Goal: Task Accomplishment & Management: Manage account settings

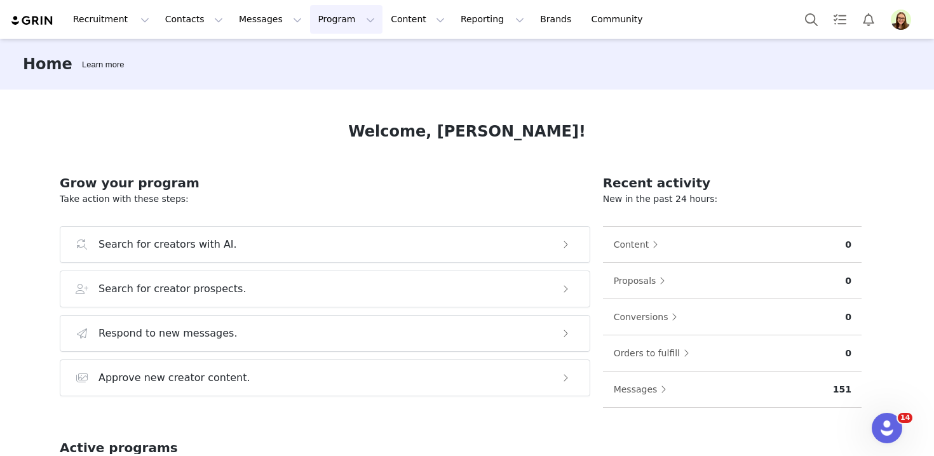
click at [316, 27] on button "Program Program" at bounding box center [346, 19] width 72 height 29
click at [329, 58] on p "Activations" at bounding box center [325, 56] width 49 height 13
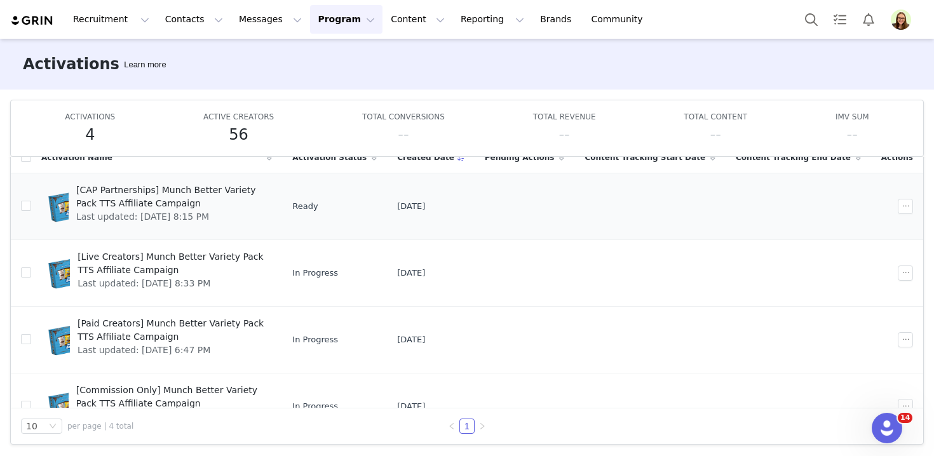
scroll to position [32, 0]
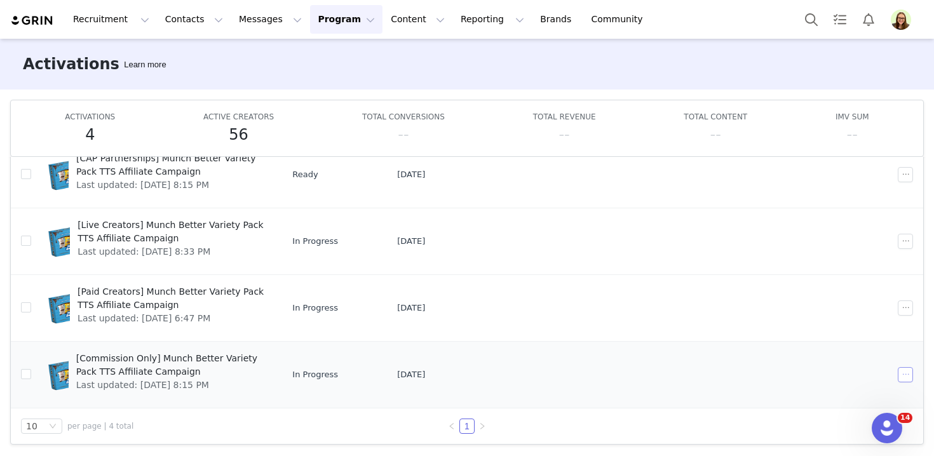
click at [908, 376] on button "button" at bounding box center [905, 374] width 15 height 15
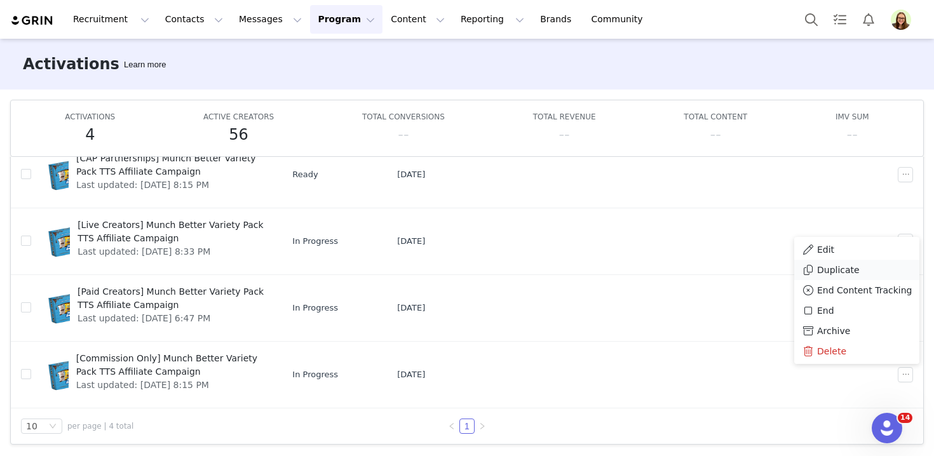
click at [831, 275] on span "Duplicate" at bounding box center [838, 270] width 43 height 14
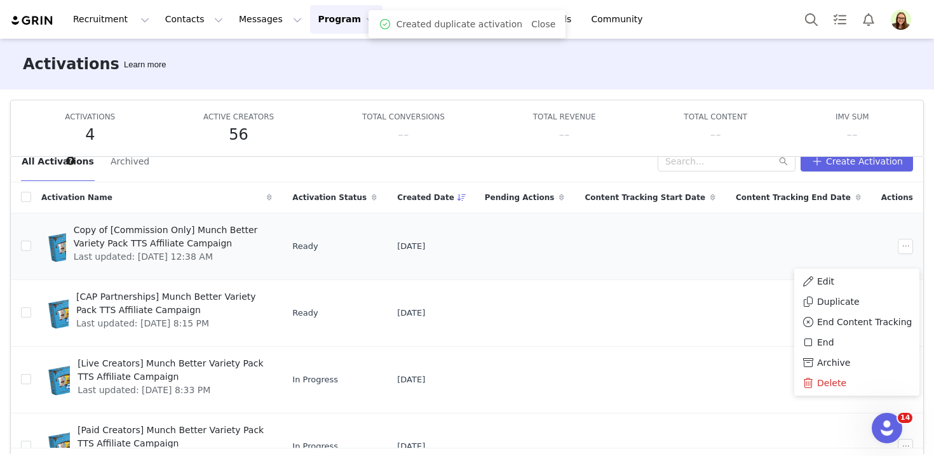
scroll to position [0, 0]
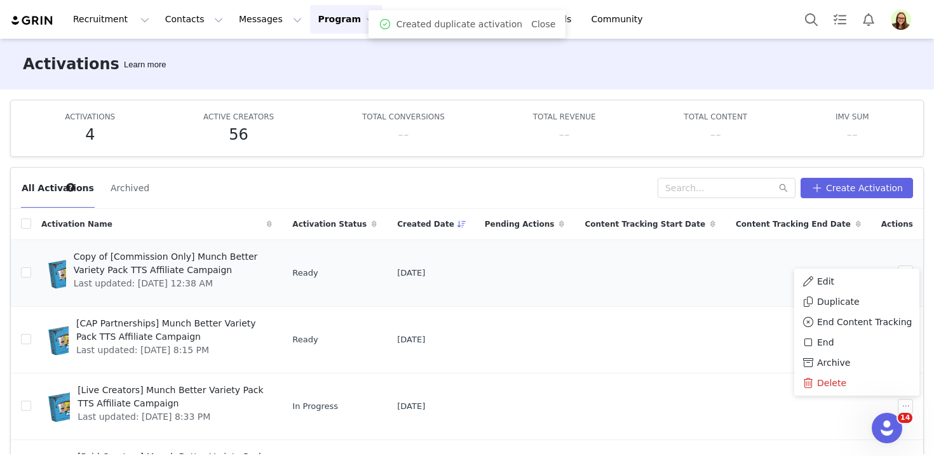
click at [773, 251] on td at bounding box center [799, 273] width 146 height 67
click at [905, 267] on button "button" at bounding box center [905, 273] width 15 height 15
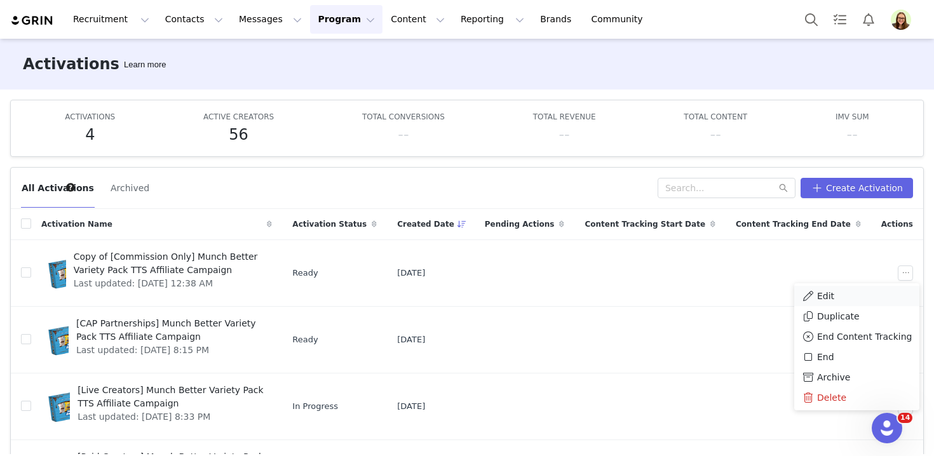
click at [884, 294] on div "Edit" at bounding box center [857, 296] width 110 height 14
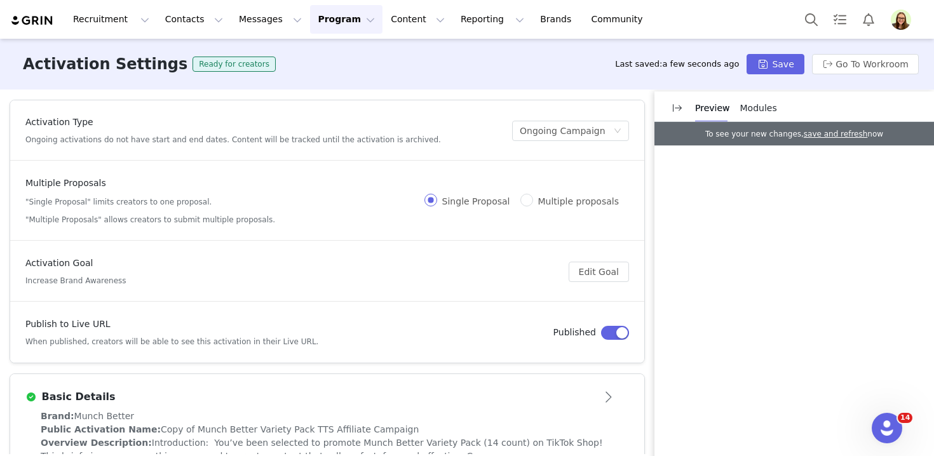
scroll to position [37, 0]
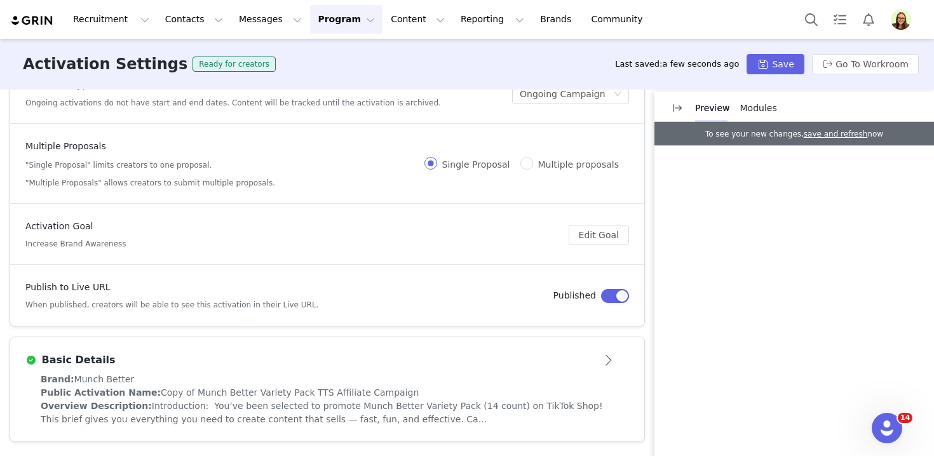
click at [246, 386] on div "Public Activation Name: Copy of Munch Better Variety Pack TTS Affiliate Campaign" at bounding box center [327, 392] width 573 height 13
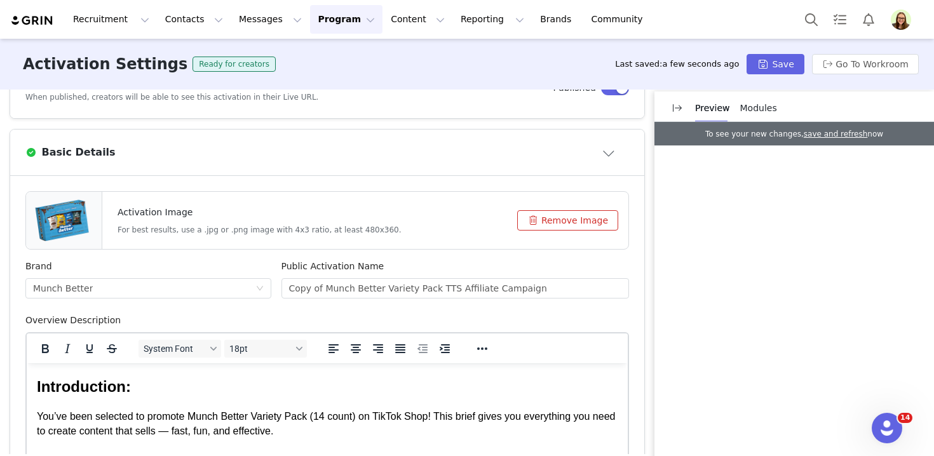
scroll to position [257, 0]
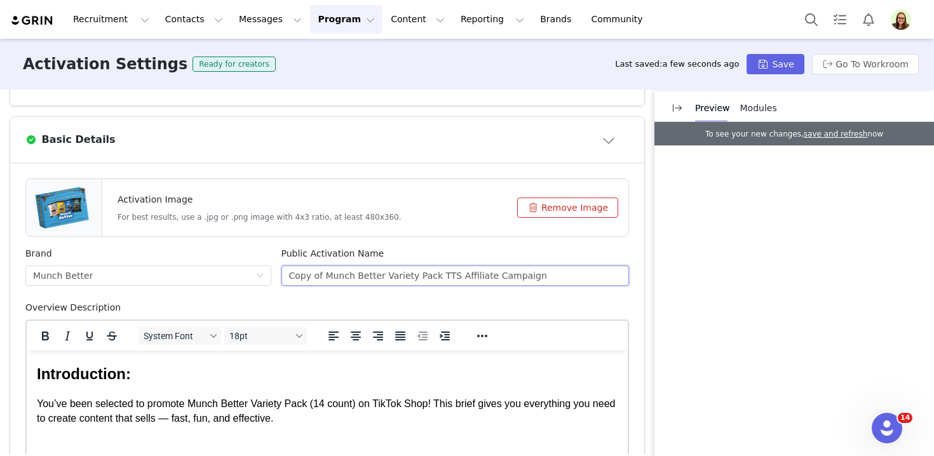
click at [326, 268] on input "Copy of Munch Better Variety Pack TTS Affiliate Campaign" at bounding box center [456, 276] width 348 height 20
drag, startPoint x: 325, startPoint y: 275, endPoint x: 261, endPoint y: 271, distance: 65.0
click at [261, 271] on div "Brand Munch Better Public Activation Name Copy of Munch Better Variety Pack TTS…" at bounding box center [327, 274] width 614 height 54
drag, startPoint x: 348, startPoint y: 276, endPoint x: 395, endPoint y: 274, distance: 47.1
click at [395, 274] on input "Munch Better Variety Pack TTS Affiliate Campaign" at bounding box center [456, 276] width 348 height 20
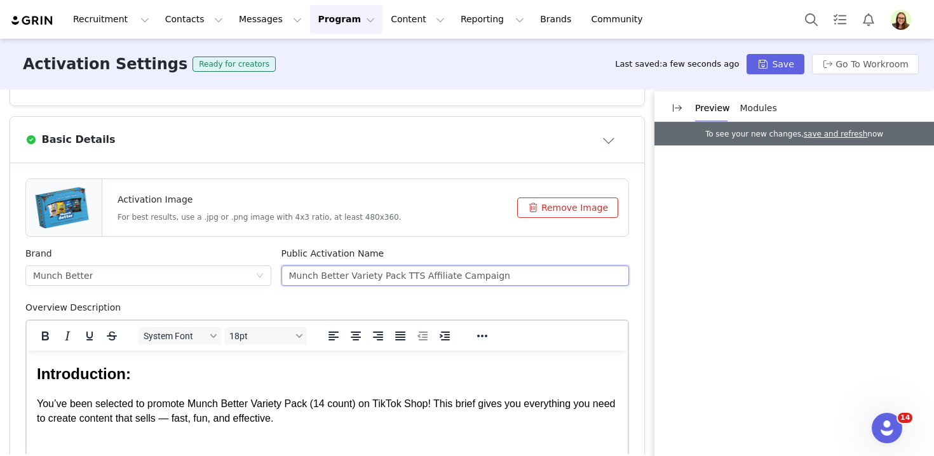
paste input "Caramel Craze"
type input "Munch Better Caramel Craze TTS Affiliate Campaign"
click at [545, 214] on button "Remove Image" at bounding box center [567, 208] width 101 height 20
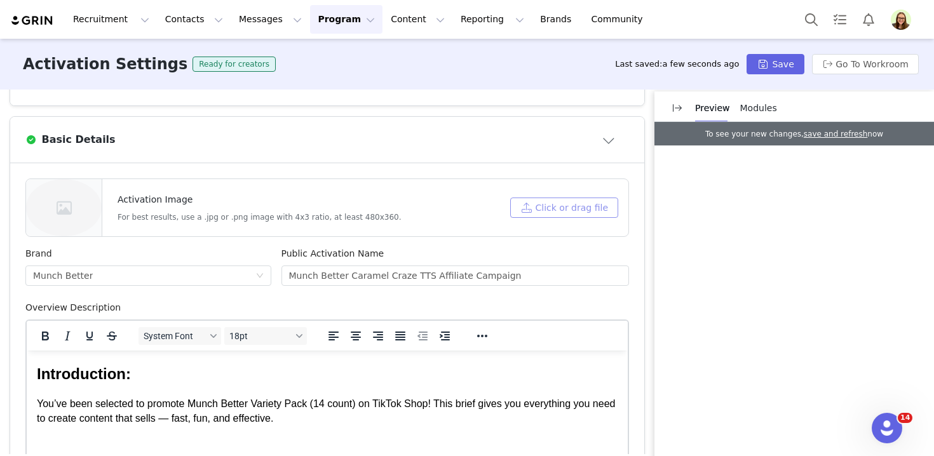
click at [545, 214] on button "Click or drag file" at bounding box center [564, 208] width 108 height 20
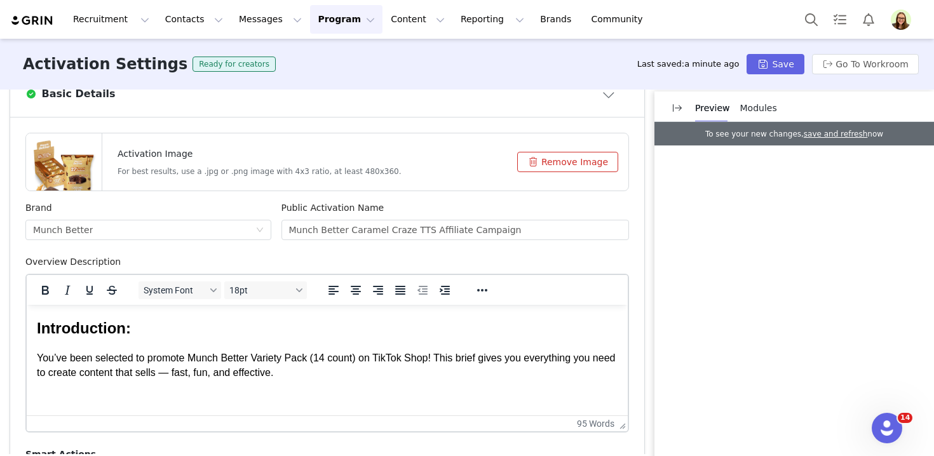
scroll to position [304, 0]
drag, startPoint x: 224, startPoint y: 358, endPoint x: 361, endPoint y: 362, distance: 136.7
click at [361, 362] on p "You’ve been selected to promote Munch Better Variety Pack (14 count) on TikTok …" at bounding box center [327, 379] width 581 height 57
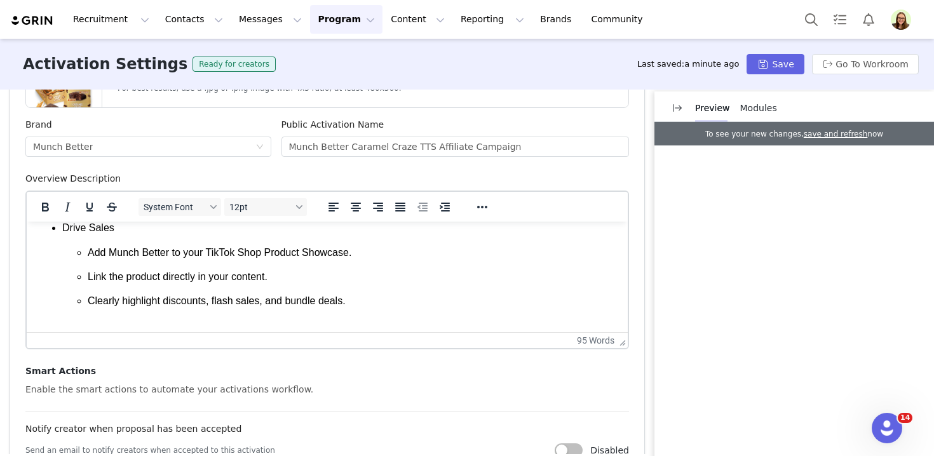
scroll to position [0, 0]
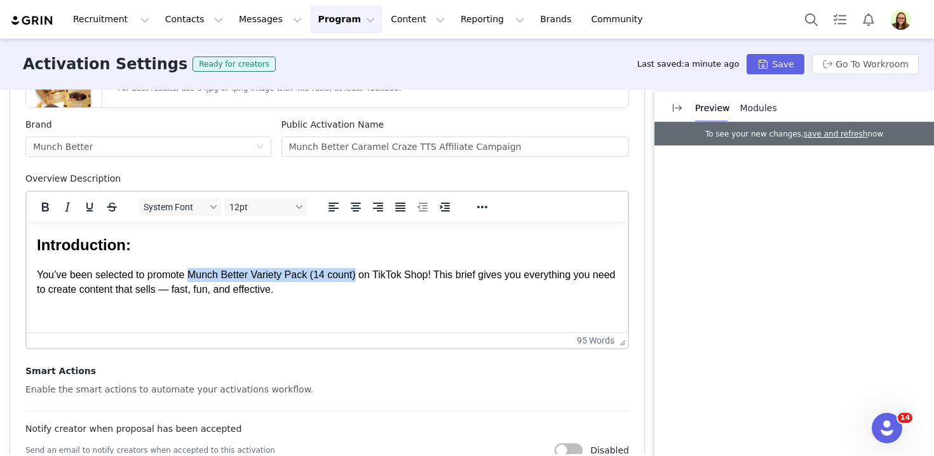
click at [378, 303] on p "You’ve been selected to promote Munch Better Variety Pack (14 count) on TikTok …" at bounding box center [327, 296] width 581 height 57
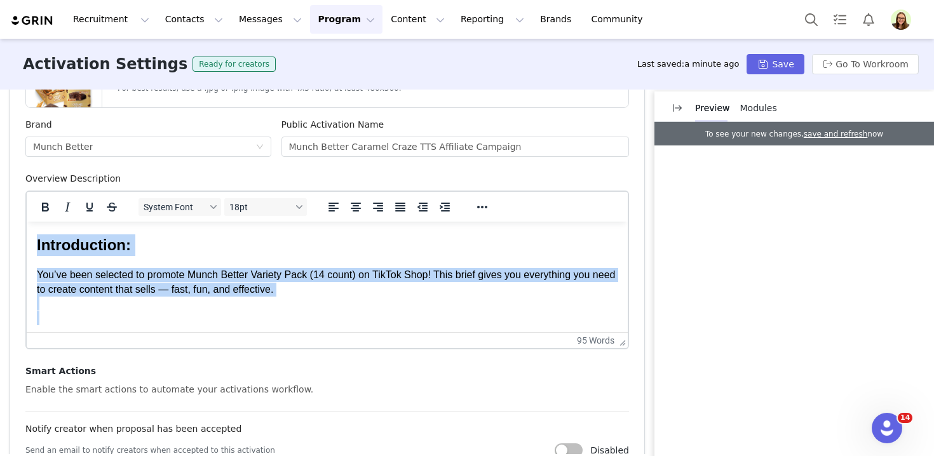
paste body "Rich Text Area. Press ALT-0 for help."
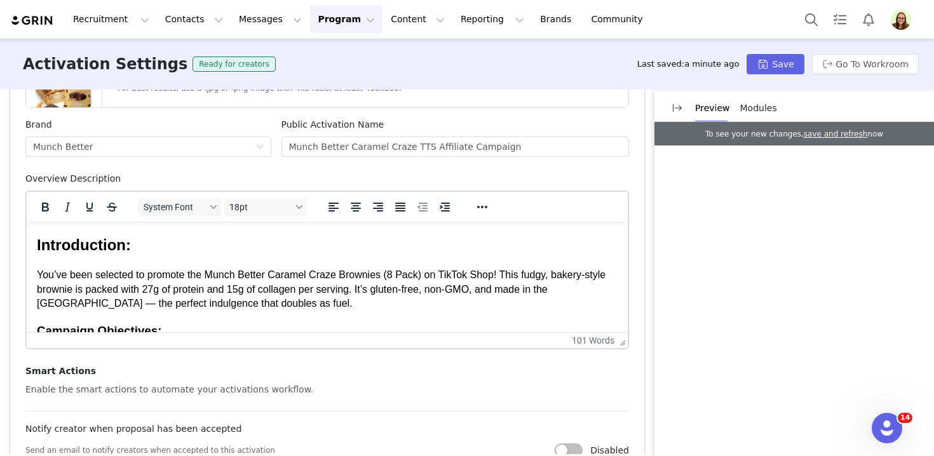
click at [249, 299] on p "You’ve been selected to promote the Munch Better Caramel Craze Brownies (8 Pack…" at bounding box center [327, 289] width 581 height 43
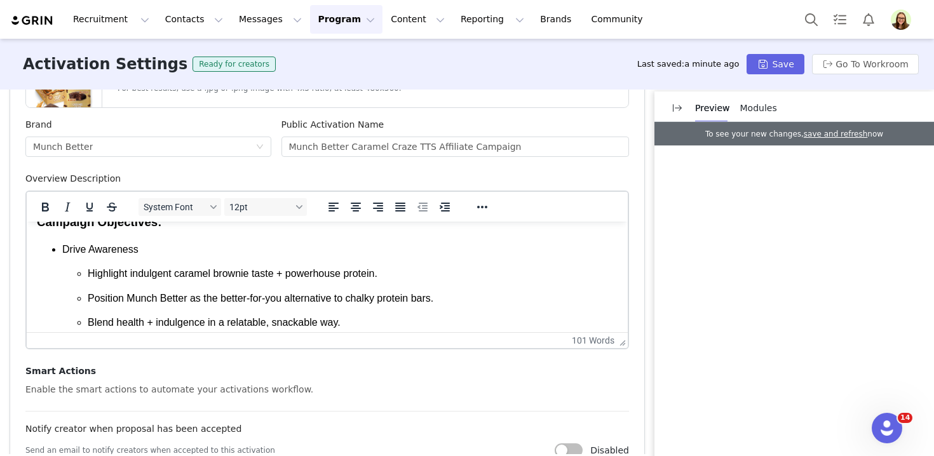
scroll to position [299, 0]
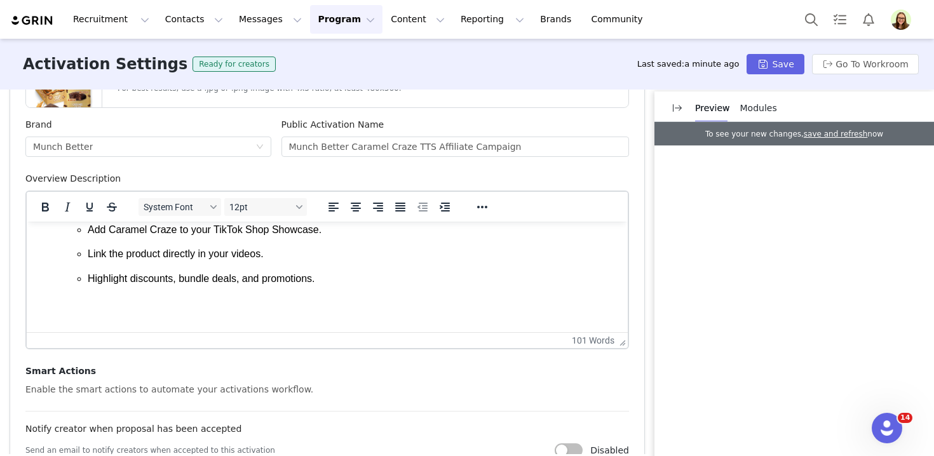
click at [310, 322] on html "Introduction: You’ve been selected to promote the Munch Better Caramel Craze Br…" at bounding box center [327, 127] width 601 height 411
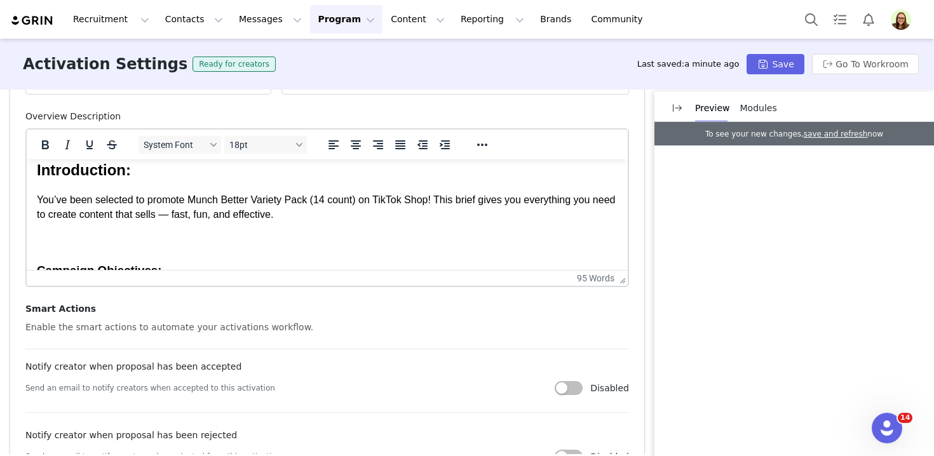
scroll to position [267, 0]
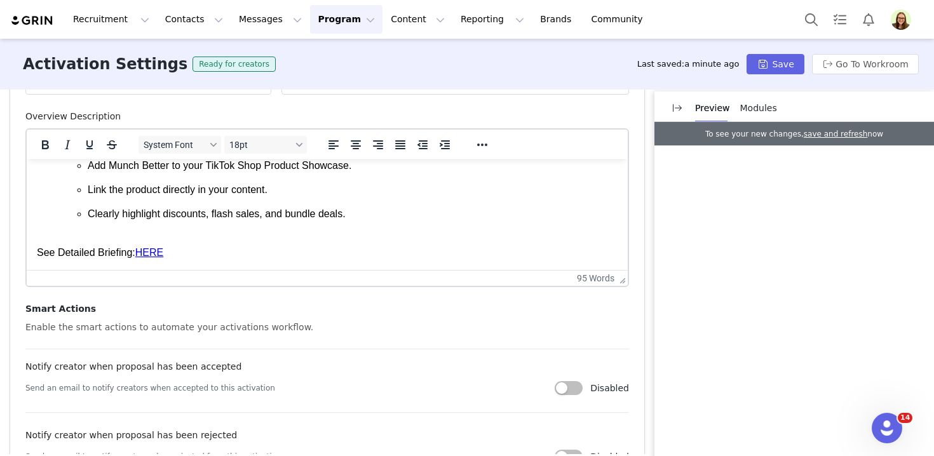
click at [366, 220] on p "Clearly highlight discounts, flash sales, and bundle deals." at bounding box center [353, 214] width 530 height 14
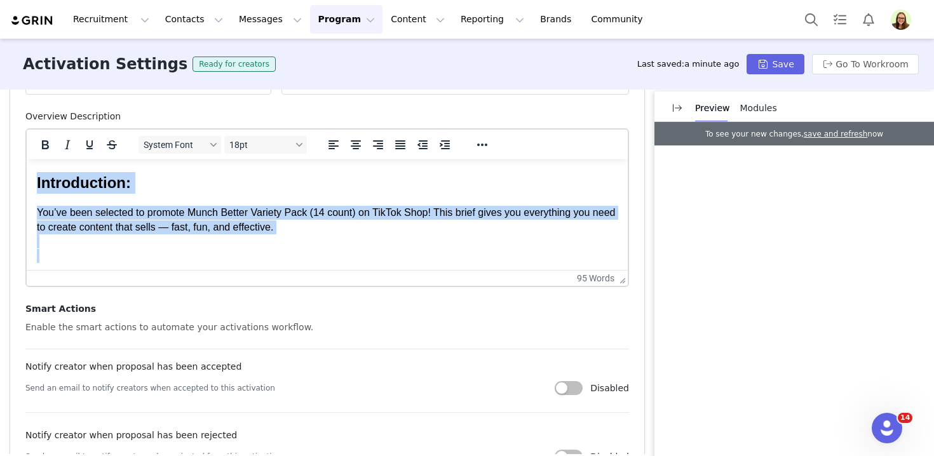
scroll to position [0, 0]
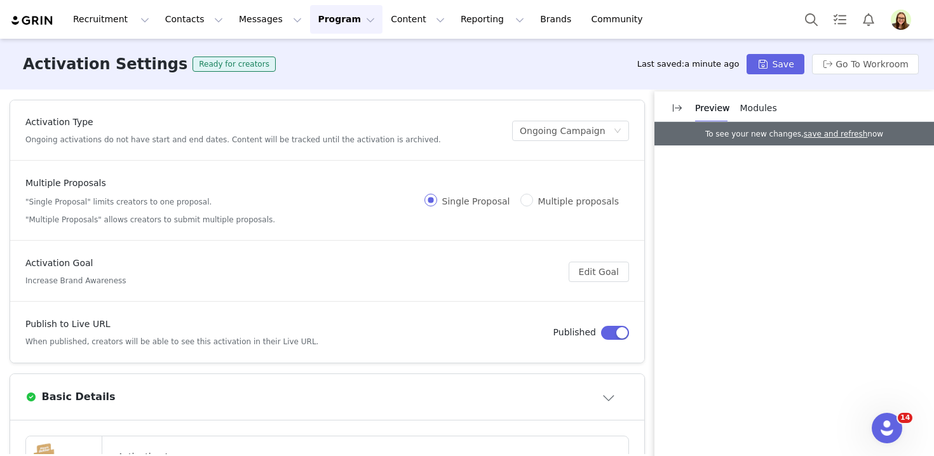
drag, startPoint x: 366, startPoint y: 671, endPoint x: 299, endPoint y: 63, distance: 611.4
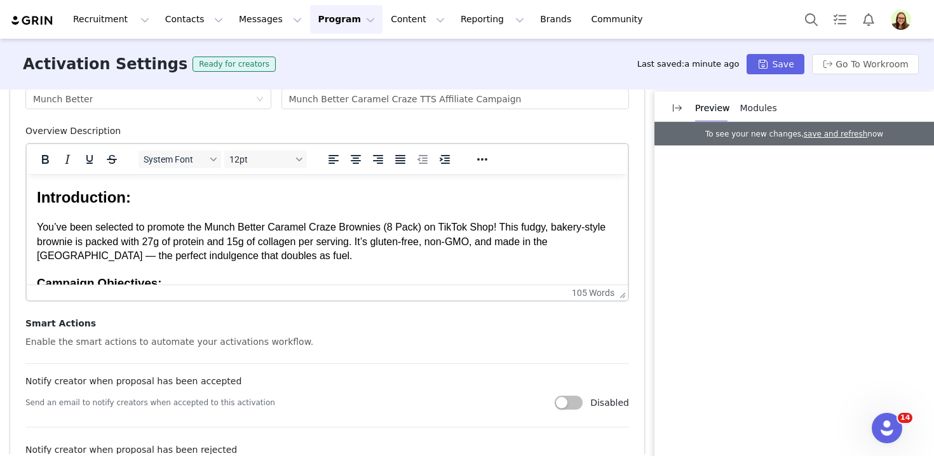
click at [281, 264] on body "Introduction: You’ve been selected to promote the Munch Better Caramel Craze Br…" at bounding box center [327, 350] width 581 height 327
click at [280, 254] on p "You’ve been selected to promote the Munch Better Caramel Craze Brownies (8 Pack…" at bounding box center [327, 242] width 581 height 43
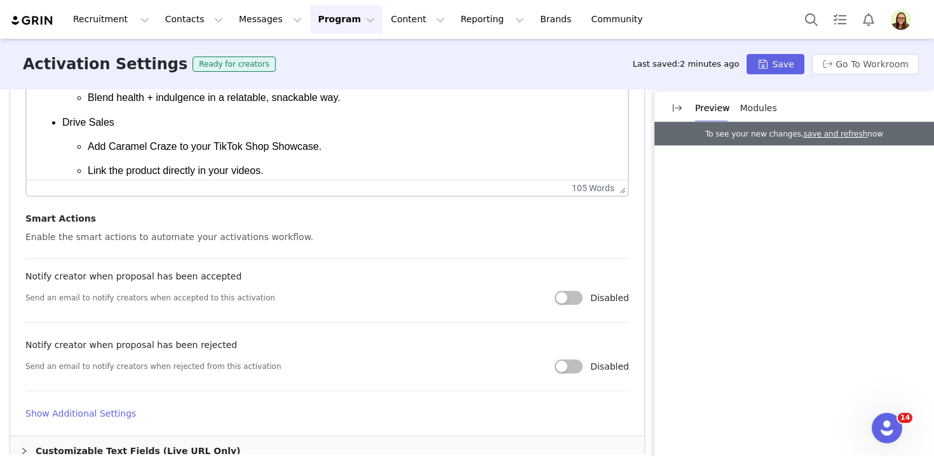
scroll to position [287, 0]
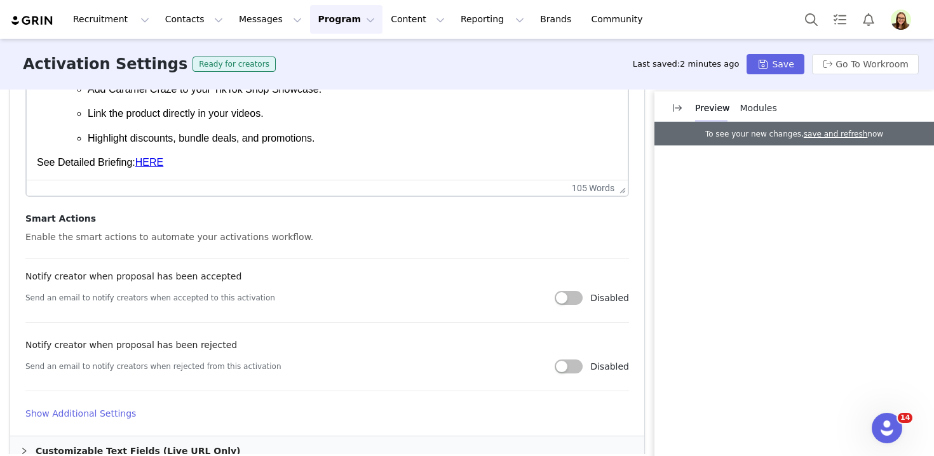
click at [339, 139] on p "Highlight discounts, bundle deals, and promotions." at bounding box center [353, 139] width 530 height 14
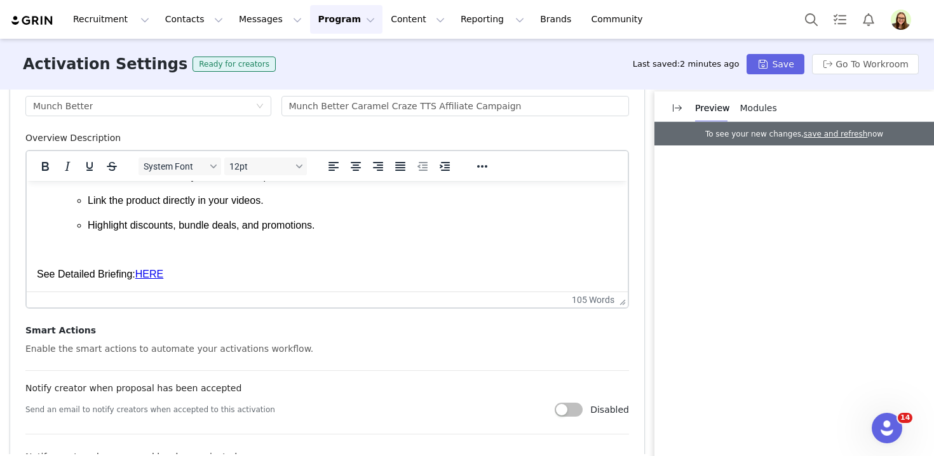
scroll to position [427, 0]
click at [152, 273] on link "HERE" at bounding box center [149, 274] width 28 height 11
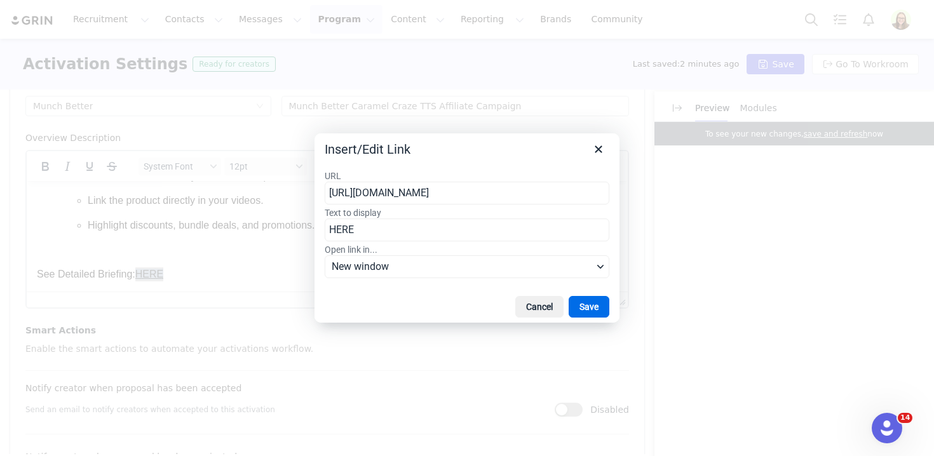
scroll to position [0, 418]
type input "https://docs.google.com/document/d/1vYX1kJRq3HQDcdqwdxXdAJ8LAirJ3QCT/edit?usp=s…"
drag, startPoint x: 505, startPoint y: 190, endPoint x: 304, endPoint y: 194, distance: 201.5
click at [304, 196] on div "Insert/Edit Link URL https://docs.google.com/document/d/1vYX1kJRq3HQDcdqwdxXdAJ…" at bounding box center [467, 228] width 934 height 456
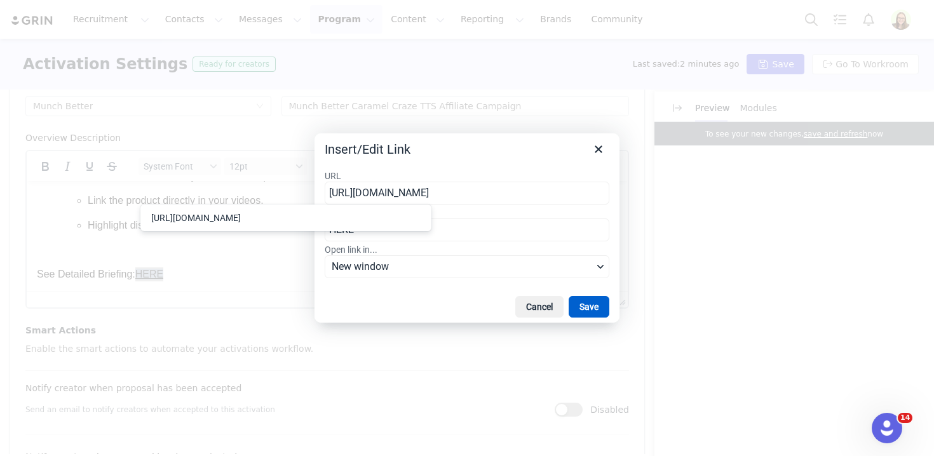
click at [597, 310] on button "Save" at bounding box center [589, 307] width 41 height 22
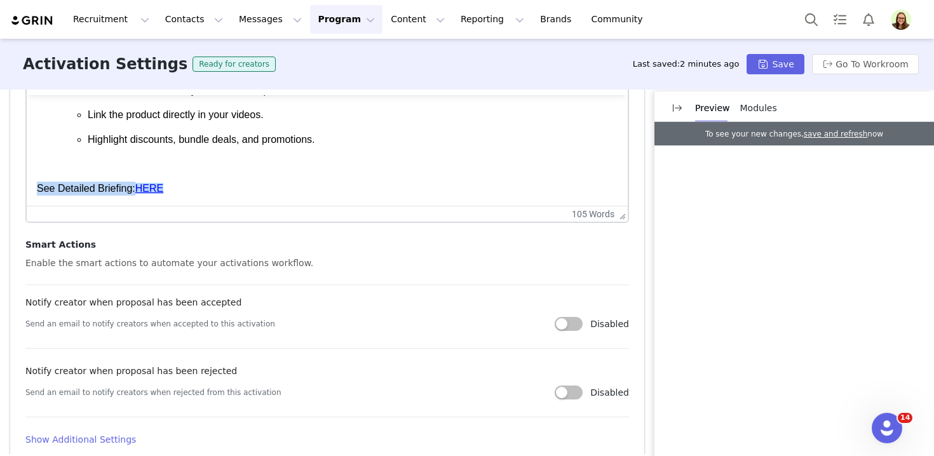
scroll to position [564, 0]
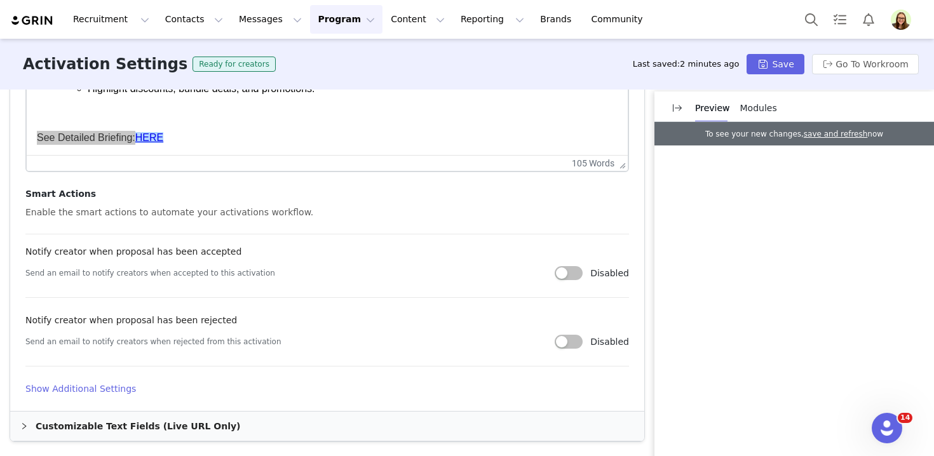
click at [114, 386] on h4 "Show Additional Settings" at bounding box center [327, 389] width 604 height 13
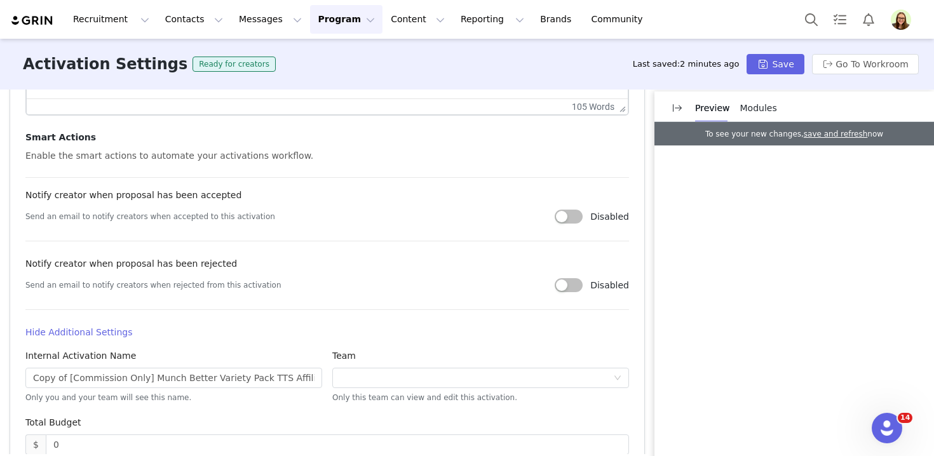
scroll to position [624, 0]
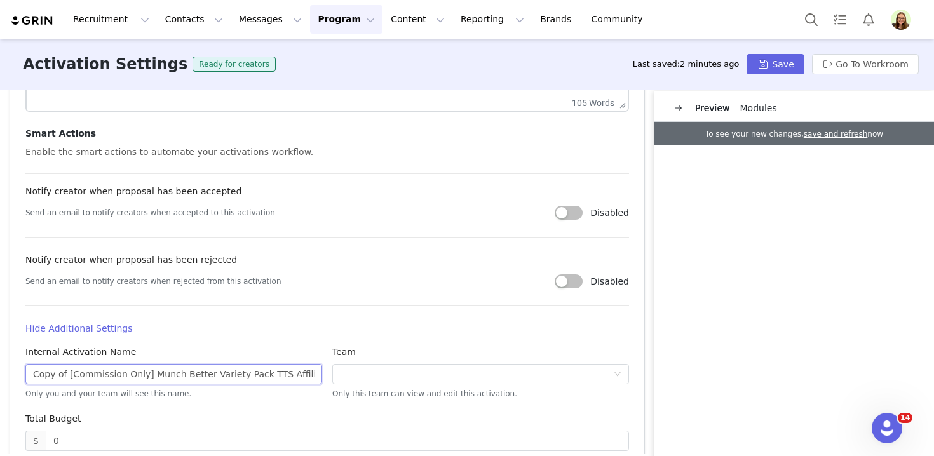
drag, startPoint x: 69, startPoint y: 371, endPoint x: 6, endPoint y: 374, distance: 63.0
click at [6, 374] on div "Activation Type Ongoing activations do not have start and end dates. Content wi…" at bounding box center [467, 272] width 934 height 365
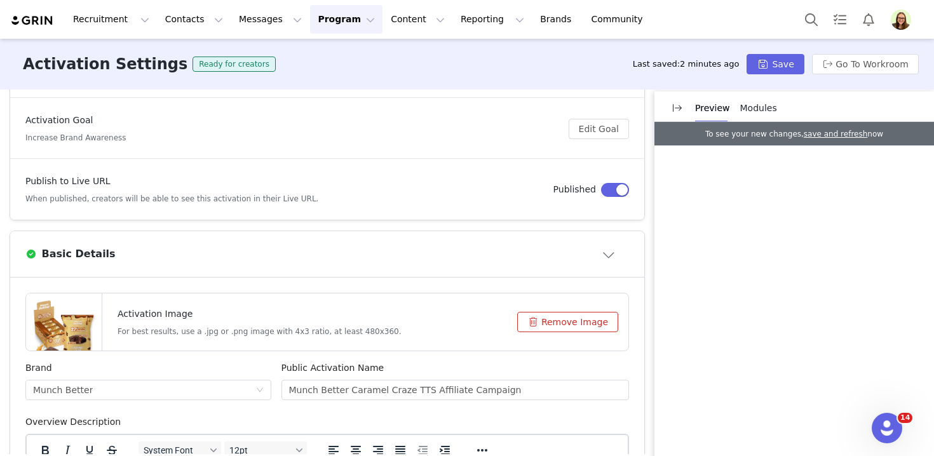
scroll to position [216, 0]
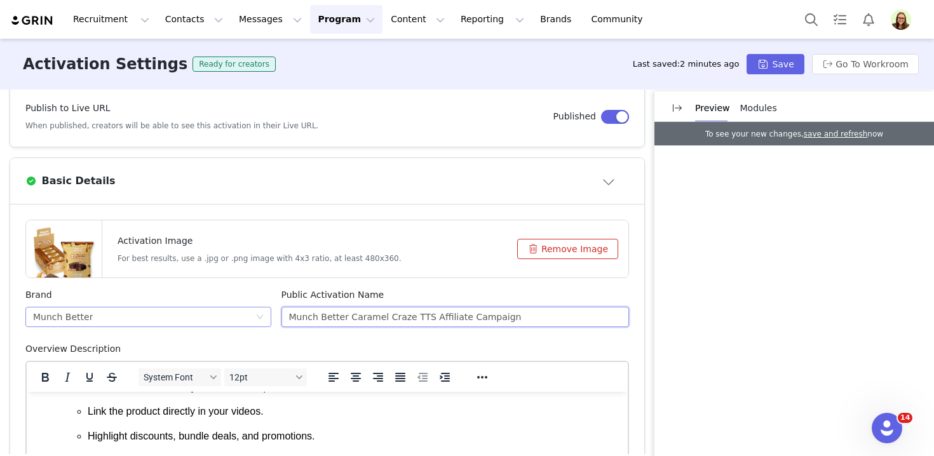
drag, startPoint x: 407, startPoint y: 318, endPoint x: 263, endPoint y: 316, distance: 144.3
click at [263, 316] on div "Brand Munch Better Public Activation Name Munch Better Caramel Craze TTS Affili…" at bounding box center [327, 316] width 614 height 54
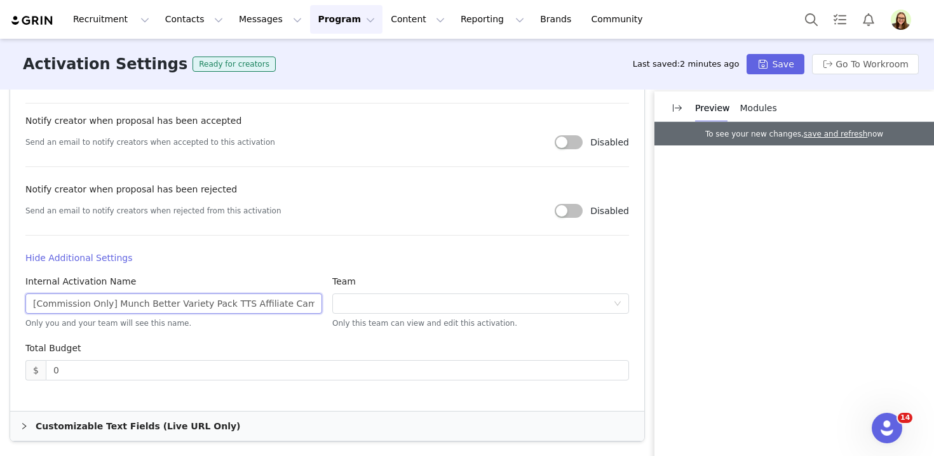
drag, startPoint x: 222, startPoint y: 306, endPoint x: 113, endPoint y: 307, distance: 108.7
click at [113, 307] on input "[Commission Only] Munch Better Variety Pack TTS Affiliate Campaign" at bounding box center [173, 304] width 297 height 20
paste input "Caramel Craze"
drag, startPoint x: 181, startPoint y: 304, endPoint x: 334, endPoint y: 309, distance: 152.6
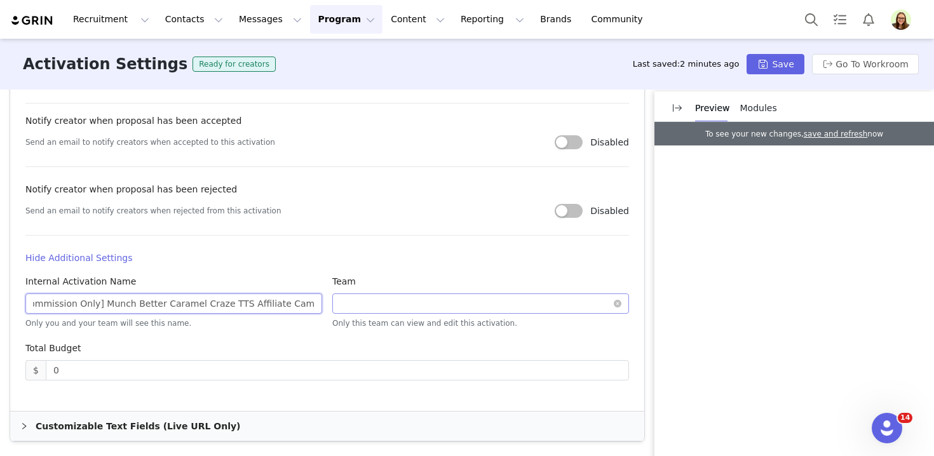
click at [334, 309] on div "Internal Activation Name [Commission Only] Munch Better Caramel Craze TTS Affil…" at bounding box center [327, 308] width 614 height 67
type input "[Commission Only] Munch Better Caramel Craze TTS Affiliate Campaign"
click at [252, 290] on div "Internal Activation Name" at bounding box center [173, 284] width 297 height 18
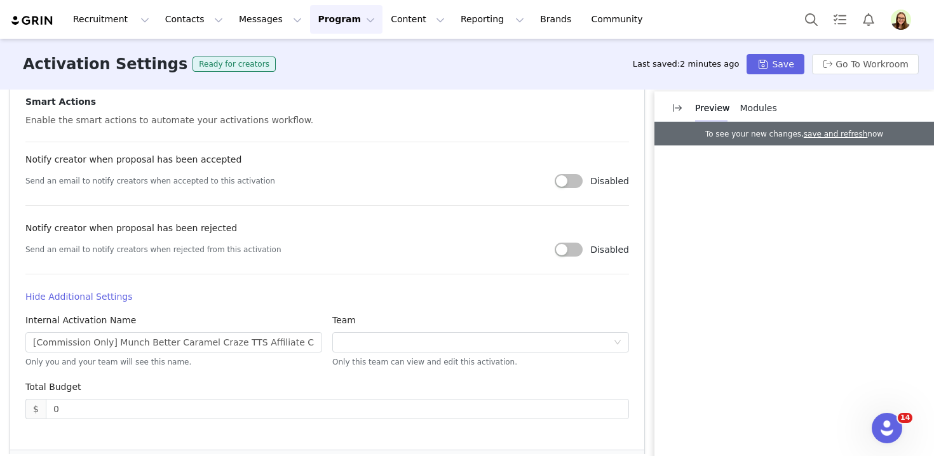
scroll to position [634, 0]
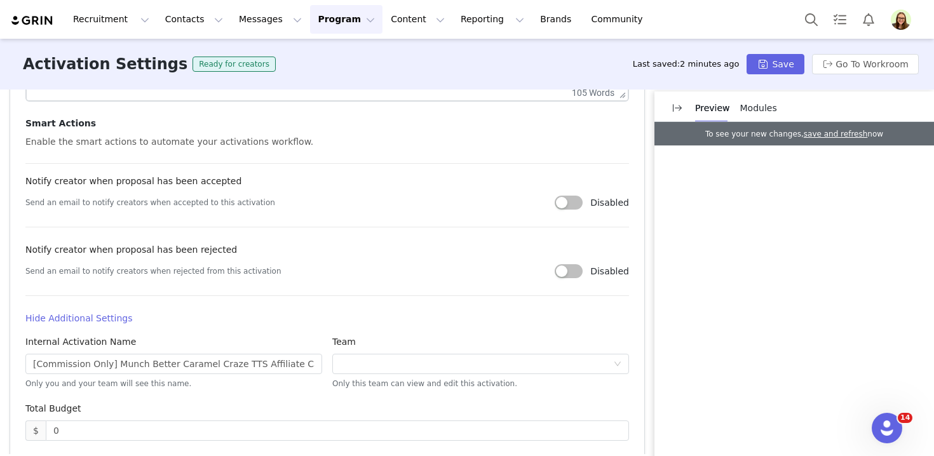
click at [754, 113] on span "Modules" at bounding box center [759, 108] width 37 height 10
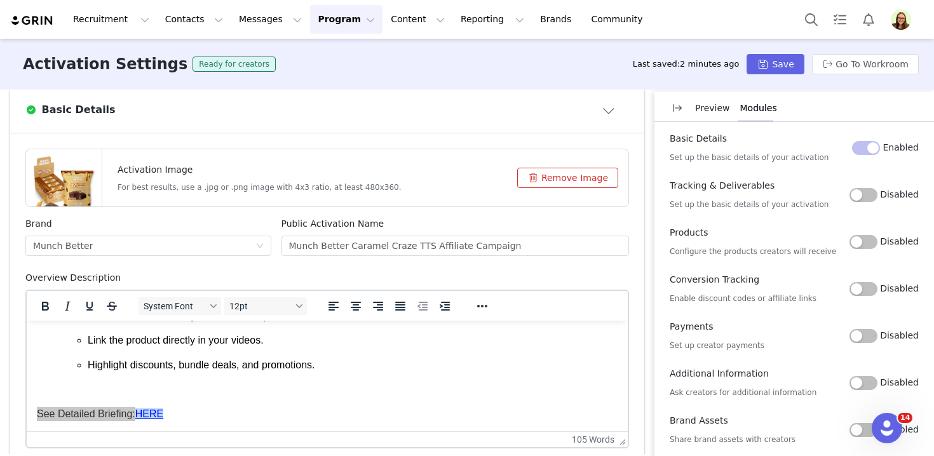
scroll to position [291, 0]
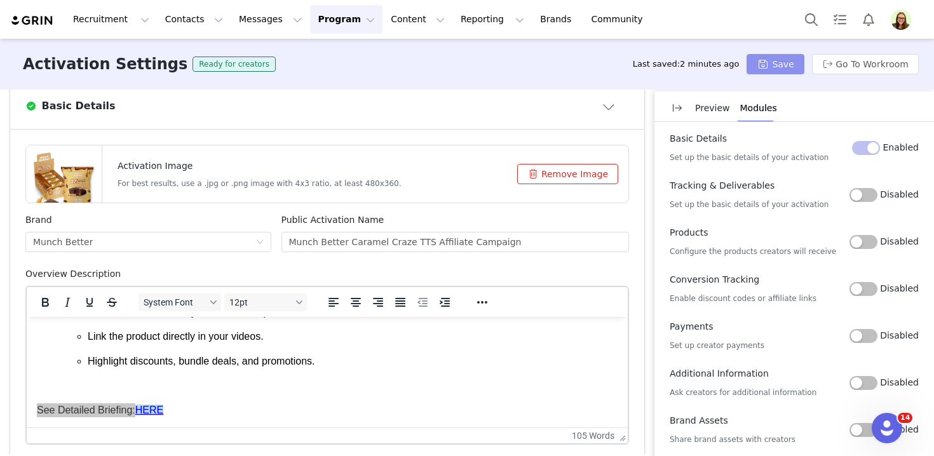
click at [757, 67] on button "Save" at bounding box center [775, 64] width 57 height 20
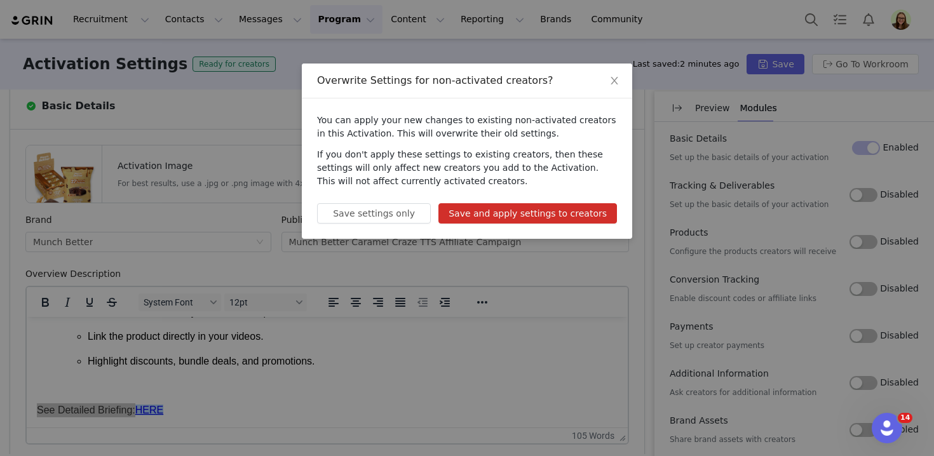
click at [584, 212] on button "Save and apply settings to creators" at bounding box center [528, 213] width 179 height 20
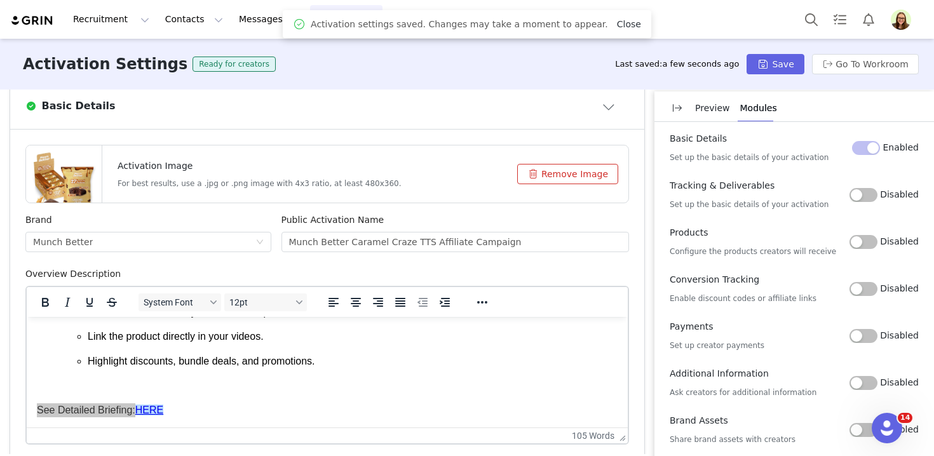
click at [617, 20] on link "Close" at bounding box center [629, 24] width 24 height 10
click at [322, 22] on button "Program Program" at bounding box center [346, 19] width 72 height 29
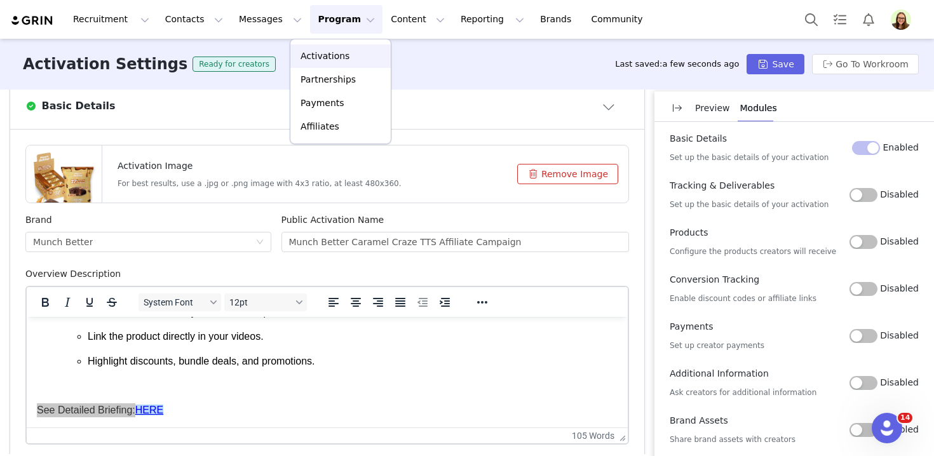
click at [327, 51] on p "Activations" at bounding box center [325, 56] width 49 height 13
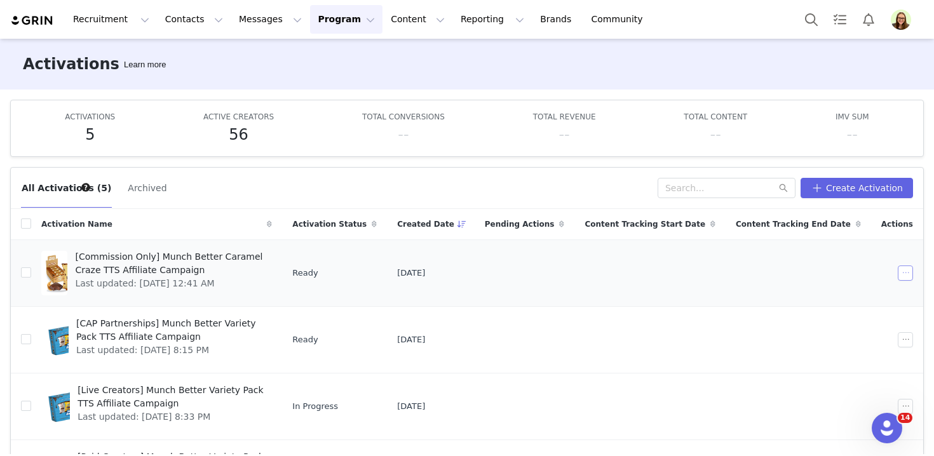
click at [905, 275] on button "button" at bounding box center [905, 273] width 15 height 15
click at [857, 325] on li "Duplicate" at bounding box center [857, 316] width 125 height 20
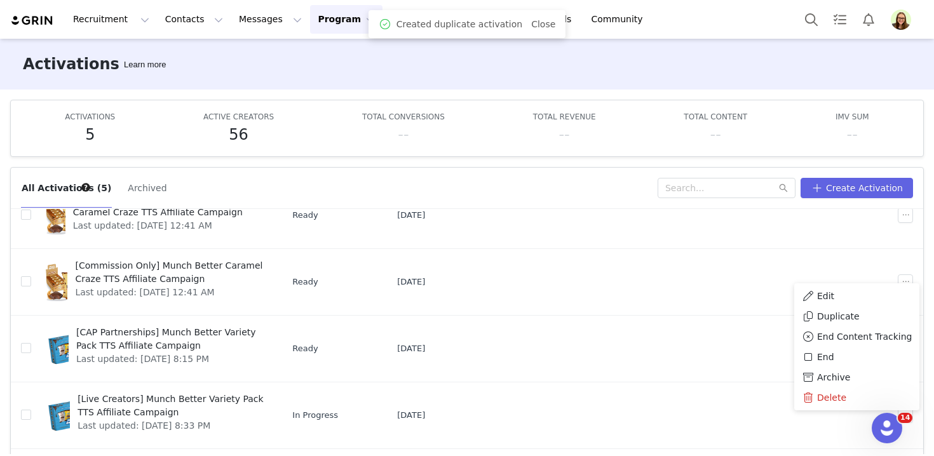
scroll to position [79, 0]
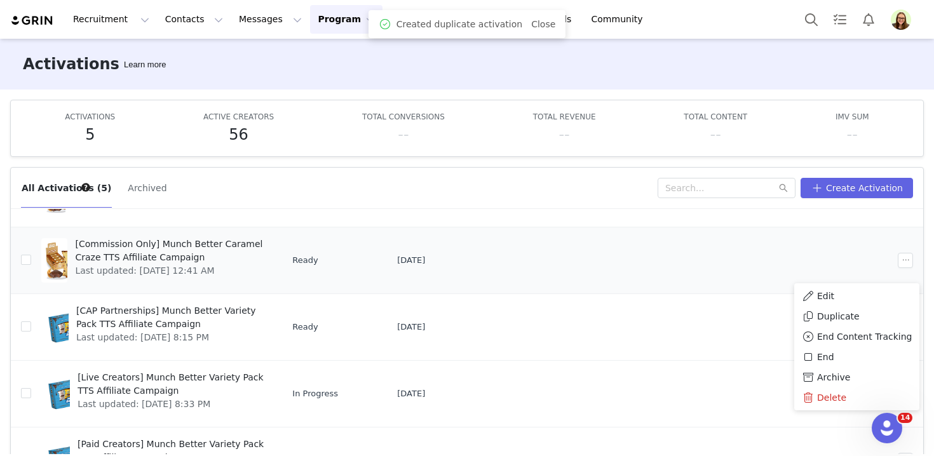
click at [769, 250] on td at bounding box center [799, 260] width 146 height 67
click at [901, 264] on button "button" at bounding box center [905, 260] width 15 height 15
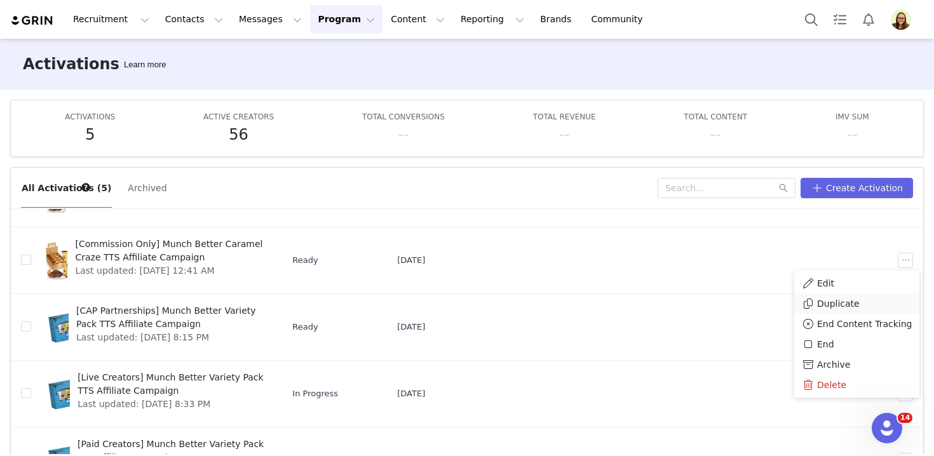
click at [885, 298] on div "Duplicate" at bounding box center [857, 304] width 110 height 14
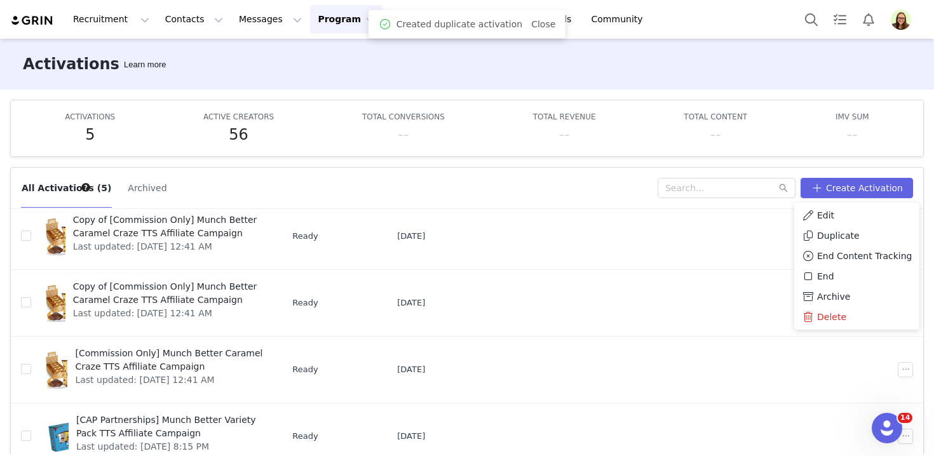
scroll to position [59, 0]
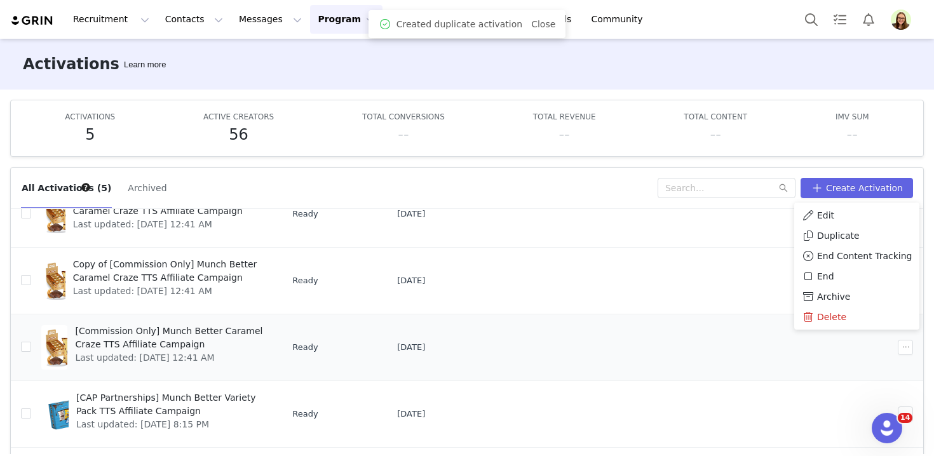
click at [719, 343] on td at bounding box center [650, 347] width 151 height 67
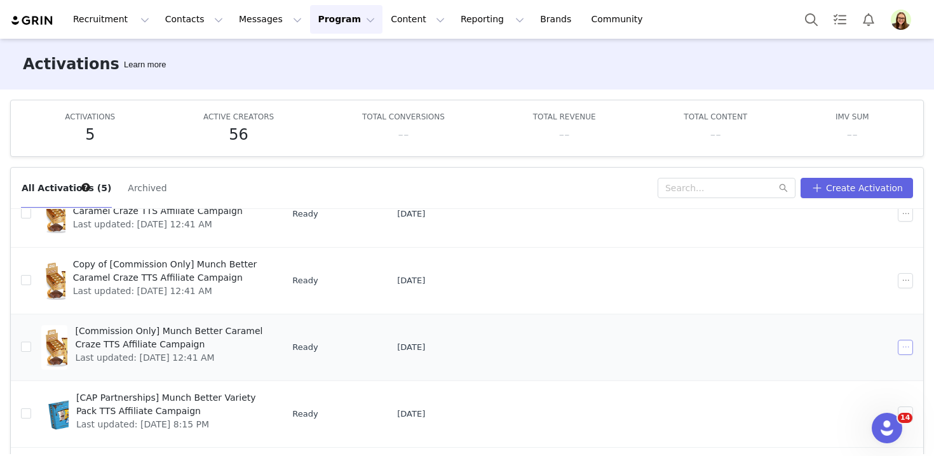
click at [910, 351] on button "button" at bounding box center [905, 347] width 15 height 15
click at [848, 240] on span "Duplicate" at bounding box center [838, 243] width 43 height 14
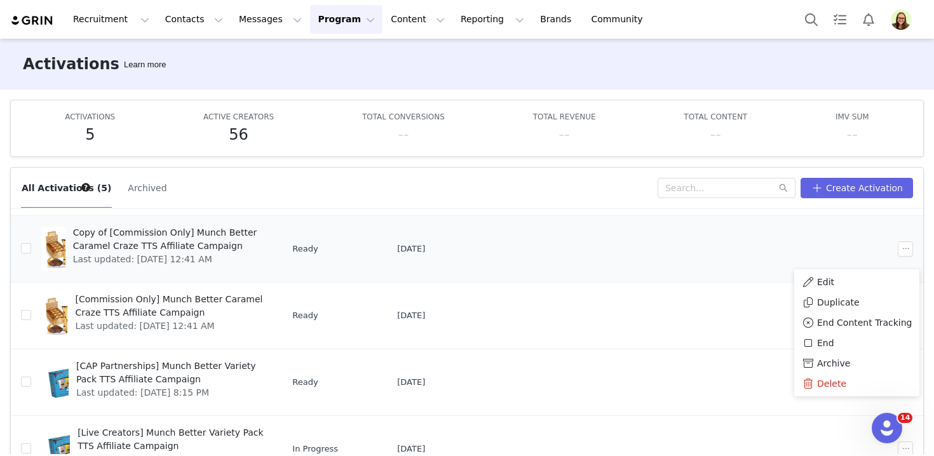
scroll to position [139, 0]
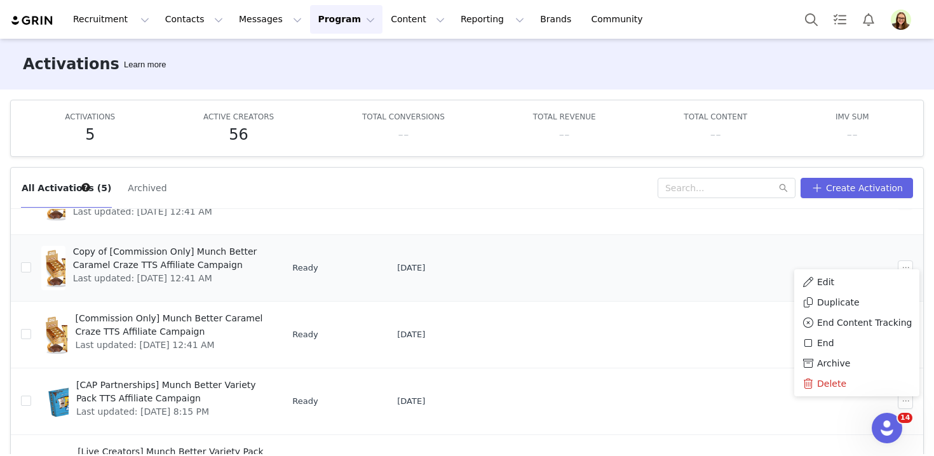
click at [387, 283] on td "Ready" at bounding box center [334, 268] width 105 height 67
click at [908, 271] on button "button" at bounding box center [905, 268] width 15 height 15
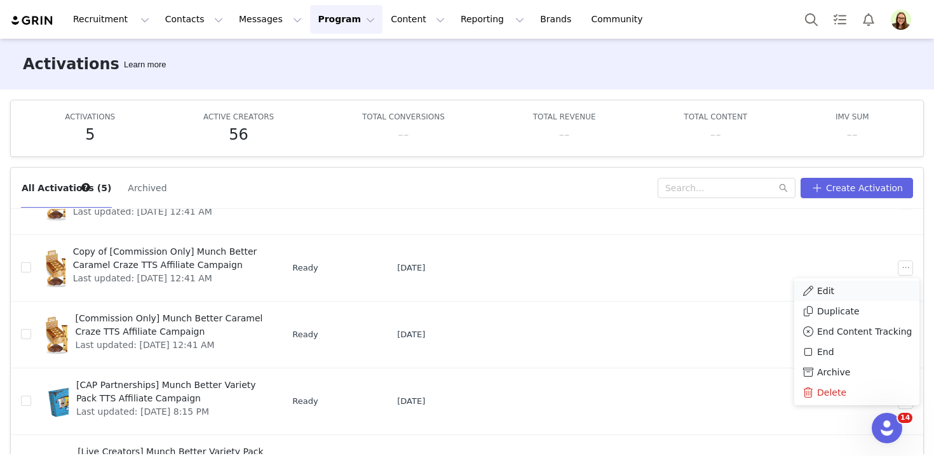
click at [889, 289] on div "Edit" at bounding box center [857, 291] width 110 height 14
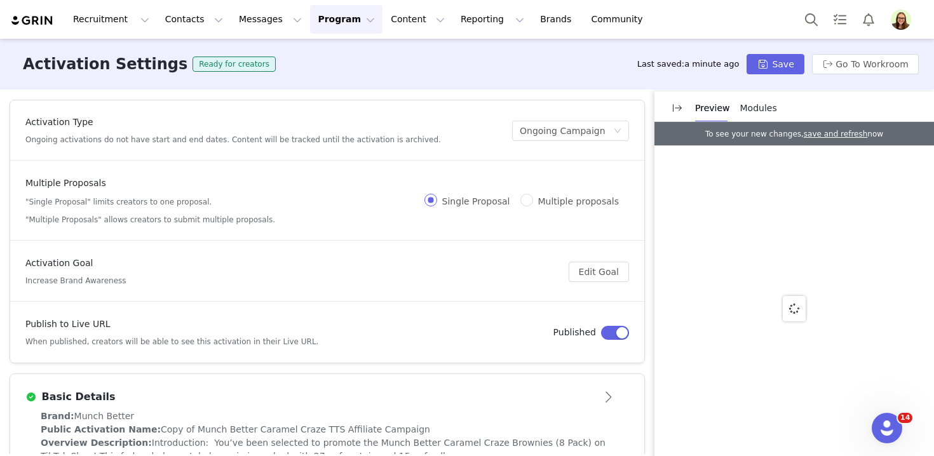
scroll to position [37, 0]
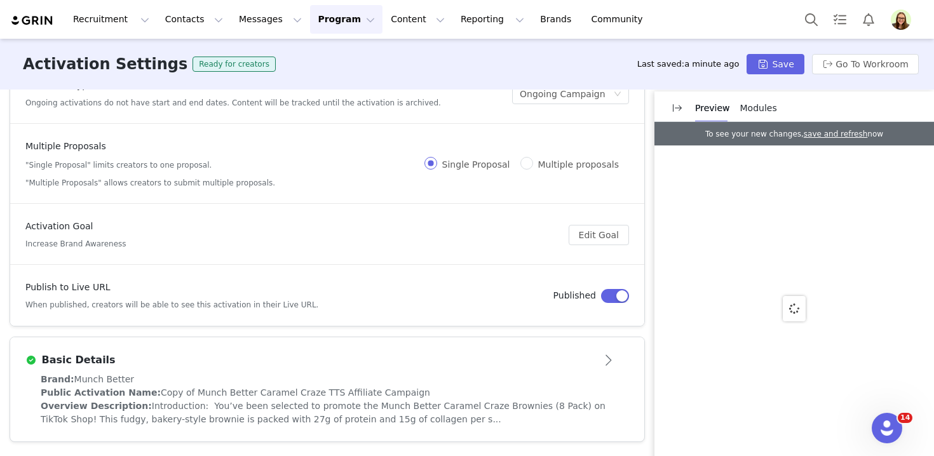
click at [407, 343] on article "Basic Details" at bounding box center [327, 356] width 634 height 36
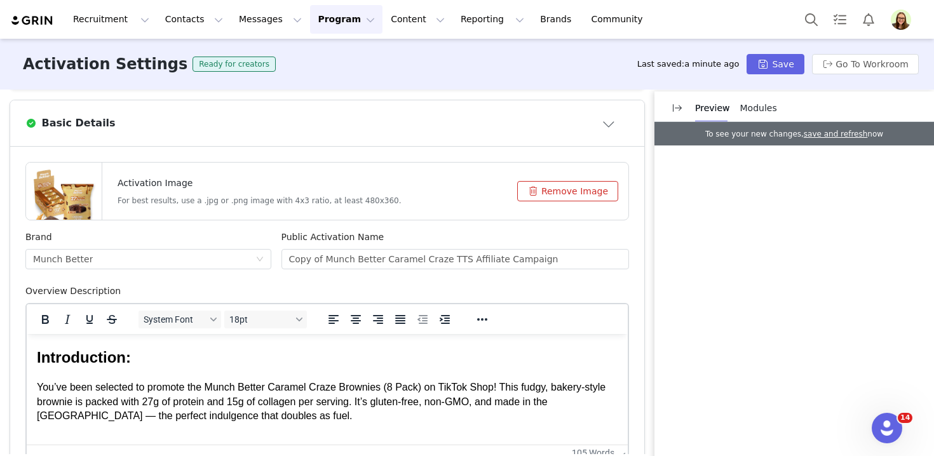
scroll to position [292, 0]
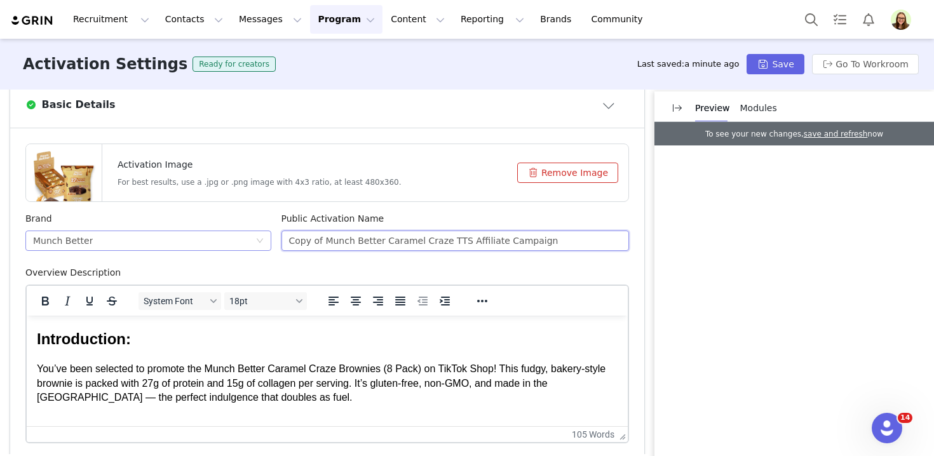
drag, startPoint x: 325, startPoint y: 241, endPoint x: 257, endPoint y: 240, distance: 68.0
click at [257, 240] on div "Brand Munch Better Public Activation Name Copy of Munch Better Caramel Craze TT…" at bounding box center [327, 239] width 614 height 54
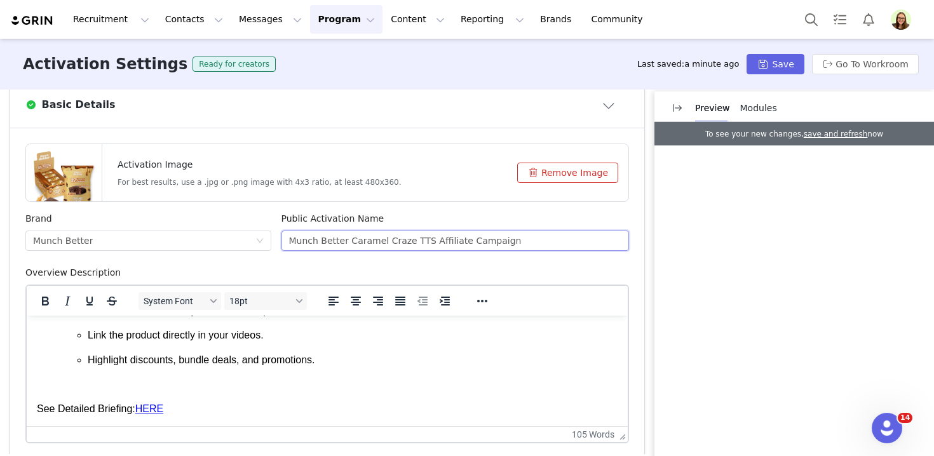
scroll to position [564, 0]
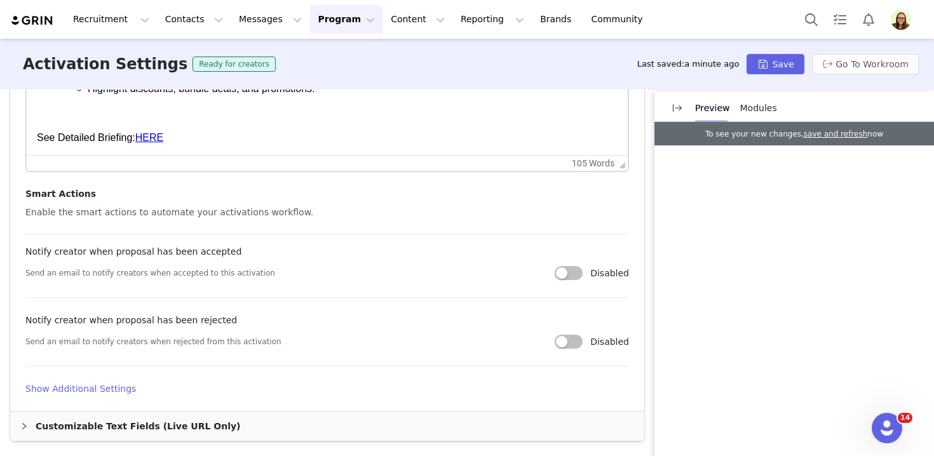
type input "Munch Better Caramel Craze TTS Affiliate Campaign"
click at [116, 392] on h4 "Show Additional Settings" at bounding box center [327, 389] width 604 height 13
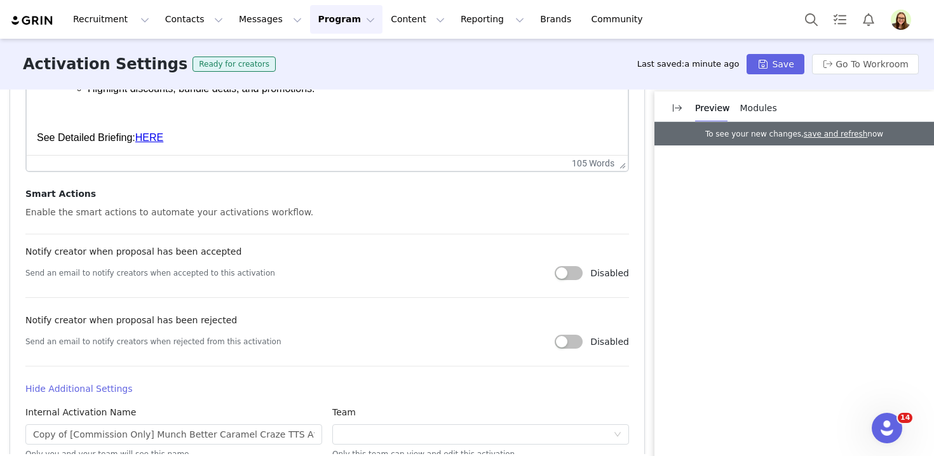
scroll to position [581, 0]
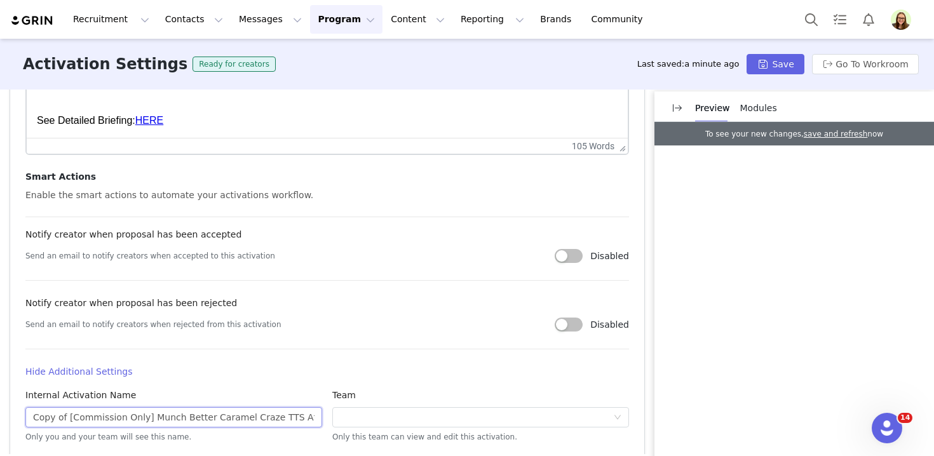
drag, startPoint x: 142, startPoint y: 416, endPoint x: 12, endPoint y: 407, distance: 130.0
click at [12, 408] on article "Activation Image For best results, use a .jpg or .png image with 4x3 ratio, at …" at bounding box center [327, 182] width 634 height 685
drag, startPoint x: 92, startPoint y: 418, endPoint x: 0, endPoint y: 418, distance: 91.5
click at [0, 418] on div "Activation Type Ongoing activations do not have start and end dates. Content wi…" at bounding box center [467, 272] width 934 height 365
type input "[Paid Creators] Munch Better Caramel Craze TTS Affiliate Campaign"
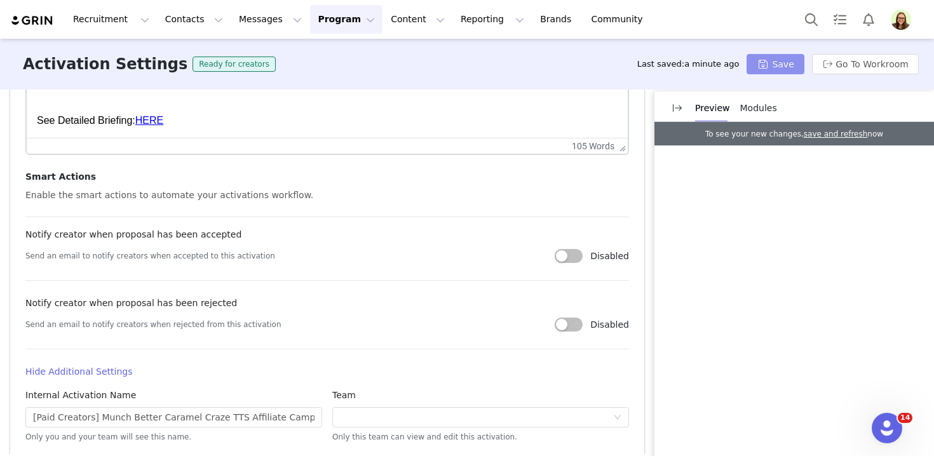
click at [760, 67] on button "Save" at bounding box center [775, 64] width 57 height 20
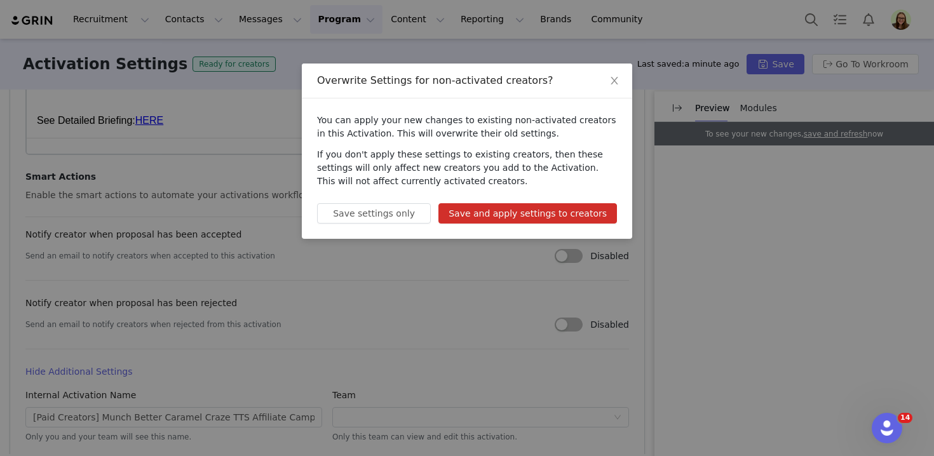
click at [517, 214] on button "Save and apply settings to creators" at bounding box center [528, 213] width 179 height 20
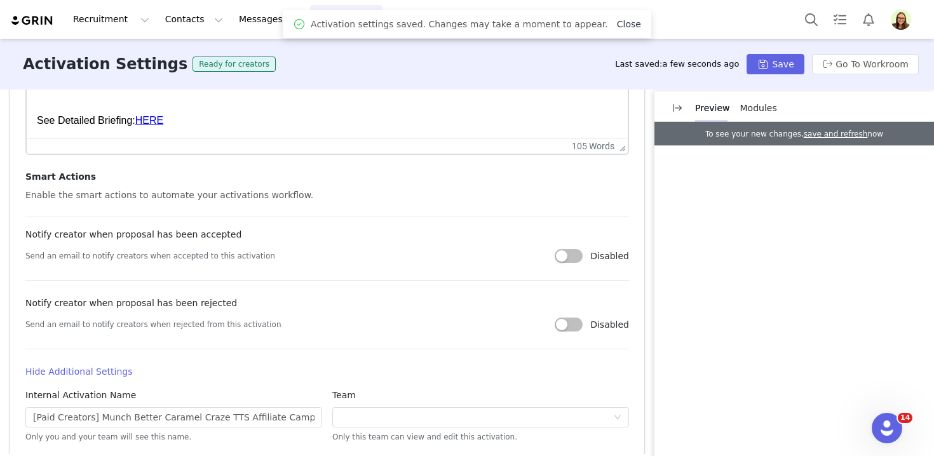
click at [617, 24] on link "Close" at bounding box center [629, 24] width 24 height 10
click at [313, 20] on button "Program Program" at bounding box center [346, 19] width 72 height 29
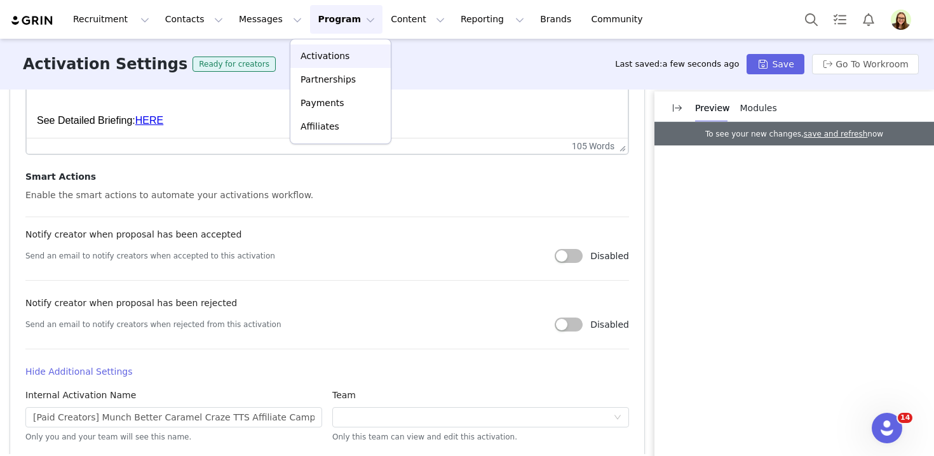
click at [329, 53] on p "Activations" at bounding box center [325, 56] width 49 height 13
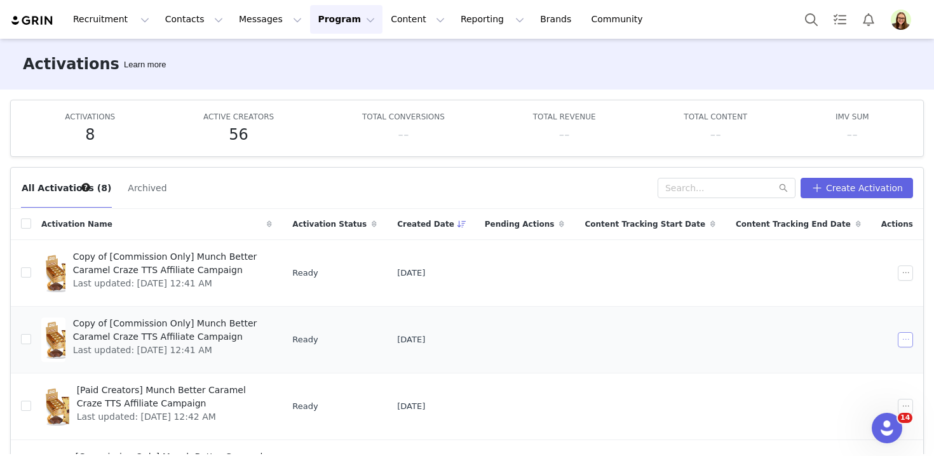
click at [908, 339] on button "button" at bounding box center [905, 339] width 15 height 15
click at [828, 214] on span "Edit" at bounding box center [825, 215] width 17 height 14
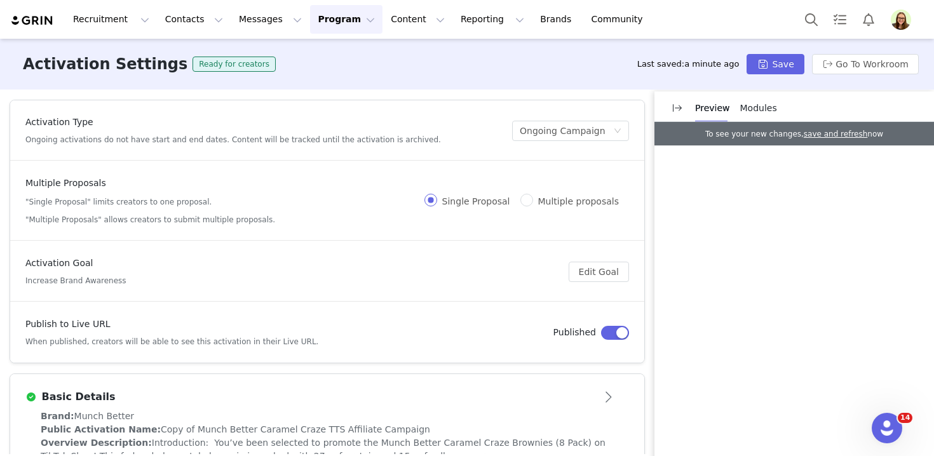
scroll to position [37, 0]
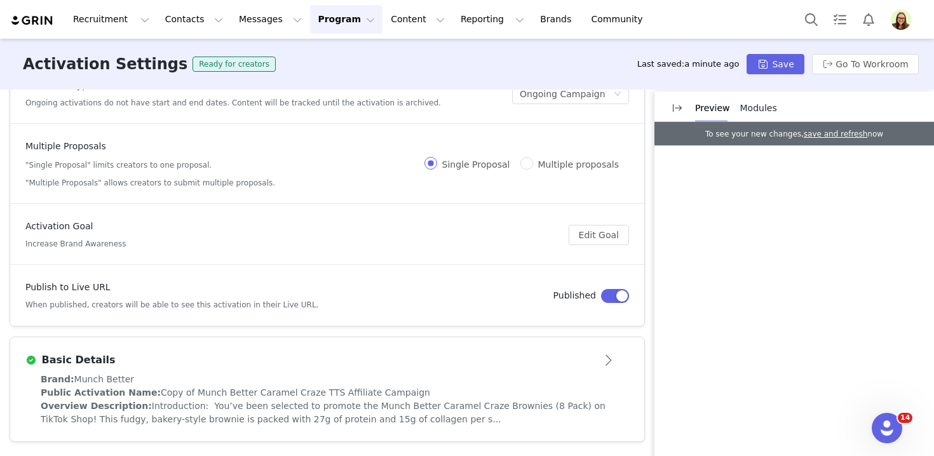
click at [392, 344] on article "Basic Details" at bounding box center [327, 356] width 634 height 36
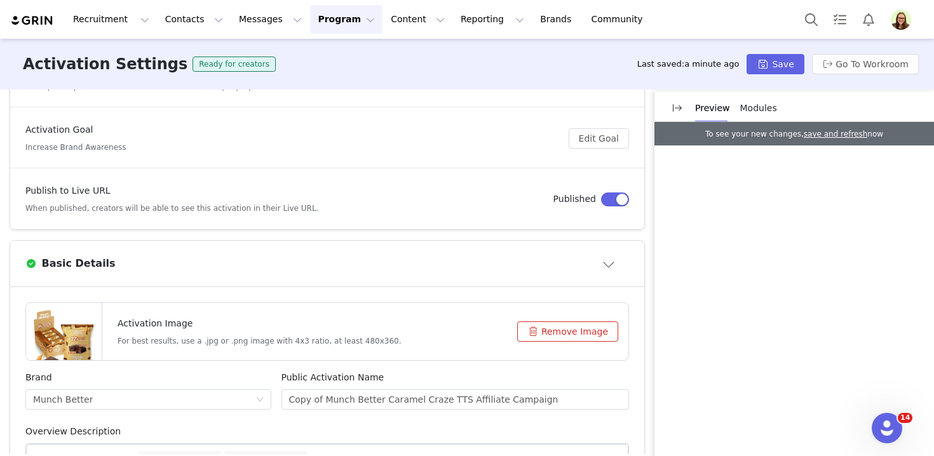
scroll to position [169, 0]
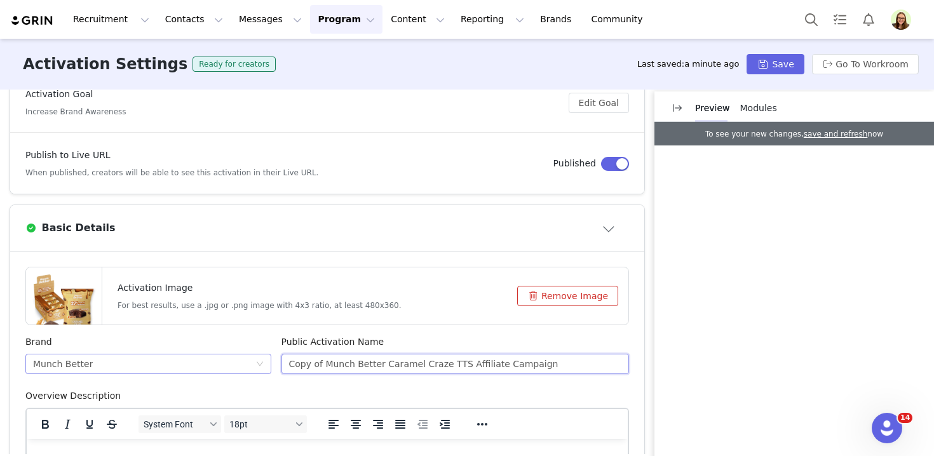
drag, startPoint x: 325, startPoint y: 362, endPoint x: 198, endPoint y: 356, distance: 127.3
click at [198, 357] on div "Brand Munch Better Public Activation Name Copy of Munch Better Caramel Craze TT…" at bounding box center [327, 363] width 614 height 54
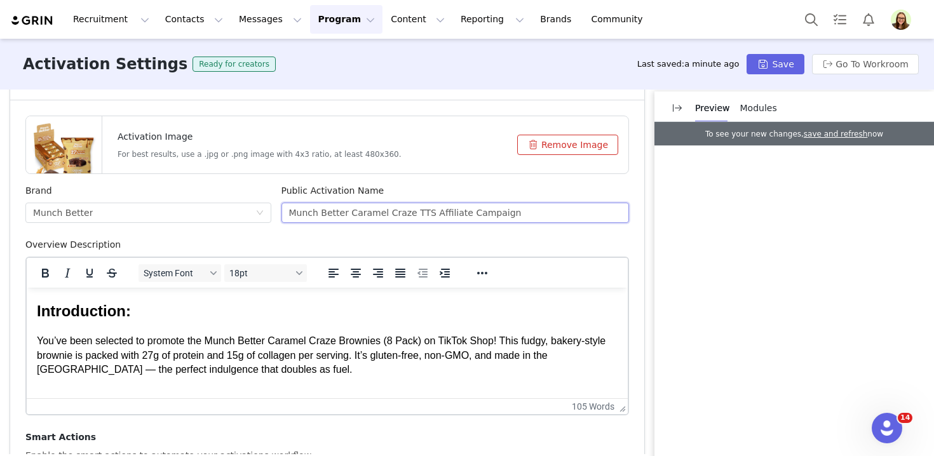
scroll to position [564, 0]
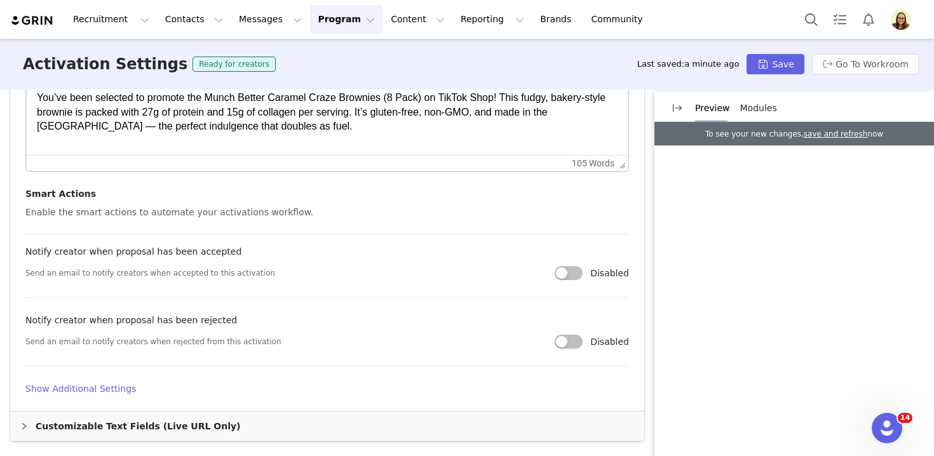
type input "Munch Better Caramel Craze TTS Affiliate Campaign"
click at [90, 385] on h4 "Show Additional Settings" at bounding box center [327, 389] width 604 height 13
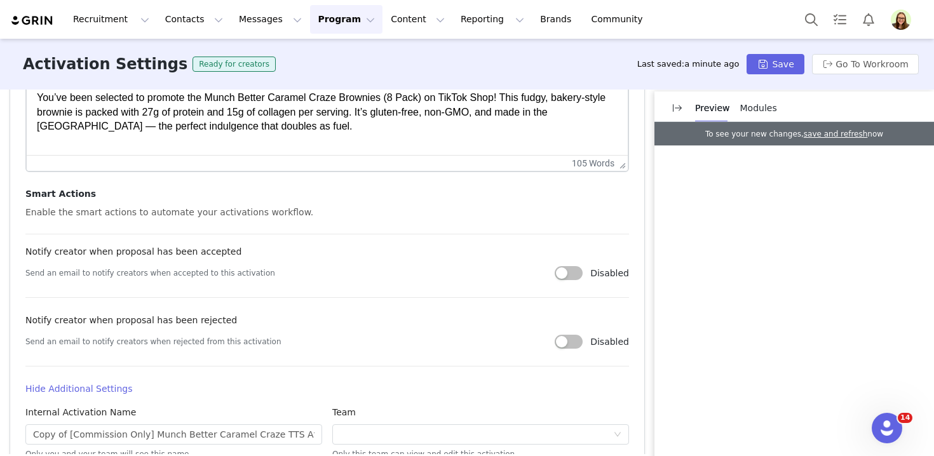
scroll to position [695, 0]
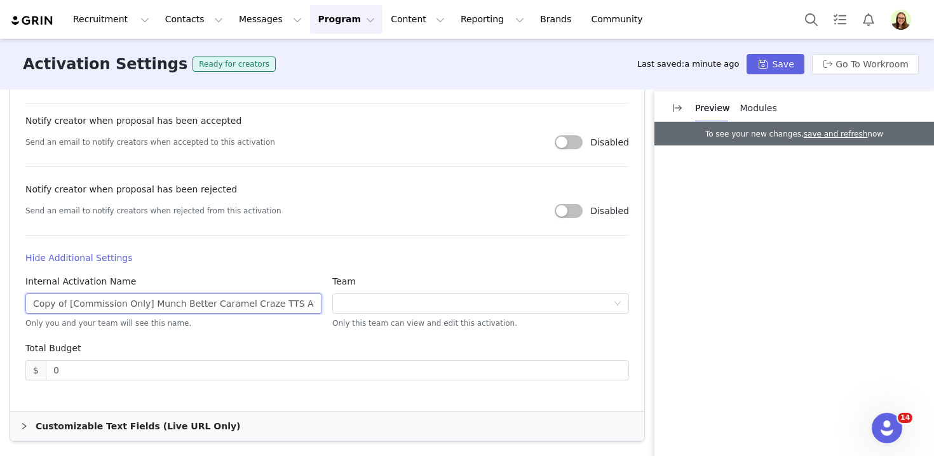
drag, startPoint x: 148, startPoint y: 303, endPoint x: 0, endPoint y: 304, distance: 148.1
click at [0, 304] on div "Activation Type Ongoing activations do not have start and end dates. Content wi…" at bounding box center [467, 272] width 934 height 365
paste input "[Paid Creators]"
click at [43, 302] on input "[Paid Creators]Munch Better Caramel Craze TTS Affiliate Campaign" at bounding box center [173, 304] width 297 height 20
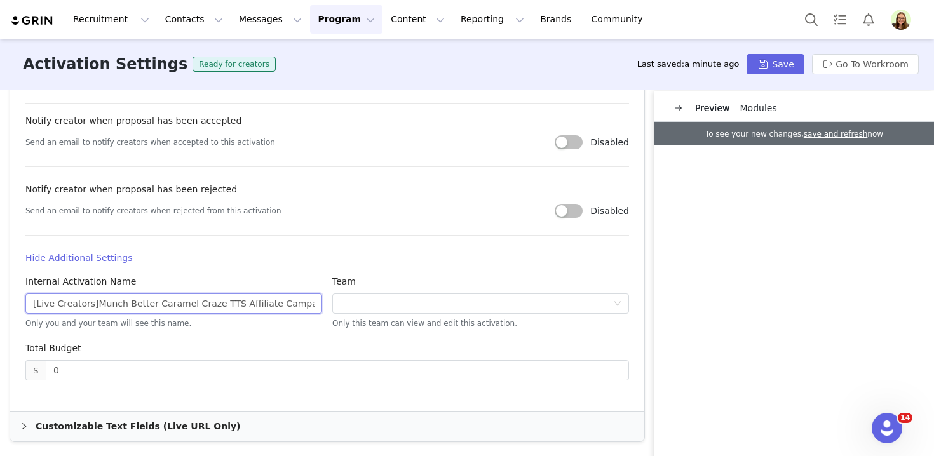
click at [94, 308] on input "[Live Creators]Munch Better Caramel Craze TTS Affiliate Campaign" at bounding box center [173, 304] width 297 height 20
type input "[Live Creators] Munch Better Caramel Craze TTS Affiliate Campaign"
click at [784, 64] on button "Save" at bounding box center [775, 64] width 57 height 20
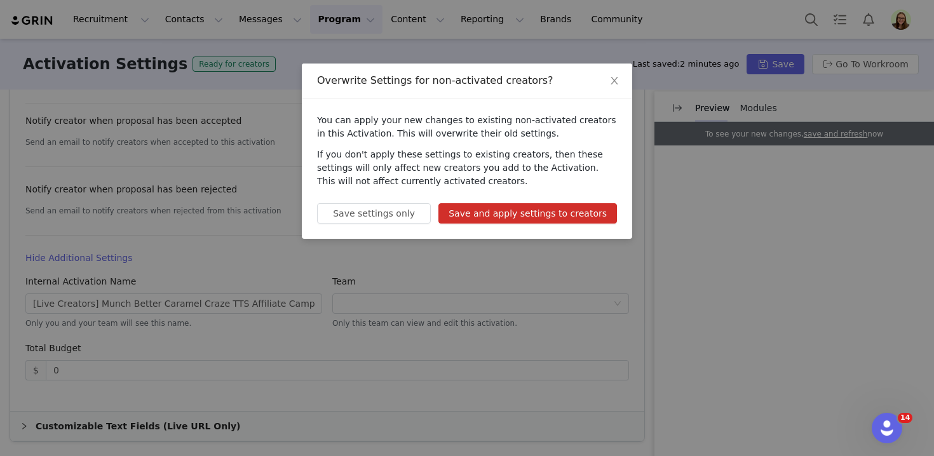
click at [543, 211] on button "Save and apply settings to creators" at bounding box center [528, 213] width 179 height 20
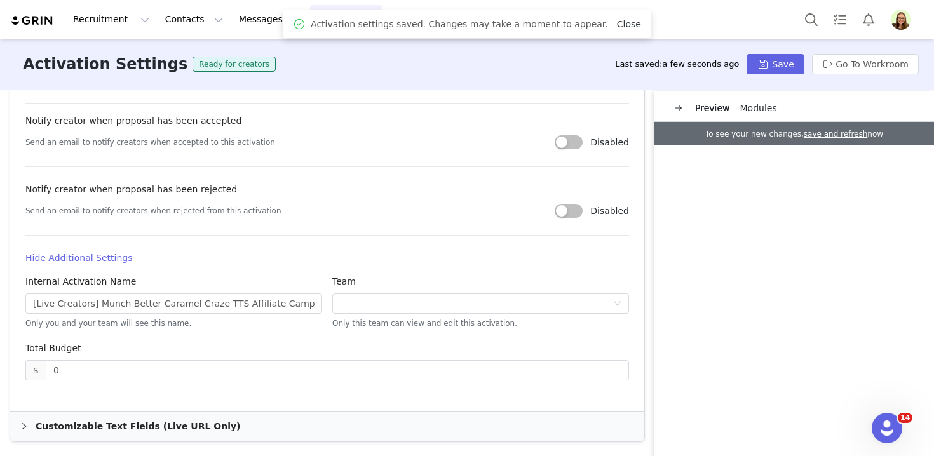
click at [617, 21] on link "Close" at bounding box center [629, 24] width 24 height 10
click at [331, 22] on button "Program Program" at bounding box center [346, 19] width 72 height 29
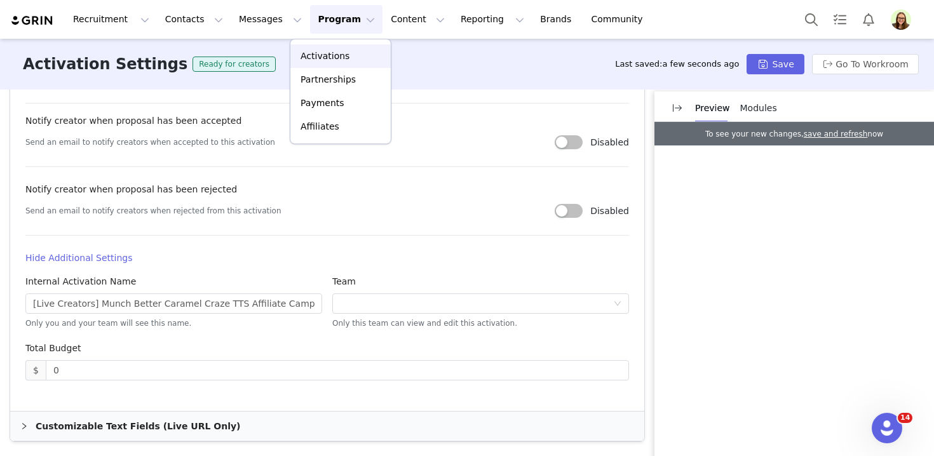
click at [339, 57] on p "Activations" at bounding box center [325, 56] width 49 height 13
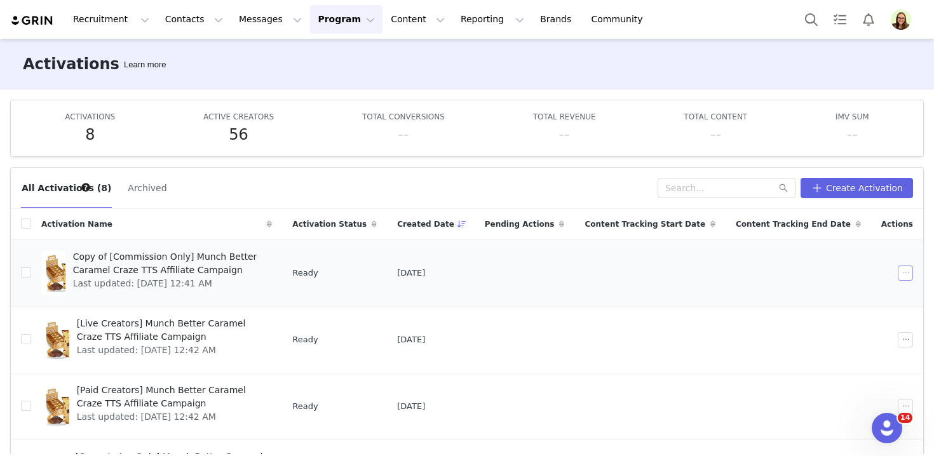
click at [910, 275] on button "button" at bounding box center [905, 273] width 15 height 15
click at [889, 294] on div "Edit" at bounding box center [857, 296] width 110 height 14
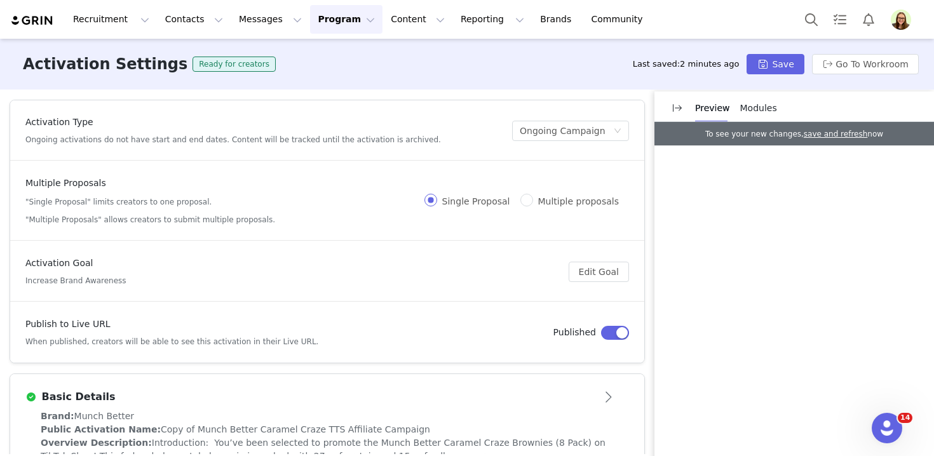
scroll to position [37, 0]
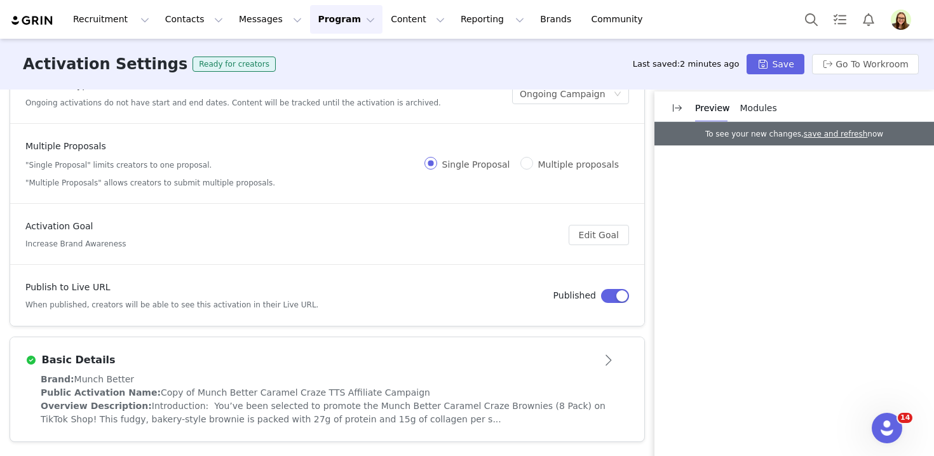
click at [383, 411] on span "Introduction: You’ve been selected to promote the Munch Better Caramel Craze Br…" at bounding box center [323, 413] width 565 height 24
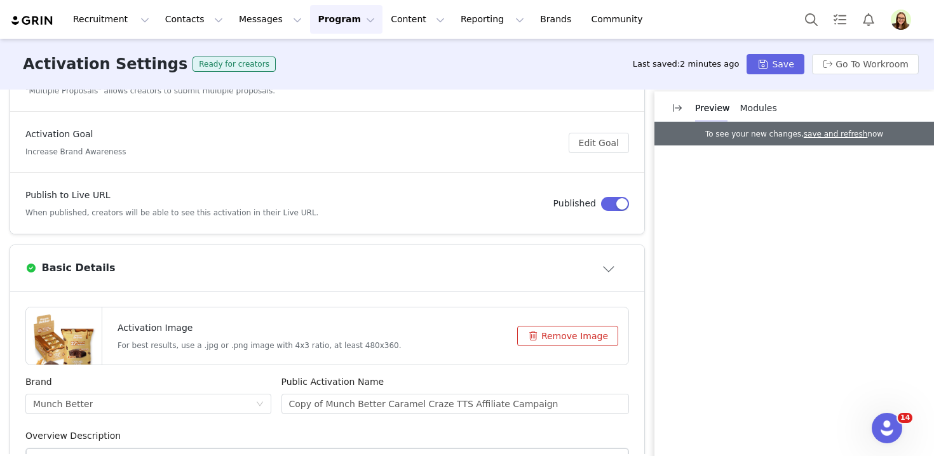
scroll to position [173, 0]
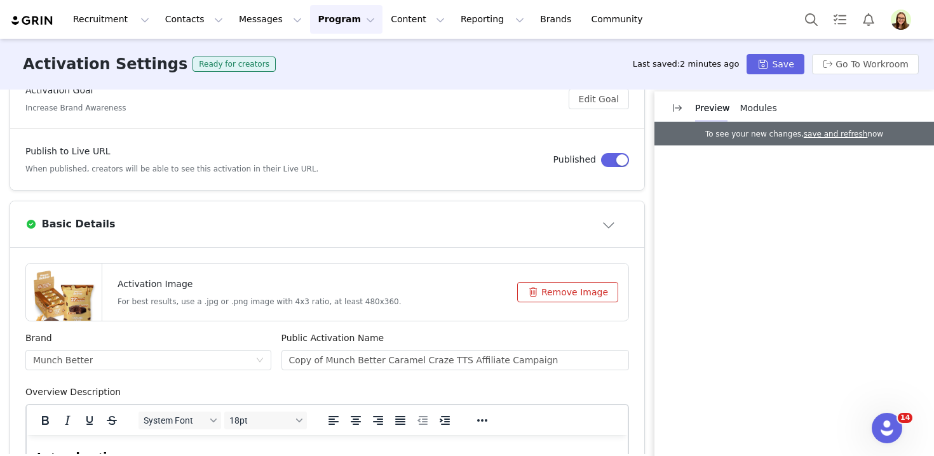
click at [577, 299] on button "Remove Image" at bounding box center [567, 292] width 101 height 20
click at [577, 299] on button "Click or drag file" at bounding box center [564, 292] width 108 height 20
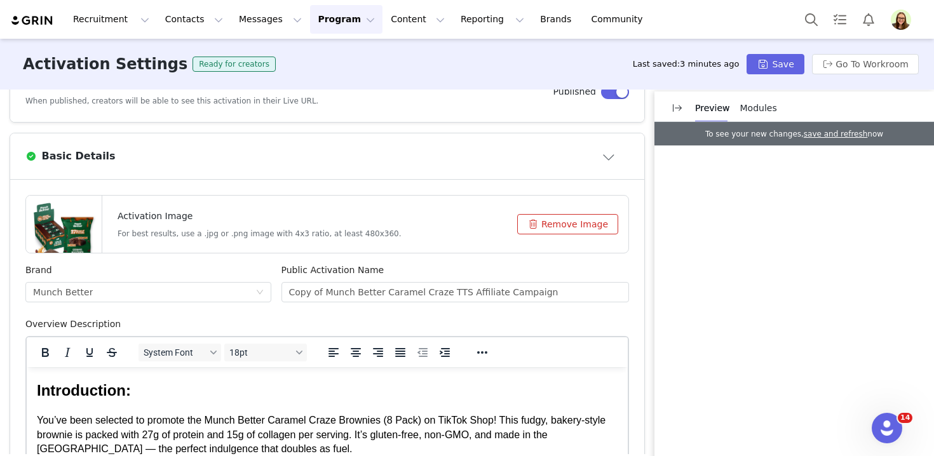
scroll to position [243, 0]
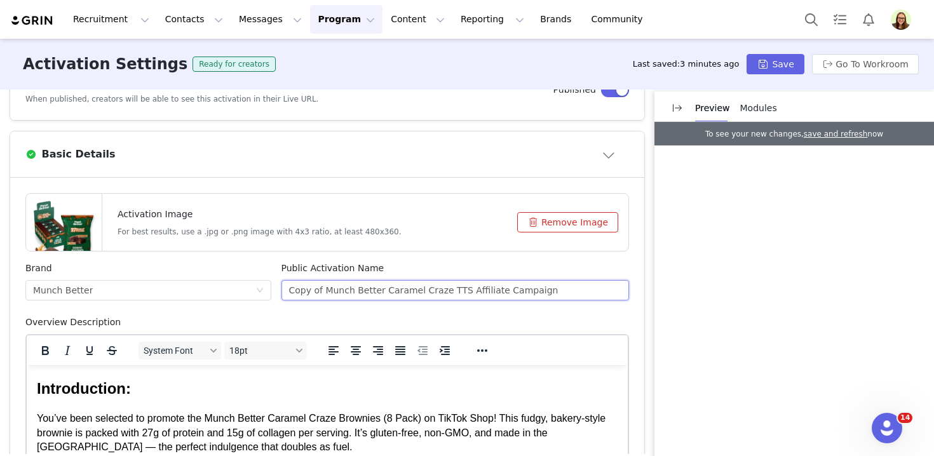
drag, startPoint x: 326, startPoint y: 287, endPoint x: 272, endPoint y: 284, distance: 54.2
click at [272, 284] on div "Brand Munch Better Public Activation Name Copy of Munch Better Caramel Craze TT…" at bounding box center [327, 289] width 614 height 54
drag, startPoint x: 346, startPoint y: 291, endPoint x: 405, endPoint y: 291, distance: 59.1
click at [405, 291] on input "Munch Better Caramel Craze TTS Affiliate Campaign" at bounding box center [456, 290] width 348 height 20
paste input "Macchiato"
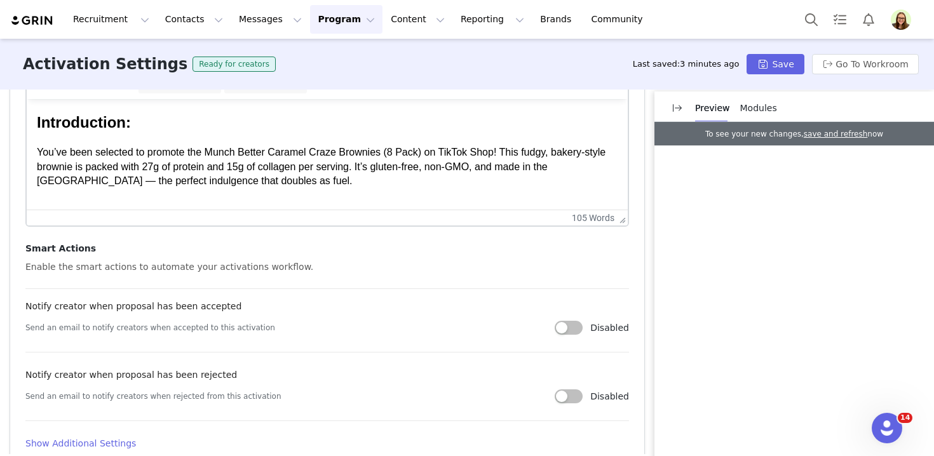
scroll to position [564, 0]
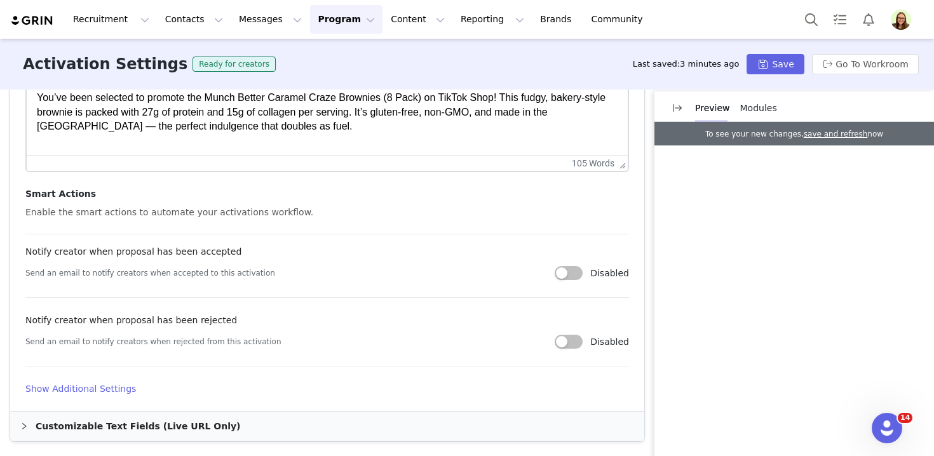
type input "Munch Better Caramel Macchiato TTS Affiliate Campaign"
click at [121, 395] on h4 "Show Additional Settings" at bounding box center [327, 389] width 604 height 13
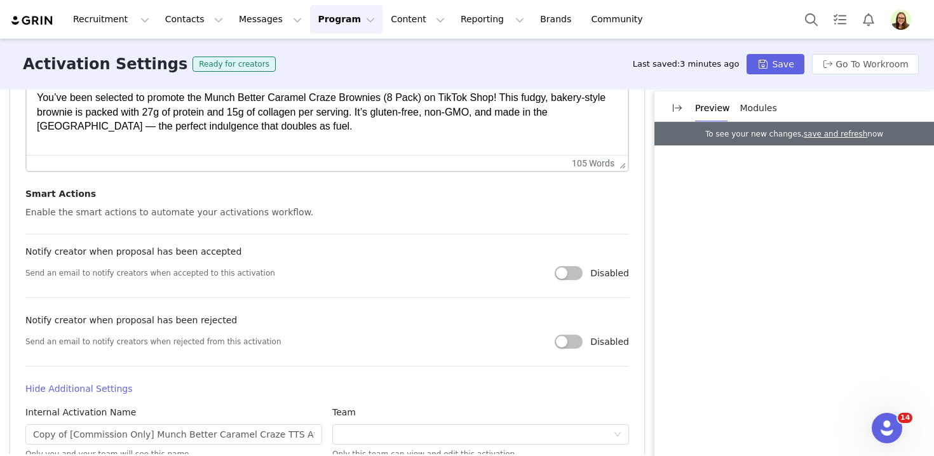
scroll to position [655, 0]
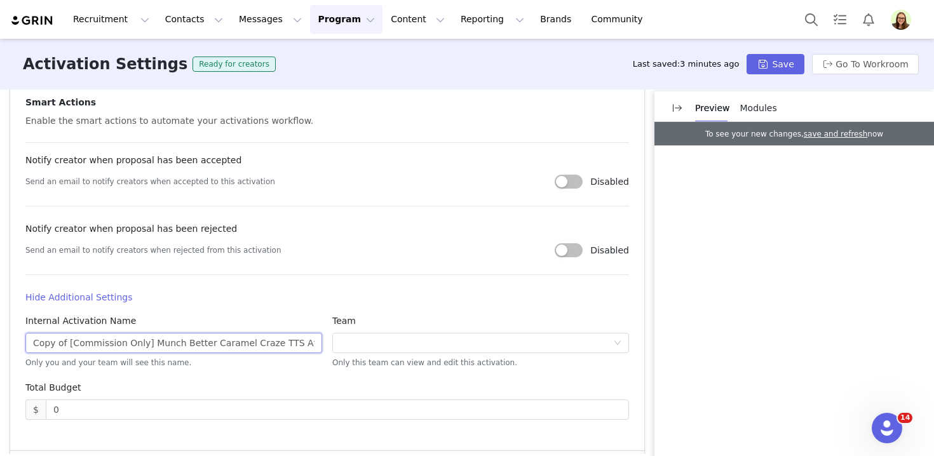
drag, startPoint x: 76, startPoint y: 343, endPoint x: 0, endPoint y: 339, distance: 76.3
click at [0, 341] on div "Activation Type Ongoing activations do not have start and end dates. Content wi…" at bounding box center [467, 272] width 934 height 365
drag, startPoint x: 116, startPoint y: 343, endPoint x: 123, endPoint y: 366, distance: 23.5
click at [123, 366] on div "[Commission Only] Munch Better Caramel Craze TTS Affiliate Campaign Only you an…" at bounding box center [173, 349] width 297 height 33
paste input "Macchiato"
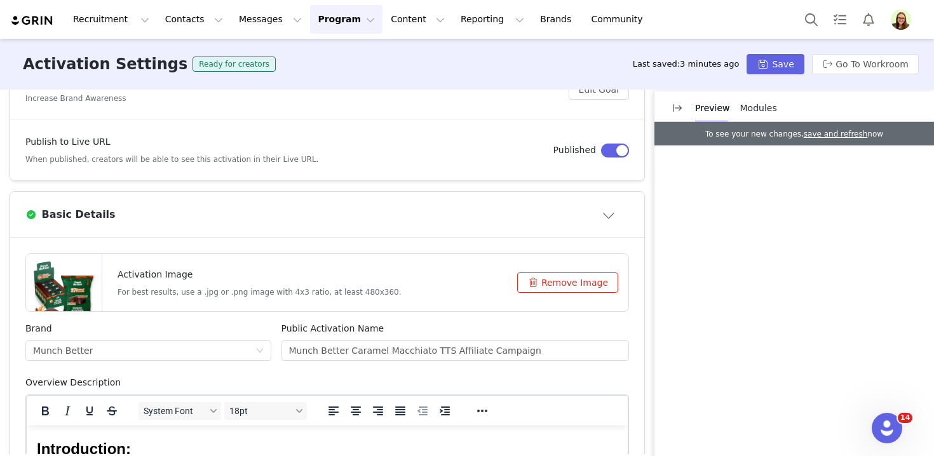
scroll to position [185, 0]
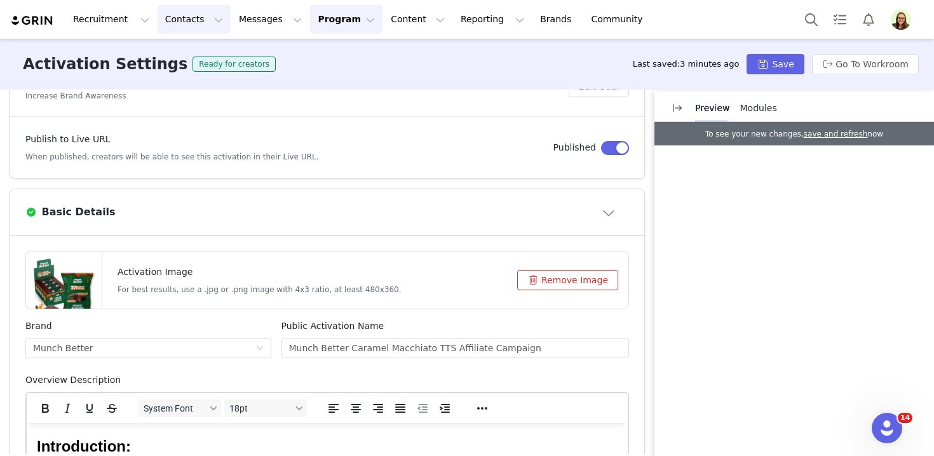
type input "[Commission Only] Munch Better Caramel Macchiato TTS Affiliate Campaign"
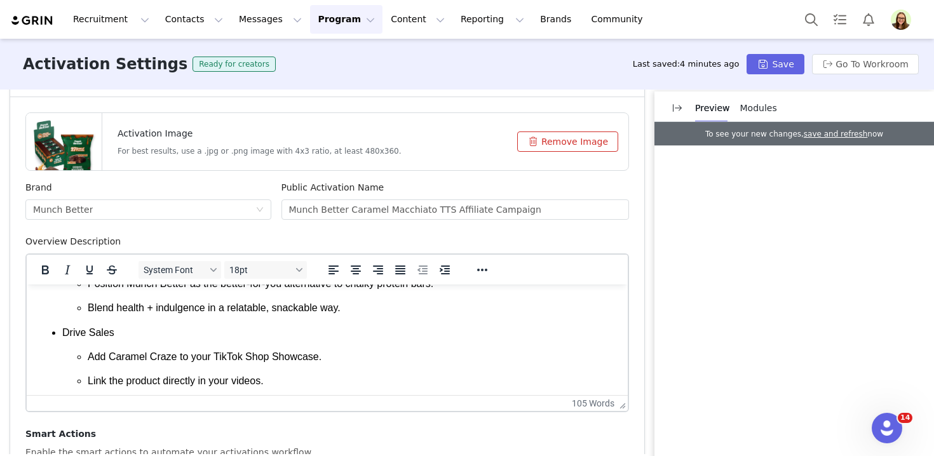
scroll to position [312, 0]
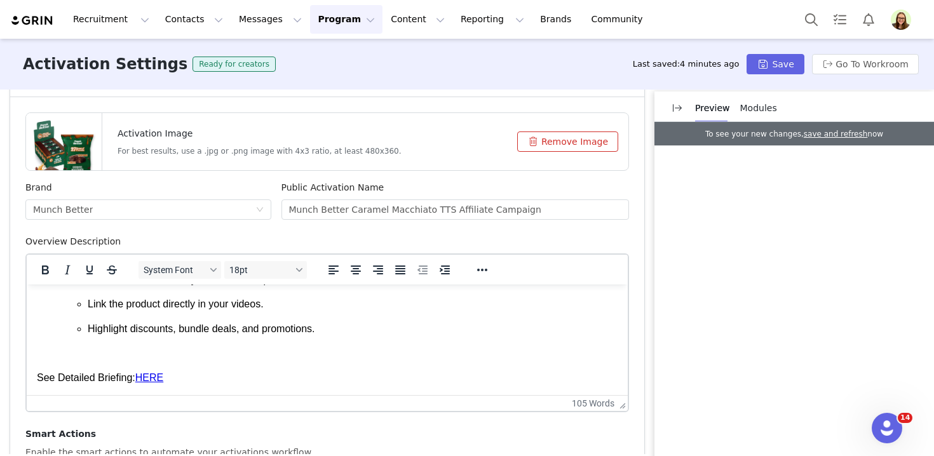
click at [147, 376] on link "HERE" at bounding box center [149, 378] width 28 height 11
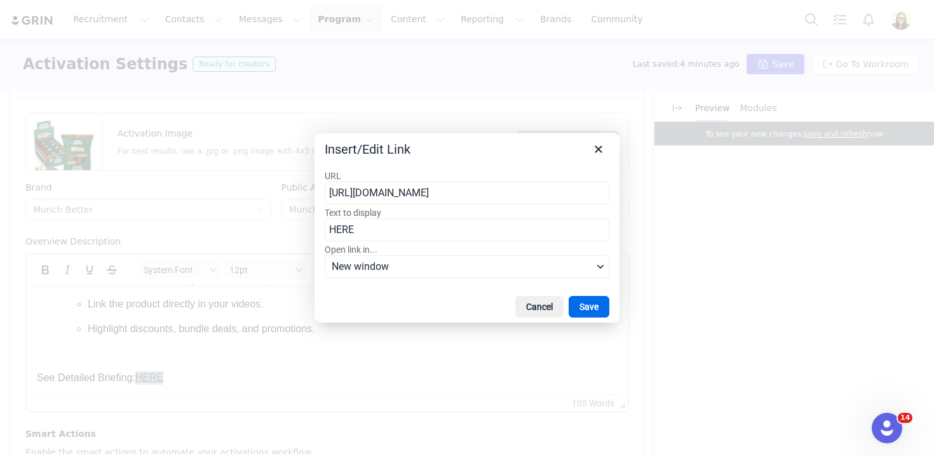
scroll to position [0, 425]
type input "https://docs.google.com/document/d/1TpRWKrg--zdvG2PTUfd4vGVucspUbGMf/edit?usp=s…"
click at [588, 307] on button "Save" at bounding box center [589, 307] width 41 height 22
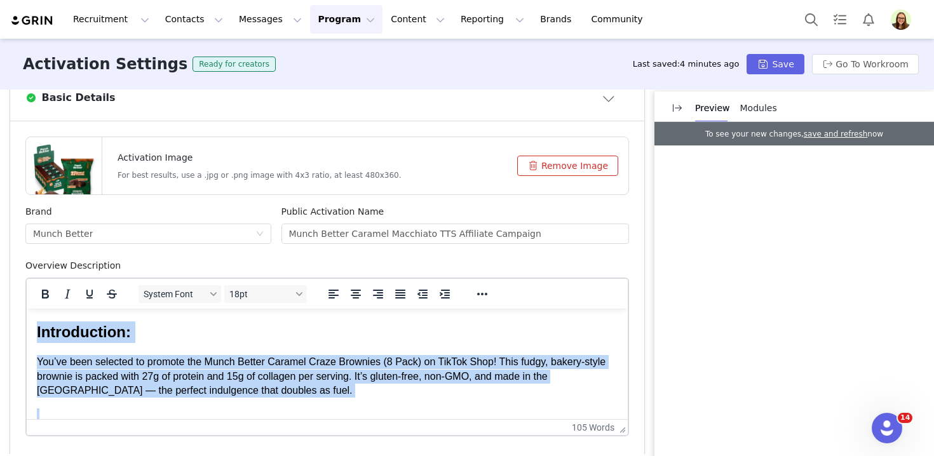
scroll to position [202, 0]
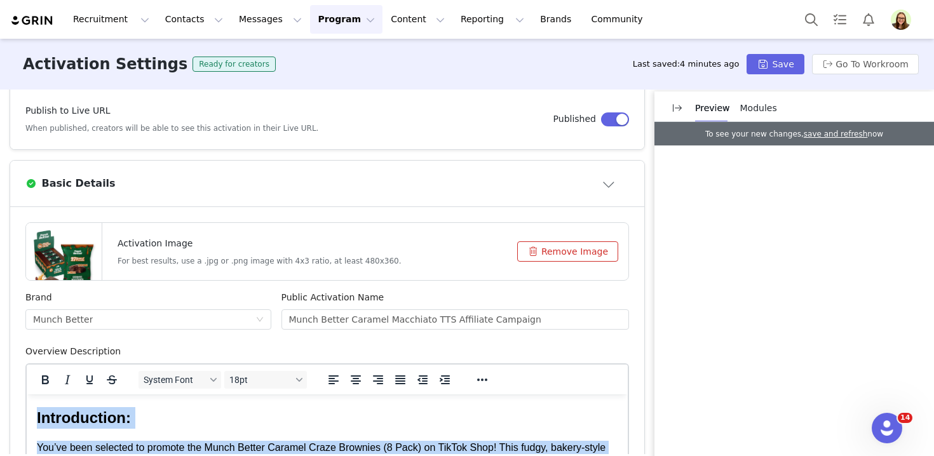
drag, startPoint x: 333, startPoint y: 458, endPoint x: 305, endPoint y: 84, distance: 374.8
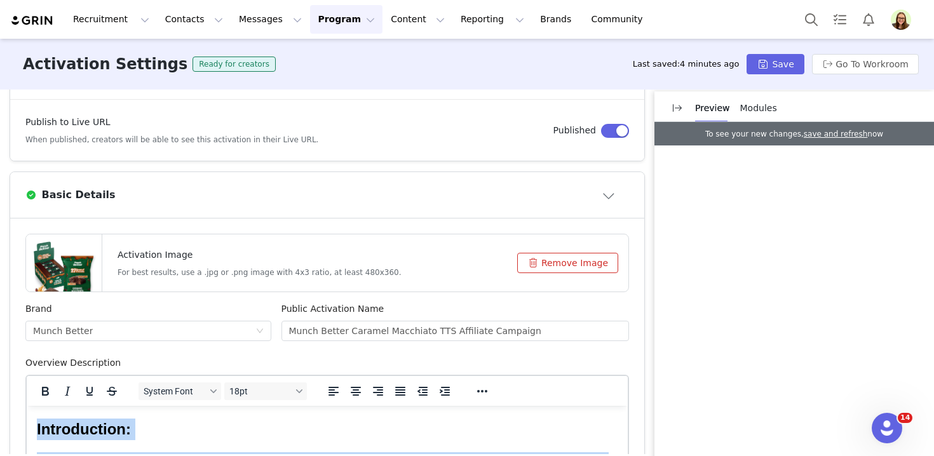
paste body "Rich Text Area. Press ALT-0 for help."
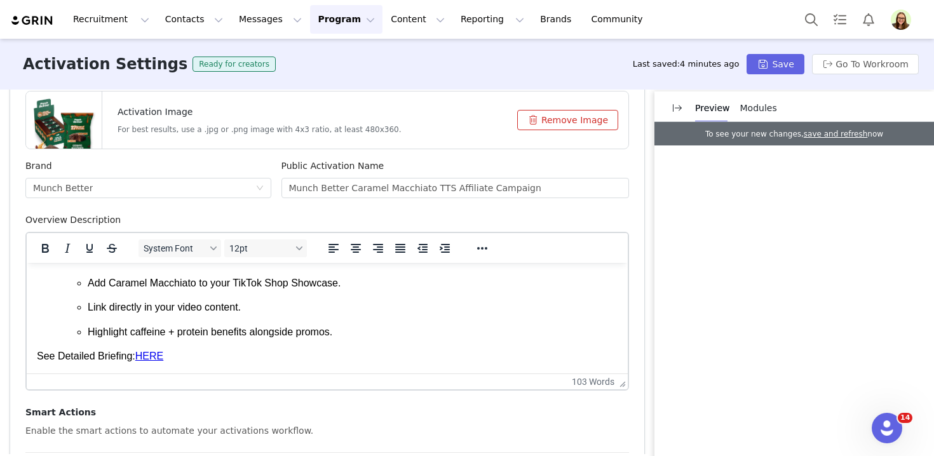
scroll to position [0, 0]
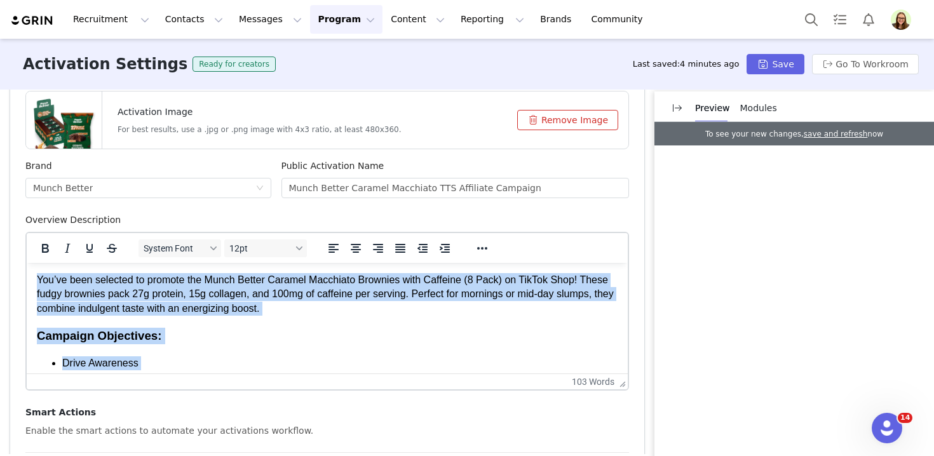
drag, startPoint x: 352, startPoint y: 334, endPoint x: 263, endPoint y: 114, distance: 237.3
click at [263, 263] on html "You’ve been selected to promote the Munch Better Caramel Macchiato Brownies wit…" at bounding box center [327, 419] width 601 height 313
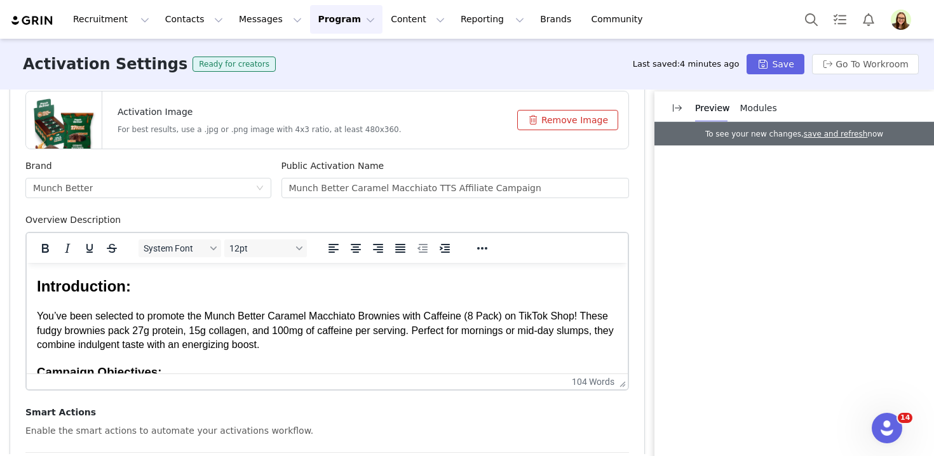
scroll to position [34, 0]
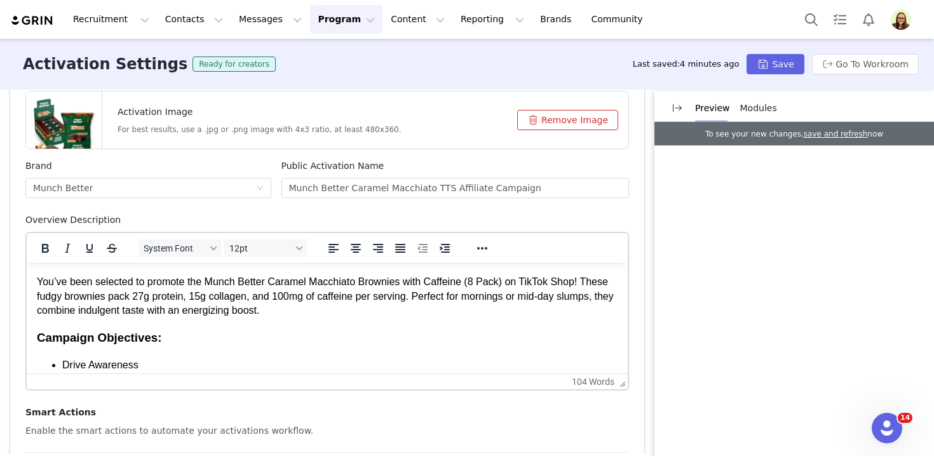
click at [338, 316] on p "You’ve been selected to promote the Munch Better Caramel Macchiato Brownies wit…" at bounding box center [327, 296] width 581 height 43
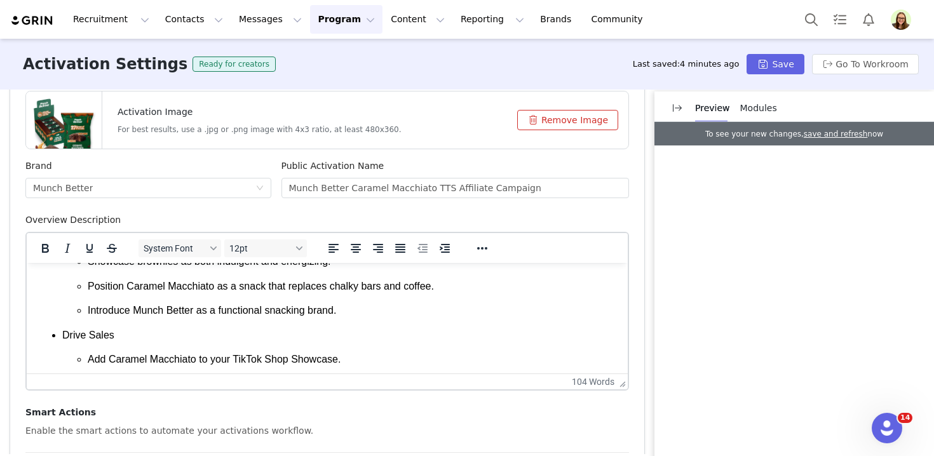
scroll to position [287, 0]
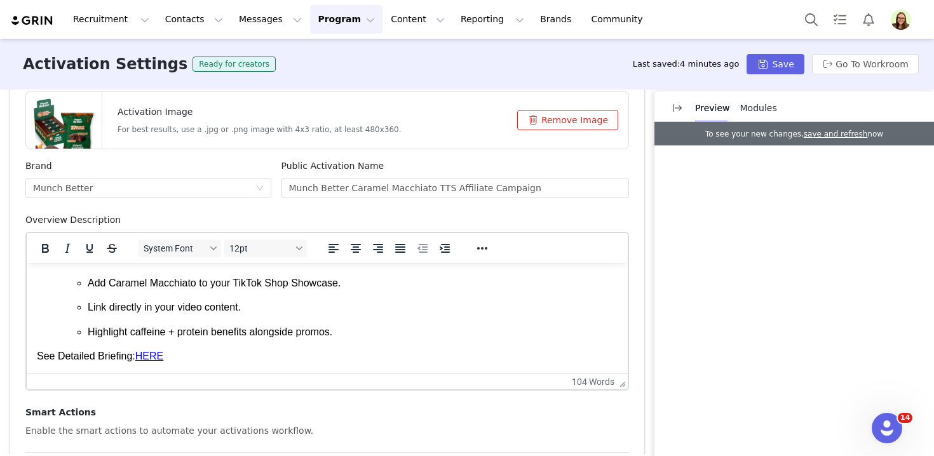
click at [366, 331] on p "Highlight caffeine + protein benefits alongside promos." at bounding box center [353, 332] width 530 height 14
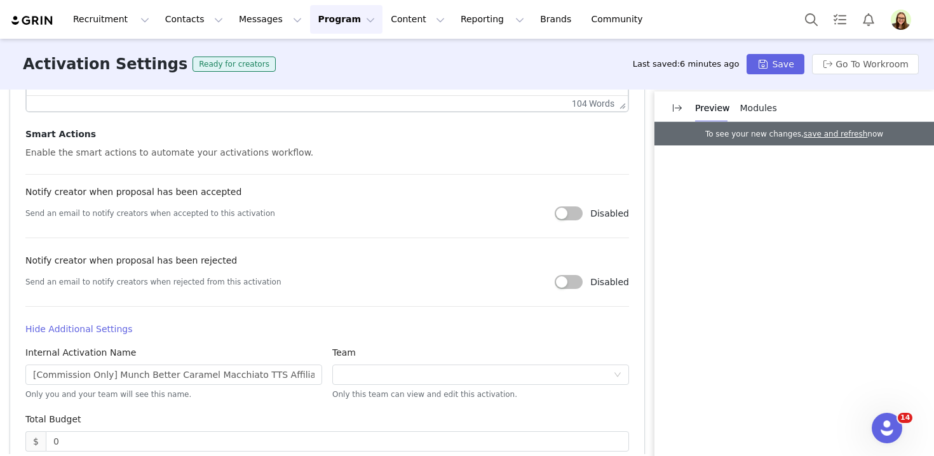
scroll to position [695, 0]
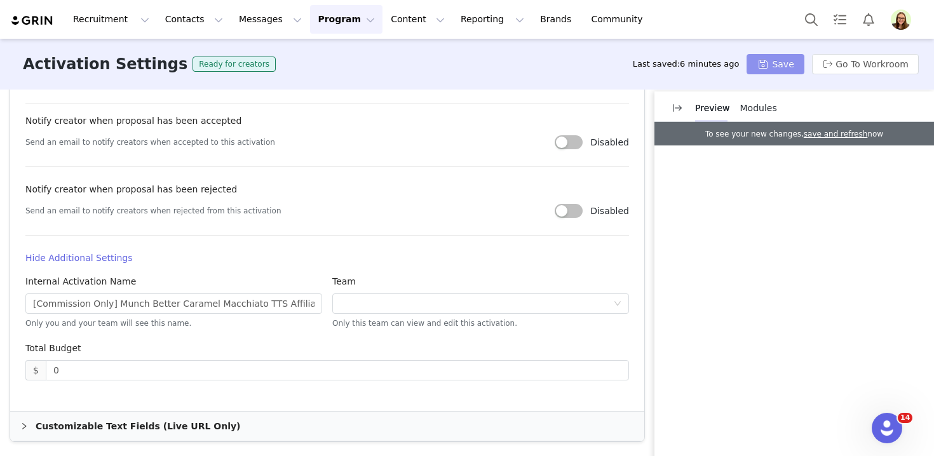
click at [792, 65] on button "Save" at bounding box center [775, 64] width 57 height 20
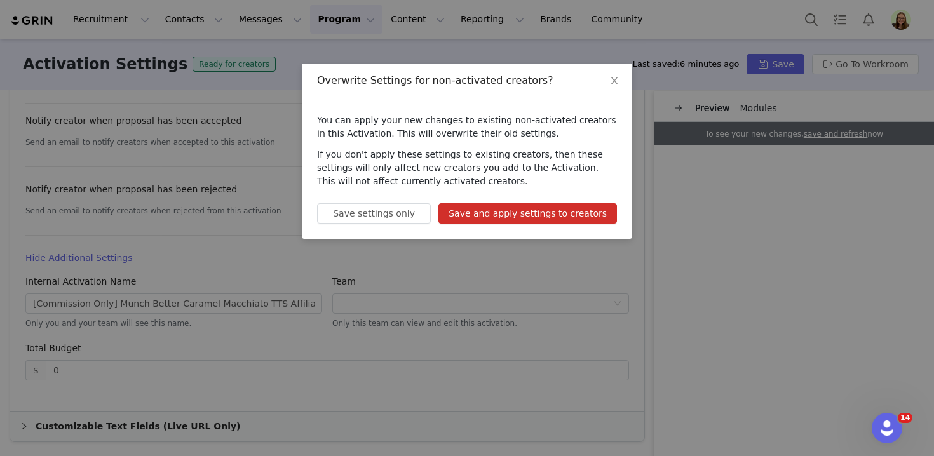
click at [502, 221] on button "Save and apply settings to creators" at bounding box center [528, 213] width 179 height 20
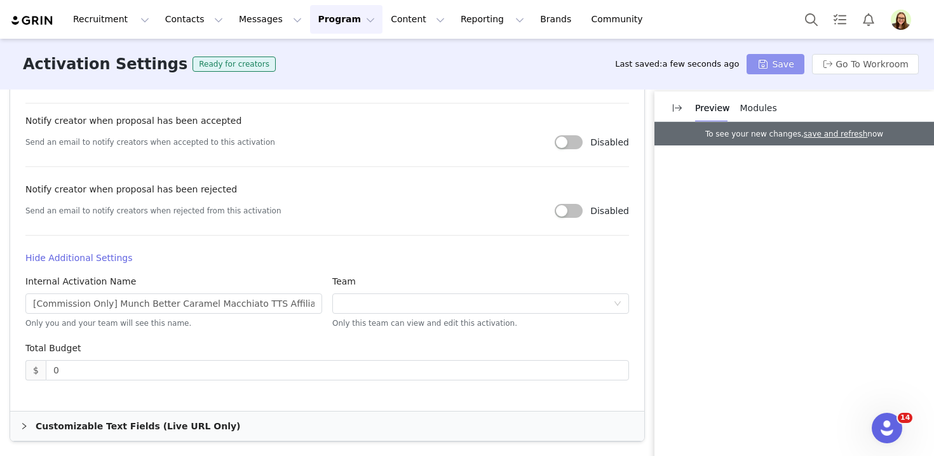
click at [795, 62] on button "Save" at bounding box center [775, 64] width 57 height 20
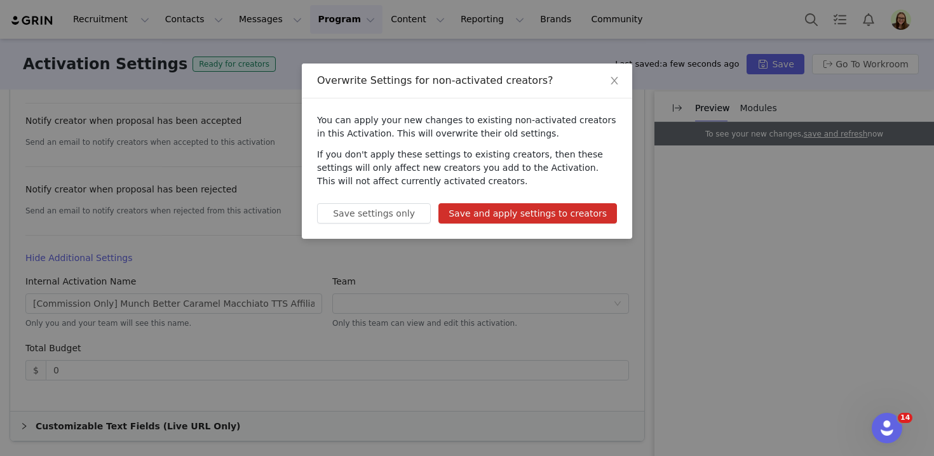
click at [545, 215] on button "Save and apply settings to creators" at bounding box center [528, 213] width 179 height 20
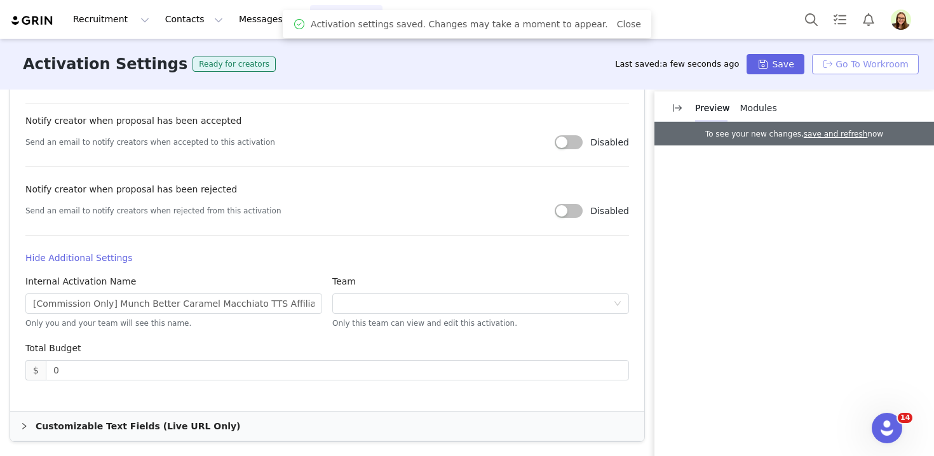
click at [863, 58] on button "Go To Workroom" at bounding box center [865, 64] width 107 height 20
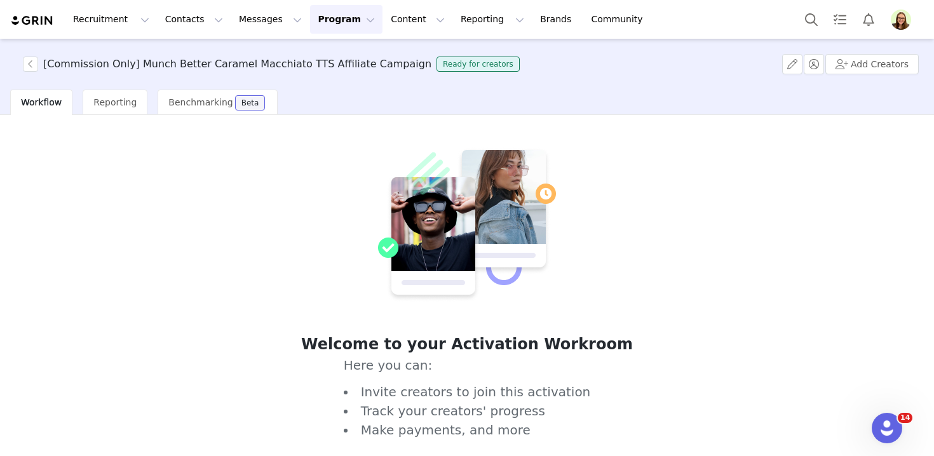
click at [352, 26] on button "Program Program" at bounding box center [346, 19] width 72 height 29
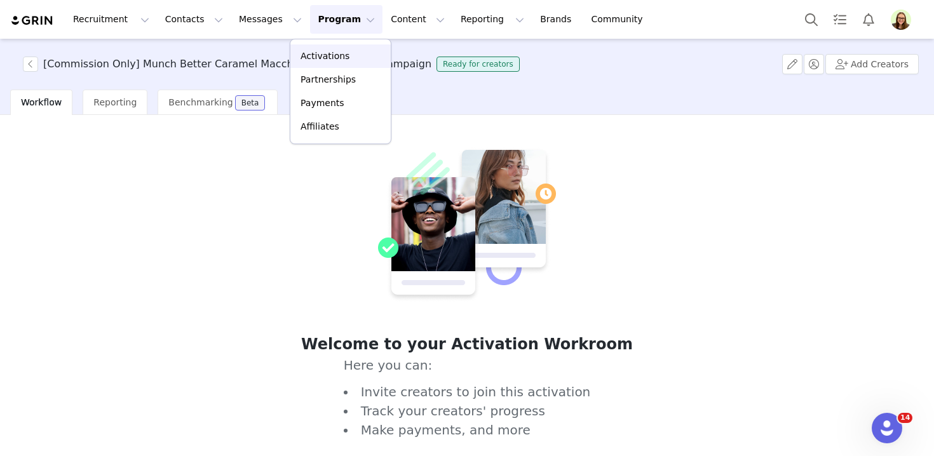
click at [352, 58] on div "Activations" at bounding box center [340, 56] width 85 height 13
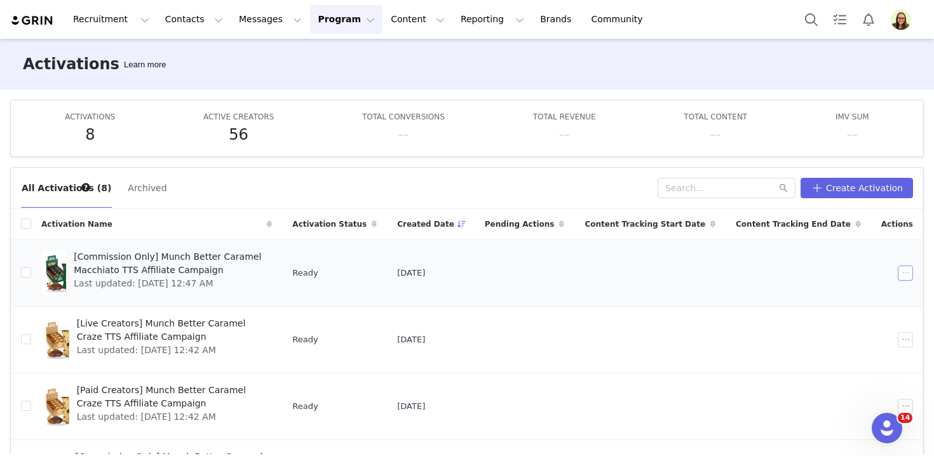
click at [905, 272] on button "button" at bounding box center [905, 273] width 15 height 15
click at [863, 318] on div "Duplicate" at bounding box center [857, 317] width 110 height 14
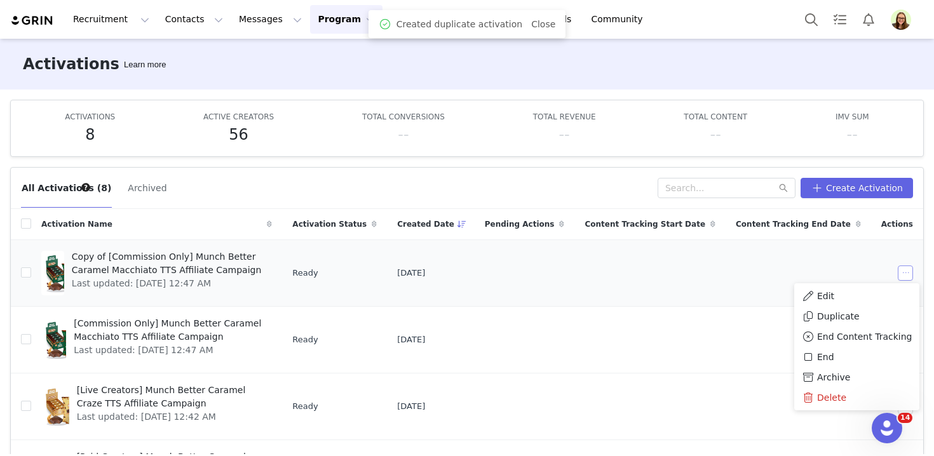
click at [905, 271] on button "button" at bounding box center [905, 273] width 15 height 15
click at [908, 341] on button "button" at bounding box center [905, 339] width 15 height 15
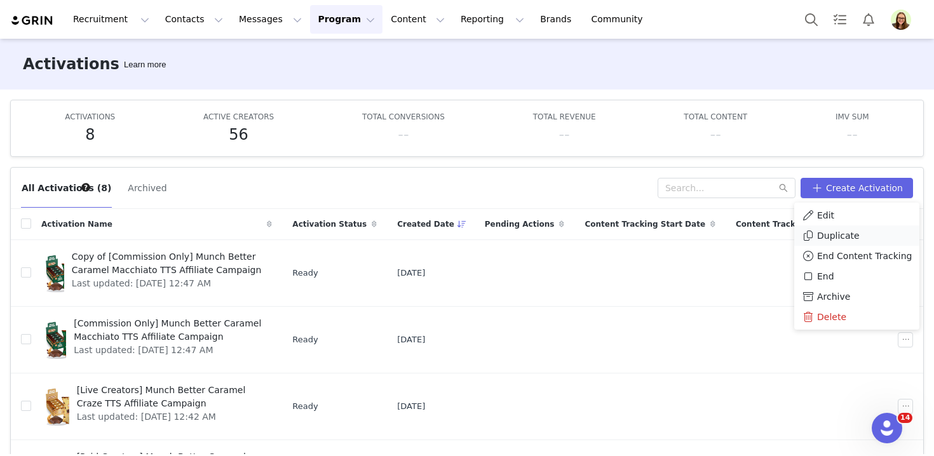
click at [827, 236] on span "Duplicate" at bounding box center [838, 236] width 43 height 14
click at [855, 367] on td at bounding box center [799, 339] width 146 height 67
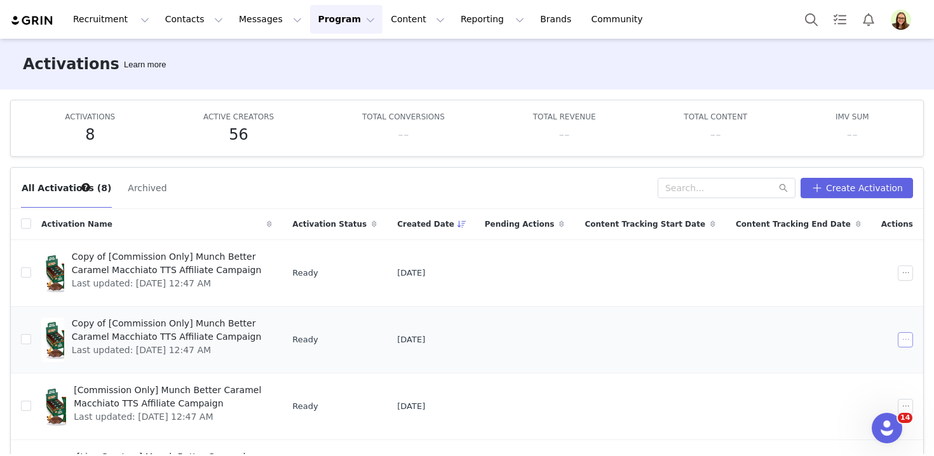
click at [905, 332] on button "button" at bounding box center [905, 339] width 15 height 15
click at [826, 211] on span "Edit" at bounding box center [825, 215] width 17 height 14
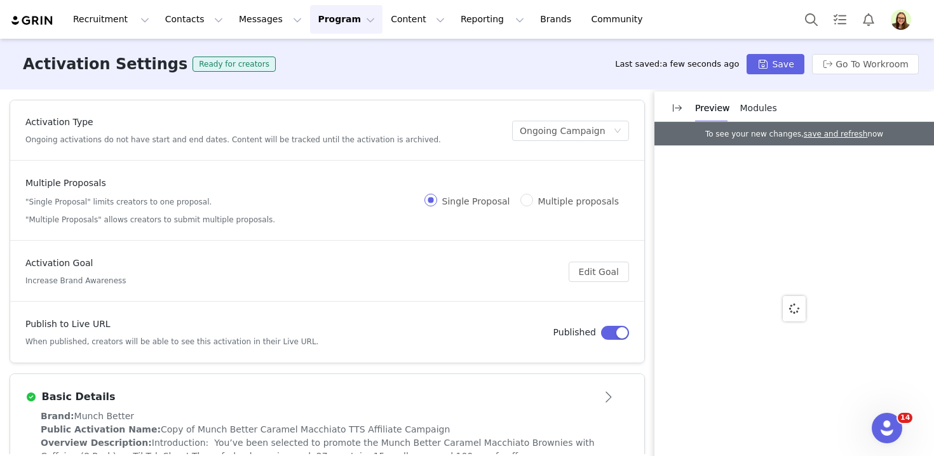
scroll to position [37, 0]
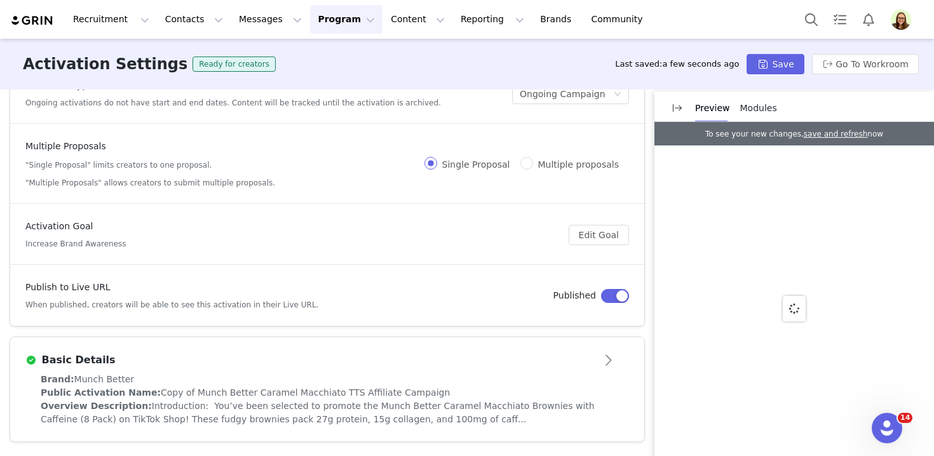
click at [407, 370] on article "Basic Details" at bounding box center [327, 356] width 634 height 36
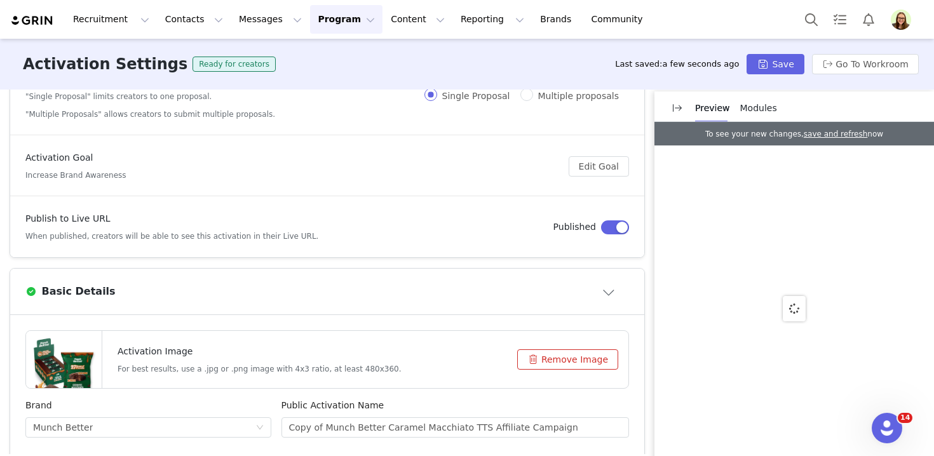
scroll to position [234, 0]
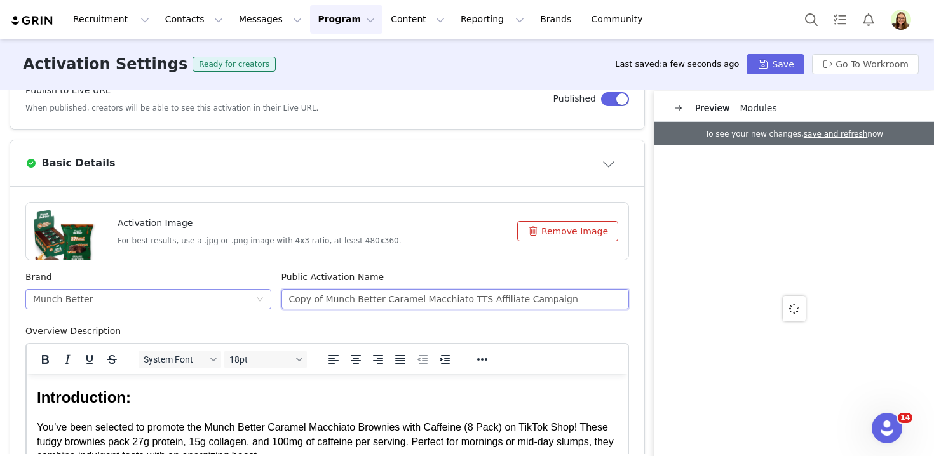
drag, startPoint x: 326, startPoint y: 301, endPoint x: 270, endPoint y: 299, distance: 56.6
click at [270, 299] on div "Brand Munch Better Public Activation Name Copy of Munch Better Caramel Macchiat…" at bounding box center [327, 298] width 614 height 54
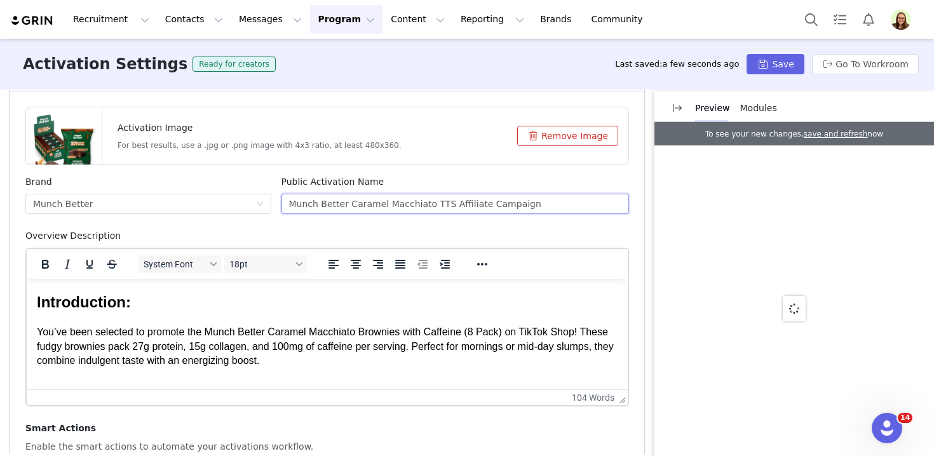
scroll to position [564, 0]
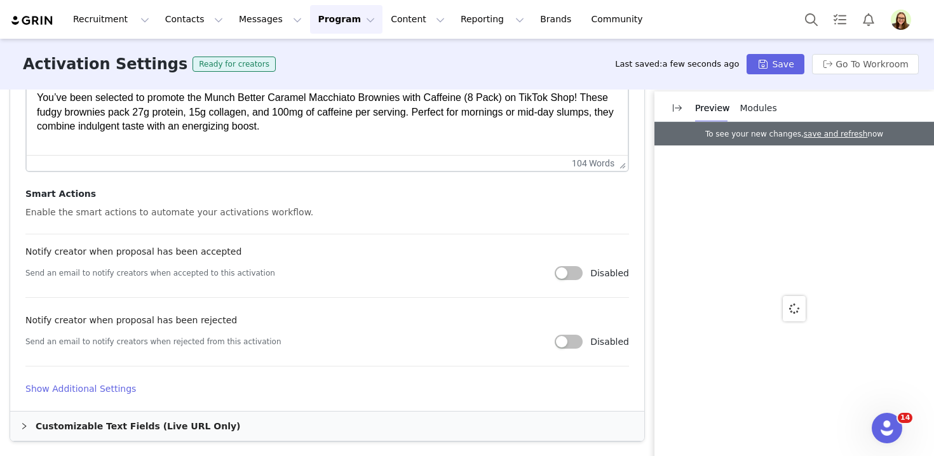
type input "Munch Better Caramel Macchiato TTS Affiliate Campaign"
click at [131, 385] on h4 "Show Additional Settings" at bounding box center [327, 389] width 604 height 13
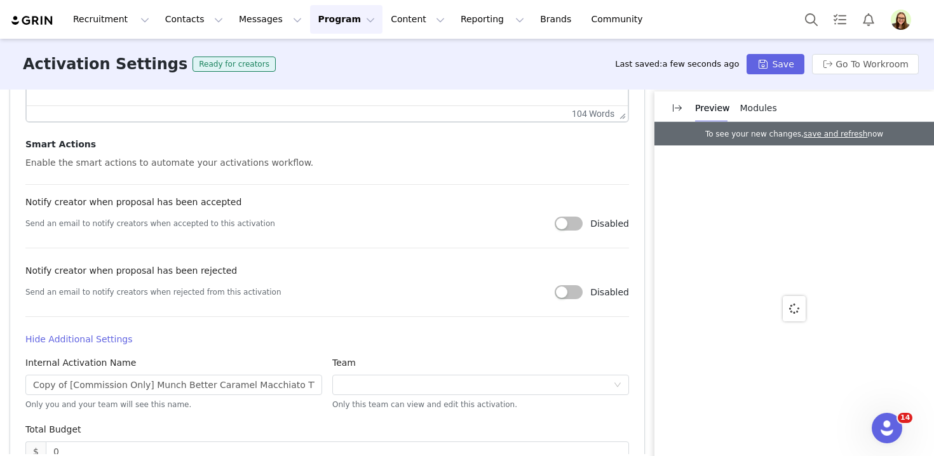
scroll to position [695, 0]
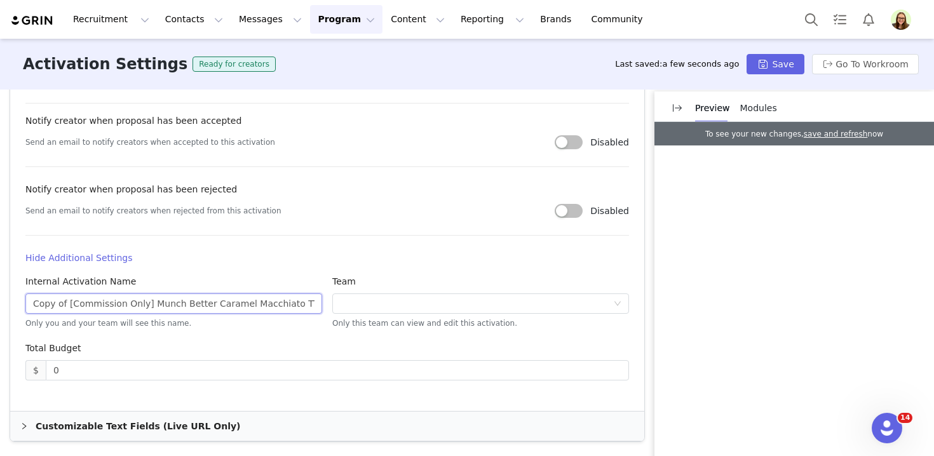
drag, startPoint x: 142, startPoint y: 306, endPoint x: 0, endPoint y: 297, distance: 142.6
click at [0, 297] on div "Activation Type Ongoing activations do not have start and end dates. Content wi…" at bounding box center [467, 272] width 934 height 365
type input "[Paid Creators] Munch Better Caramel Macchiato TTS Affiliate Campaign"
click at [775, 62] on button "Save" at bounding box center [775, 64] width 57 height 20
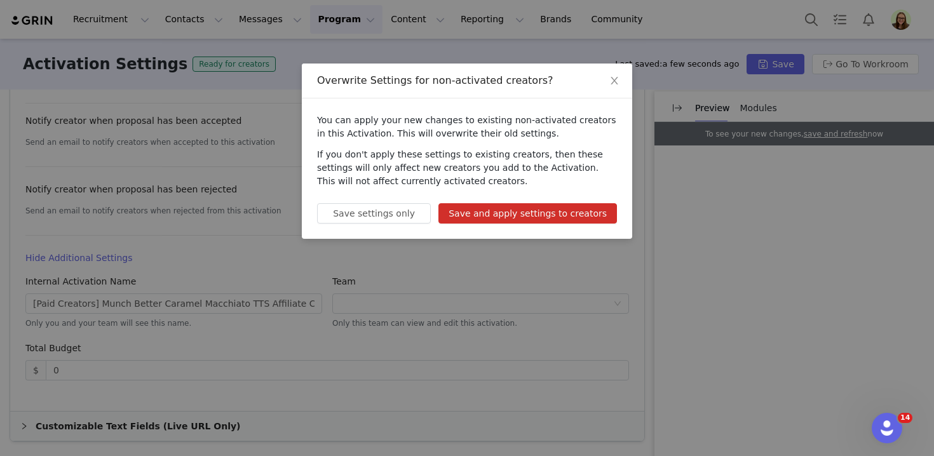
click at [587, 214] on button "Save and apply settings to creators" at bounding box center [528, 213] width 179 height 20
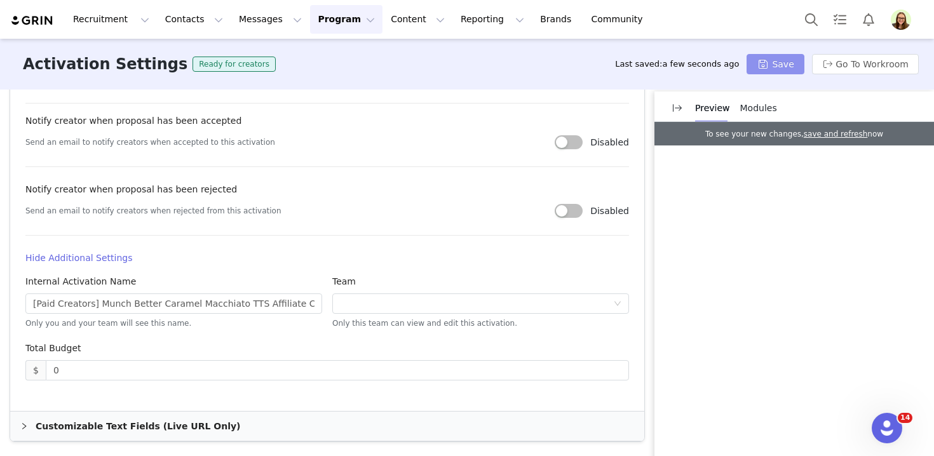
click at [787, 69] on button "Save" at bounding box center [775, 64] width 57 height 20
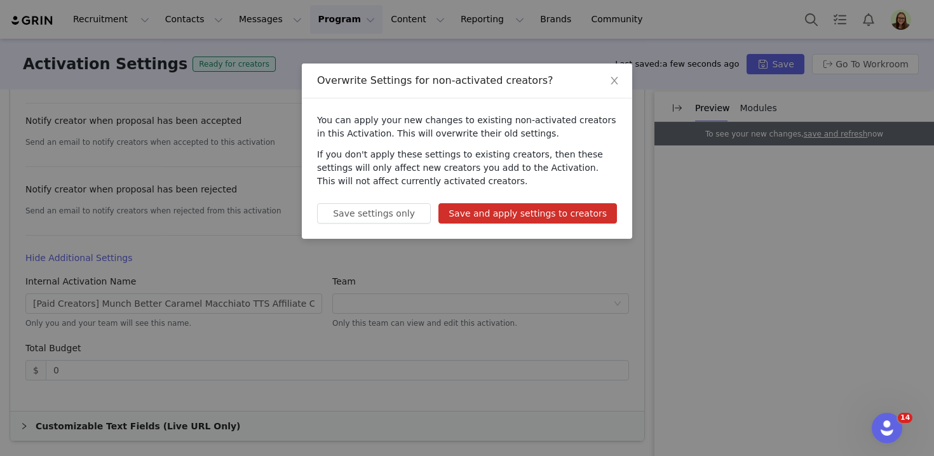
click at [551, 212] on button "Save and apply settings to creators" at bounding box center [528, 213] width 179 height 20
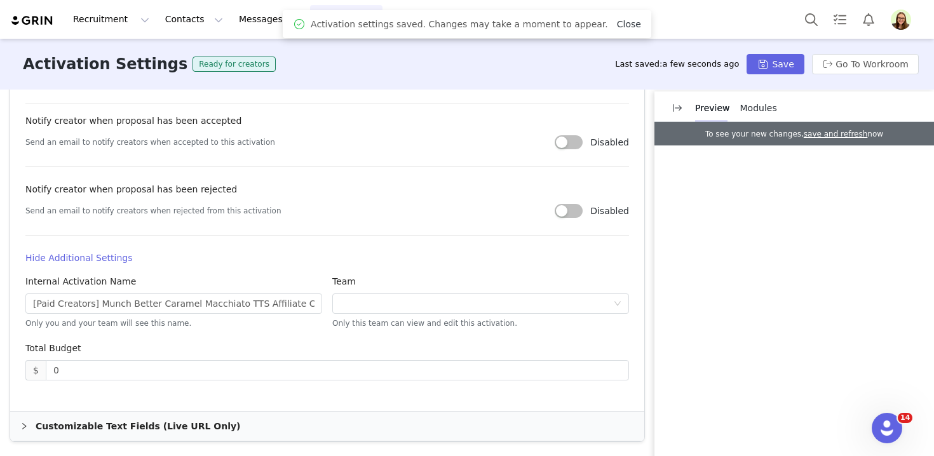
click at [624, 25] on link "Close" at bounding box center [629, 24] width 24 height 10
click at [325, 32] on button "Program Program" at bounding box center [346, 19] width 72 height 29
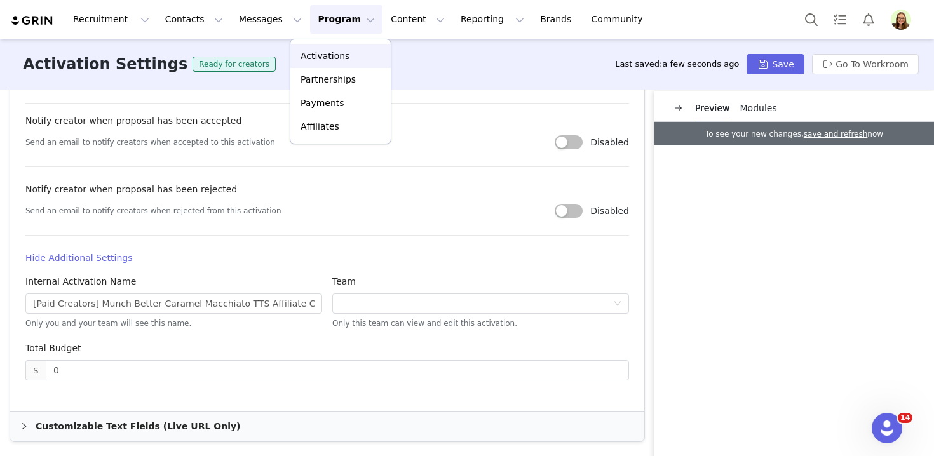
click at [329, 58] on p "Activations" at bounding box center [325, 56] width 49 height 13
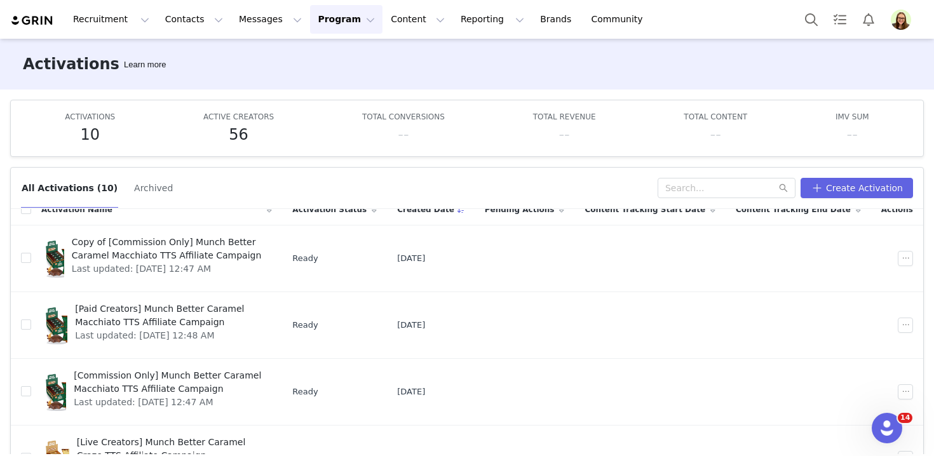
scroll to position [17, 0]
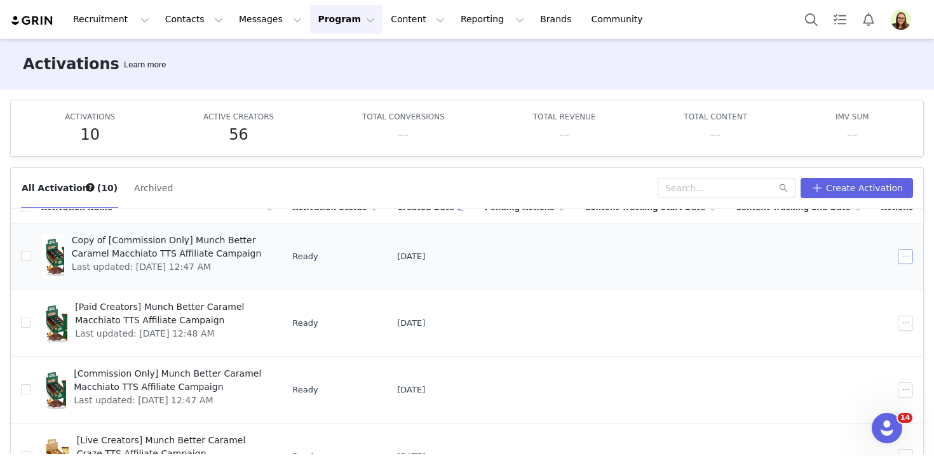
click at [900, 263] on button "button" at bounding box center [905, 256] width 15 height 15
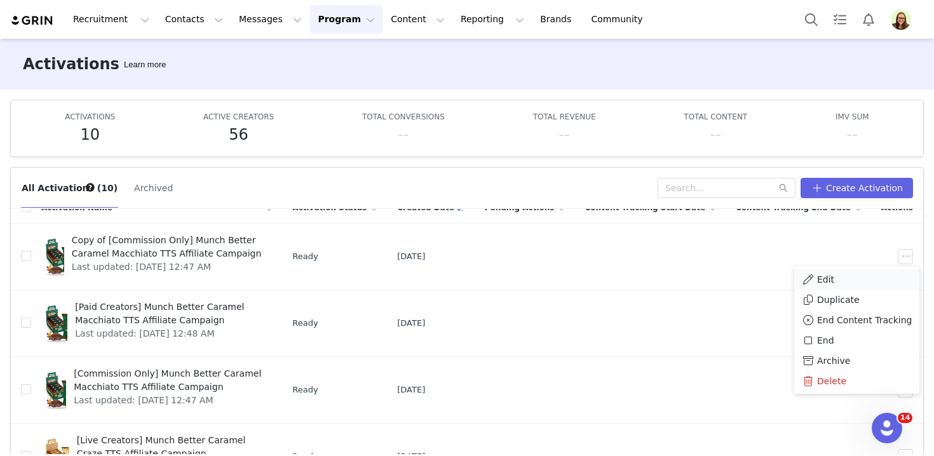
click at [872, 280] on div "Edit" at bounding box center [857, 280] width 110 height 14
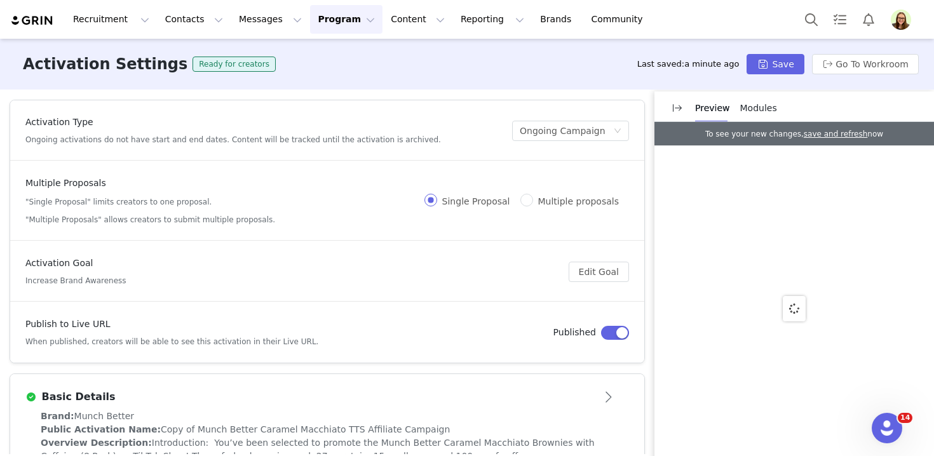
scroll to position [37, 0]
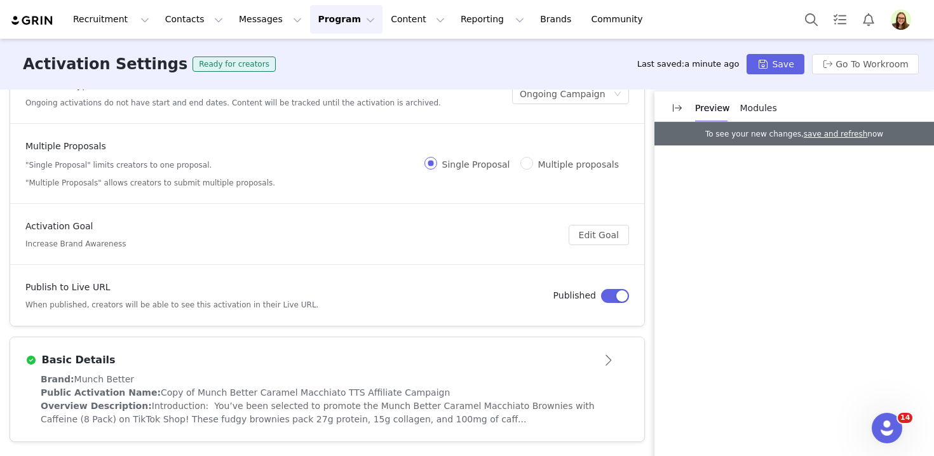
click at [434, 367] on div "Basic Details" at bounding box center [327, 360] width 604 height 20
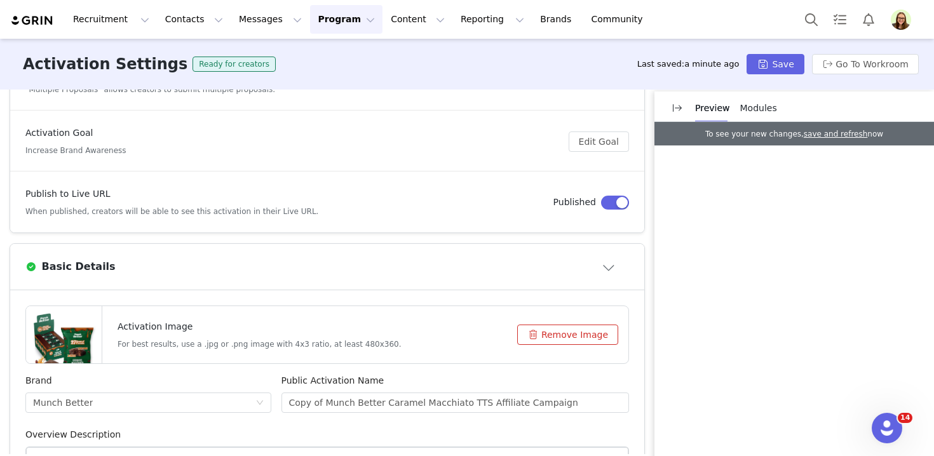
scroll to position [132, 0]
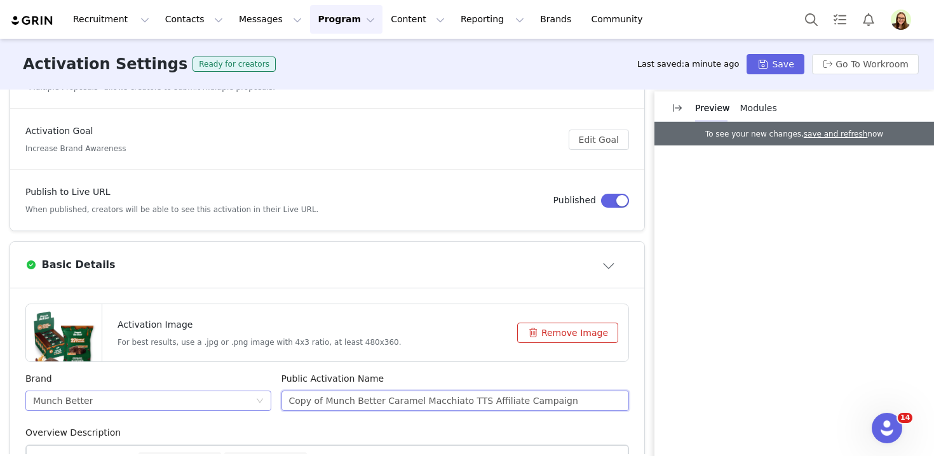
drag, startPoint x: 326, startPoint y: 400, endPoint x: 264, endPoint y: 397, distance: 62.4
click at [264, 397] on div "Brand Munch Better Public Activation Name Copy of Munch Better Caramel Macchiat…" at bounding box center [327, 400] width 614 height 54
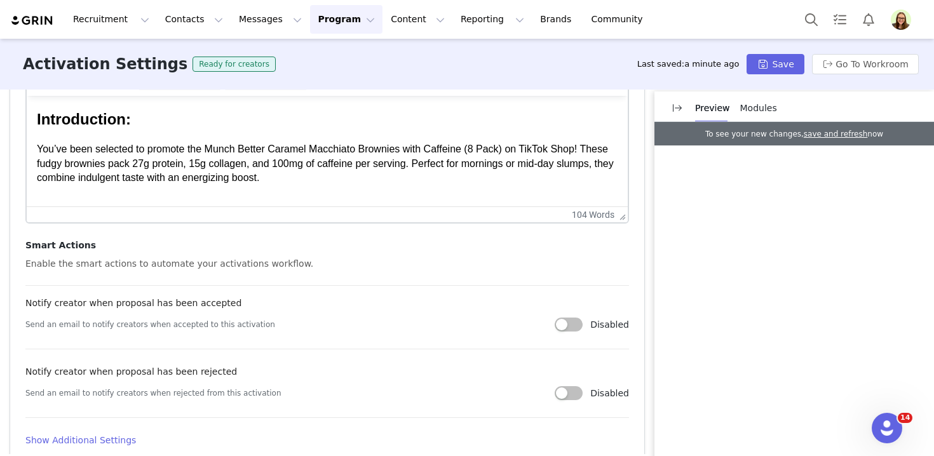
scroll to position [564, 0]
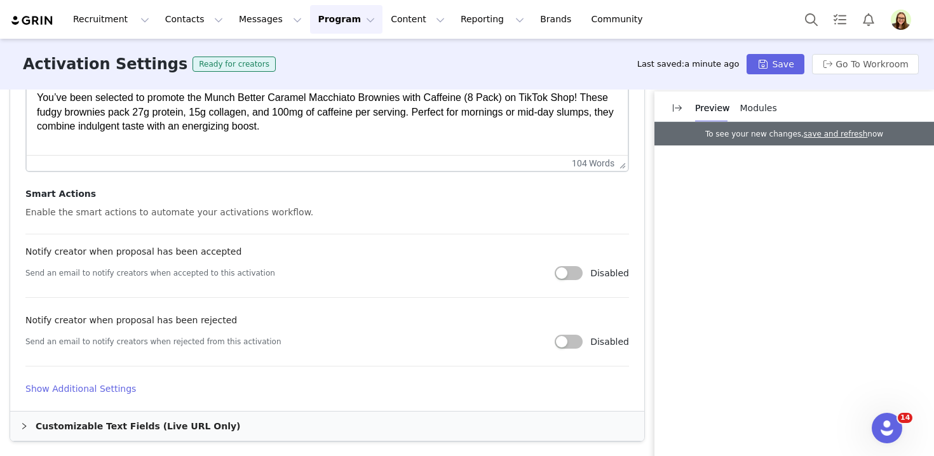
type input "Munch Better Caramel Macchiato TTS Affiliate Campaign"
click at [103, 387] on h4 "Show Additional Settings" at bounding box center [327, 389] width 604 height 13
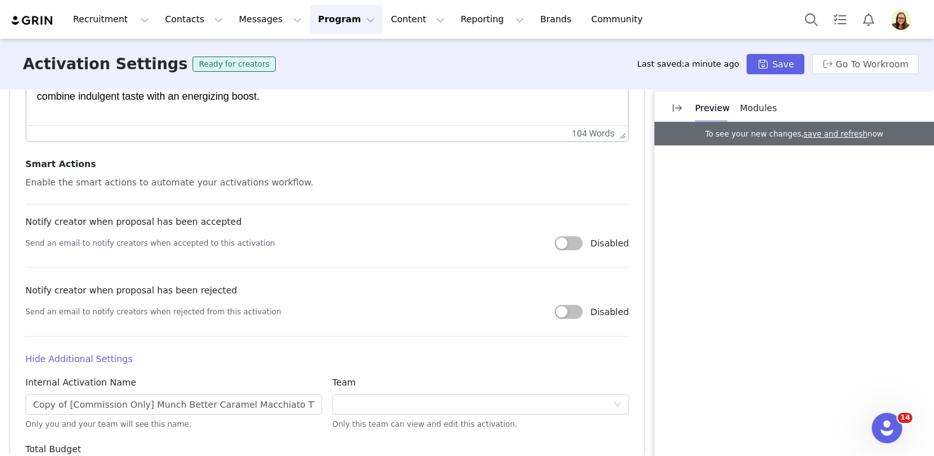
scroll to position [596, 0]
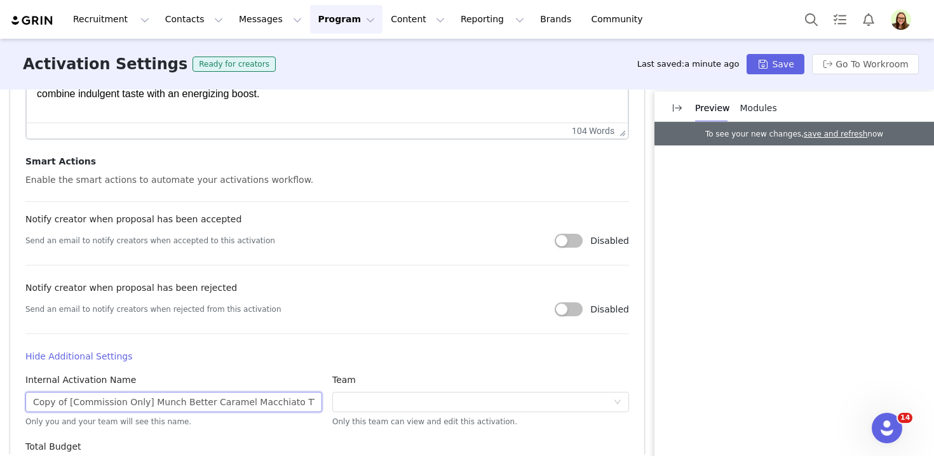
drag, startPoint x: 144, startPoint y: 400, endPoint x: 0, endPoint y: 376, distance: 145.7
click at [0, 376] on div "Activation Type Ongoing activations do not have start and end dates. Content wi…" at bounding box center [467, 272] width 934 height 365
type input "[Live Creators] Munch Better Caramel Macchiato TTS Affiliate Campaign"
click at [781, 50] on div "Activation Settings Ready for creators Last saved: 2 minutes ago Save Go To Wor…" at bounding box center [467, 64] width 934 height 51
click at [779, 59] on button "Save" at bounding box center [775, 64] width 57 height 20
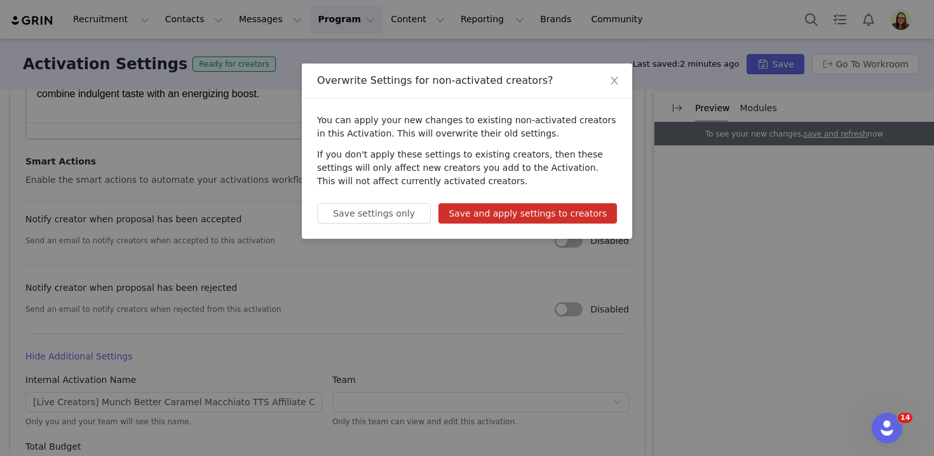
click at [601, 215] on button "Save and apply settings to creators" at bounding box center [528, 213] width 179 height 20
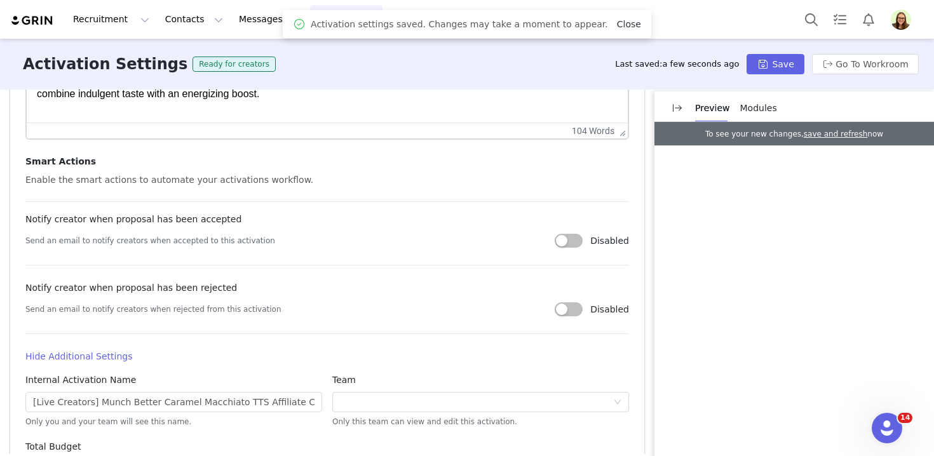
click at [620, 24] on link "Close" at bounding box center [629, 24] width 24 height 10
click at [322, 22] on button "Program Program" at bounding box center [346, 19] width 72 height 29
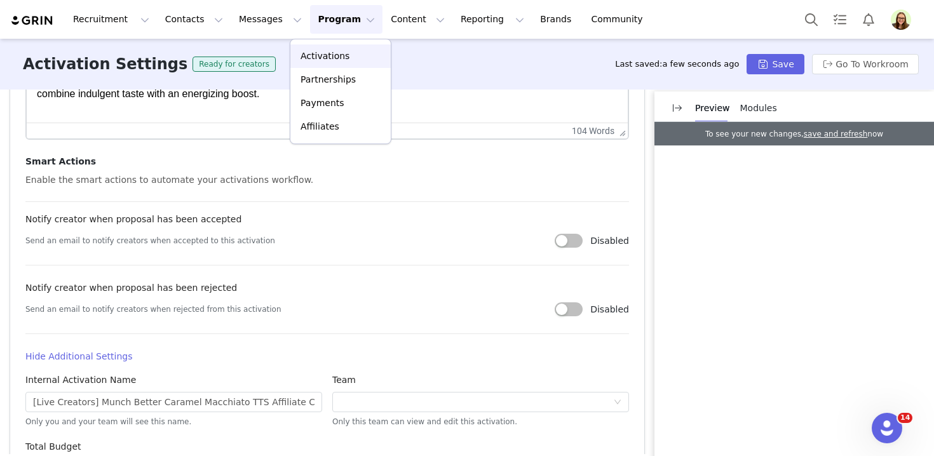
click at [329, 52] on p "Activations" at bounding box center [325, 56] width 49 height 13
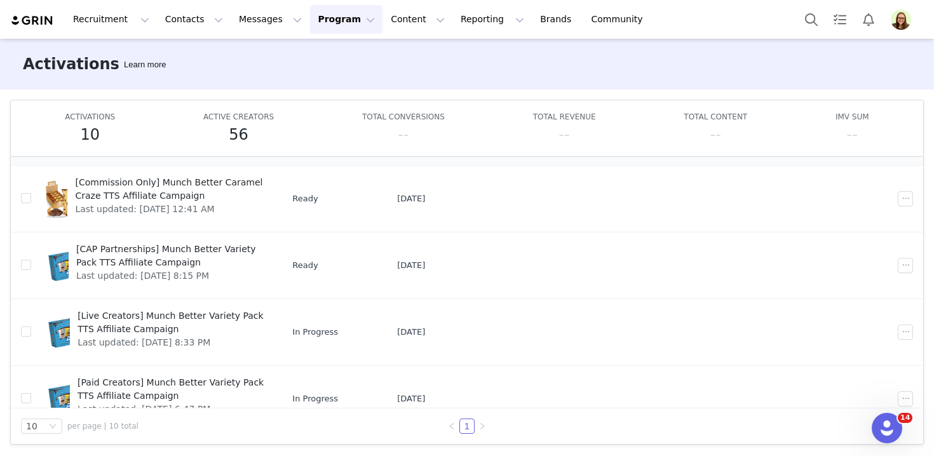
scroll to position [343, 0]
click at [167, 14] on button "Contacts Contacts" at bounding box center [194, 19] width 73 height 29
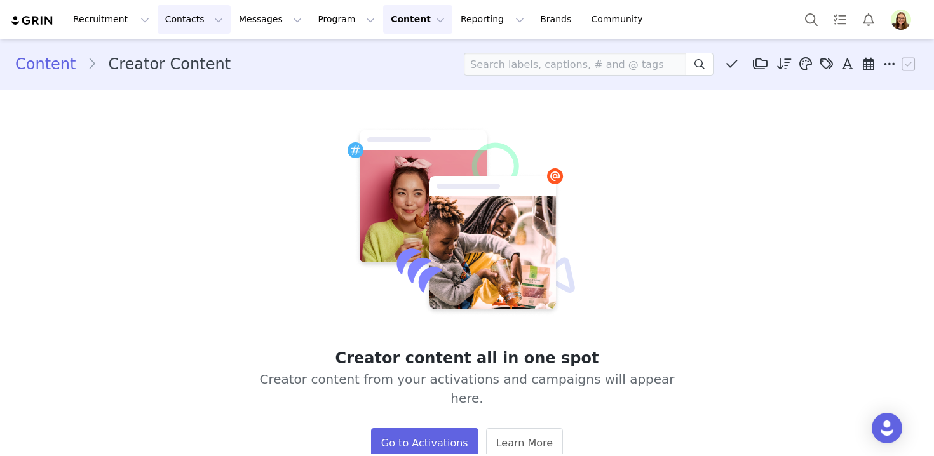
click at [168, 13] on button "Contacts Contacts" at bounding box center [194, 19] width 73 height 29
click at [189, 79] on p "Prospects" at bounding box center [180, 79] width 43 height 13
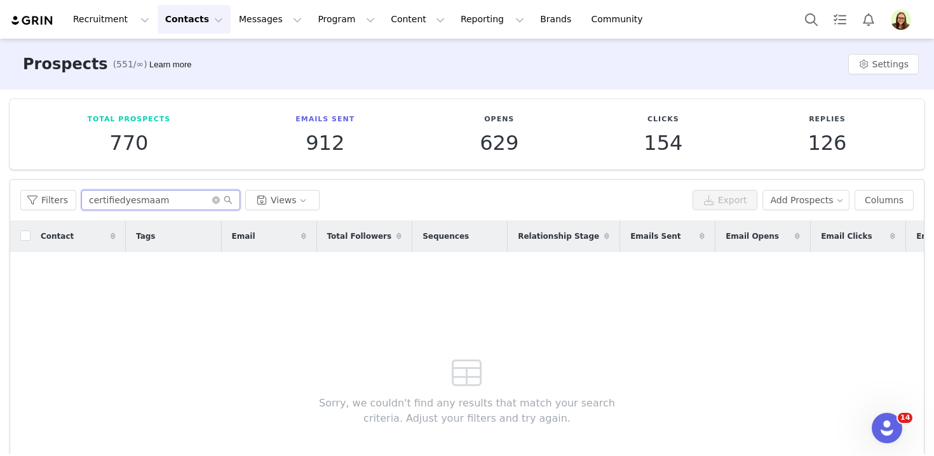
click at [156, 196] on input "certifiedyesmaam" at bounding box center [160, 200] width 159 height 20
click at [186, 27] on button "Contacts Contacts" at bounding box center [194, 19] width 73 height 29
click at [188, 55] on p "Creators" at bounding box center [178, 56] width 38 height 13
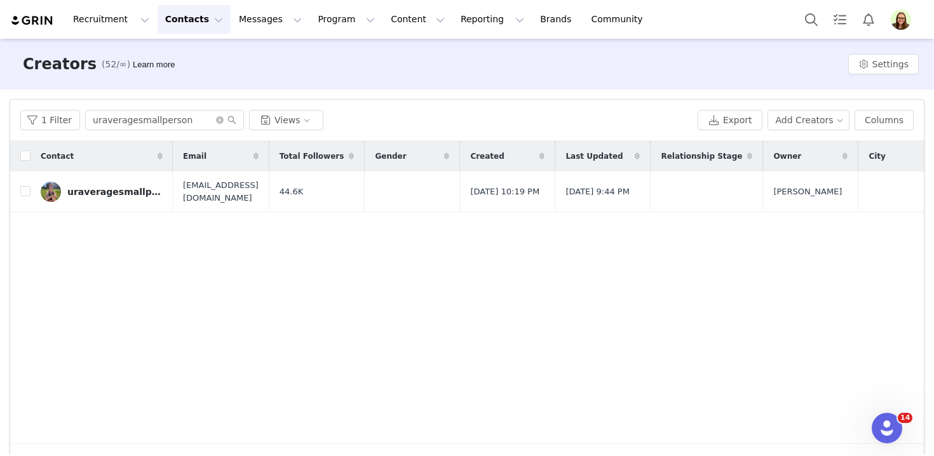
click at [108, 132] on div "1 Filter uraveragesmallperson Views Export Add Creators Columns" at bounding box center [467, 120] width 914 height 41
click at [109, 126] on input "uraveragesmallperson" at bounding box center [164, 120] width 159 height 20
paste input "certifiedyesmaam"
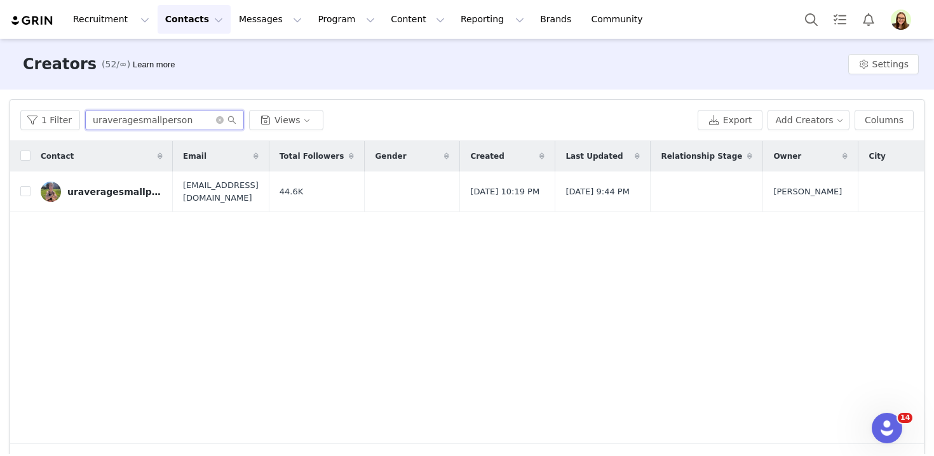
type input "certifiedyesmaam"
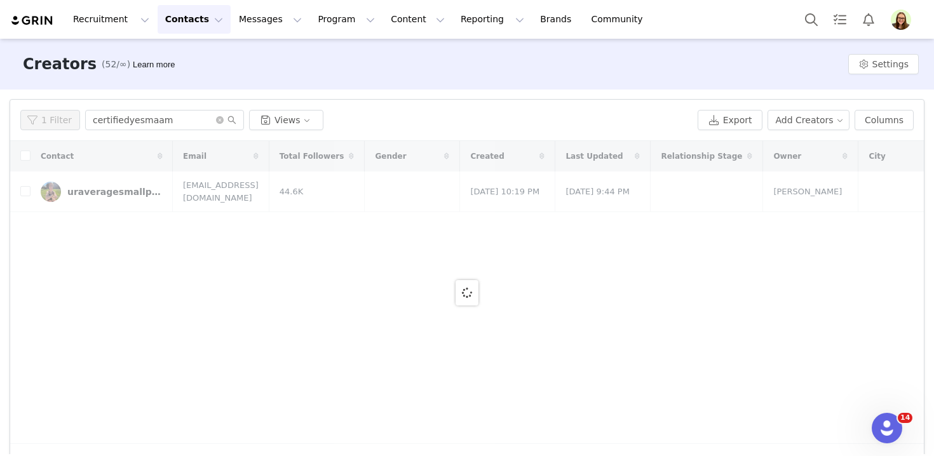
click at [88, 190] on div "uraveragesmallperson" at bounding box center [114, 192] width 95 height 10
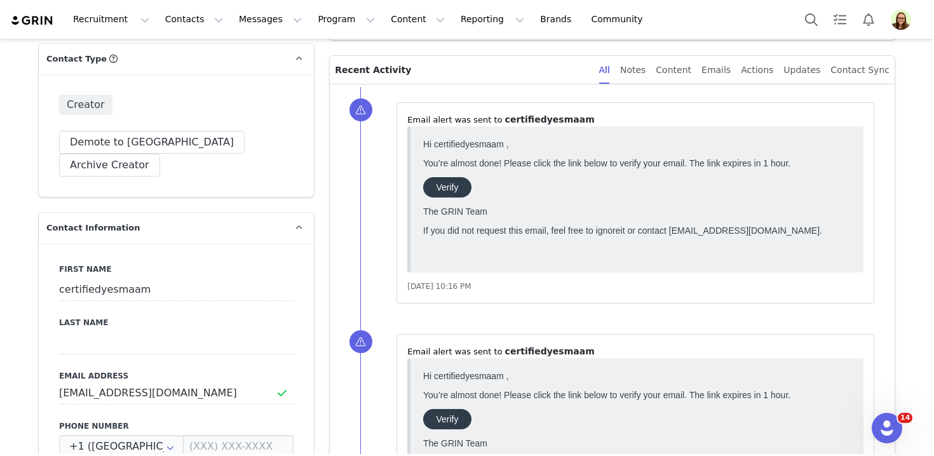
scroll to position [716, 0]
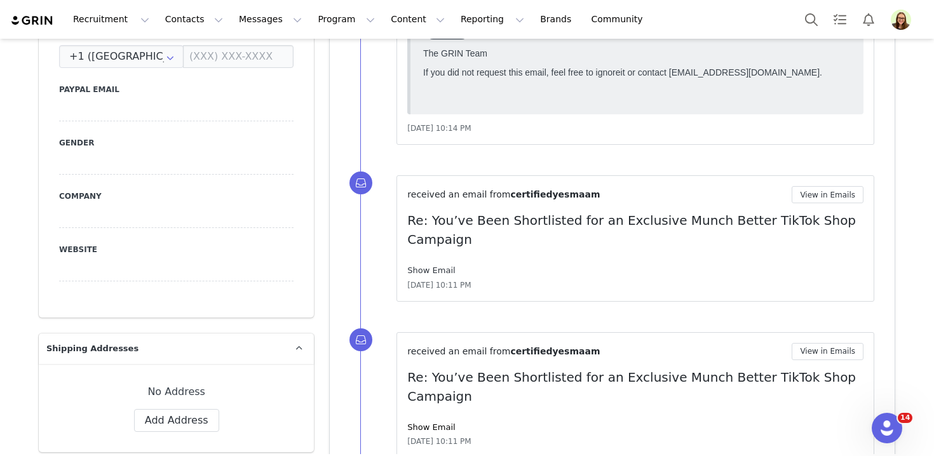
click at [434, 266] on link "Show Email" at bounding box center [431, 271] width 48 height 10
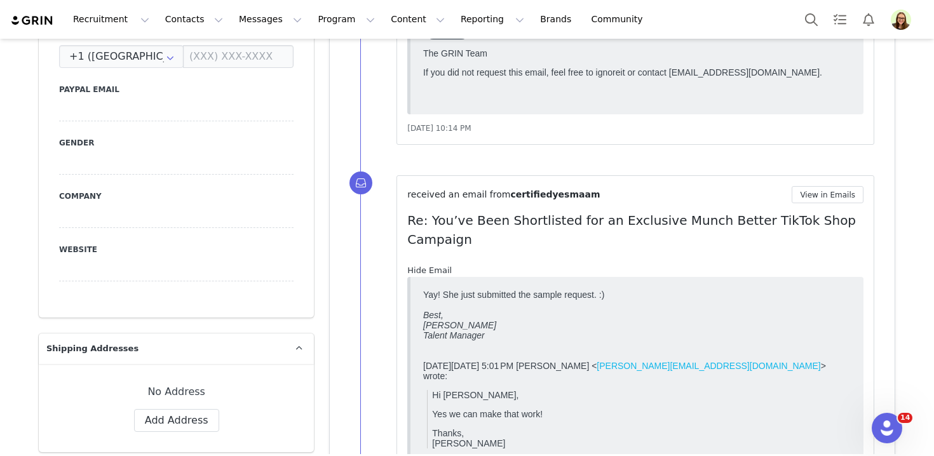
scroll to position [0, 0]
click at [460, 292] on div "Yay! She just submitted the sample request. :) Best, Hailee Payton Talent Manag…" at bounding box center [637, 314] width 428 height 51
copy div "Yay! She just submitted the sample request. :)"
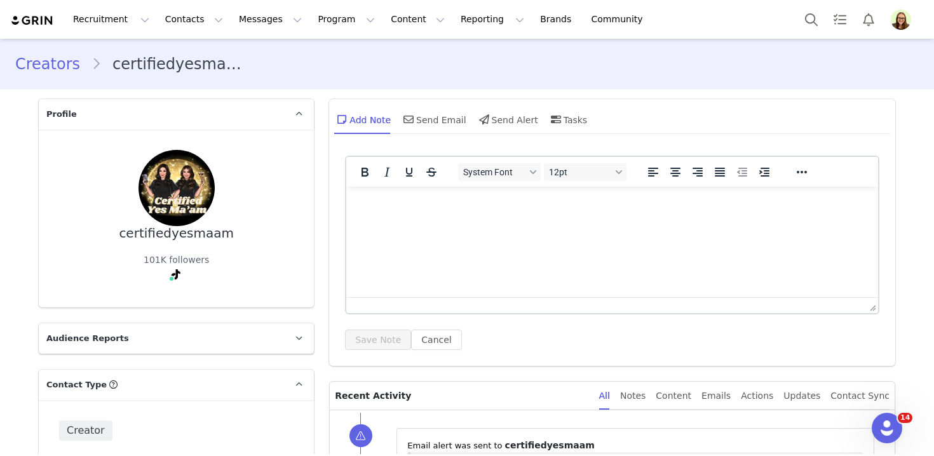
click at [184, 239] on div "certifiedyesmaam" at bounding box center [176, 233] width 115 height 15
copy div "certifiedyesmaam"
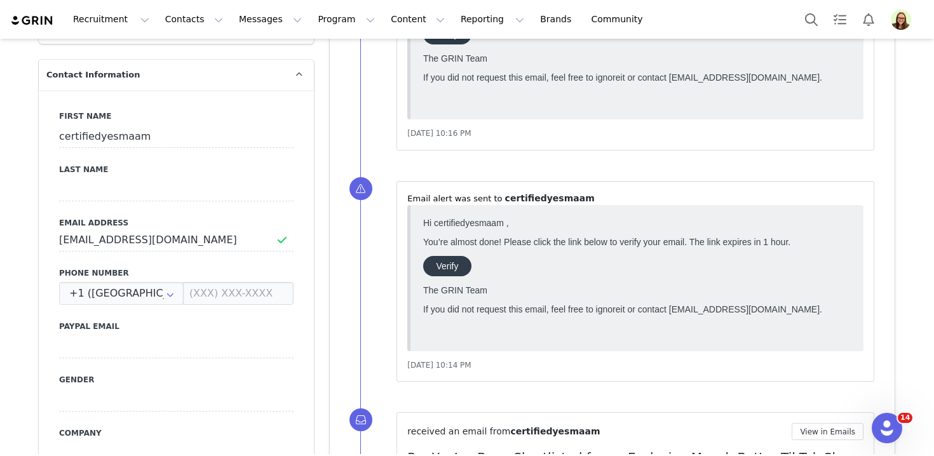
scroll to position [641, 0]
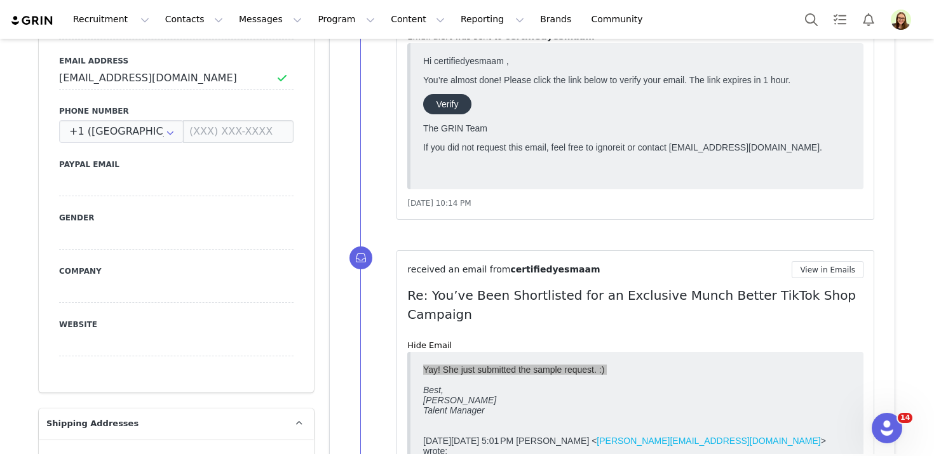
copy div "certifiedyesmaam"
click at [472, 378] on div "Yay! She just submitted the sample request. :) Best, Hailee Payton Talent Manag…" at bounding box center [637, 389] width 428 height 51
click at [477, 372] on div "Yay! She just submitted the sample request. :) Best, Hailee Payton Talent Manag…" at bounding box center [637, 389] width 428 height 51
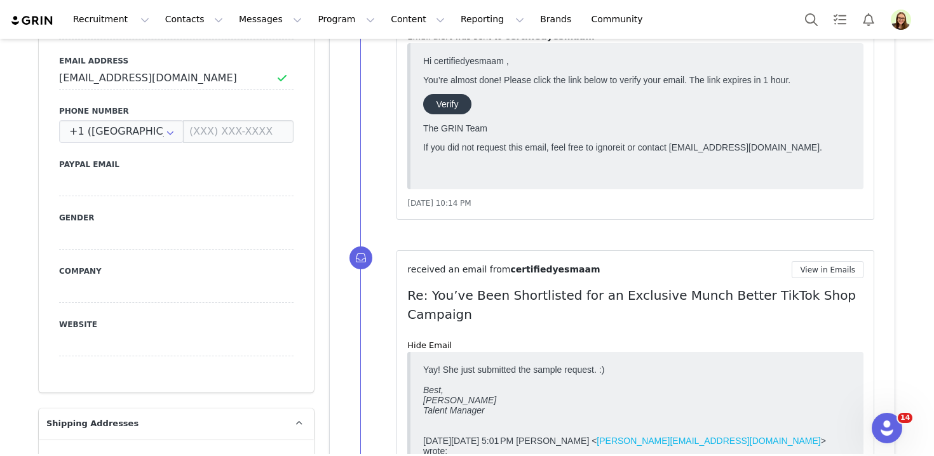
click at [477, 372] on div "Yay! She just submitted the sample request. :) Best, Hailee Payton Talent Manag…" at bounding box center [637, 389] width 428 height 51
copy div "Yay! She just submitted the sample request. :)"
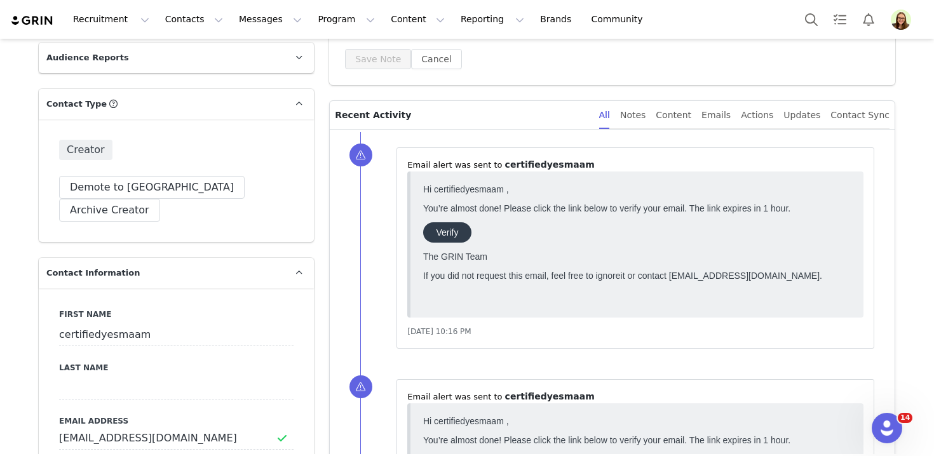
scroll to position [0, 0]
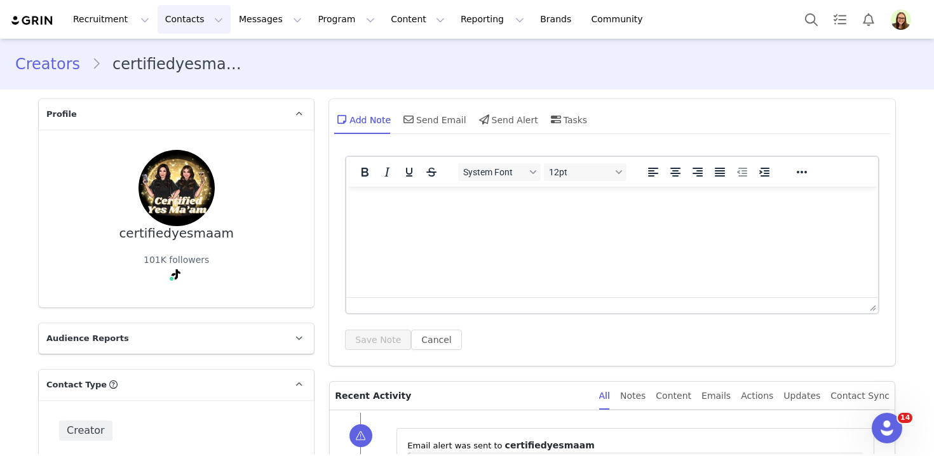
click at [175, 27] on button "Contacts Contacts" at bounding box center [194, 19] width 73 height 29
click at [183, 53] on p "Creators" at bounding box center [178, 56] width 38 height 13
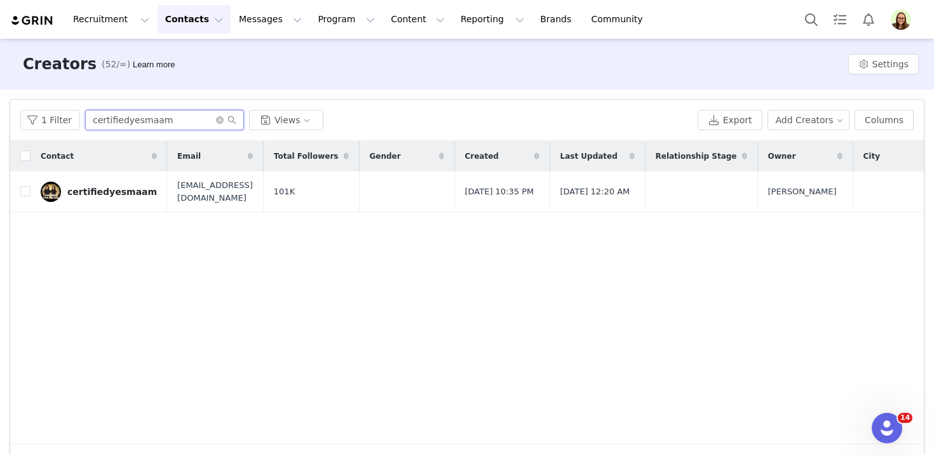
click at [151, 121] on input "certifiedyesmaam" at bounding box center [164, 120] width 159 height 20
paste input "dylan.kolak"
type input "dylan.kolak"
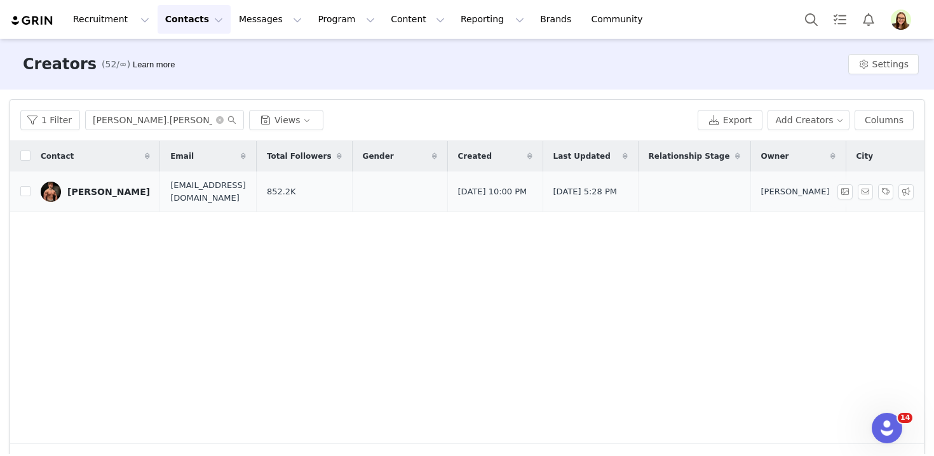
click at [104, 190] on div "Dylan Kolak" at bounding box center [108, 192] width 83 height 10
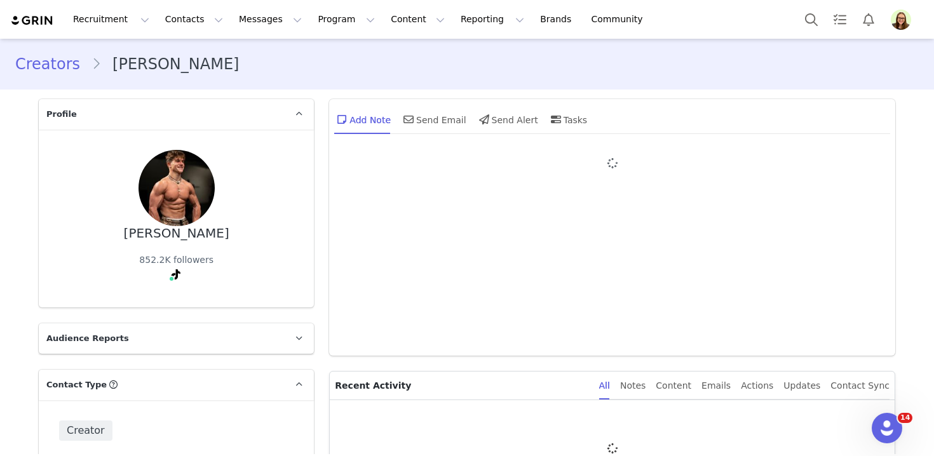
type input "+1 ([GEOGRAPHIC_DATA])"
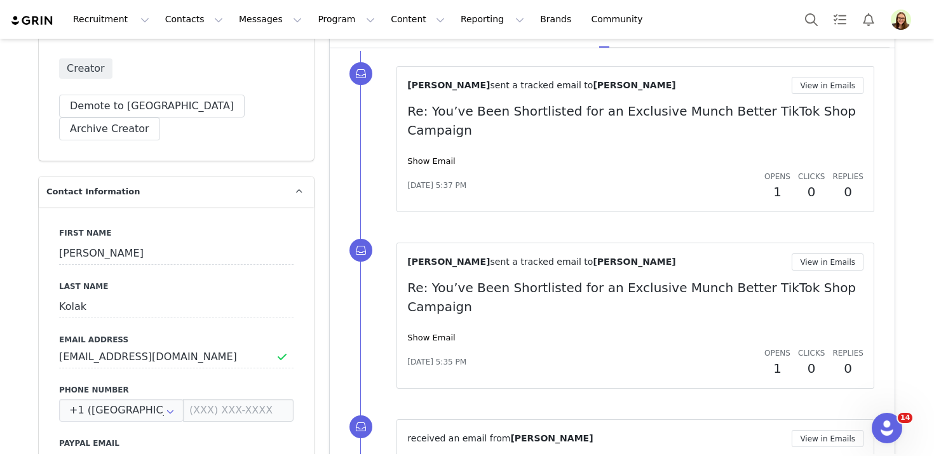
click at [420, 155] on div "Show Email" at bounding box center [635, 161] width 456 height 13
click at [423, 156] on link "Show Email" at bounding box center [431, 161] width 48 height 10
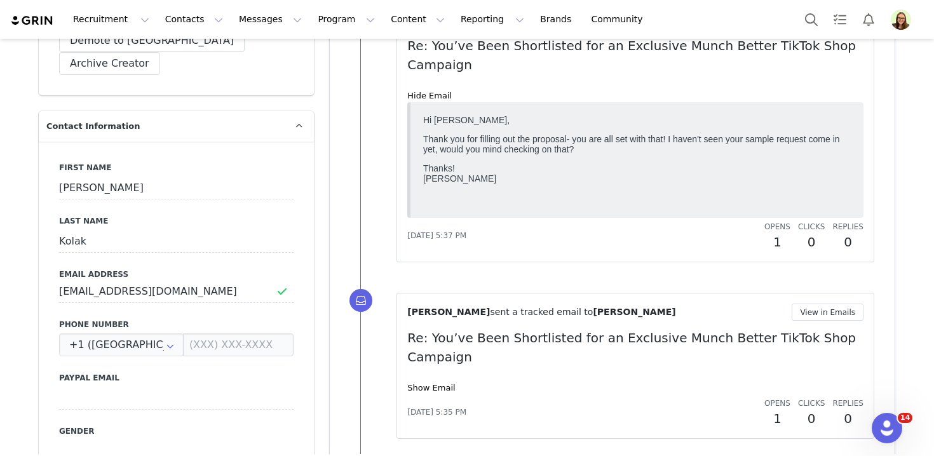
scroll to position [435, 0]
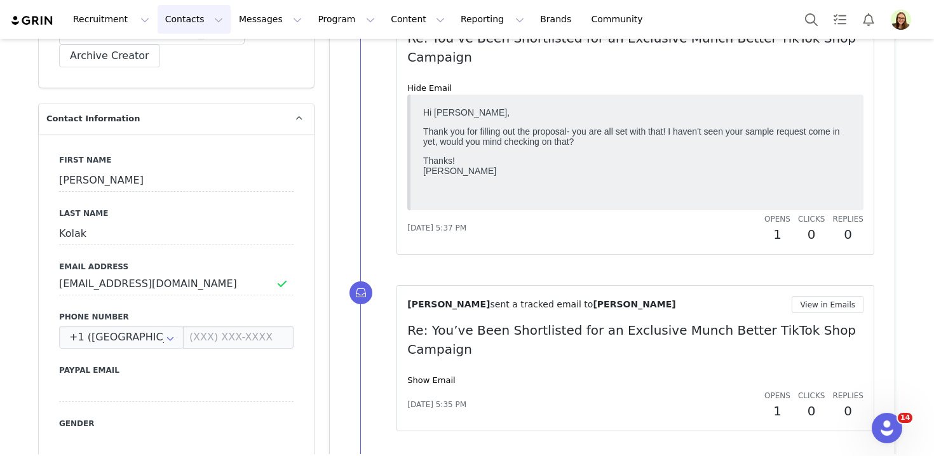
click at [166, 15] on button "Contacts Contacts" at bounding box center [194, 19] width 73 height 29
click at [181, 52] on p "Creators" at bounding box center [178, 56] width 38 height 13
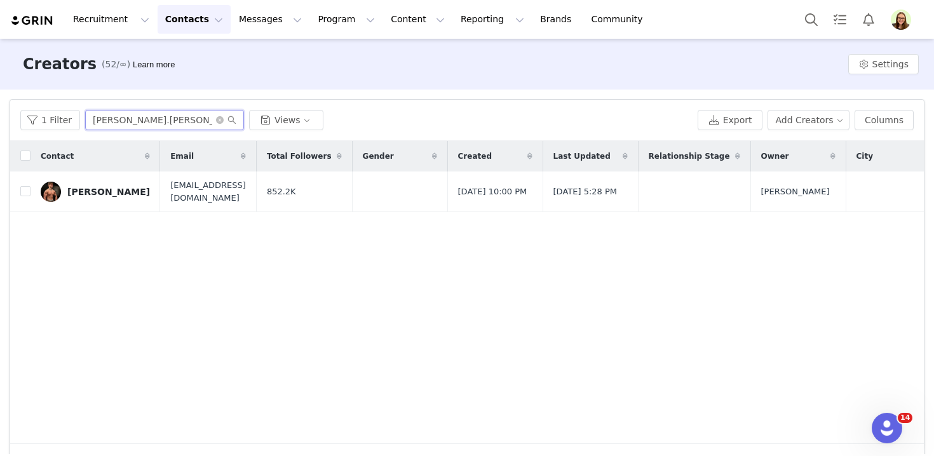
click at [173, 119] on input "dylan.kolak" at bounding box center [164, 120] width 159 height 20
paste input "minicomedian18"
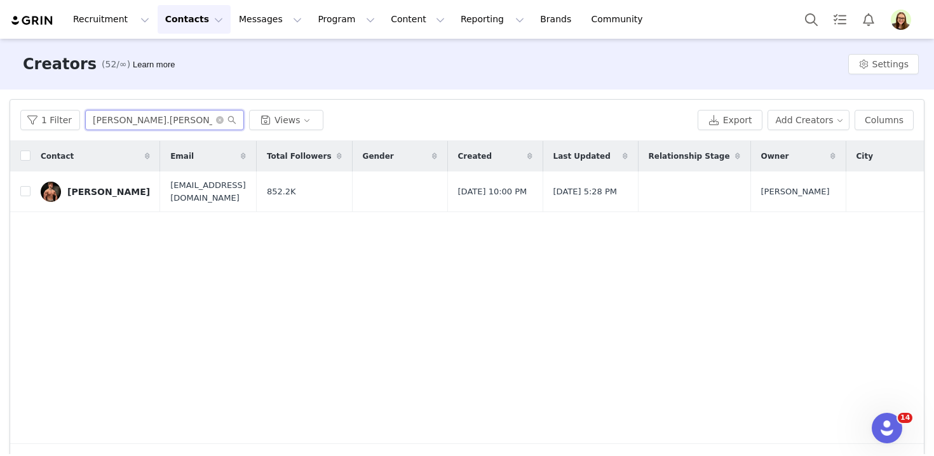
type input "minicomedian18"
click at [116, 184] on link "minicomedian18" at bounding box center [95, 192] width 109 height 20
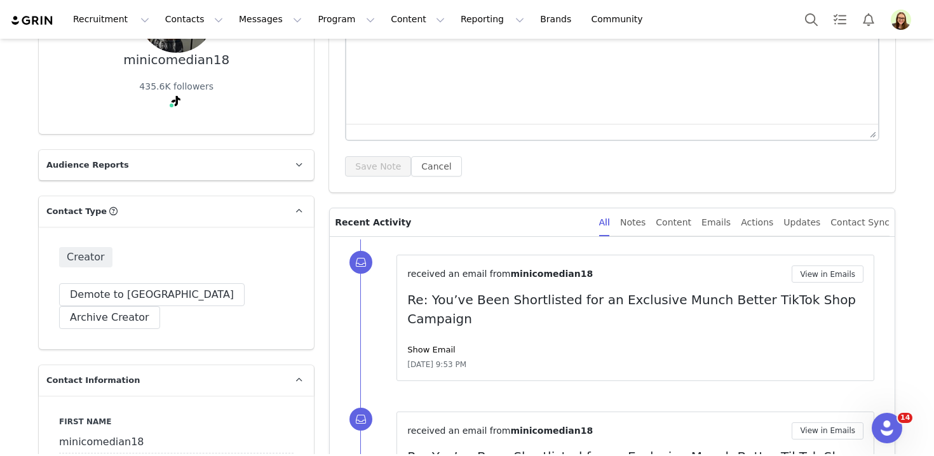
scroll to position [234, 0]
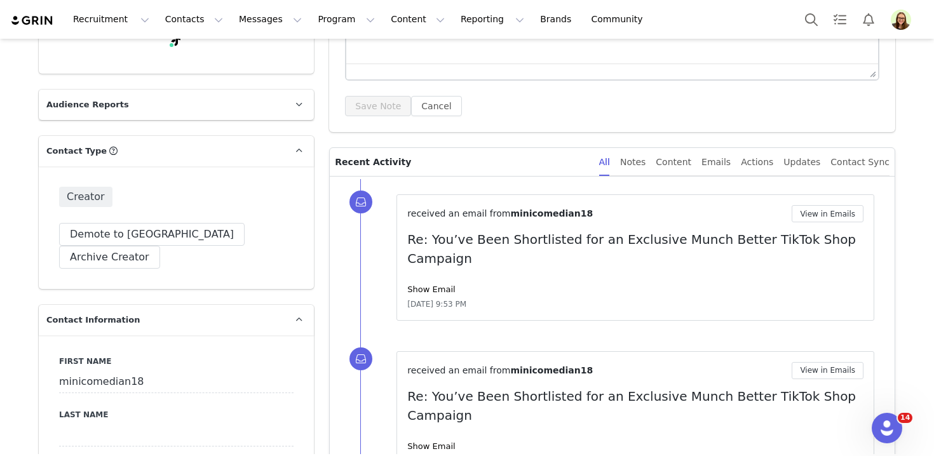
click at [435, 284] on div "Show Email" at bounding box center [635, 290] width 456 height 13
click at [435, 285] on link "Show Email" at bounding box center [431, 290] width 48 height 10
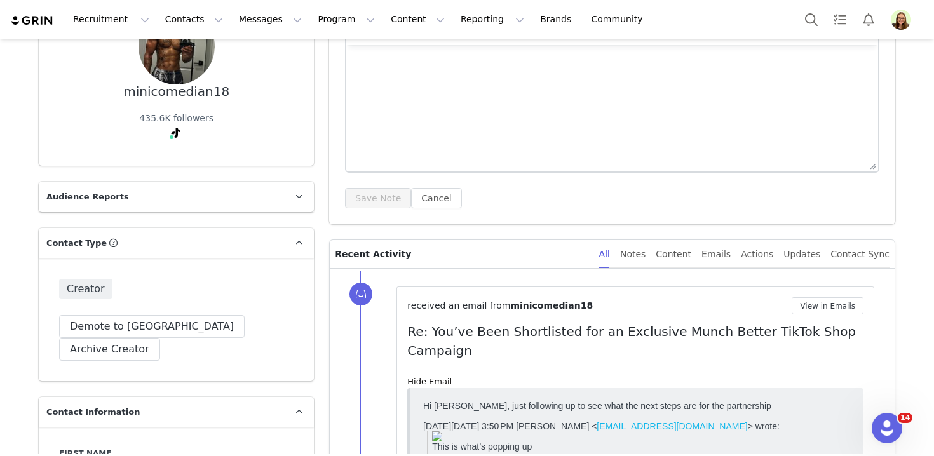
scroll to position [284, 0]
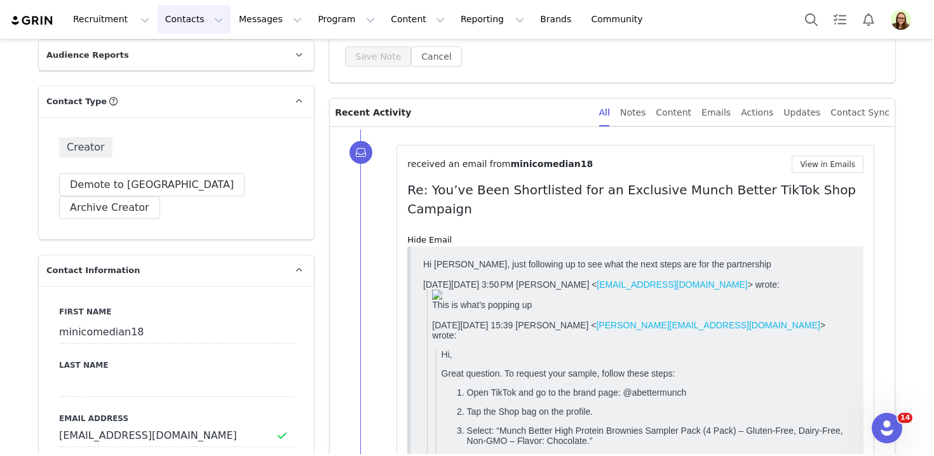
click at [180, 16] on button "Contacts Contacts" at bounding box center [194, 19] width 73 height 29
click at [190, 50] on p "Creators" at bounding box center [178, 56] width 38 height 13
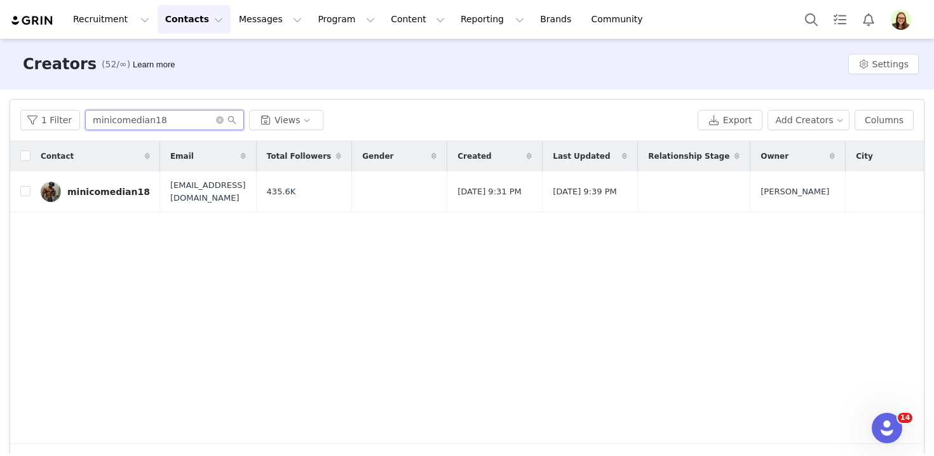
click at [186, 112] on input "minicomedian18" at bounding box center [164, 120] width 159 height 20
paste input "darciky5"
type input "darciky5"
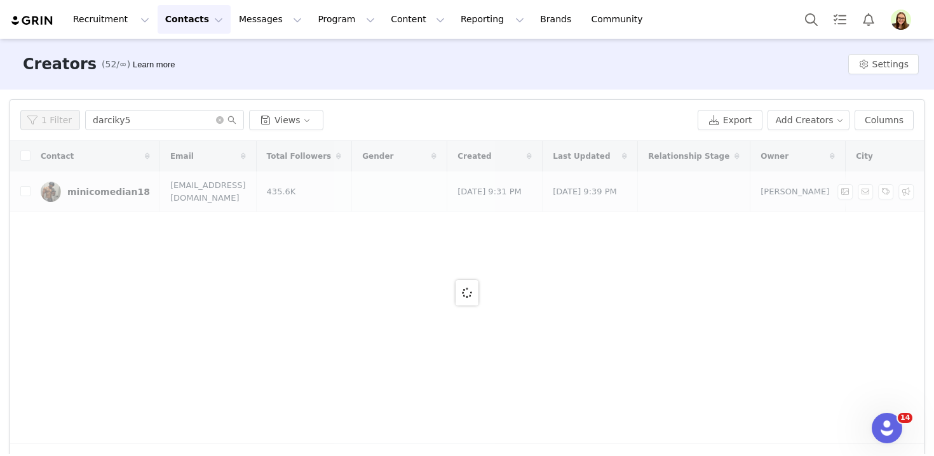
click at [108, 190] on link "minicomedian18" at bounding box center [95, 192] width 109 height 20
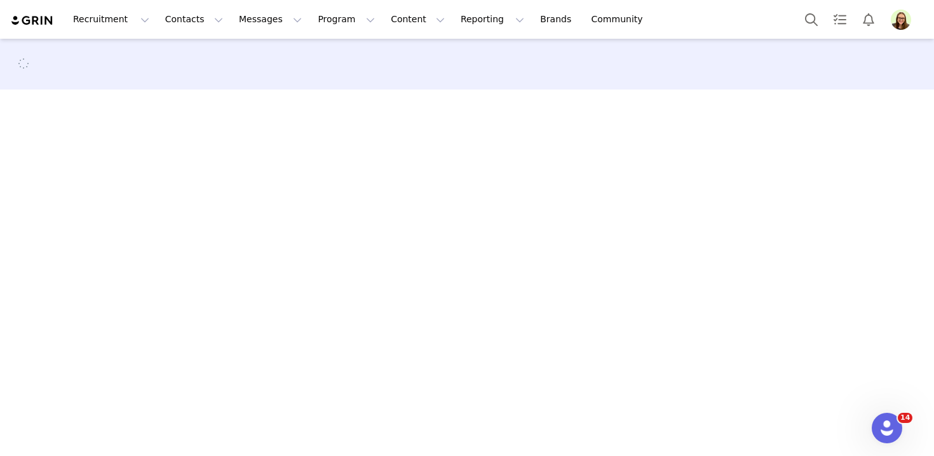
click at [108, 190] on main at bounding box center [467, 247] width 934 height 416
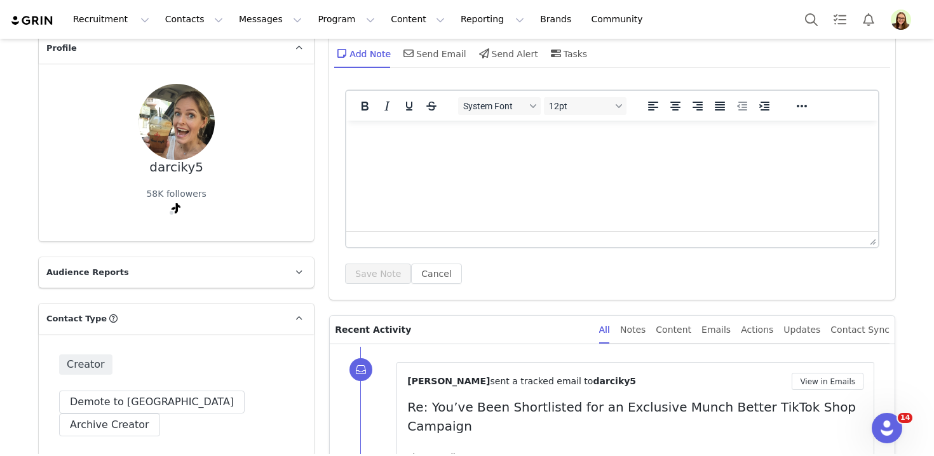
scroll to position [121, 0]
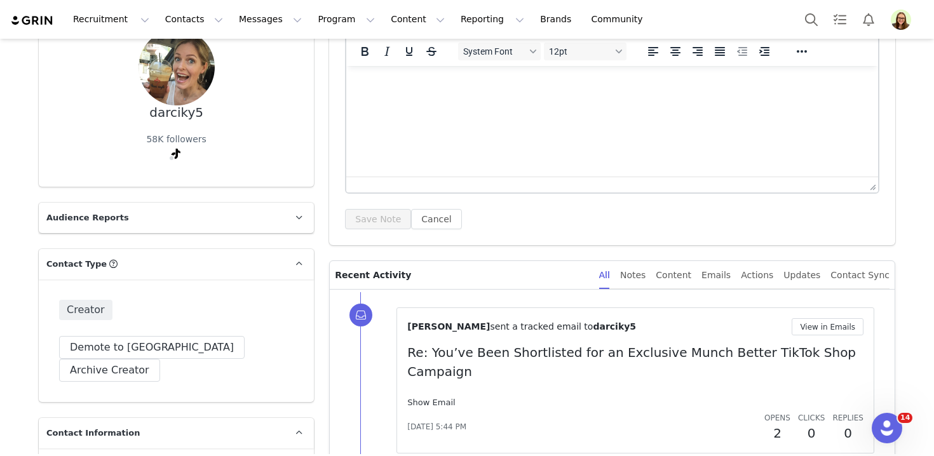
click at [414, 398] on link "Show Email" at bounding box center [431, 403] width 48 height 10
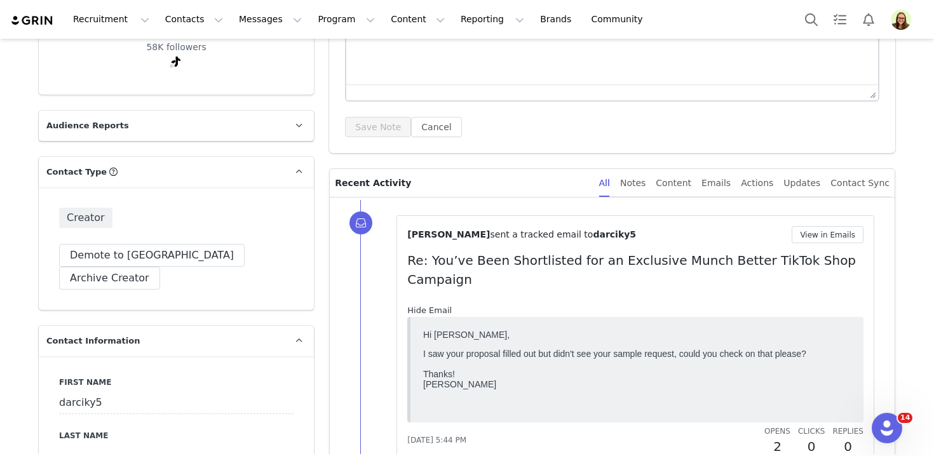
scroll to position [237, 0]
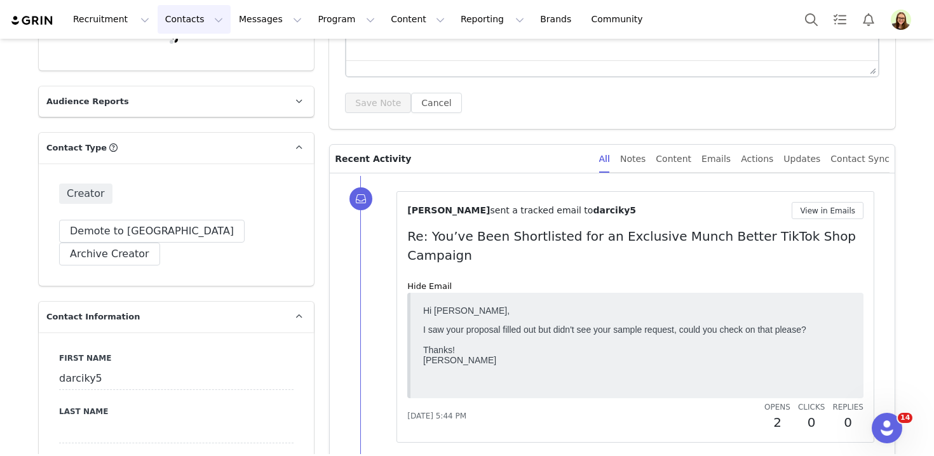
click at [199, 19] on button "Contacts Contacts" at bounding box center [194, 19] width 73 height 29
click at [208, 53] on div "Creators" at bounding box center [198, 56] width 85 height 13
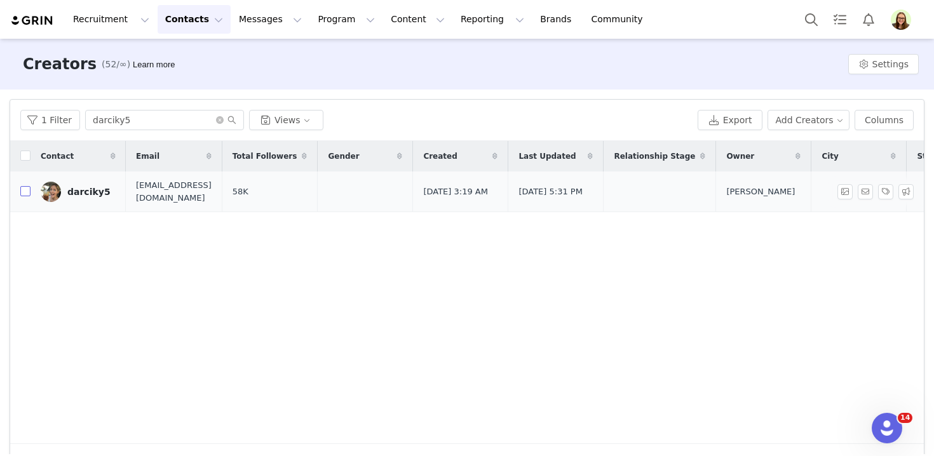
click at [26, 194] on input "checkbox" at bounding box center [25, 191] width 10 height 10
checkbox input "true"
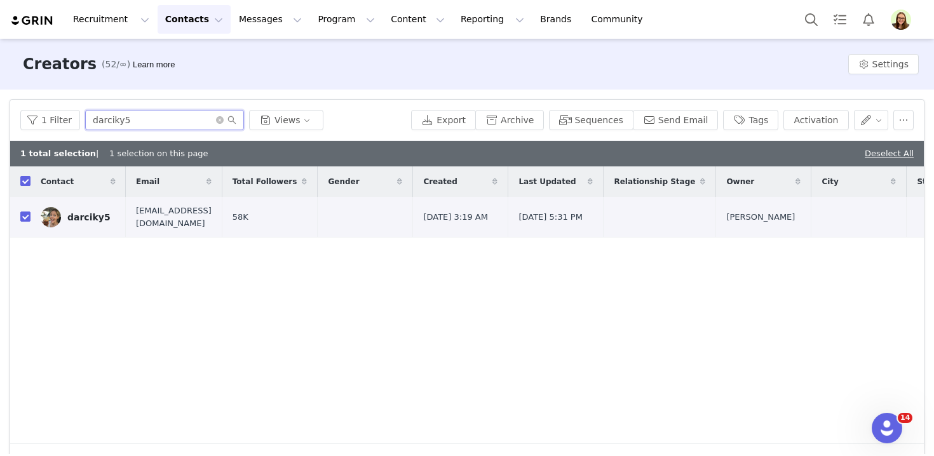
click at [158, 121] on input "darciky5" at bounding box center [164, 120] width 159 height 20
paste input "certifiedyesmaam"
type input "certifiedyesmaam"
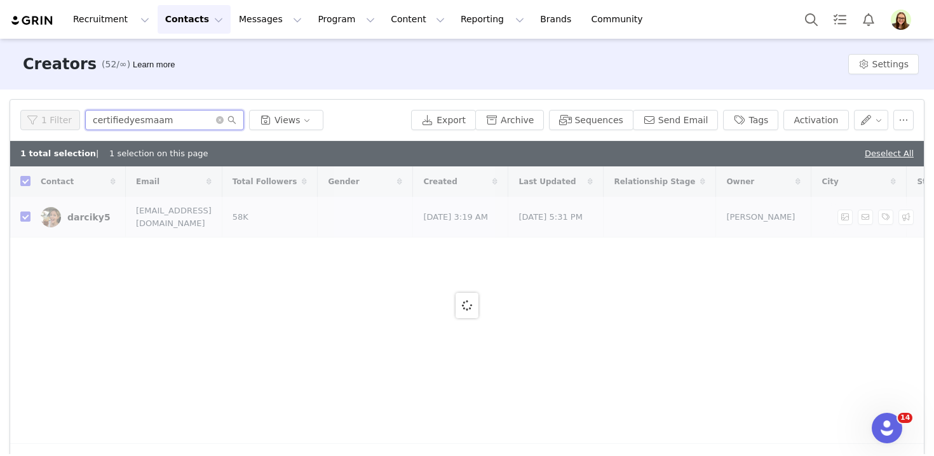
checkbox input "false"
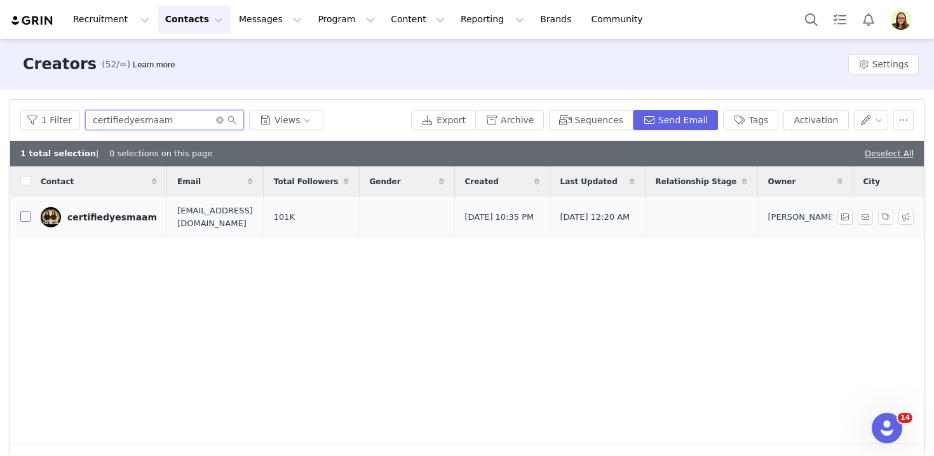
type input "certifiedyesmaam"
click at [24, 222] on label at bounding box center [25, 216] width 10 height 13
click at [24, 222] on input "checkbox" at bounding box center [25, 217] width 10 height 10
checkbox input "true"
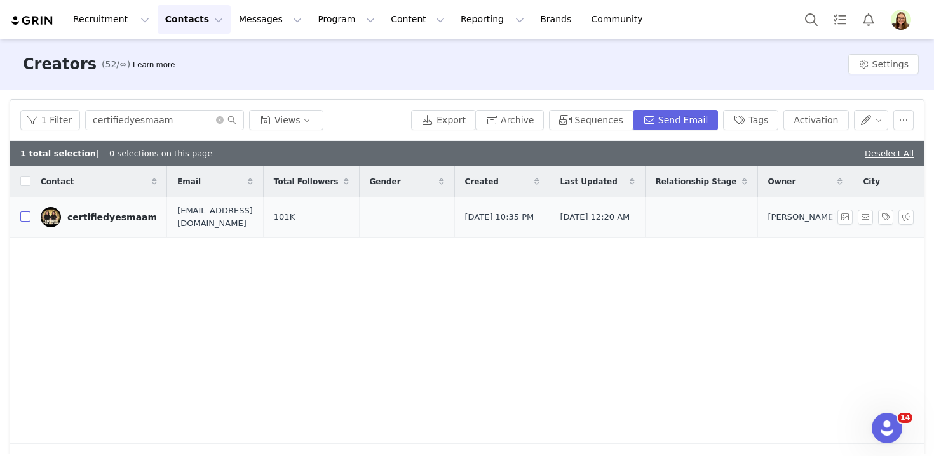
checkbox input "true"
click at [165, 139] on div "1 Filter certifiedyesmaam Views Export Archive Sequences Send Email Tags Activa…" at bounding box center [467, 120] width 914 height 41
click at [168, 117] on input "certifiedyesmaam" at bounding box center [164, 120] width 159 height 20
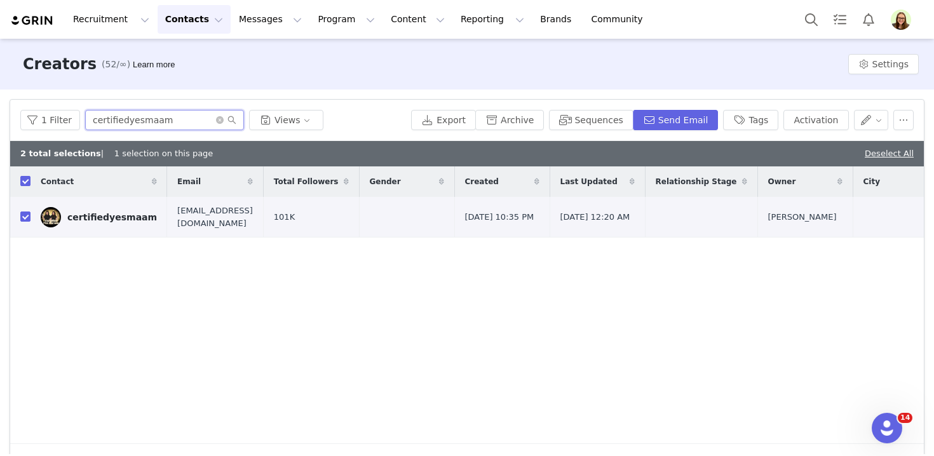
click at [118, 123] on input "certifiedyesmaam" at bounding box center [164, 120] width 159 height 20
paste input "hrisfindsth1ngs"
type input "chrisfindsth1ngs"
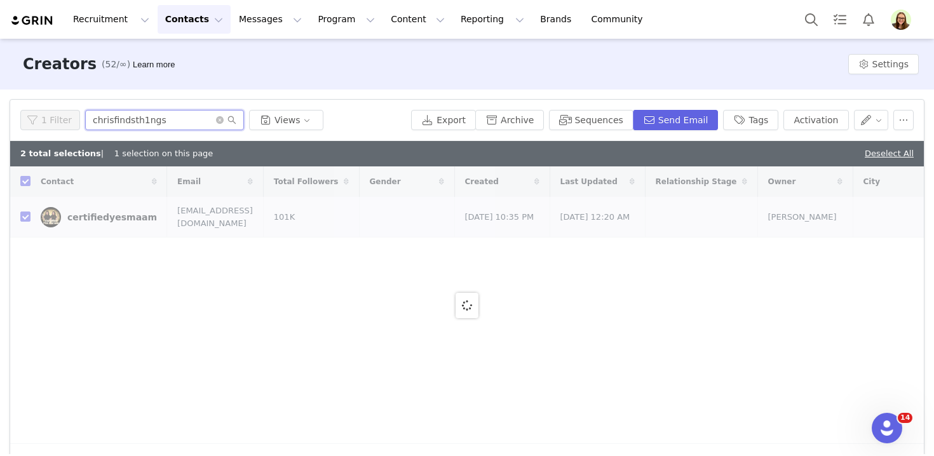
checkbox input "false"
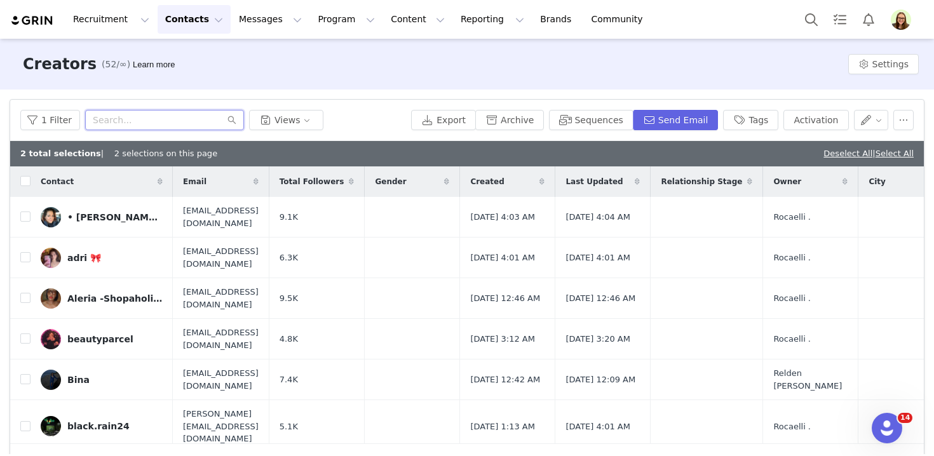
click at [167, 124] on input "text" at bounding box center [164, 120] width 159 height 20
paste input "ericsiebecker"
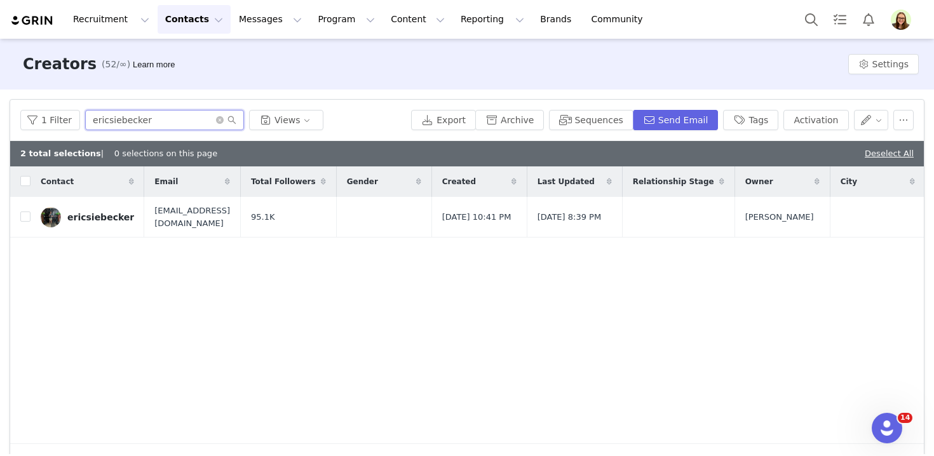
click at [116, 123] on input "ericsiebecker" at bounding box center [164, 120] width 159 height 20
paste input "hopebaxter_"
click at [166, 114] on input "hopebaxter_" at bounding box center [164, 120] width 159 height 20
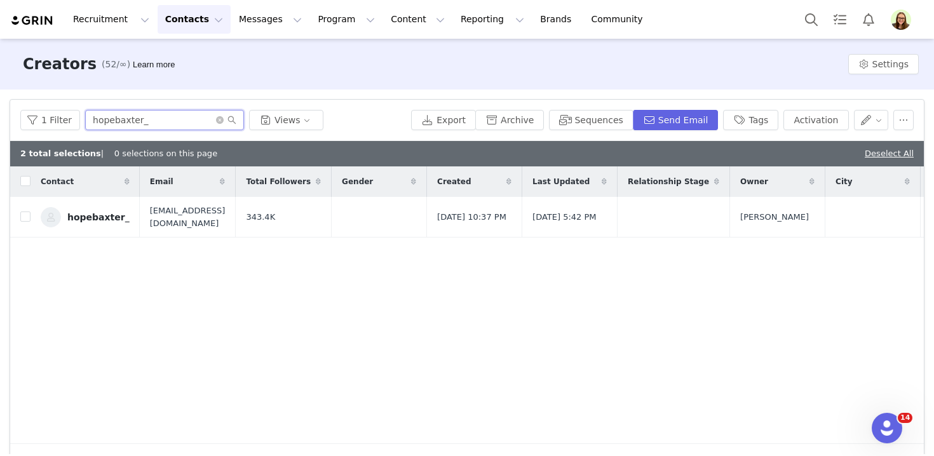
click at [166, 114] on input "hopebaxter_" at bounding box center [164, 120] width 159 height 20
paste input "uraveragesmallperson"
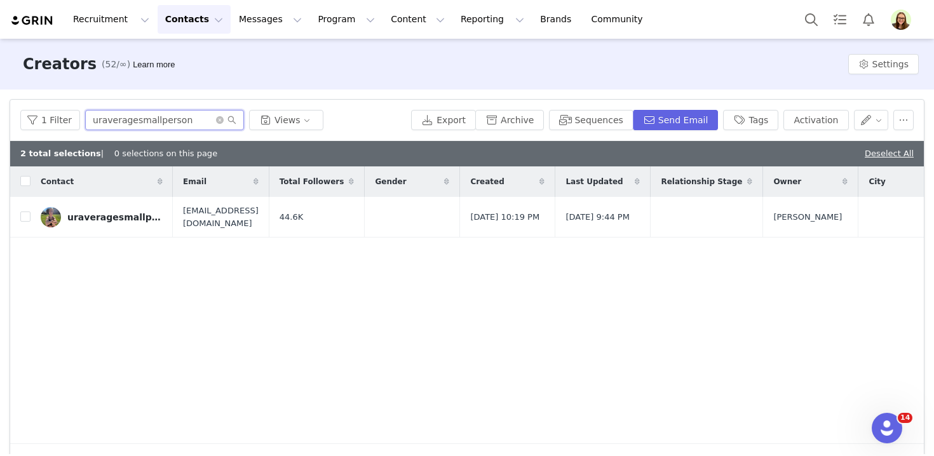
click at [136, 120] on input "uraveragesmallperson" at bounding box center [164, 120] width 159 height 20
paste input "darciky5"
type input "darciky5"
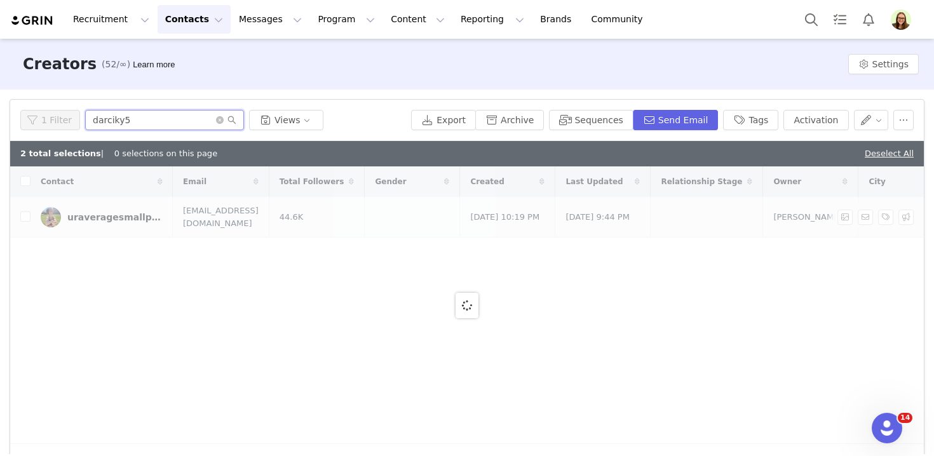
checkbox input "true"
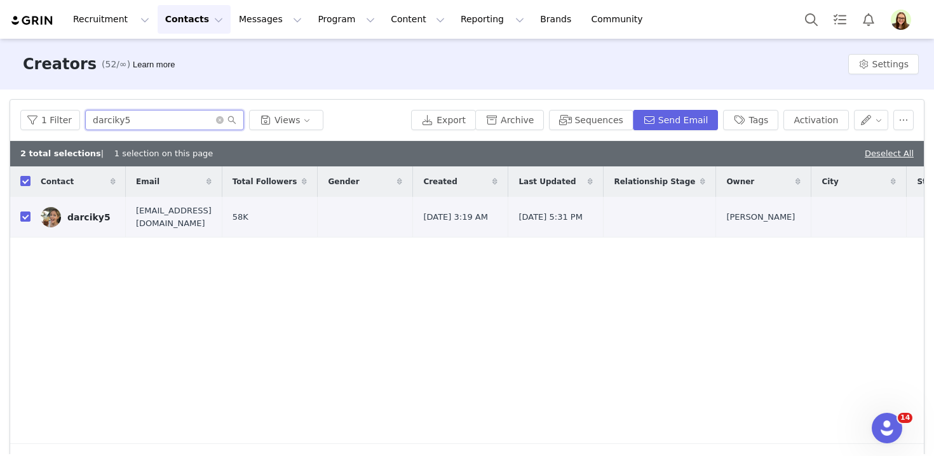
click at [126, 118] on input "darciky5" at bounding box center [164, 120] width 159 height 20
paste input "cassidy_malsch"
type input "cassidy_malsch"
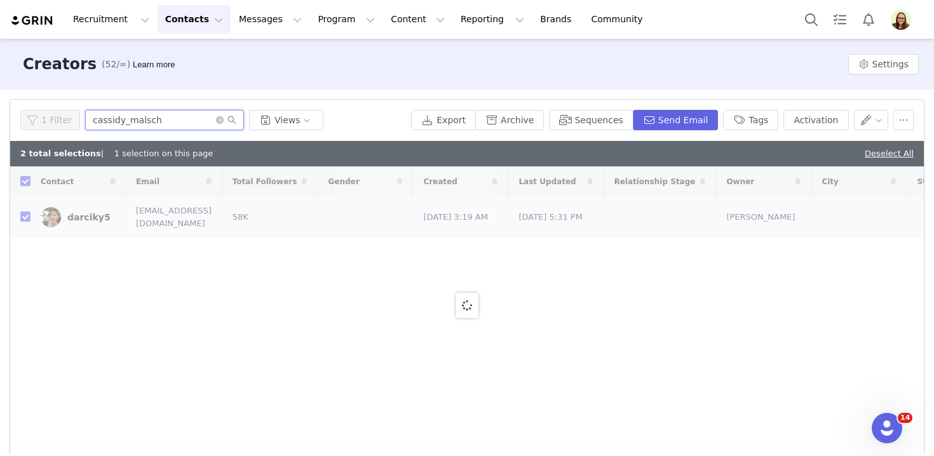
checkbox input "false"
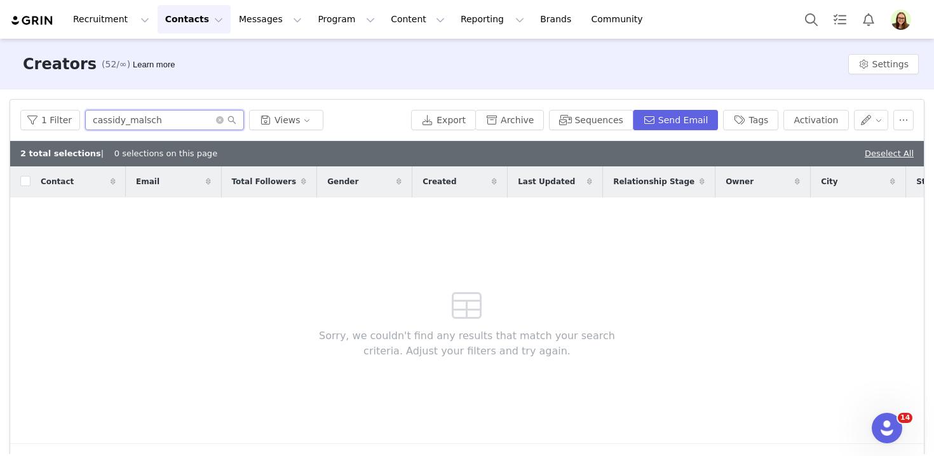
click at [153, 116] on input "cassidy_malsch" at bounding box center [164, 120] width 159 height 20
paste input "minicomedian18"
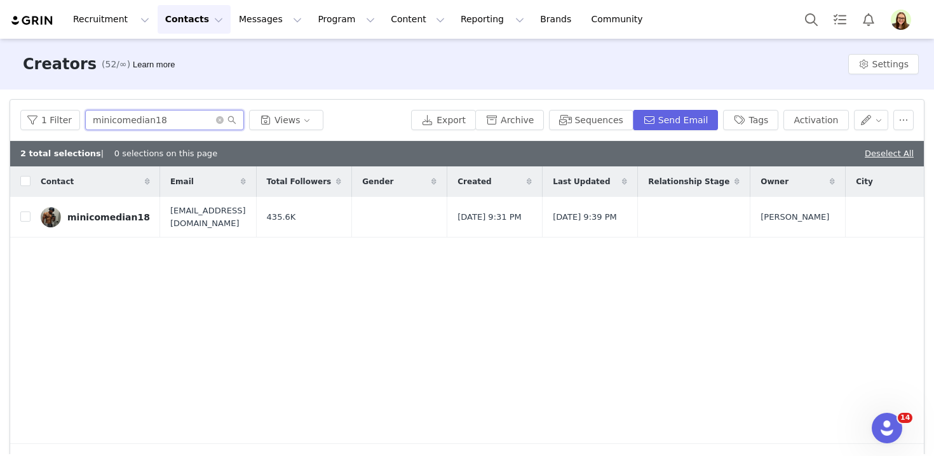
click at [132, 118] on input "minicomedian18" at bounding box center [164, 120] width 159 height 20
paste input "dylan.kolak"
type input "dylan.kolak"
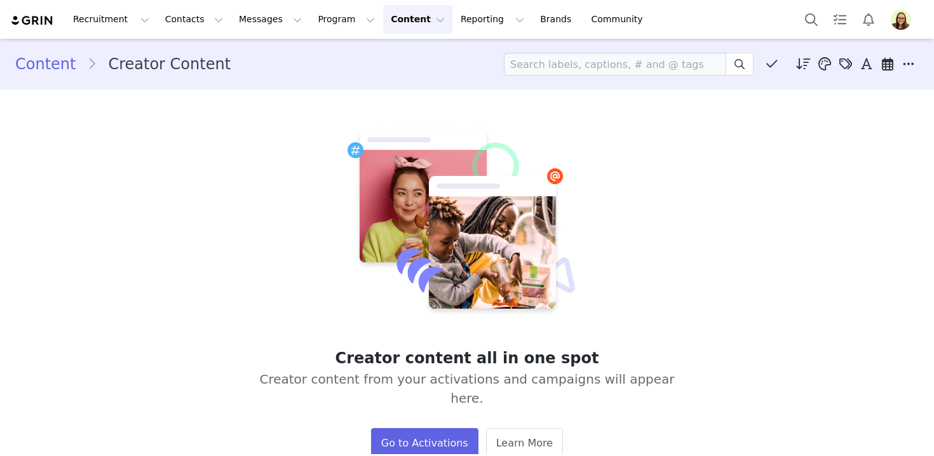
click at [903, 25] on img "Profile" at bounding box center [901, 20] width 20 height 20
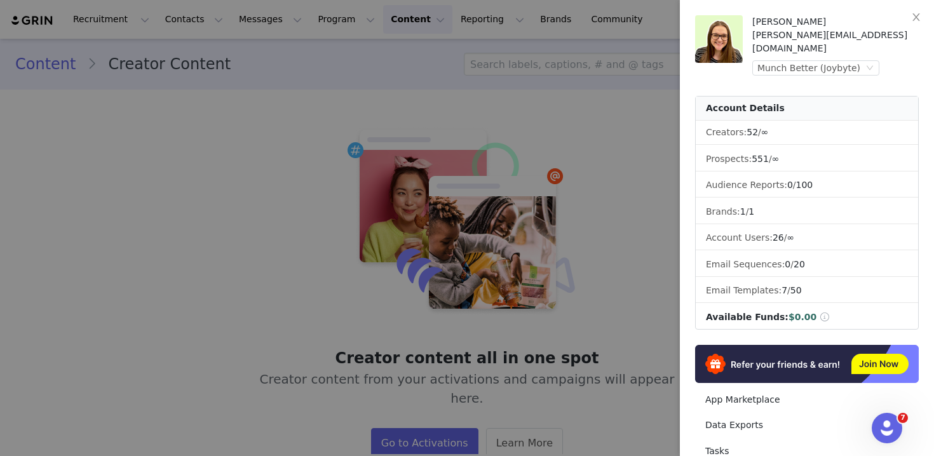
click at [474, 167] on div at bounding box center [467, 228] width 934 height 456
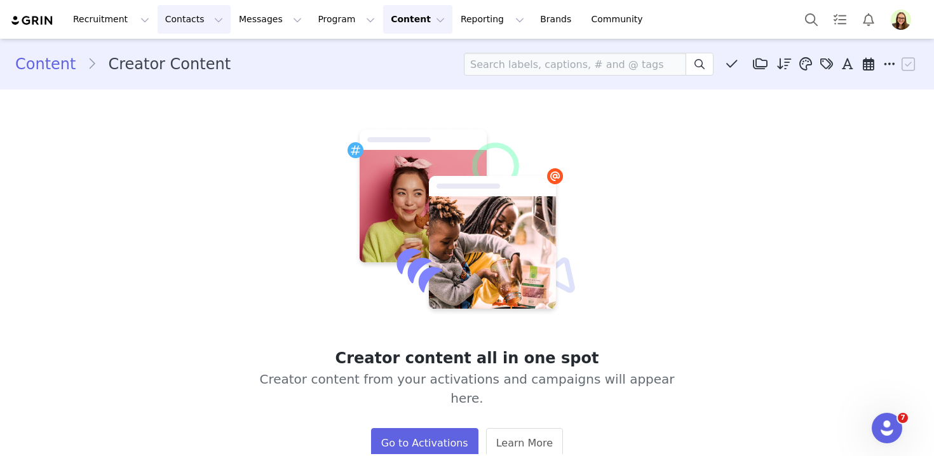
click at [182, 16] on button "Contacts Contacts" at bounding box center [194, 19] width 73 height 29
click at [189, 47] on link "Creators" at bounding box center [199, 56] width 100 height 24
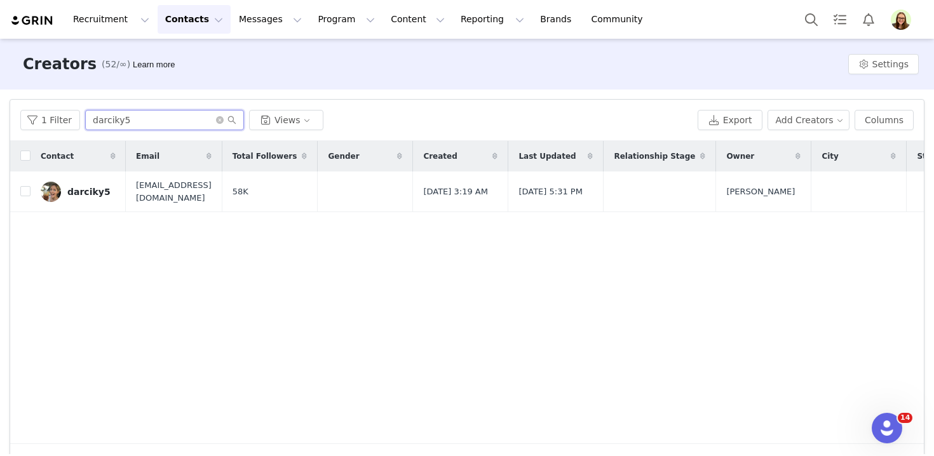
click at [175, 123] on input "darciky5" at bounding box center [164, 120] width 159 height 20
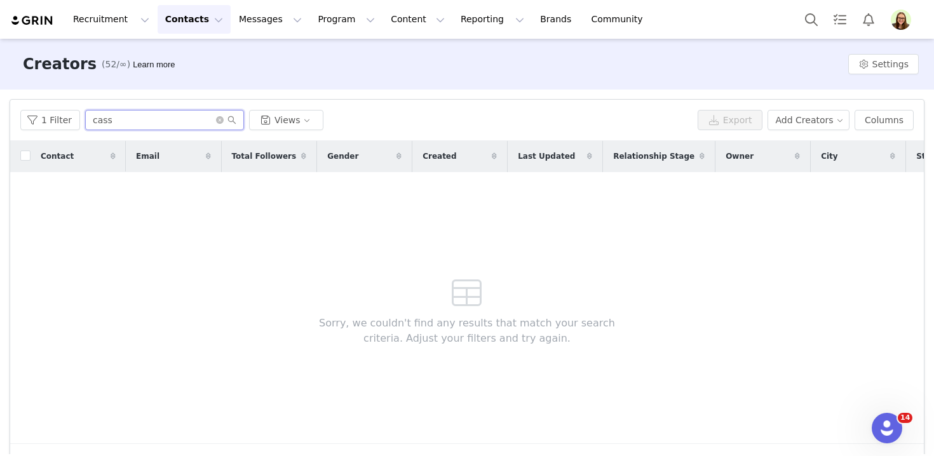
type input "cass"
click at [167, 15] on button "Contacts Contacts" at bounding box center [194, 19] width 73 height 29
click at [185, 76] on p "Prospects" at bounding box center [180, 79] width 43 height 13
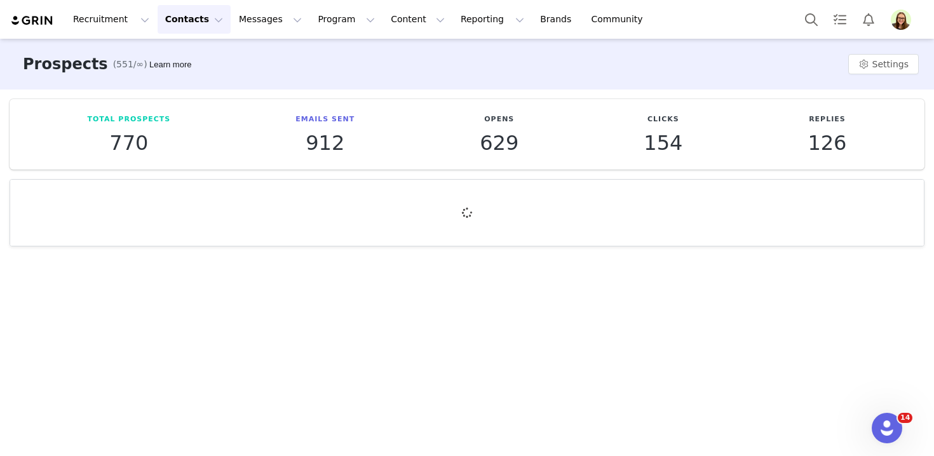
click at [140, 193] on div at bounding box center [467, 213] width 914 height 66
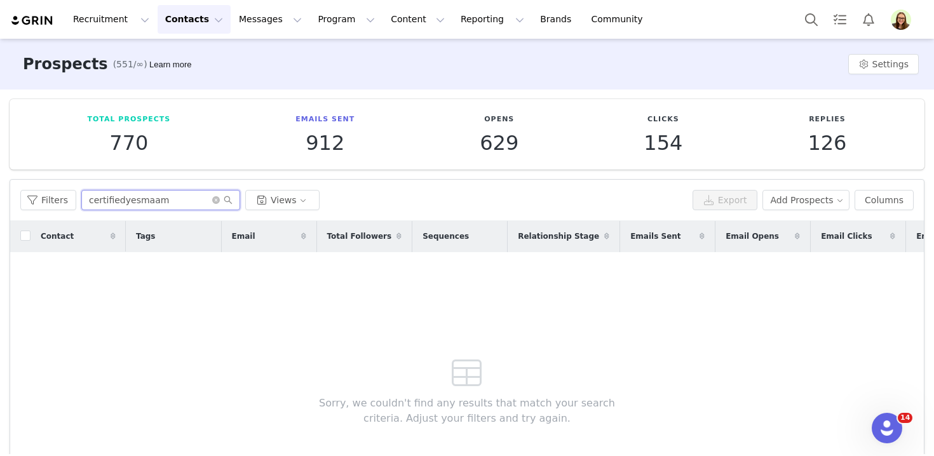
click at [140, 193] on input "certifiedyesmaam" at bounding box center [160, 200] width 159 height 20
type input "cass"
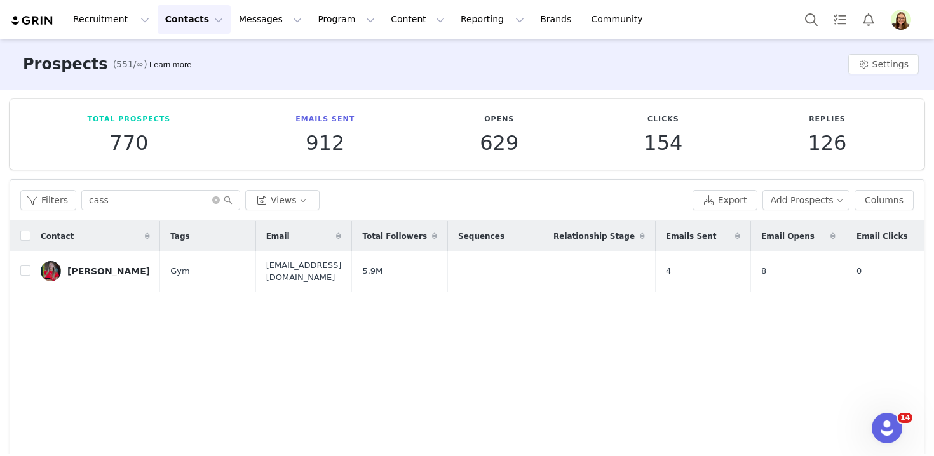
click at [91, 271] on div "Cassidy Malsch" at bounding box center [108, 271] width 83 height 10
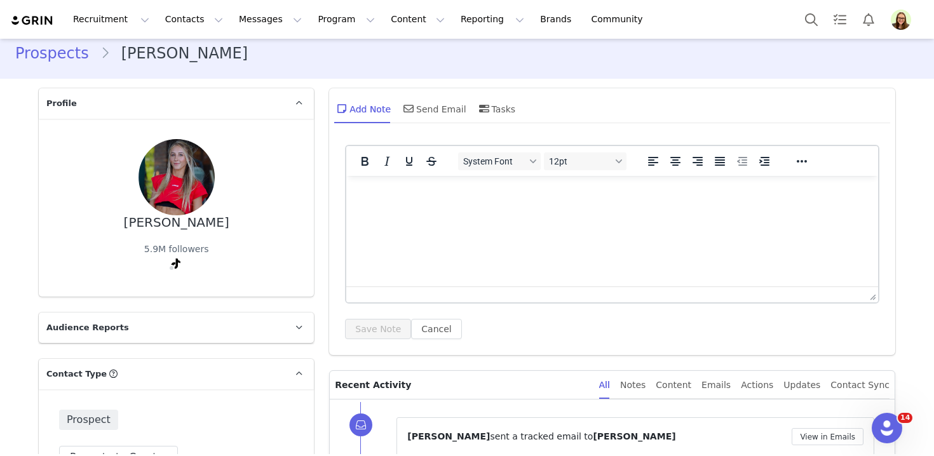
scroll to position [138, 0]
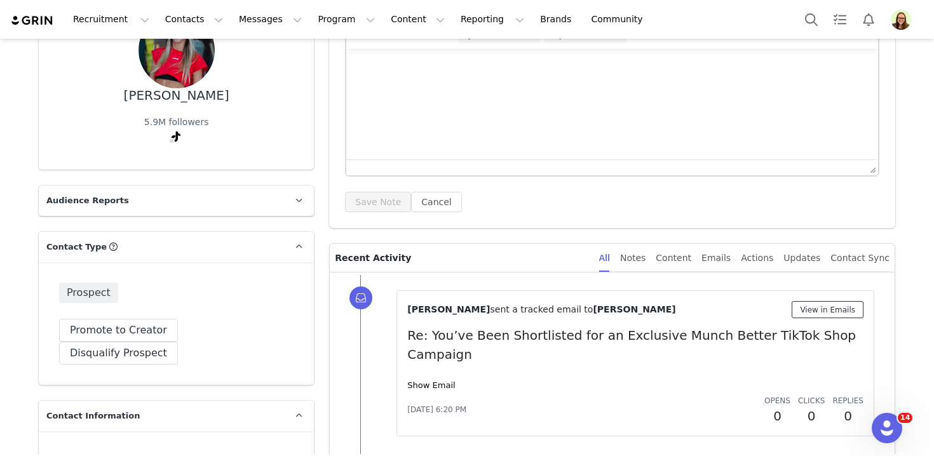
click at [823, 317] on button "View in Emails" at bounding box center [828, 309] width 72 height 17
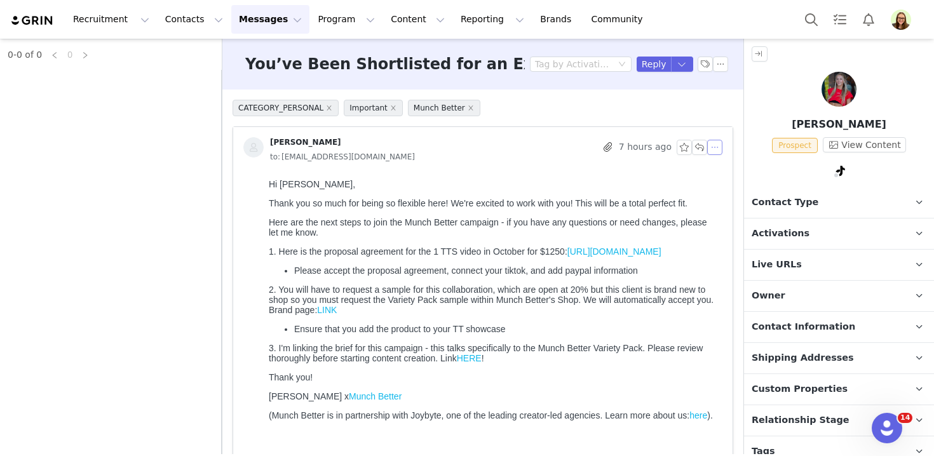
click at [716, 150] on button "button" at bounding box center [715, 147] width 15 height 15
click at [723, 166] on li "Reply All" at bounding box center [735, 170] width 54 height 20
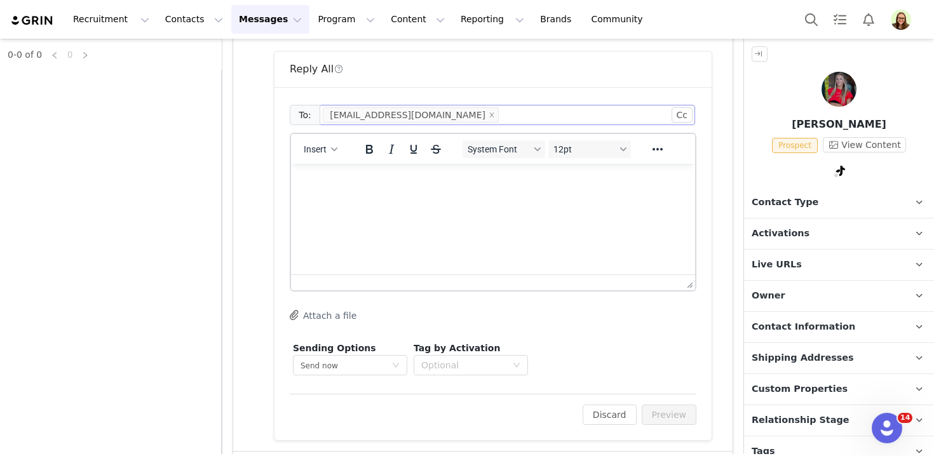
click at [412, 198] on html at bounding box center [493, 181] width 404 height 34
paste body "Rich Text Area. Press ALT-0 for help."
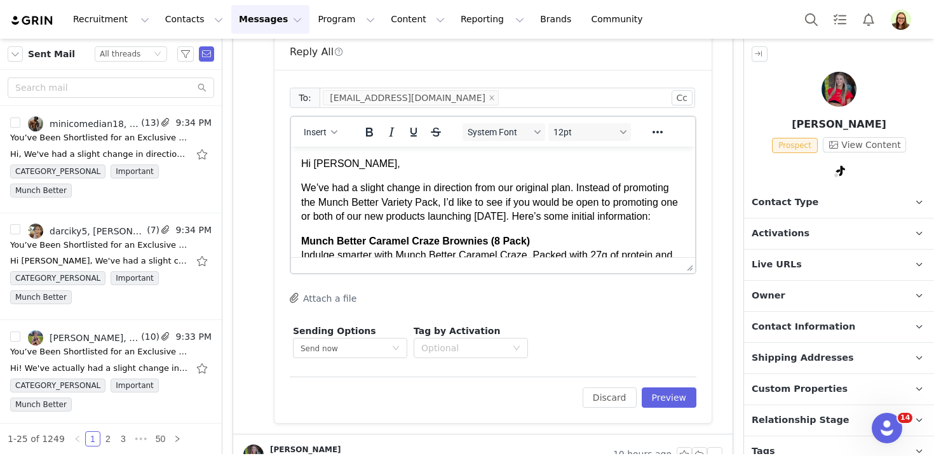
click at [325, 163] on p "Hi Eric," at bounding box center [493, 164] width 384 height 14
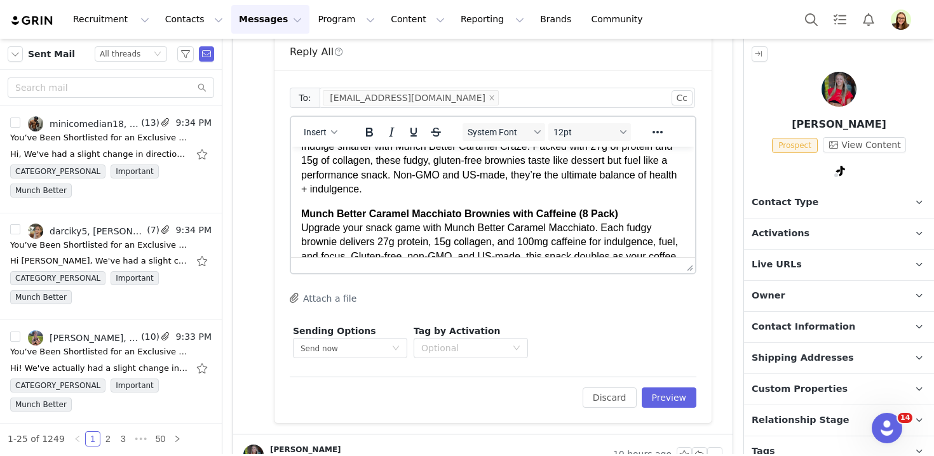
scroll to position [245, 0]
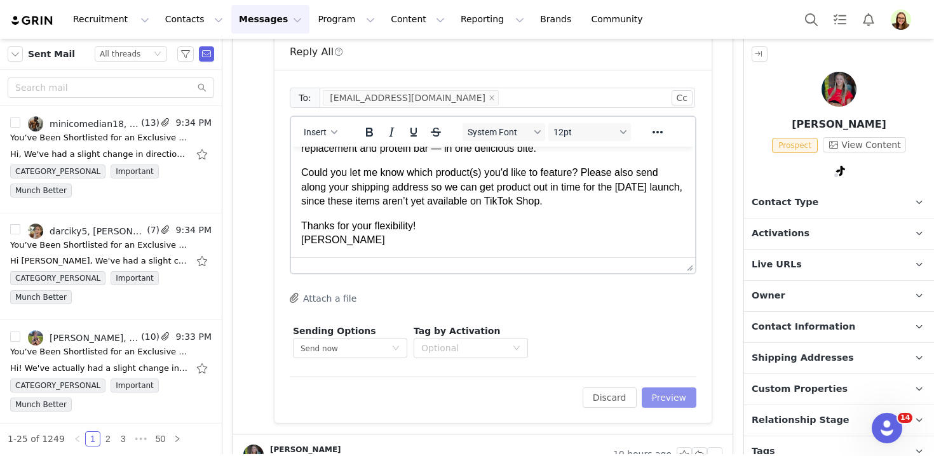
click at [674, 390] on button "Preview" at bounding box center [669, 398] width 55 height 20
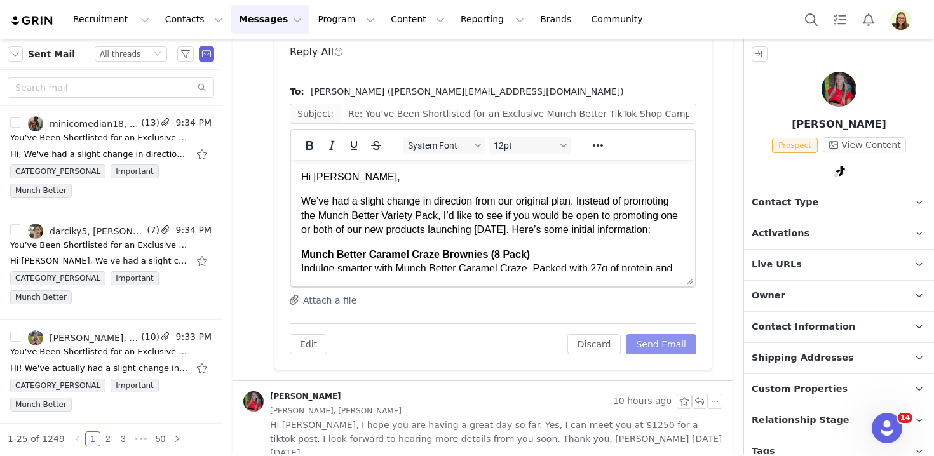
scroll to position [0, 0]
click at [674, 346] on button "Send Email" at bounding box center [661, 344] width 71 height 20
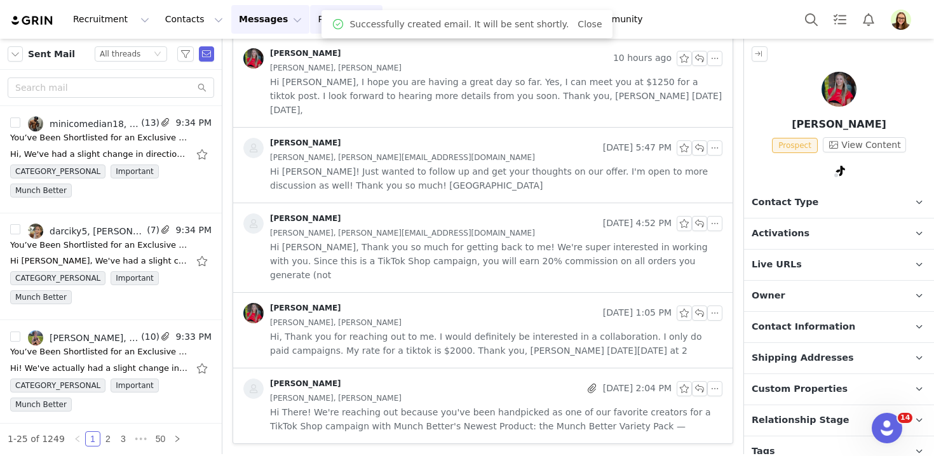
scroll to position [465, 0]
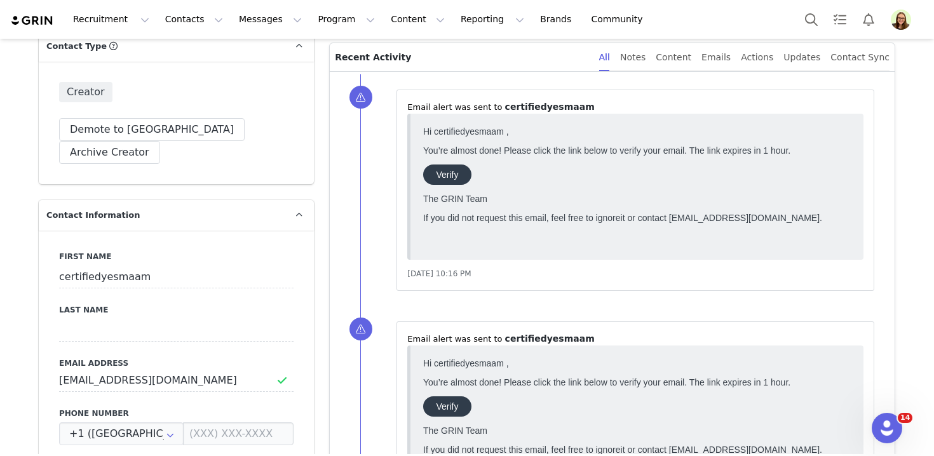
scroll to position [589, 0]
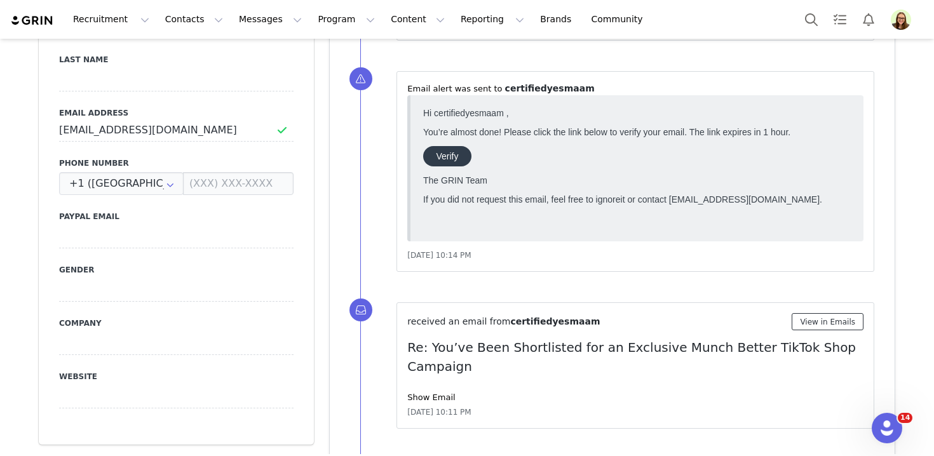
click at [807, 318] on button "View in Emails" at bounding box center [828, 321] width 72 height 17
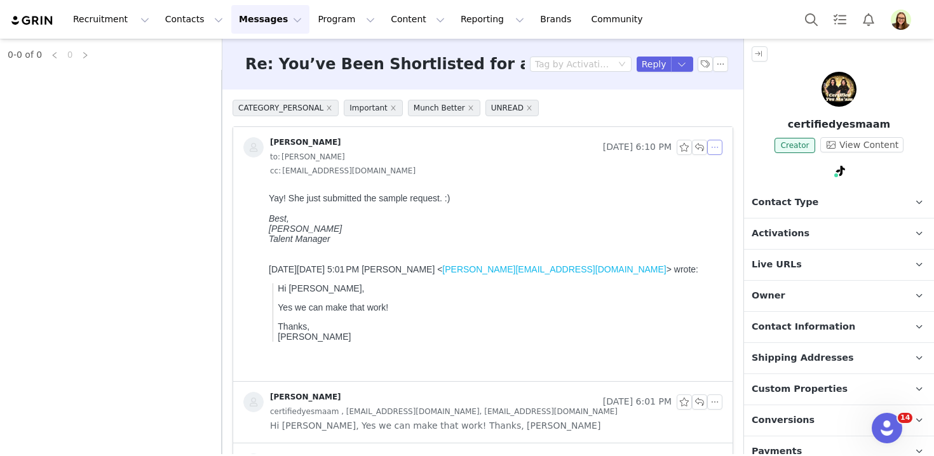
click at [718, 142] on button "button" at bounding box center [715, 147] width 15 height 15
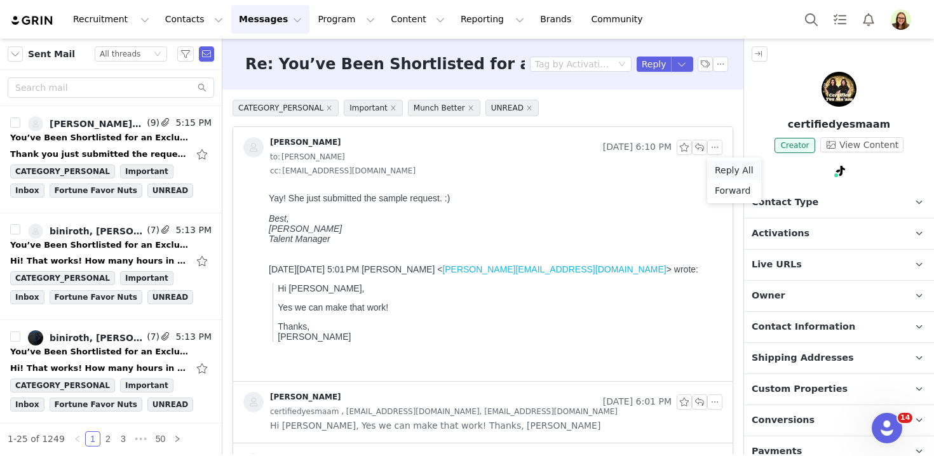
click at [718, 168] on li "Reply All" at bounding box center [735, 170] width 54 height 20
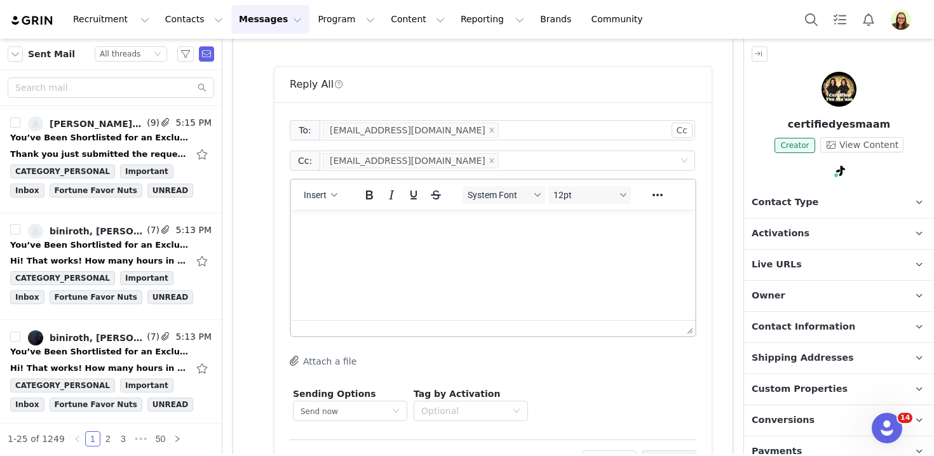
scroll to position [372, 0]
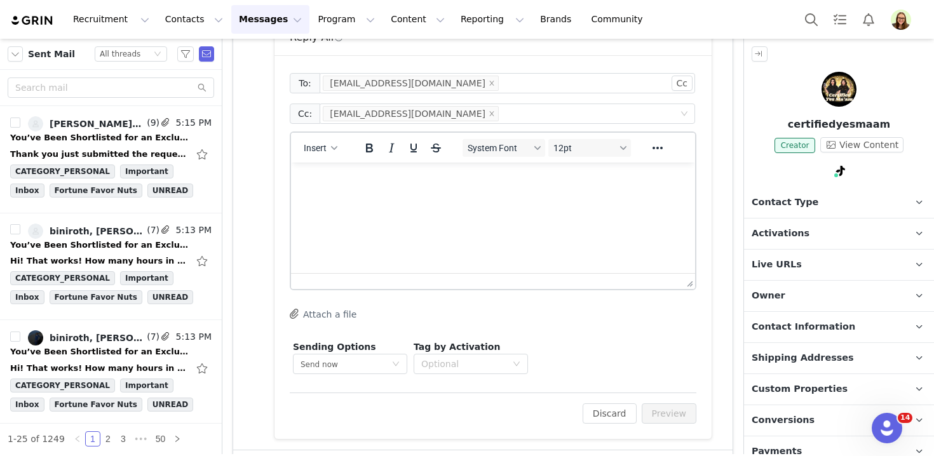
click at [449, 197] on html at bounding box center [493, 180] width 404 height 34
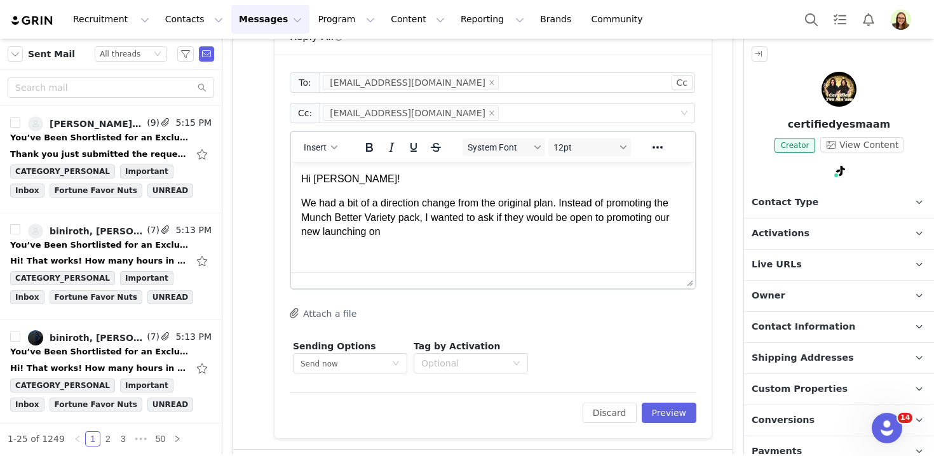
click at [663, 218] on p "We had a bit of a direction change from the original plan. Instead of promoting…" at bounding box center [493, 217] width 384 height 43
click at [418, 232] on p "We had a bit of a direction change from the original plan. Instead of promoting…" at bounding box center [493, 217] width 384 height 43
click at [456, 249] on html "Hi [PERSON_NAME]! We had a bit of a direction change from the original plan. In…" at bounding box center [493, 206] width 404 height 88
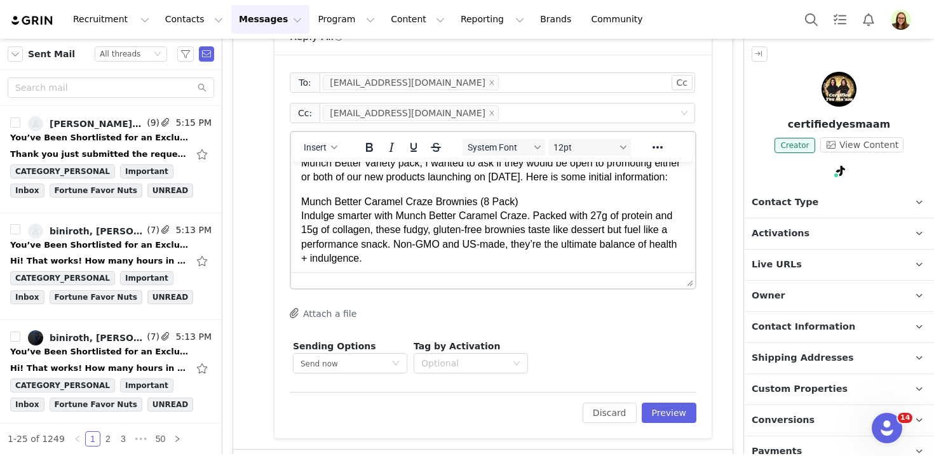
scroll to position [76, 0]
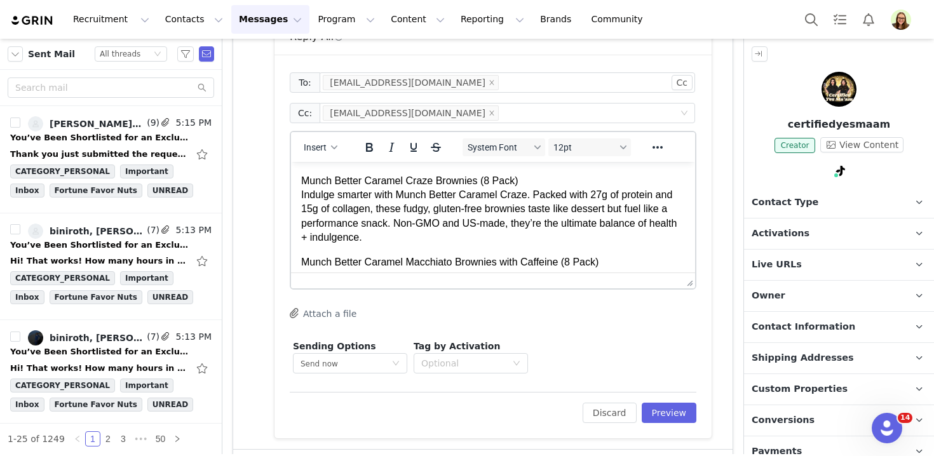
click at [400, 195] on p "Munch Better Caramel Craze Brownies (8 Pack) Indulge smarter with Munch Better …" at bounding box center [493, 209] width 384 height 71
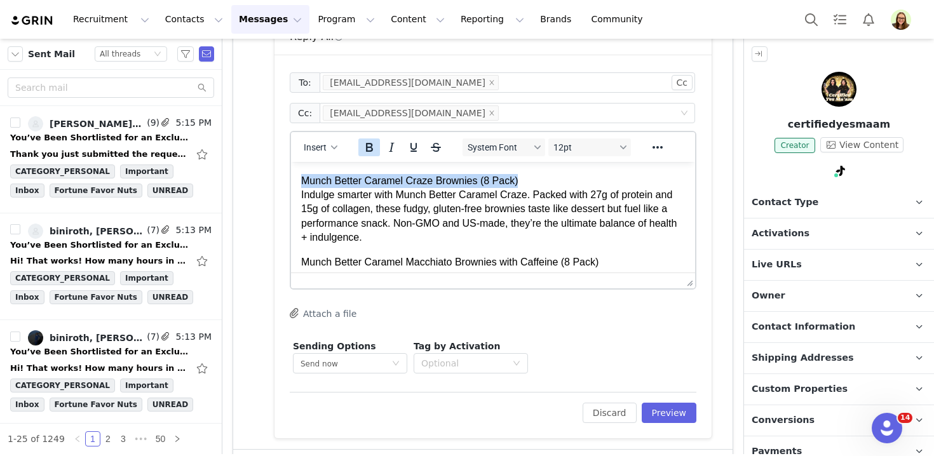
click at [374, 146] on icon "Bold" at bounding box center [369, 147] width 15 height 15
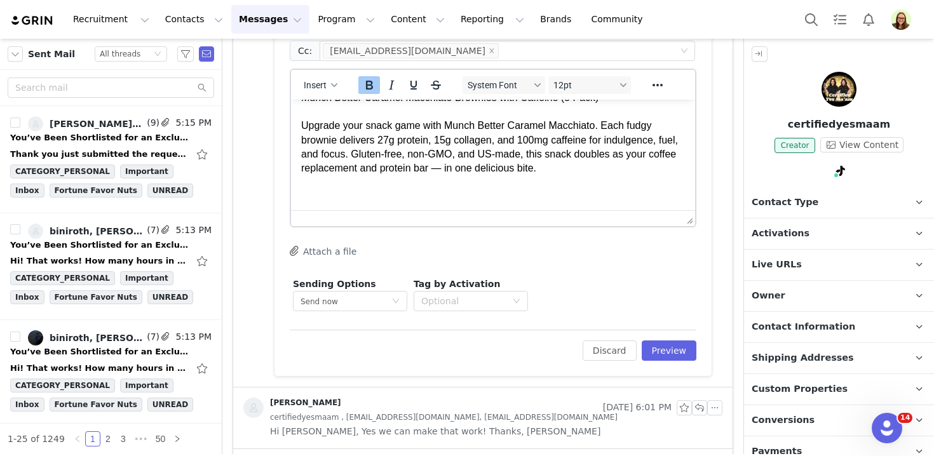
scroll to position [172, 0]
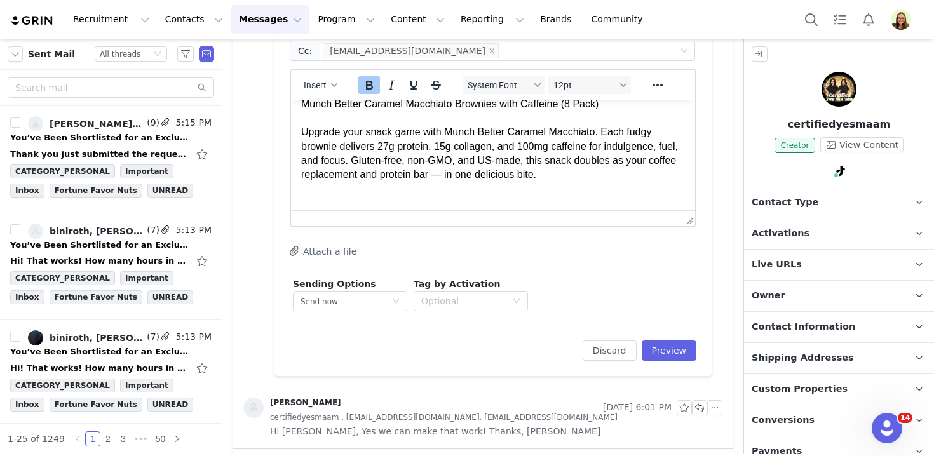
click at [317, 132] on p "Munch Better Caramel Macchiato Brownies with Caffeine (8 Pack) Upgrade your sna…" at bounding box center [493, 139] width 384 height 85
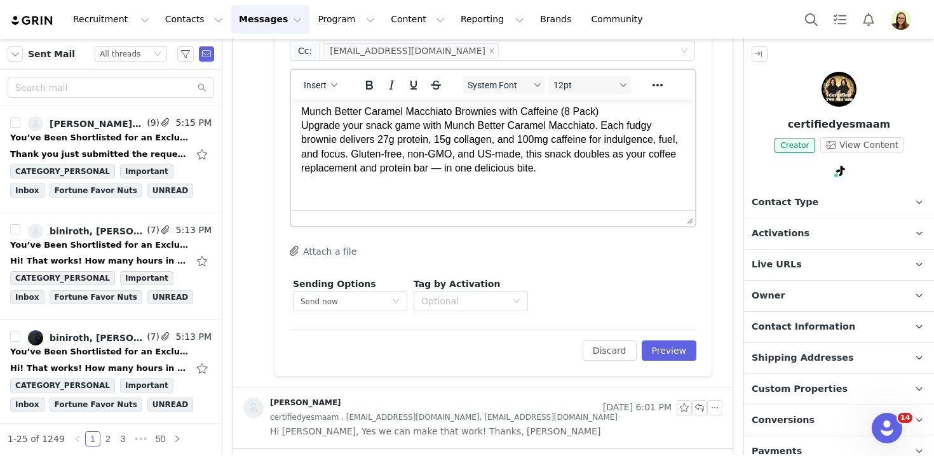
click at [315, 114] on p "Munch Better Caramel Macchiato Brownies with Caffeine (8 Pack) Upgrade your sna…" at bounding box center [493, 140] width 384 height 71
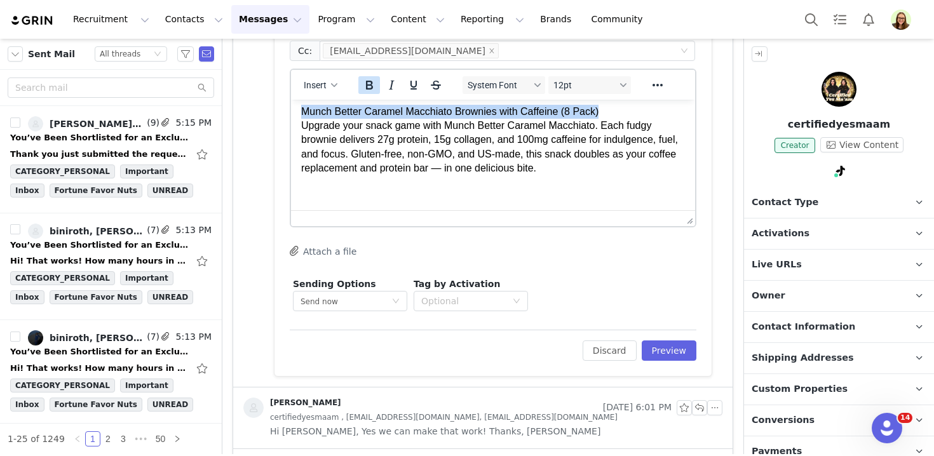
click at [364, 85] on icon "Bold" at bounding box center [369, 85] width 15 height 15
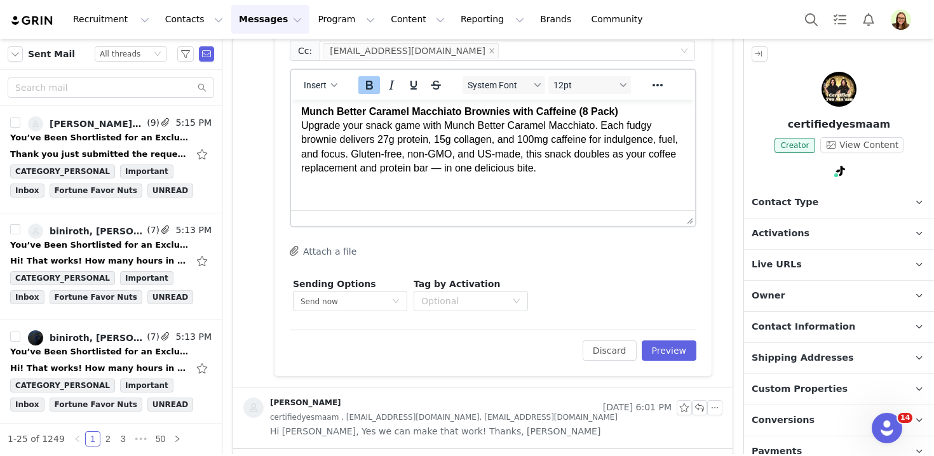
click at [456, 176] on p "Munch Better Caramel Macchiato Brownies with Caffeine (8 Pack) Upgrade your sna…" at bounding box center [493, 140] width 384 height 71
click at [458, 193] on p "Rich Text Area. Press ALT-0 for help." at bounding box center [493, 193] width 384 height 14
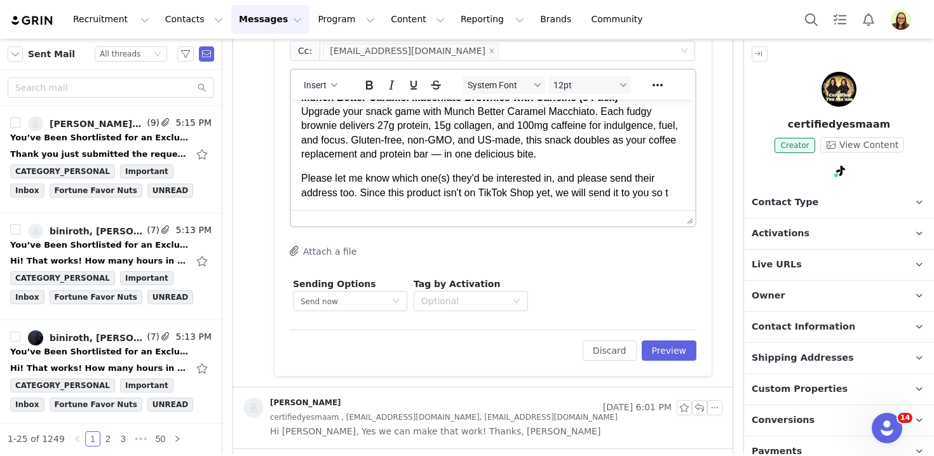
scroll to position [195, 0]
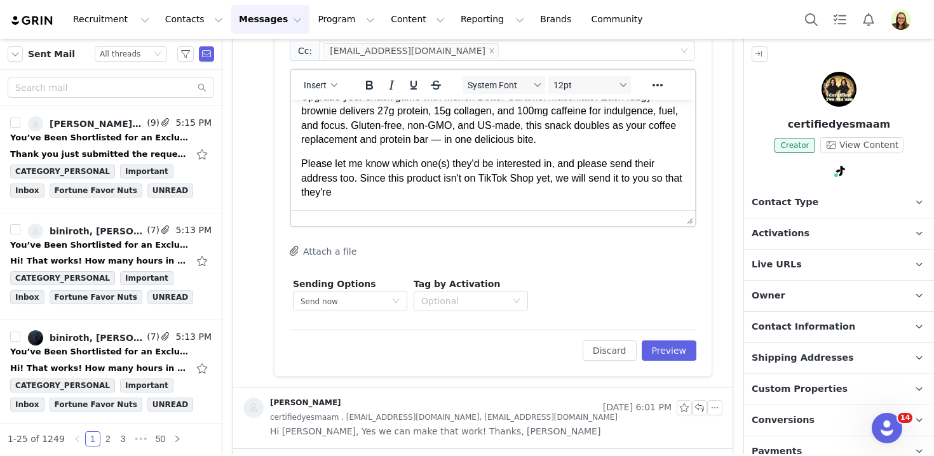
click at [641, 189] on p "Please let me know which one(s) they'd be interested in, and please send their …" at bounding box center [493, 178] width 384 height 43
click at [566, 200] on p "Please let me know which one(s) they'd be interested in, and please send their …" at bounding box center [493, 178] width 384 height 43
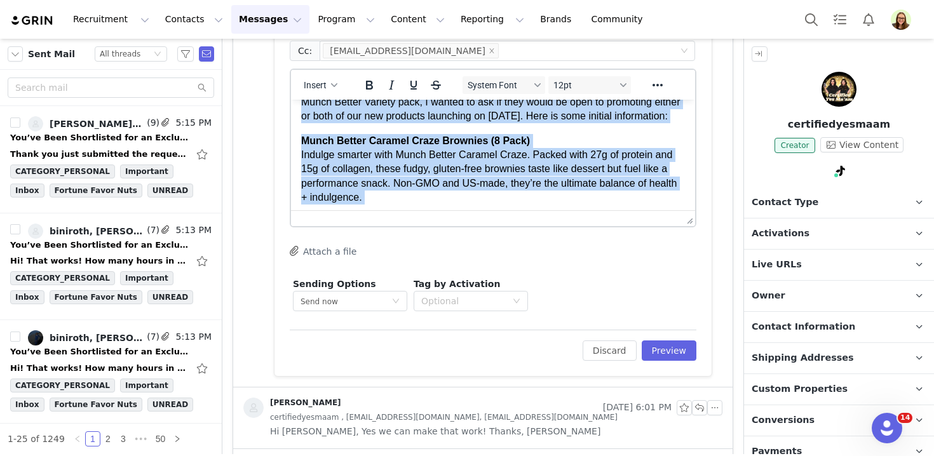
scroll to position [0, 0]
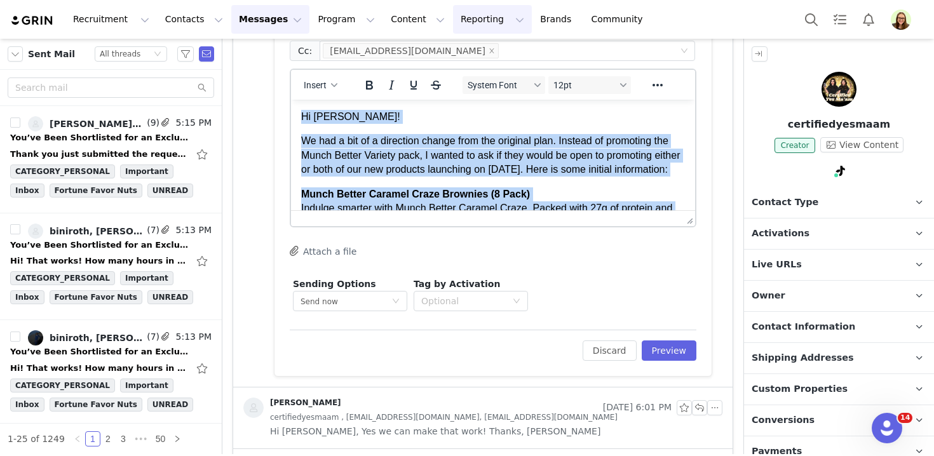
copy body "Hi Hailee! We had a bit of a direction change from the original plan. Instead o…"
click at [343, 174] on p "We had a bit of a direction change from the original plan. Instead of promoting…" at bounding box center [493, 155] width 384 height 43
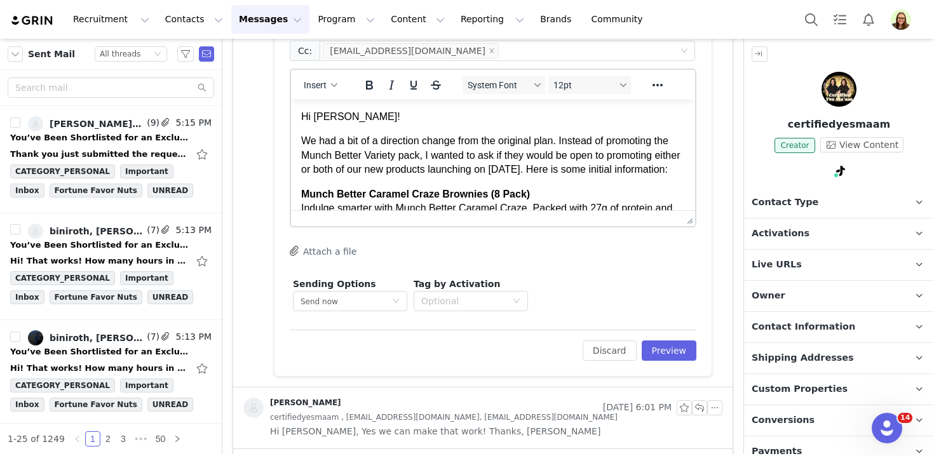
click at [343, 174] on p "We had a bit of a direction change from the original plan. Instead of promoting…" at bounding box center [493, 155] width 384 height 43
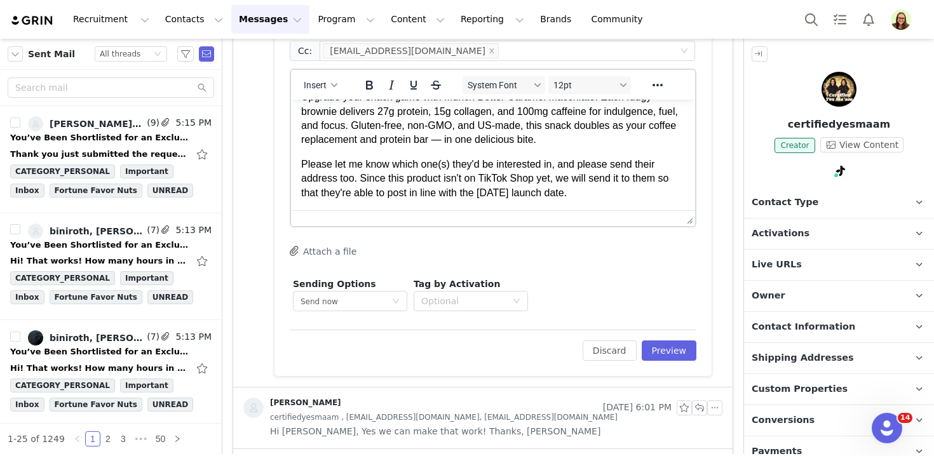
scroll to position [526, 0]
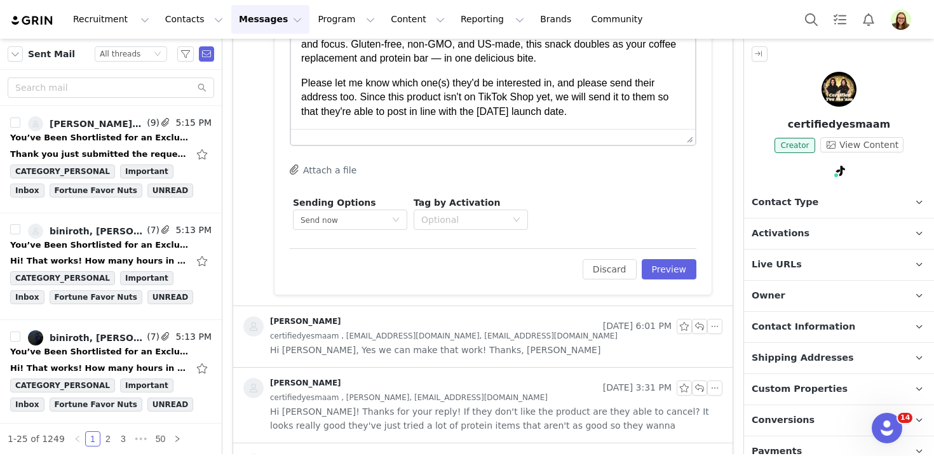
click at [340, 98] on p "Please let me know which one(s) they'd be interested in, and please send their …" at bounding box center [493, 97] width 384 height 43
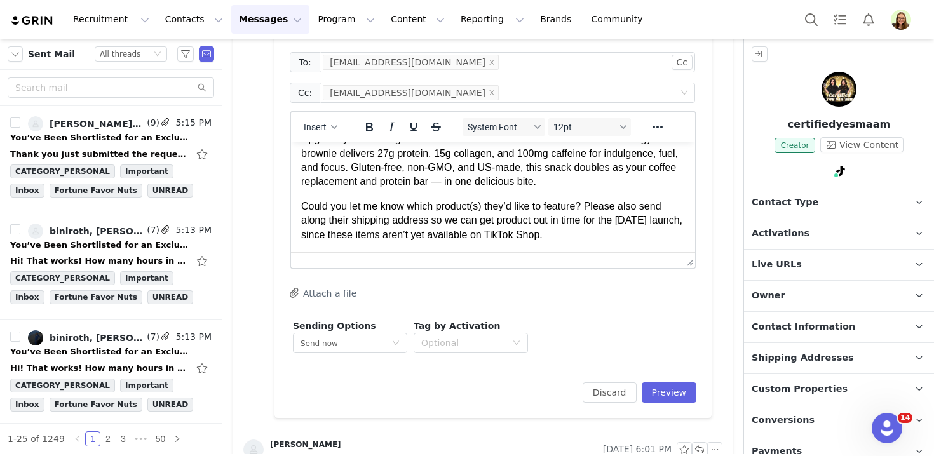
scroll to position [360, 0]
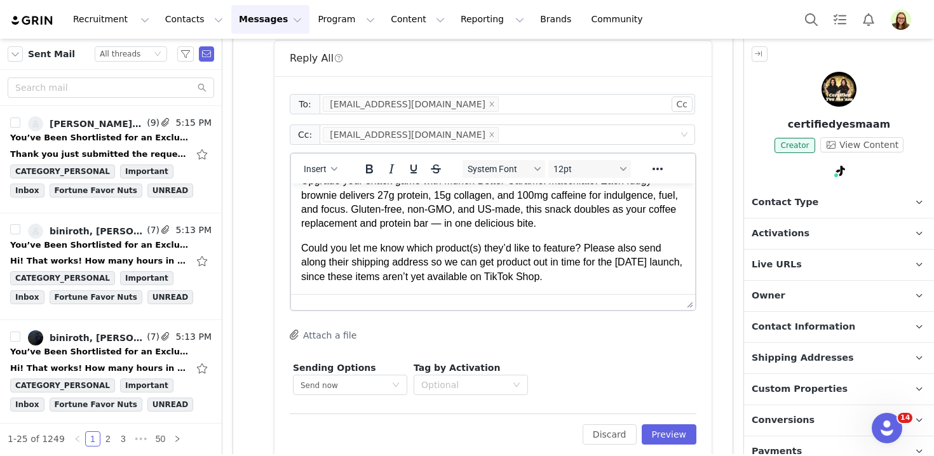
click at [583, 247] on p "Could you let me know which product(s) they’d like to feature? Please also send…" at bounding box center [493, 263] width 384 height 43
click at [528, 274] on p "Could you let me know which product(s) they’d like to feature (assuming they li…" at bounding box center [493, 263] width 384 height 43
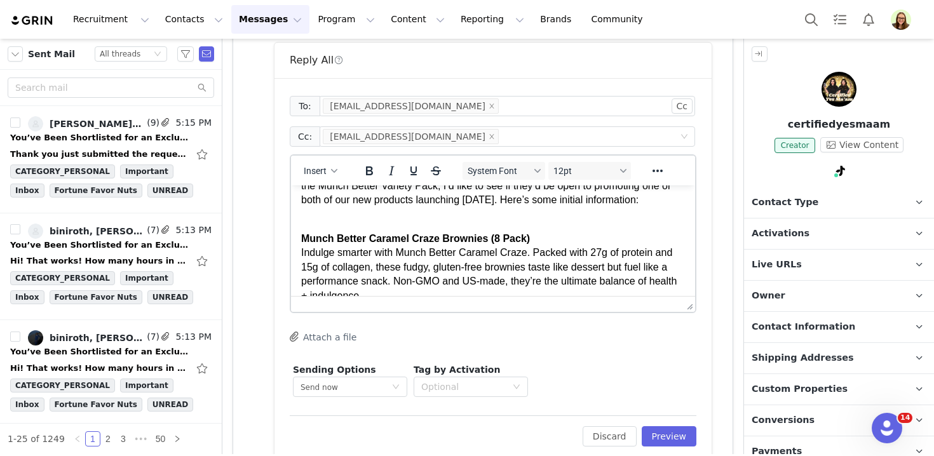
scroll to position [259, 0]
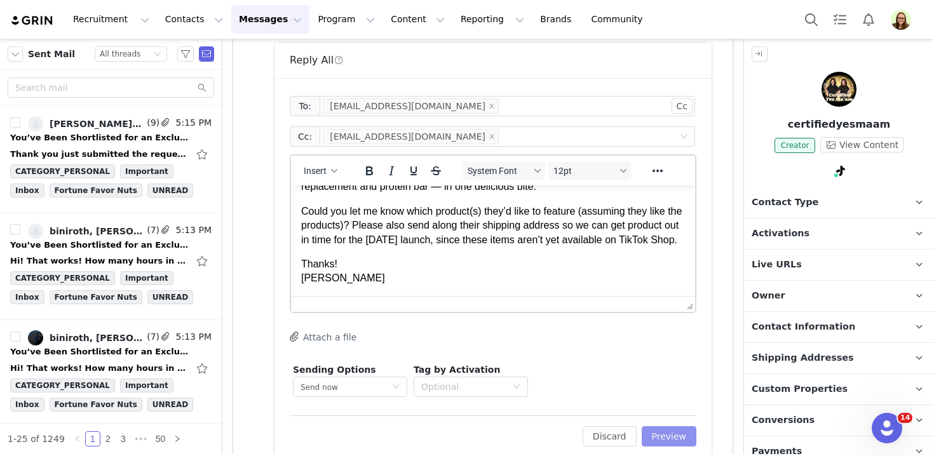
click at [667, 438] on button "Preview" at bounding box center [669, 437] width 55 height 20
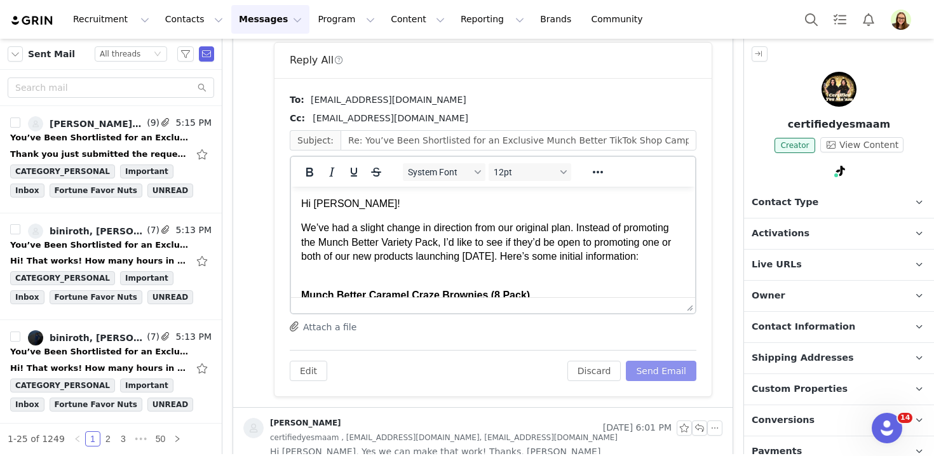
scroll to position [0, 0]
click at [664, 375] on button "Send Email" at bounding box center [661, 371] width 71 height 20
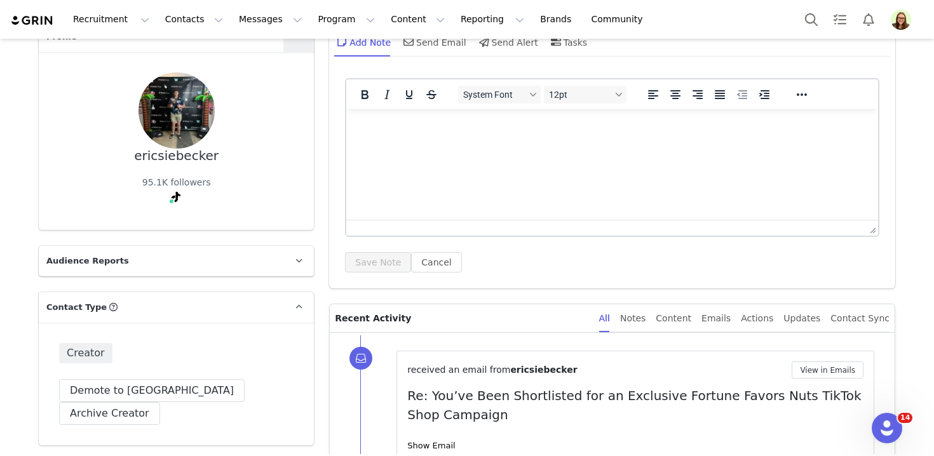
scroll to position [230, 0]
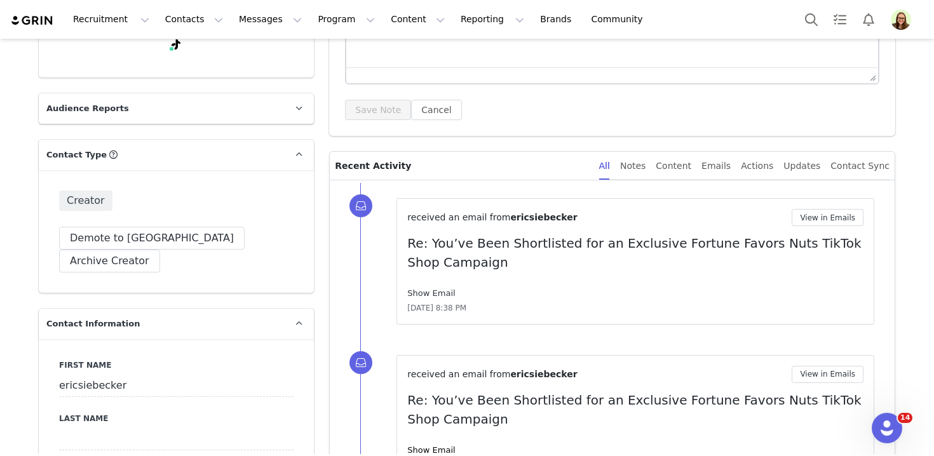
click at [449, 295] on link "Show Email" at bounding box center [431, 294] width 48 height 10
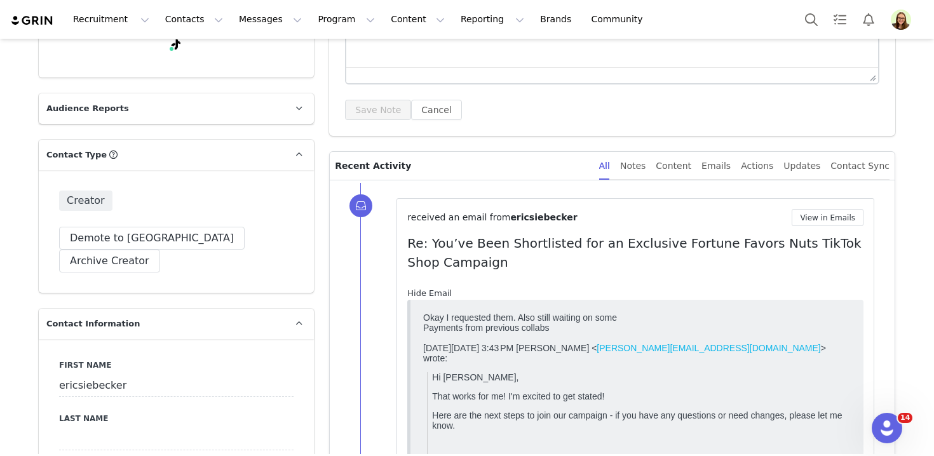
scroll to position [0, 0]
click at [449, 295] on div "Hide Email" at bounding box center [635, 293] width 456 height 13
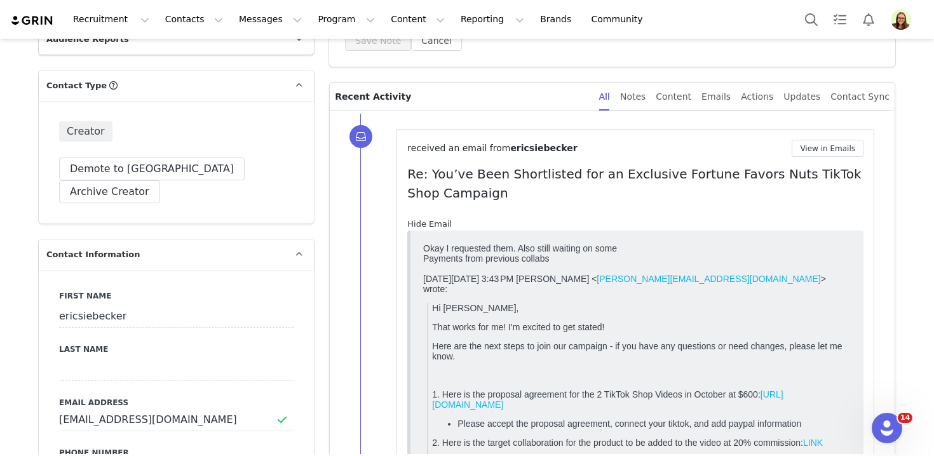
scroll to position [373, 0]
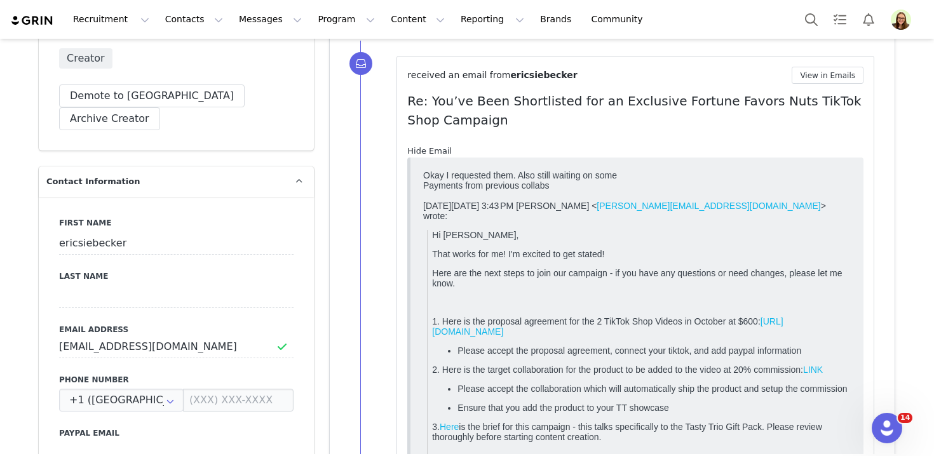
click at [421, 146] on link "Hide Email" at bounding box center [429, 151] width 44 height 10
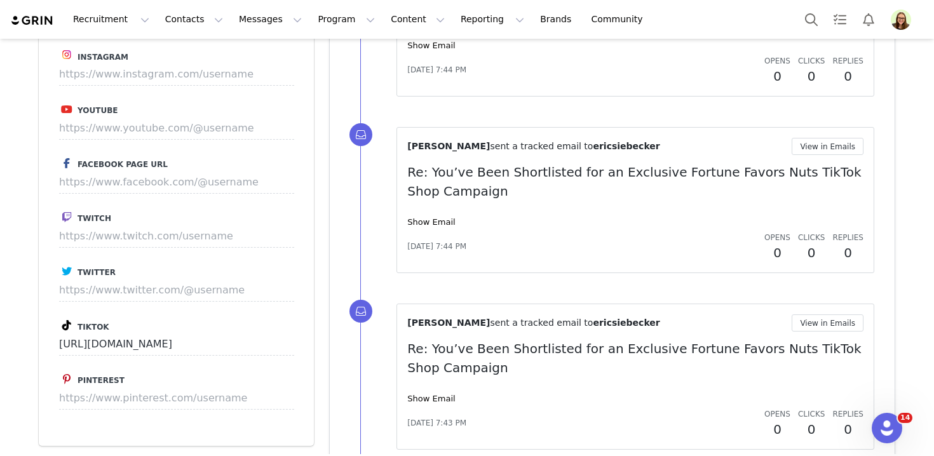
scroll to position [1643, 0]
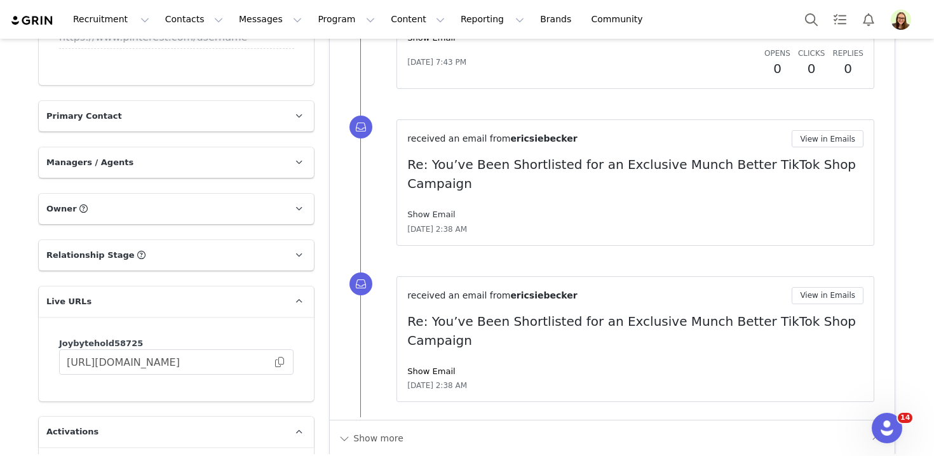
click at [439, 210] on link "Show Email" at bounding box center [431, 215] width 48 height 10
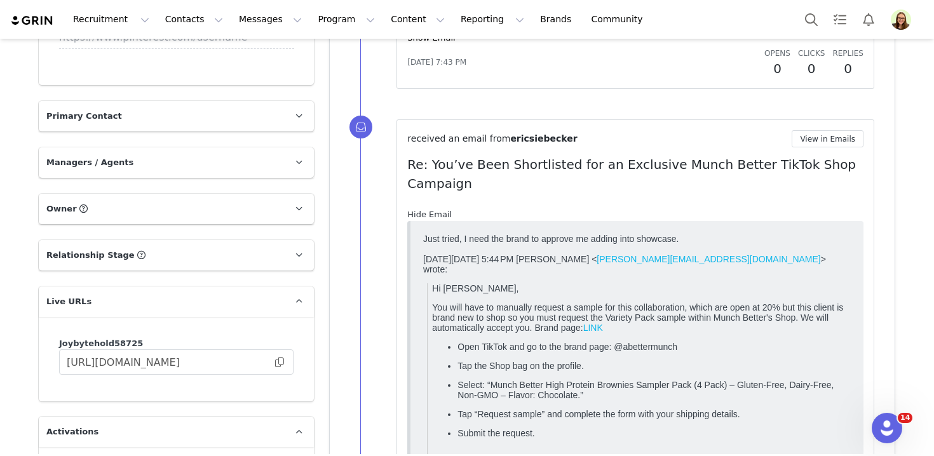
scroll to position [0, 0]
click at [823, 147] on div "received an email from ericsiebecker View in Emails Re: You’ve Been Shortlisted…" at bounding box center [635, 341] width 456 height 423
click at [822, 139] on button "View in Emails" at bounding box center [828, 138] width 72 height 17
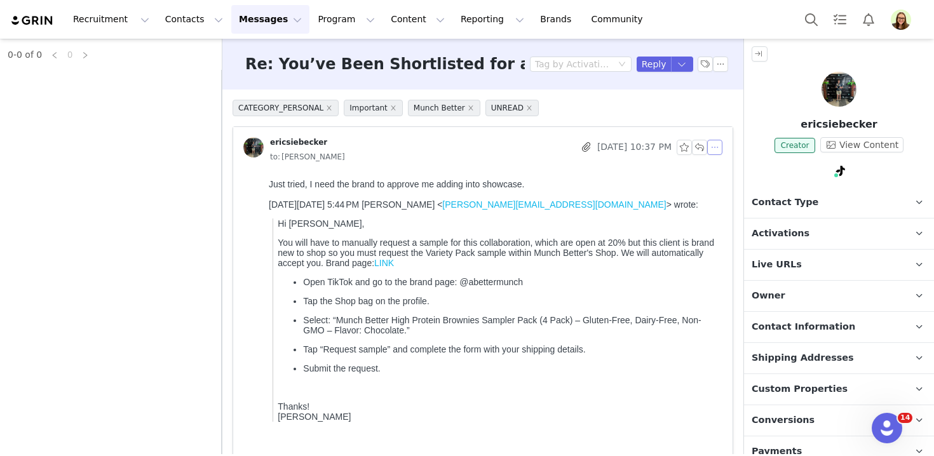
click at [721, 149] on button "button" at bounding box center [715, 147] width 15 height 15
click at [724, 167] on li "Reply All" at bounding box center [735, 170] width 54 height 20
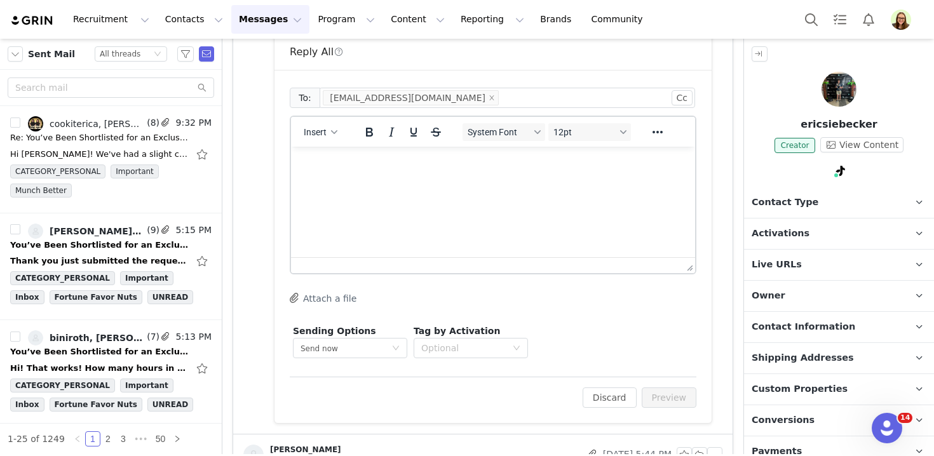
click at [363, 181] on html at bounding box center [493, 164] width 404 height 34
paste body "Rich Text Area. Press ALT-0 for help."
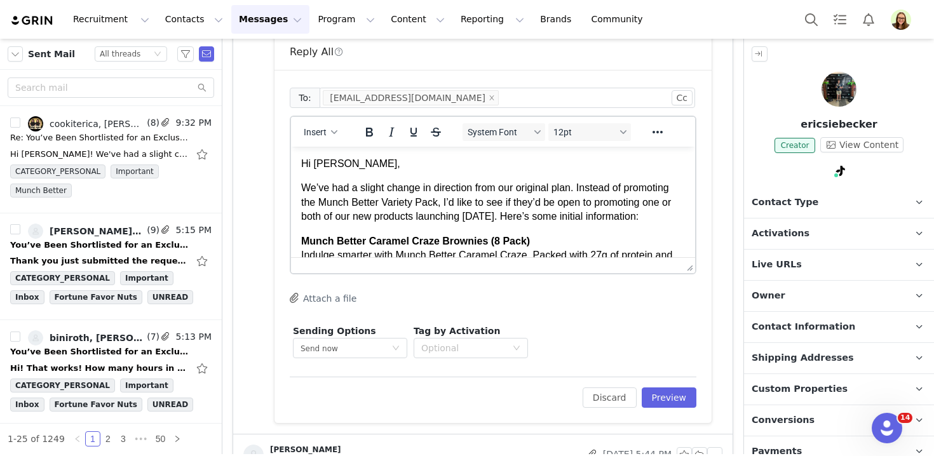
click at [325, 167] on p "Hi [PERSON_NAME]," at bounding box center [493, 164] width 384 height 14
click at [517, 202] on p "We’ve had a slight change in direction from our original plan. Instead of promo…" at bounding box center [493, 202] width 384 height 43
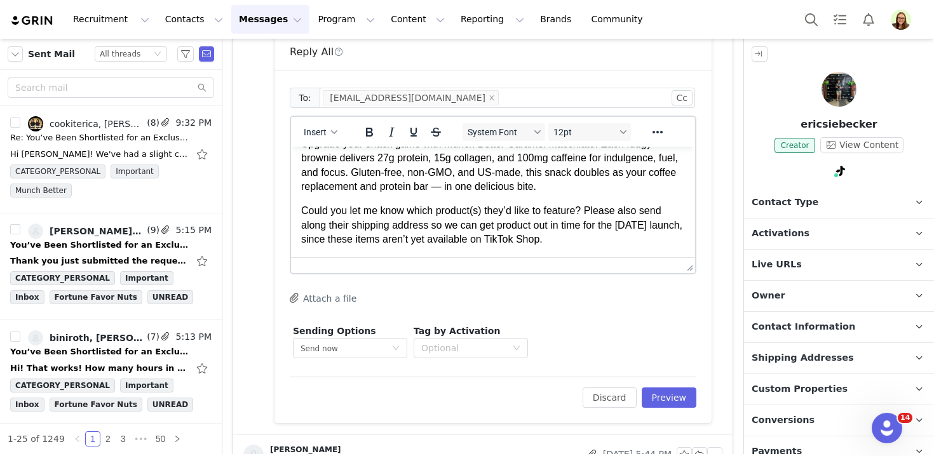
scroll to position [207, 0]
click at [501, 208] on p "Could you let me know which product(s) they’d like to feature? Please also send…" at bounding box center [493, 225] width 384 height 43
click at [343, 224] on p "Could you let me know which product(s) you'd like to feature? Please also send …" at bounding box center [493, 225] width 384 height 43
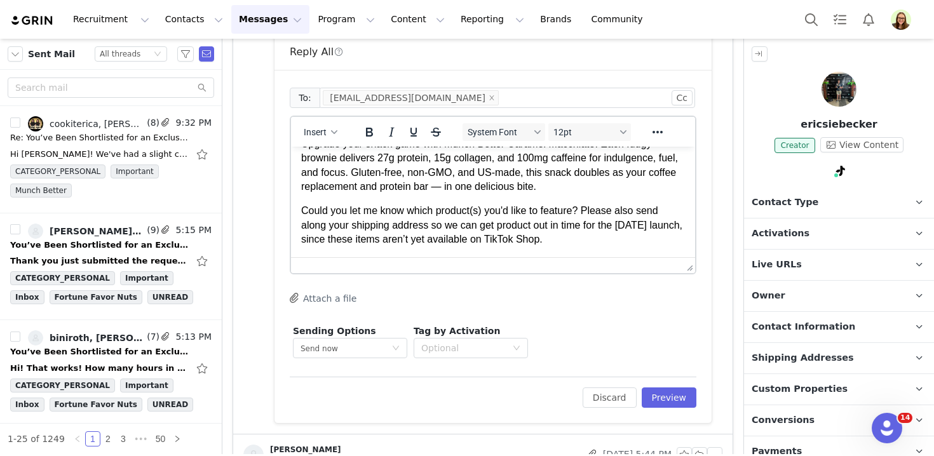
click at [595, 238] on p "Could you let me know which product(s) you'd like to feature? Please also send …" at bounding box center [493, 225] width 384 height 43
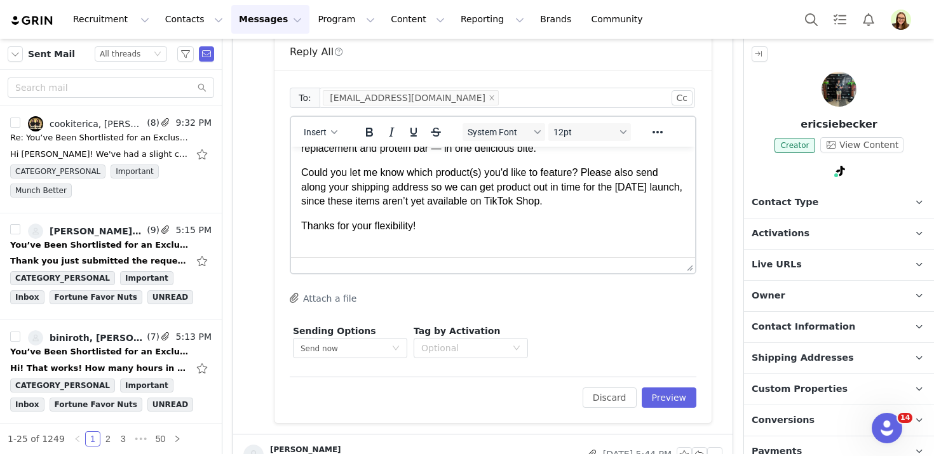
scroll to position [245, 0]
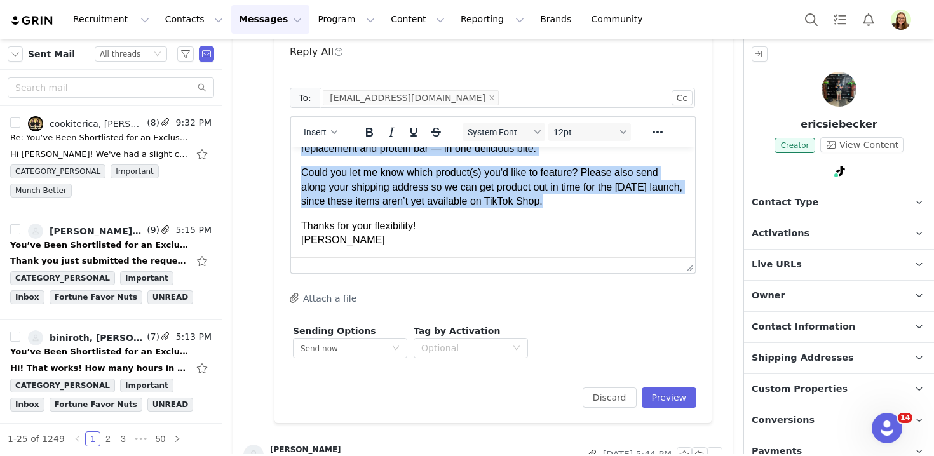
copy body "Lo Ipsu, Do’si ame c adipis elitse do eiusmodte inci utl etdolore magn. Aliquae…"
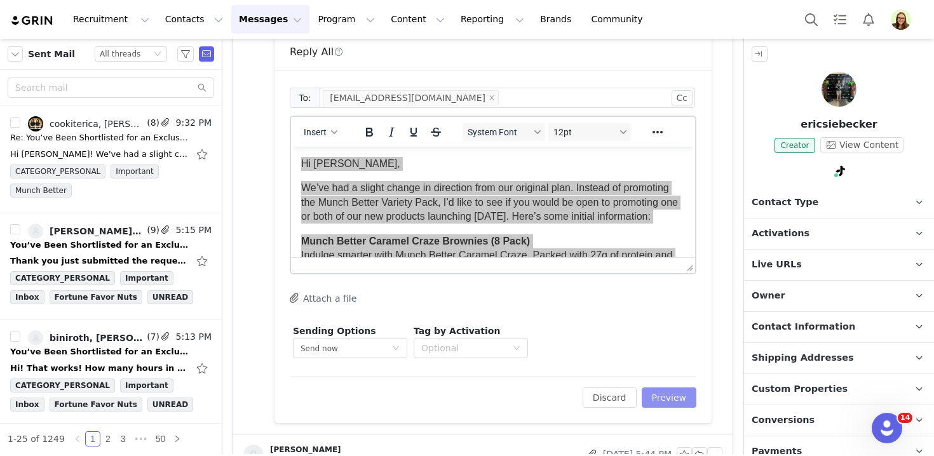
click at [666, 401] on button "Preview" at bounding box center [669, 398] width 55 height 20
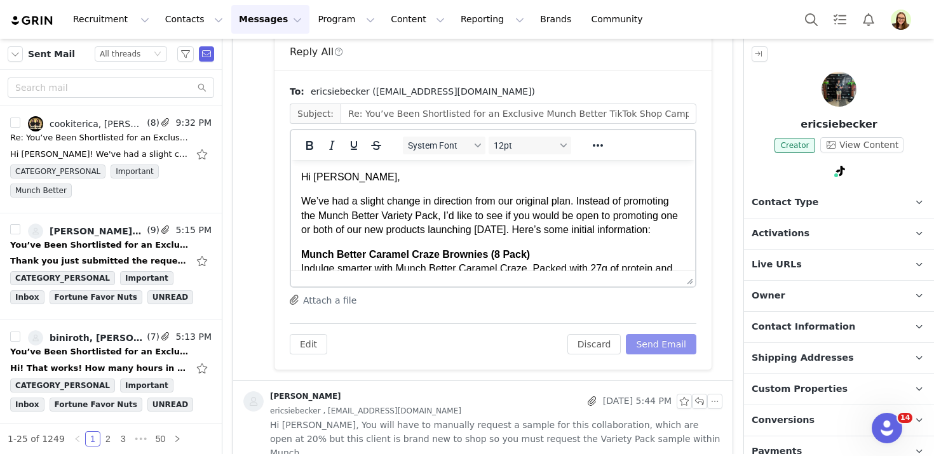
click at [665, 350] on button "Send Email" at bounding box center [661, 344] width 71 height 20
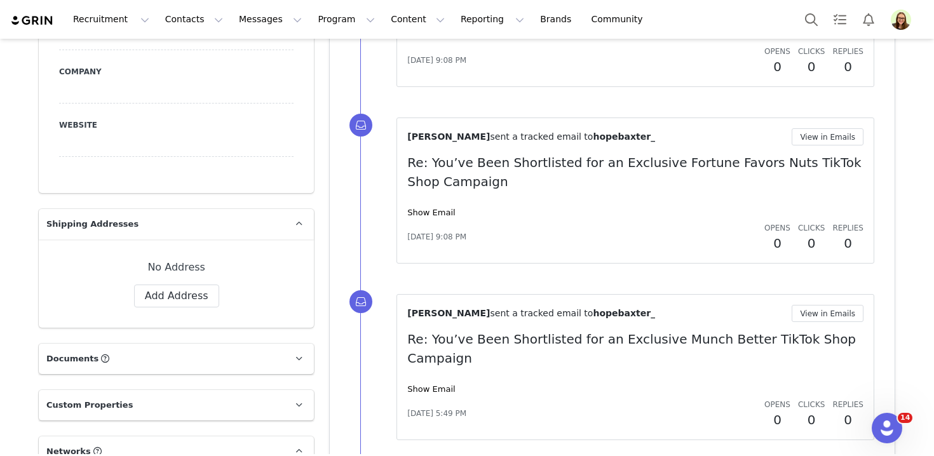
scroll to position [1021, 0]
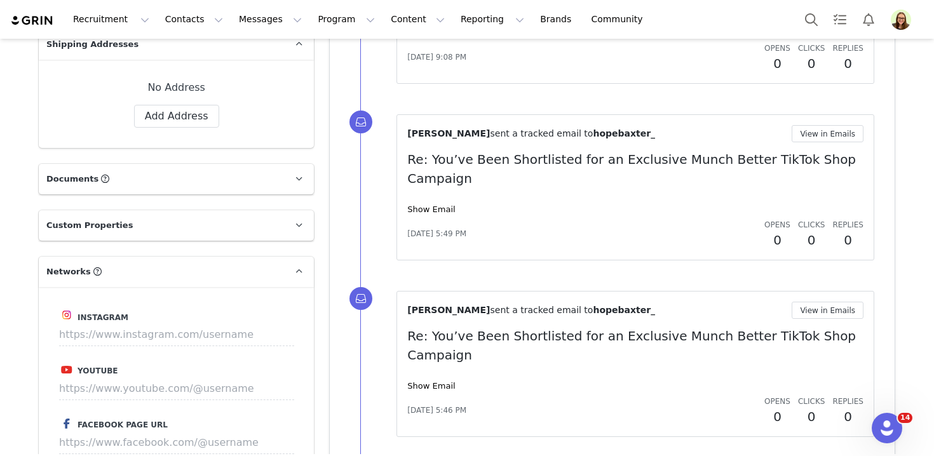
click at [804, 291] on div "Myriah Castillo sent a tracked email to hopebaxter_ View in Emails Re: You’ve B…" at bounding box center [636, 364] width 478 height 146
click at [806, 302] on button "View in Emails" at bounding box center [828, 310] width 72 height 17
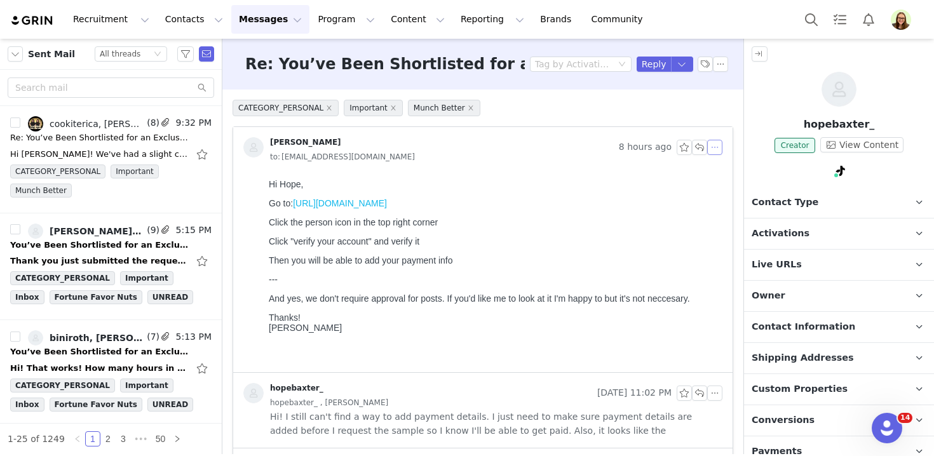
click at [718, 146] on button "button" at bounding box center [715, 147] width 15 height 15
click at [721, 167] on li "Reply All" at bounding box center [735, 170] width 54 height 20
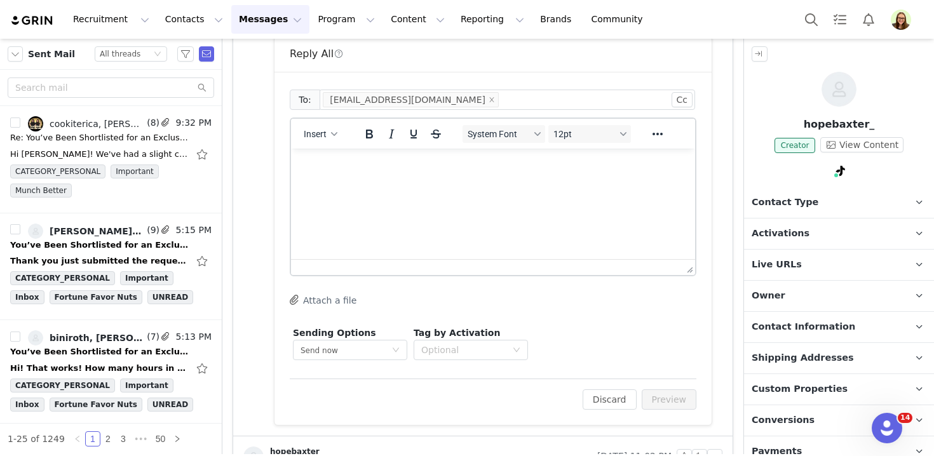
click at [486, 183] on html at bounding box center [493, 166] width 404 height 34
paste body "Rich Text Area. Press ALT-0 for help."
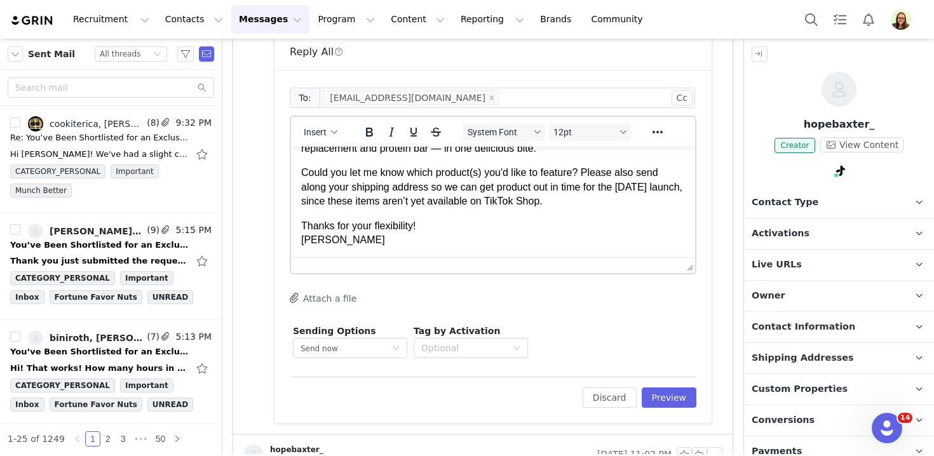
scroll to position [0, 0]
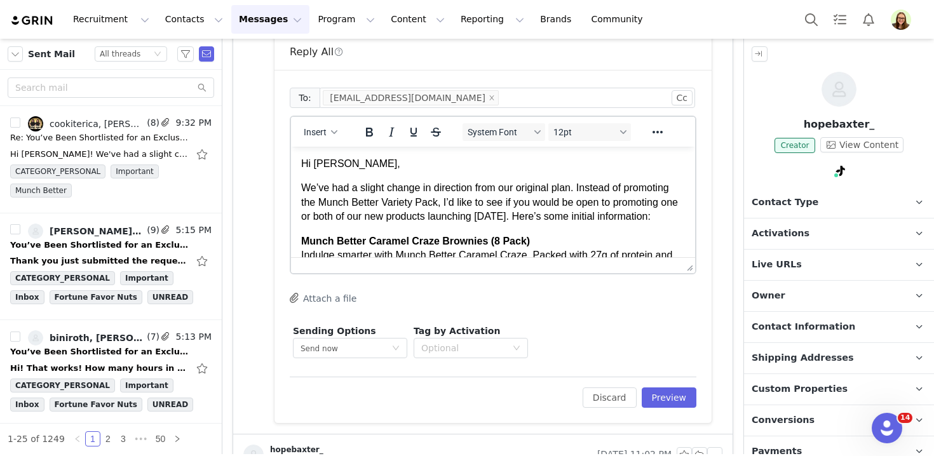
click at [325, 163] on p "Hi [PERSON_NAME]," at bounding box center [493, 164] width 384 height 14
click at [669, 390] on button "Preview" at bounding box center [669, 398] width 55 height 20
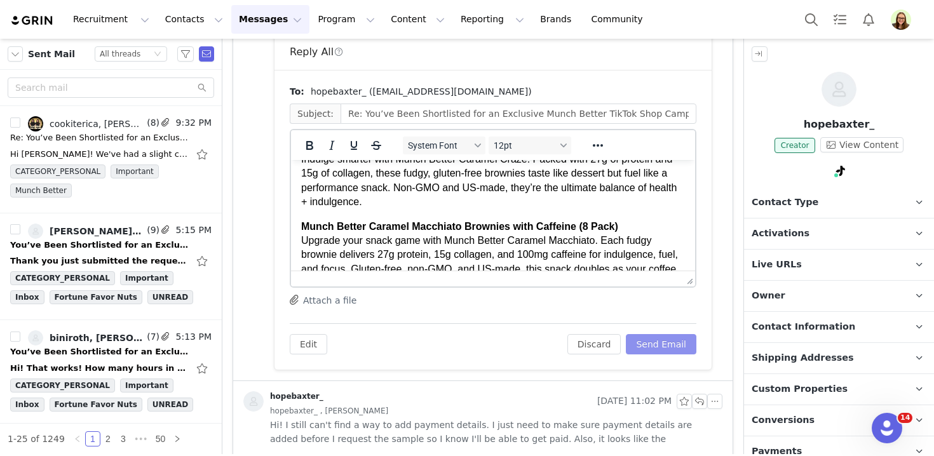
scroll to position [111, 0]
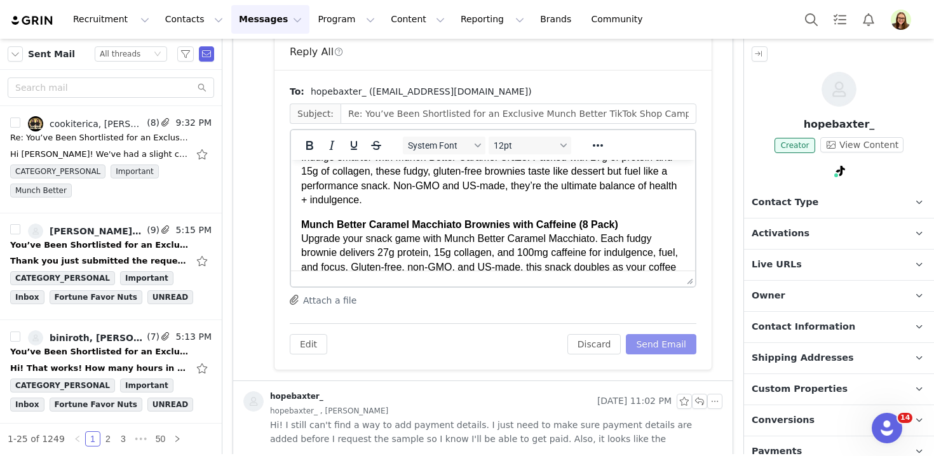
click at [666, 334] on button "Send Email" at bounding box center [661, 344] width 71 height 20
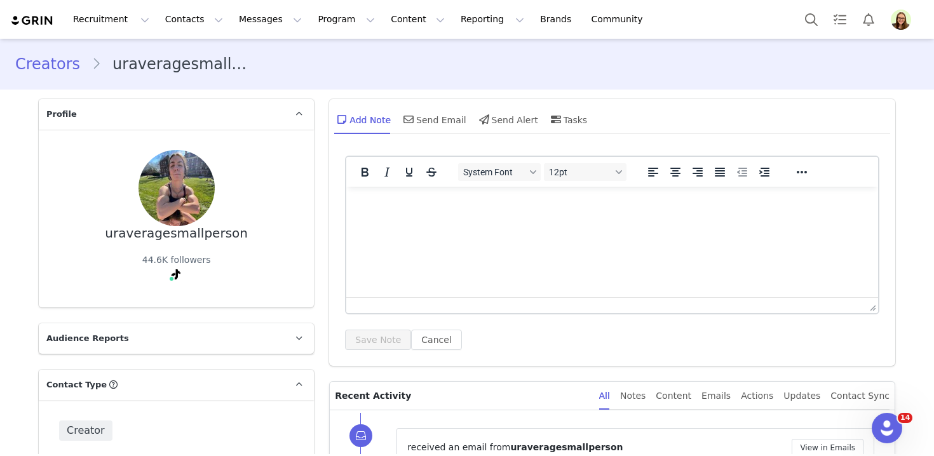
scroll to position [233, 0]
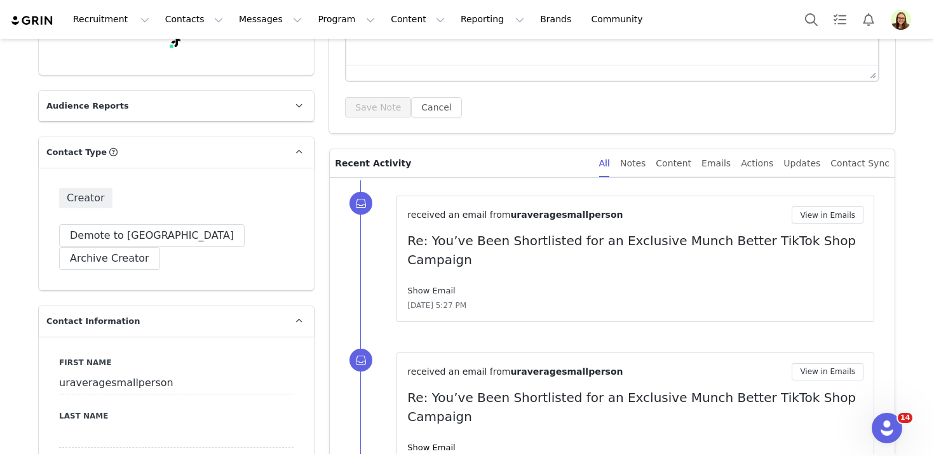
click at [439, 286] on link "Show Email" at bounding box center [431, 291] width 48 height 10
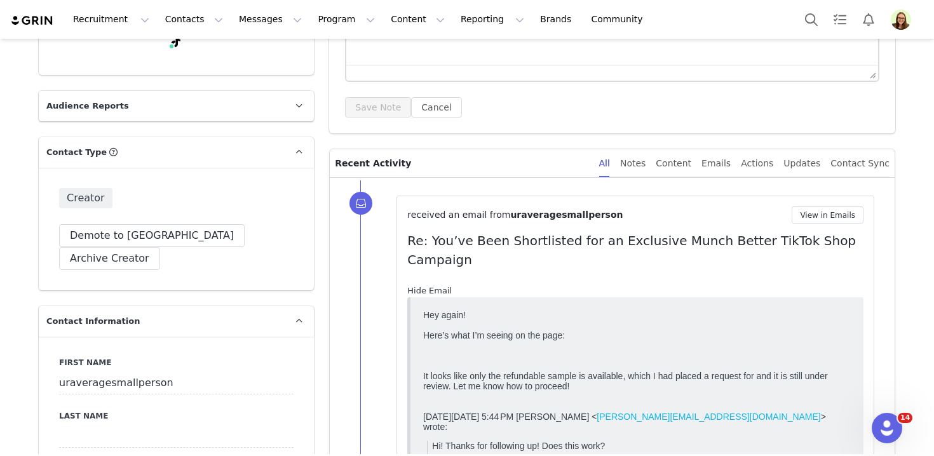
scroll to position [0, 0]
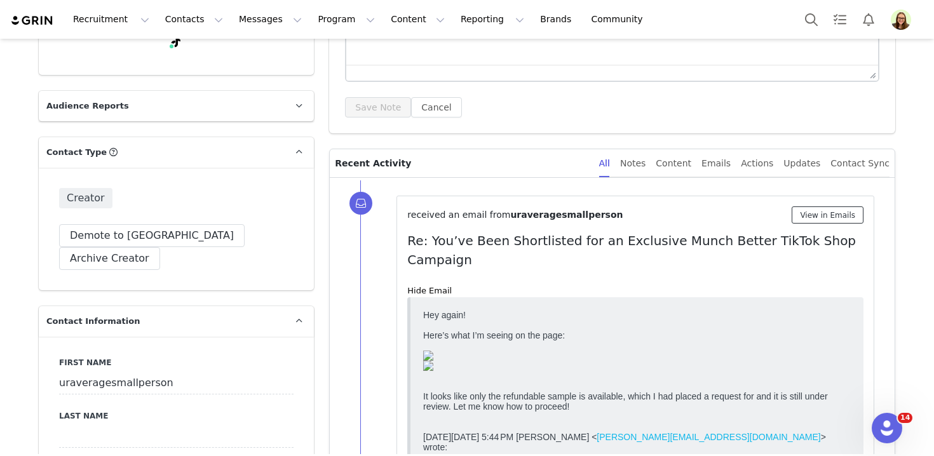
click at [812, 212] on button "View in Emails" at bounding box center [828, 215] width 72 height 17
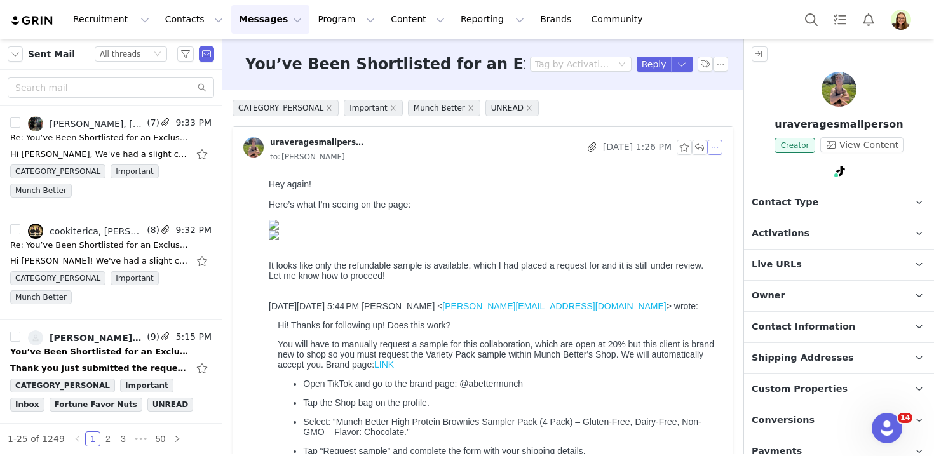
click at [714, 147] on button "button" at bounding box center [715, 147] width 15 height 15
click at [720, 170] on li "Reply All" at bounding box center [735, 170] width 54 height 20
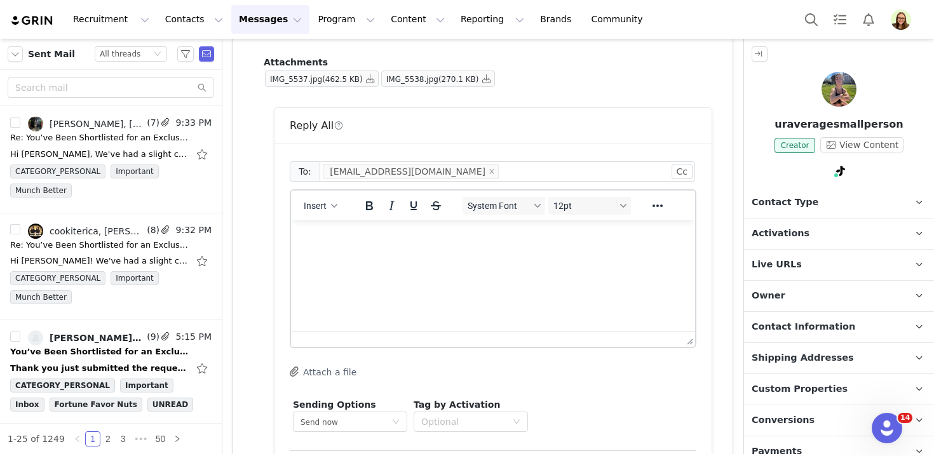
click at [456, 252] on html at bounding box center [493, 238] width 404 height 34
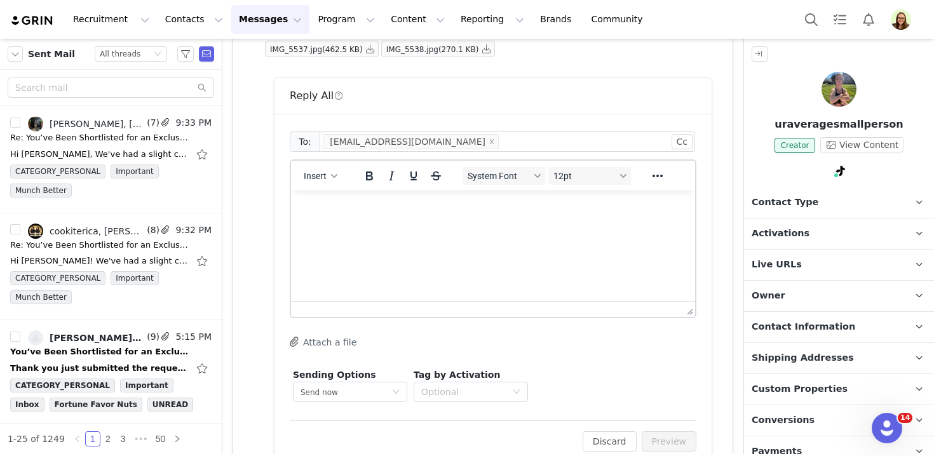
click at [456, 225] on html at bounding box center [493, 208] width 404 height 34
paste body "Rich Text Area. Press ALT-0 for help."
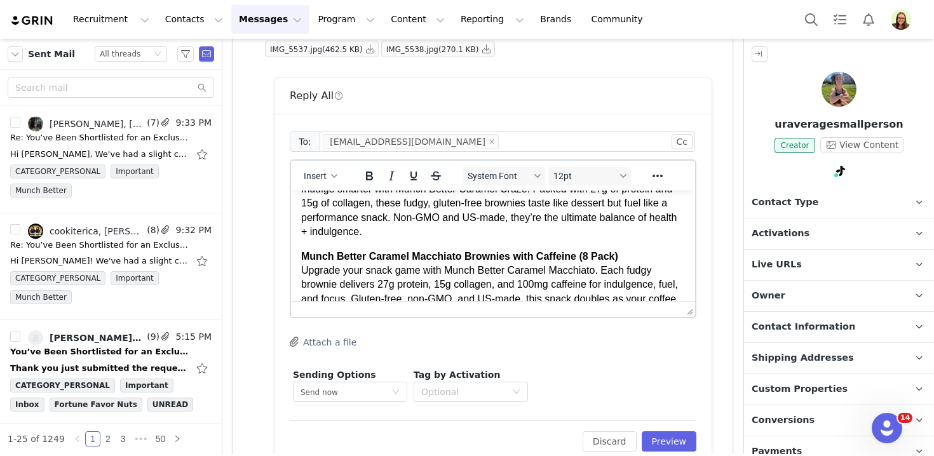
scroll to position [0, 0]
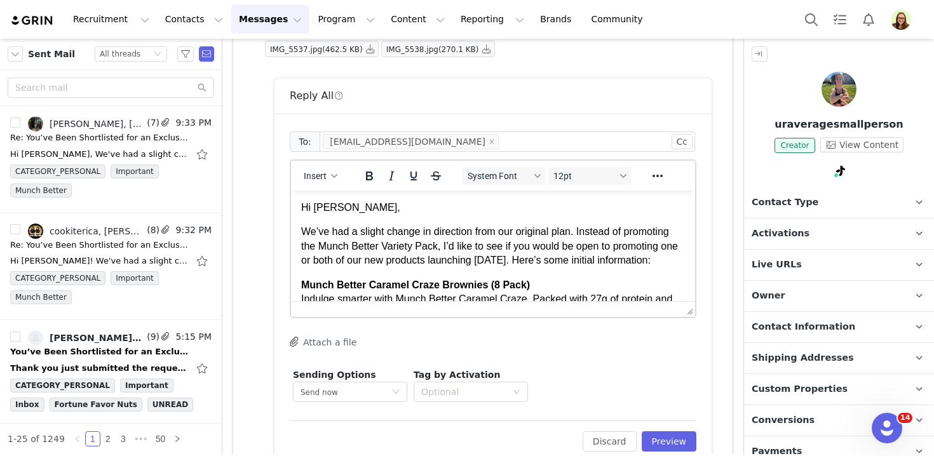
click at [316, 202] on p "Hi Eric," at bounding box center [493, 208] width 384 height 14
click at [316, 202] on p "Hi [PERSON_NAME]," at bounding box center [493, 208] width 384 height 14
click at [331, 203] on p "Hi," at bounding box center [493, 208] width 384 height 14
click at [330, 220] on body "Hi! We’ve had a slight change in direction from our original plan. Instead of p…" at bounding box center [493, 361] width 384 height 321
click at [330, 226] on p "We’ve had a slight change in direction from our original plan. Instead of promo…" at bounding box center [493, 246] width 384 height 43
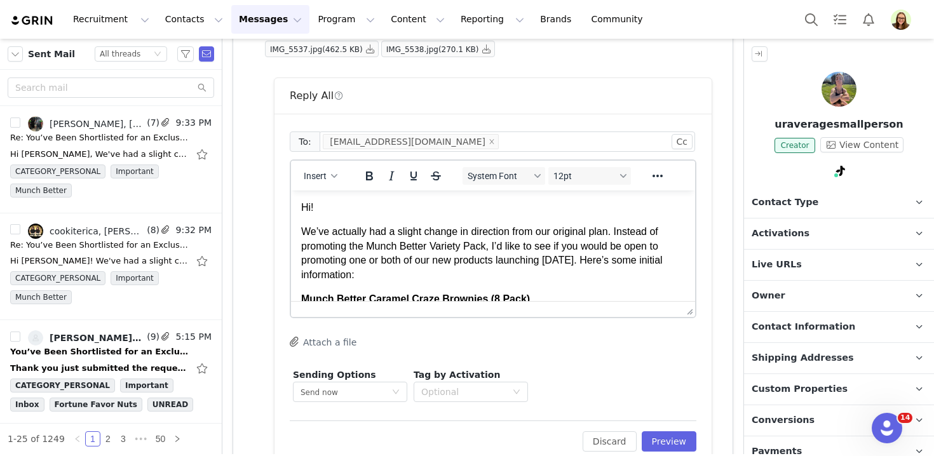
scroll to position [245, 0]
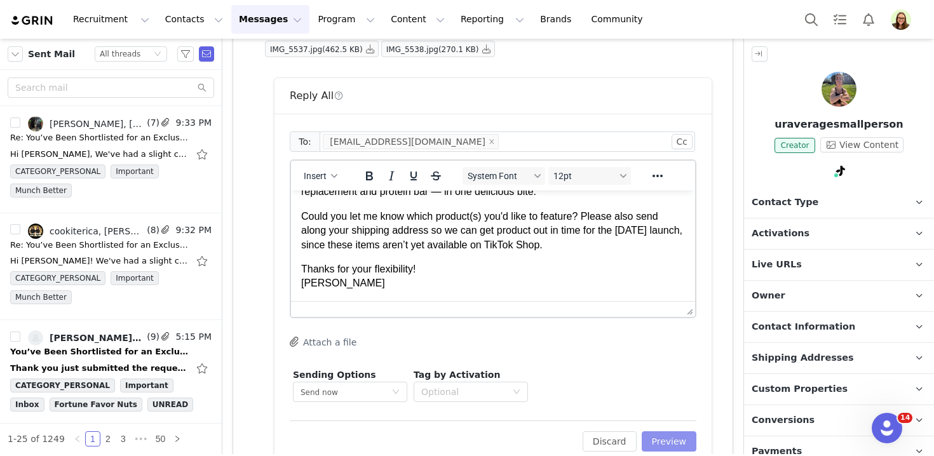
click at [671, 434] on button "Preview" at bounding box center [669, 442] width 55 height 20
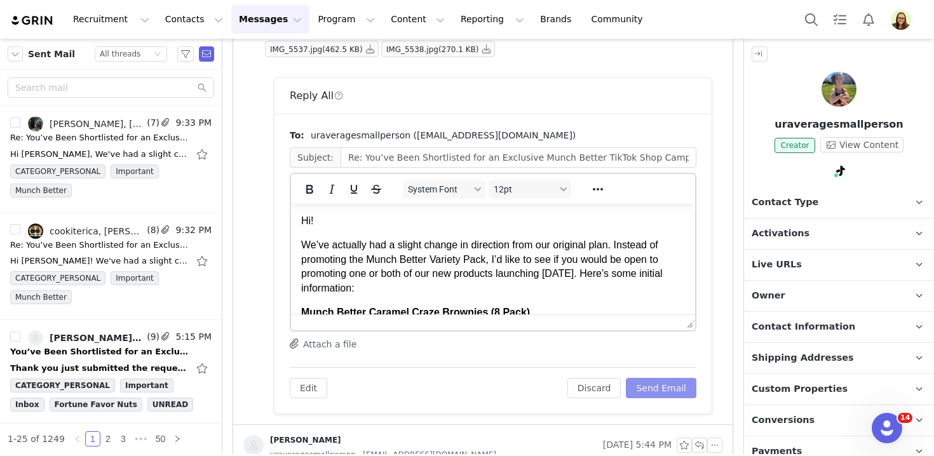
scroll to position [0, 0]
click at [671, 391] on button "Send Email" at bounding box center [661, 388] width 71 height 20
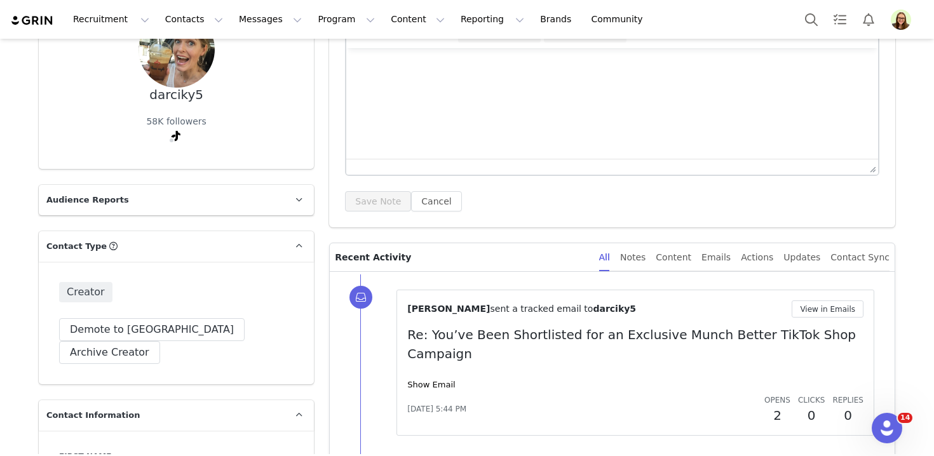
scroll to position [151, 0]
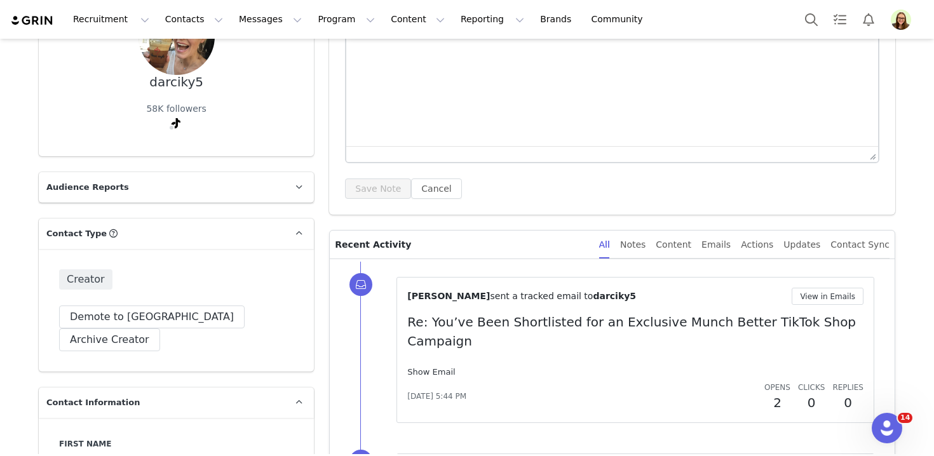
click at [434, 367] on link "Show Email" at bounding box center [431, 372] width 48 height 10
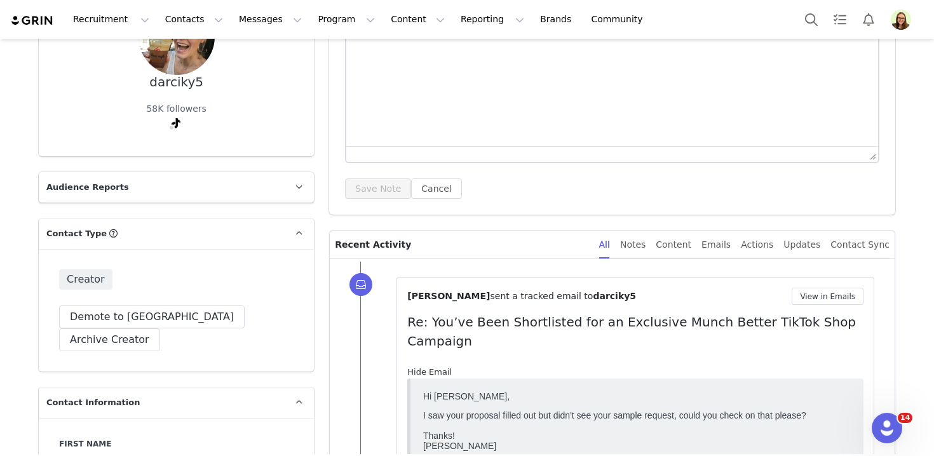
scroll to position [0, 0]
click at [821, 300] on button "View in Emails" at bounding box center [828, 296] width 72 height 17
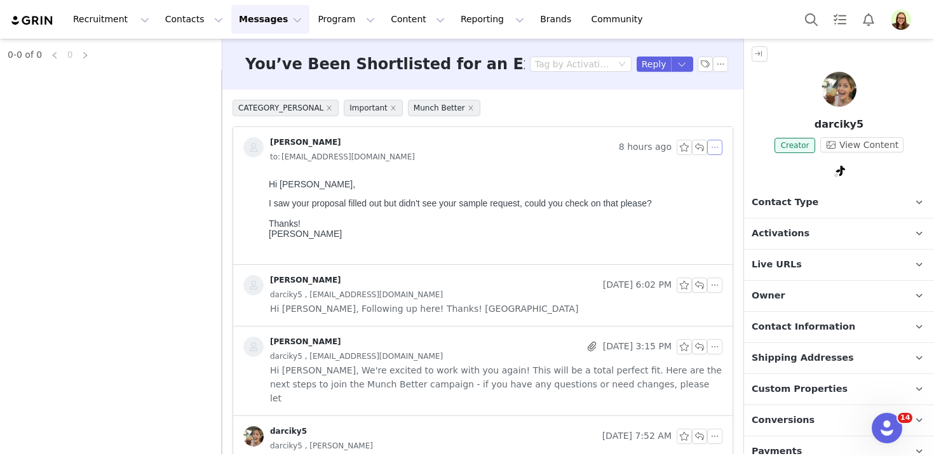
click at [712, 146] on button "button" at bounding box center [715, 147] width 15 height 15
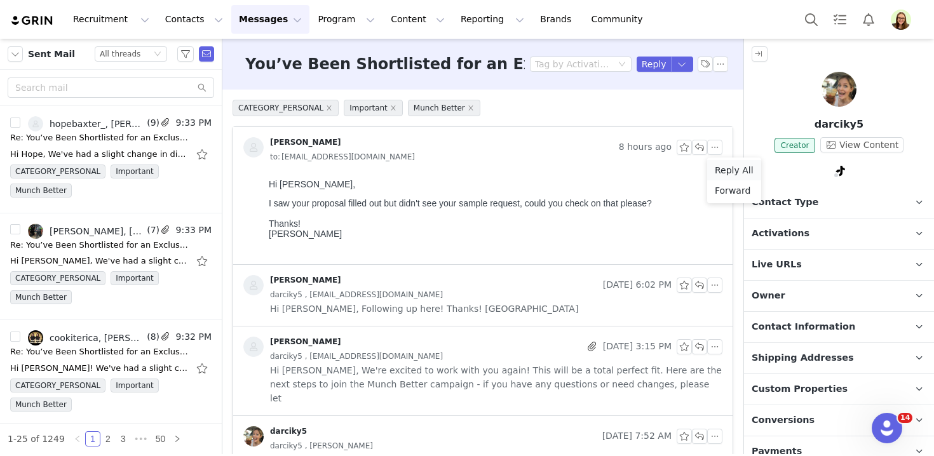
click at [714, 170] on li "Reply All" at bounding box center [735, 170] width 54 height 20
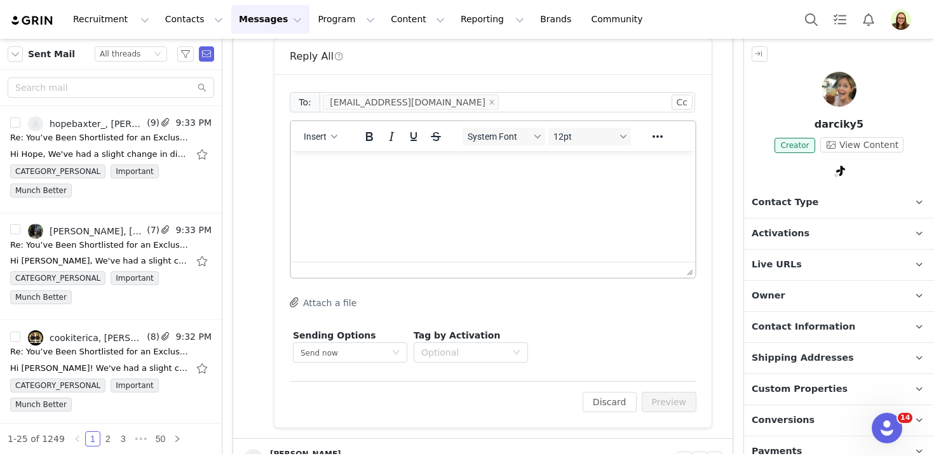
scroll to position [250, 0]
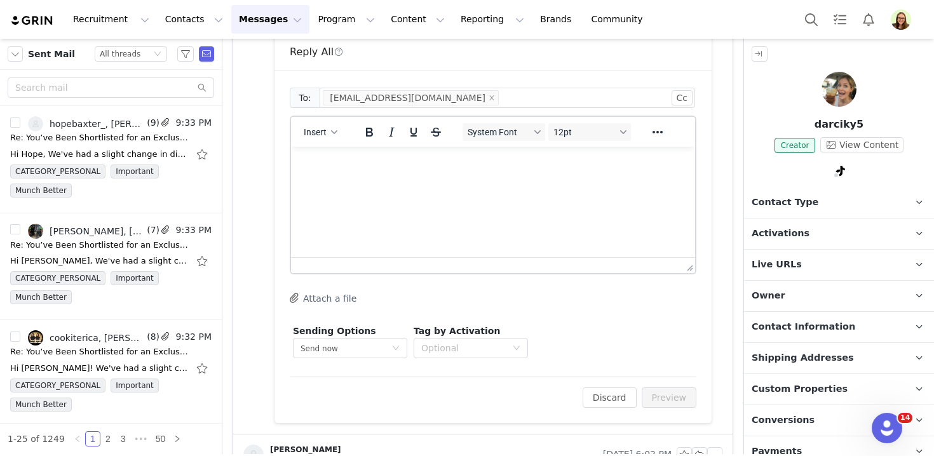
click at [453, 181] on html at bounding box center [493, 164] width 404 height 34
paste body "Rich Text Area. Press ALT-0 for help."
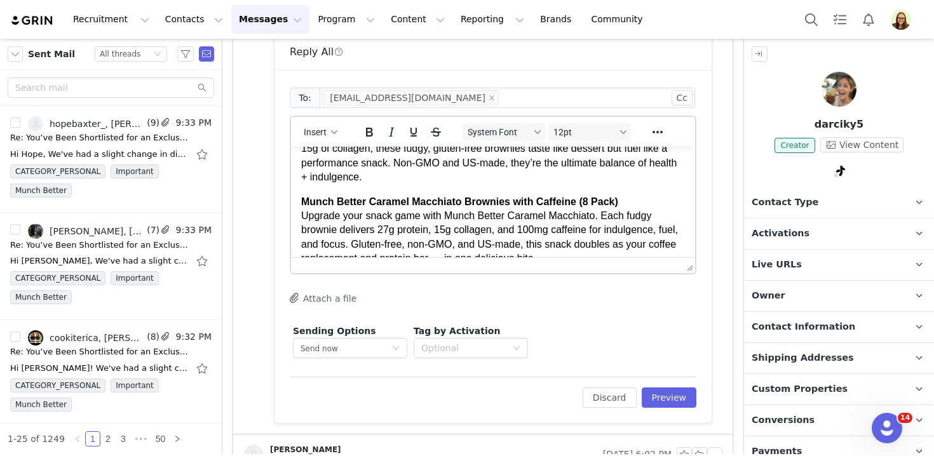
scroll to position [0, 0]
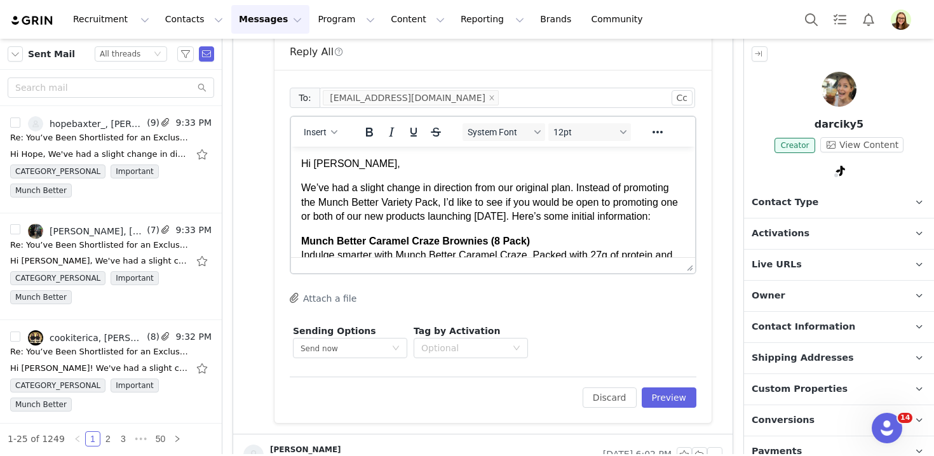
click at [326, 161] on p "Hi [PERSON_NAME]," at bounding box center [493, 164] width 384 height 14
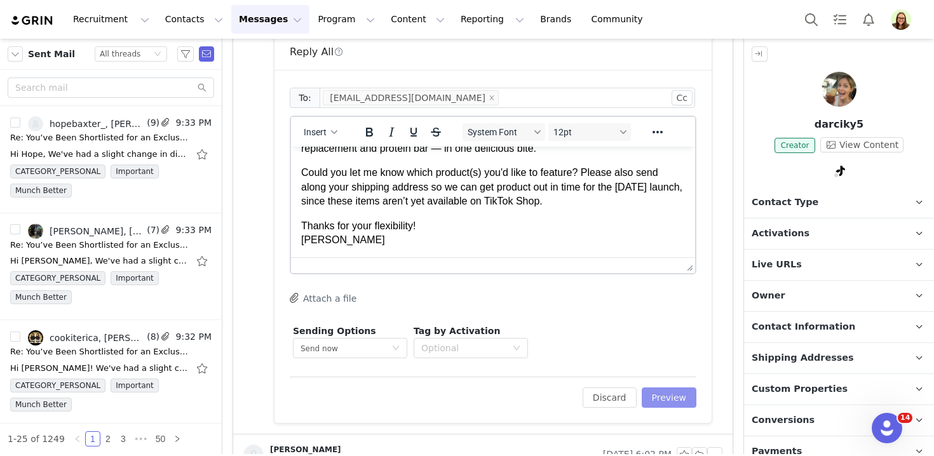
click at [683, 391] on button "Preview" at bounding box center [669, 398] width 55 height 20
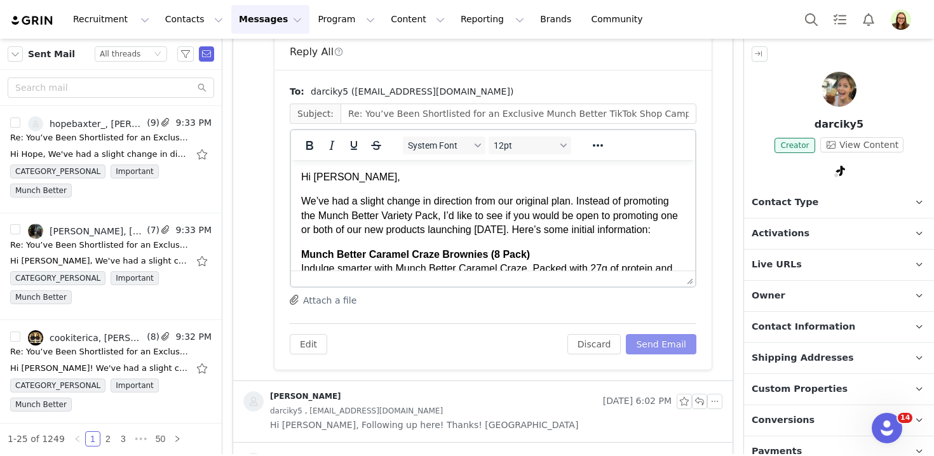
scroll to position [0, 0]
click at [685, 344] on button "Send Email" at bounding box center [661, 344] width 71 height 20
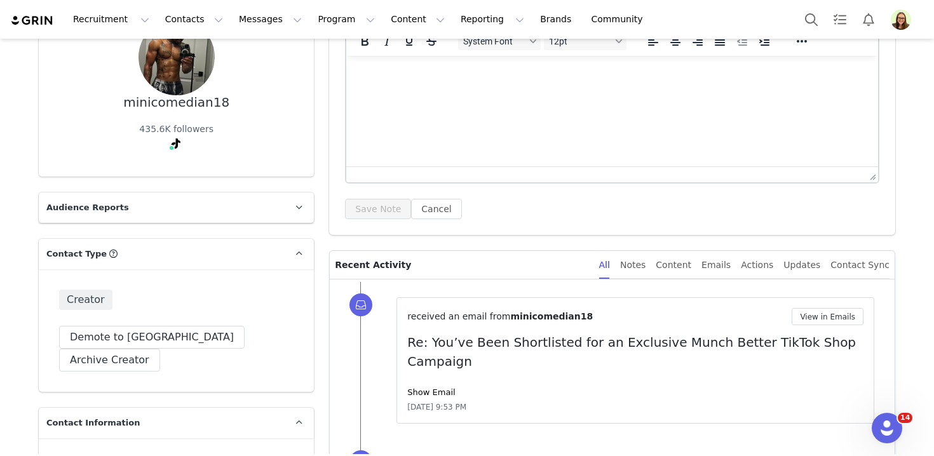
scroll to position [165, 0]
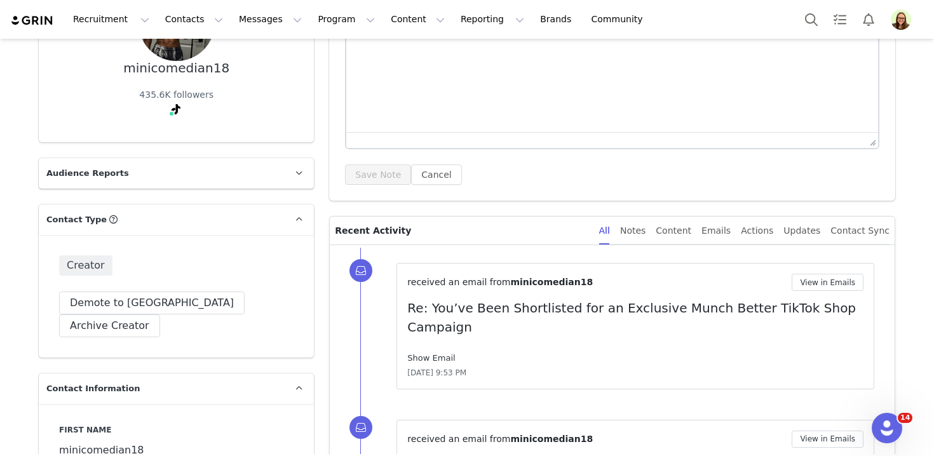
click at [428, 353] on link "Show Email" at bounding box center [431, 358] width 48 height 10
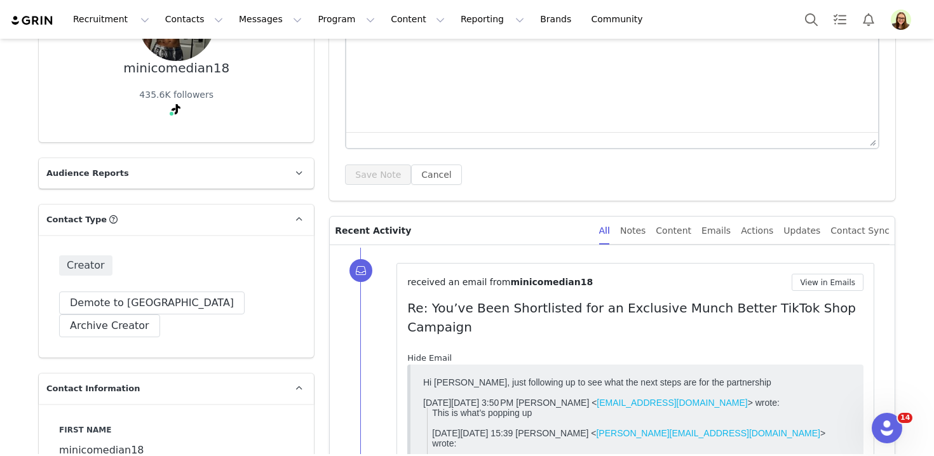
scroll to position [0, 0]
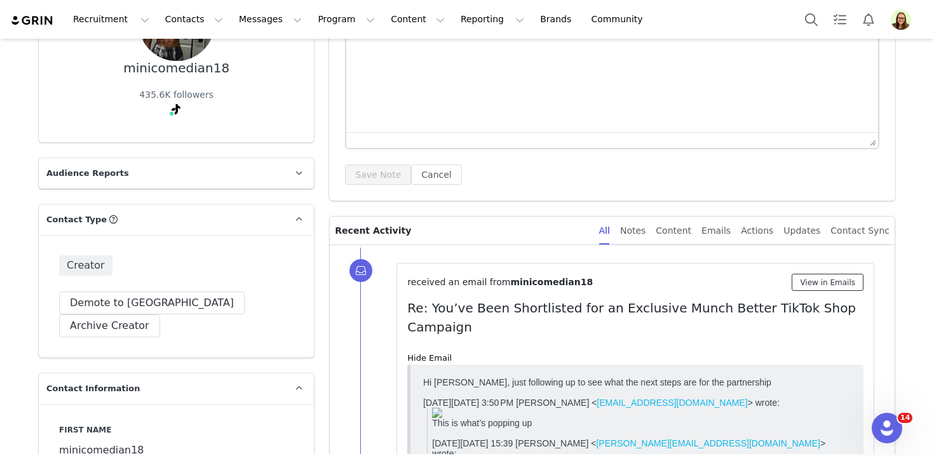
click at [814, 288] on button "View in Emails" at bounding box center [828, 282] width 72 height 17
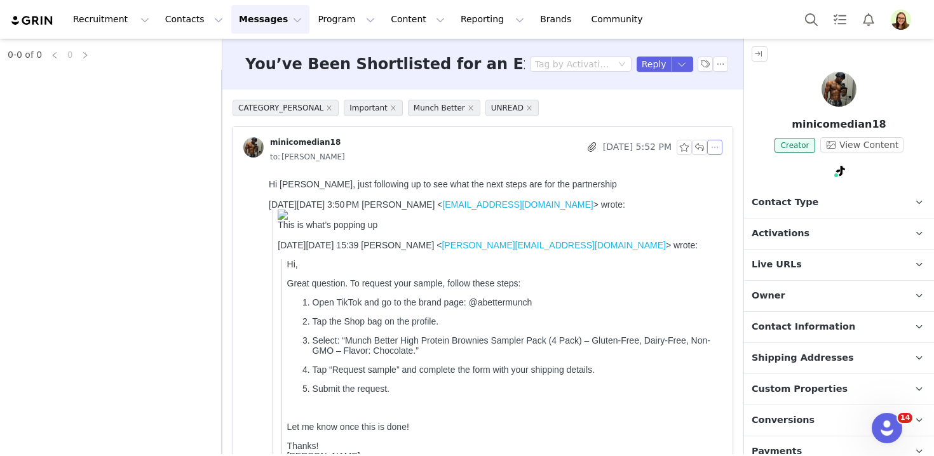
click at [714, 148] on button "button" at bounding box center [715, 147] width 15 height 15
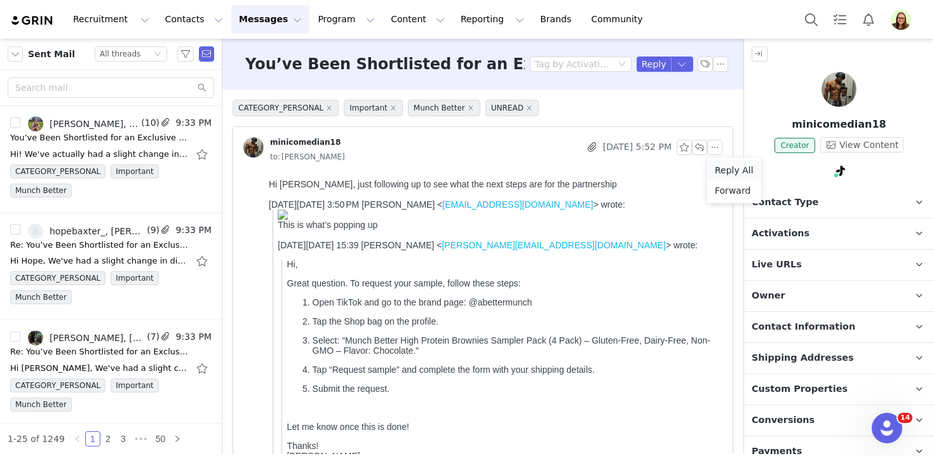
click at [715, 168] on li "Reply All" at bounding box center [735, 170] width 54 height 20
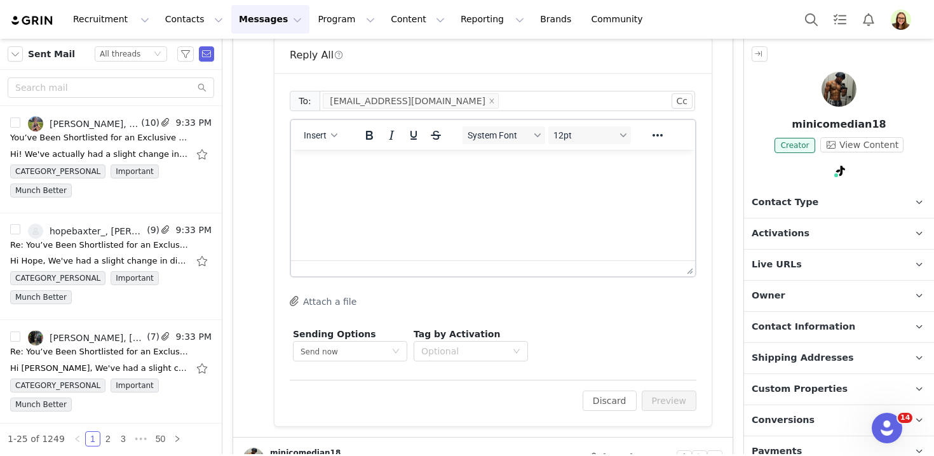
click at [454, 184] on html at bounding box center [493, 167] width 404 height 34
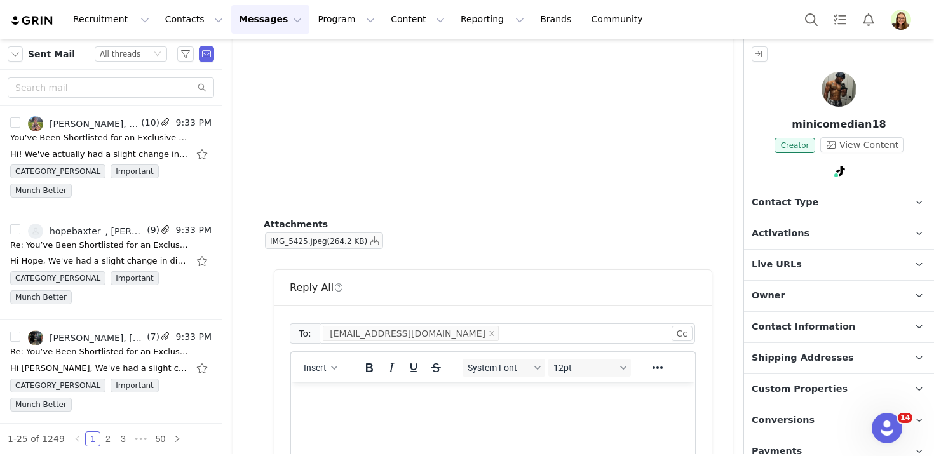
scroll to position [1113, 0]
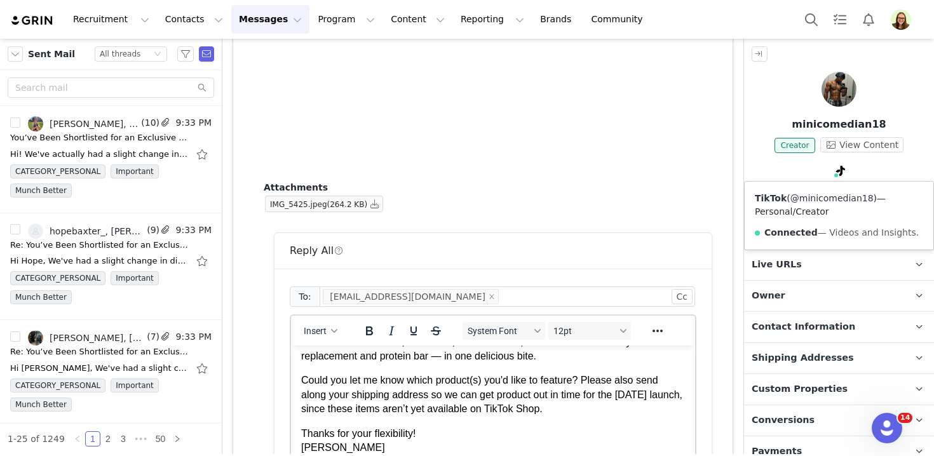
click at [828, 196] on link "@minicomedian18" at bounding box center [832, 198] width 83 height 10
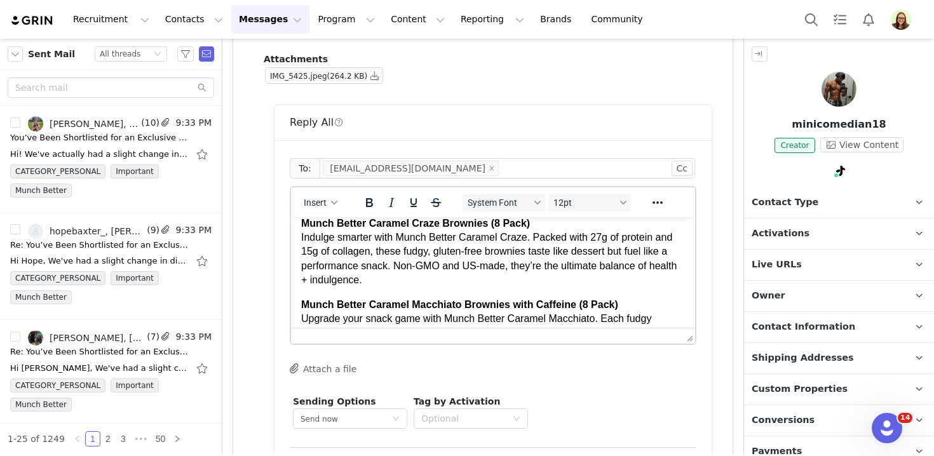
scroll to position [0, 0]
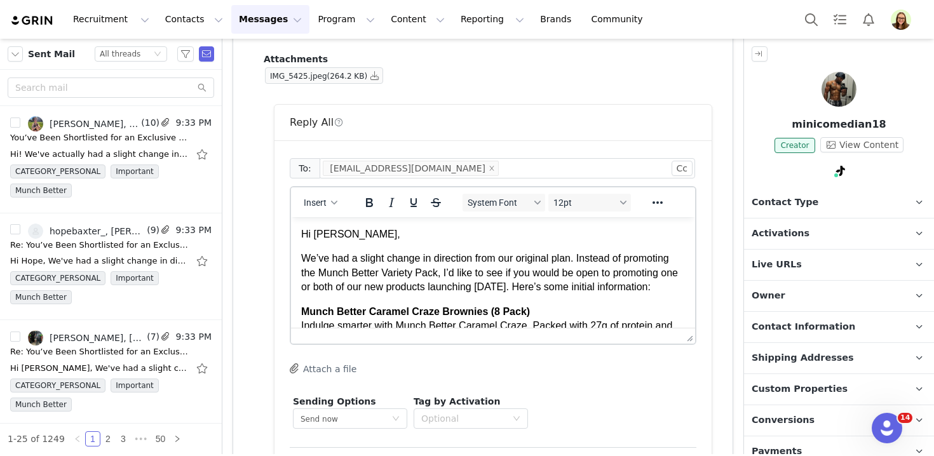
click at [324, 236] on p "Hi [PERSON_NAME]," at bounding box center [493, 235] width 384 height 14
click at [324, 236] on p "Hi Eric," at bounding box center [493, 235] width 384 height 14
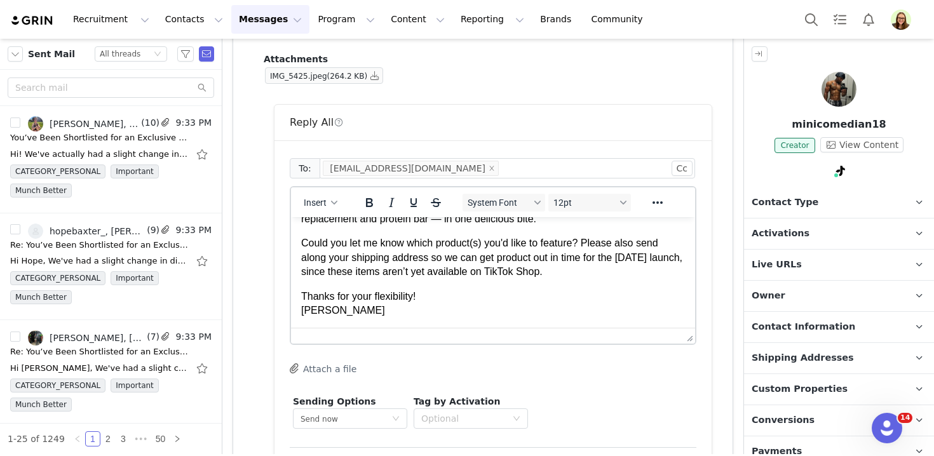
scroll to position [1341, 0]
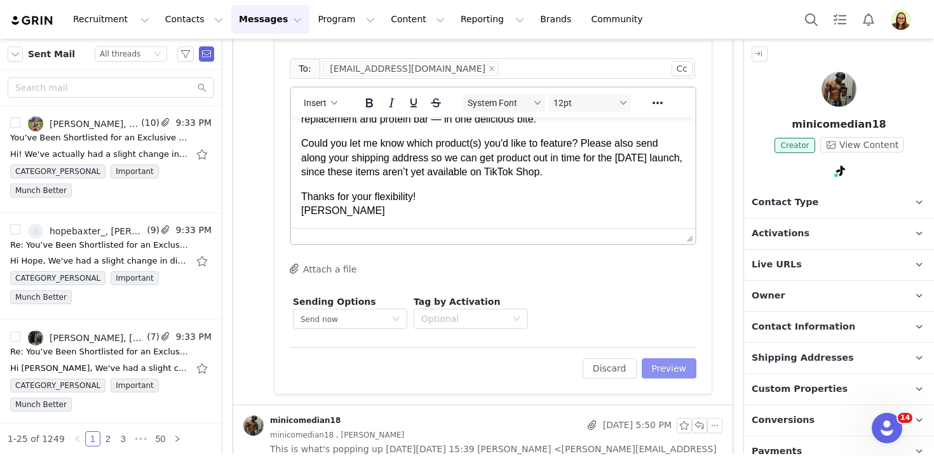
click at [657, 366] on button "Preview" at bounding box center [669, 369] width 55 height 20
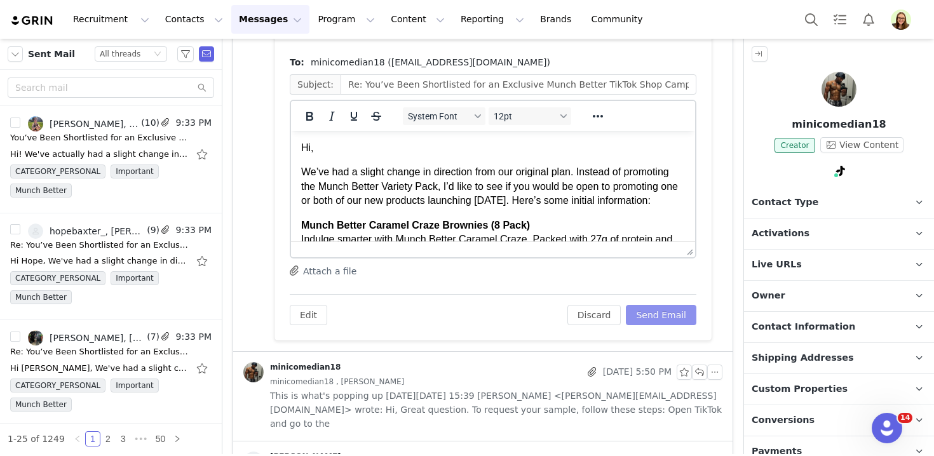
scroll to position [0, 0]
click at [663, 311] on button "Send Email" at bounding box center [661, 315] width 71 height 20
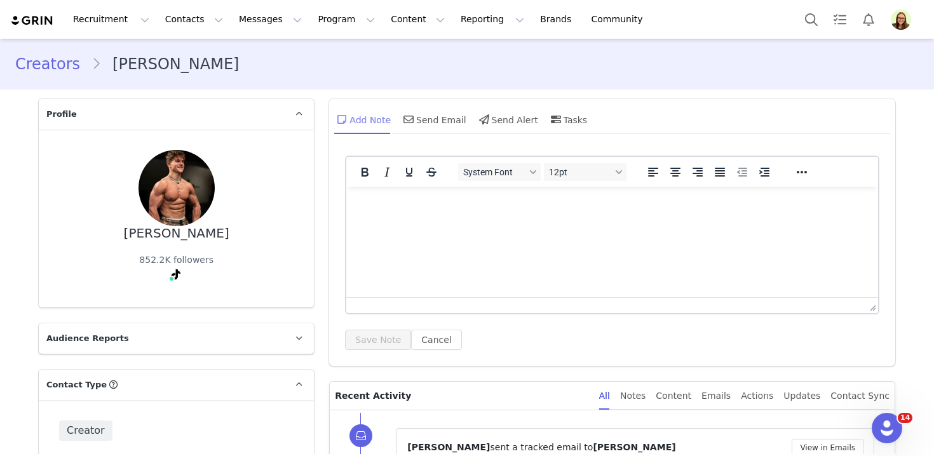
scroll to position [238, 0]
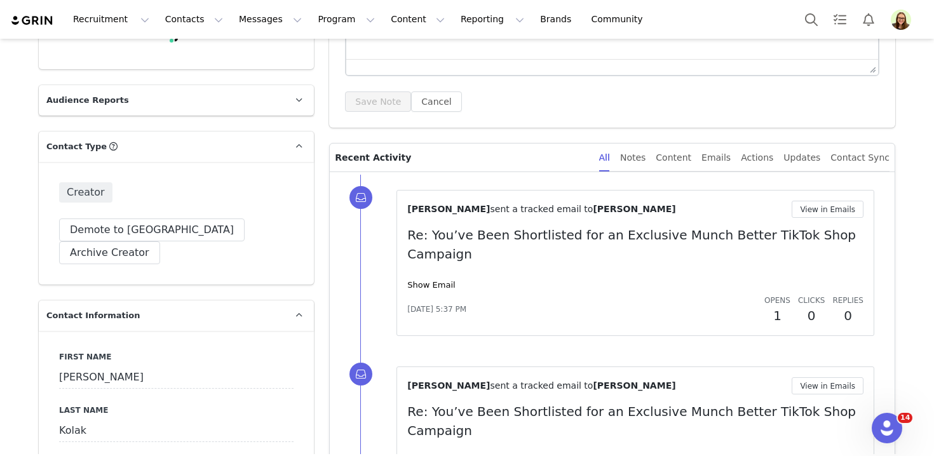
click at [803, 218] on div "[PERSON_NAME] sent a tracked email to [PERSON_NAME] View in Emails Re: You’ve B…" at bounding box center [635, 263] width 456 height 125
click at [804, 213] on button "View in Emails" at bounding box center [828, 209] width 72 height 17
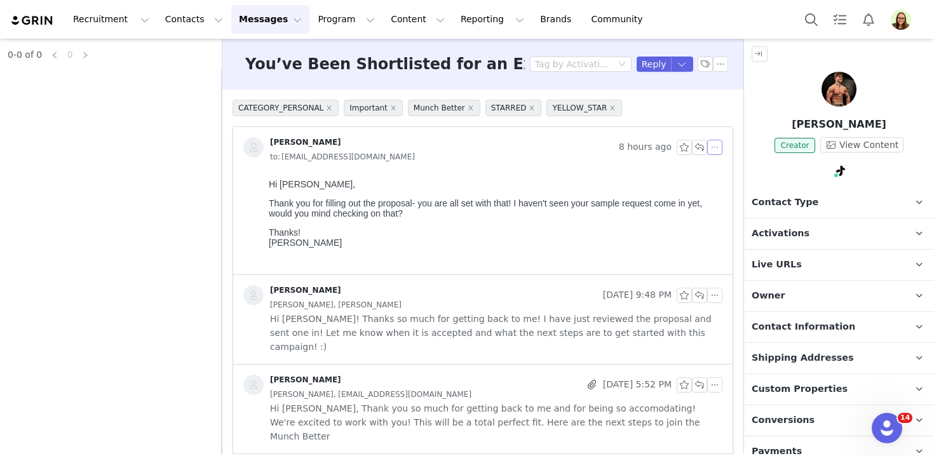
click at [718, 147] on button "button" at bounding box center [715, 147] width 15 height 15
click at [725, 169] on li "Reply All" at bounding box center [735, 170] width 54 height 20
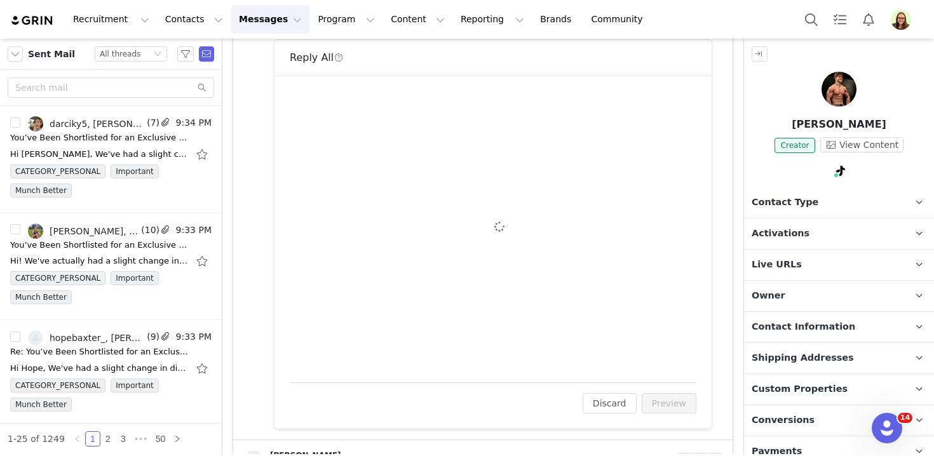
scroll to position [260, 0]
click at [481, 205] on div "To: dylankolak14@gmail.com Cc Cc: Attach a file Sending Options Send now This w…" at bounding box center [493, 223] width 407 height 277
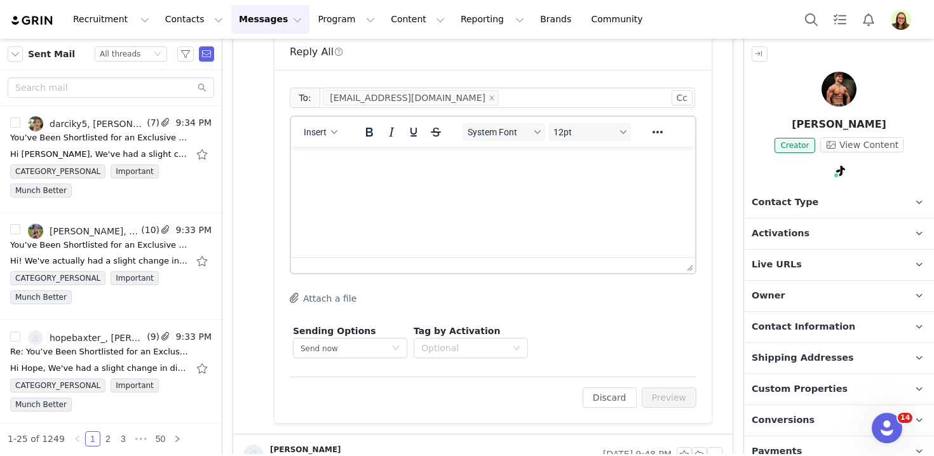
scroll to position [0, 0]
click at [481, 181] on html at bounding box center [493, 164] width 404 height 34
paste body "Rich Text Area. Press ALT-0 for help."
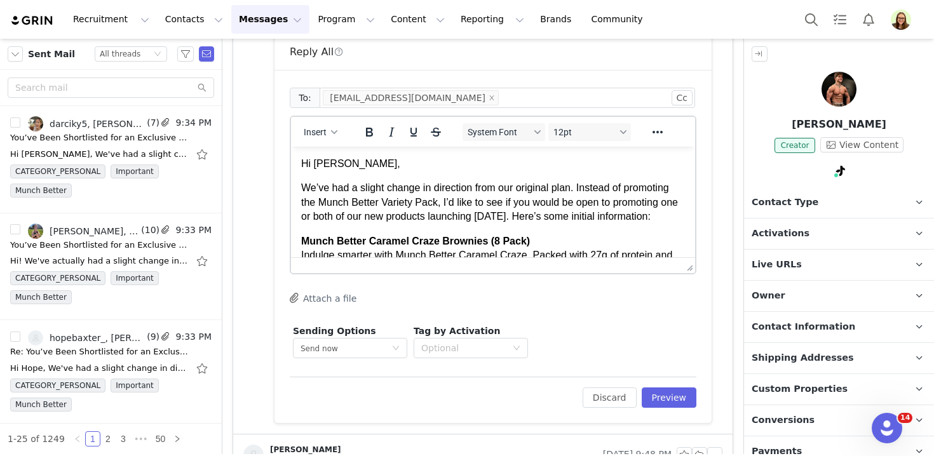
click at [326, 168] on p "Hi Eric," at bounding box center [493, 164] width 384 height 14
click at [304, 188] on p "We’ve had a slight change in direction from our original plan. Instead of promo…" at bounding box center [493, 202] width 384 height 43
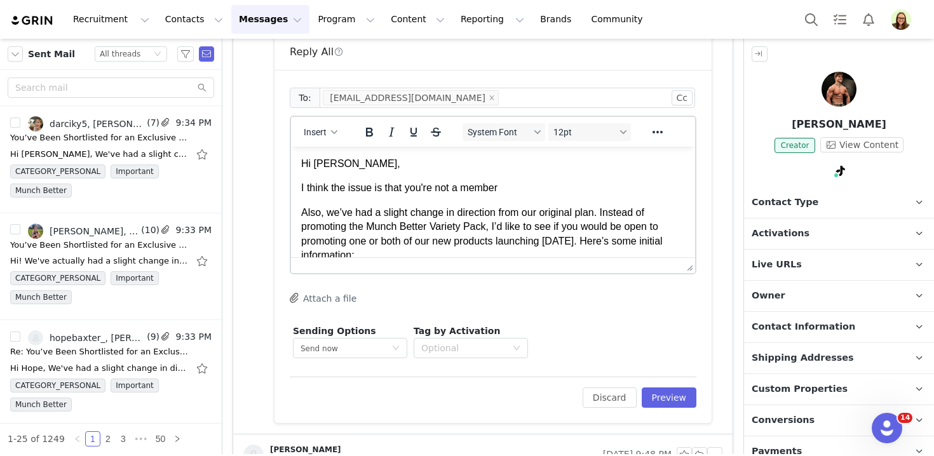
click at [519, 182] on p "I think the issue is that you're not a member" at bounding box center [493, 188] width 384 height 14
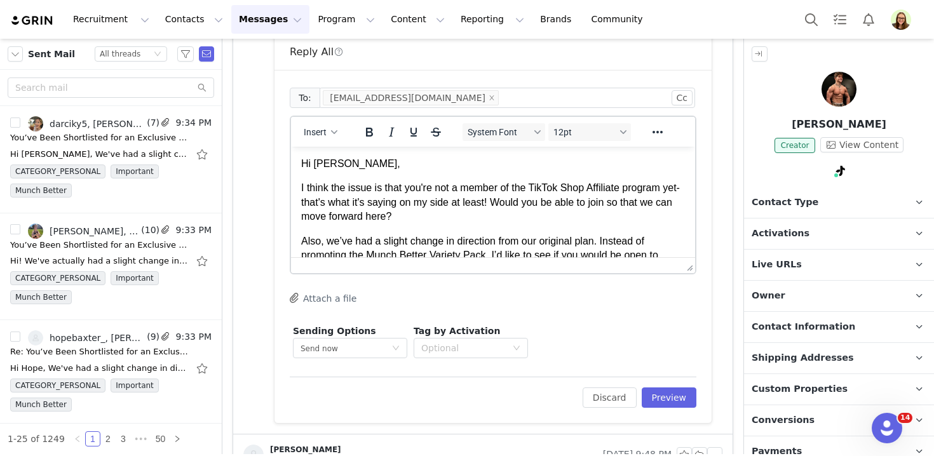
click at [307, 238] on p "Also, we’ve had a slight change in direction from our original plan. Instead of…" at bounding box center [493, 263] width 384 height 57
click at [683, 408] on div "To: dylankolak14@gmail.com Cc Cc: Insert System Font 12pt To open the popup, pr…" at bounding box center [493, 246] width 437 height 353
click at [676, 398] on button "Preview" at bounding box center [669, 398] width 55 height 20
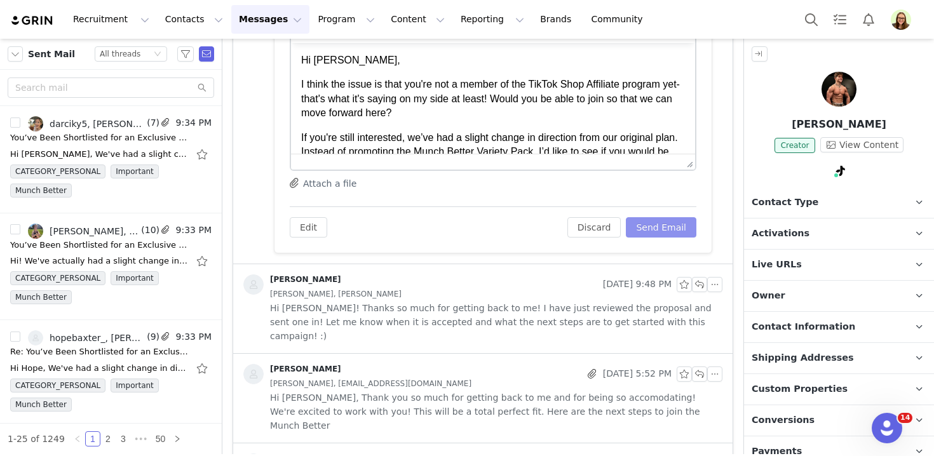
scroll to position [396, 0]
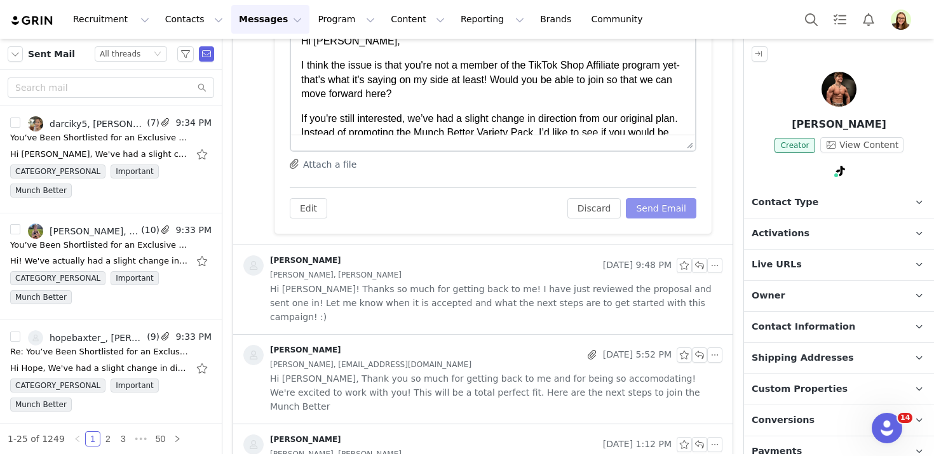
click at [673, 208] on button "Send Email" at bounding box center [661, 208] width 71 height 20
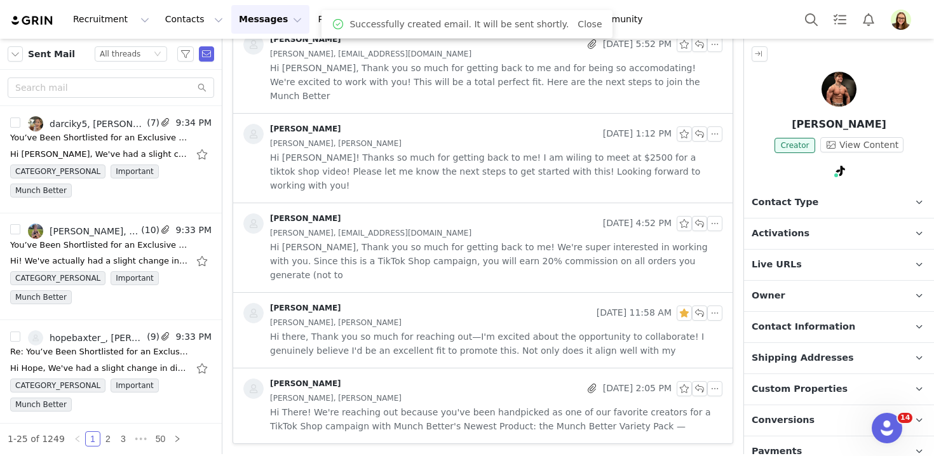
scroll to position [285, 0]
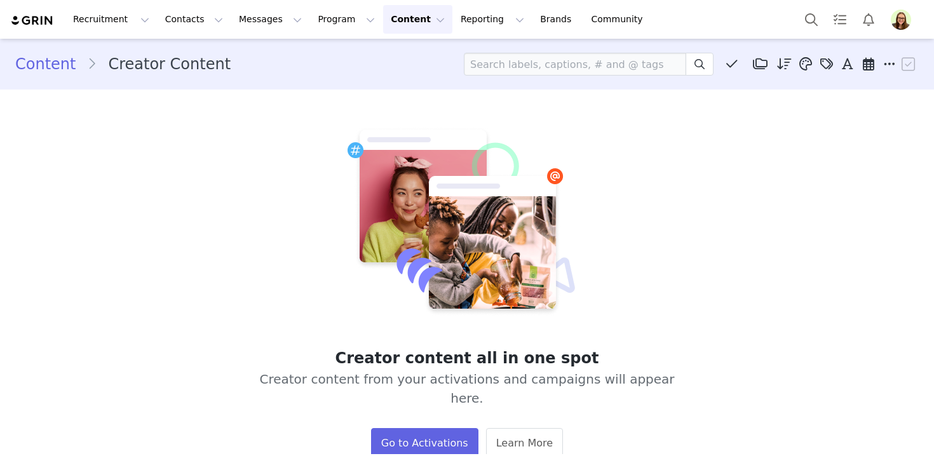
click at [907, 25] on img "Profile" at bounding box center [901, 20] width 20 height 20
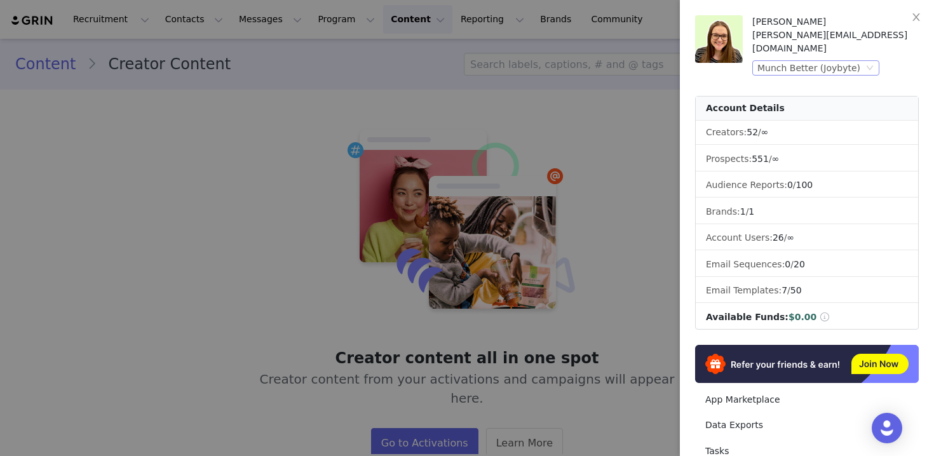
click at [849, 61] on div "Munch Better (Joybyte)" at bounding box center [809, 68] width 103 height 14
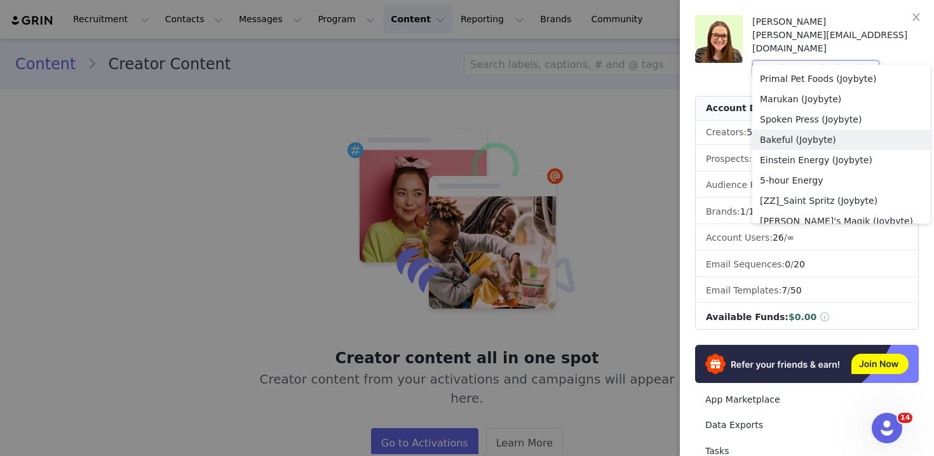
scroll to position [1412, 0]
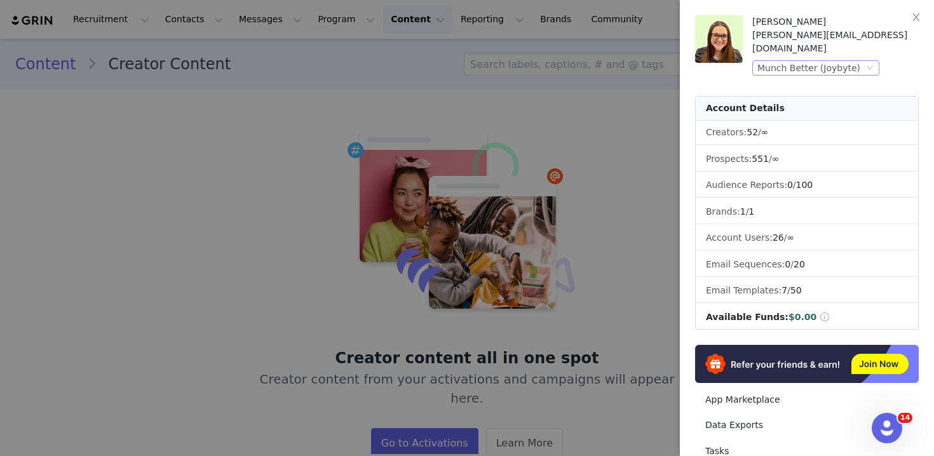
click at [760, 61] on div "Munch Better (Joybyte)" at bounding box center [809, 68] width 103 height 14
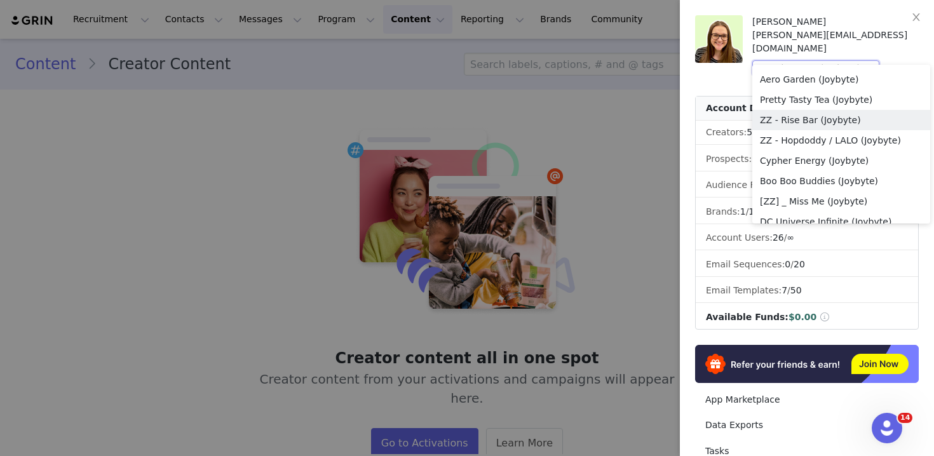
scroll to position [139, 0]
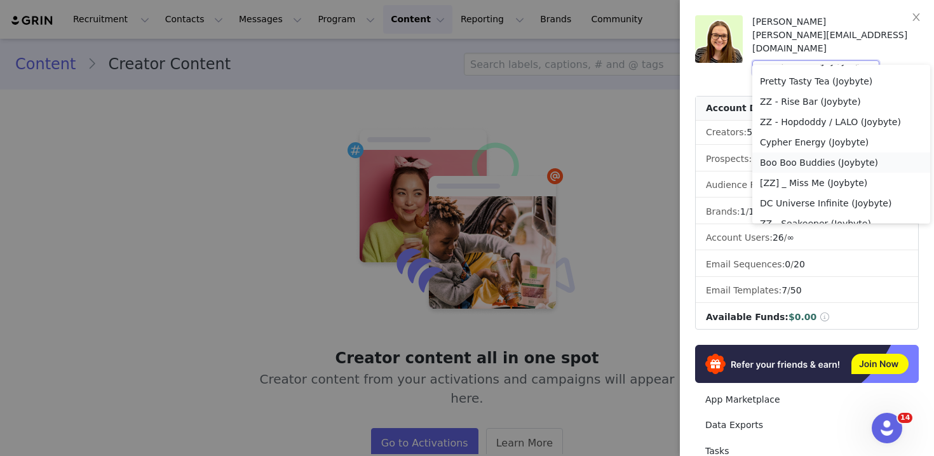
click at [772, 168] on li "Boo Boo Buddies (Joybyte)" at bounding box center [842, 163] width 178 height 20
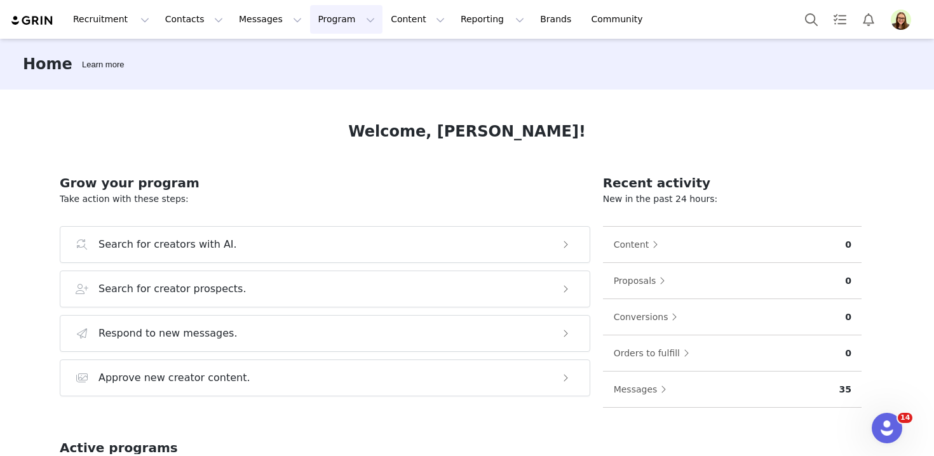
click at [310, 31] on button "Program Program" at bounding box center [346, 19] width 72 height 29
click at [318, 55] on p "Activations" at bounding box center [325, 56] width 49 height 13
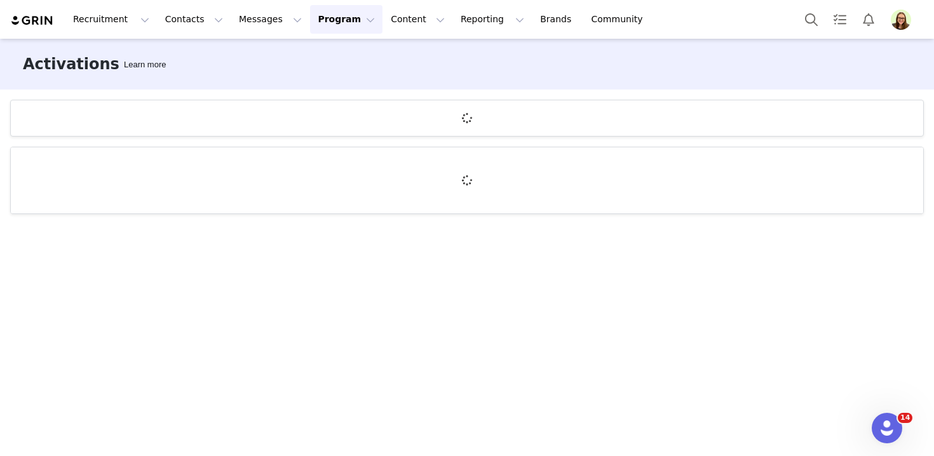
click at [899, 17] on img "Profile" at bounding box center [901, 20] width 20 height 20
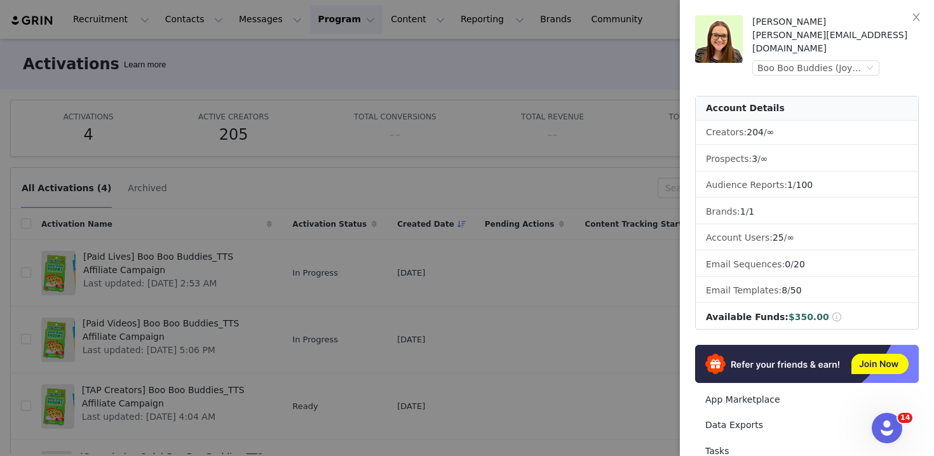
click at [559, 155] on div at bounding box center [467, 228] width 934 height 456
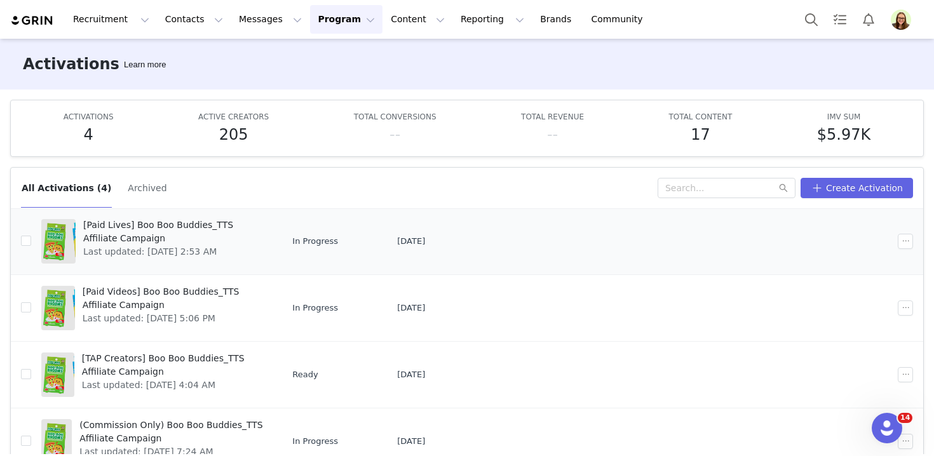
scroll to position [67, 0]
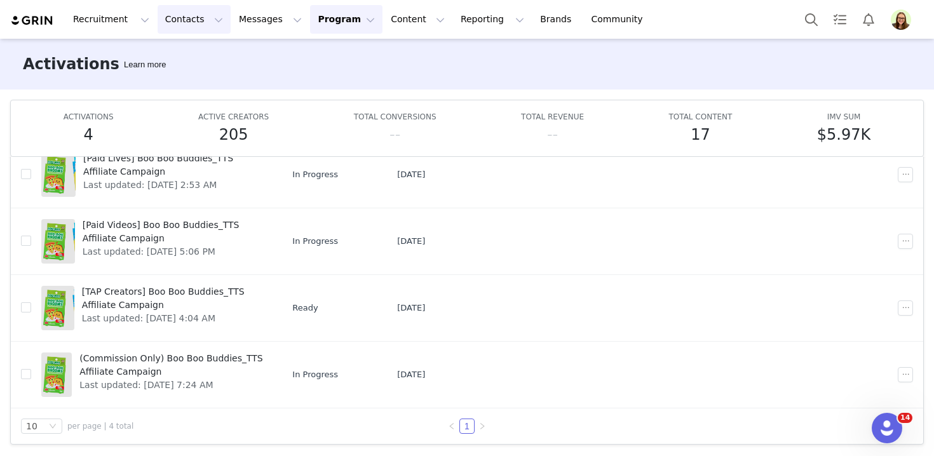
click at [167, 13] on button "Contacts Contacts" at bounding box center [194, 19] width 73 height 29
click at [186, 69] on link "Prospects" at bounding box center [199, 80] width 100 height 24
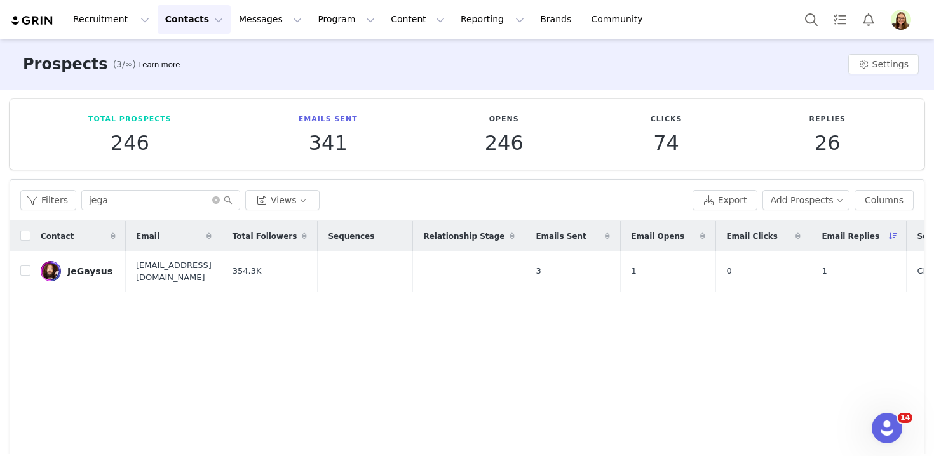
click at [196, 18] on button "Contacts Contacts" at bounding box center [194, 19] width 73 height 29
click at [211, 58] on div "Creators" at bounding box center [198, 56] width 85 height 13
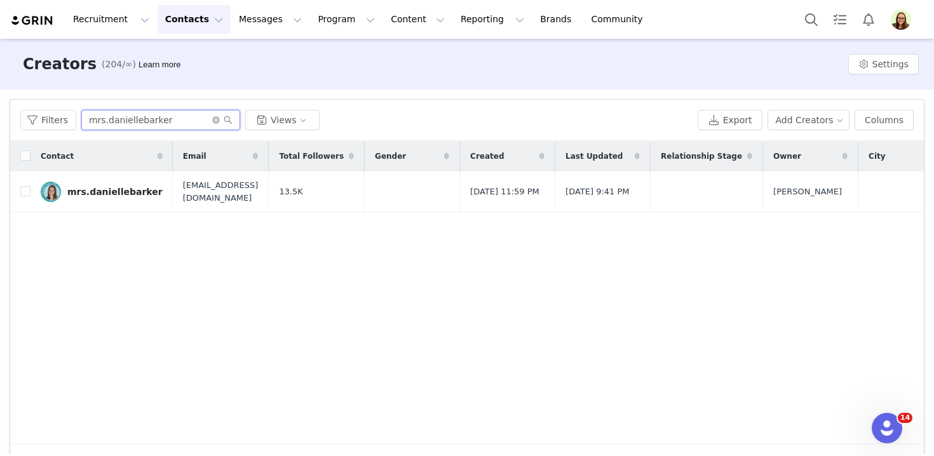
click at [137, 130] on input "mrs.daniellebarker" at bounding box center [160, 120] width 159 height 20
paste input "amaabiird"
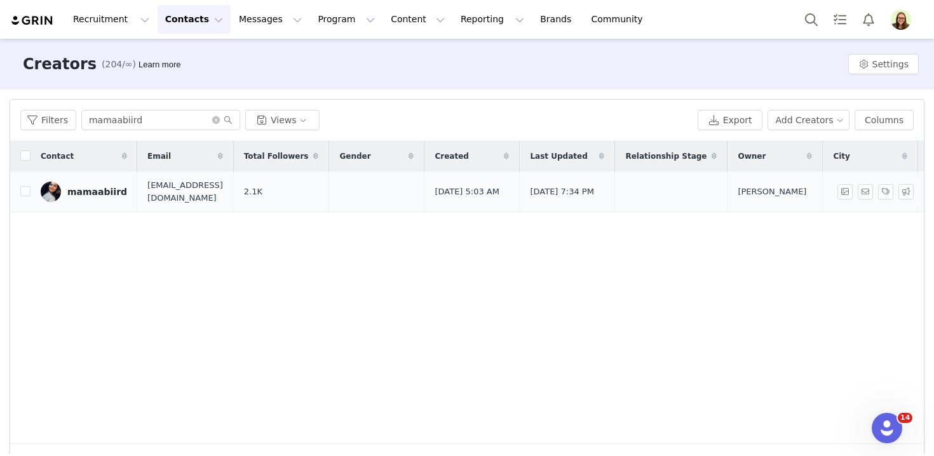
click at [86, 202] on td "mamaabiird" at bounding box center [84, 192] width 107 height 41
click at [109, 121] on input "mamaabiird" at bounding box center [160, 120] width 159 height 20
paste input "rshforeverhome"
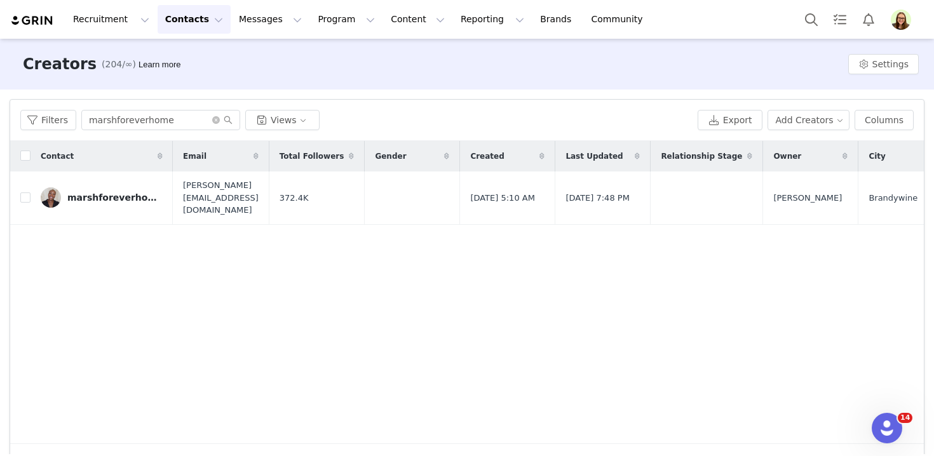
click at [183, 130] on div "Filters marshforeverhome Views Export Add Creators Columns" at bounding box center [467, 120] width 914 height 41
click at [184, 125] on input "marshforeverhome" at bounding box center [160, 120] width 159 height 20
paste input "nicoleneukumgengaro"
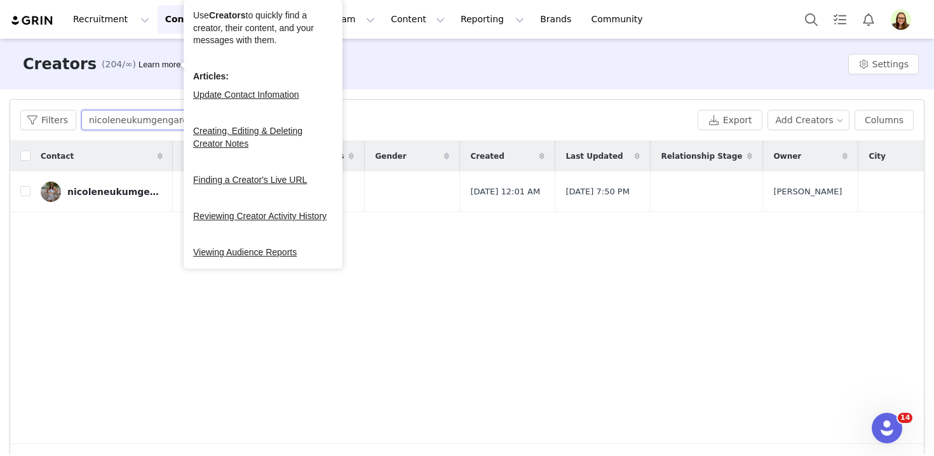
click at [135, 121] on input "nicoleneukumgengaro" at bounding box center [160, 120] width 159 height 20
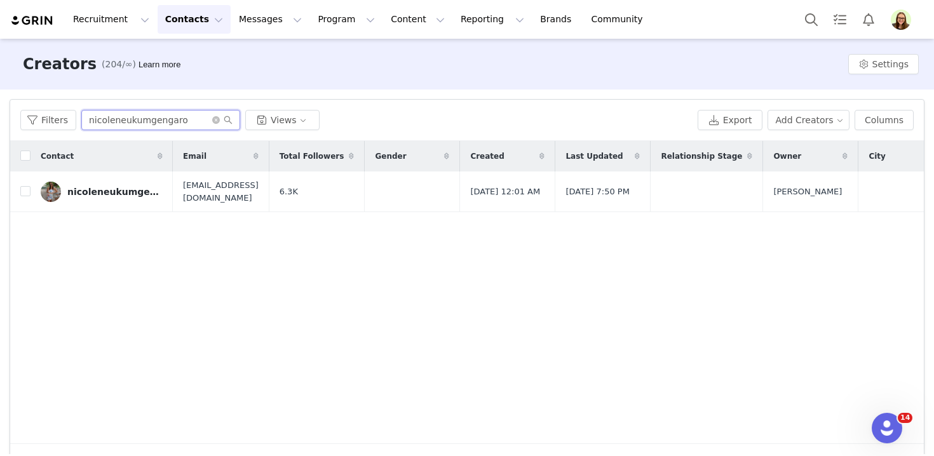
click at [135, 121] on input "nicoleneukumgengaro" at bounding box center [160, 120] width 159 height 20
paste input "ms_sarahlouise"
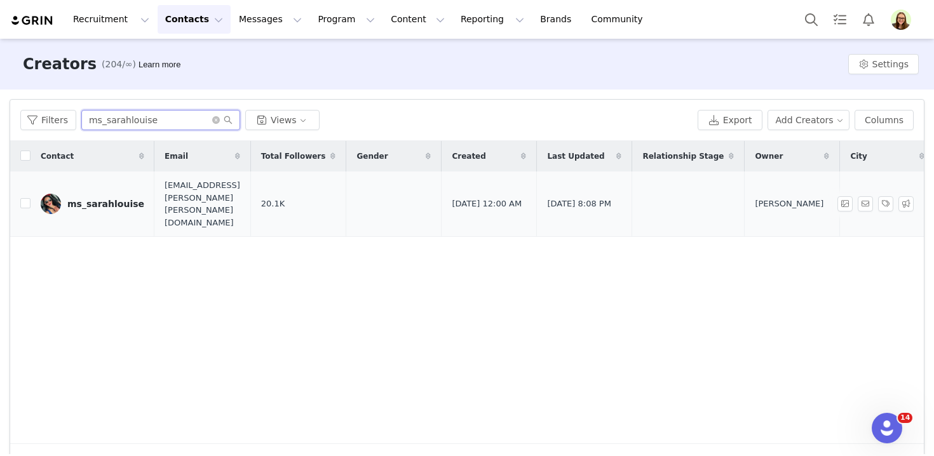
type input "ms_sarahlouise"
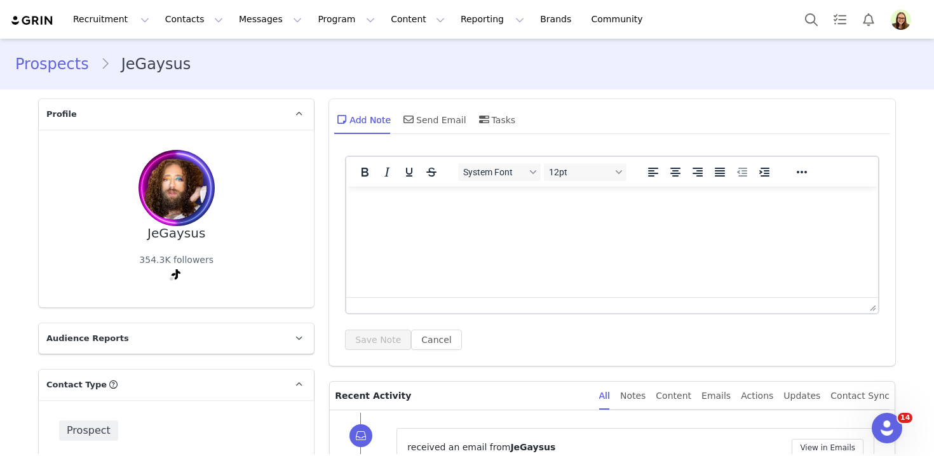
scroll to position [161, 0]
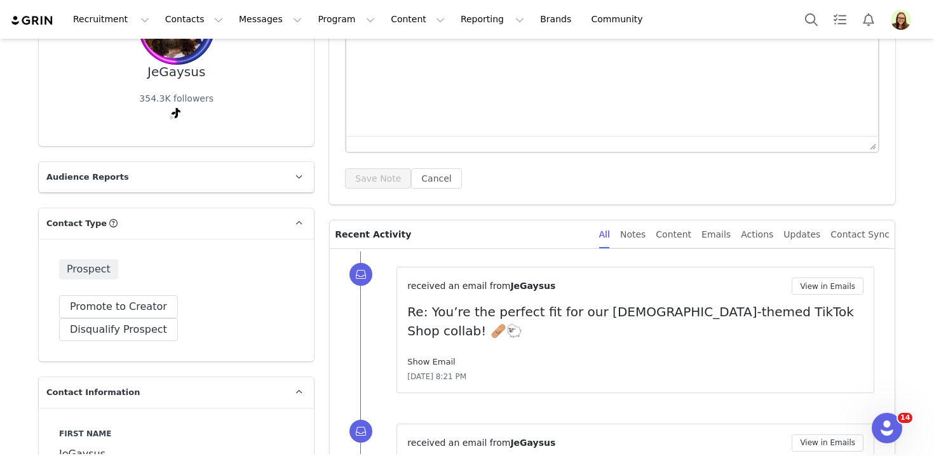
click at [435, 357] on link "Show Email" at bounding box center [431, 362] width 48 height 10
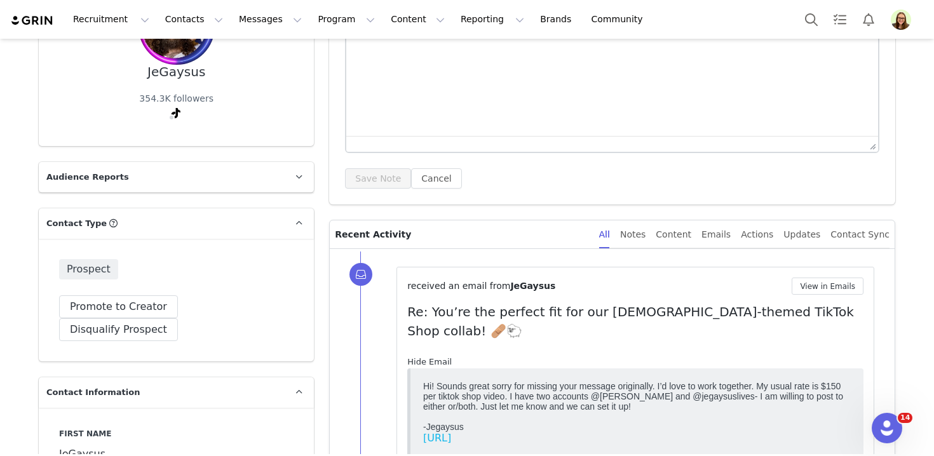
scroll to position [0, 0]
click at [808, 289] on button "View in Emails" at bounding box center [828, 286] width 72 height 17
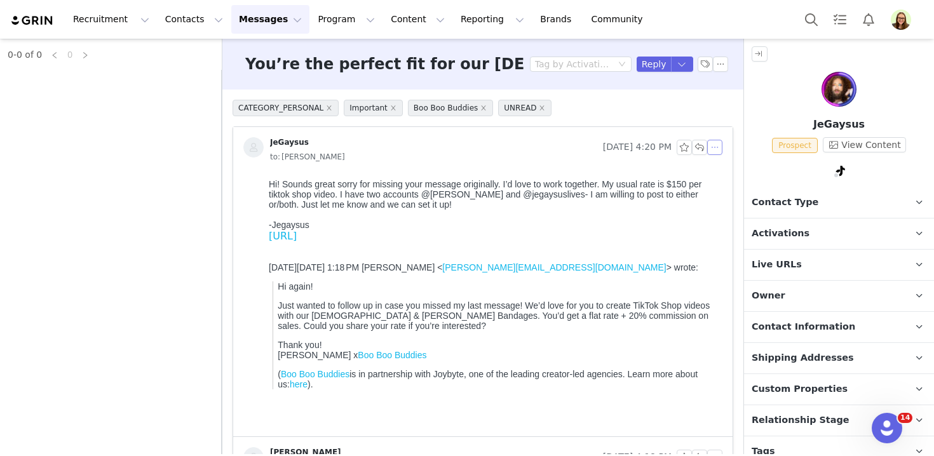
click at [718, 142] on button "button" at bounding box center [715, 147] width 15 height 15
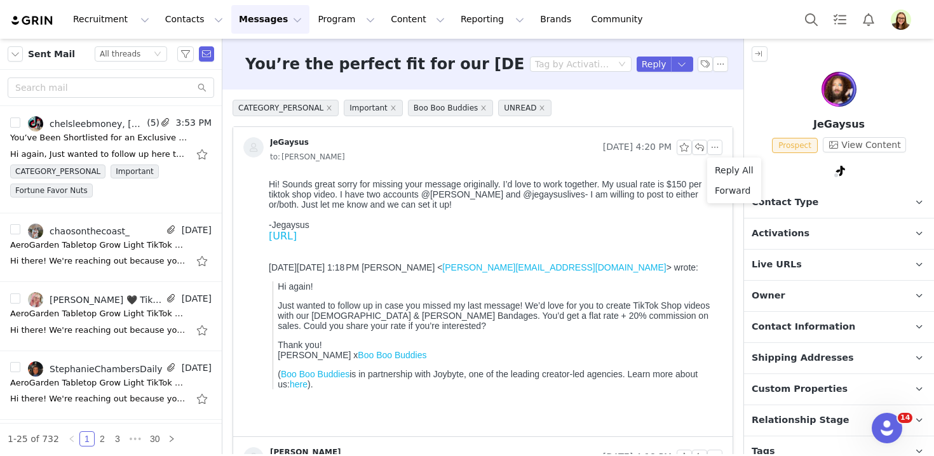
drag, startPoint x: 376, startPoint y: 426, endPoint x: 381, endPoint y: 164, distance: 261.9
click at [381, 174] on html "Hi! Sounds great sorry for missing your message originally. I’d love to work to…" at bounding box center [493, 305] width 459 height 263
copy body "Hi! Sounds great sorry for missing your message originally. I’d love to work to…"
click at [731, 168] on li "Reply All" at bounding box center [735, 170] width 54 height 20
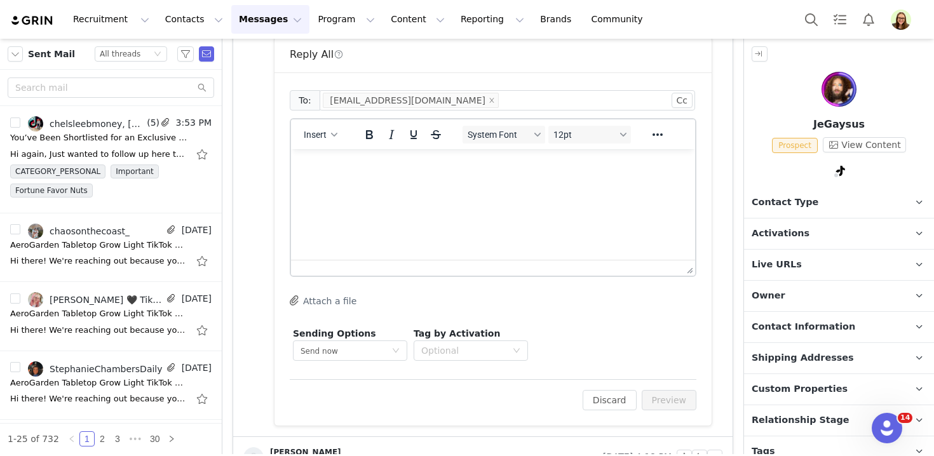
scroll to position [422, 0]
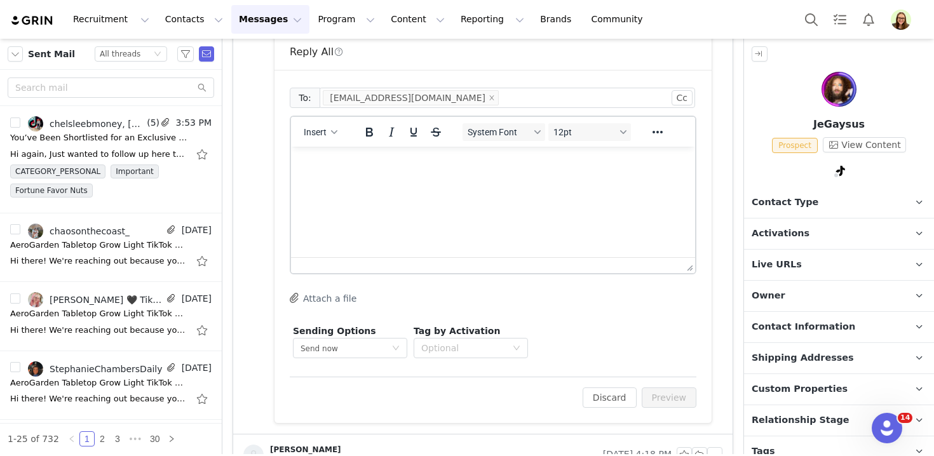
click at [518, 181] on html at bounding box center [493, 164] width 404 height 34
paste body "Rich Text Area. Press ALT-0 for help."
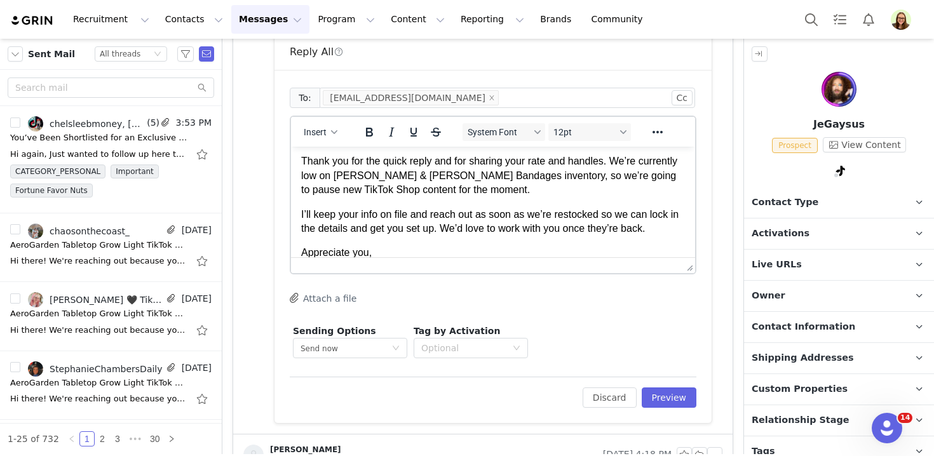
scroll to position [0, 0]
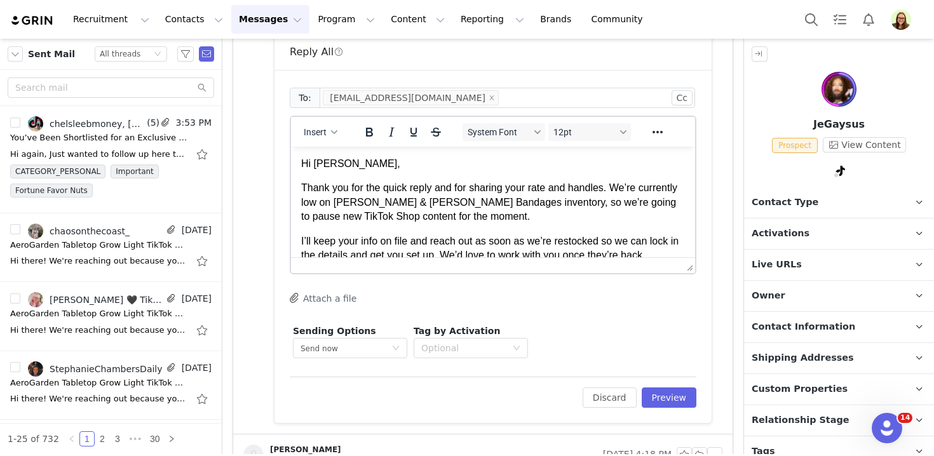
click at [334, 167] on p "Hi Jegaysus," at bounding box center [493, 164] width 384 height 14
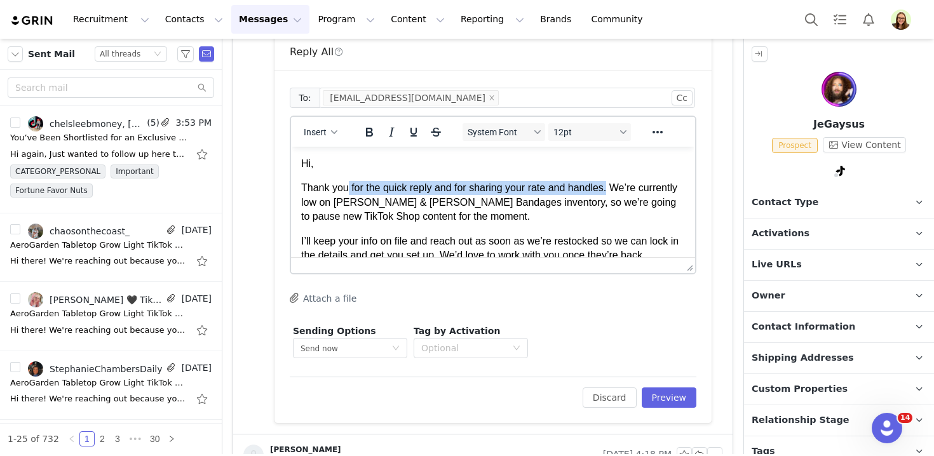
drag, startPoint x: 349, startPoint y: 186, endPoint x: 613, endPoint y: 188, distance: 263.8
click at [613, 188] on p "Thank you for the quick reply and for sharing your rate and handles. We’re curr…" at bounding box center [493, 202] width 384 height 43
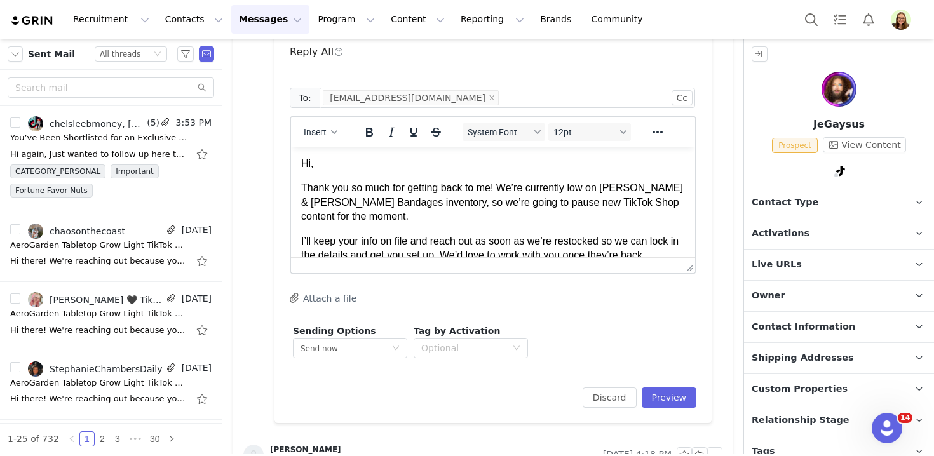
click at [529, 192] on p "Thank you so much for getting back to me! We’re currently low on Jesus & Lamb B…" at bounding box center [493, 202] width 384 height 43
click at [613, 189] on p "Thank you so much for getting back to me! We’re actually currently low on Jesus…" at bounding box center [493, 202] width 384 height 43
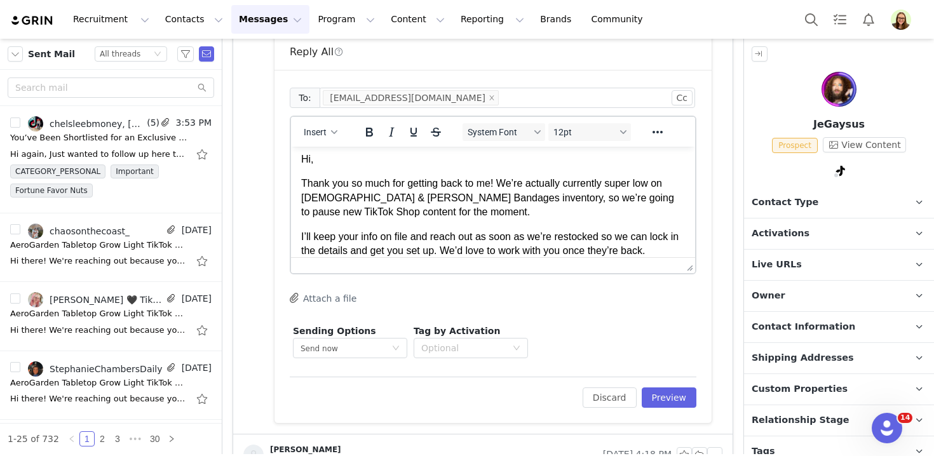
scroll to position [5, 0]
click at [334, 210] on p "Thank you so much for getting back to me! We’re actually currently super low on…" at bounding box center [493, 197] width 384 height 43
click at [350, 208] on p "Thank you so much for getting back to me! We’re actually currently super low on…" at bounding box center [493, 197] width 384 height 43
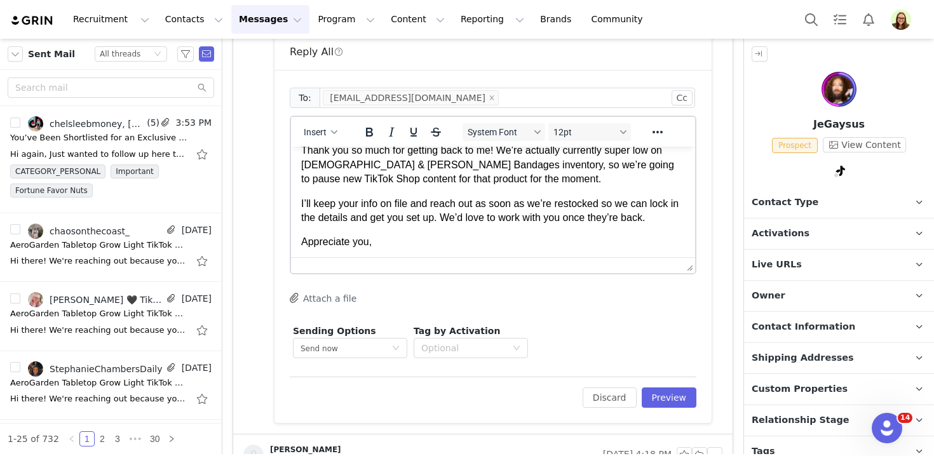
scroll to position [40, 0]
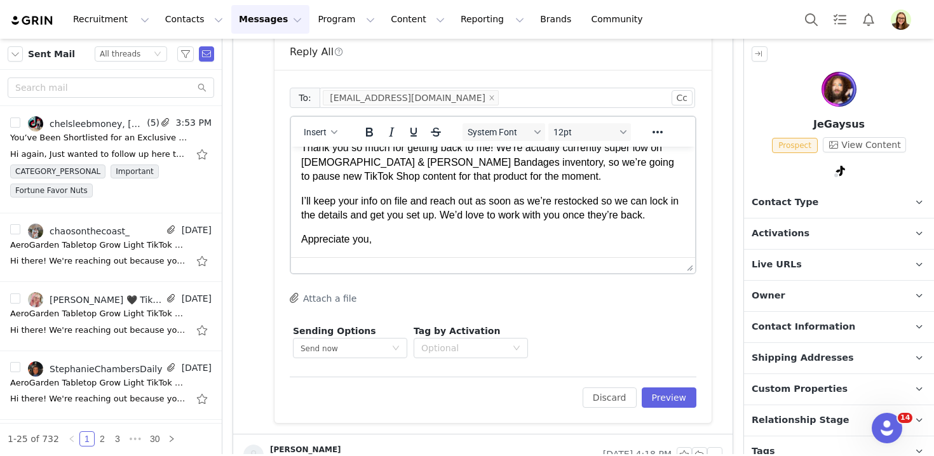
click at [357, 238] on p "Appreciate you," at bounding box center [493, 240] width 384 height 14
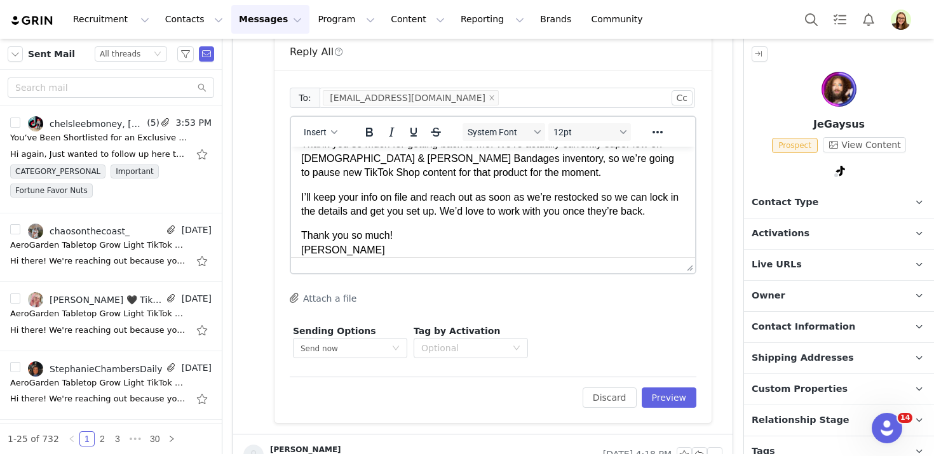
scroll to position [0, 0]
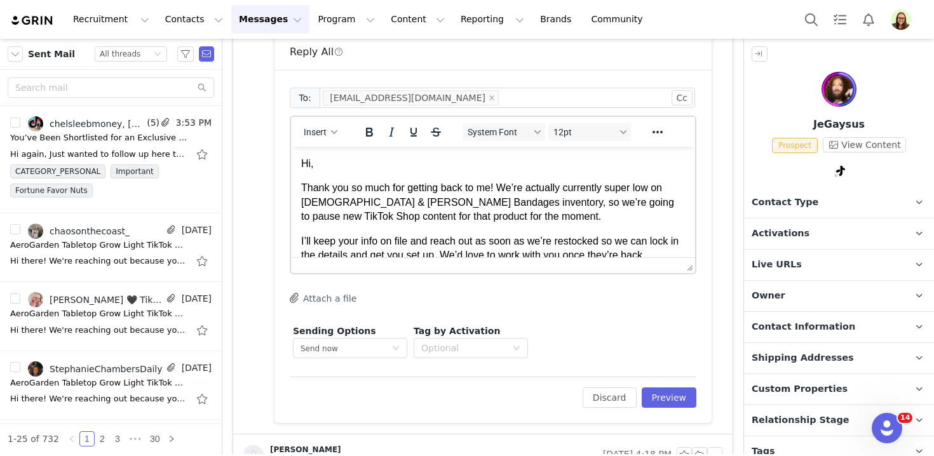
click at [410, 172] on body "Hi, Thank you so much for getting back to me! We’re actually currently super lo…" at bounding box center [493, 229] width 384 height 144
click at [410, 163] on p "Hi," at bounding box center [493, 164] width 384 height 14
click at [672, 385] on div "Edit Discard Preview" at bounding box center [493, 392] width 407 height 31
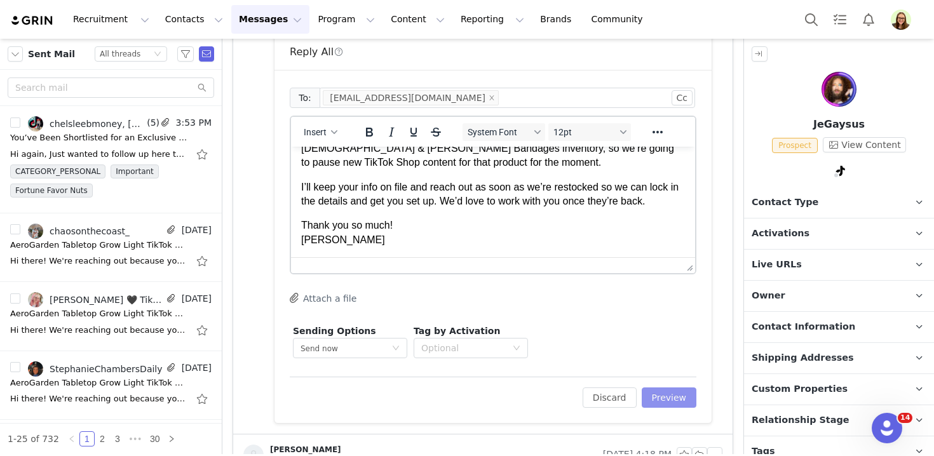
click at [678, 400] on button "Preview" at bounding box center [669, 398] width 55 height 20
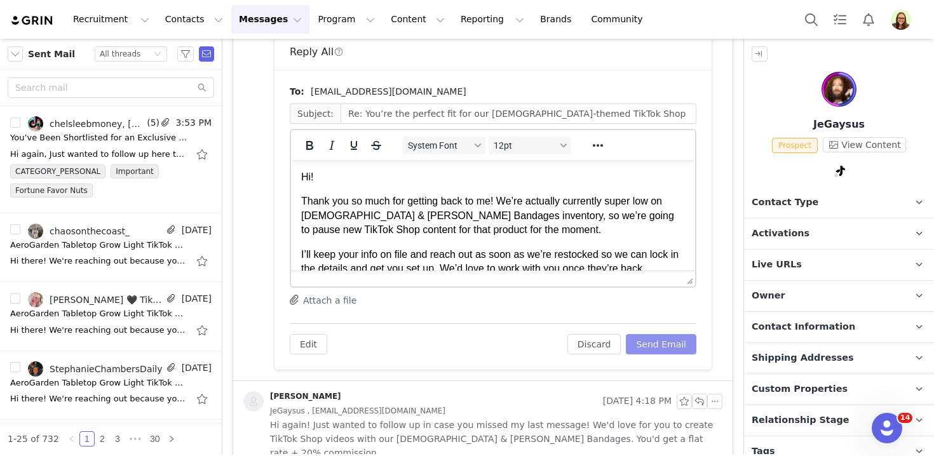
scroll to position [0, 0]
click at [663, 355] on div "To: jegaysus@gmail.com Subject: Re: You’re the perfect fit for our Jesus-themed…" at bounding box center [493, 220] width 437 height 300
click at [660, 339] on button "Send Email" at bounding box center [661, 344] width 71 height 20
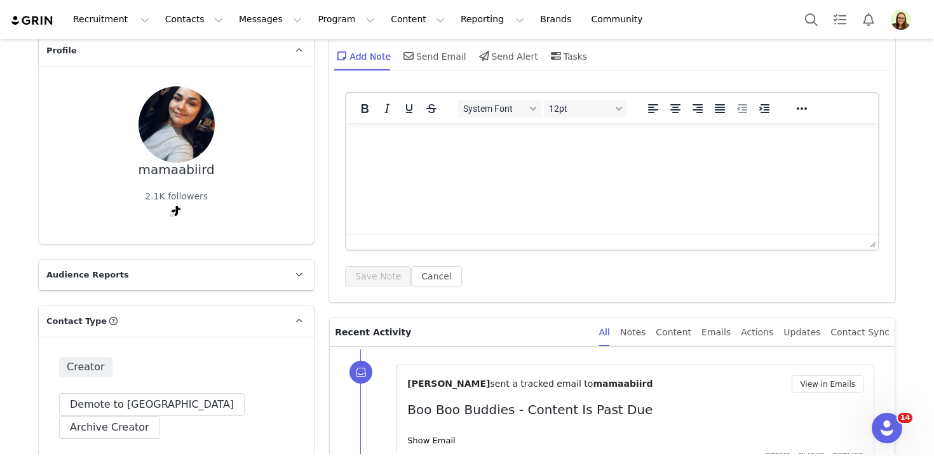
scroll to position [146, 0]
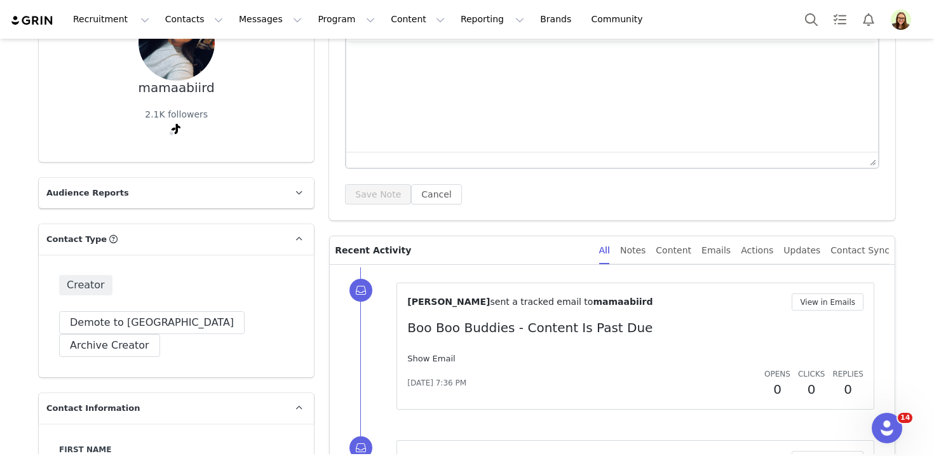
click at [427, 362] on link "Show Email" at bounding box center [431, 359] width 48 height 10
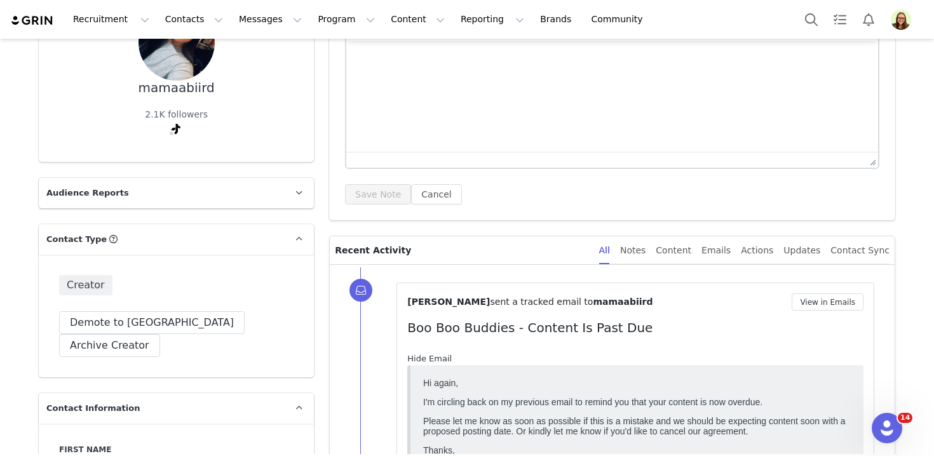
scroll to position [0, 0]
click at [831, 301] on button "View in Emails" at bounding box center [828, 302] width 72 height 17
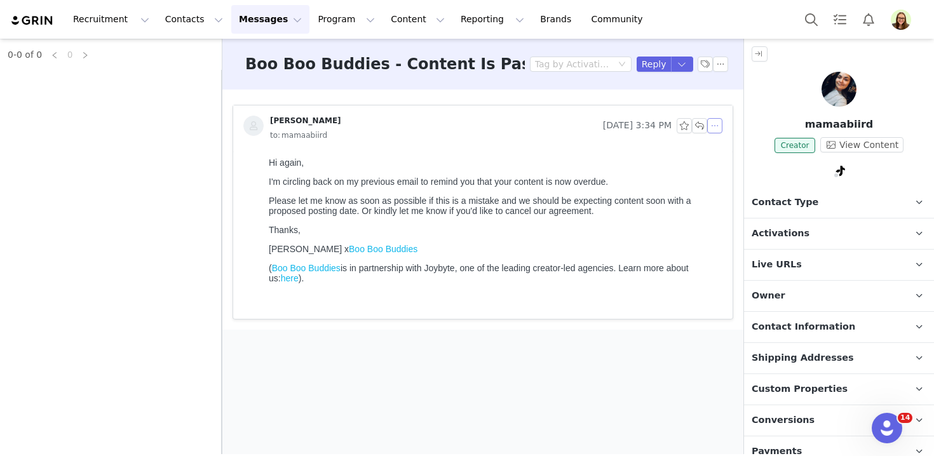
click at [714, 127] on button "button" at bounding box center [715, 125] width 15 height 15
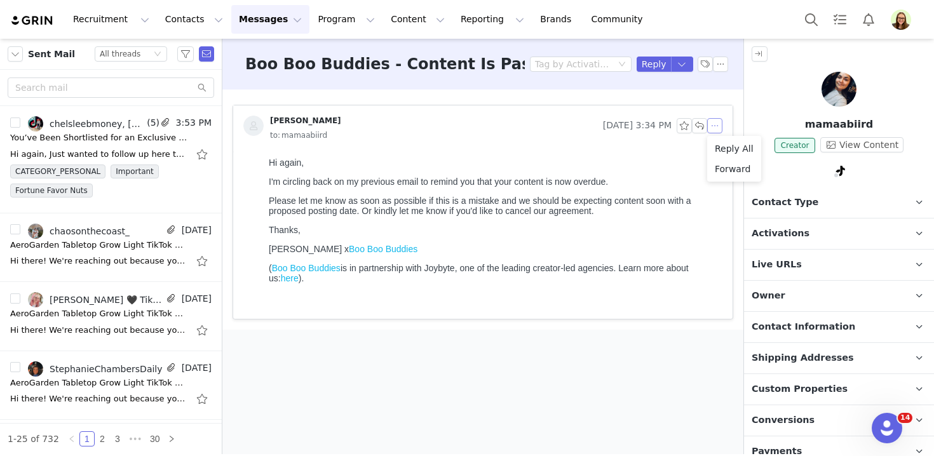
click at [725, 145] on li "Reply All" at bounding box center [735, 149] width 54 height 20
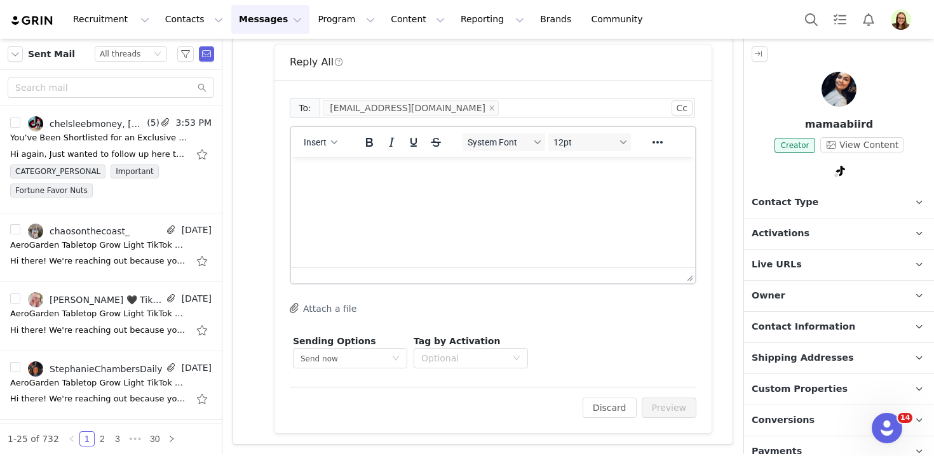
scroll to position [295, 0]
click at [578, 191] on html at bounding box center [493, 173] width 404 height 34
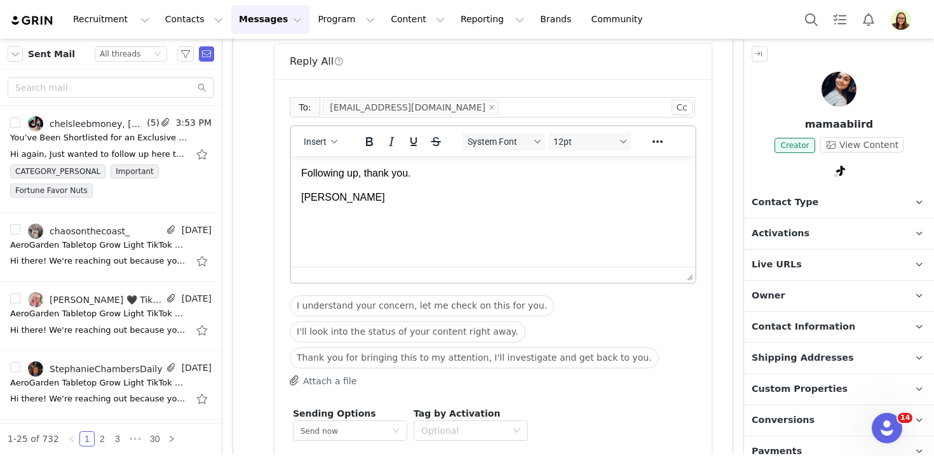
scroll to position [368, 0]
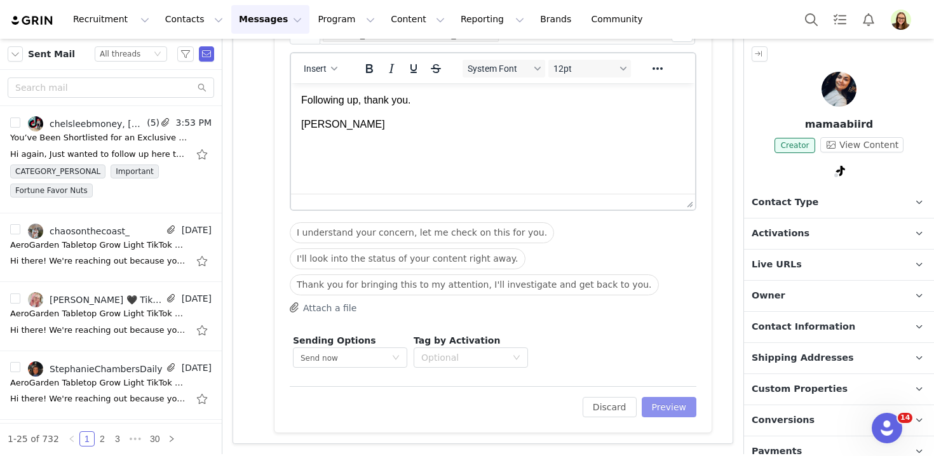
click at [673, 399] on button "Preview" at bounding box center [669, 407] width 55 height 20
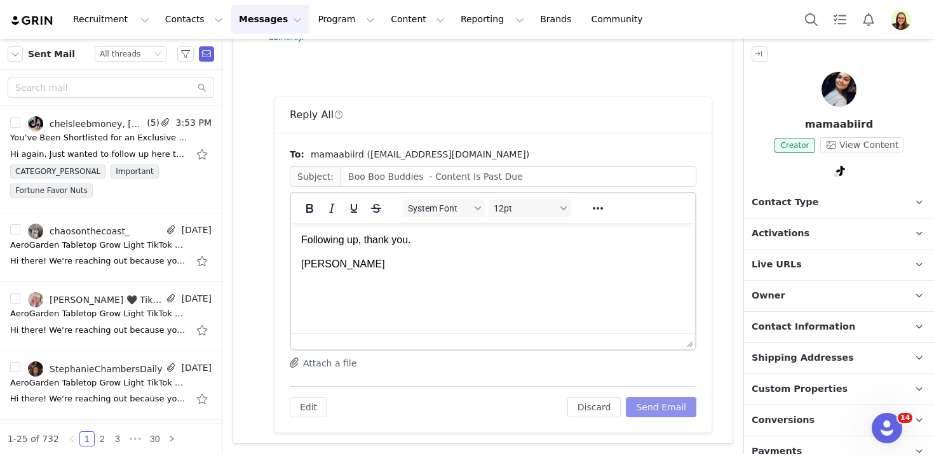
scroll to position [0, 0]
click at [674, 400] on button "Send Email" at bounding box center [661, 407] width 71 height 20
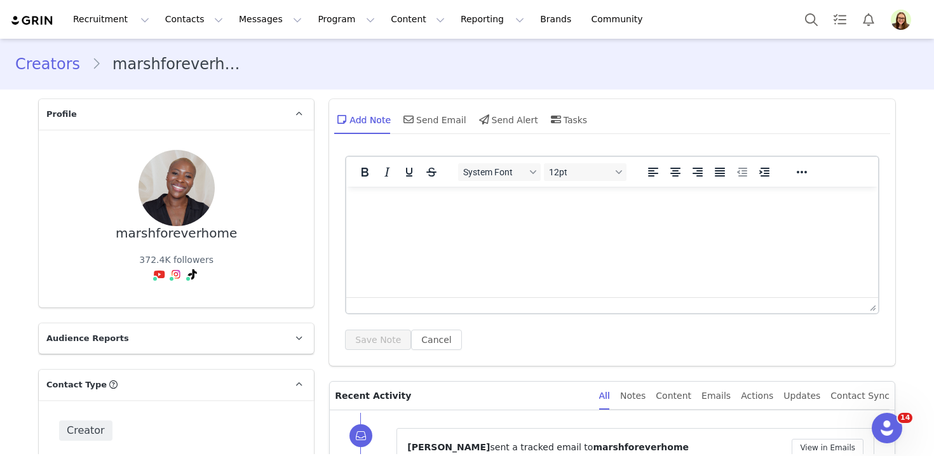
scroll to position [221, 0]
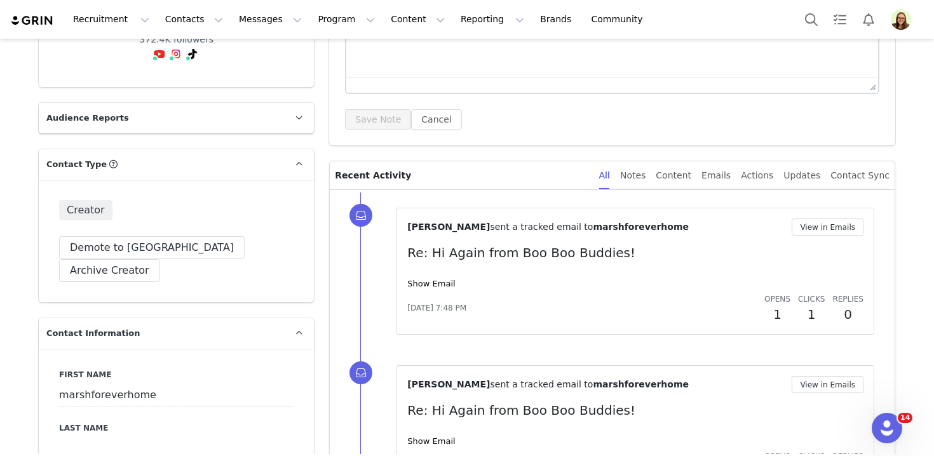
click at [435, 293] on div "[DATE] 7:48 PM Opens 1 Clicks 1 Replies 0" at bounding box center [635, 309] width 456 height 32
click at [436, 285] on link "Show Email" at bounding box center [431, 284] width 48 height 10
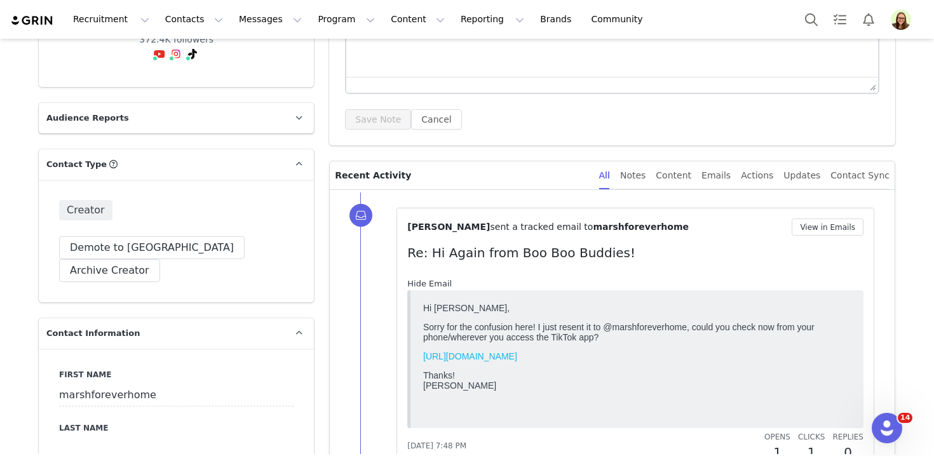
scroll to position [0, 0]
click at [597, 231] on span "marshforeverhome" at bounding box center [641, 227] width 96 height 10
copy span "marshforeverhome"
click at [835, 220] on button "View in Emails" at bounding box center [828, 227] width 72 height 17
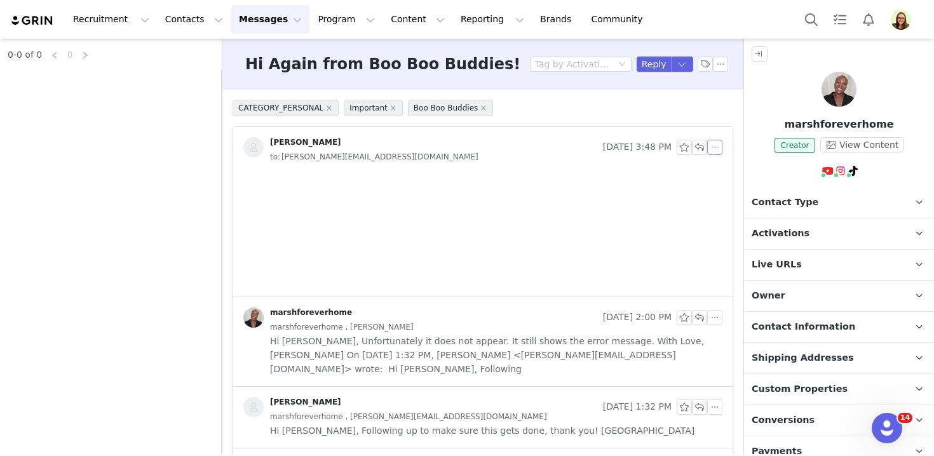
click at [720, 146] on button "button" at bounding box center [715, 147] width 15 height 15
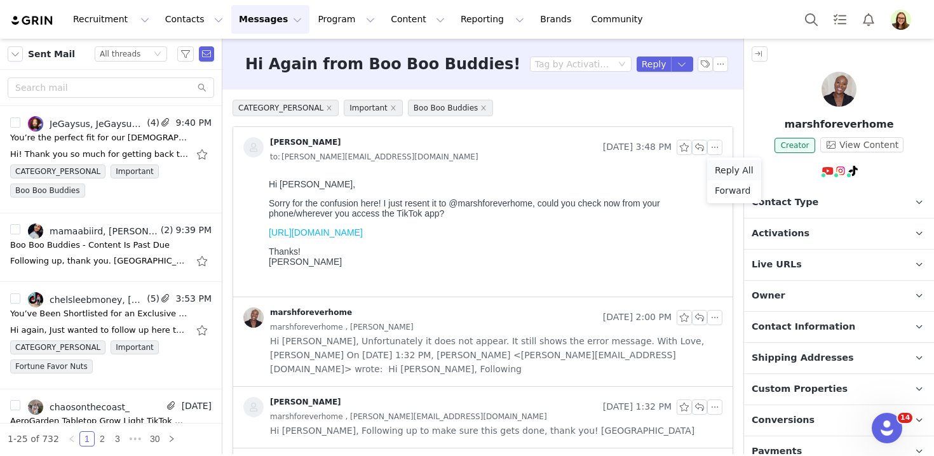
click at [727, 165] on li "Reply All" at bounding box center [735, 170] width 54 height 20
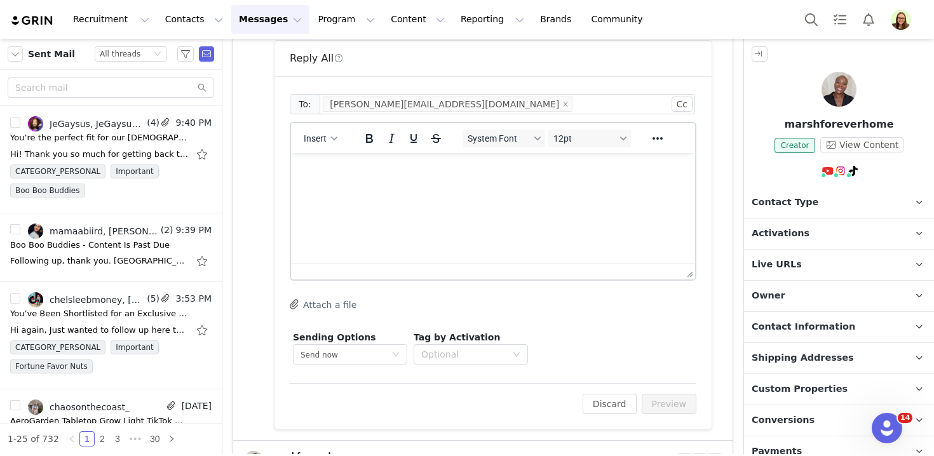
scroll to position [282, 0]
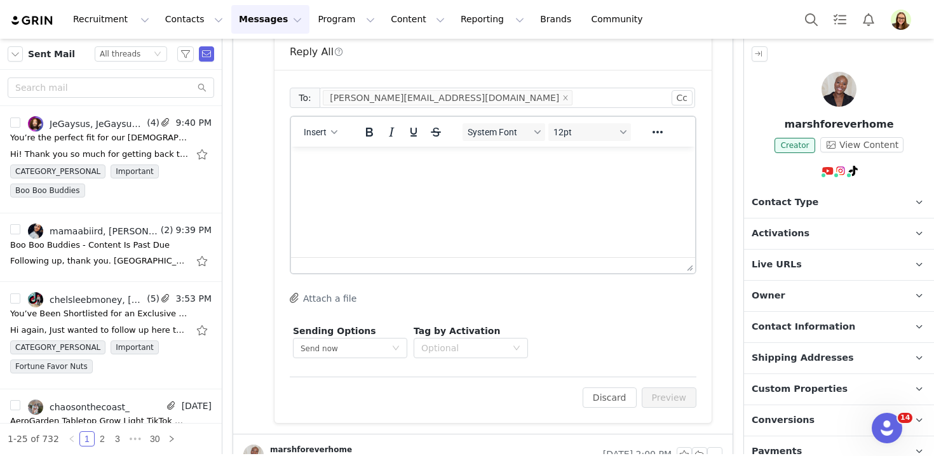
click at [558, 181] on html at bounding box center [493, 164] width 404 height 34
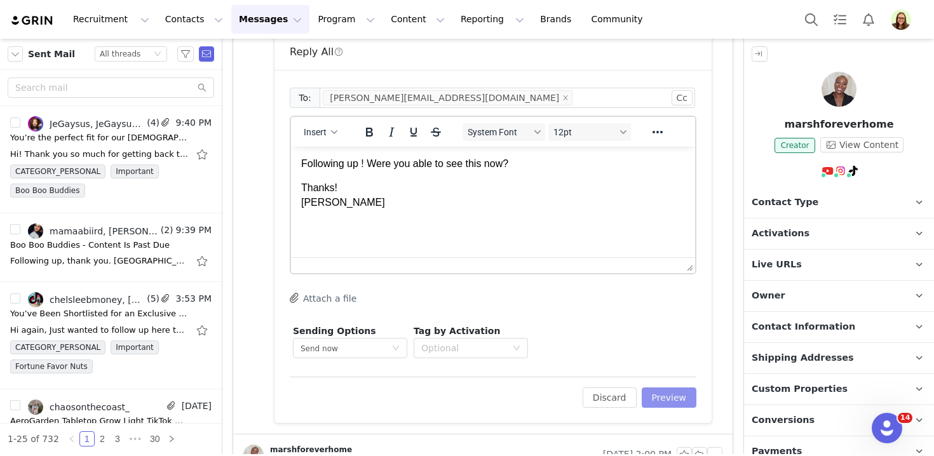
click at [676, 397] on button "Preview" at bounding box center [669, 398] width 55 height 20
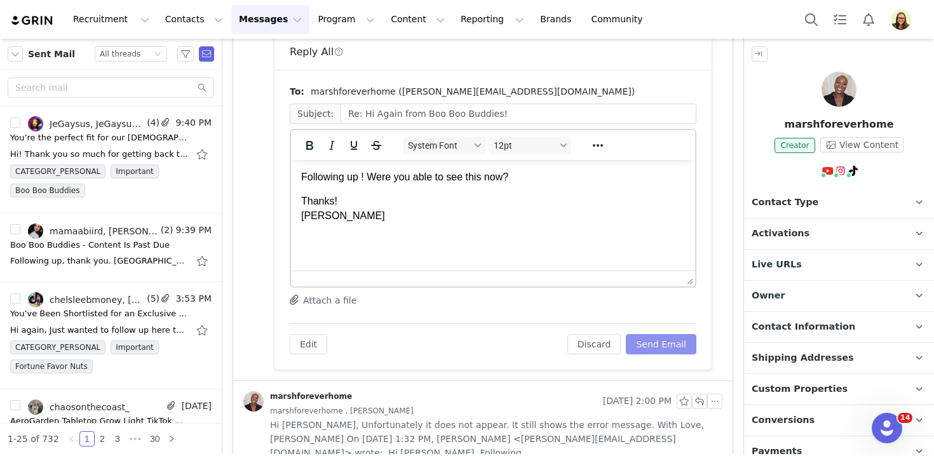
scroll to position [0, 0]
click at [653, 344] on button "Send Email" at bounding box center [661, 344] width 71 height 20
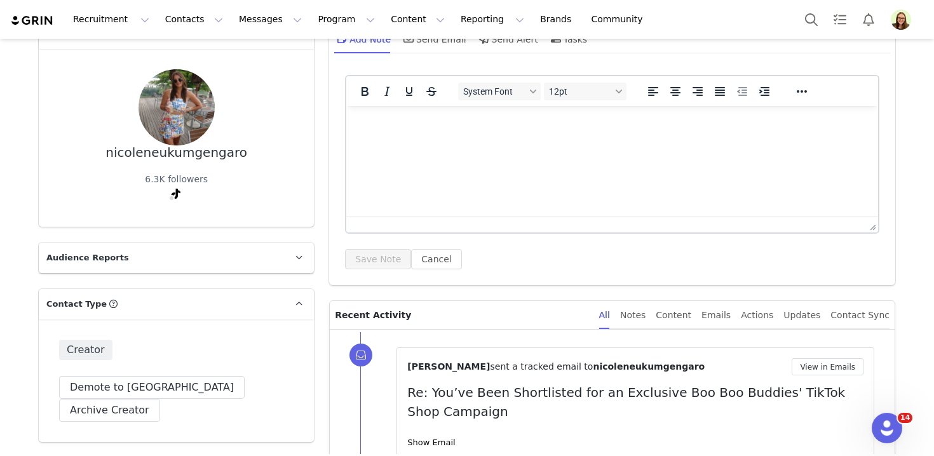
scroll to position [168, 0]
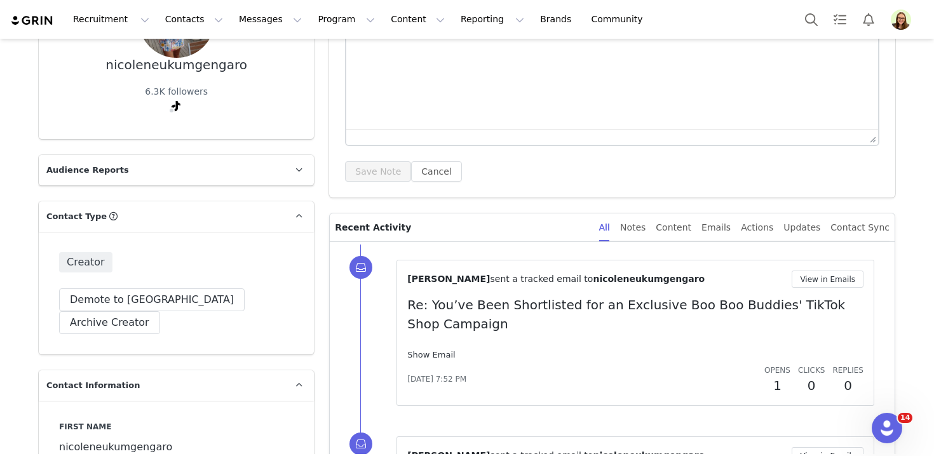
click at [435, 355] on link "Show Email" at bounding box center [431, 355] width 48 height 10
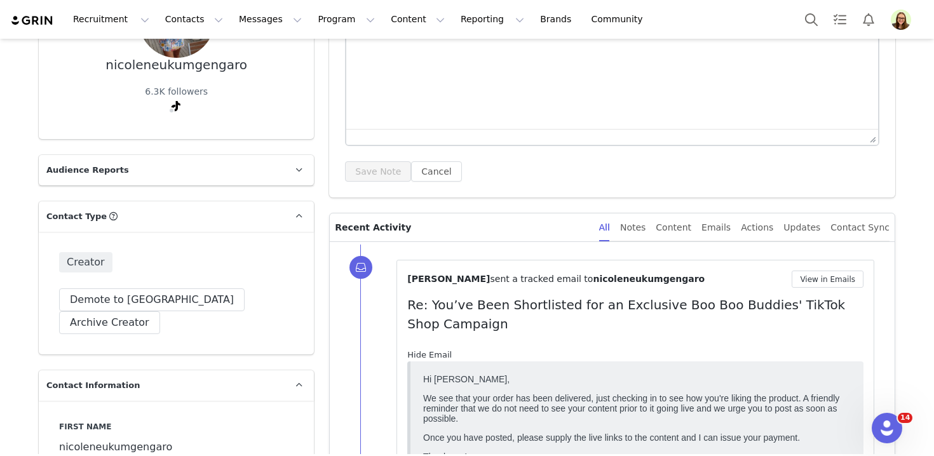
scroll to position [0, 0]
click at [815, 280] on button "View in Emails" at bounding box center [828, 279] width 72 height 17
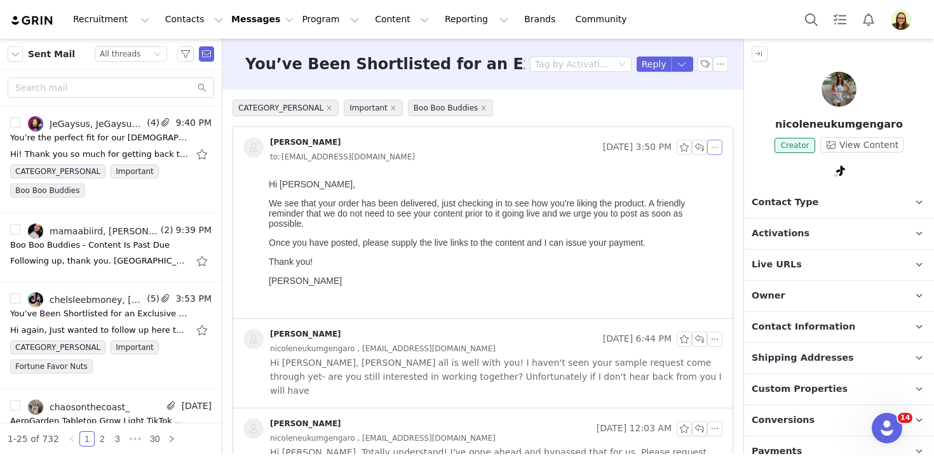
click at [717, 150] on button "button" at bounding box center [715, 147] width 15 height 15
click at [722, 168] on li "Reply All" at bounding box center [735, 170] width 54 height 20
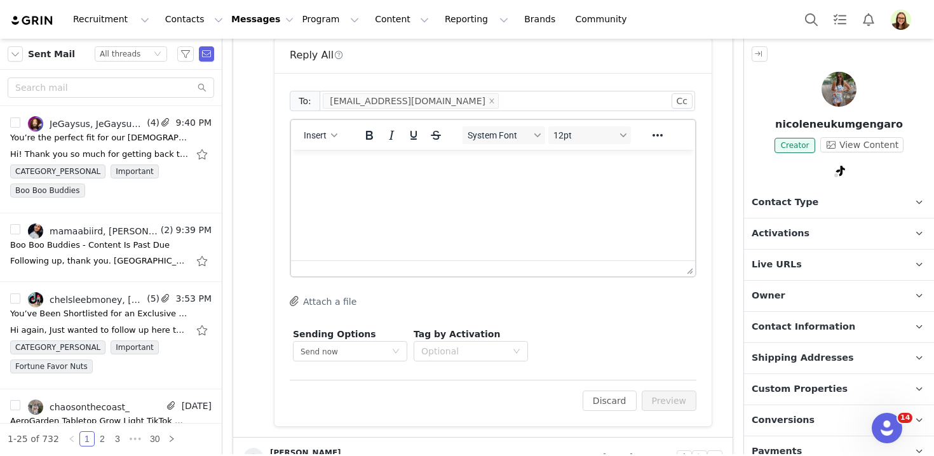
scroll to position [304, 0]
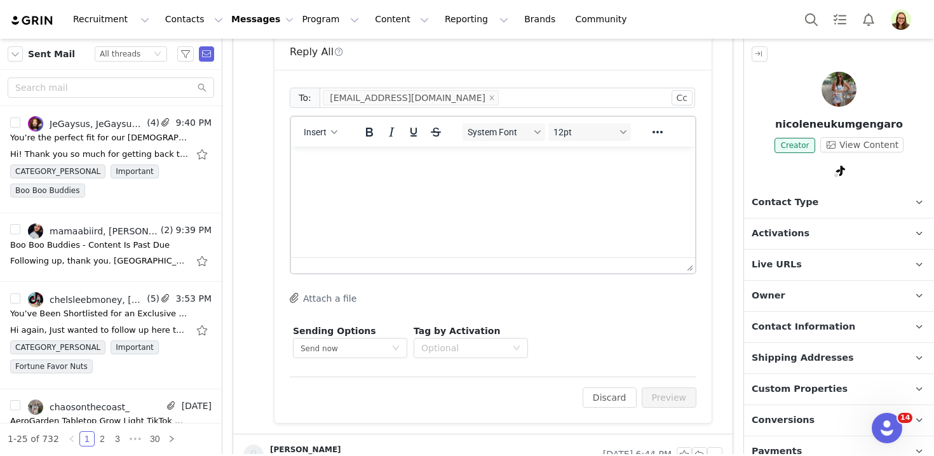
click at [578, 181] on html at bounding box center [493, 164] width 404 height 34
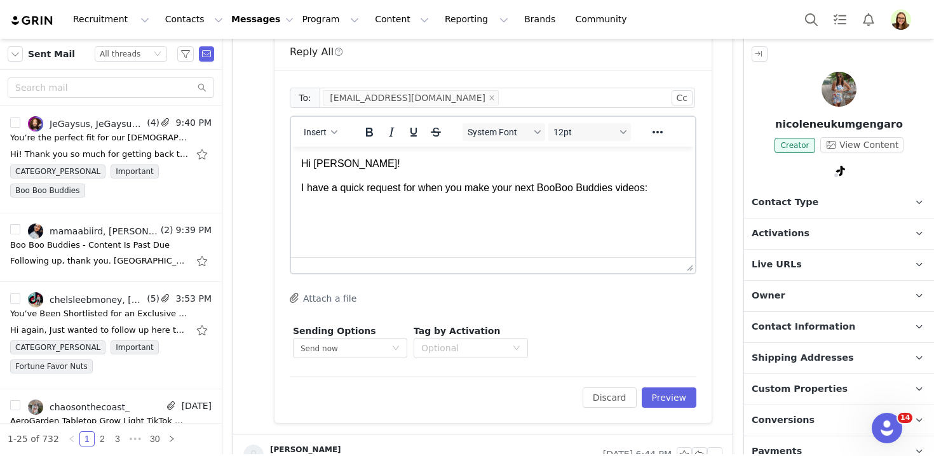
click at [527, 189] on p "I have a quick request for when you make your next BooBoo Buddies videos:" at bounding box center [493, 188] width 384 height 14
click at [561, 206] on html "Hi Nicole! I have a quick request for when you make your BooBoo Buddies videos:" at bounding box center [493, 176] width 404 height 59
click at [362, 207] on p "I have a quick request for when you make your BooBoo Buddies videos: could you …" at bounding box center [493, 195] width 384 height 29
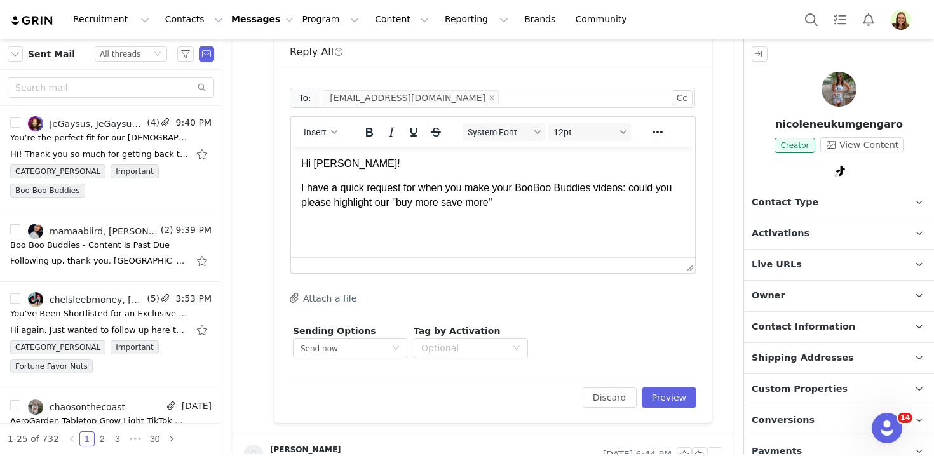
click at [440, 202] on p "I have a quick request for when you make your BooBoo Buddies videos: could you …" at bounding box center [493, 195] width 384 height 29
click at [461, 220] on html "Hi Nicole! I have a quick request for when you make your BooBoo Buddies videos:…" at bounding box center [493, 183] width 404 height 73
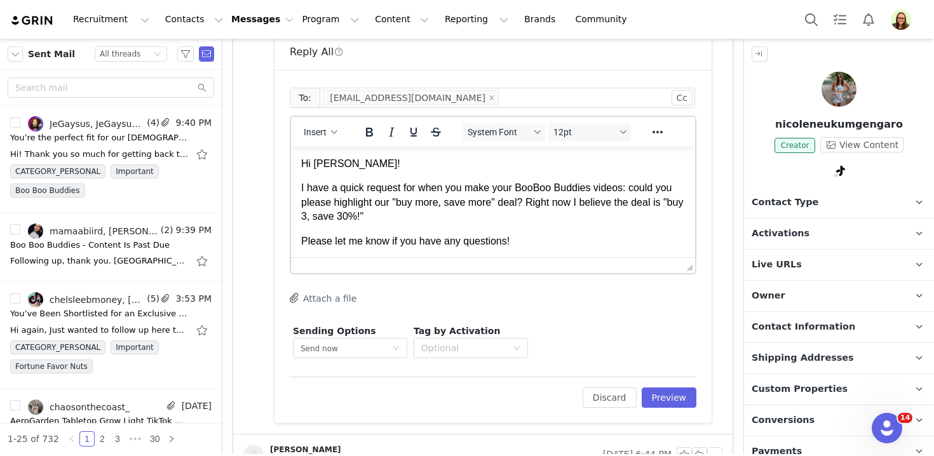
click at [477, 221] on p "I have a quick request for when you make your BooBoo Buddies videos: could you …" at bounding box center [493, 202] width 384 height 43
click at [527, 202] on p "I have a quick request for when you make your BooBoo Buddies videos: could you …" at bounding box center [493, 202] width 384 height 43
click at [513, 217] on p "I have a quick request for when you make your BooBoo Buddies videos: could you …" at bounding box center [493, 202] width 384 height 43
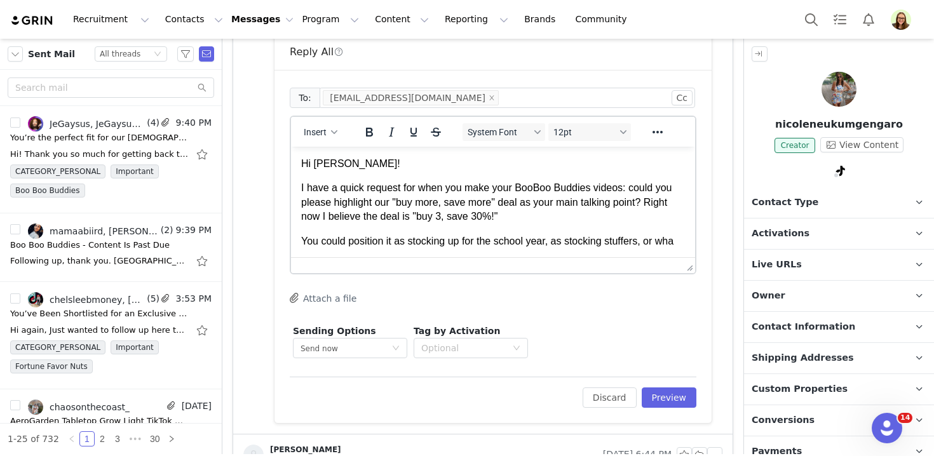
scroll to position [4, 0]
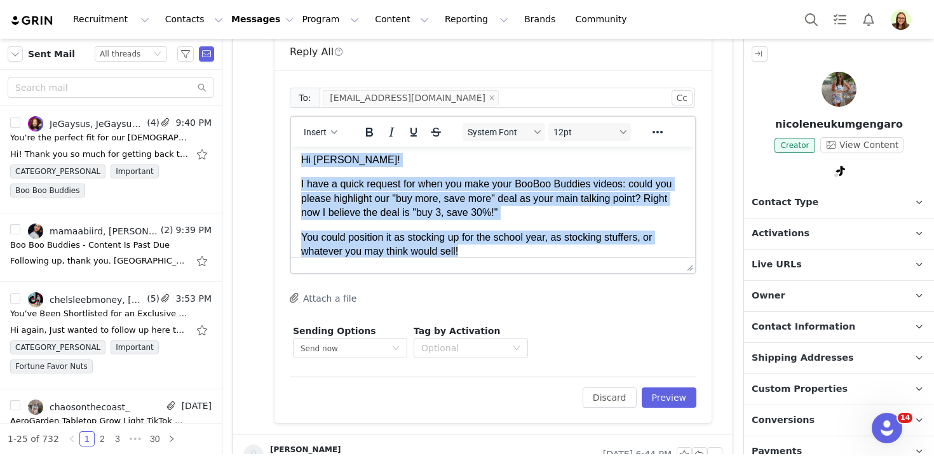
copy body "Hi Nicole! I have a quick request for when you make your BooBoo Buddies videos:…"
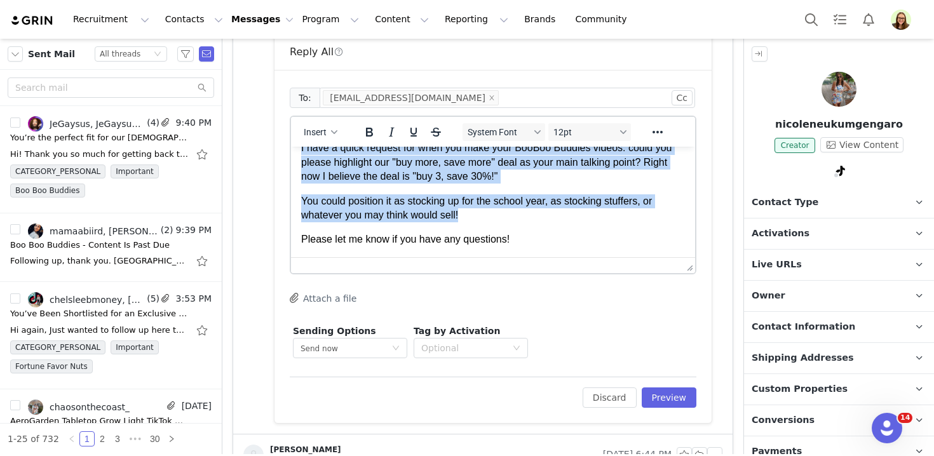
click at [435, 214] on p "You could position it as stocking up for the school year, as stocking stuffers,…" at bounding box center [493, 209] width 384 height 29
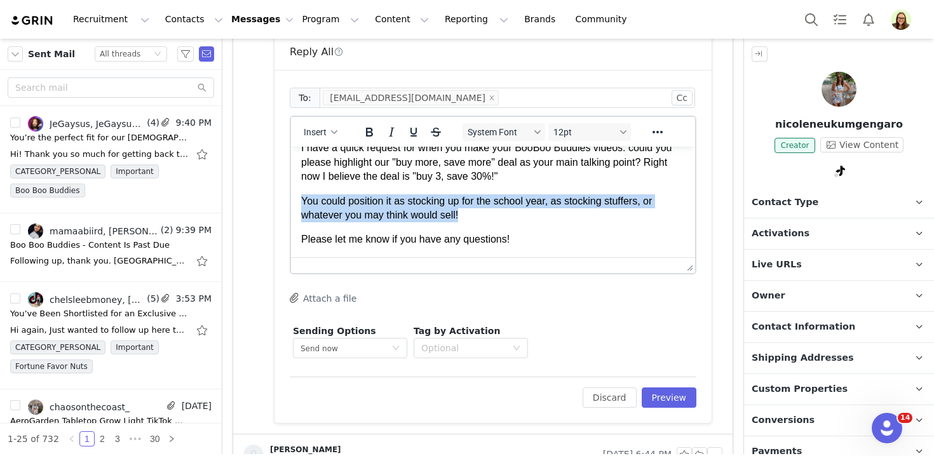
drag, startPoint x: 491, startPoint y: 217, endPoint x: 248, endPoint y: 189, distance: 244.4
click at [291, 189] on html "Hi Nicole! I have a quick request for when you make your BooBoo Buddies videos:…" at bounding box center [493, 182] width 404 height 151
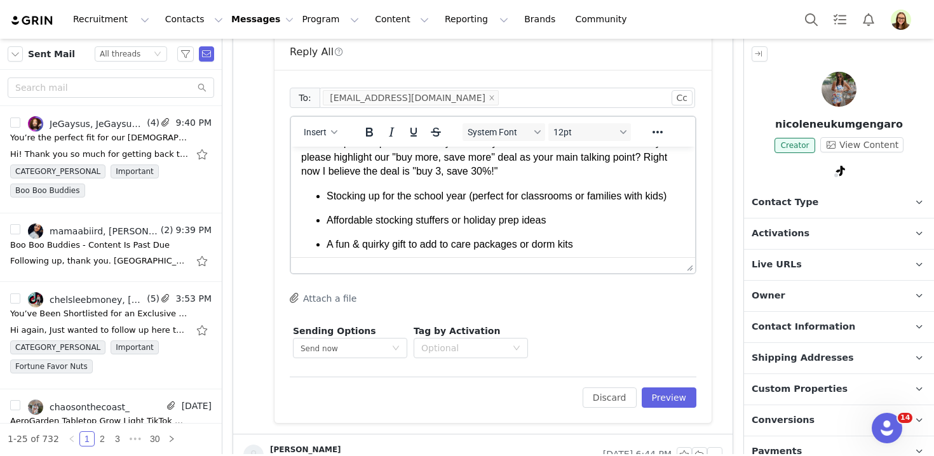
scroll to position [38, 0]
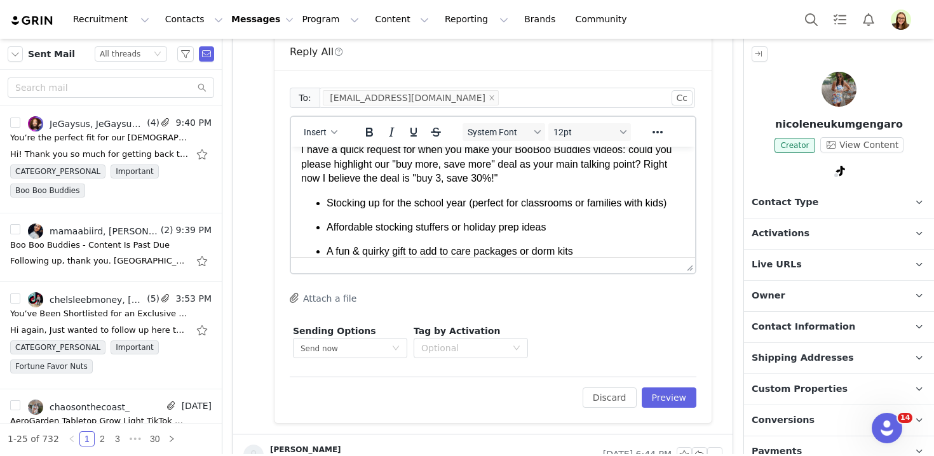
click at [517, 183] on p "I have a quick request for when you make your BooBoo Buddies videos: could you …" at bounding box center [493, 164] width 384 height 43
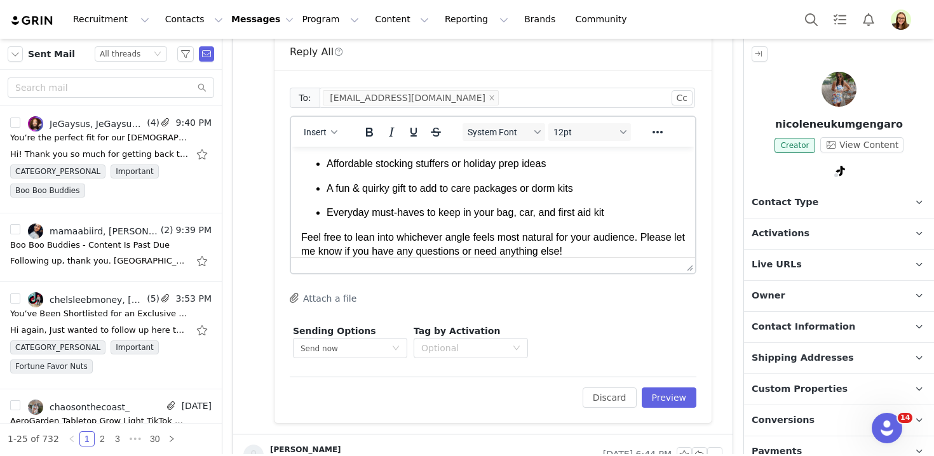
scroll to position [162, 0]
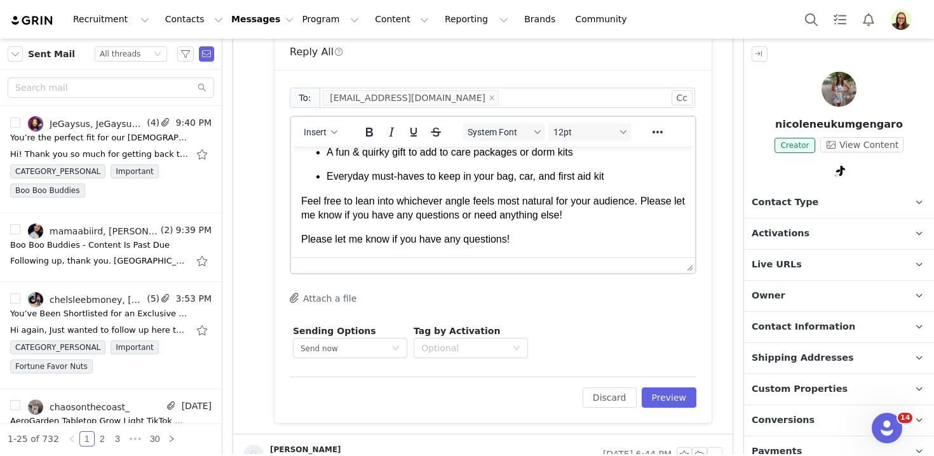
click at [538, 251] on html "Hi Nicole! I have a quick request for when you make your BooBoo Buddies videos:…" at bounding box center [493, 121] width 404 height 273
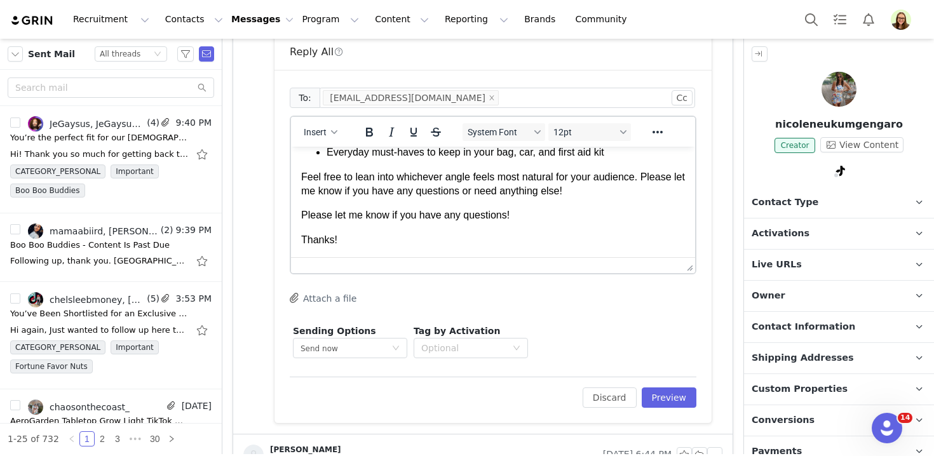
scroll to position [190, 0]
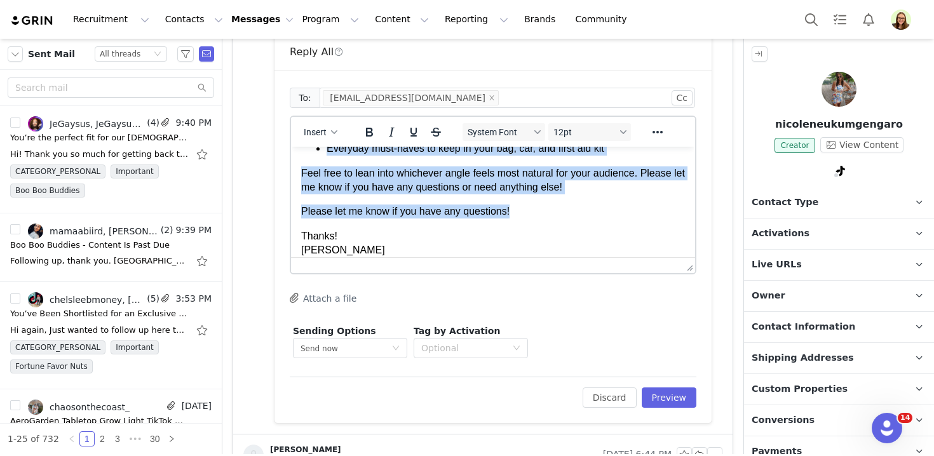
copy body "Hi Nicole! I have a quick request for when you make your BooBoo Buddies videos:…"
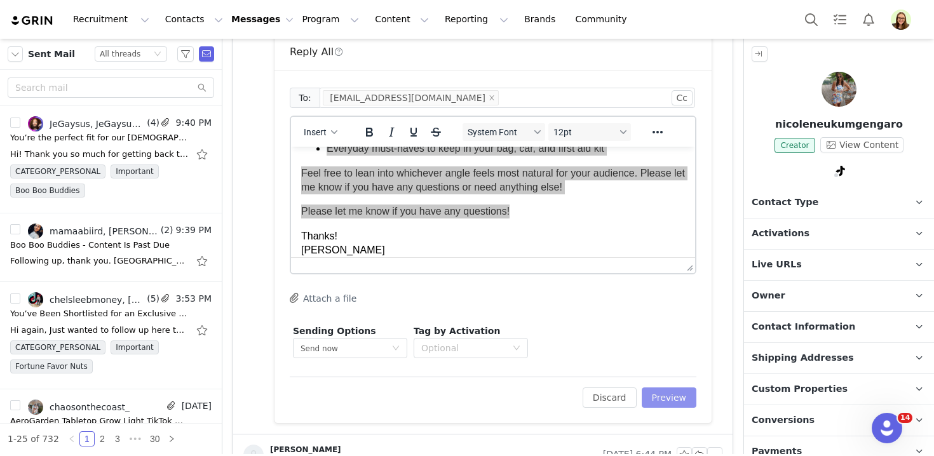
click at [673, 396] on button "Preview" at bounding box center [669, 398] width 55 height 20
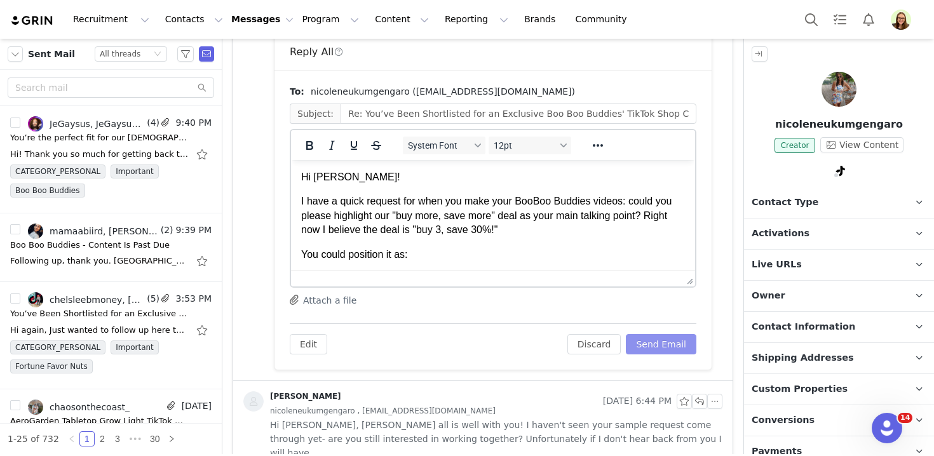
scroll to position [0, 0]
click at [657, 346] on button "Send Email" at bounding box center [661, 344] width 71 height 20
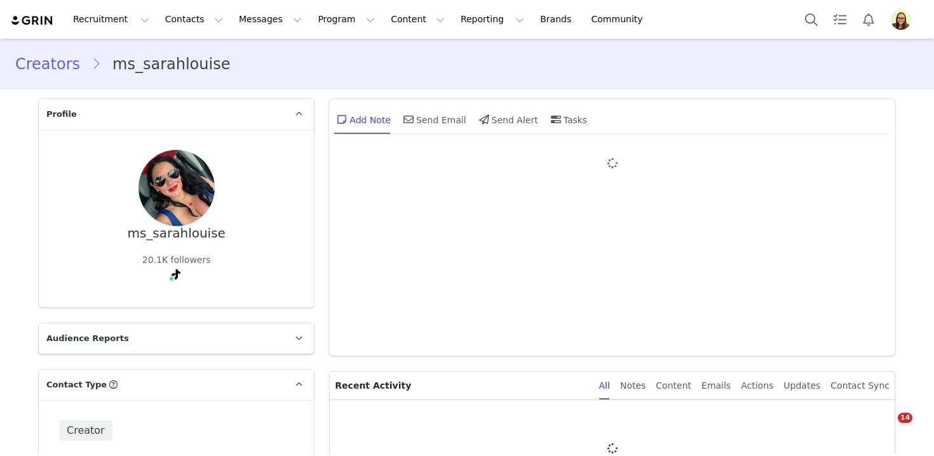
type input "+1 ([GEOGRAPHIC_DATA])"
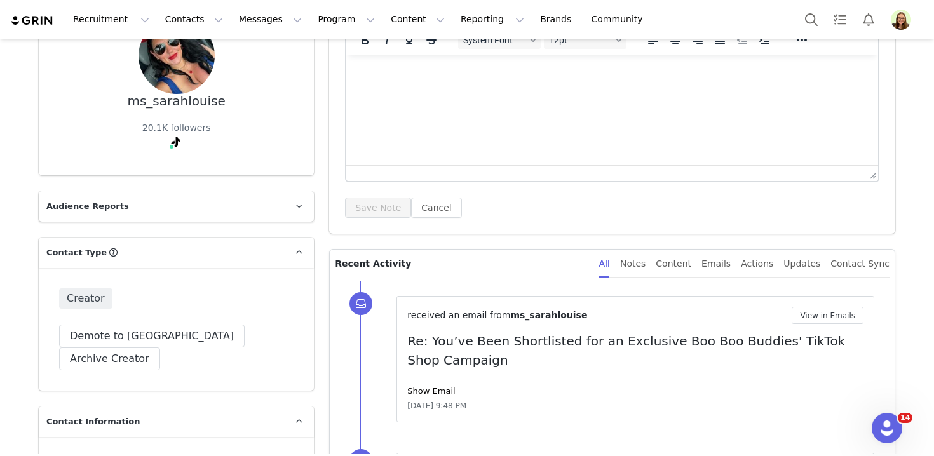
scroll to position [217, 0]
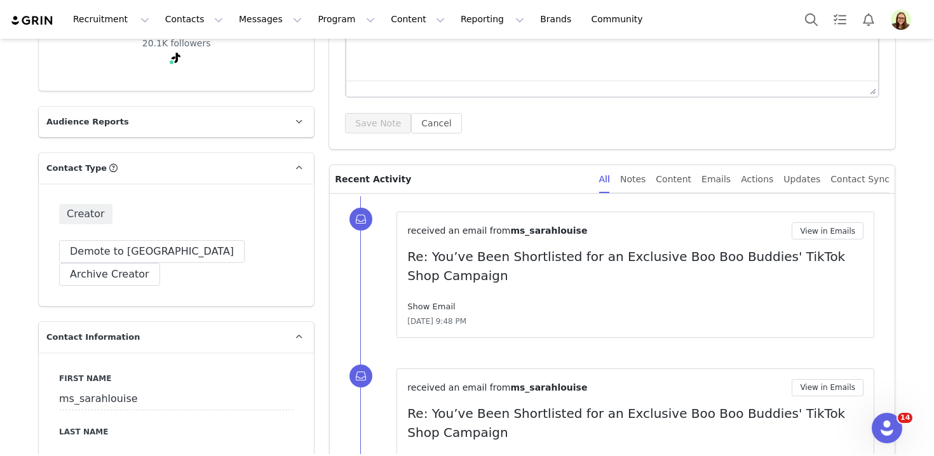
click at [441, 306] on link "Show Email" at bounding box center [431, 307] width 48 height 10
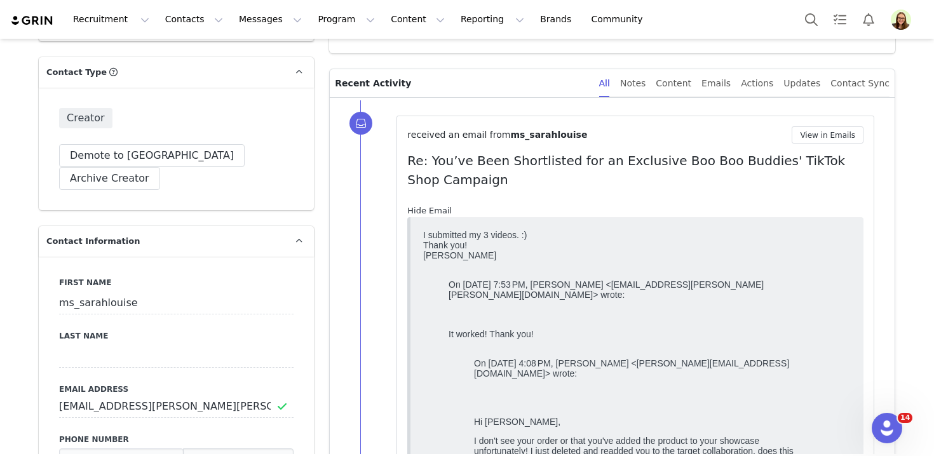
scroll to position [294, 0]
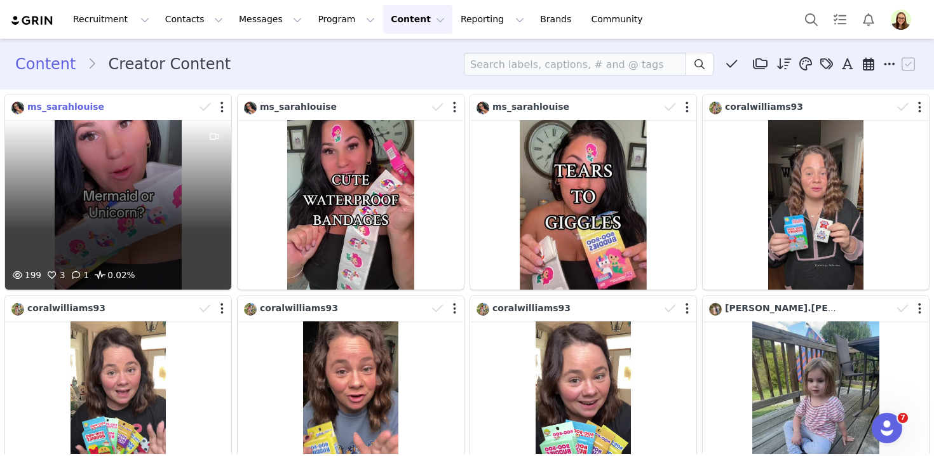
click at [53, 109] on span "ms_sarahlouise" at bounding box center [65, 107] width 77 height 10
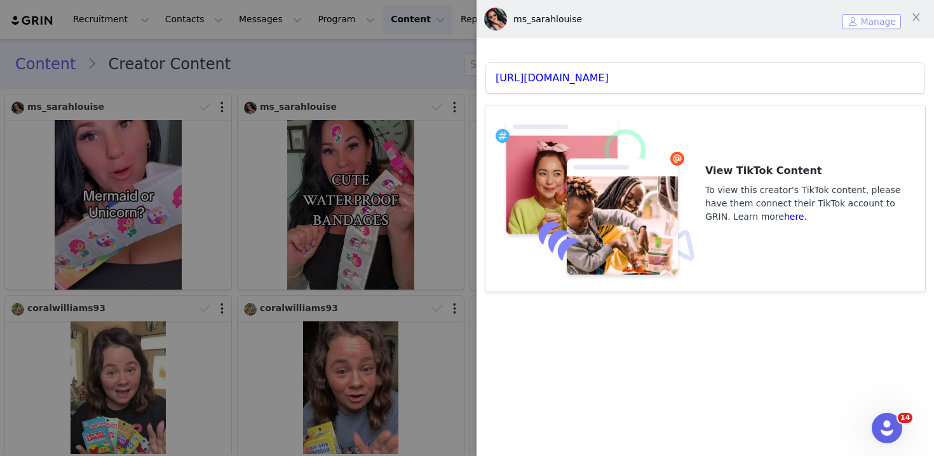
click at [868, 26] on button "Manage" at bounding box center [871, 21] width 59 height 15
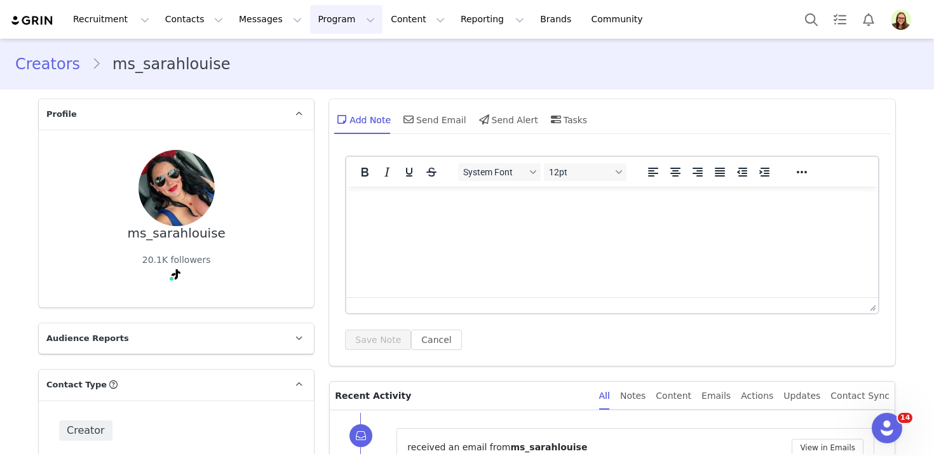
type input "+1 ([GEOGRAPHIC_DATA])"
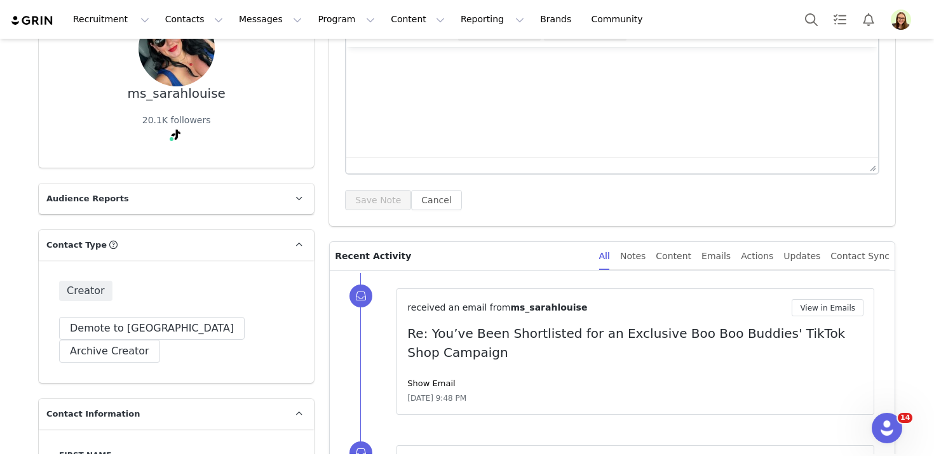
scroll to position [247, 0]
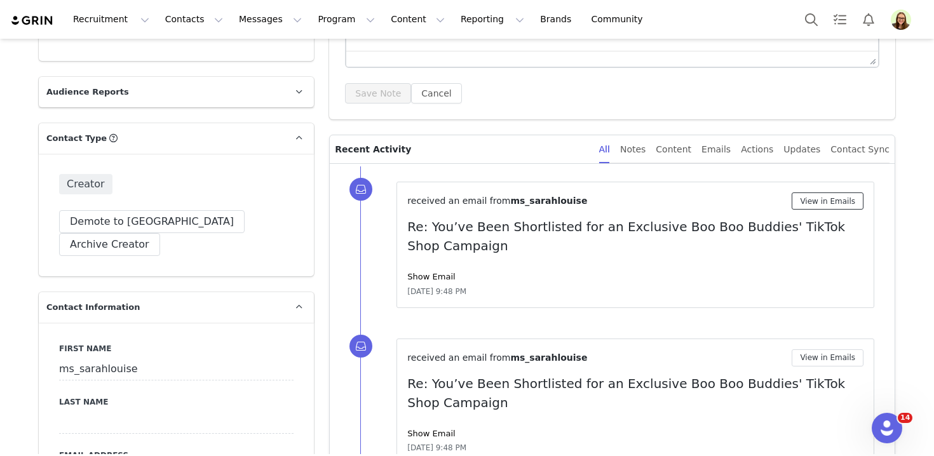
click at [841, 202] on button "View in Emails" at bounding box center [828, 201] width 72 height 17
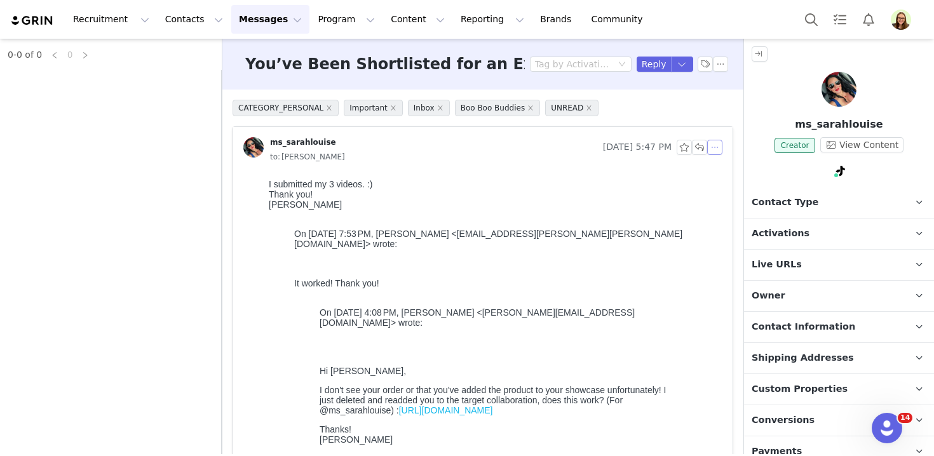
click at [715, 147] on button "button" at bounding box center [715, 147] width 15 height 15
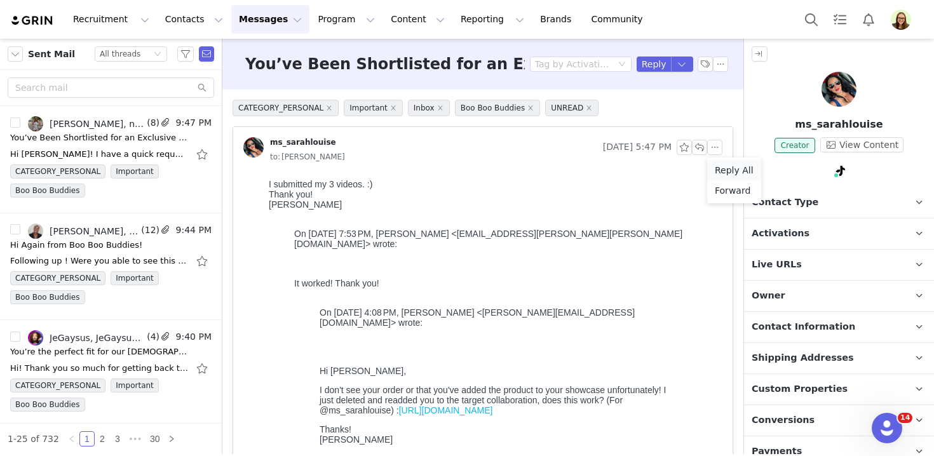
click at [727, 172] on li "Reply All" at bounding box center [735, 170] width 54 height 20
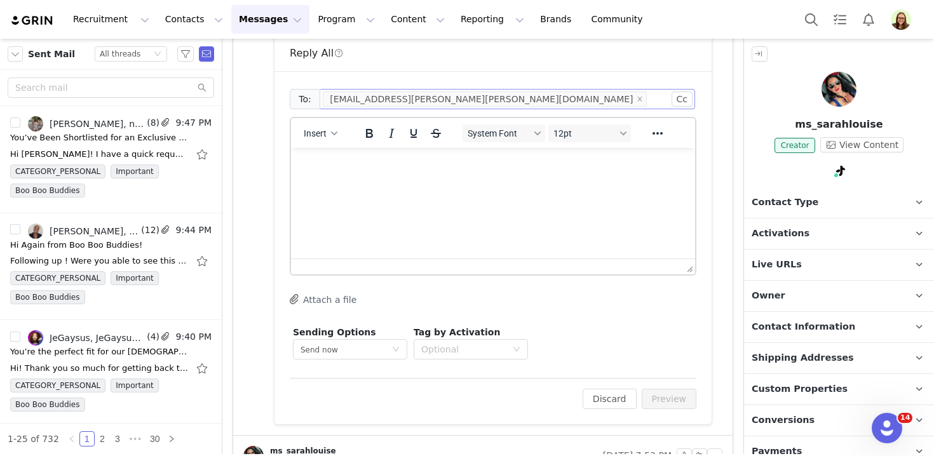
click at [495, 182] on html at bounding box center [493, 165] width 404 height 34
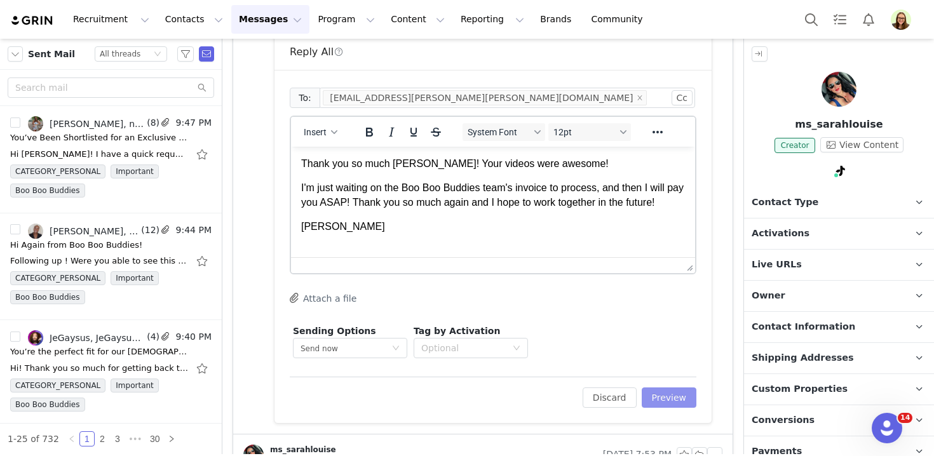
click at [686, 403] on button "Preview" at bounding box center [669, 398] width 55 height 20
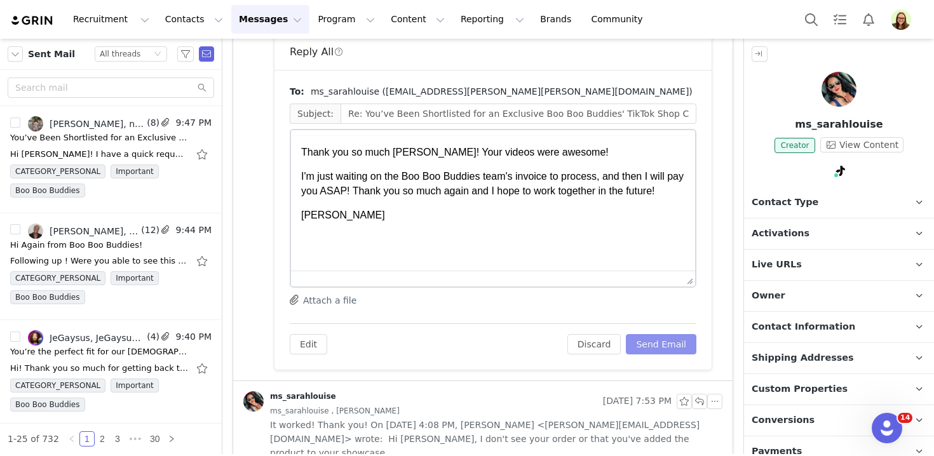
scroll to position [0, 0]
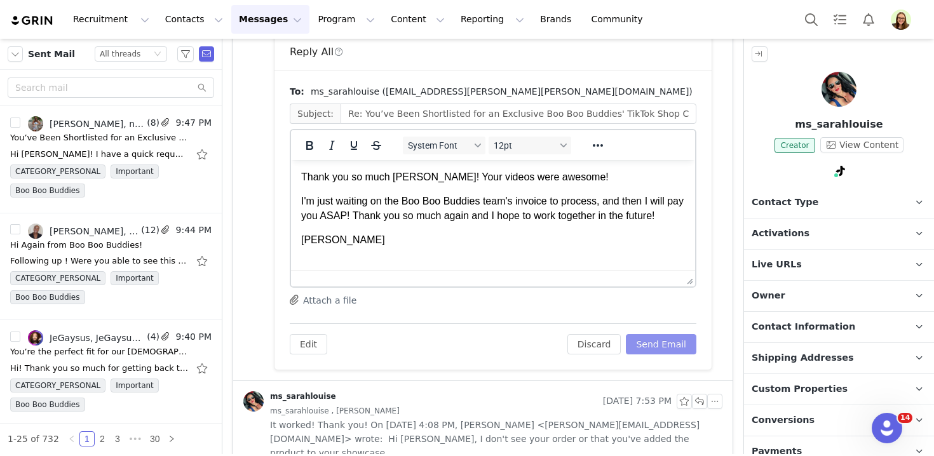
click at [683, 352] on button "Send Email" at bounding box center [661, 344] width 71 height 20
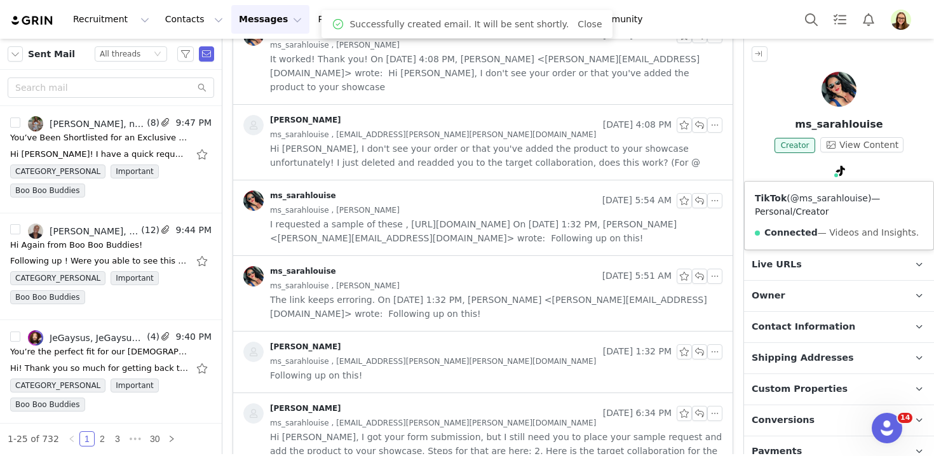
click at [831, 201] on link "@ms_sarahlouise" at bounding box center [830, 198] width 78 height 10
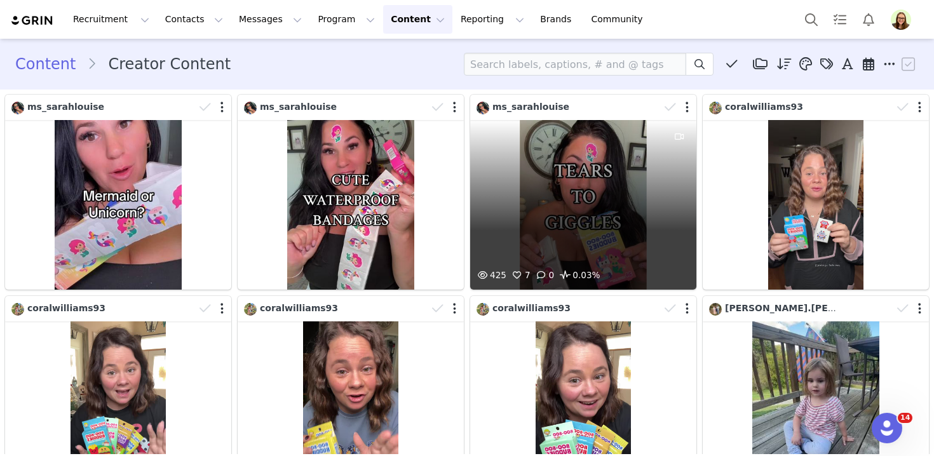
click at [509, 174] on div "425 7 0 0.03%" at bounding box center [583, 205] width 226 height 170
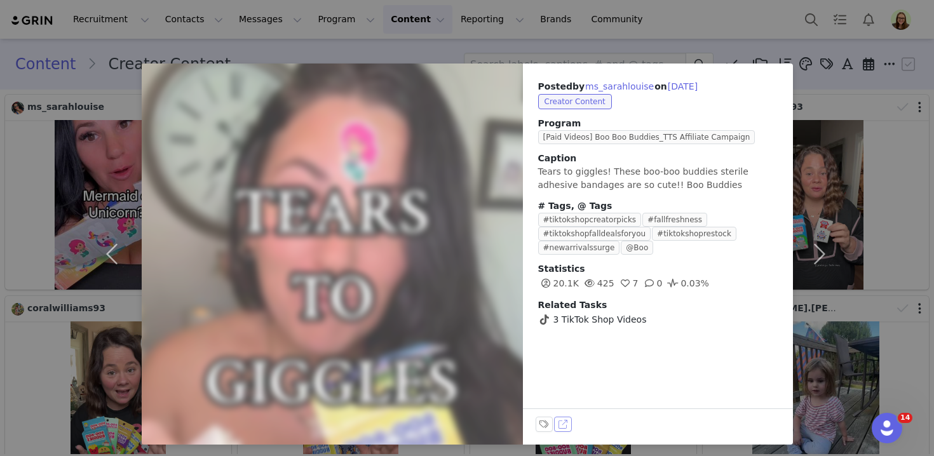
click at [564, 422] on button "View on TikTok" at bounding box center [563, 424] width 18 height 15
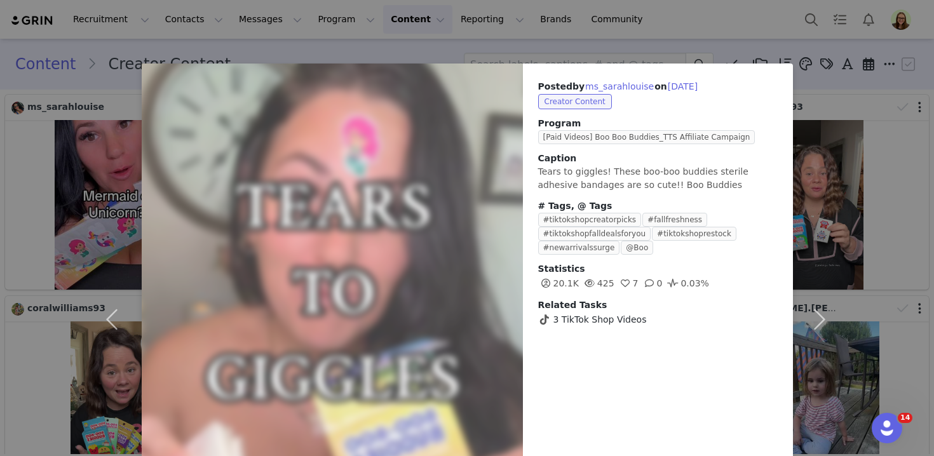
click at [359, 27] on div "Posted by ms_sarahlouise on [DATE] Creator Content Program [Paid Videos] Boo Bo…" at bounding box center [467, 228] width 934 height 456
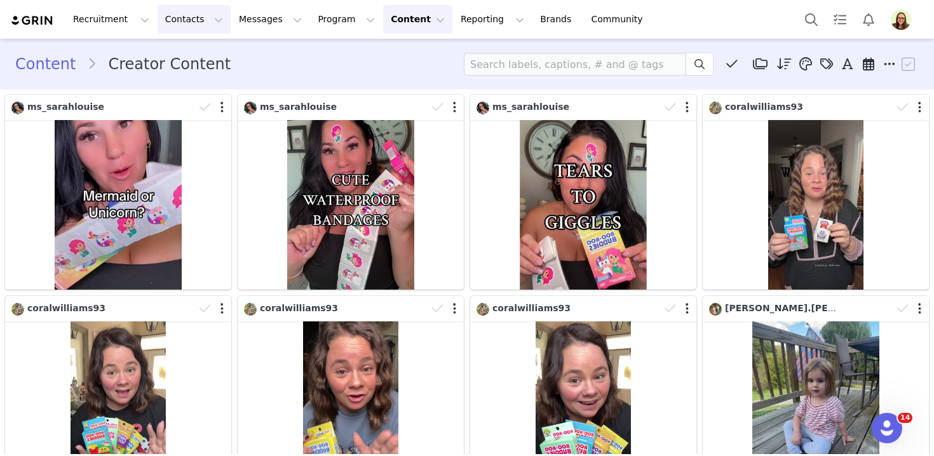
click at [184, 15] on button "Contacts Contacts" at bounding box center [194, 19] width 73 height 29
click at [191, 54] on p "Creators" at bounding box center [178, 56] width 38 height 13
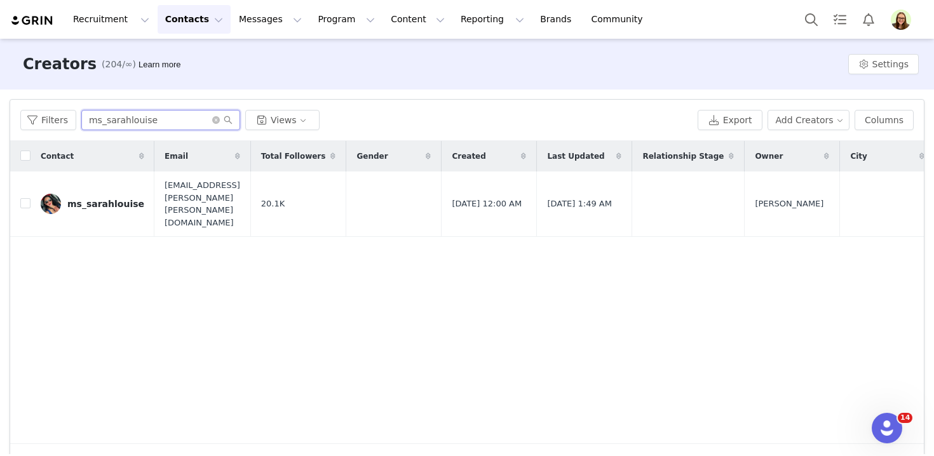
click at [193, 118] on input "ms_sarahlouise" at bounding box center [160, 120] width 159 height 20
paste input "chelsleebmoney"
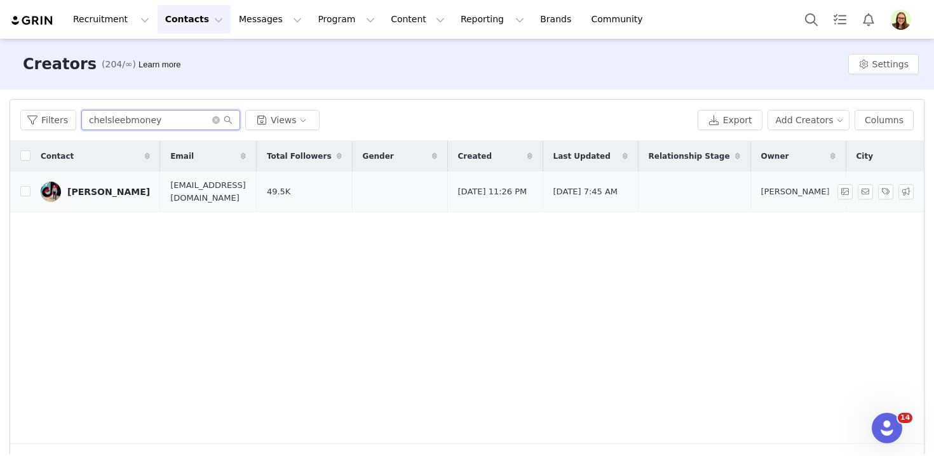
type input "chelsleebmoney"
click at [111, 203] on td "Chelsea Becker" at bounding box center [96, 192] width 130 height 41
click at [111, 194] on div "Chelsea Becker" at bounding box center [108, 192] width 83 height 10
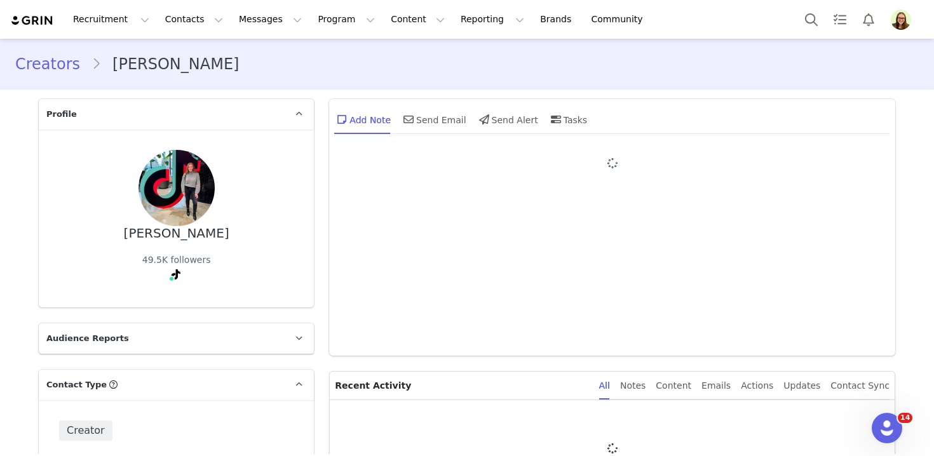
type input "+1 (United States)"
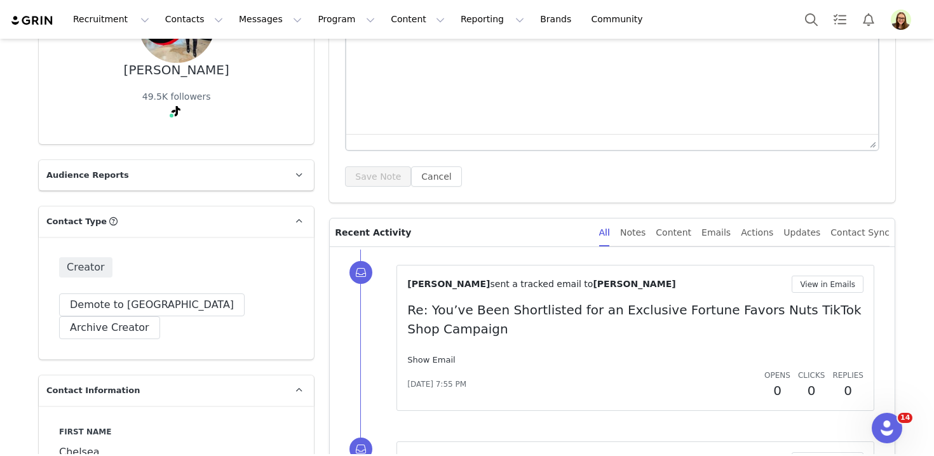
click at [420, 356] on link "Show Email" at bounding box center [431, 360] width 48 height 10
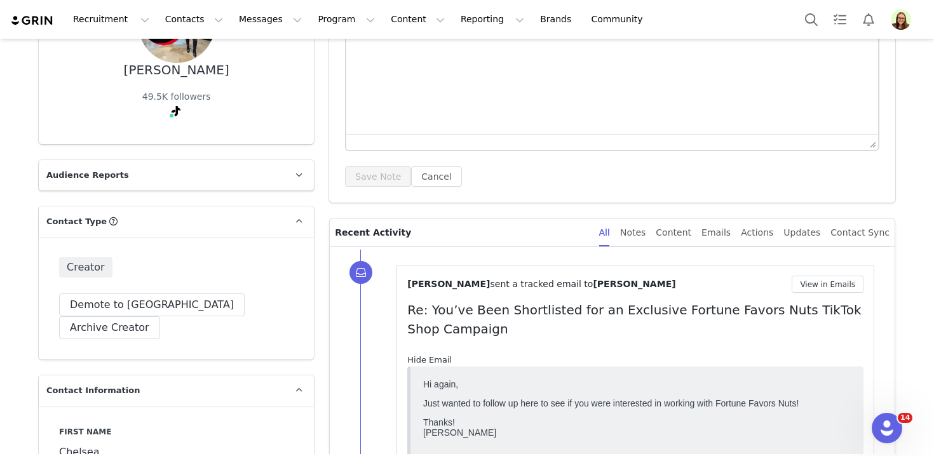
click at [420, 356] on link "Hide Email" at bounding box center [429, 360] width 44 height 10
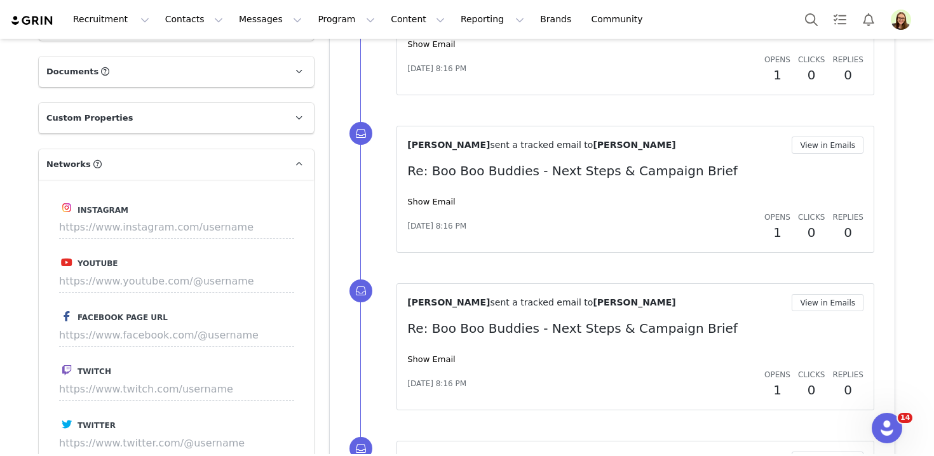
scroll to position [1021, 0]
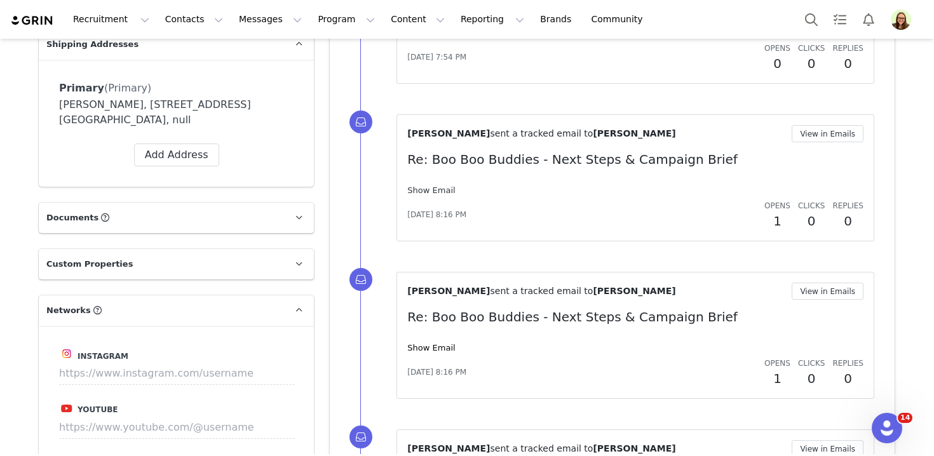
click at [439, 192] on link "Show Email" at bounding box center [431, 191] width 48 height 10
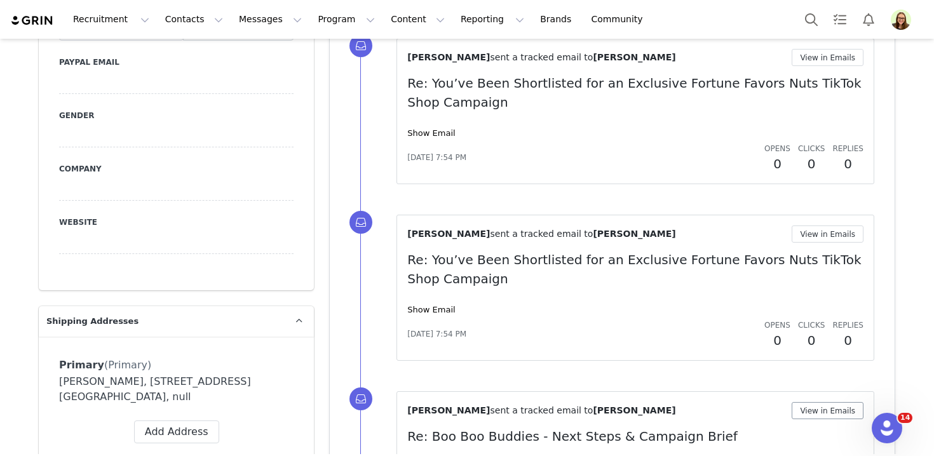
scroll to position [764, 0]
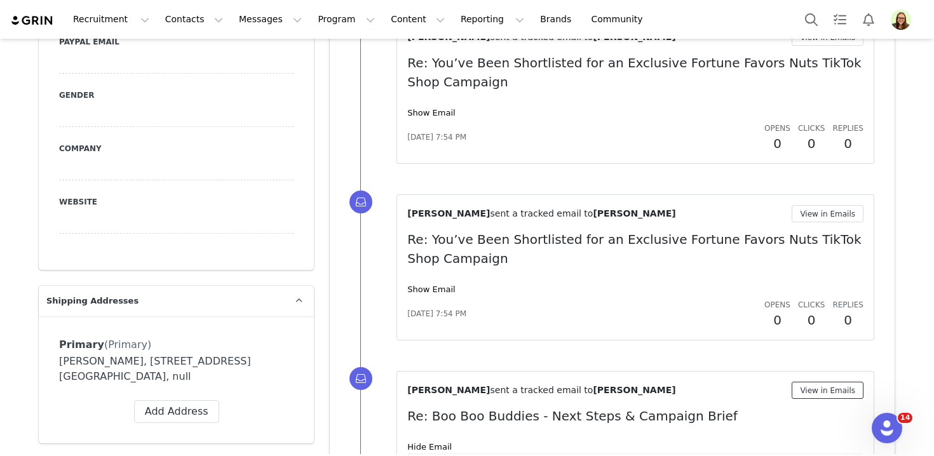
click at [829, 391] on button "View in Emails" at bounding box center [828, 390] width 72 height 17
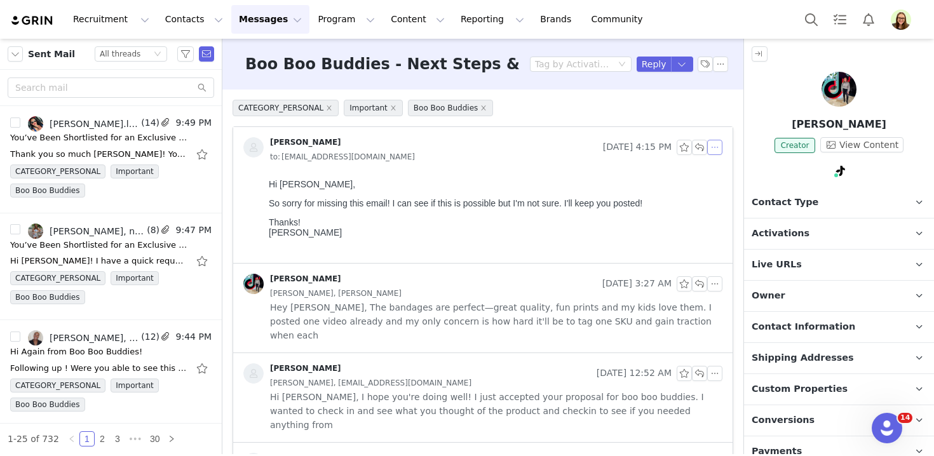
click at [719, 149] on button "button" at bounding box center [715, 147] width 15 height 15
click at [718, 171] on li "Reply All" at bounding box center [735, 170] width 54 height 20
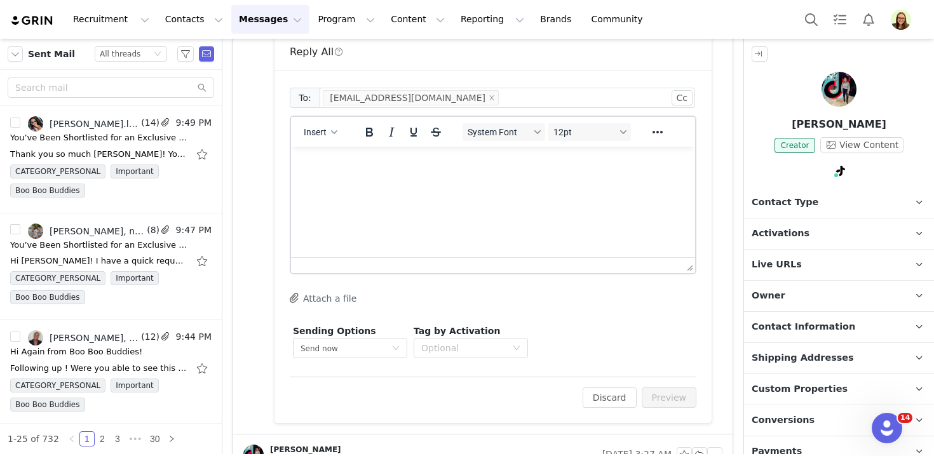
click at [414, 181] on html at bounding box center [493, 164] width 404 height 34
paste body "Rich Text Area. Press ALT-0 for help."
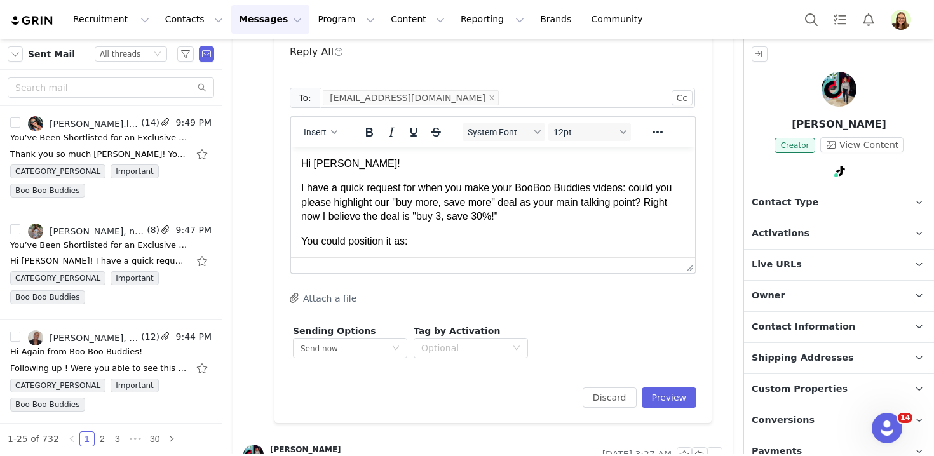
click at [334, 164] on p "Hi Nicole!" at bounding box center [493, 164] width 384 height 14
click at [677, 400] on button "Preview" at bounding box center [669, 398] width 55 height 20
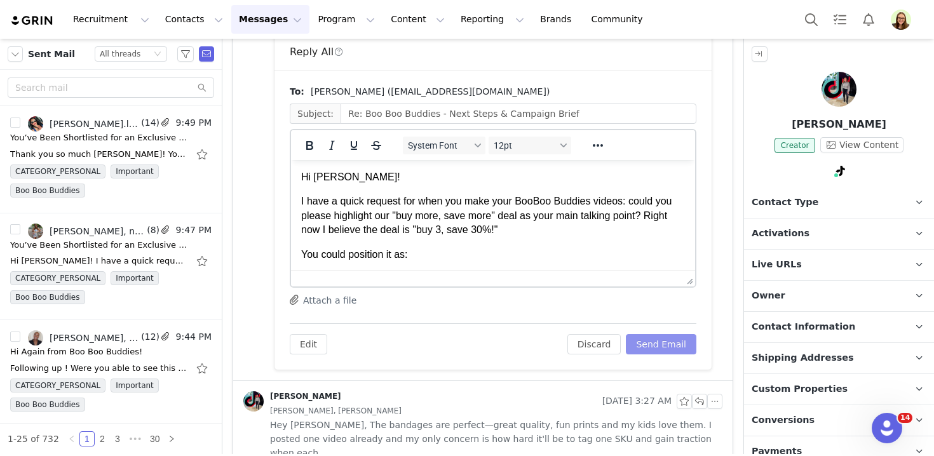
click at [659, 339] on button "Send Email" at bounding box center [661, 344] width 71 height 20
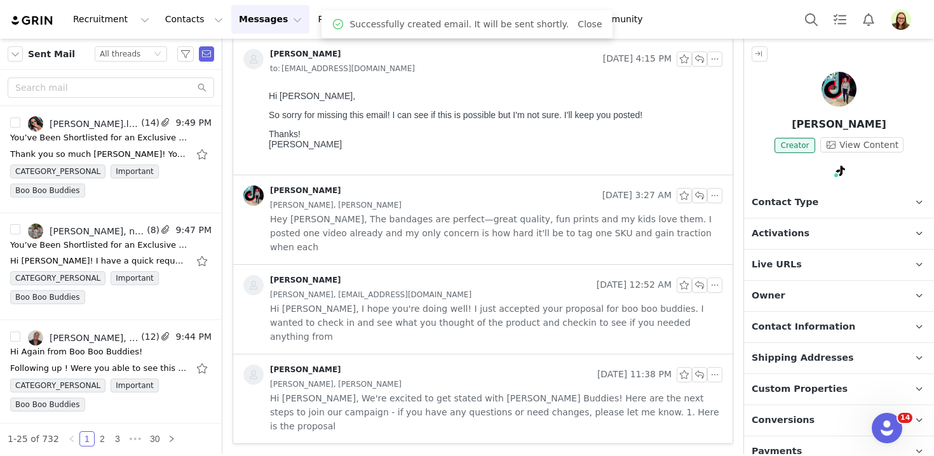
scroll to position [46, 0]
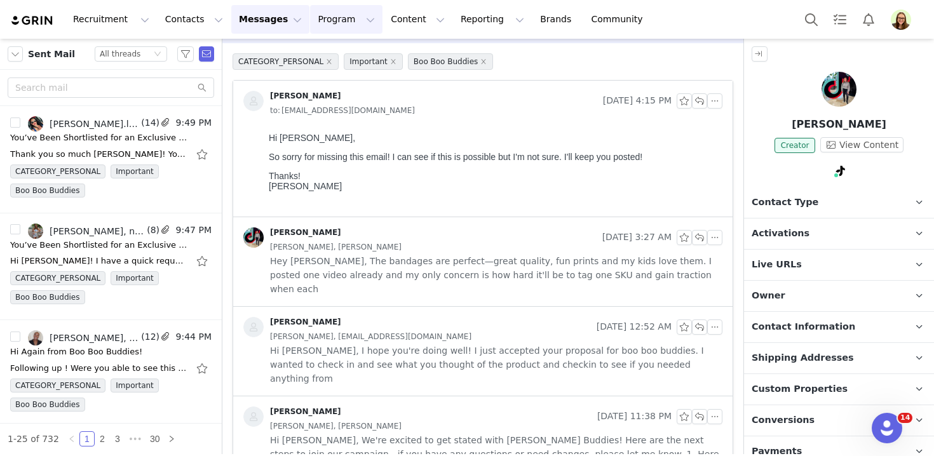
click at [327, 16] on button "Program Program" at bounding box center [346, 19] width 72 height 29
click at [341, 57] on p "Activations" at bounding box center [325, 56] width 49 height 13
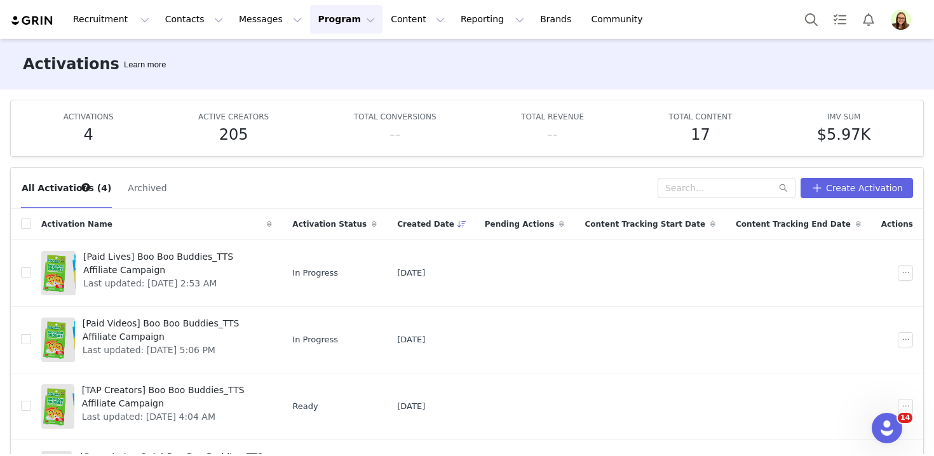
click at [901, 17] on img "Profile" at bounding box center [901, 20] width 20 height 20
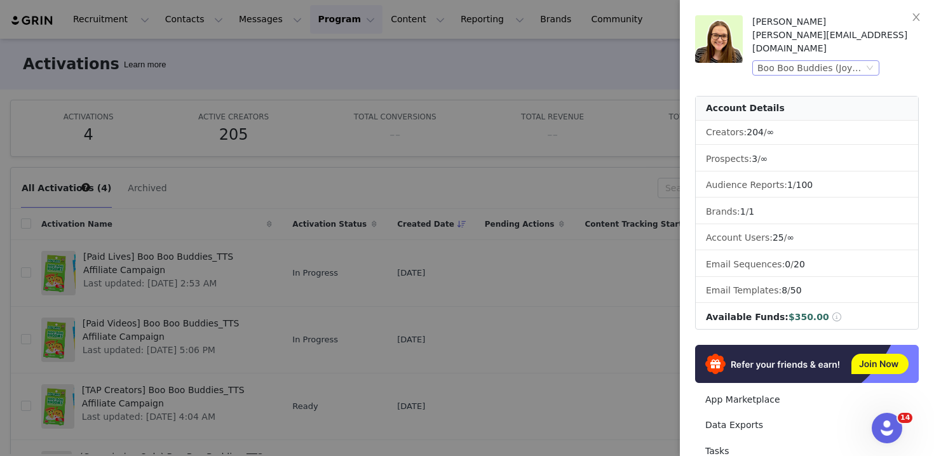
click at [772, 61] on div "Boo Boo Buddies (Joybyte)" at bounding box center [811, 68] width 106 height 14
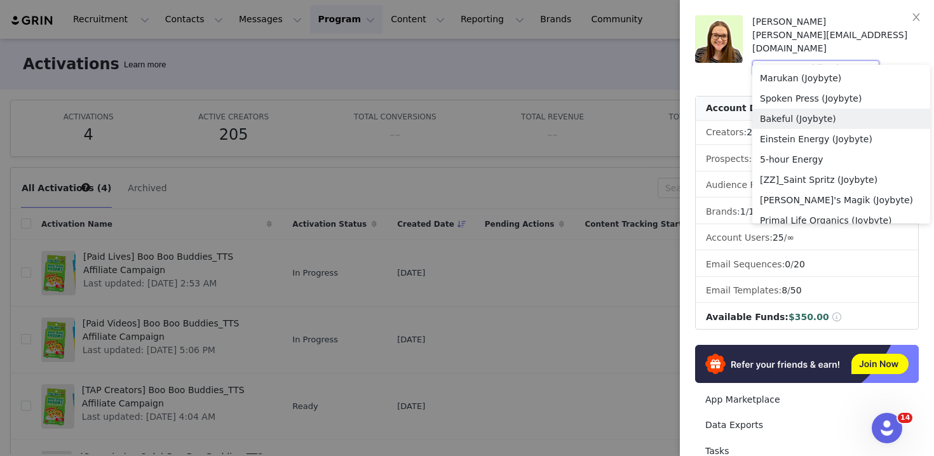
scroll to position [1179, 0]
click at [798, 193] on li "Kate's Magik (Joybyte)" at bounding box center [842, 201] width 178 height 20
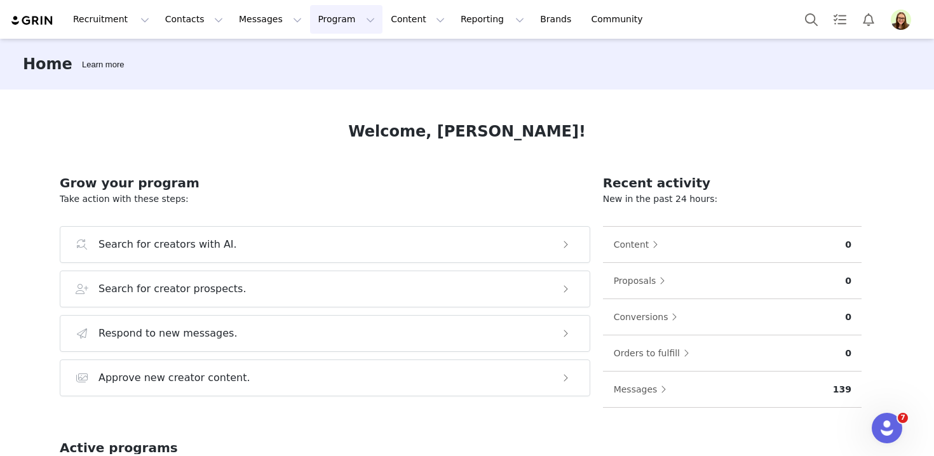
click at [329, 23] on button "Program Program" at bounding box center [346, 19] width 72 height 29
click at [341, 51] on p "Activations" at bounding box center [325, 56] width 49 height 13
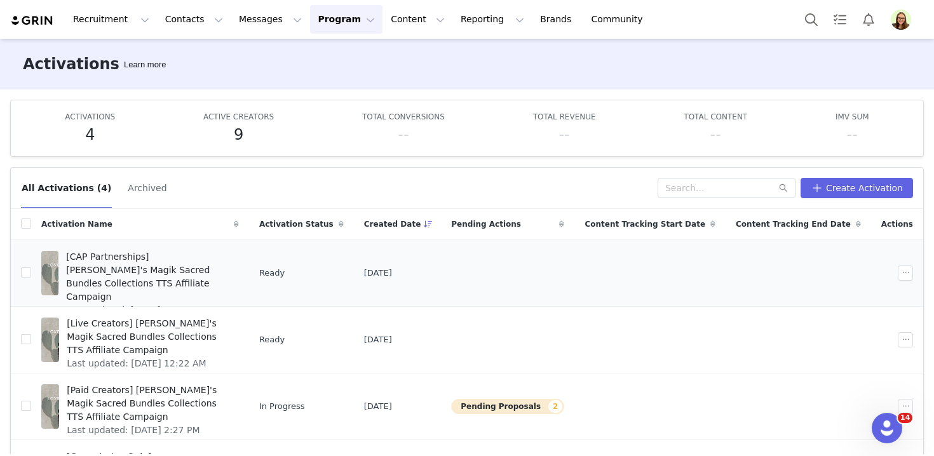
scroll to position [32, 0]
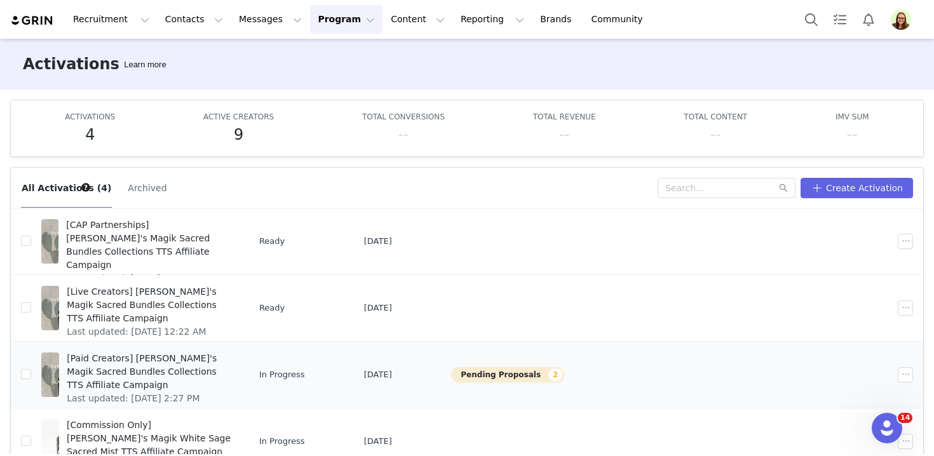
click at [230, 364] on span "[Paid Creators] [PERSON_NAME]'s Magik Sacred Bundles Collections TTS Affiliate …" at bounding box center [149, 372] width 165 height 40
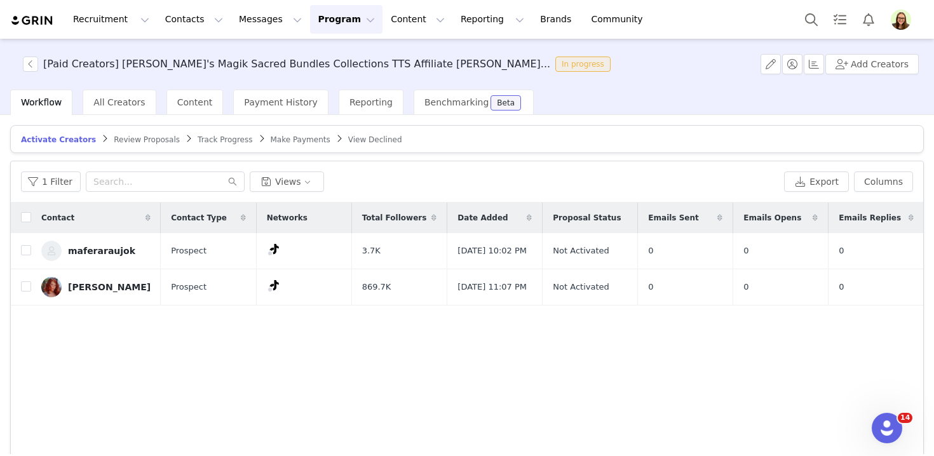
click at [164, 141] on span "Review Proposals" at bounding box center [147, 139] width 66 height 9
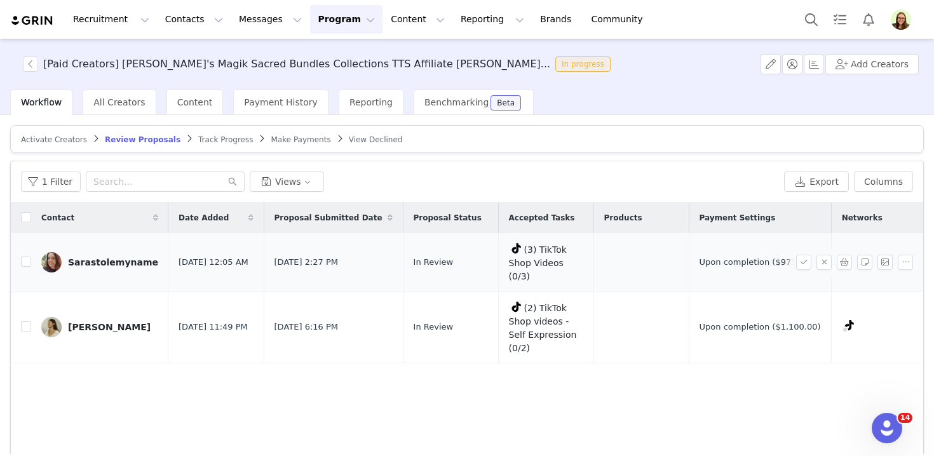
click at [118, 257] on div "Sarastolemyname" at bounding box center [113, 262] width 90 height 10
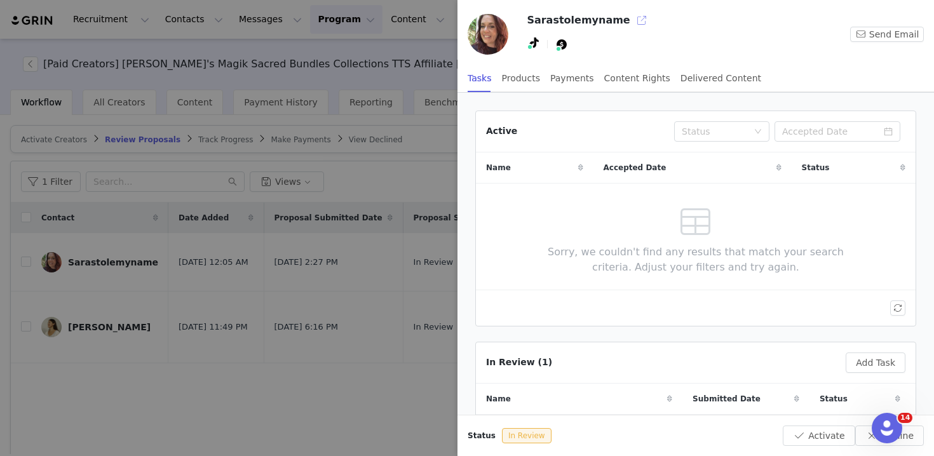
click at [632, 17] on button "button" at bounding box center [642, 20] width 20 height 20
click at [69, 264] on div at bounding box center [467, 228] width 934 height 456
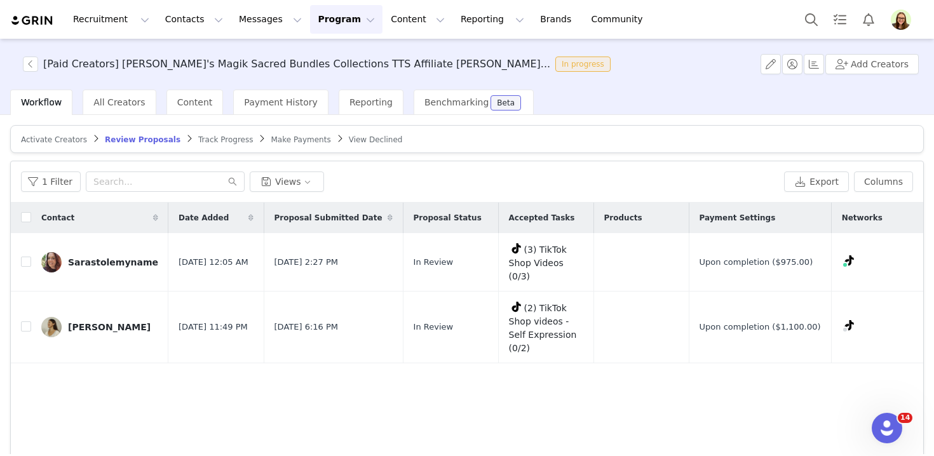
click at [81, 322] on div "[PERSON_NAME]" at bounding box center [109, 327] width 83 height 10
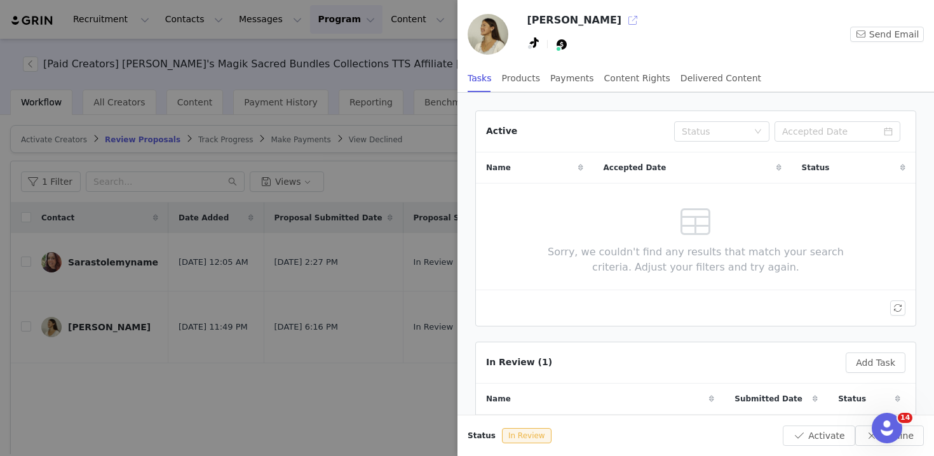
click at [623, 17] on button "button" at bounding box center [633, 20] width 20 height 20
click at [250, 151] on div at bounding box center [467, 228] width 934 height 456
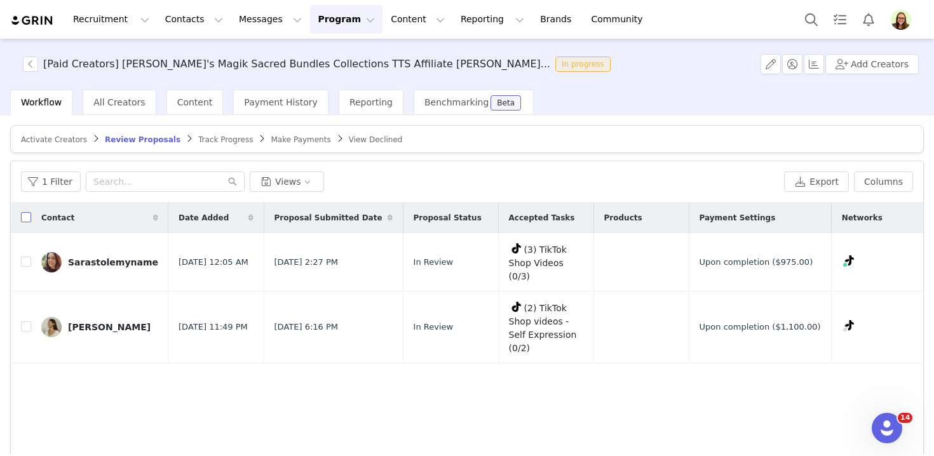
click at [22, 220] on input "checkbox" at bounding box center [26, 217] width 10 height 10
checkbox input "true"
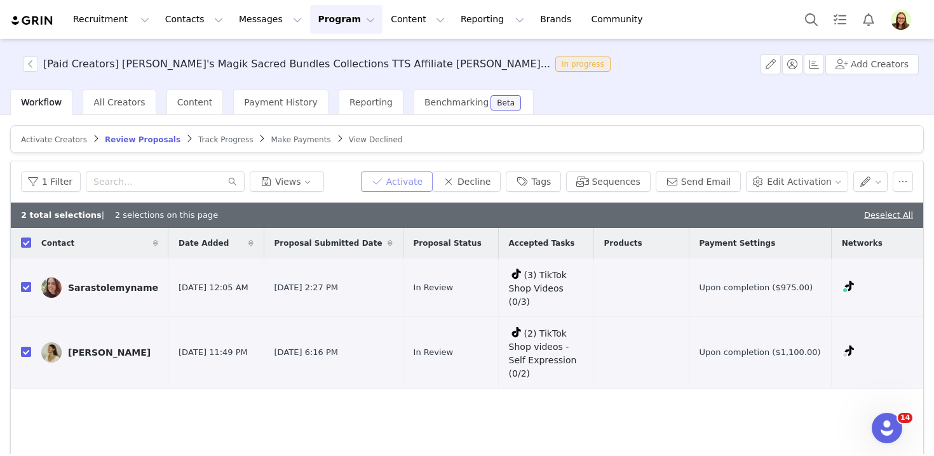
click at [418, 184] on button "Activate" at bounding box center [397, 182] width 72 height 20
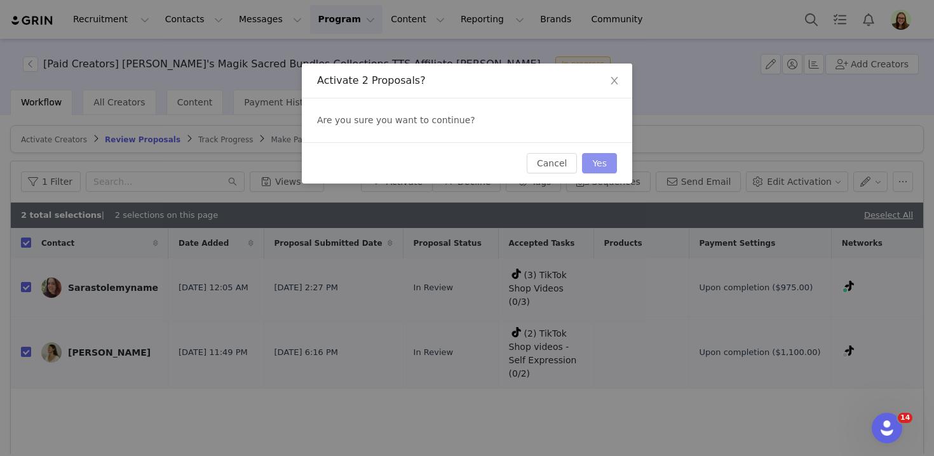
click at [600, 166] on button "Yes" at bounding box center [599, 163] width 35 height 20
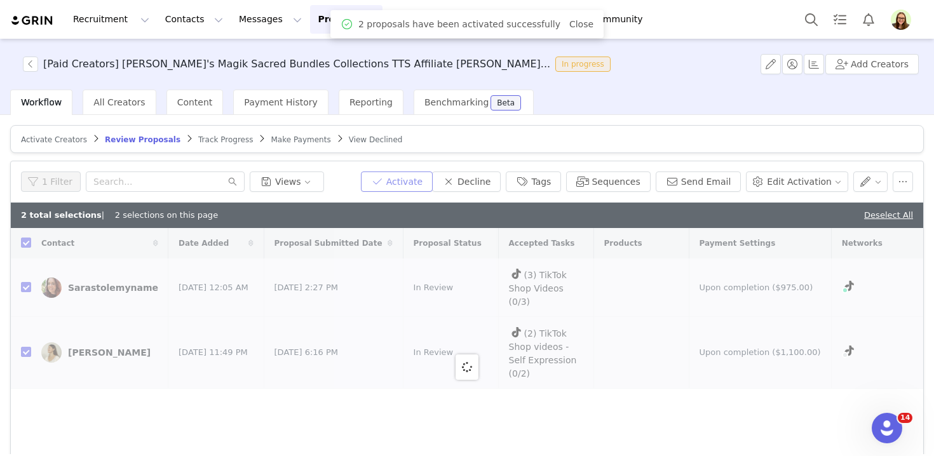
checkbox input "false"
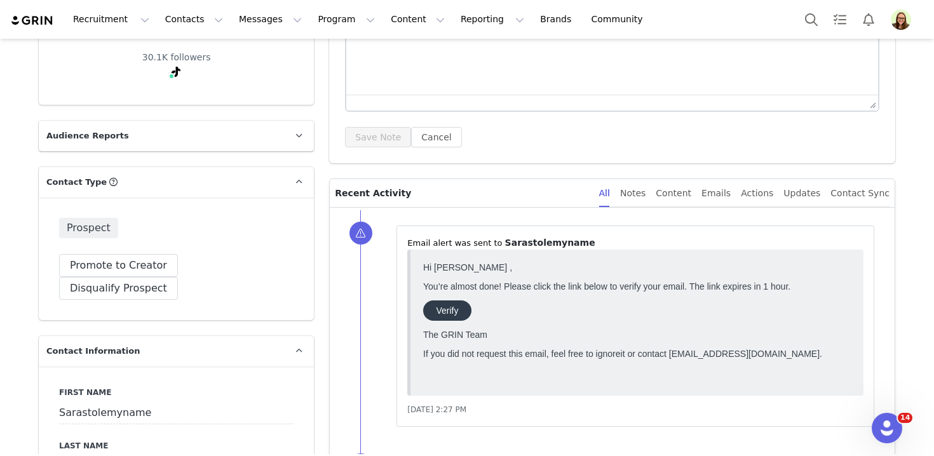
scroll to position [506, 0]
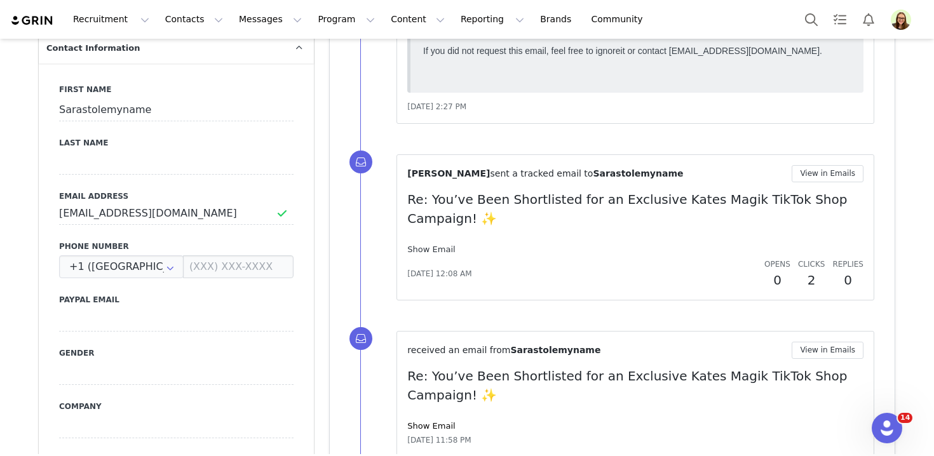
click at [427, 254] on link "Show Email" at bounding box center [431, 250] width 48 height 10
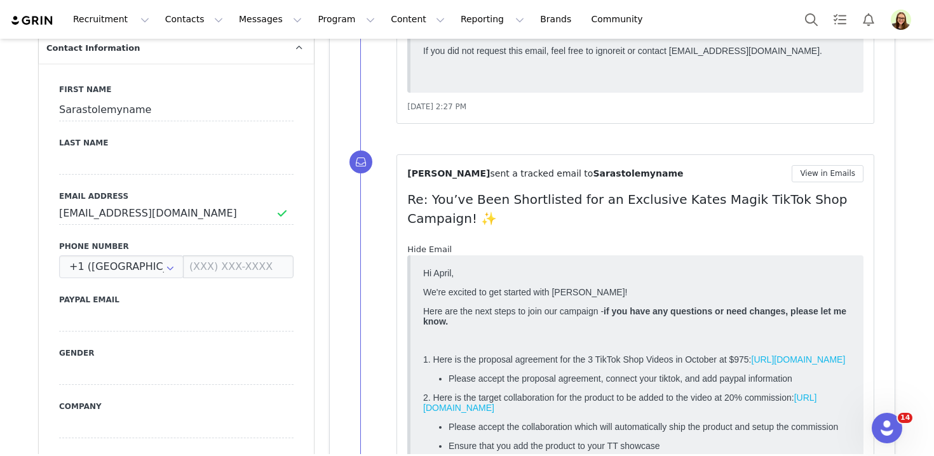
scroll to position [0, 0]
click at [311, 15] on button "Program Program" at bounding box center [346, 19] width 72 height 29
click at [195, 26] on button "Contacts Contacts" at bounding box center [194, 19] width 73 height 29
click at [203, 79] on div "Prospects" at bounding box center [198, 79] width 85 height 13
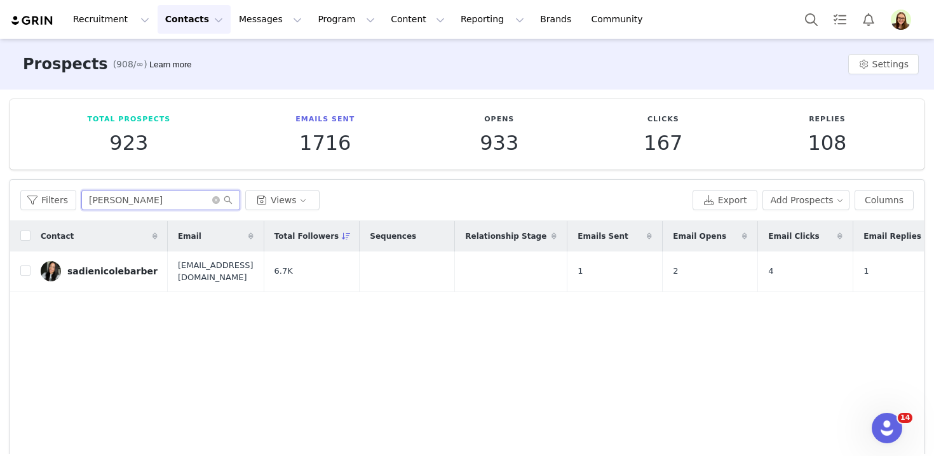
click at [199, 203] on input "[PERSON_NAME]" at bounding box center [160, 200] width 159 height 20
click at [139, 201] on input "[PERSON_NAME]" at bounding box center [160, 200] width 159 height 20
paste input "baiello"
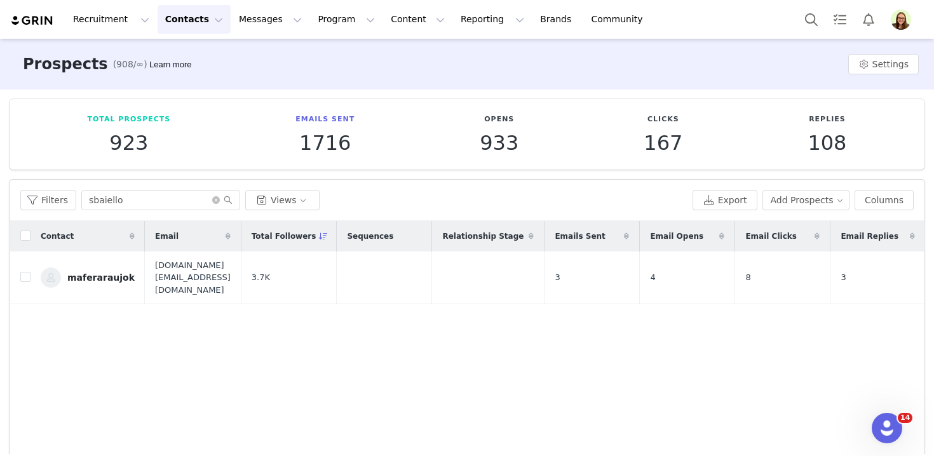
click at [188, 187] on div "Filters sbaiello Views Export Add Prospects Columns" at bounding box center [467, 200] width 914 height 41
click at [188, 199] on input "sbaiello" at bounding box center [160, 200] width 159 height 20
paste input "tessicavision"
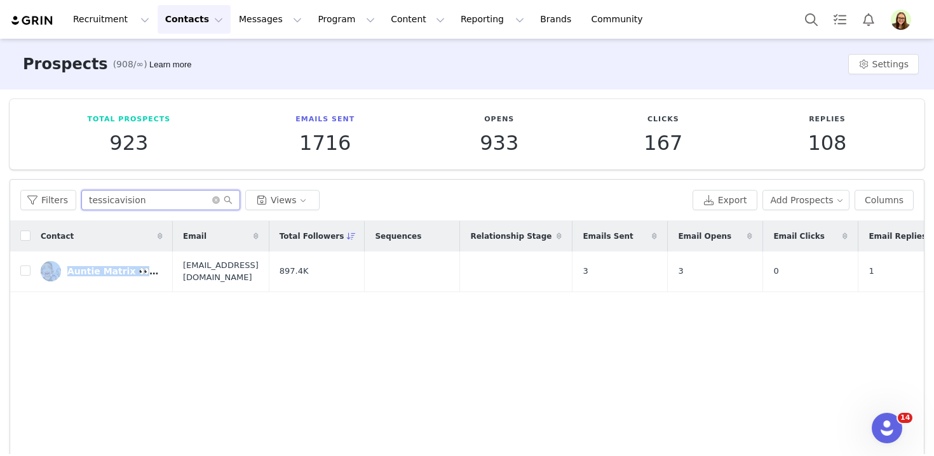
click at [134, 198] on input "tessicavision" at bounding box center [160, 200] width 159 height 20
paste input "hannahvail1"
click at [133, 194] on input "hannahvail1" at bounding box center [160, 200] width 159 height 20
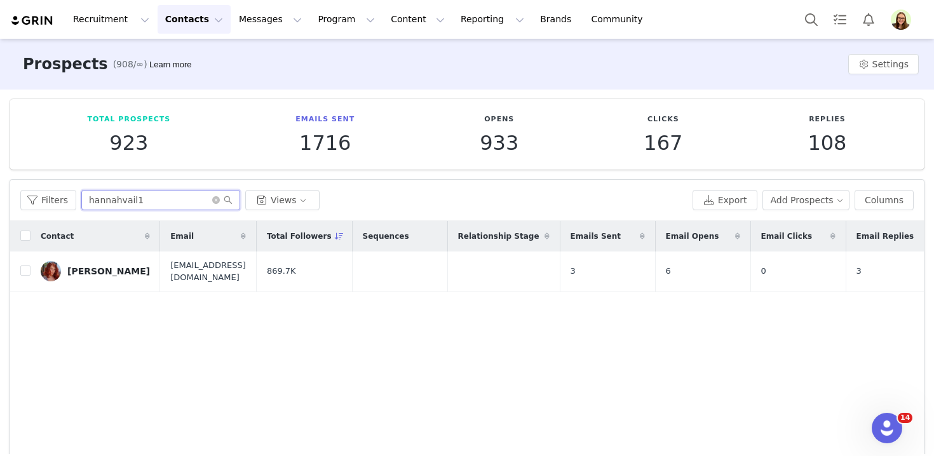
click at [133, 194] on input "hannahvail1" at bounding box center [160, 200] width 159 height 20
paste input "m0dizzl3"
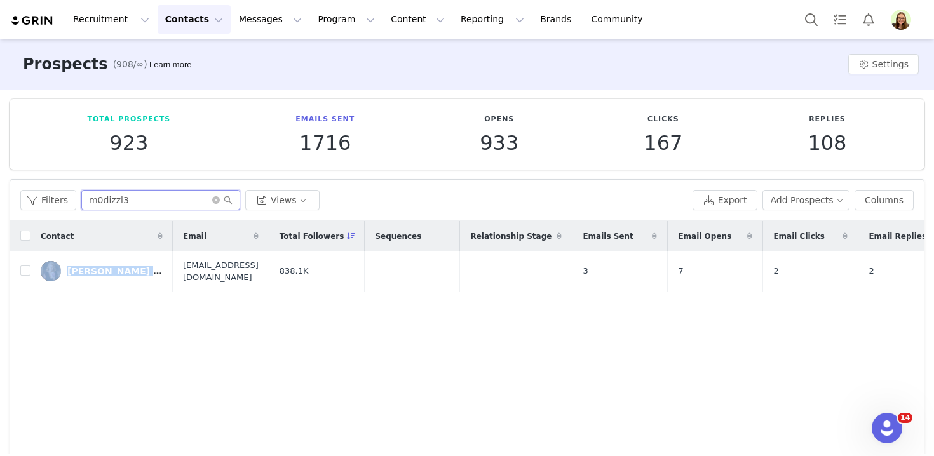
click at [179, 194] on input "m0dizzl3" at bounding box center [160, 200] width 159 height 20
paste input "lonelypinesfarm"
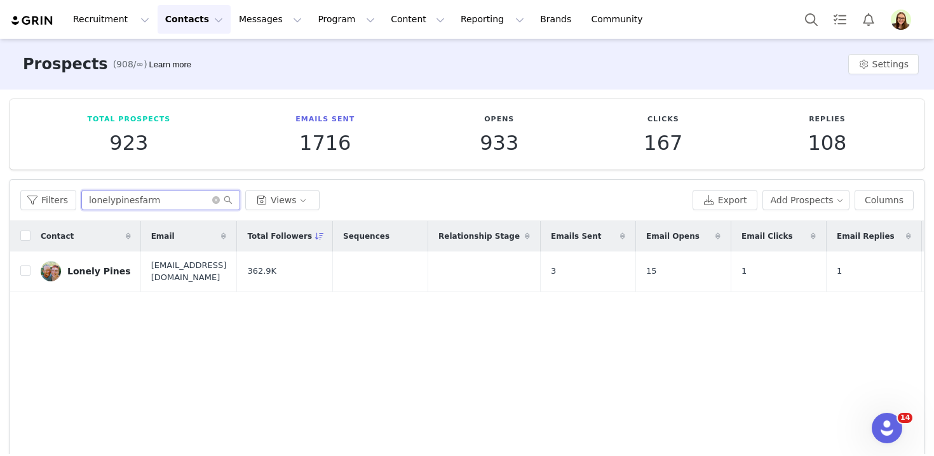
click at [126, 200] on input "lonelypinesfarm" at bounding box center [160, 200] width 159 height 20
paste input "instantwitch"
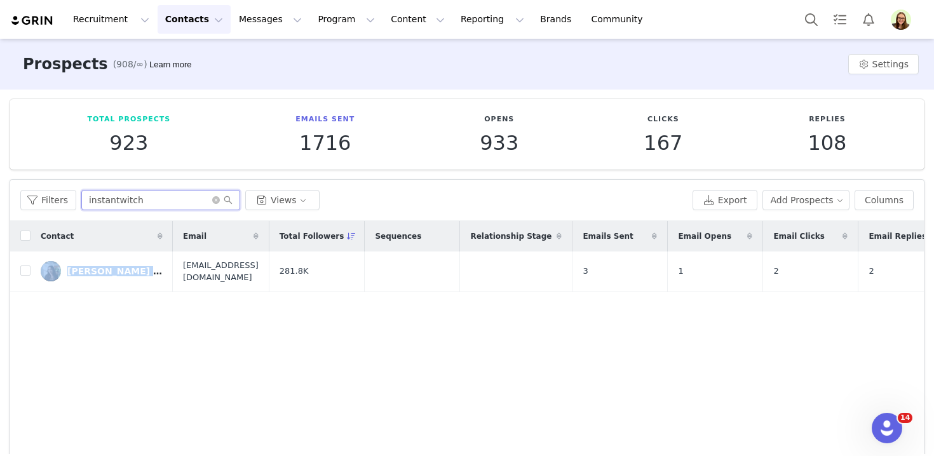
click at [147, 199] on input "instantwitch" at bounding box center [160, 200] width 159 height 20
paste input "alignedwithabundance"
click at [106, 199] on input "alignedwithabundance" at bounding box center [160, 200] width 159 height 20
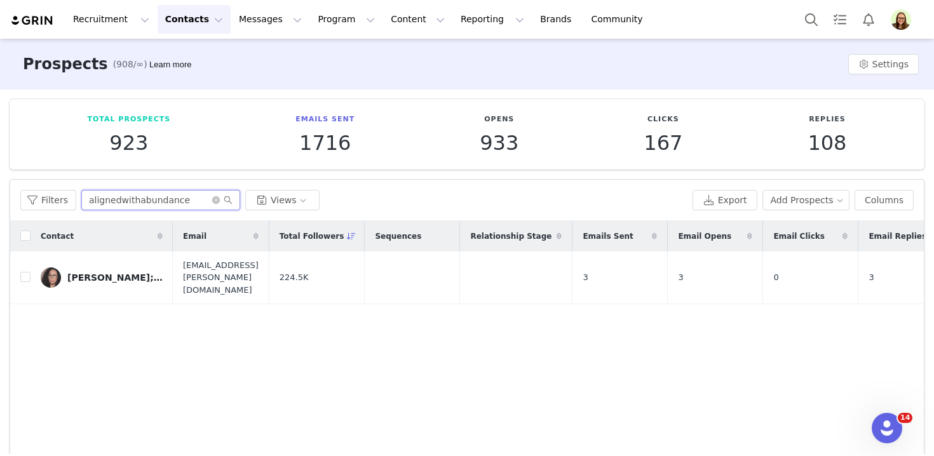
click at [106, 199] on input "alignedwithabundance" at bounding box center [160, 200] width 159 height 20
paste input "DivinelyMagnetic"
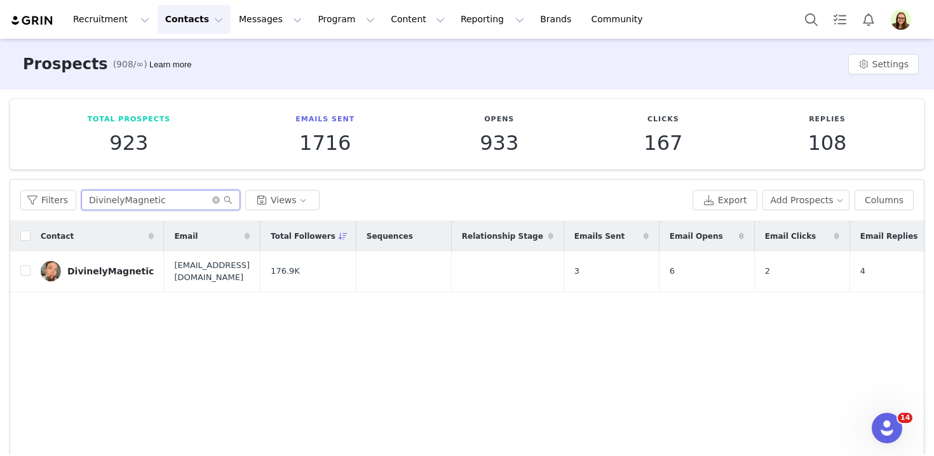
click at [115, 195] on input "DivinelyMagnetic" at bounding box center [160, 200] width 159 height 20
paste input "violademyan"
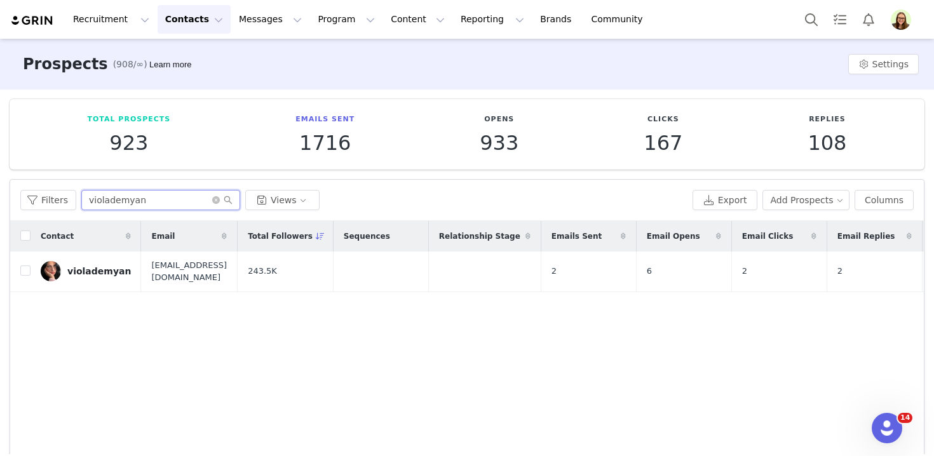
click at [156, 193] on input "violademyan" at bounding box center [160, 200] width 159 height 20
paste input "cauldronandspells"
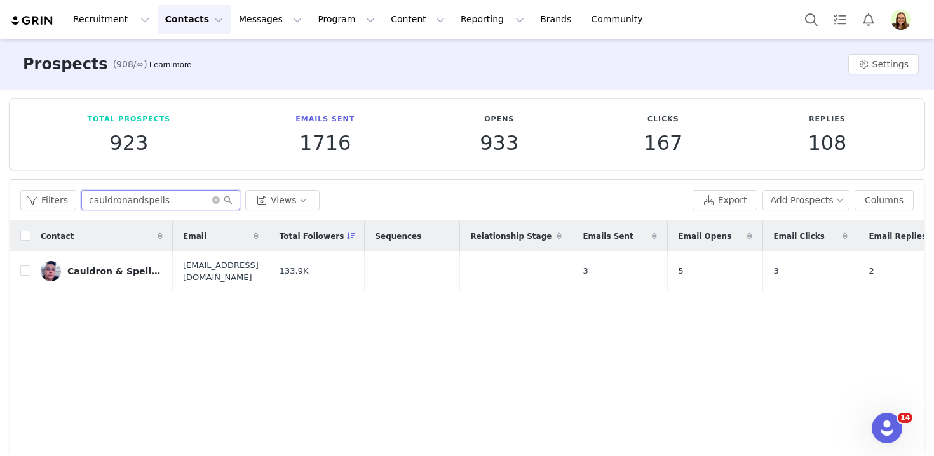
click at [100, 201] on input "cauldronandspells" at bounding box center [160, 200] width 159 height 20
paste input "whydontyoubitchaboutit"
click at [118, 196] on input "whydontyoubitchaboutit" at bounding box center [160, 200] width 159 height 20
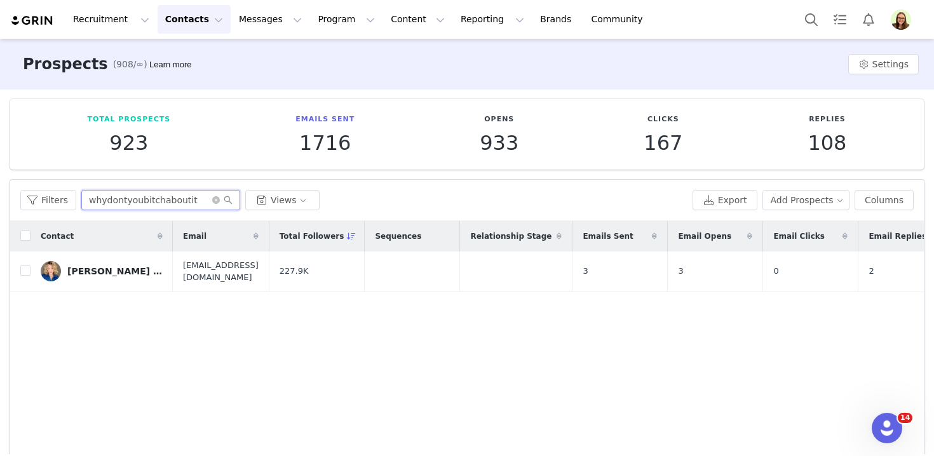
click at [118, 196] on input "whydontyoubitchaboutit" at bounding box center [160, 200] width 159 height 20
paste input "divinitybaby"
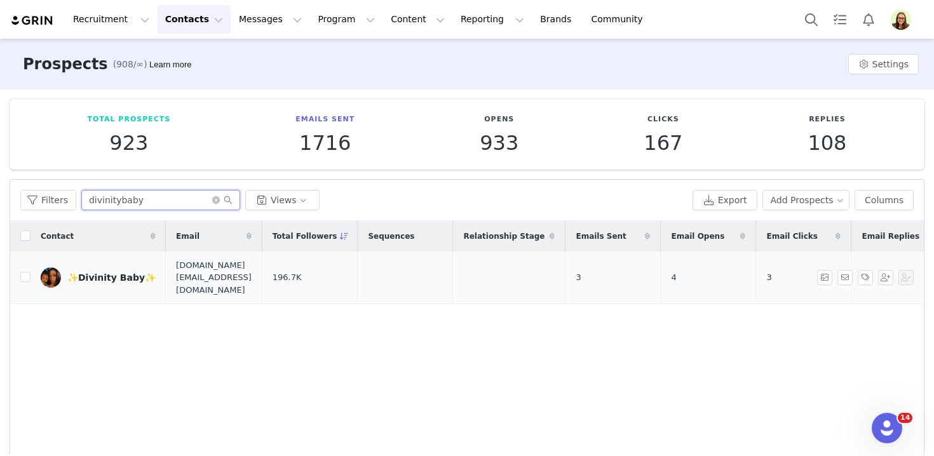
type input "divinitybaby"
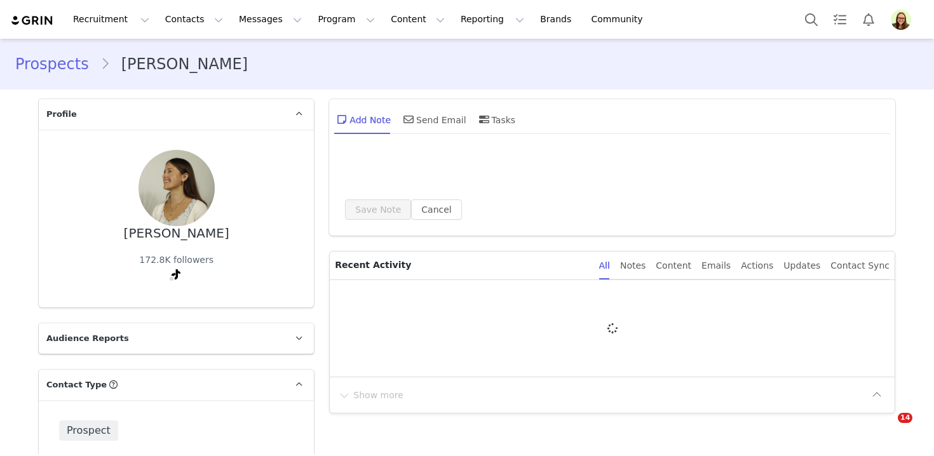
type input "+1 ([GEOGRAPHIC_DATA])"
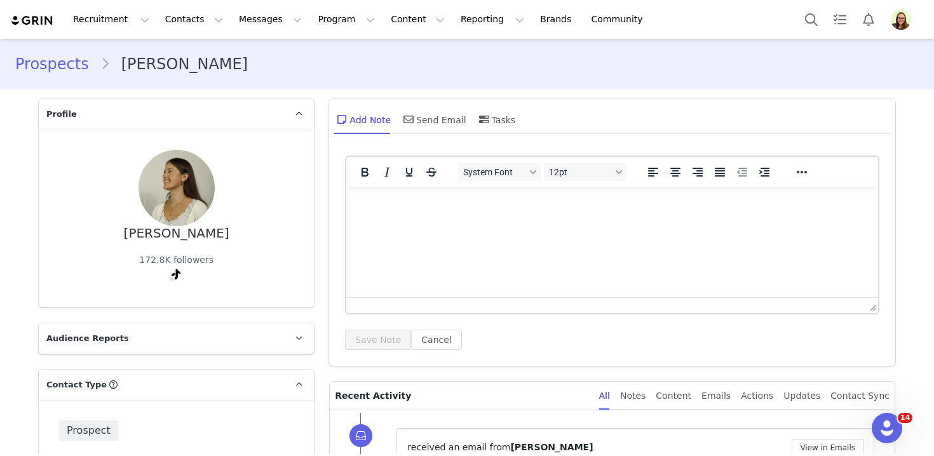
click at [174, 242] on div "Amelie Polk 172.8K followers" at bounding box center [176, 218] width 235 height 137
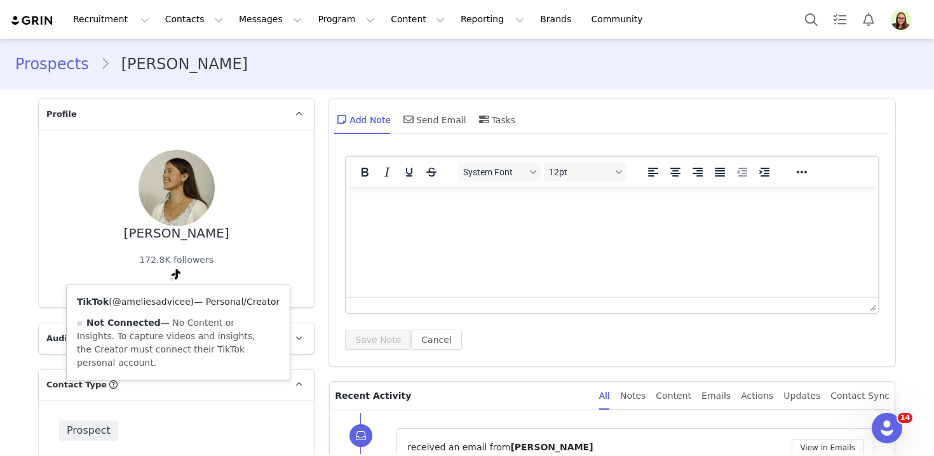
click at [167, 301] on link "@ameliesadvicee" at bounding box center [152, 302] width 78 height 10
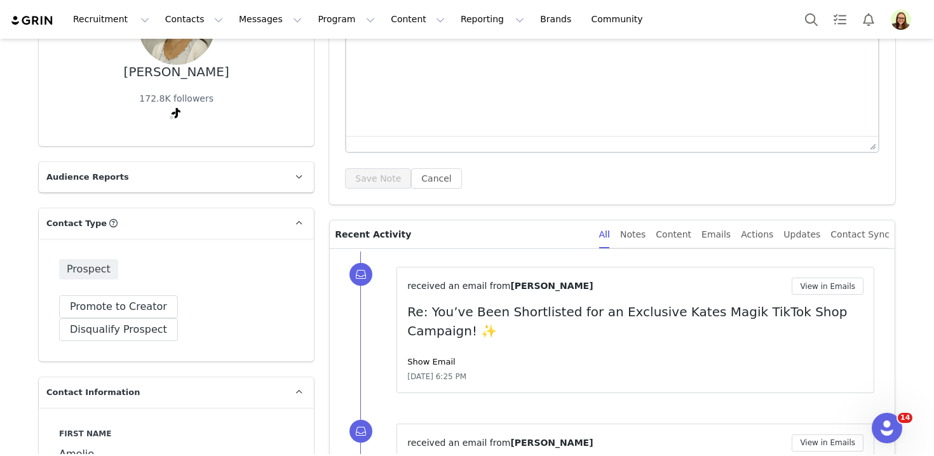
scroll to position [179, 0]
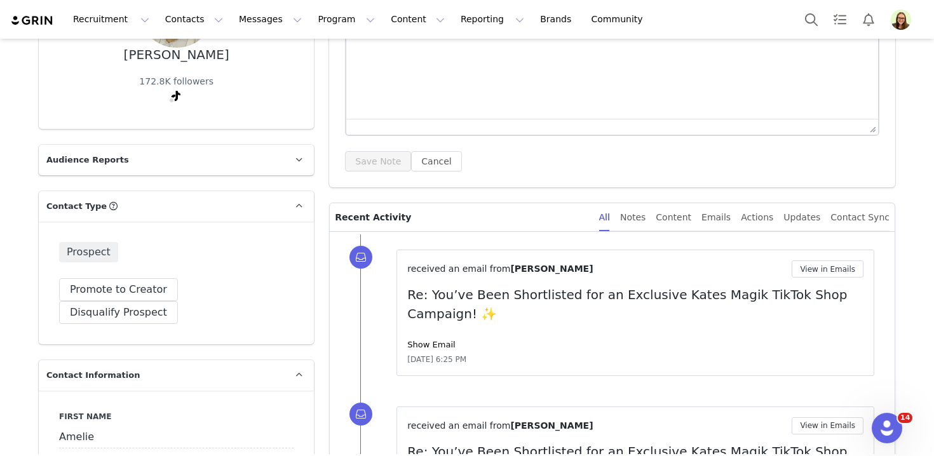
click at [434, 352] on div "received an email from Amelie Polk View in Emails Re: You’ve Been Shortlisted f…" at bounding box center [635, 313] width 456 height 105
click at [434, 341] on link "Show Email" at bounding box center [431, 345] width 48 height 10
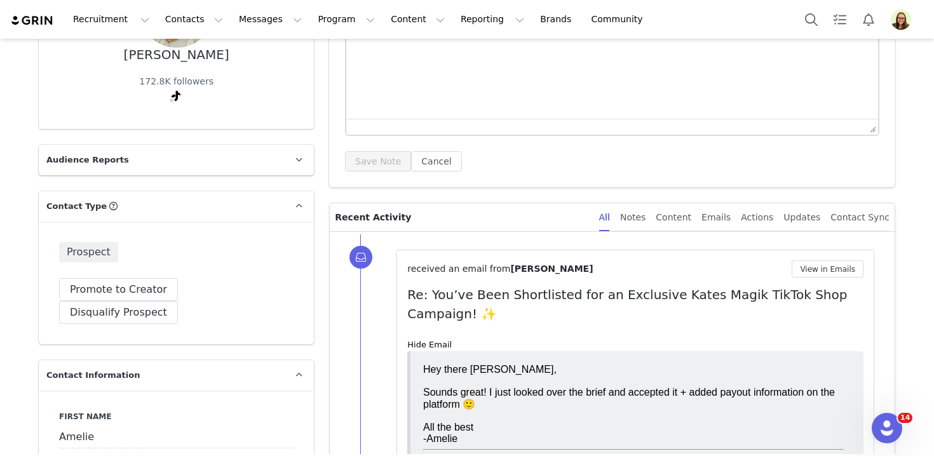
scroll to position [0, 0]
click at [817, 273] on button "View in Emails" at bounding box center [828, 269] width 72 height 17
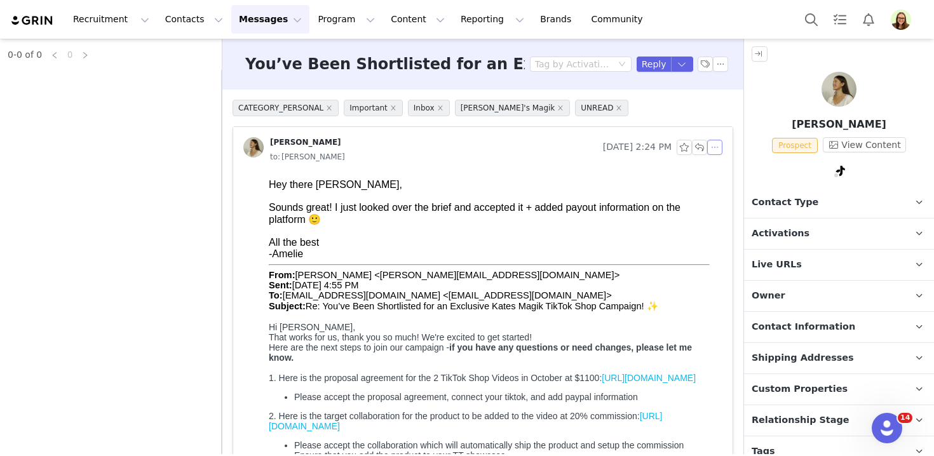
click at [716, 145] on button "button" at bounding box center [715, 147] width 15 height 15
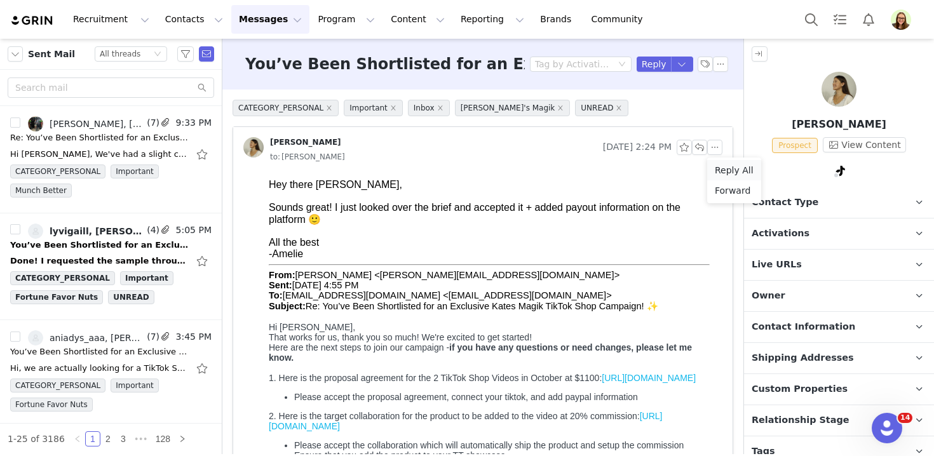
click at [725, 168] on li "Reply All" at bounding box center [735, 170] width 54 height 20
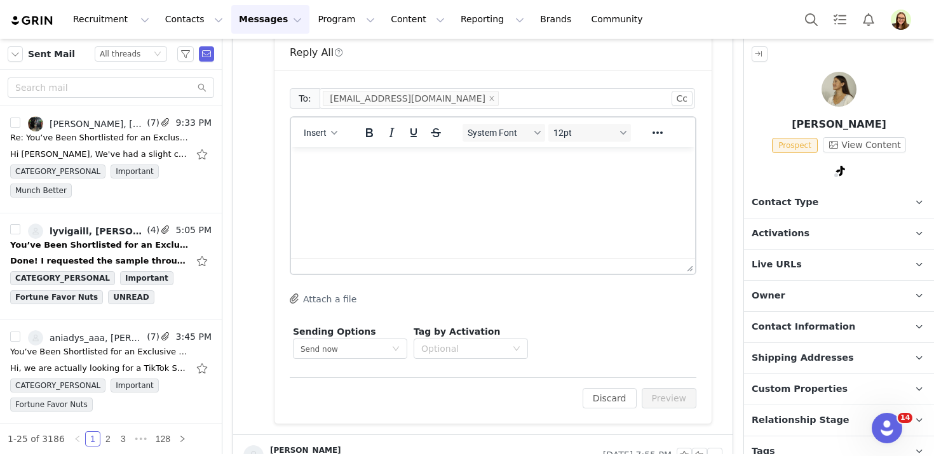
click at [819, 123] on p "[PERSON_NAME]" at bounding box center [839, 124] width 190 height 15
copy p "Amelie"
click at [568, 181] on html at bounding box center [493, 164] width 404 height 34
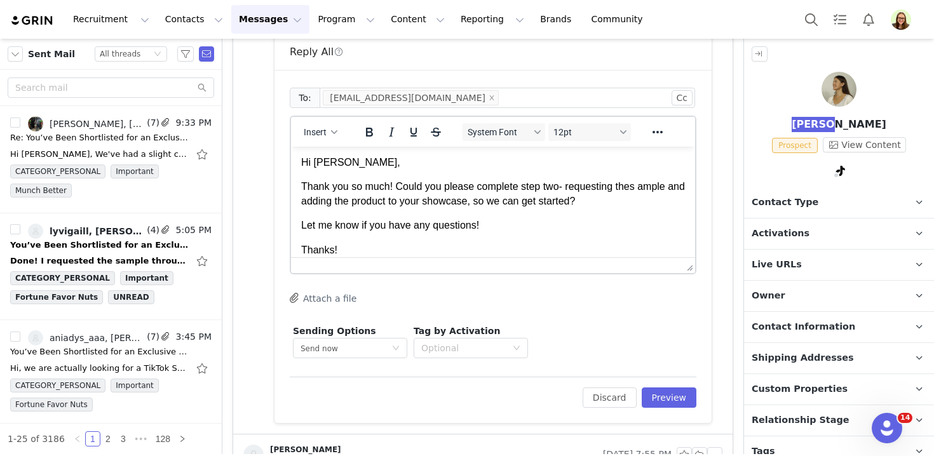
scroll to position [15, 0]
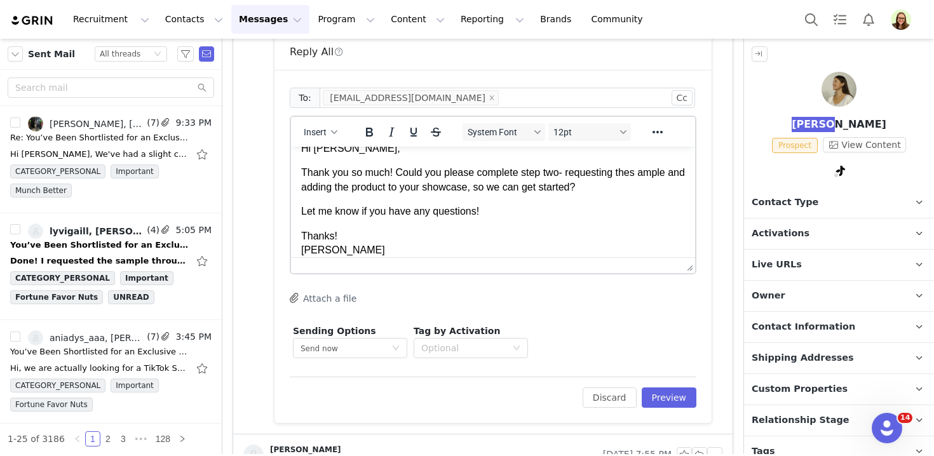
click at [493, 182] on p "Thank you so much! Could you please complete step two- requesting thes ample an…" at bounding box center [493, 180] width 384 height 29
click at [638, 172] on p "Thank you so much! Could you please complete step two- requesting thes ample an…" at bounding box center [493, 180] width 384 height 29
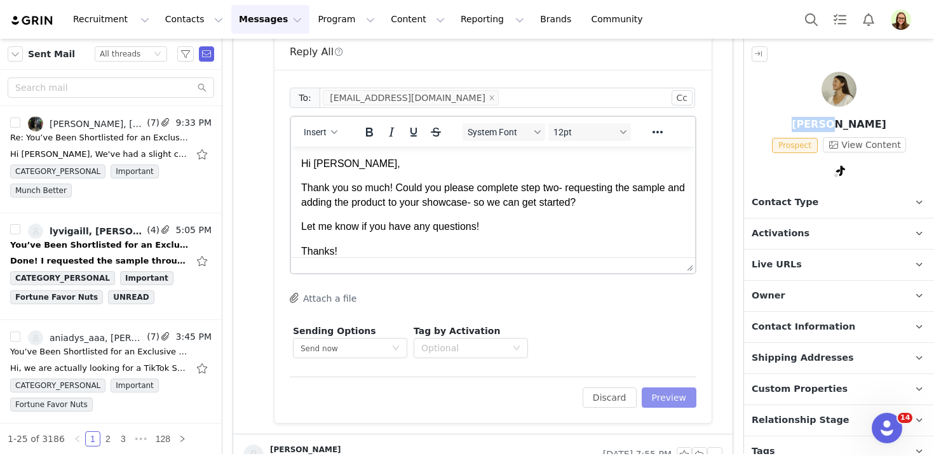
click at [667, 399] on button "Preview" at bounding box center [669, 398] width 55 height 20
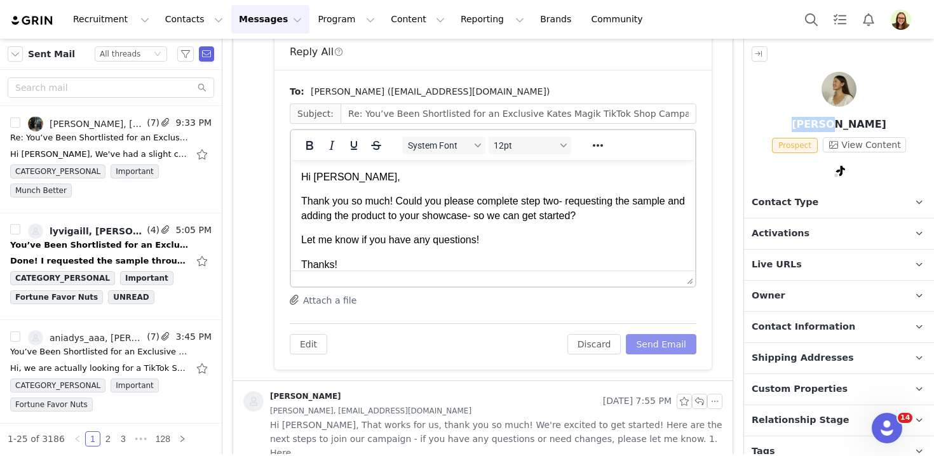
click at [646, 343] on button "Send Email" at bounding box center [661, 344] width 71 height 20
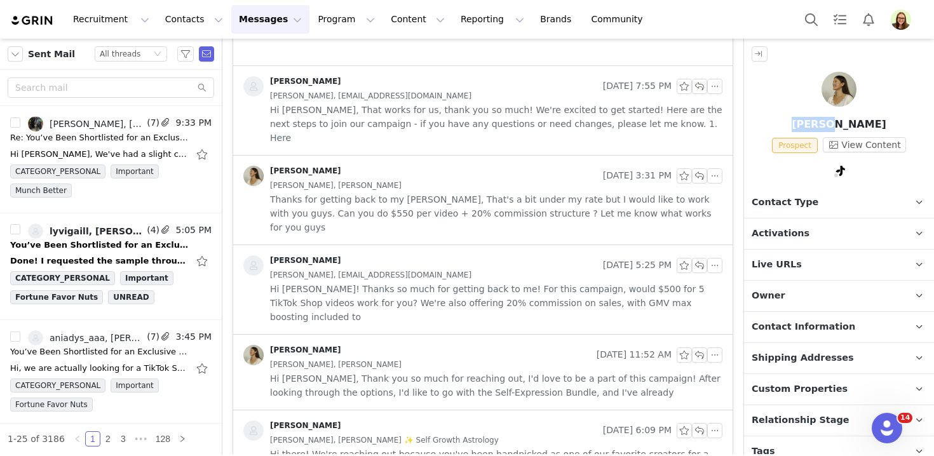
scroll to position [202, 0]
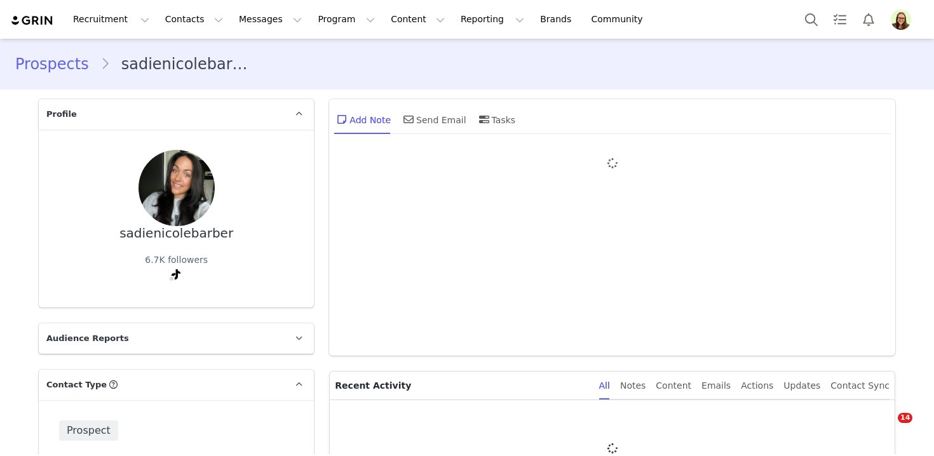
type input "+1 ([GEOGRAPHIC_DATA])"
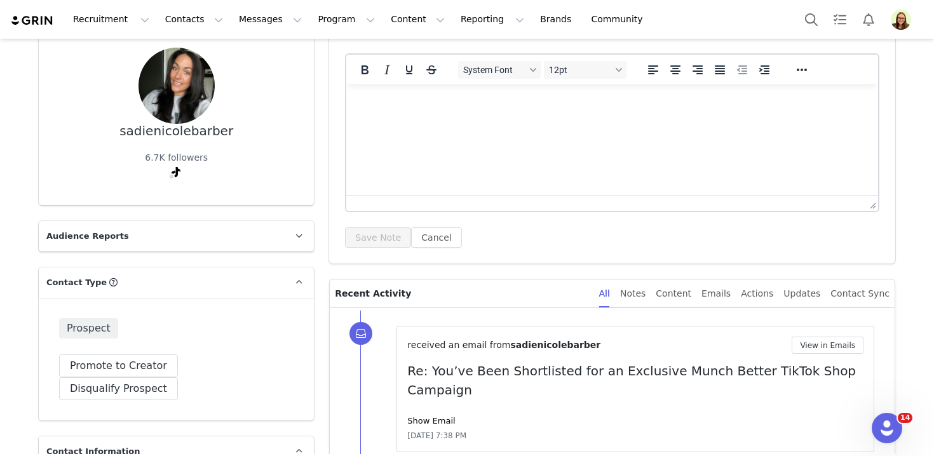
scroll to position [158, 0]
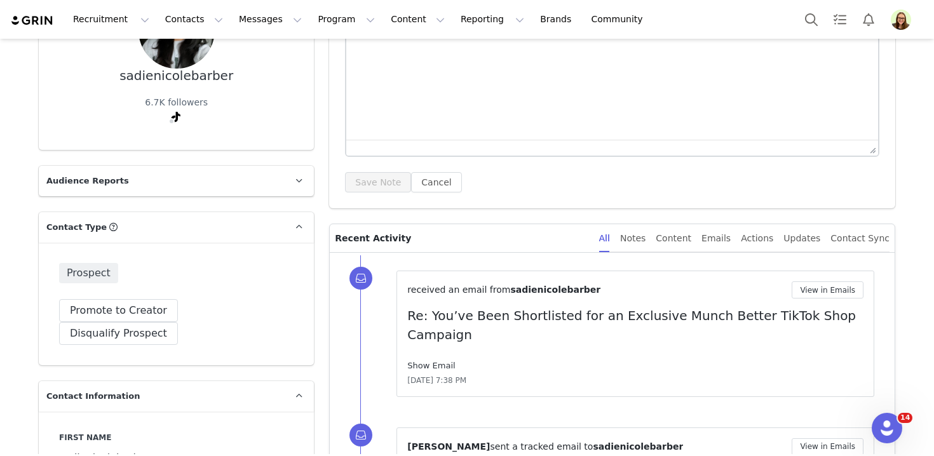
click at [439, 361] on link "Show Email" at bounding box center [431, 366] width 48 height 10
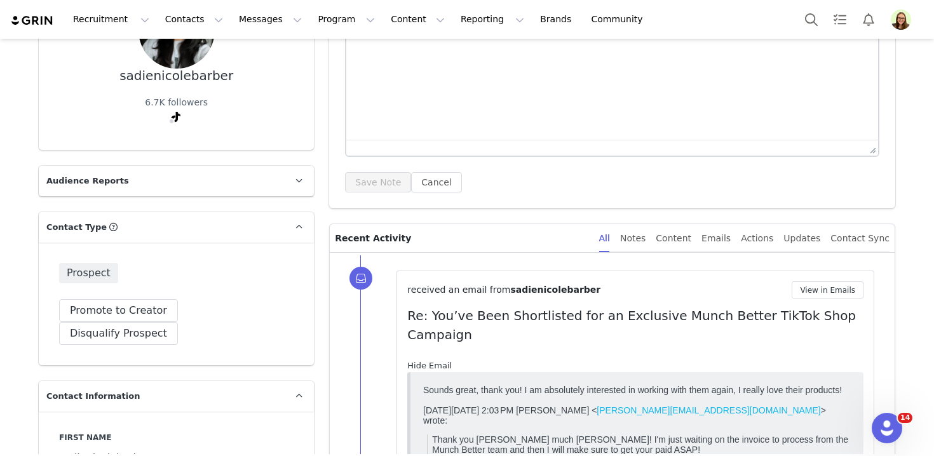
scroll to position [0, 0]
click at [439, 361] on link "Hide Email" at bounding box center [429, 366] width 44 height 10
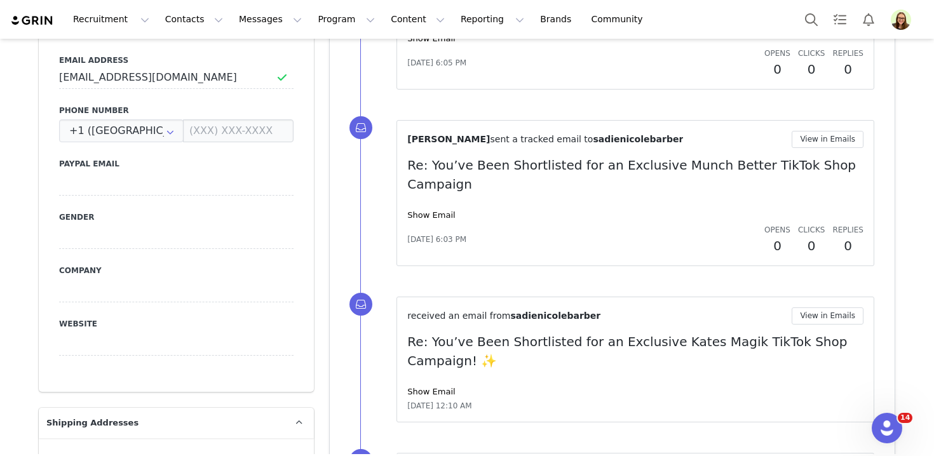
scroll to position [641, 0]
click at [440, 388] on link "Show Email" at bounding box center [431, 393] width 48 height 10
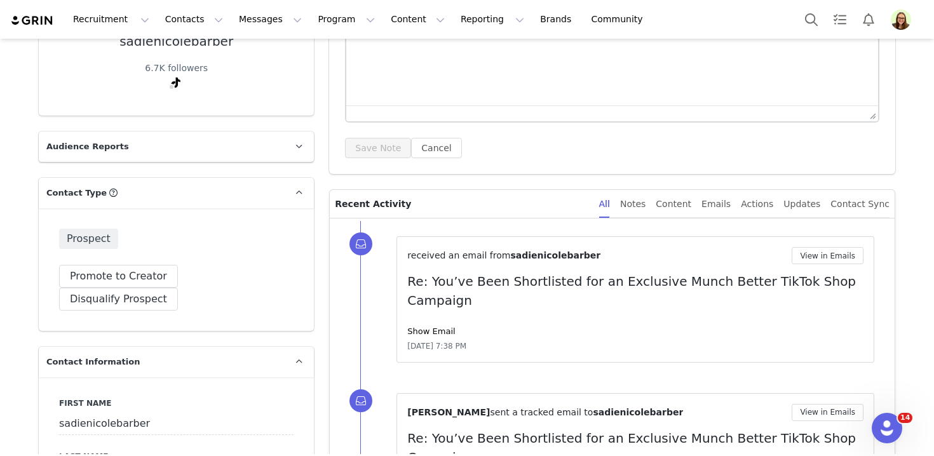
scroll to position [0, 0]
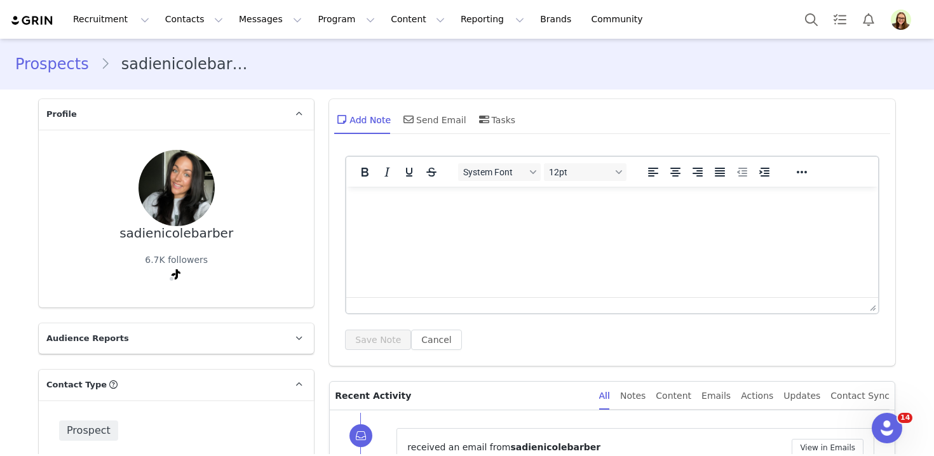
click at [180, 230] on div "sadienicolebarber" at bounding box center [177, 233] width 114 height 15
copy div "sadienicolebarber"
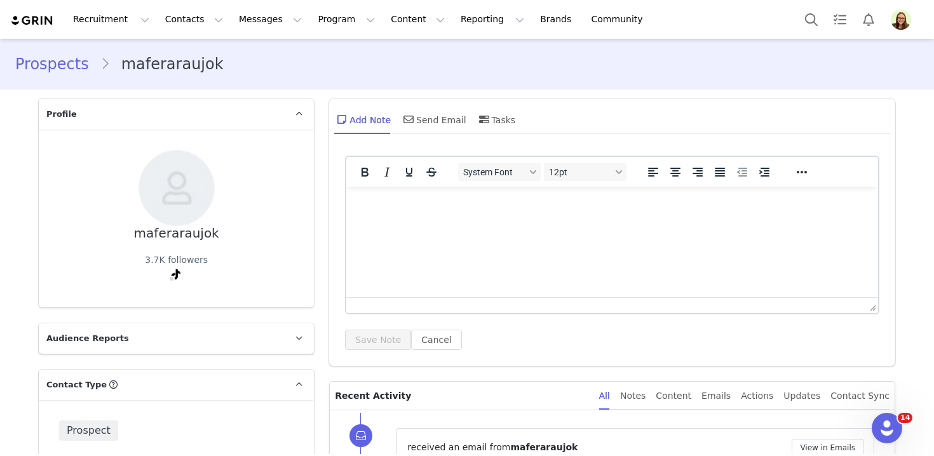
scroll to position [205, 0]
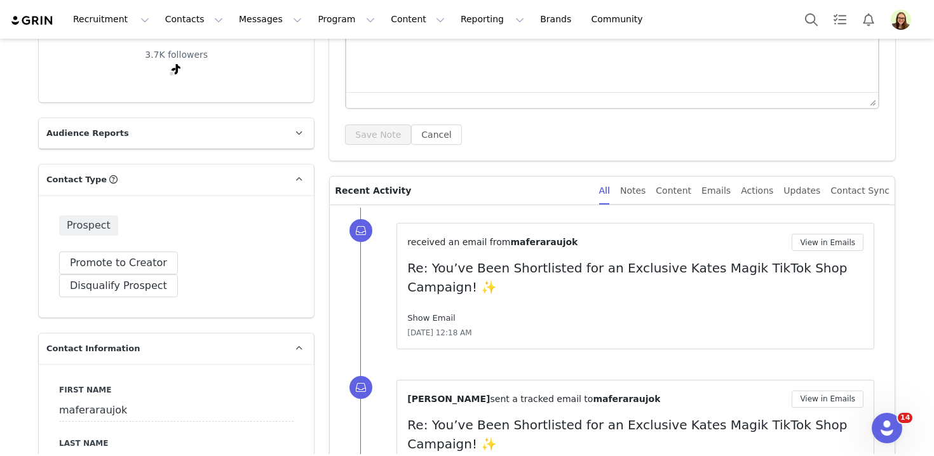
click at [416, 320] on link "Show Email" at bounding box center [431, 318] width 48 height 10
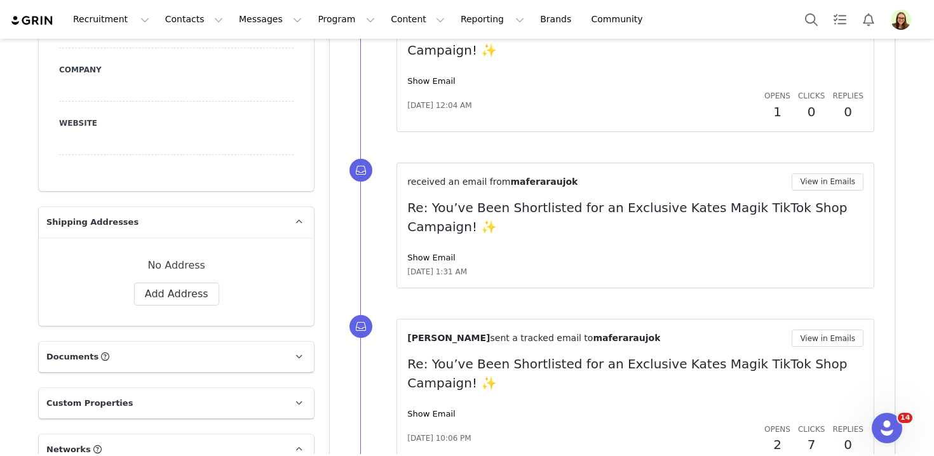
scroll to position [1082, 0]
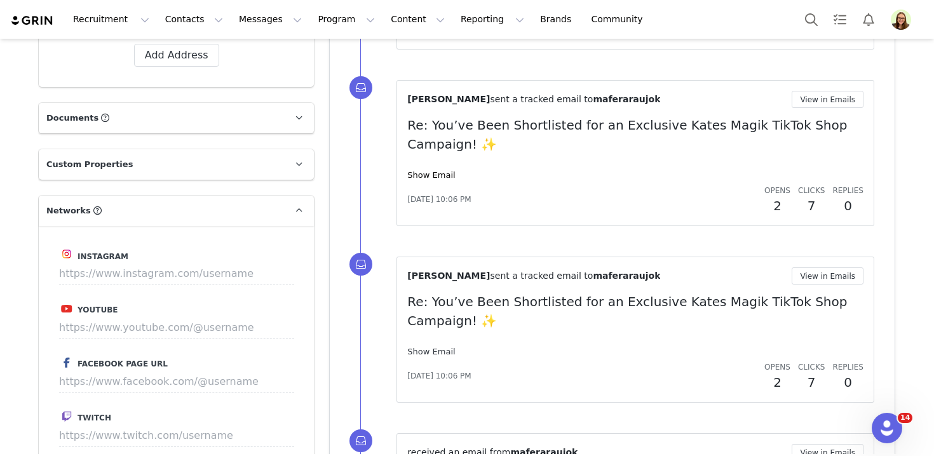
click at [415, 349] on link "Show Email" at bounding box center [431, 352] width 48 height 10
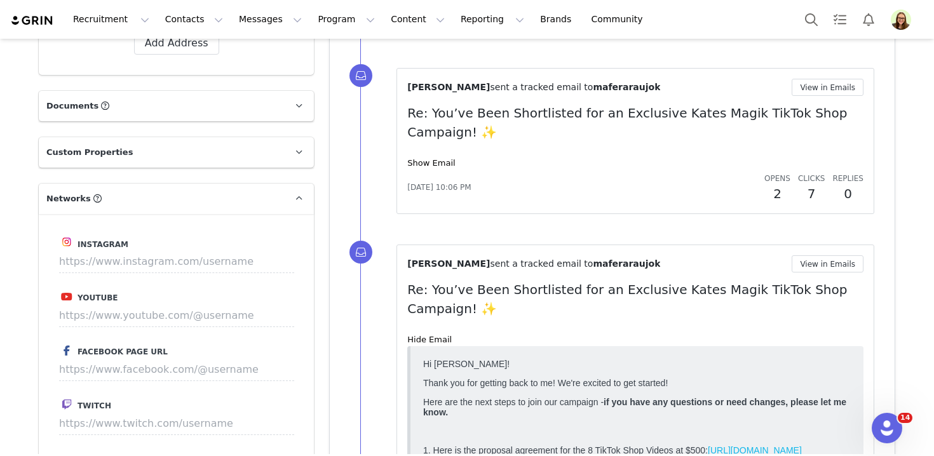
scroll to position [1083, 0]
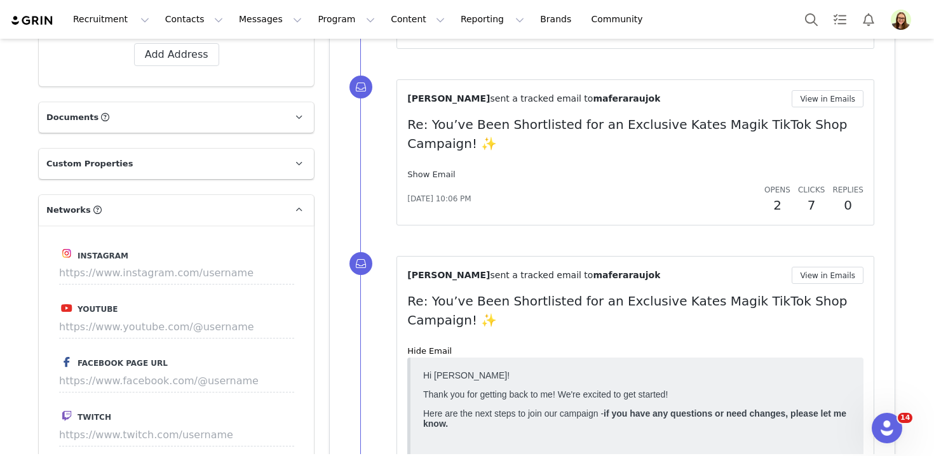
click at [433, 175] on link "Show Email" at bounding box center [431, 175] width 48 height 10
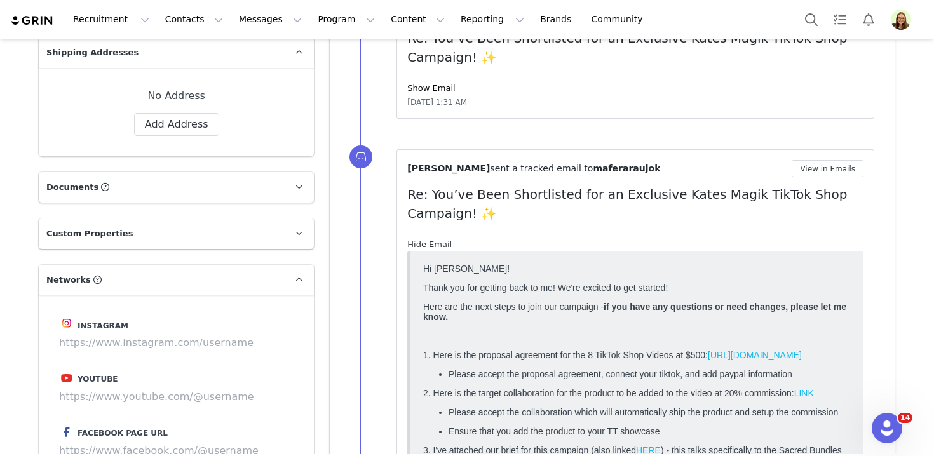
scroll to position [891, 0]
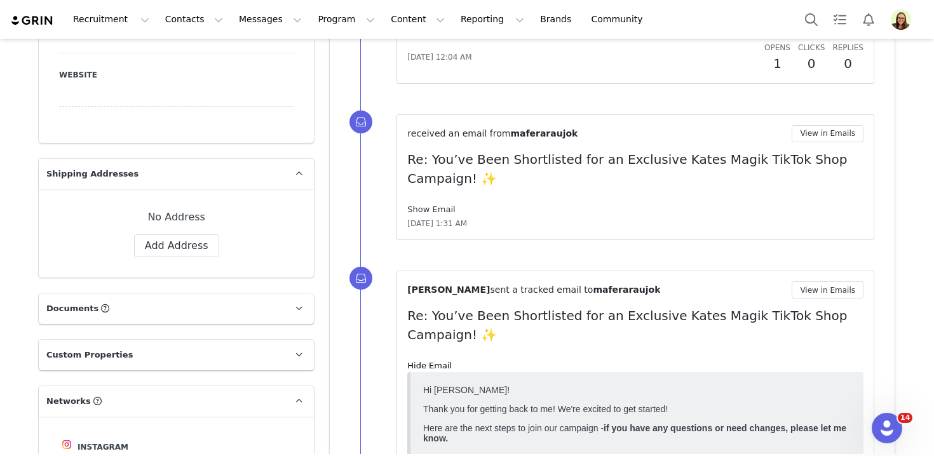
click at [429, 207] on link "Show Email" at bounding box center [431, 210] width 48 height 10
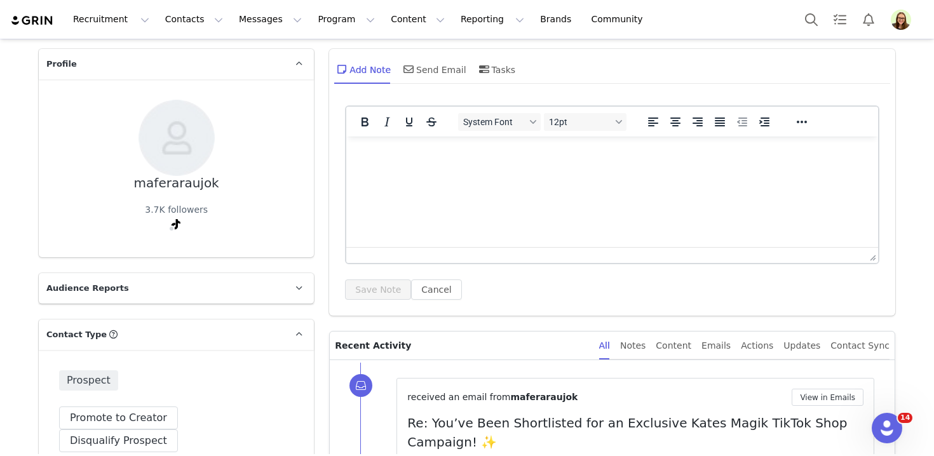
scroll to position [0, 0]
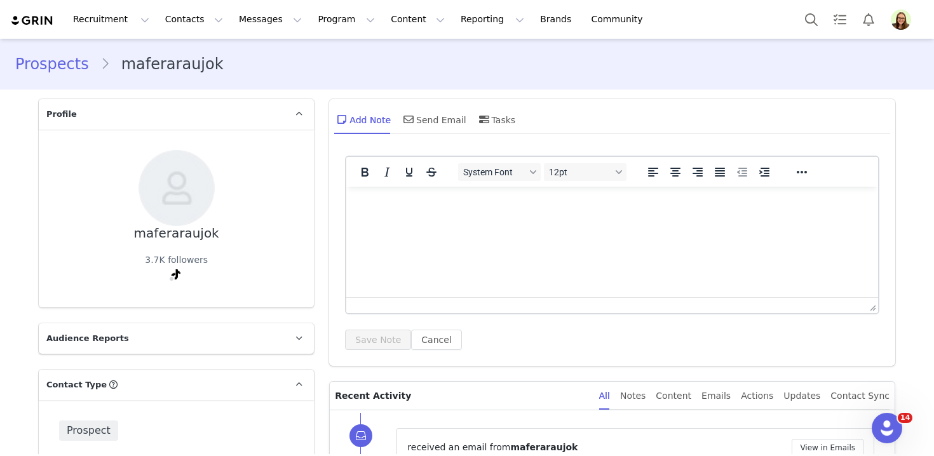
click at [181, 228] on div "maferaraujok" at bounding box center [176, 233] width 85 height 15
copy div "maferaraujok"
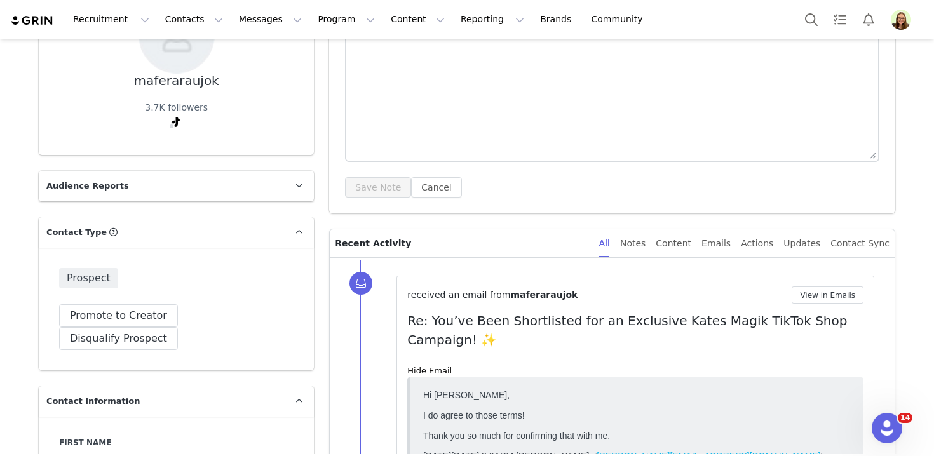
scroll to position [271, 0]
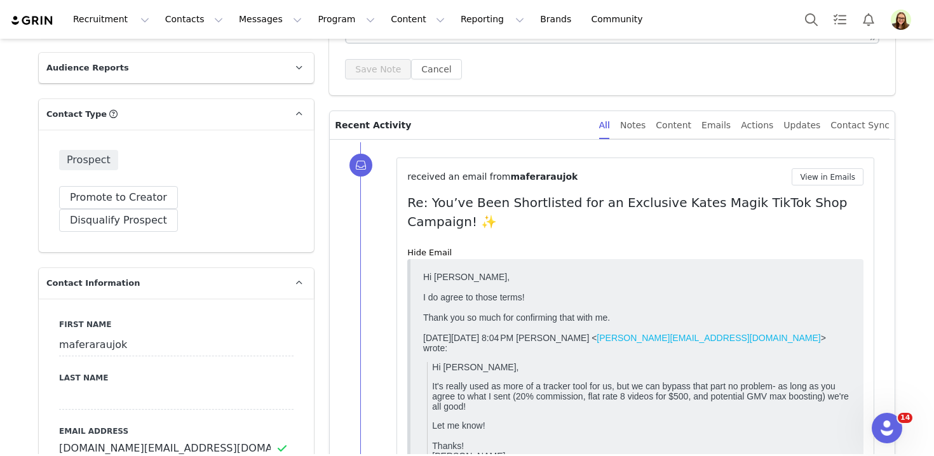
click at [830, 189] on div "received an email from maferaraujok View in Emails Re: You’ve Been Shortlisted …" at bounding box center [635, 342] width 456 height 348
click at [828, 179] on button "View in Emails" at bounding box center [828, 176] width 72 height 17
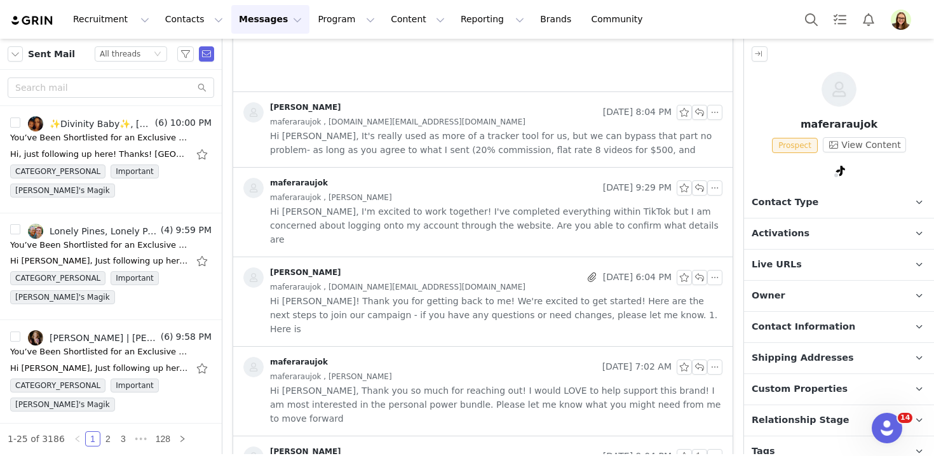
scroll to position [311, 0]
click at [545, 297] on span "Hi Spencer! Thank you for getting back to me! We're excited to get started! Her…" at bounding box center [496, 315] width 453 height 42
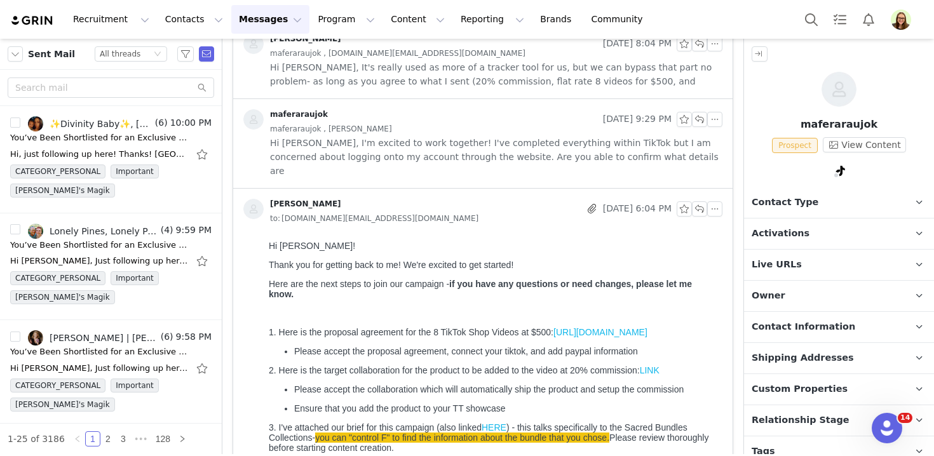
scroll to position [273, 0]
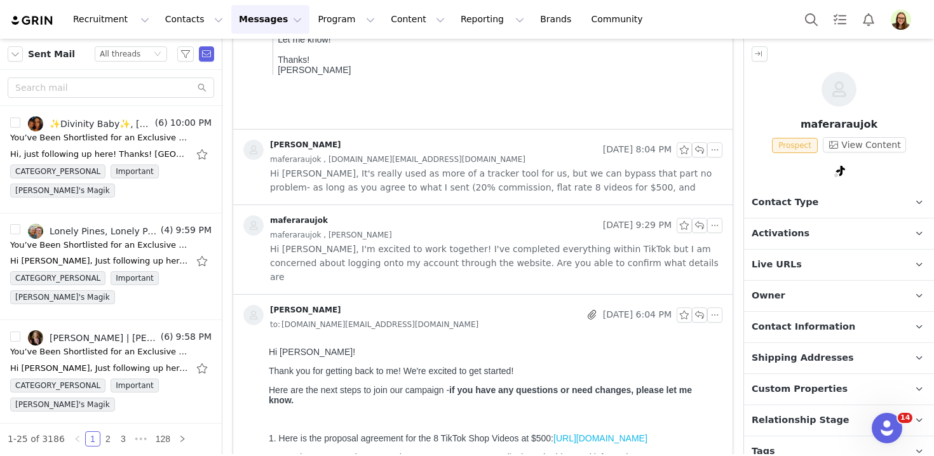
click at [818, 124] on p "maferaraujok" at bounding box center [839, 124] width 190 height 15
copy p "maferaraujok"
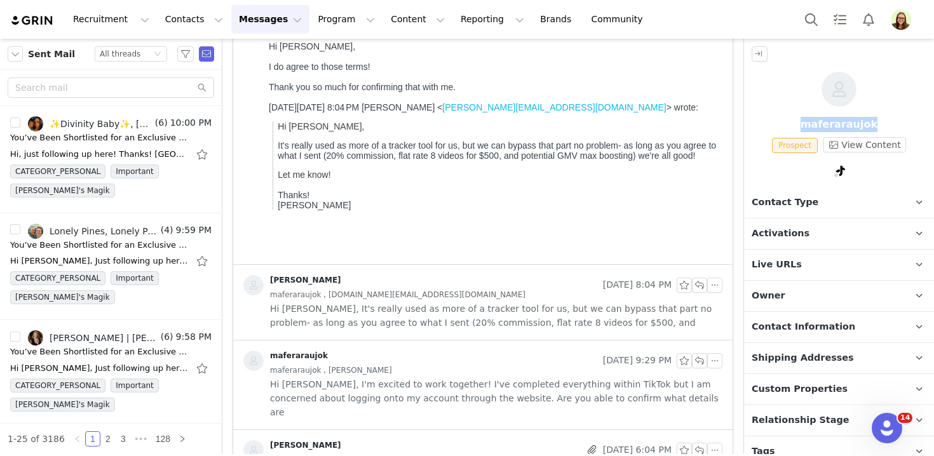
scroll to position [0, 0]
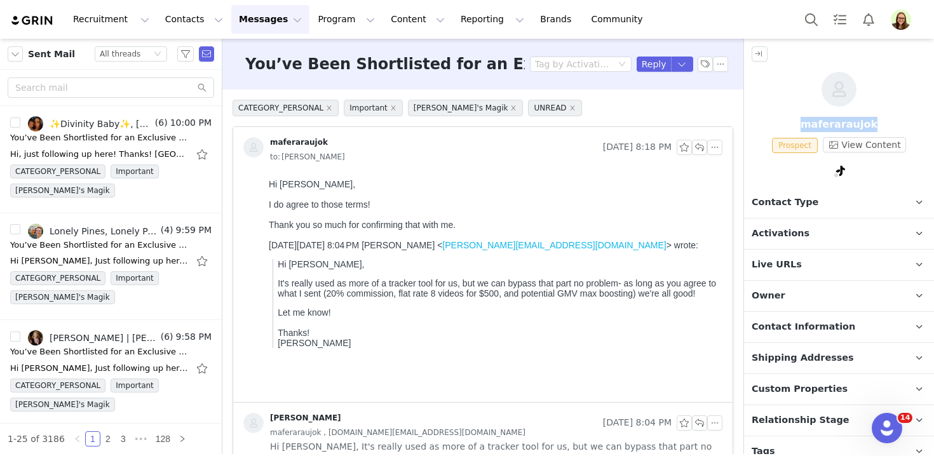
copy p "maferaraujok"
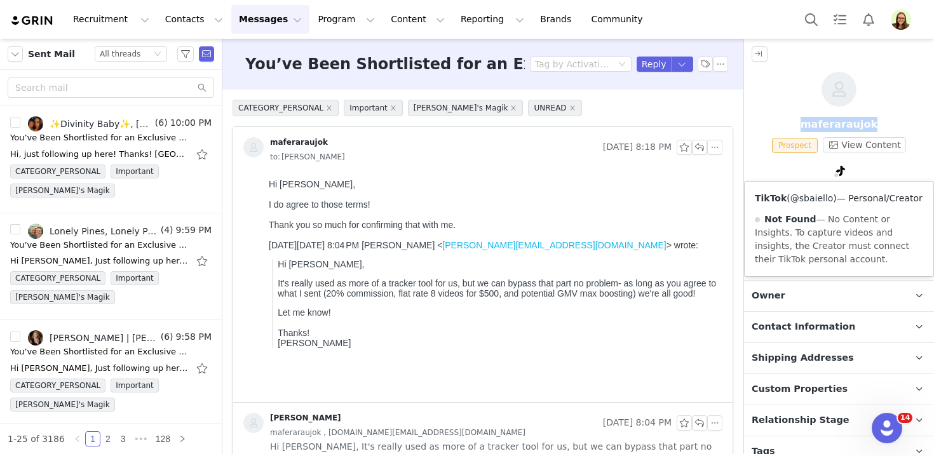
click at [828, 199] on link "@sbaiello" at bounding box center [812, 198] width 43 height 10
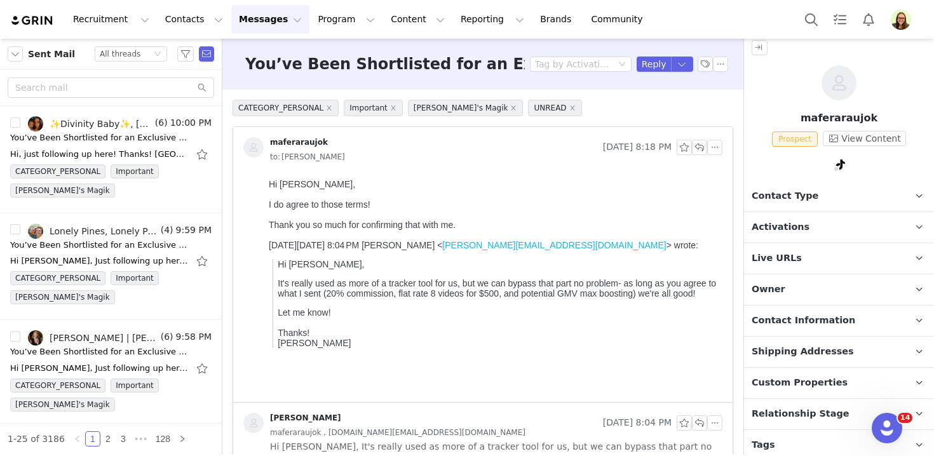
click at [844, 324] on p "Contact Information" at bounding box center [824, 321] width 160 height 31
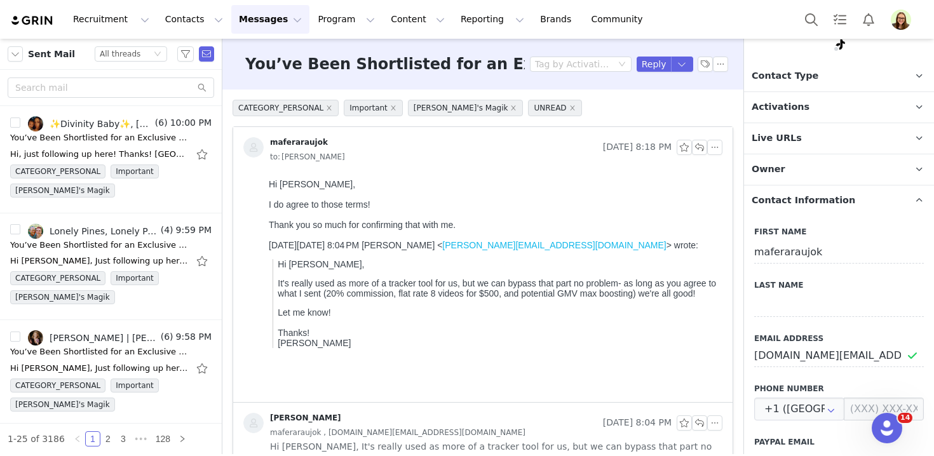
scroll to position [146, 0]
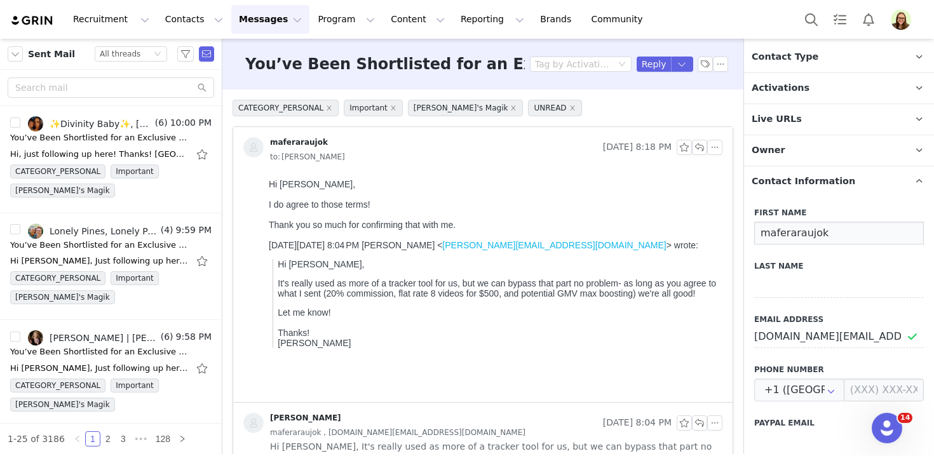
click at [795, 222] on input "maferaraujok" at bounding box center [840, 233] width 170 height 23
paste input "sbaiello"
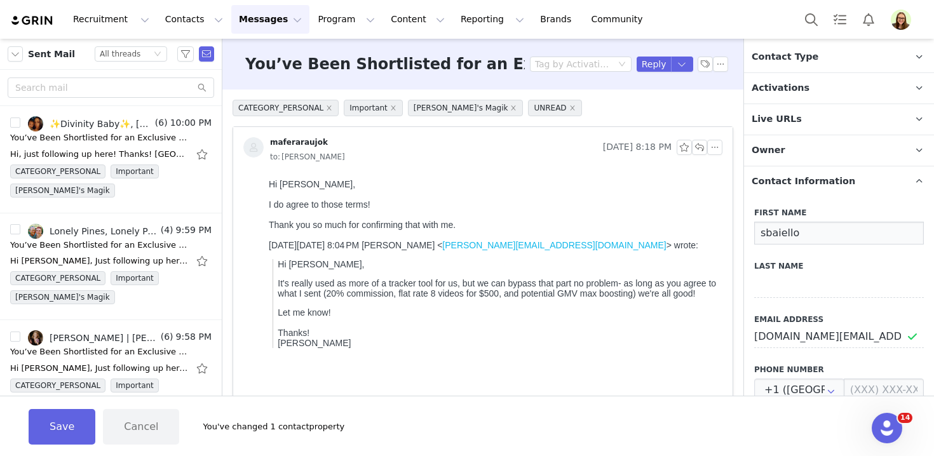
type input "sbaiello"
click at [86, 413] on button "Save" at bounding box center [62, 427] width 67 height 36
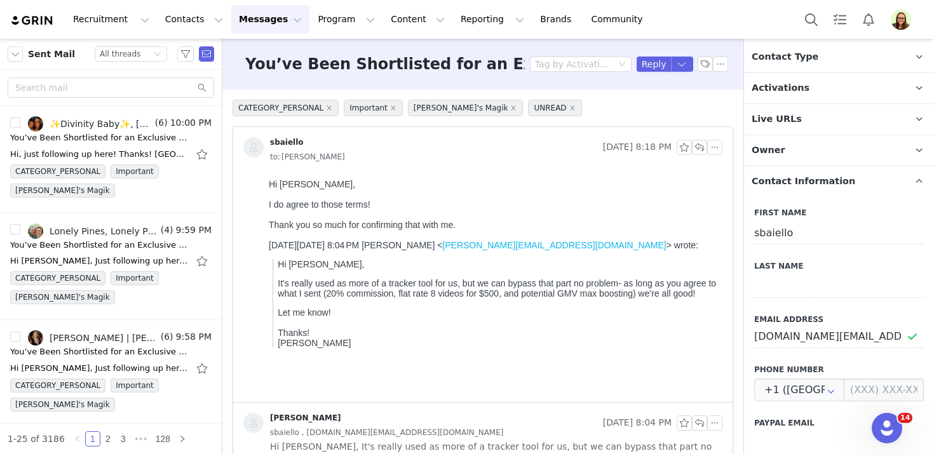
scroll to position [55, 0]
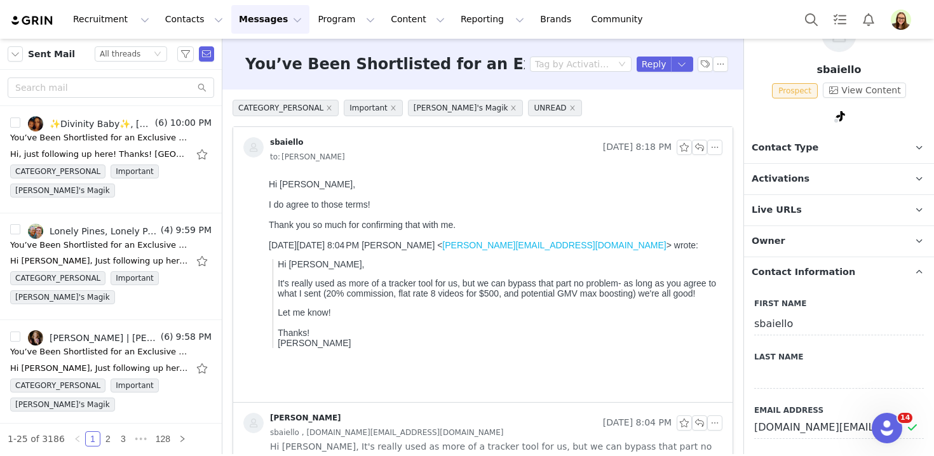
click at [807, 181] on p "Activations" at bounding box center [824, 179] width 160 height 31
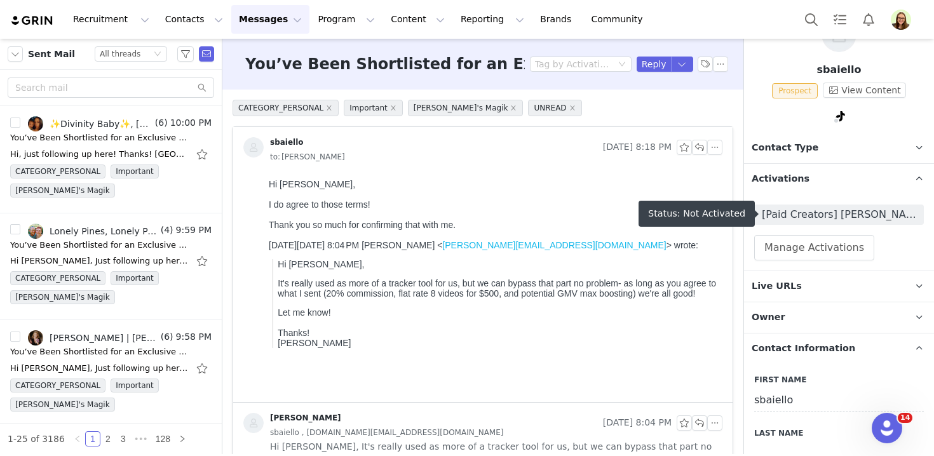
click at [807, 212] on span "[Paid Creators] [PERSON_NAME]'s Magik Sacred Bundles Collections TTS Affiliate …" at bounding box center [839, 214] width 154 height 15
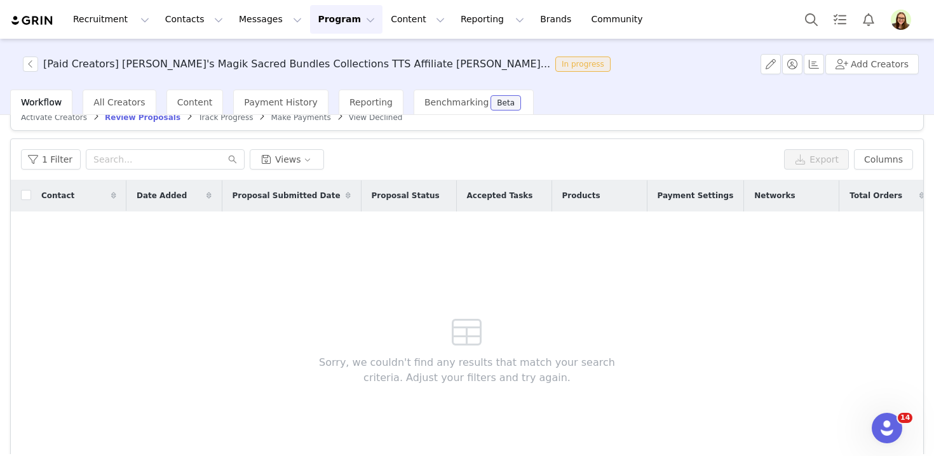
scroll to position [23, 0]
click at [51, 118] on span "Activate Creators" at bounding box center [54, 117] width 66 height 9
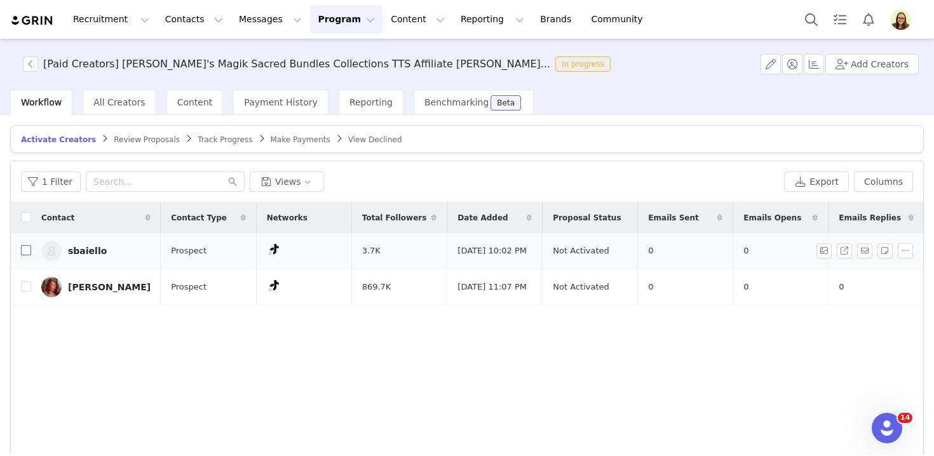
click at [26, 251] on input "checkbox" at bounding box center [26, 250] width 10 height 10
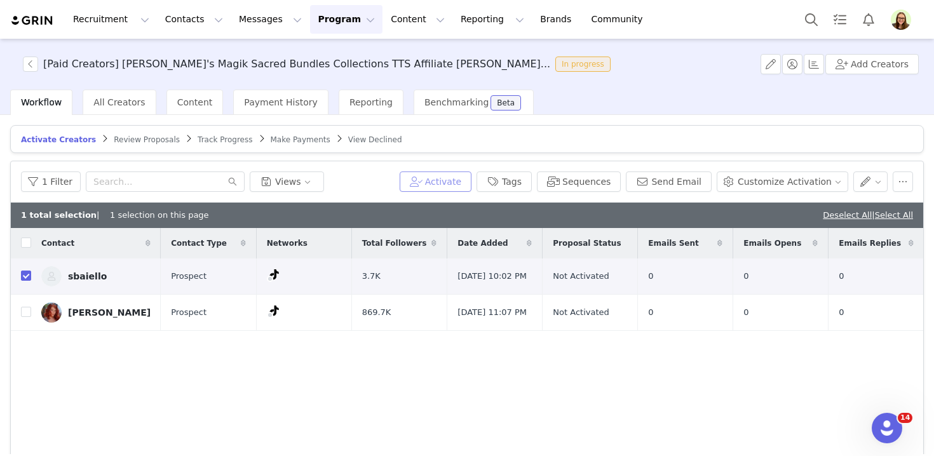
click at [458, 182] on button "Activate" at bounding box center [436, 182] width 72 height 20
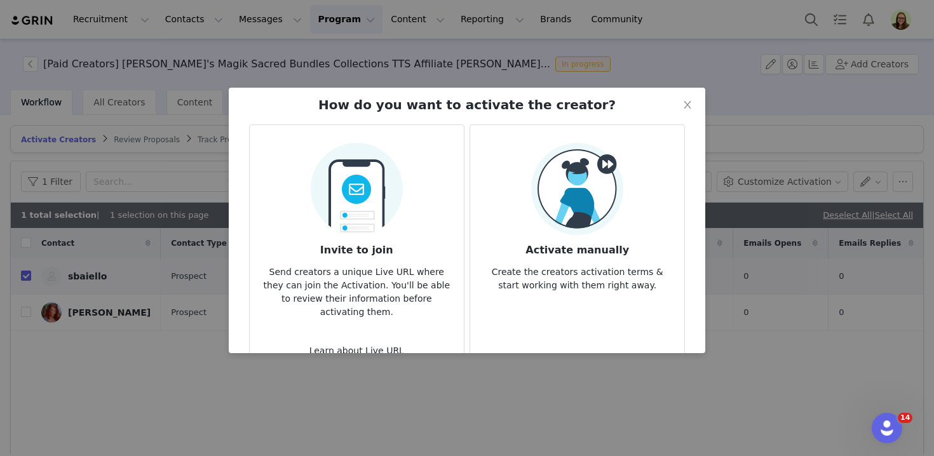
click at [513, 187] on div "Activate manually Create the creators activation terms & start working with the…" at bounding box center [578, 217] width 194 height 149
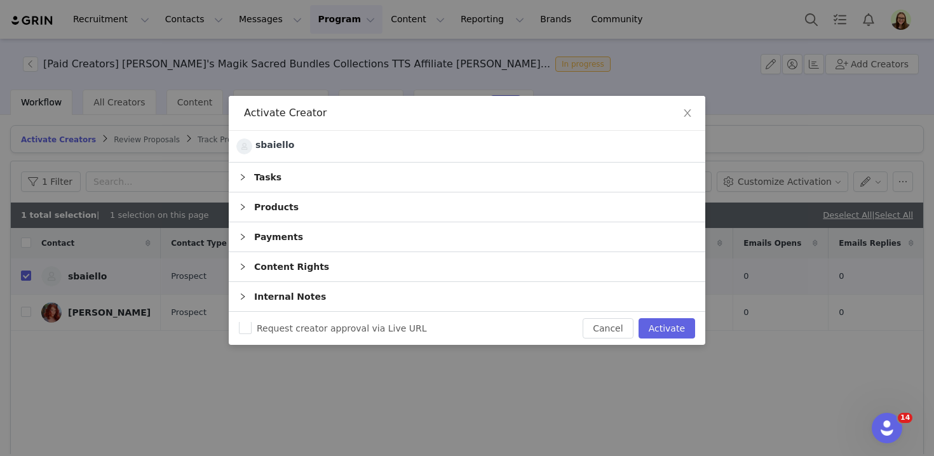
click at [400, 184] on div "Tasks" at bounding box center [467, 177] width 477 height 29
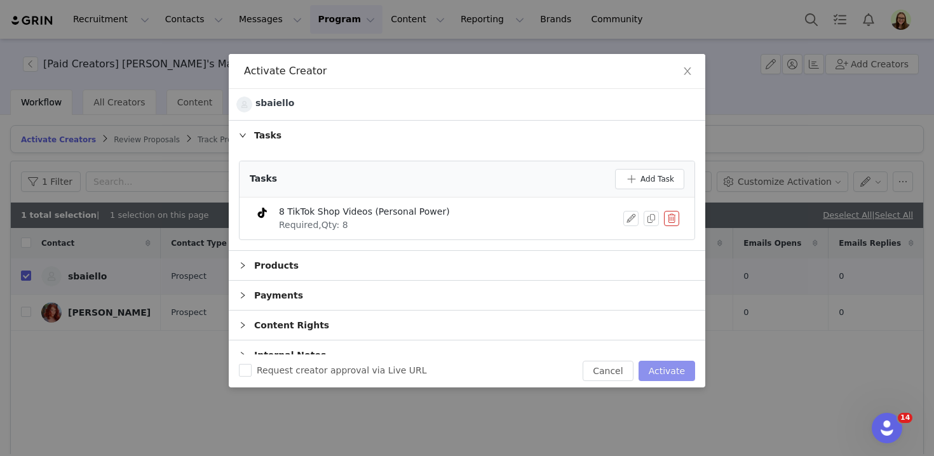
click at [652, 364] on button "Activate" at bounding box center [667, 371] width 57 height 20
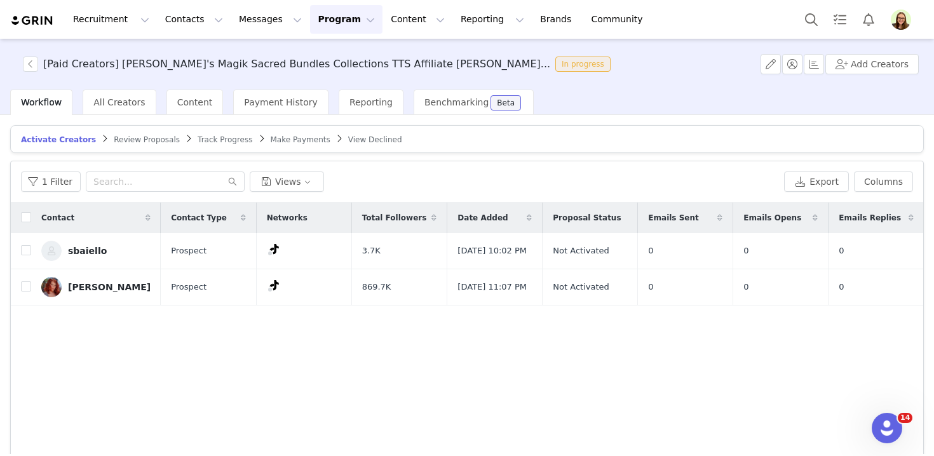
checkbox input "false"
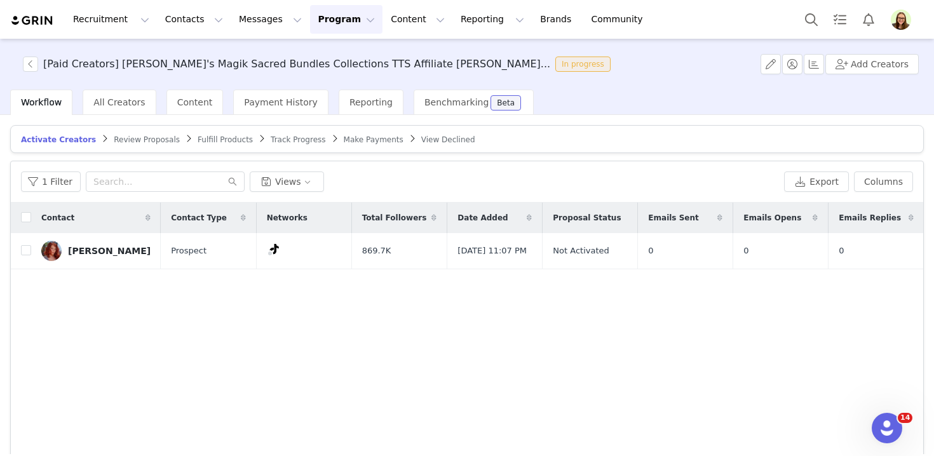
click at [285, 138] on span "Track Progress" at bounding box center [298, 139] width 55 height 9
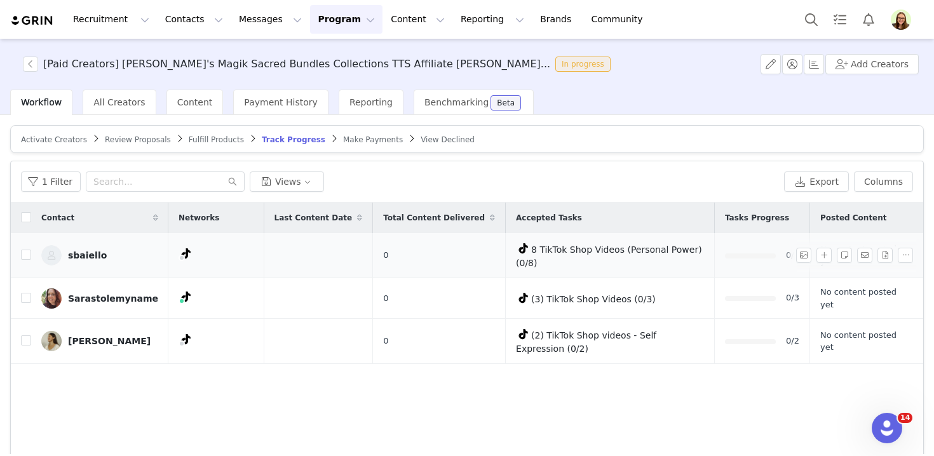
click at [90, 250] on div "sbaiello" at bounding box center [87, 255] width 39 height 10
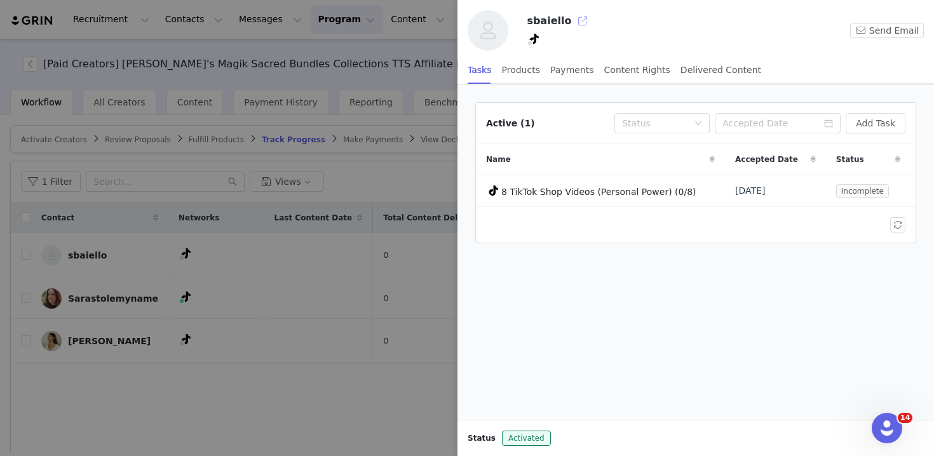
click at [574, 19] on button "button" at bounding box center [583, 21] width 20 height 20
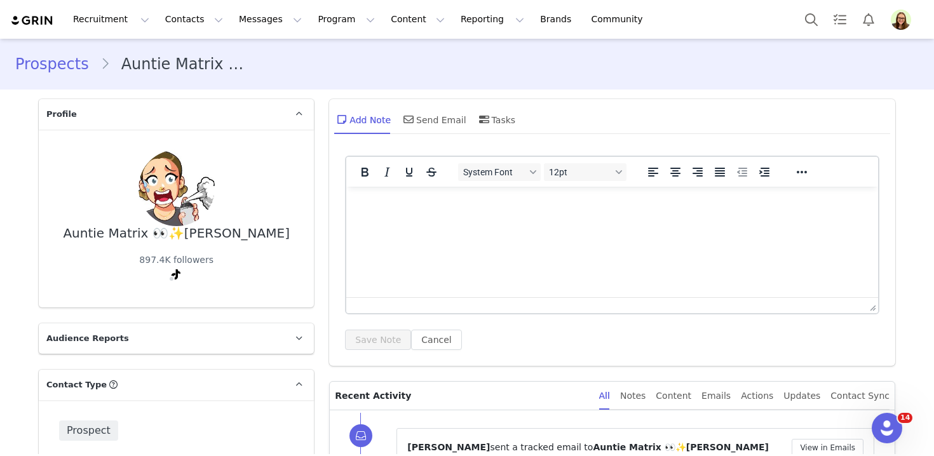
scroll to position [154, 0]
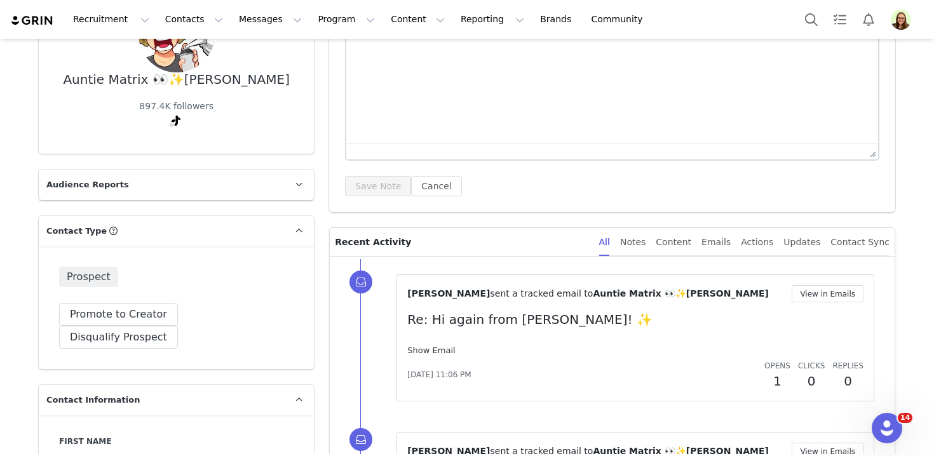
click at [447, 352] on link "Show Email" at bounding box center [431, 351] width 48 height 10
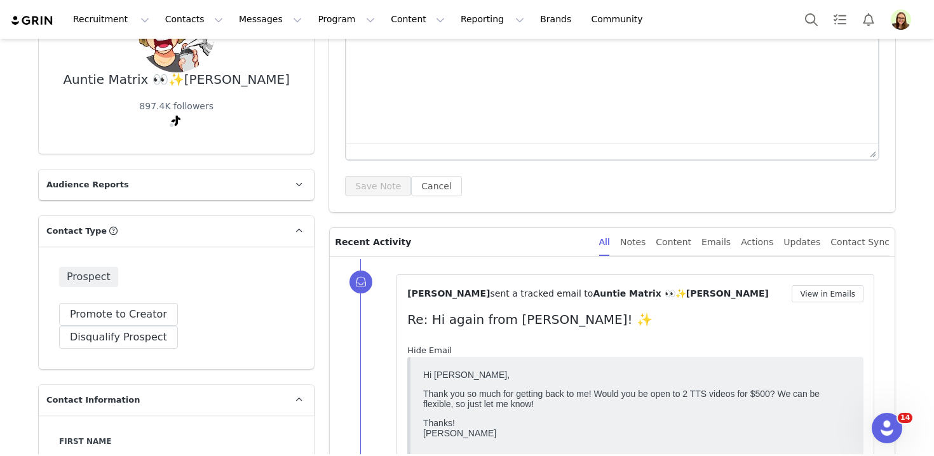
scroll to position [0, 0]
click at [807, 302] on button "View in Emails" at bounding box center [828, 293] width 72 height 17
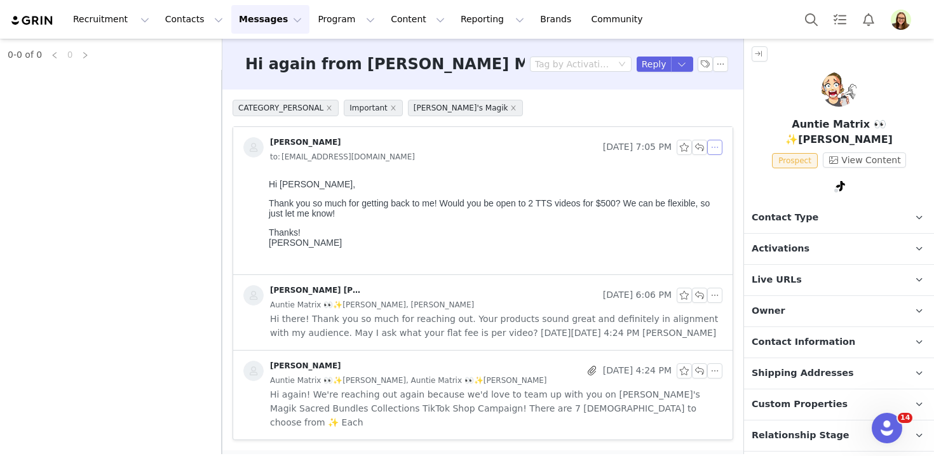
click at [715, 149] on button "button" at bounding box center [715, 147] width 15 height 15
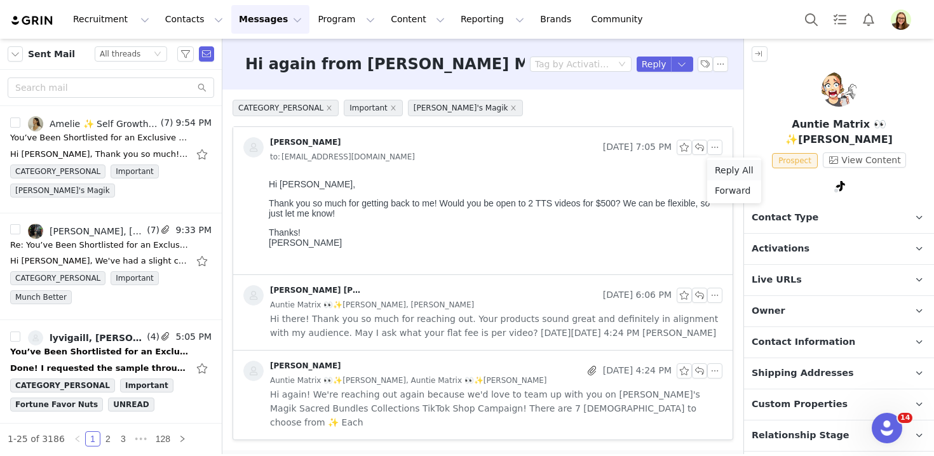
click at [720, 174] on li "Reply All" at bounding box center [735, 170] width 54 height 20
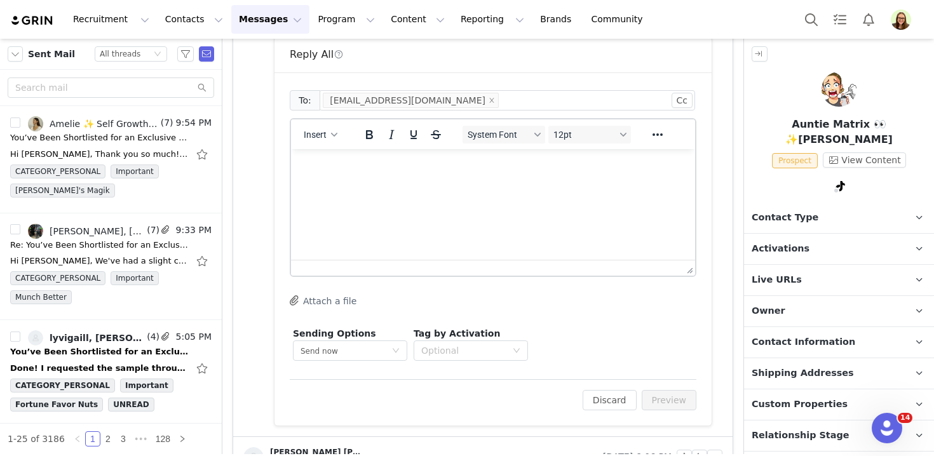
scroll to position [260, 0]
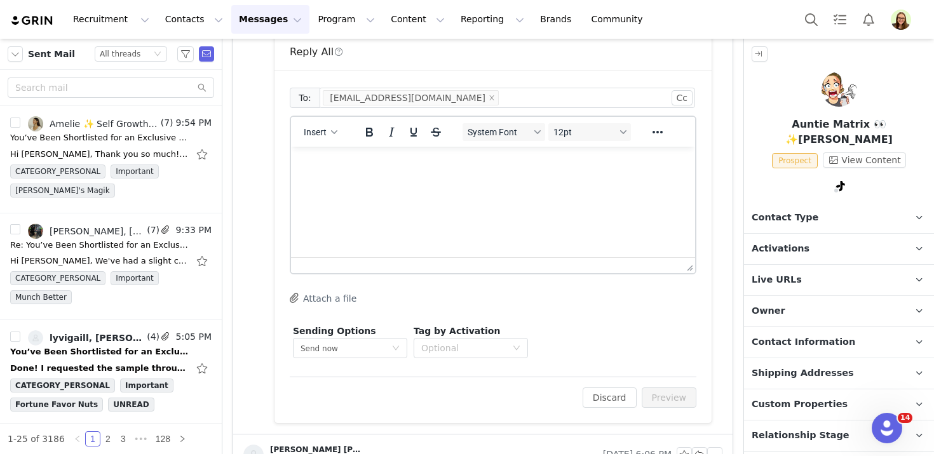
click at [480, 181] on html at bounding box center [493, 164] width 404 height 34
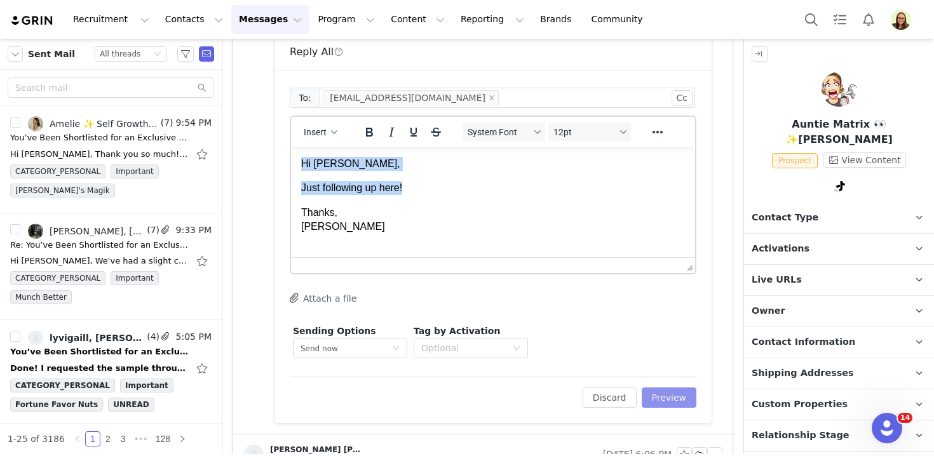
copy body "Hi Jess, Just following up here!"
click at [647, 400] on button "Preview" at bounding box center [669, 398] width 55 height 20
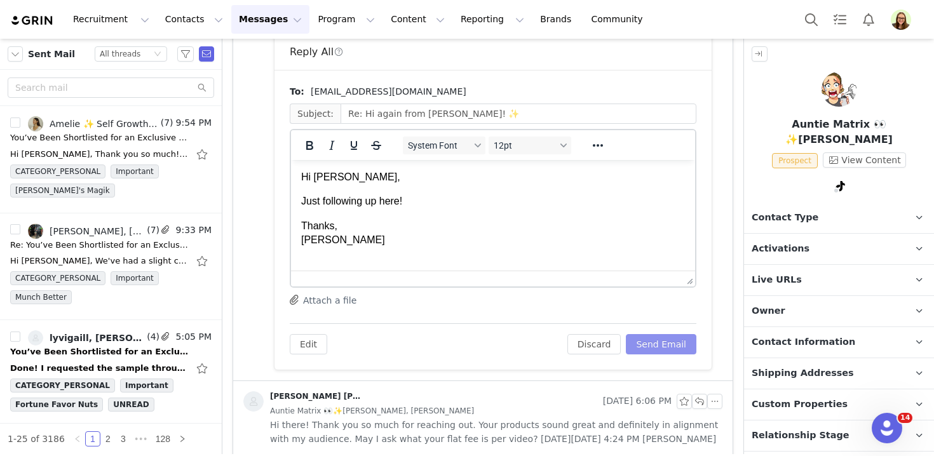
scroll to position [0, 0]
click at [658, 352] on button "Send Email" at bounding box center [661, 344] width 71 height 20
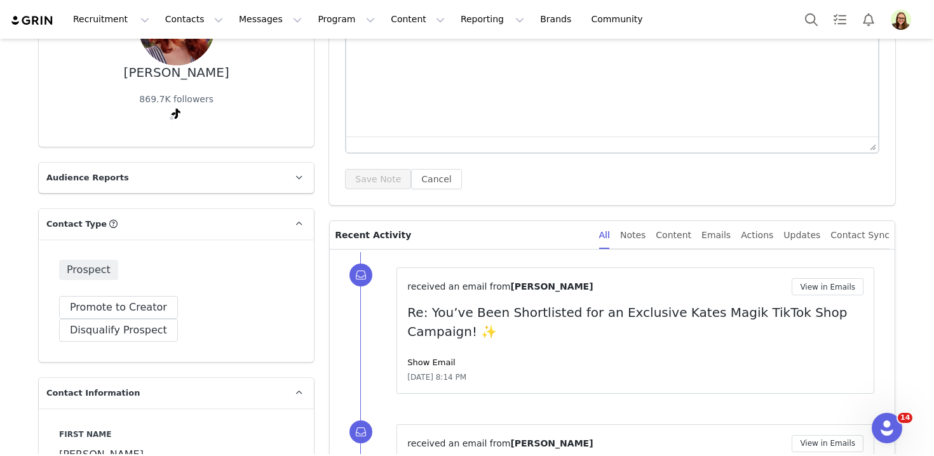
scroll to position [191, 0]
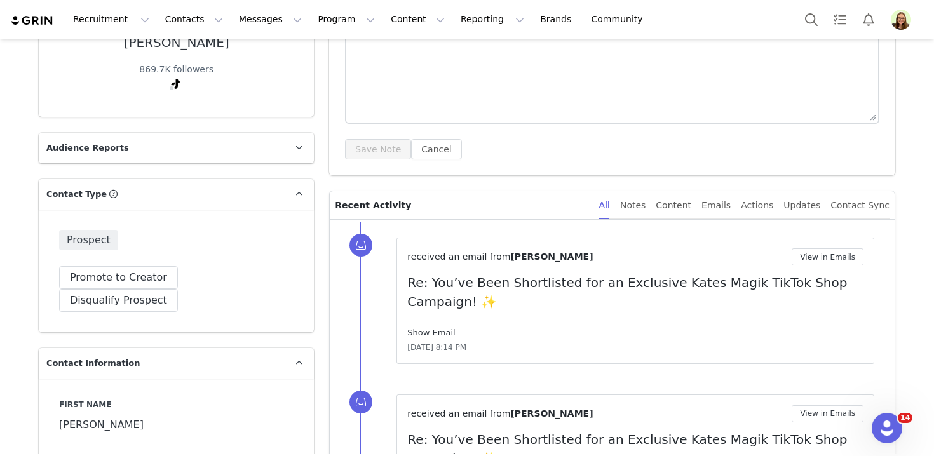
click at [434, 333] on link "Show Email" at bounding box center [431, 333] width 48 height 10
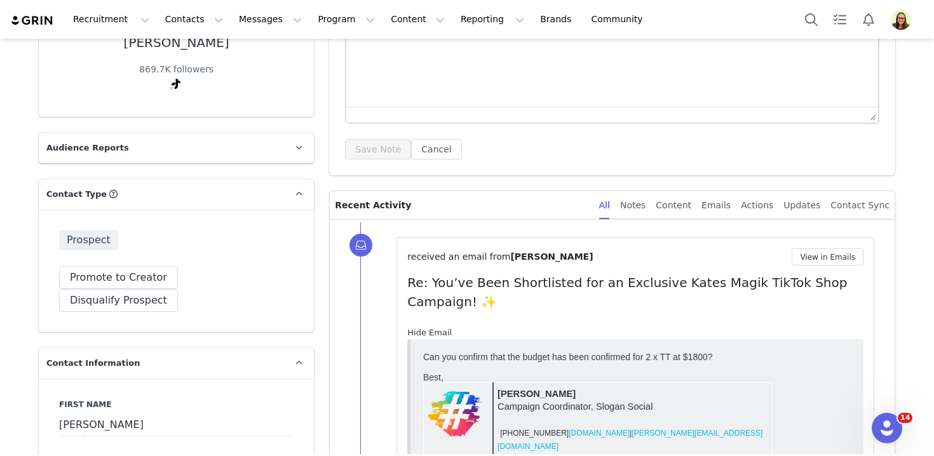
scroll to position [0, 0]
click at [444, 353] on div "Can you confirm that the budget has been confirmed for 2 x TT at $1800?" at bounding box center [637, 357] width 428 height 10
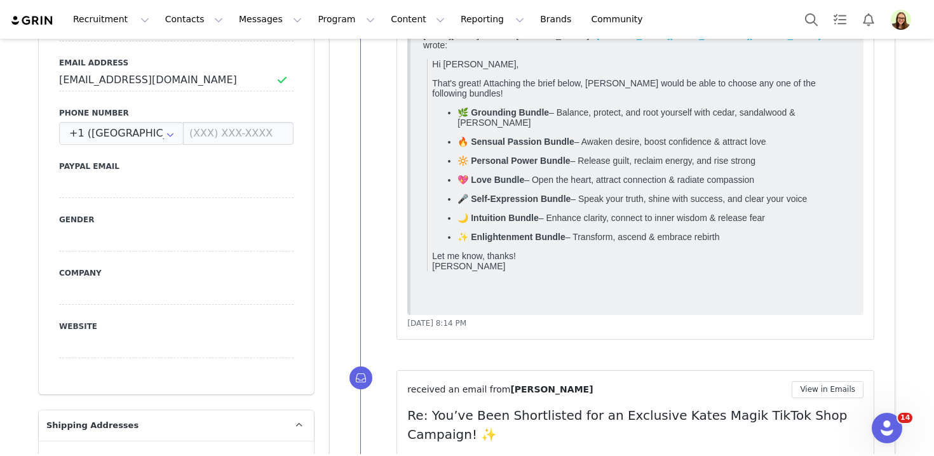
scroll to position [797, 0]
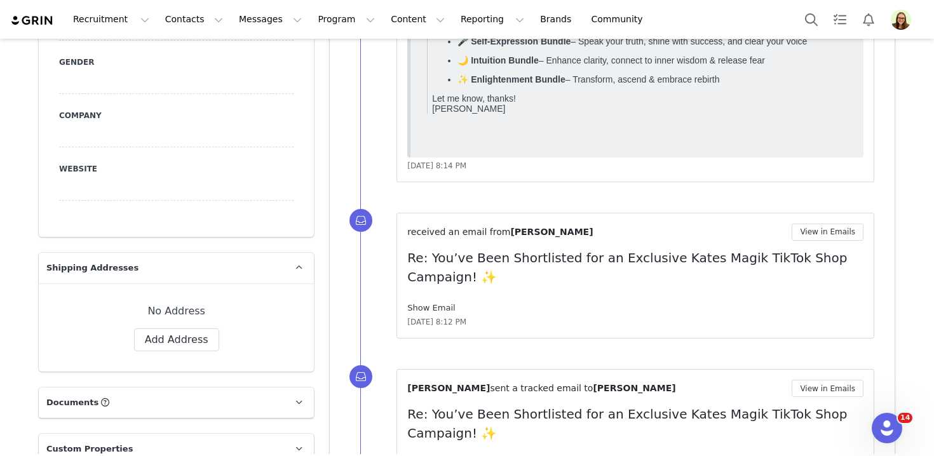
click at [436, 304] on link "Show Email" at bounding box center [431, 308] width 48 height 10
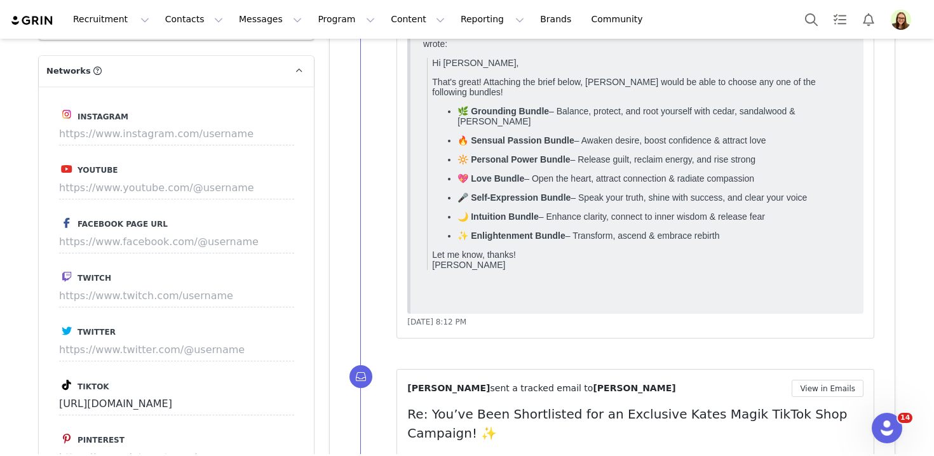
scroll to position [1446, 0]
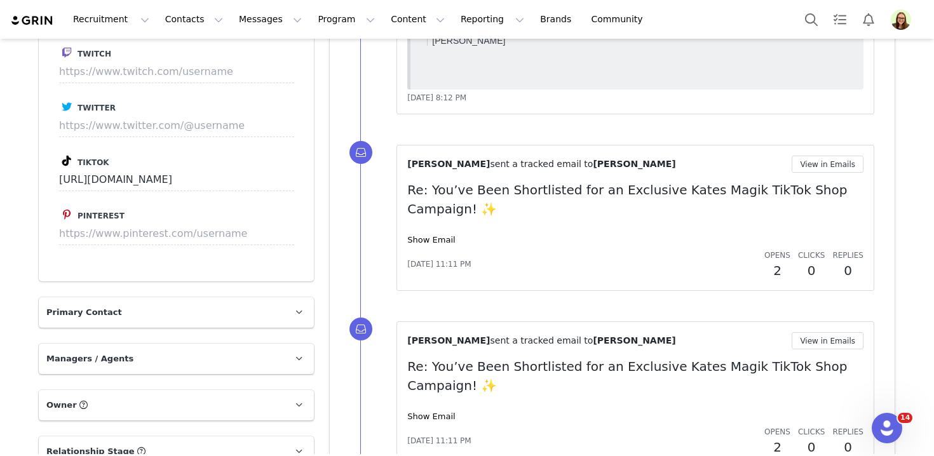
click at [433, 411] on div "Show Email" at bounding box center [635, 417] width 456 height 13
click at [434, 417] on link "Show Email" at bounding box center [431, 417] width 48 height 10
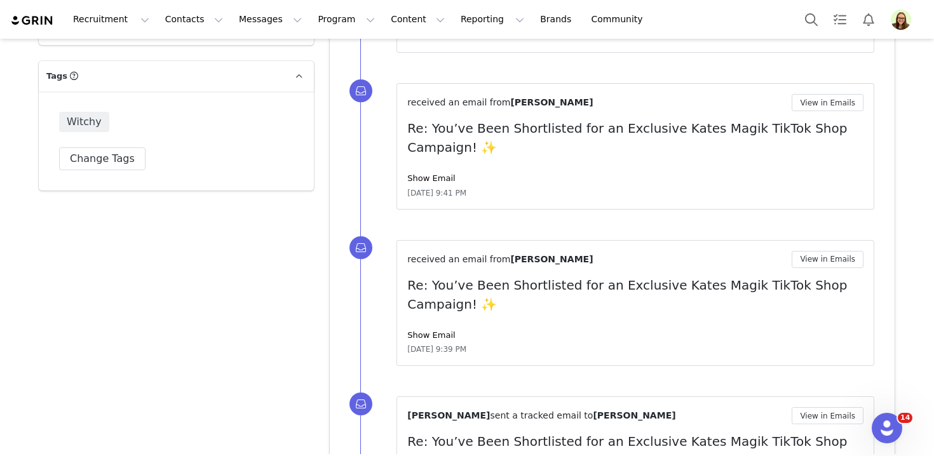
scroll to position [2227, 0]
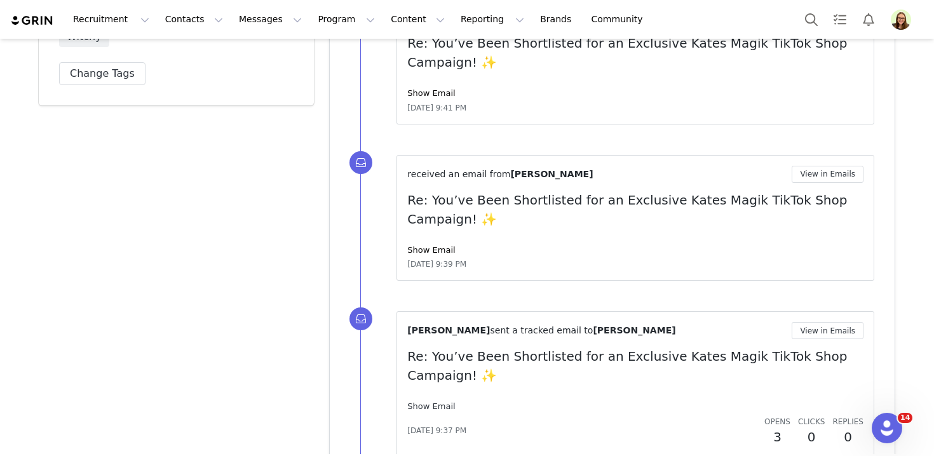
click at [419, 405] on link "Show Email" at bounding box center [431, 407] width 48 height 10
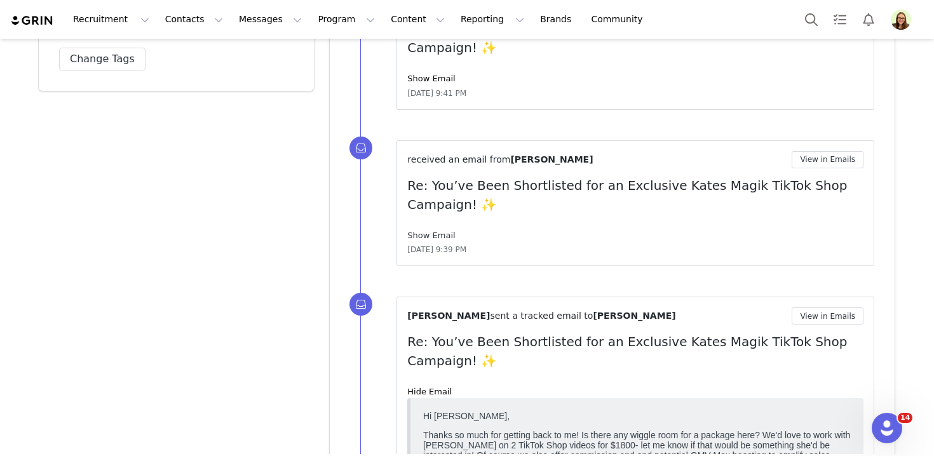
scroll to position [2195, 0]
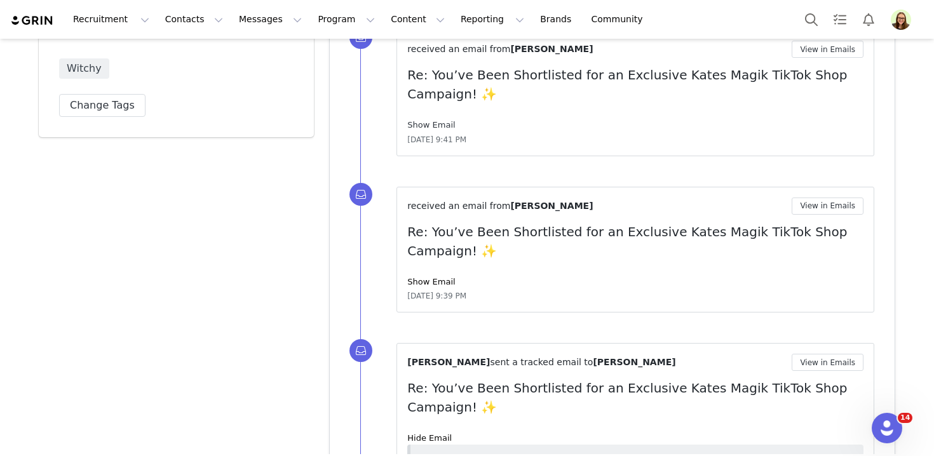
click at [437, 125] on link "Show Email" at bounding box center [431, 125] width 48 height 10
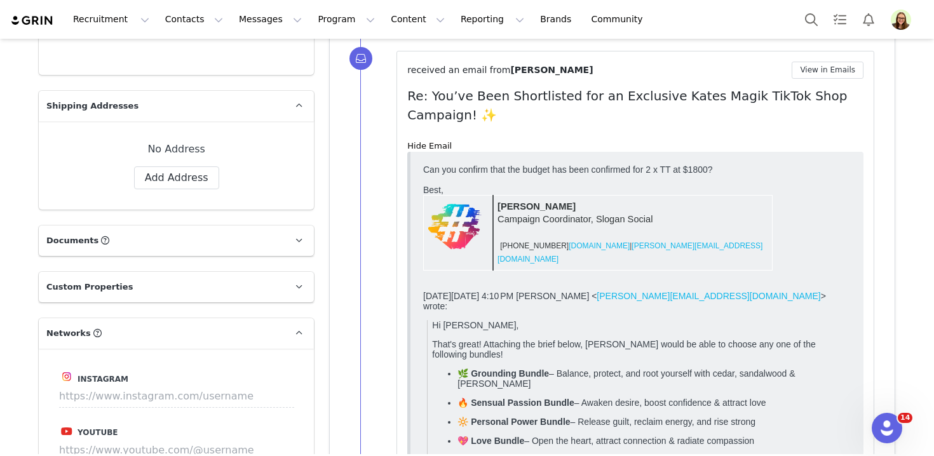
scroll to position [933, 0]
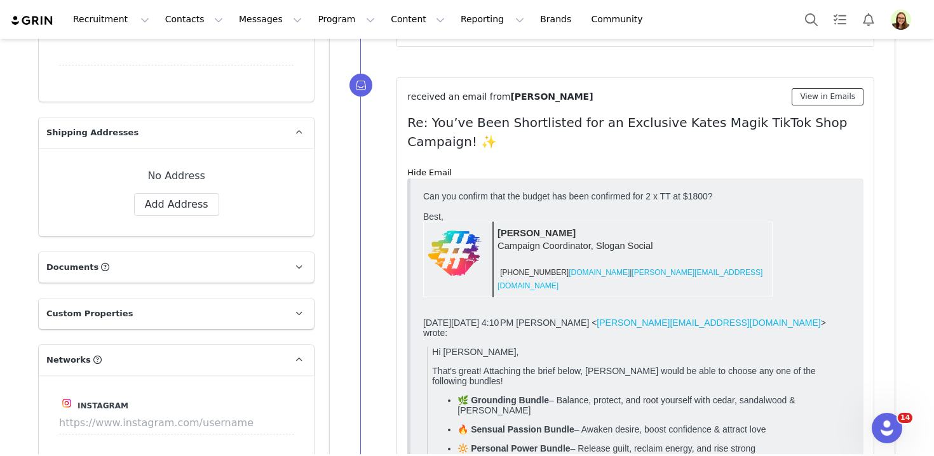
click at [823, 100] on button "View in Emails" at bounding box center [828, 96] width 72 height 17
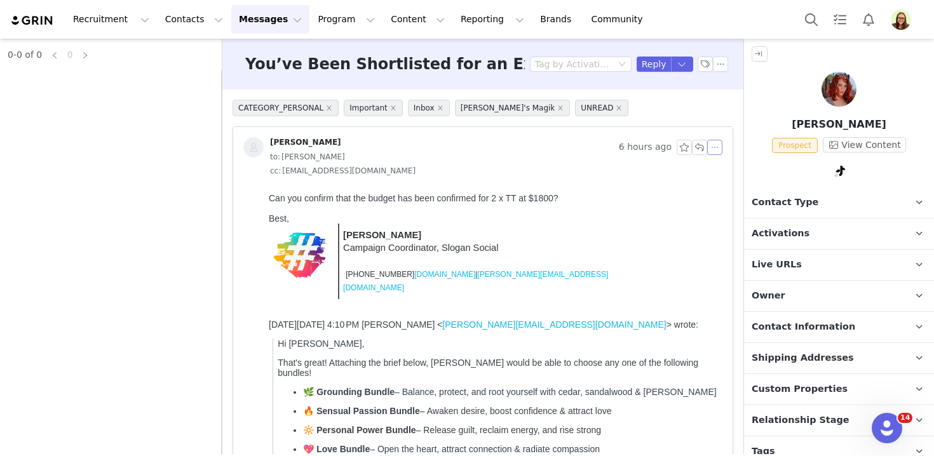
click at [713, 154] on button "button" at bounding box center [715, 147] width 15 height 15
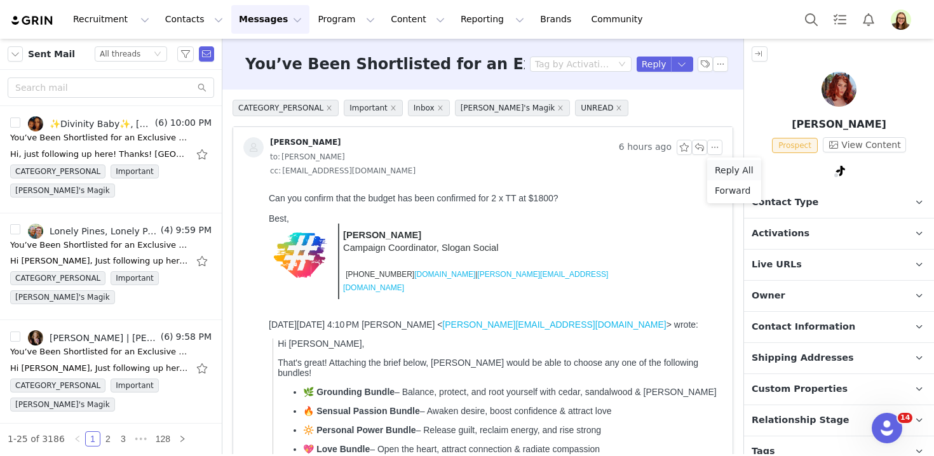
click at [716, 170] on li "Reply All" at bounding box center [735, 170] width 54 height 20
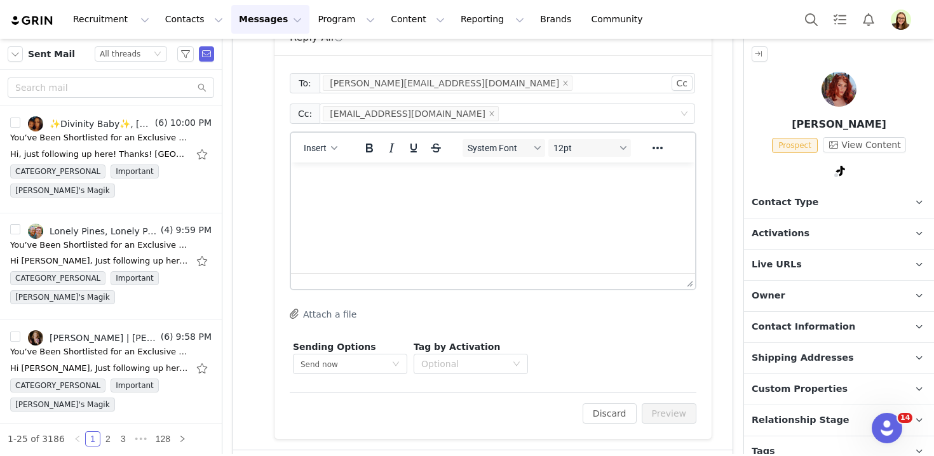
scroll to position [552, 0]
click at [455, 196] on html at bounding box center [493, 179] width 404 height 34
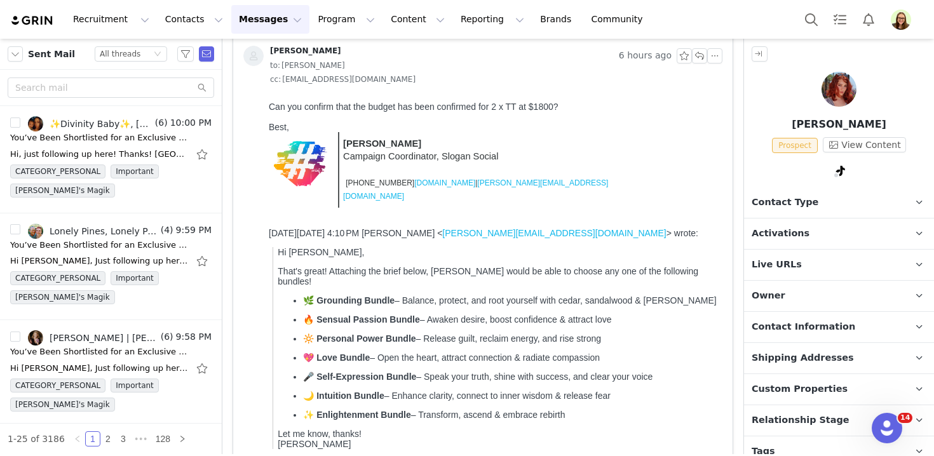
scroll to position [13, 0]
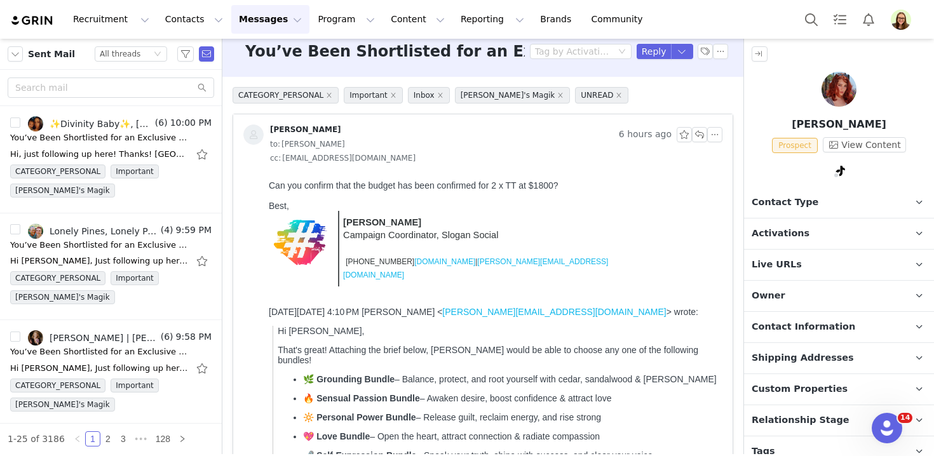
click at [772, 225] on p "Activations" at bounding box center [824, 234] width 160 height 31
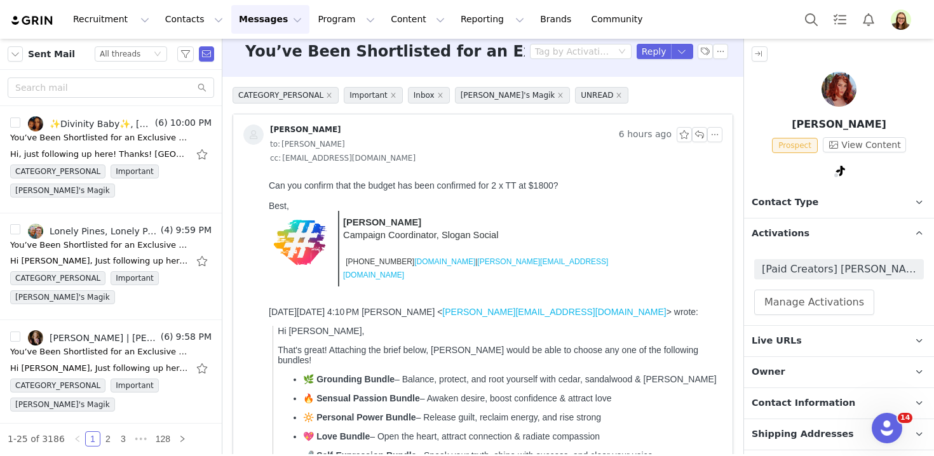
click at [772, 225] on p "Activations" at bounding box center [824, 234] width 160 height 31
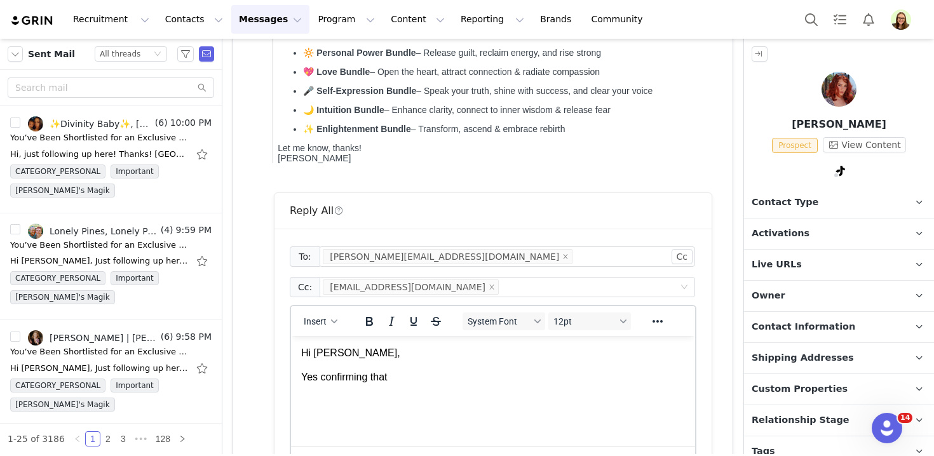
scroll to position [392, 0]
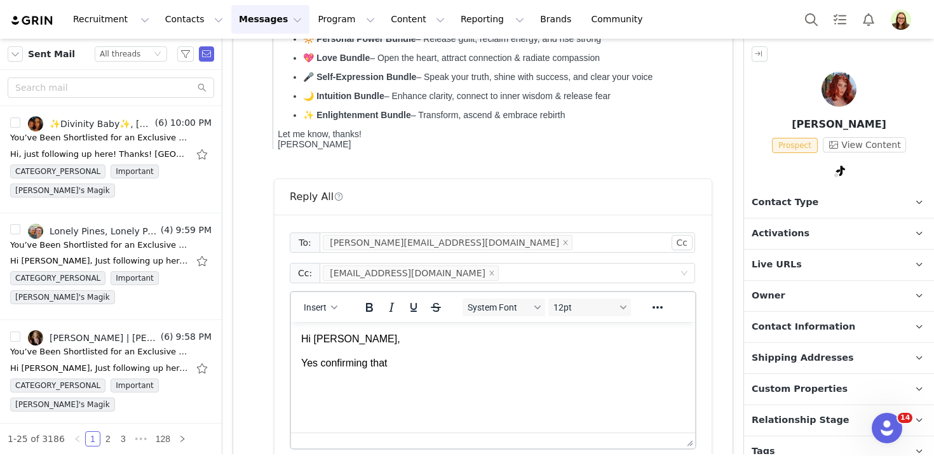
click at [455, 364] on p "Yes confirming that" at bounding box center [493, 364] width 384 height 14
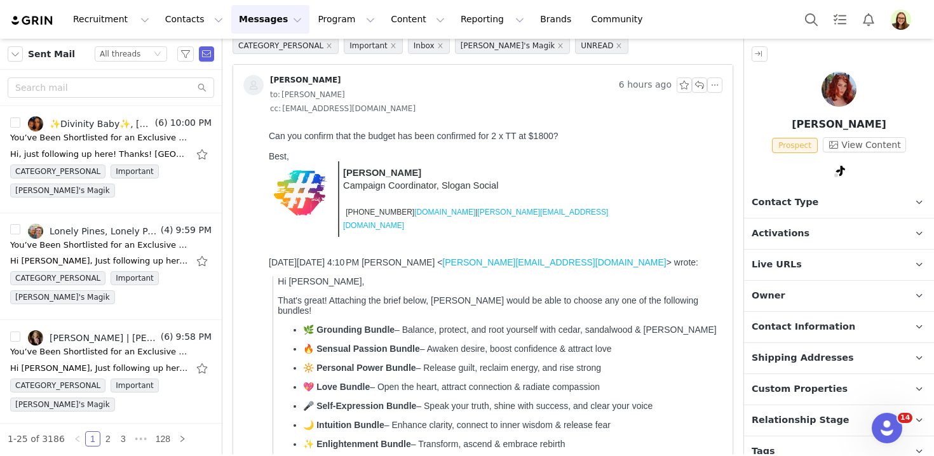
scroll to position [0, 0]
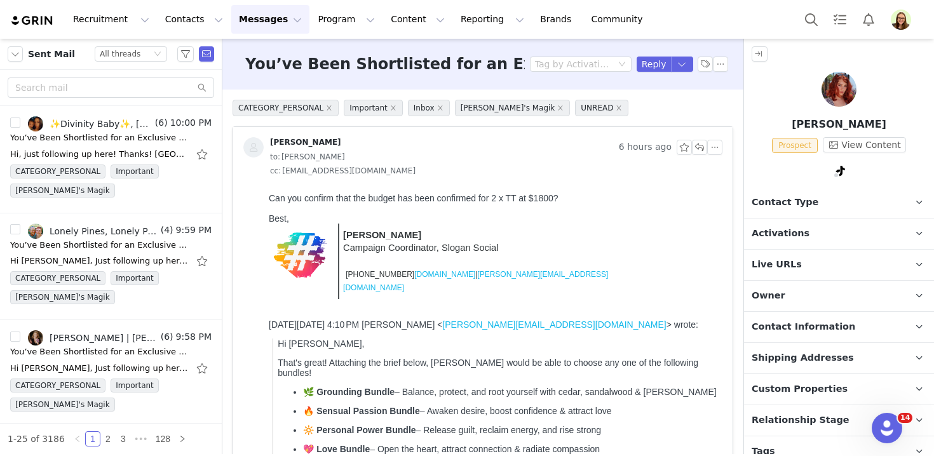
click at [502, 199] on div "Can you confirm that the budget has been confirmed for 2 x TT at $1800?" at bounding box center [493, 198] width 449 height 10
click at [514, 199] on div "Can you confirm that the budget has been confirmed for 2 x TT at $1800?" at bounding box center [493, 198] width 449 height 10
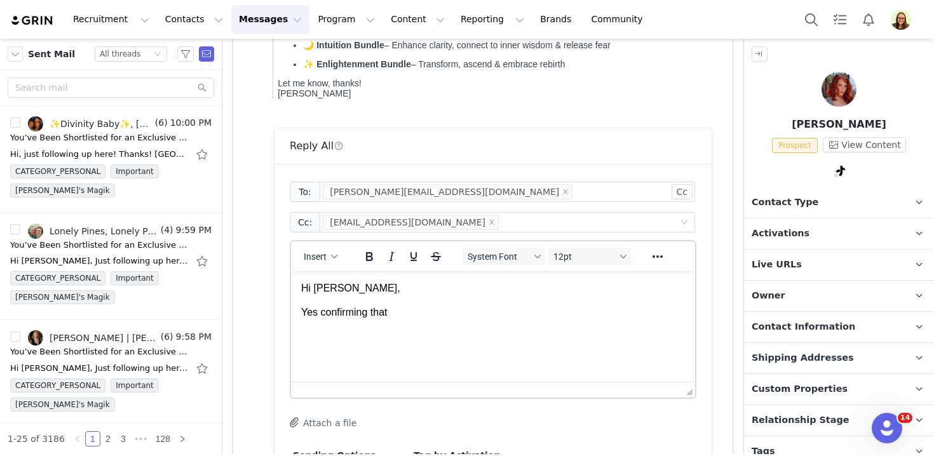
scroll to position [458, 0]
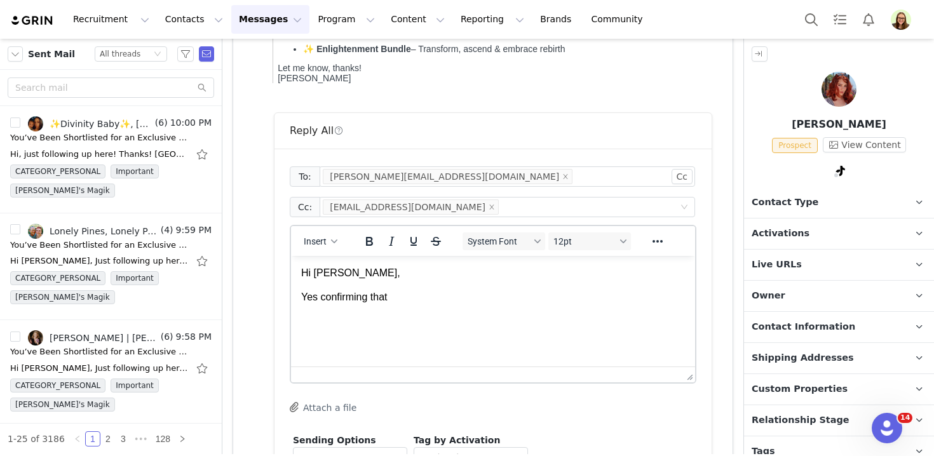
click at [487, 315] on html "Hi Dylan, Yes confirming that" at bounding box center [493, 285] width 404 height 59
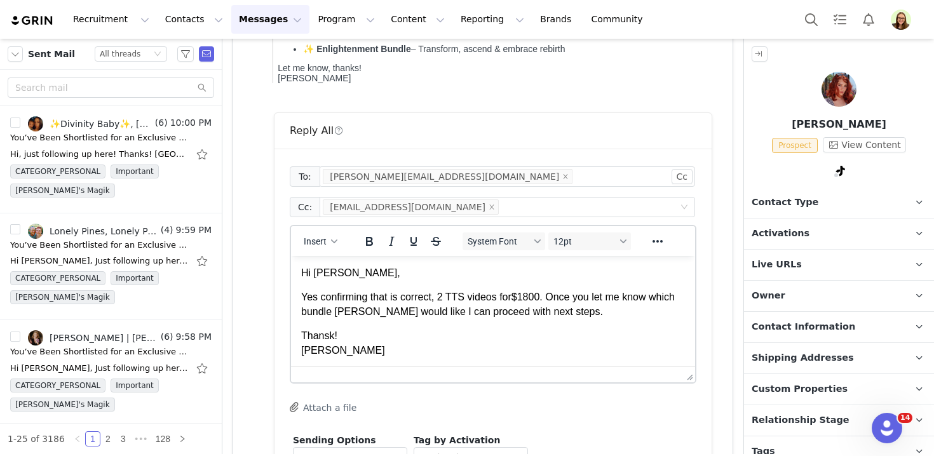
click at [317, 340] on p "Thansk! Myriah" at bounding box center [493, 343] width 384 height 29
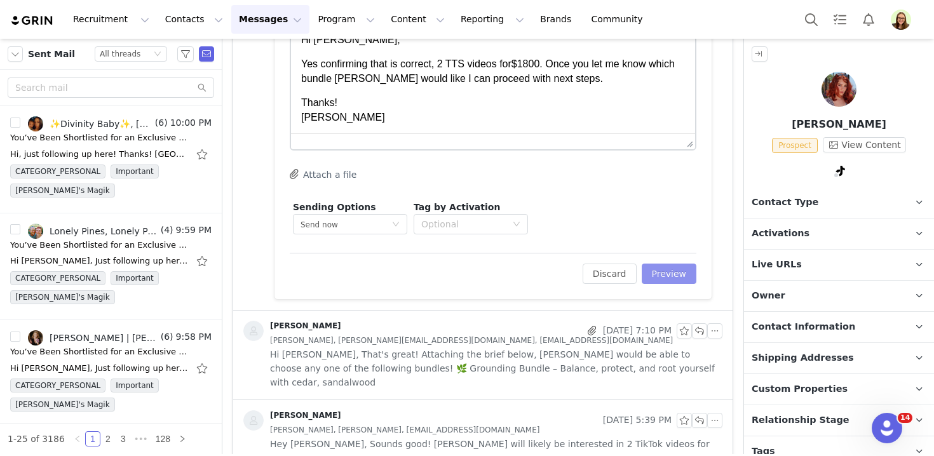
click at [688, 271] on button "Preview" at bounding box center [669, 274] width 55 height 20
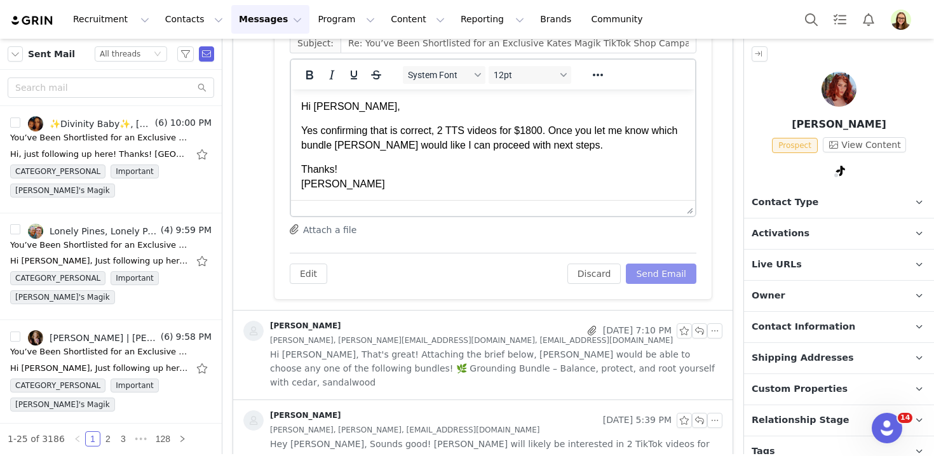
scroll to position [0, 0]
click at [685, 280] on button "Send Email" at bounding box center [661, 274] width 71 height 20
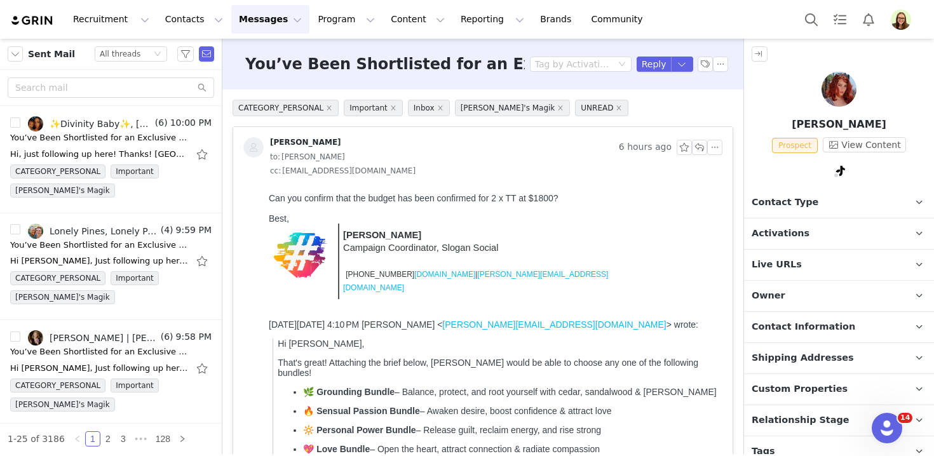
click at [844, 231] on p "Activations" at bounding box center [824, 234] width 160 height 31
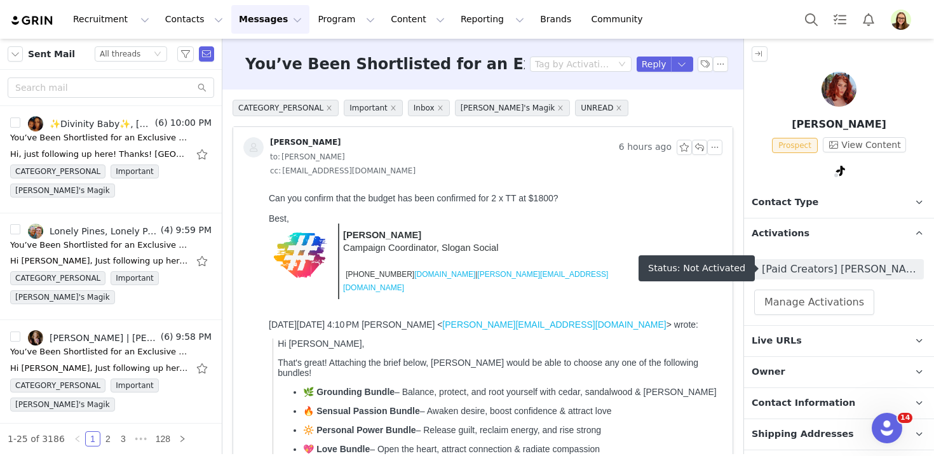
click at [835, 267] on span "[Paid Creators] [PERSON_NAME]'s Magik Sacred Bundles Collections TTS Affiliate …" at bounding box center [839, 269] width 154 height 15
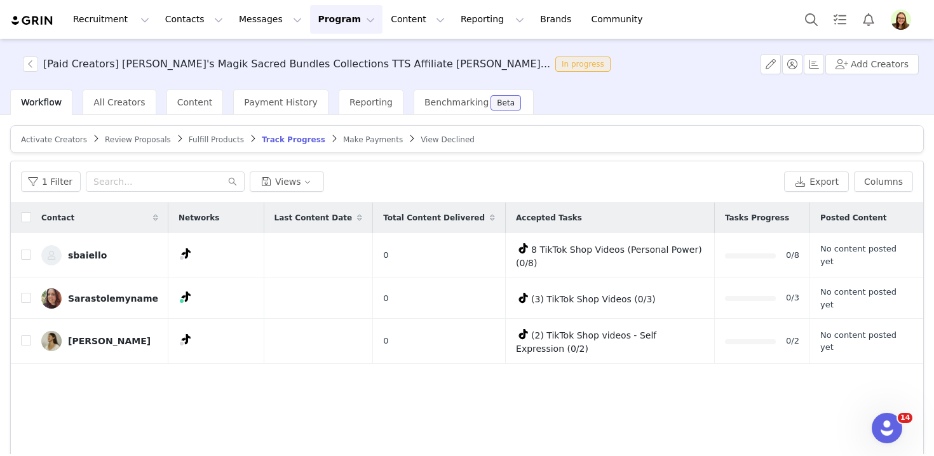
click at [64, 141] on span "Activate Creators" at bounding box center [54, 139] width 66 height 9
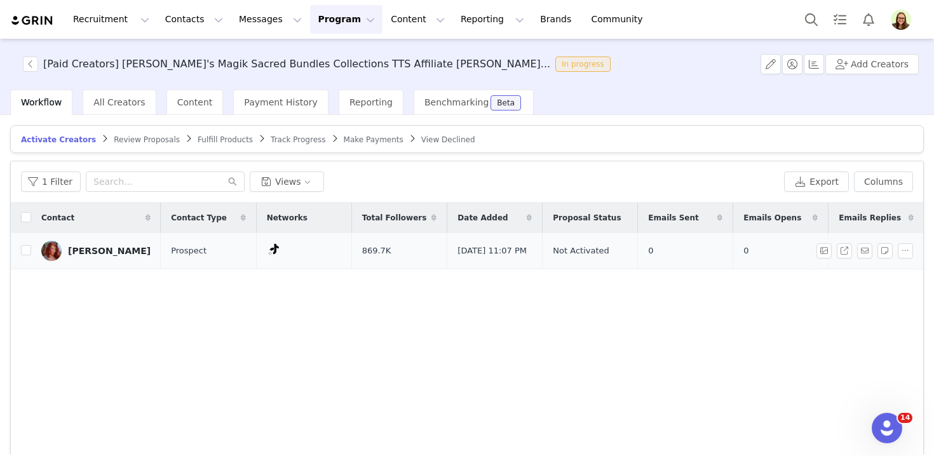
click at [87, 251] on div "Hannah Vail" at bounding box center [109, 251] width 83 height 10
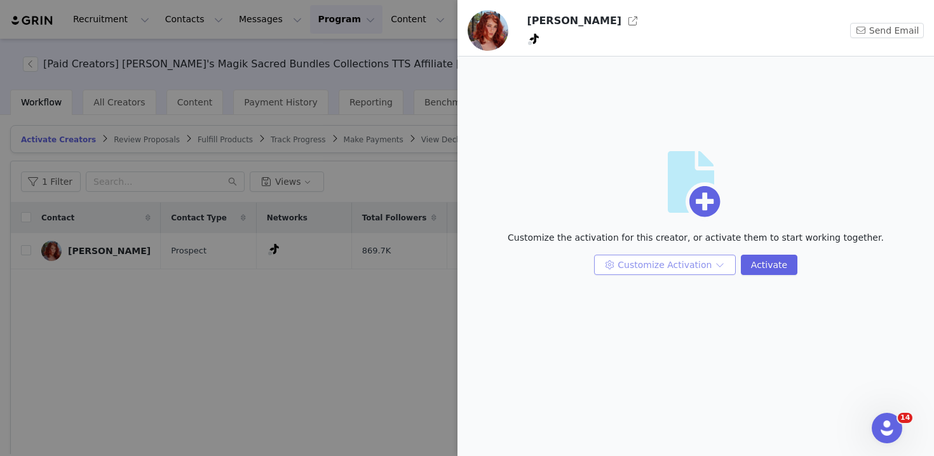
click at [632, 265] on button "Customize Activation" at bounding box center [665, 265] width 142 height 20
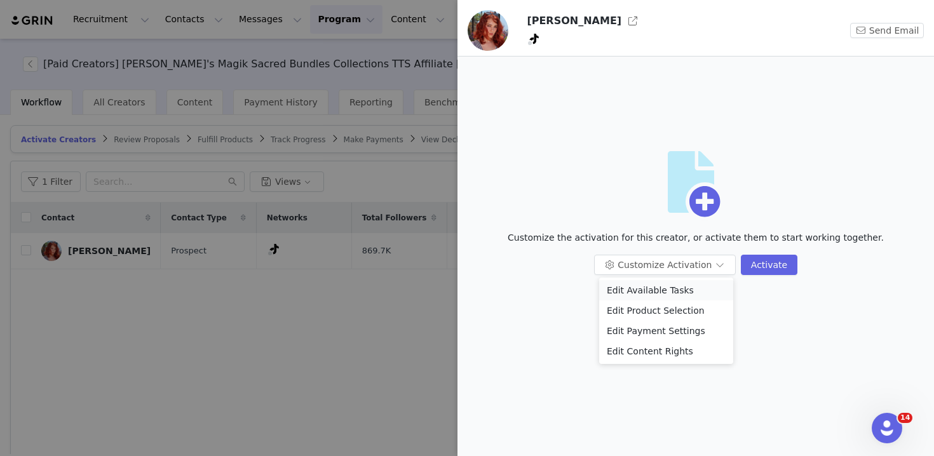
click at [639, 291] on li "Edit Available Tasks" at bounding box center [666, 290] width 134 height 20
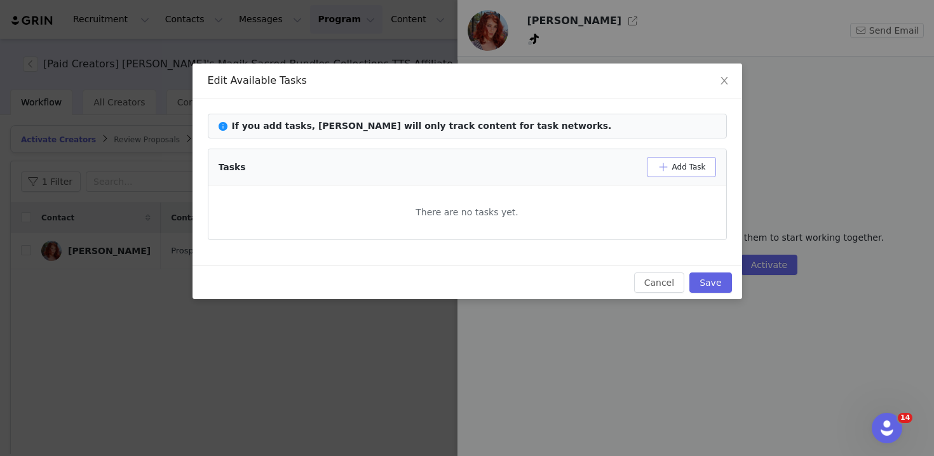
click at [678, 167] on button "Add Task" at bounding box center [681, 167] width 69 height 20
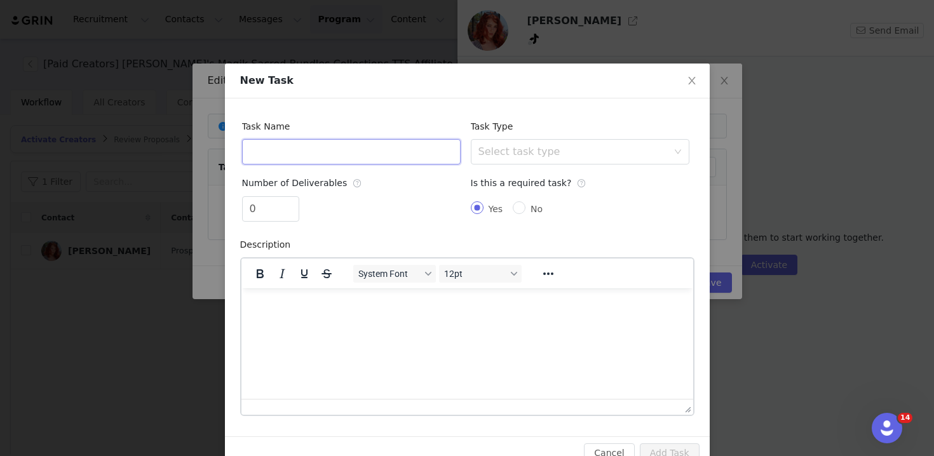
click at [325, 154] on input "text" at bounding box center [351, 151] width 219 height 25
click at [327, 157] on input "2 TikTok Sh" at bounding box center [351, 151] width 219 height 25
type input "2 TikTok Shop Videos"
click at [261, 204] on input "0" at bounding box center [271, 209] width 56 height 24
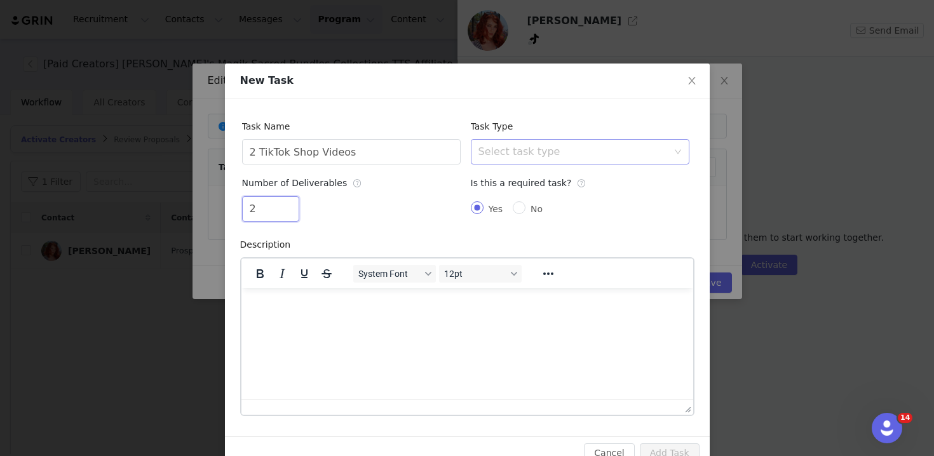
click at [526, 151] on div "Select task type" at bounding box center [573, 152] width 189 height 13
type input "2"
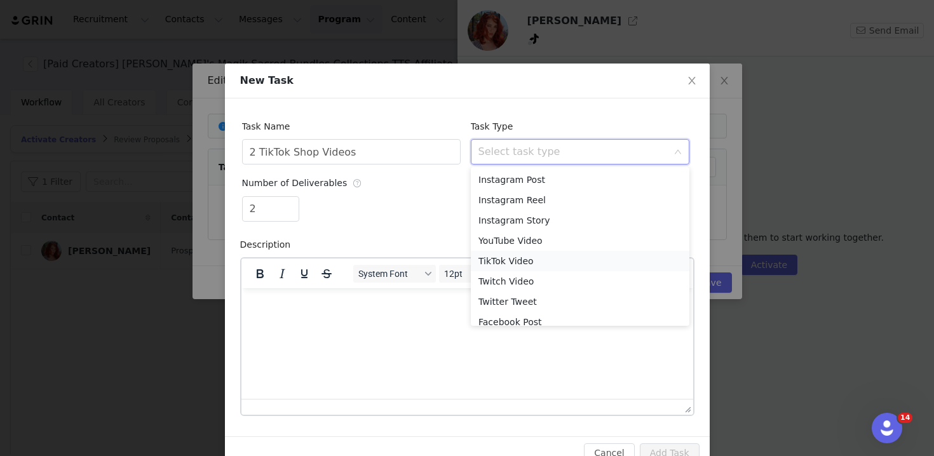
click at [522, 263] on li "TikTok Video" at bounding box center [580, 261] width 219 height 20
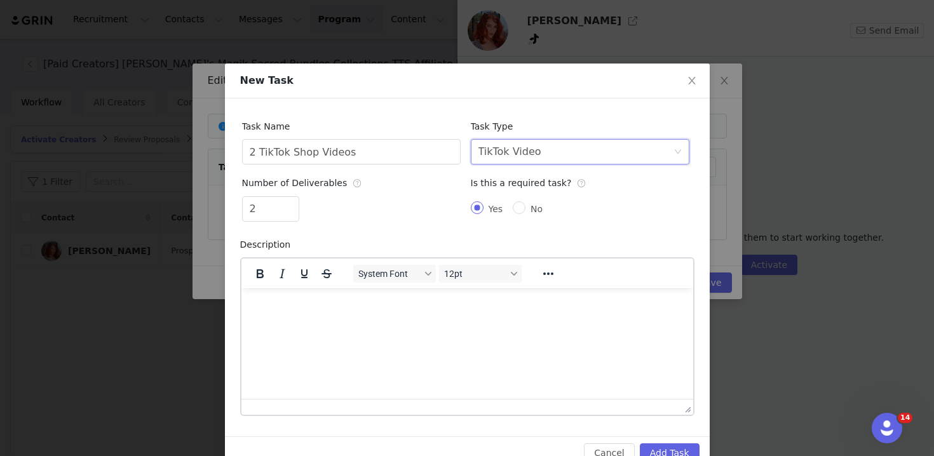
scroll to position [29, 0]
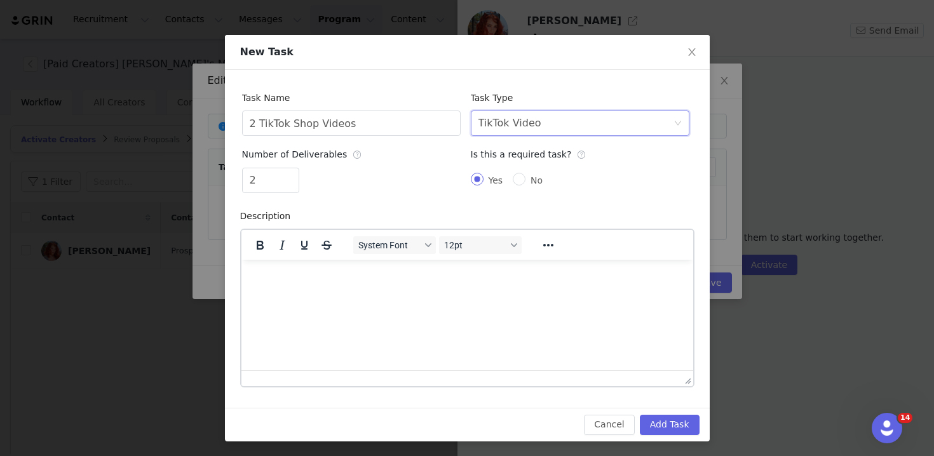
click at [659, 413] on div "Cancel Add Task" at bounding box center [467, 425] width 485 height 34
click at [664, 423] on button "Add Task" at bounding box center [670, 425] width 60 height 20
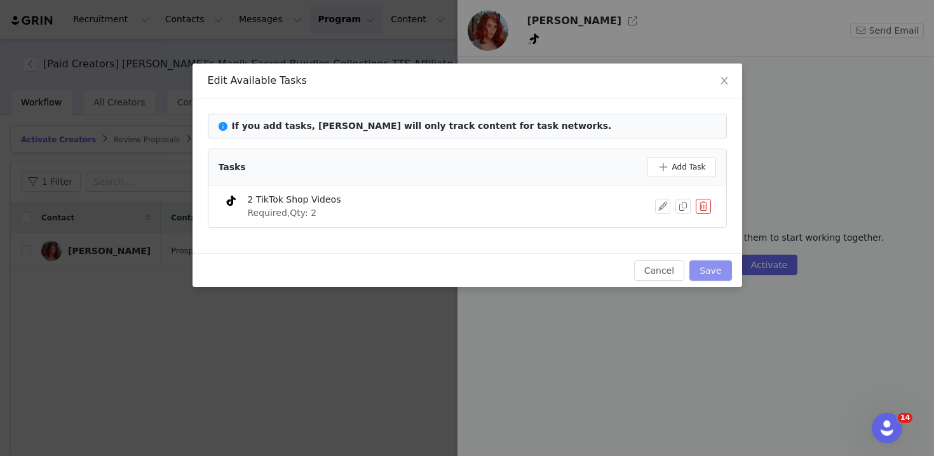
click at [708, 268] on button "Save" at bounding box center [711, 271] width 42 height 20
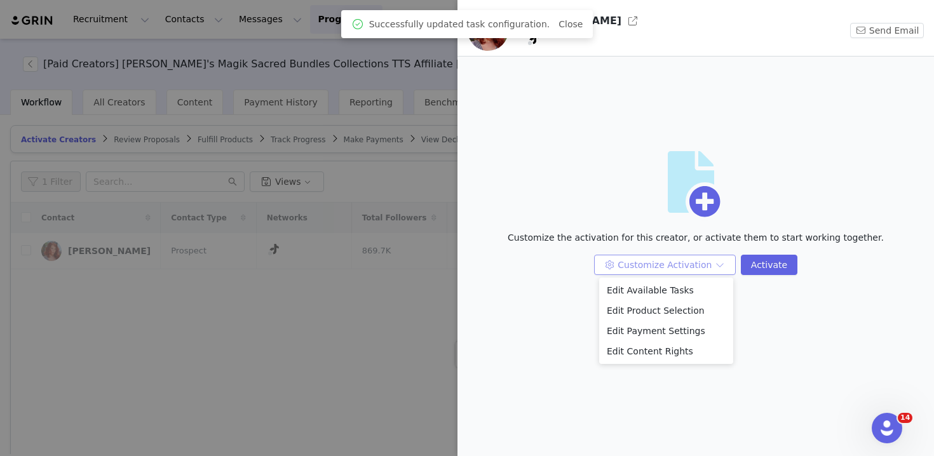
click at [648, 264] on button "Customize Activation" at bounding box center [665, 265] width 142 height 20
click at [650, 336] on li "Edit Payment Settings" at bounding box center [666, 331] width 134 height 20
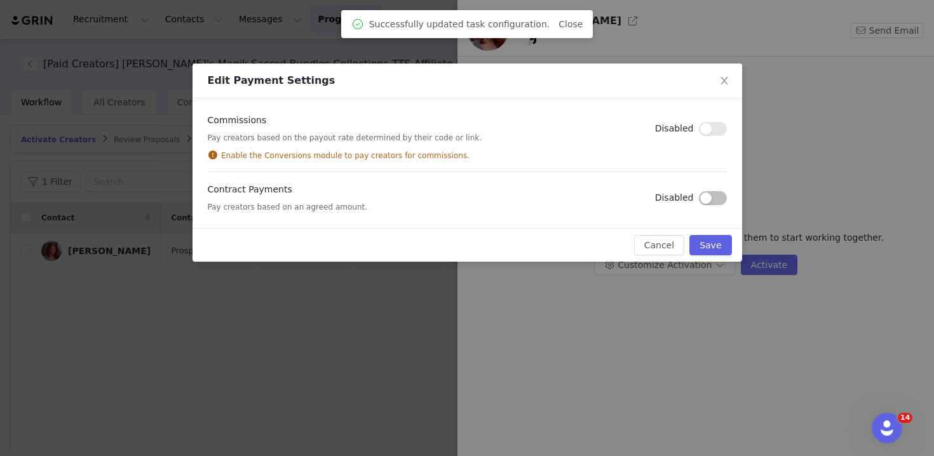
click at [706, 205] on div "Contract Payments Pay creators based on an agreed amount. Disabled" at bounding box center [467, 198] width 519 height 30
click at [708, 199] on button "button" at bounding box center [713, 198] width 28 height 14
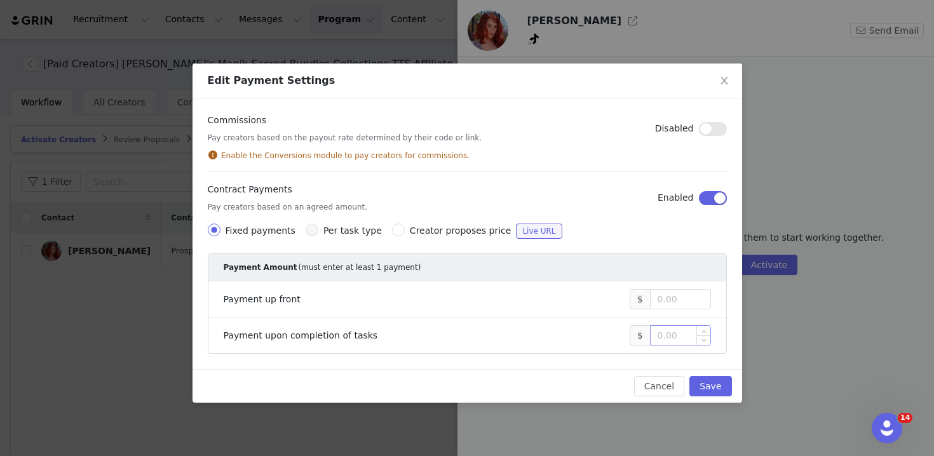
click at [677, 331] on input at bounding box center [681, 335] width 60 height 19
type input "1,800"
click at [720, 381] on button "Save" at bounding box center [711, 386] width 42 height 20
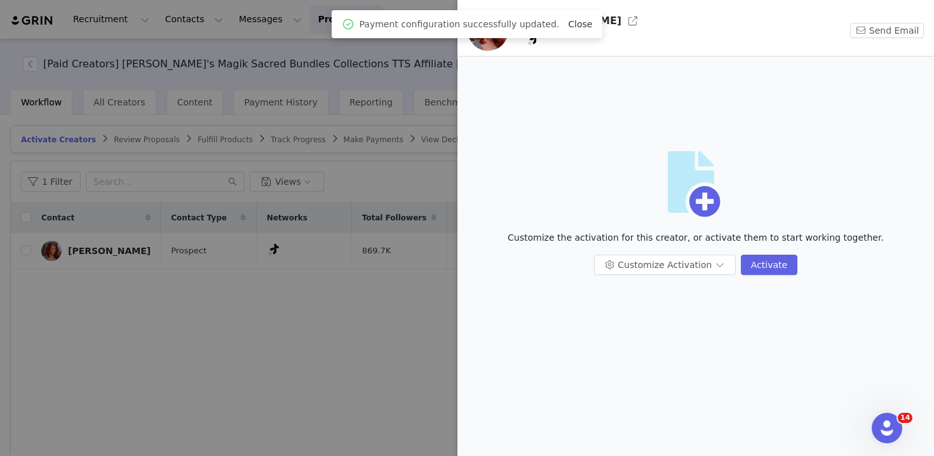
click at [575, 25] on link "Close" at bounding box center [580, 24] width 24 height 10
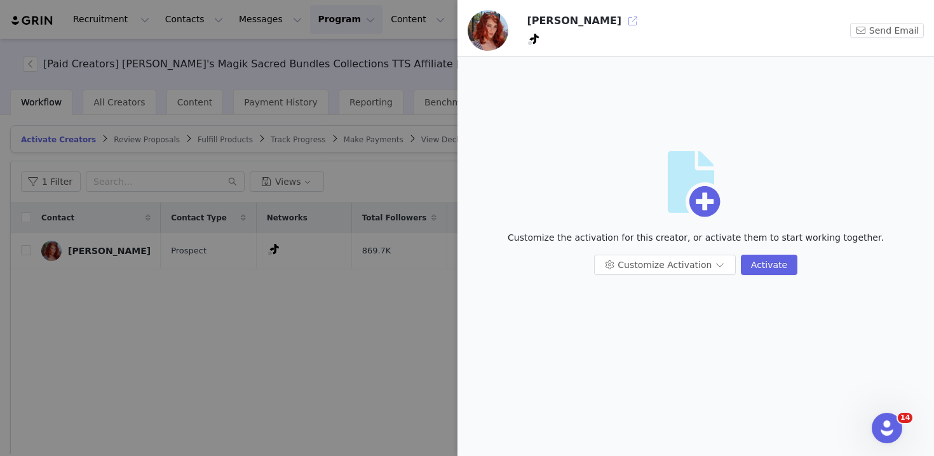
click at [623, 22] on button "button" at bounding box center [633, 21] width 20 height 20
click at [882, 22] on div "Hannah Vail Send Email" at bounding box center [696, 33] width 477 height 46
click at [882, 31] on button "Send Email" at bounding box center [888, 30] width 74 height 15
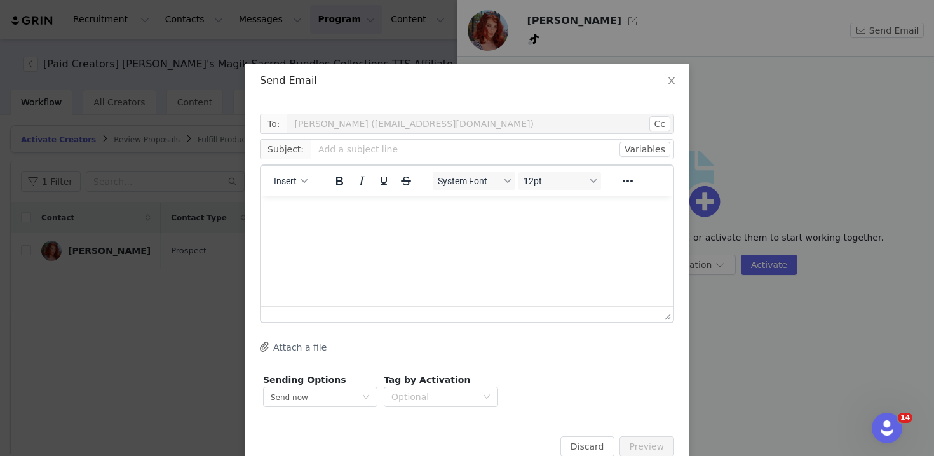
scroll to position [0, 0]
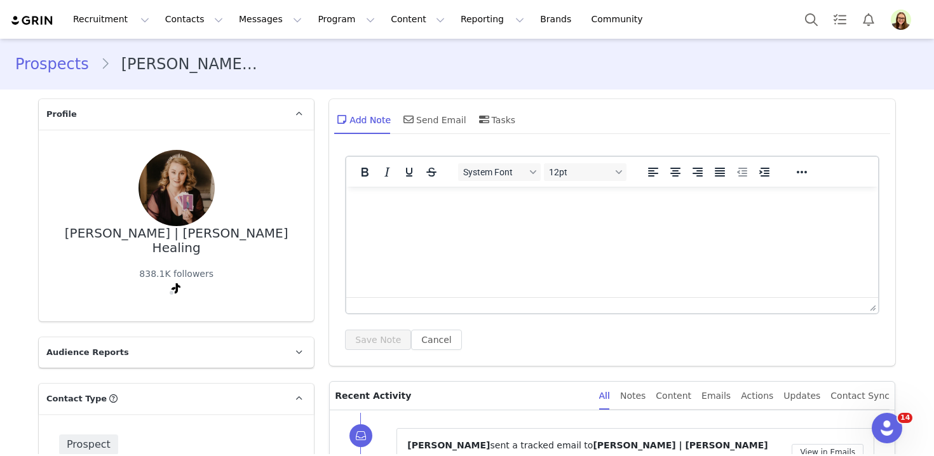
scroll to position [173, 0]
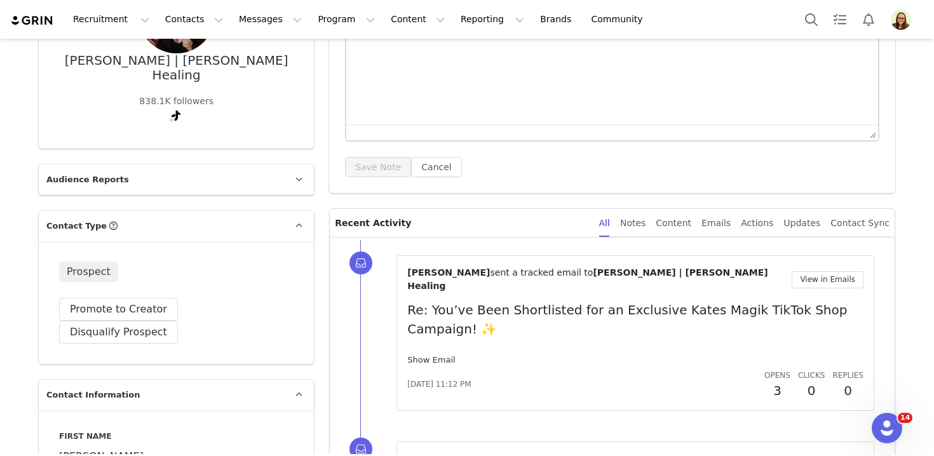
click at [438, 355] on link "Show Email" at bounding box center [431, 360] width 48 height 10
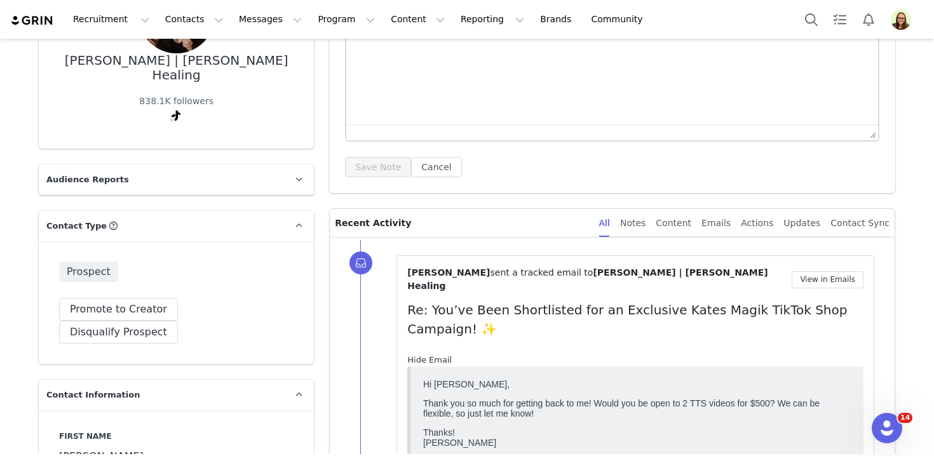
scroll to position [0, 0]
click at [802, 278] on button "View in Emails" at bounding box center [828, 279] width 72 height 17
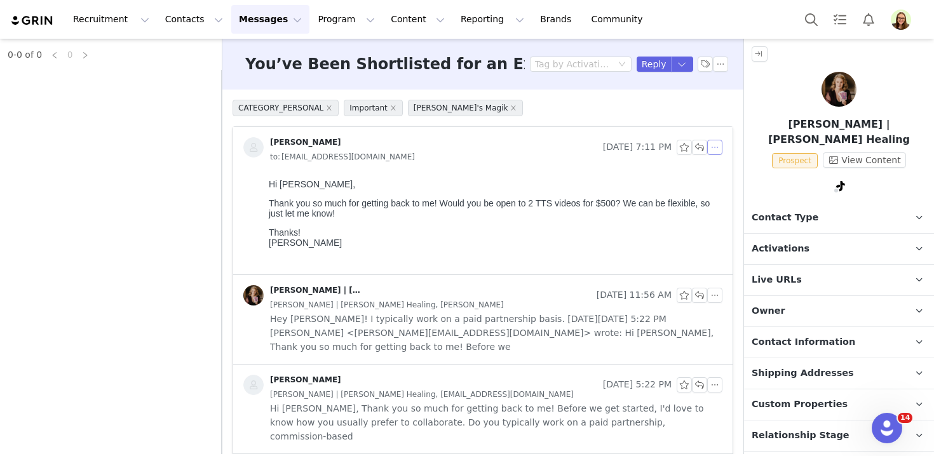
click at [713, 147] on button "button" at bounding box center [715, 147] width 15 height 15
click at [715, 171] on li "Reply All" at bounding box center [735, 170] width 54 height 20
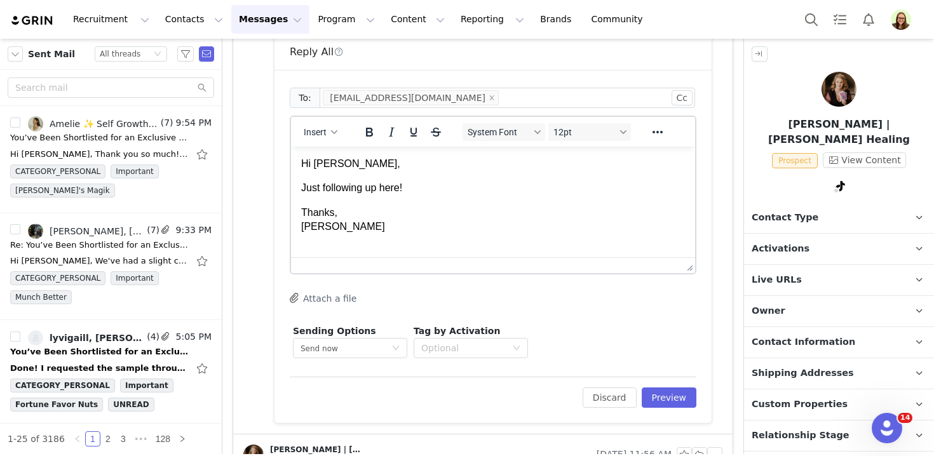
click at [324, 168] on p "Hi [PERSON_NAME]," at bounding box center [493, 164] width 384 height 14
click at [669, 397] on button "Preview" at bounding box center [669, 398] width 55 height 20
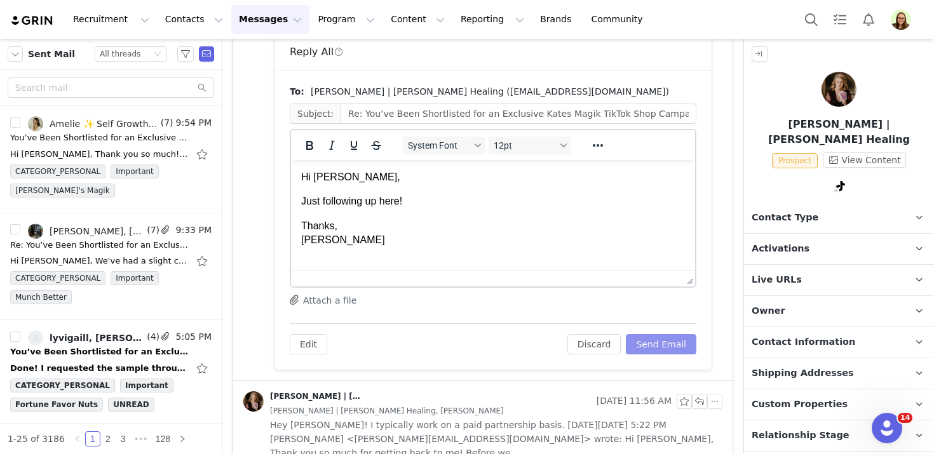
click at [664, 344] on button "Send Email" at bounding box center [661, 344] width 71 height 20
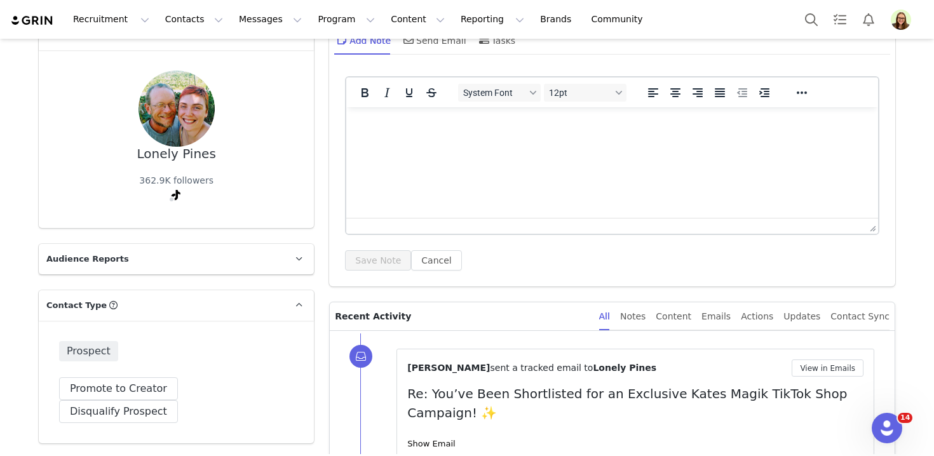
scroll to position [206, 0]
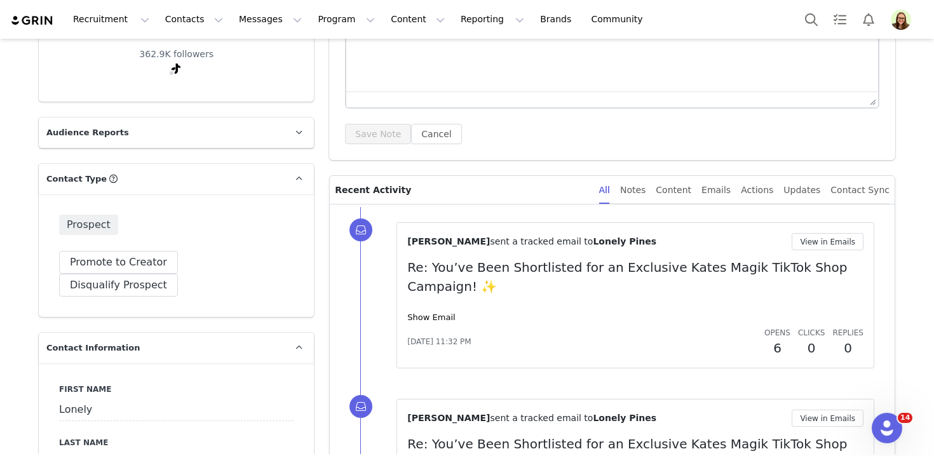
click at [434, 325] on div "[PERSON_NAME] sent a tracked email to Lonely Pines View in Emails Re: You’ve Be…" at bounding box center [635, 295] width 456 height 125
click at [810, 242] on button "View in Emails" at bounding box center [828, 241] width 72 height 17
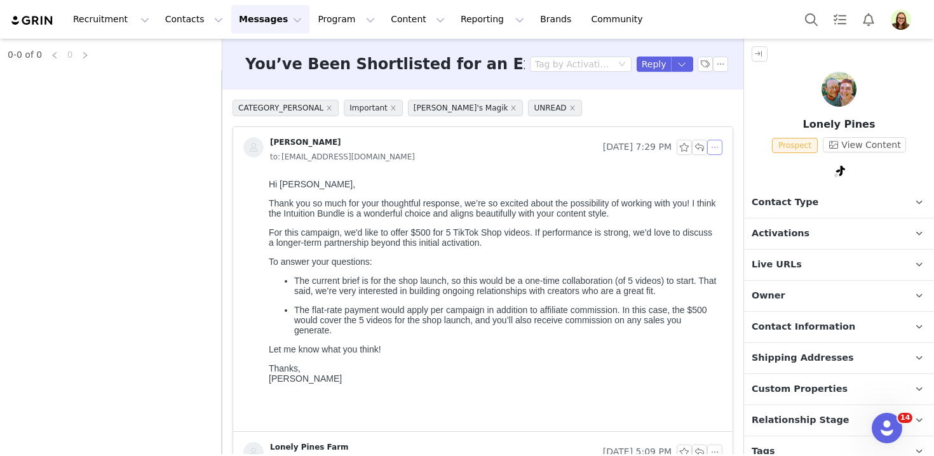
click at [713, 145] on button "button" at bounding box center [715, 147] width 15 height 15
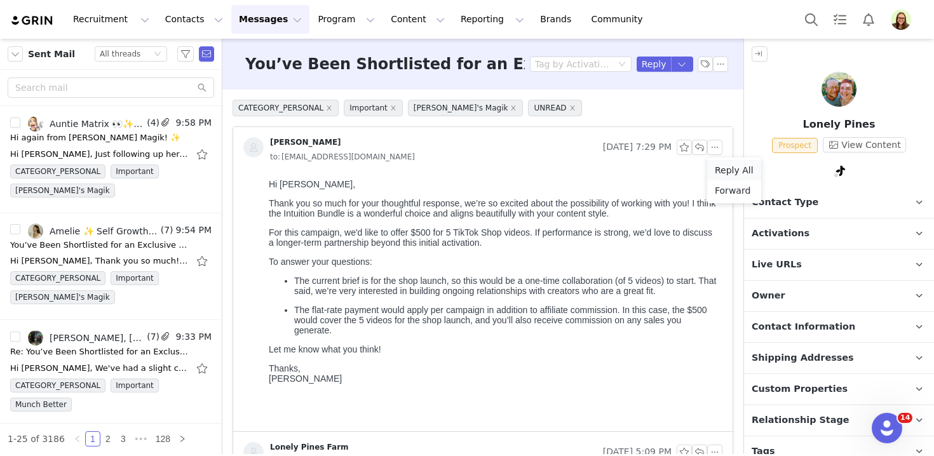
click at [727, 172] on li "Reply All" at bounding box center [735, 170] width 54 height 20
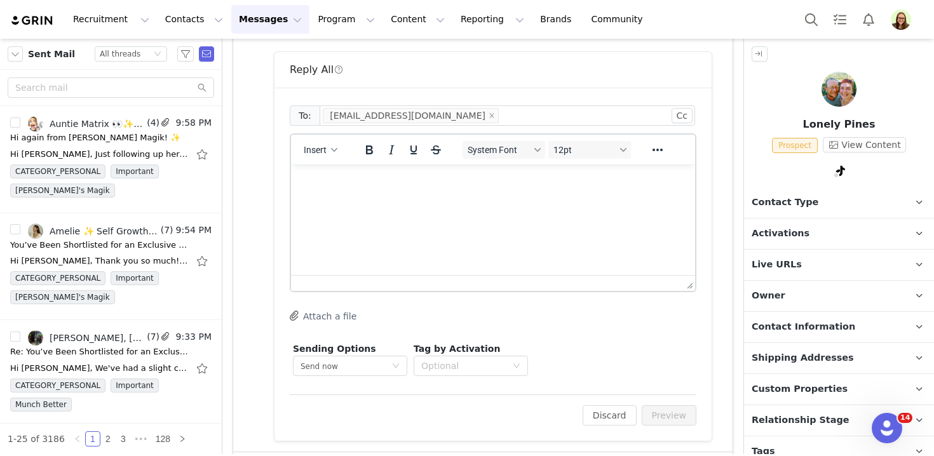
scroll to position [417, 0]
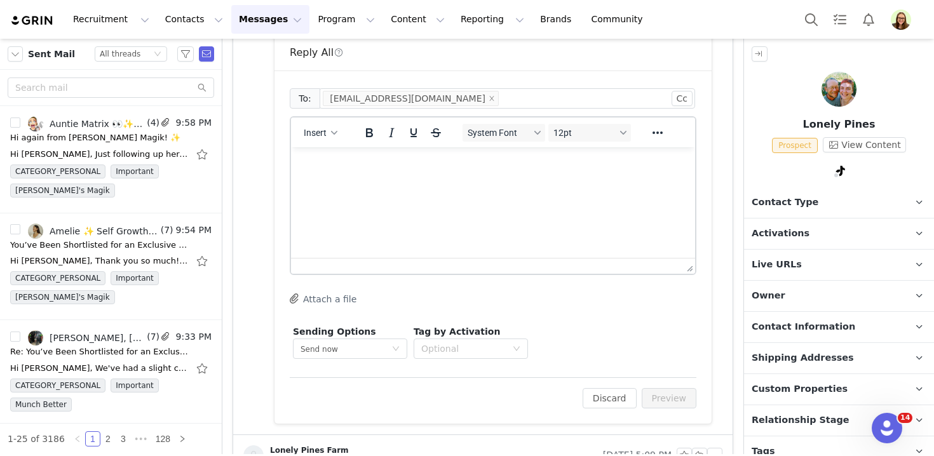
click at [499, 182] on html at bounding box center [493, 164] width 404 height 34
paste body "Rich Text Area. Press ALT-0 for help."
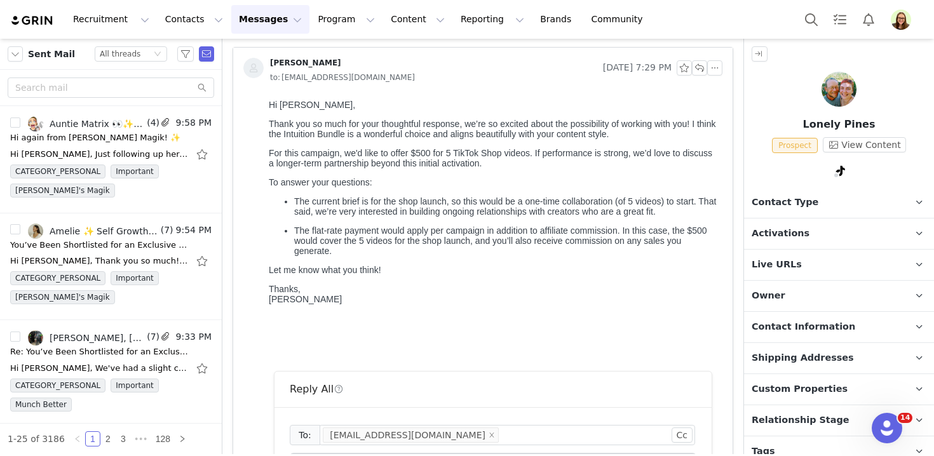
scroll to position [210, 0]
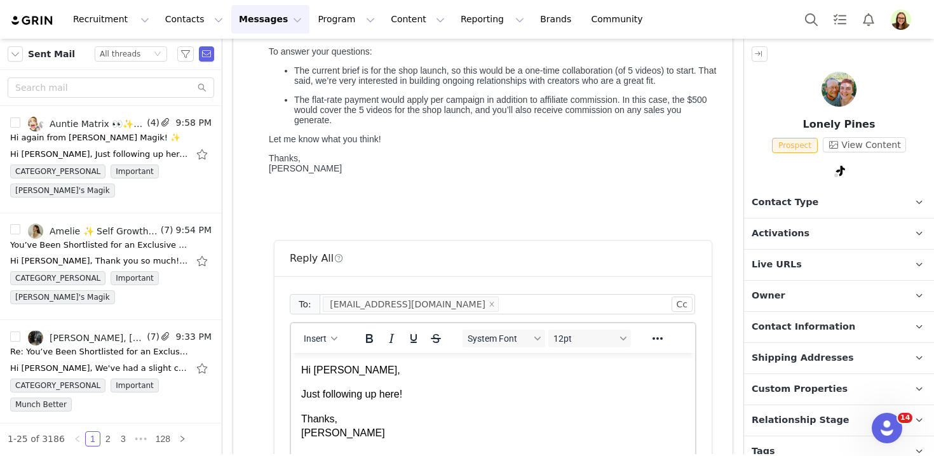
click at [320, 377] on p "Hi Jess," at bounding box center [493, 371] width 384 height 14
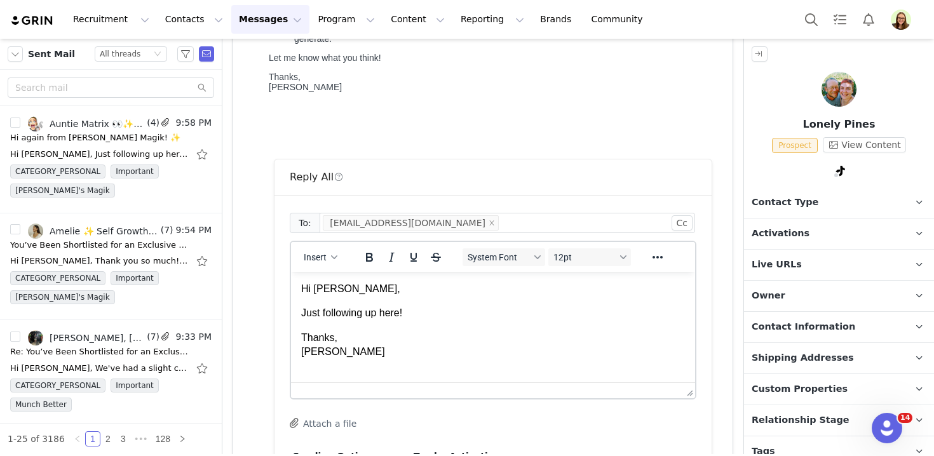
scroll to position [377, 0]
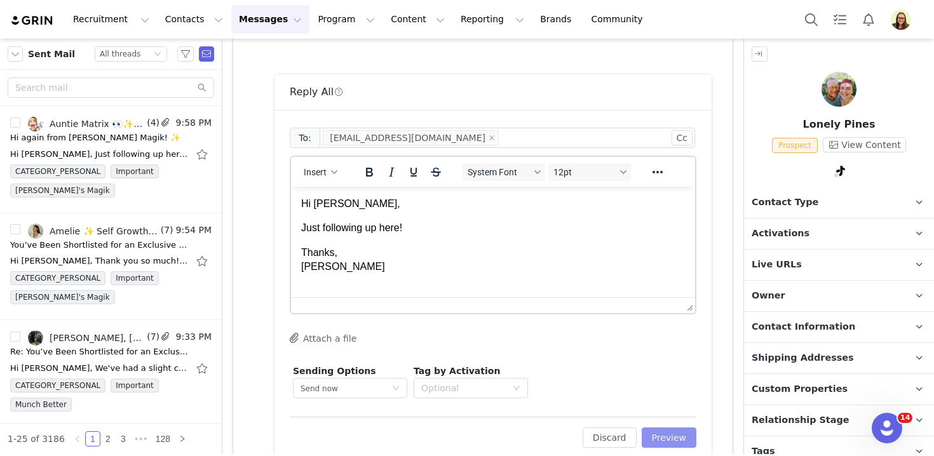
click at [676, 435] on button "Preview" at bounding box center [669, 438] width 55 height 20
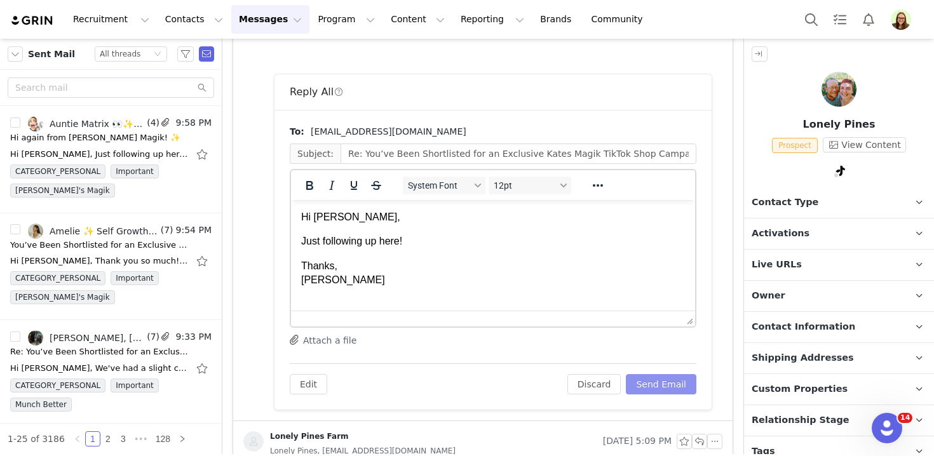
scroll to position [0, 0]
click at [672, 388] on button "Send Email" at bounding box center [661, 384] width 71 height 20
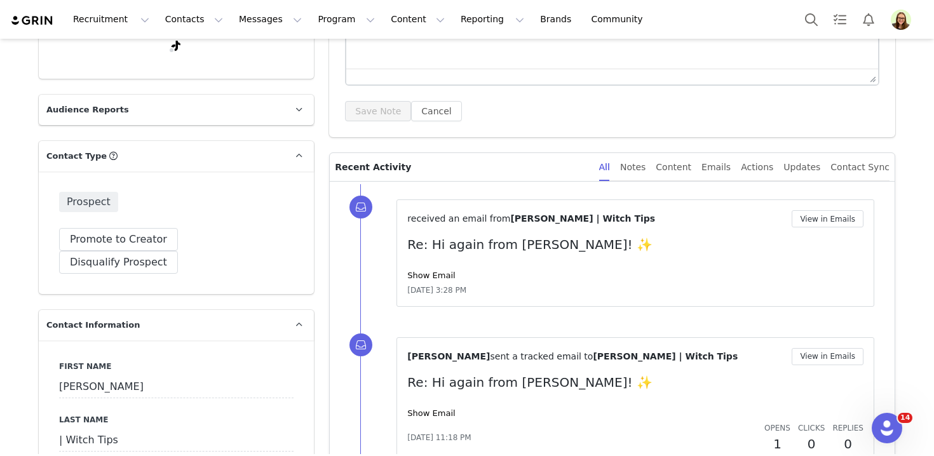
scroll to position [318, 0]
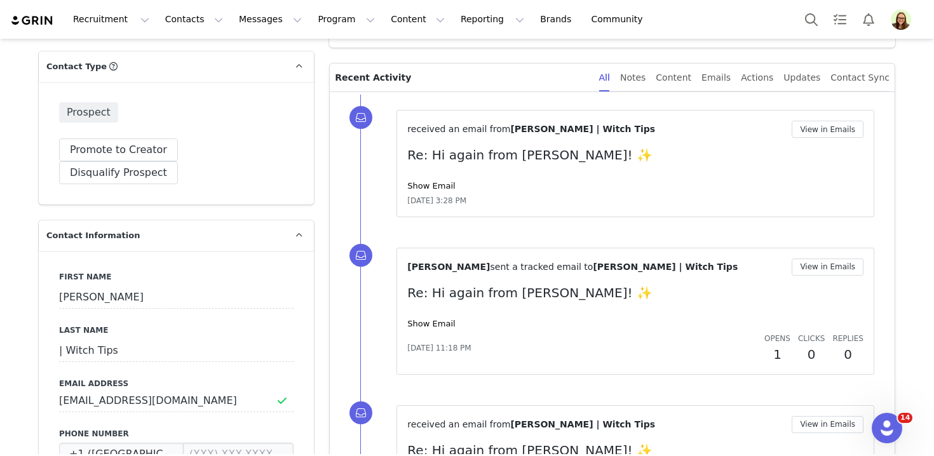
click at [422, 196] on span "[DATE] 3:28 PM" at bounding box center [436, 200] width 59 height 11
click at [424, 188] on link "Show Email" at bounding box center [431, 186] width 48 height 10
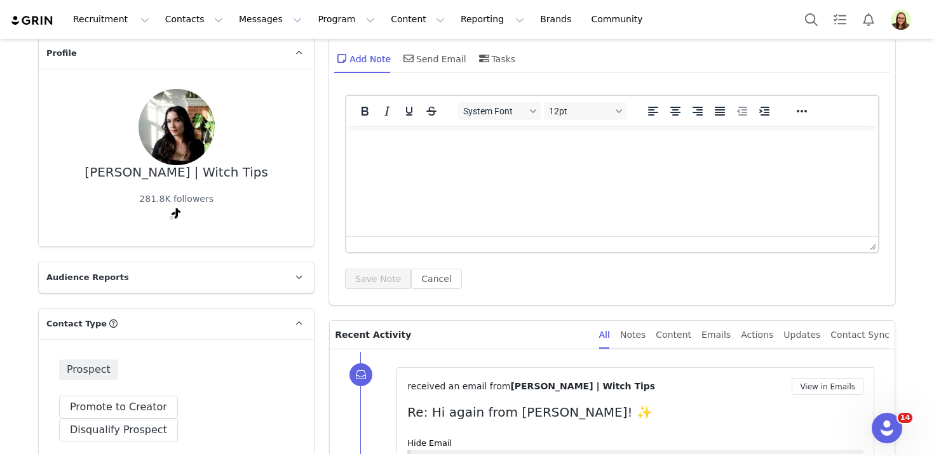
scroll to position [0, 0]
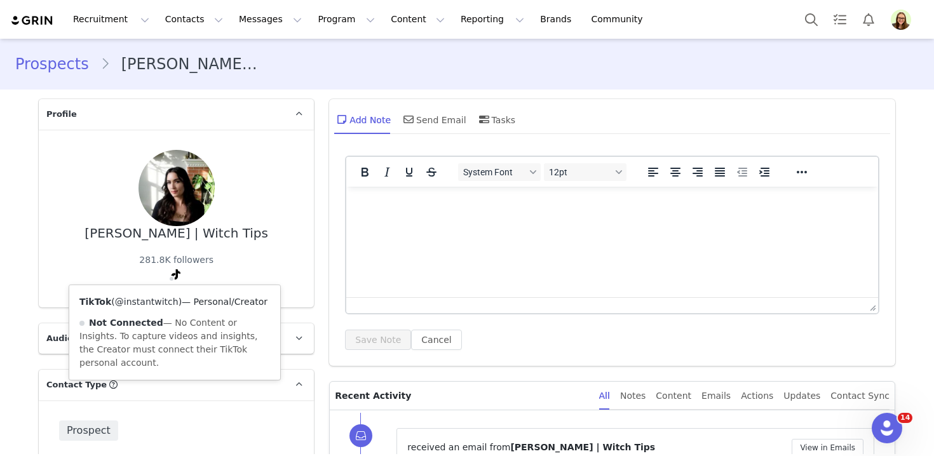
click at [165, 299] on link "@instantwitch" at bounding box center [147, 302] width 64 height 10
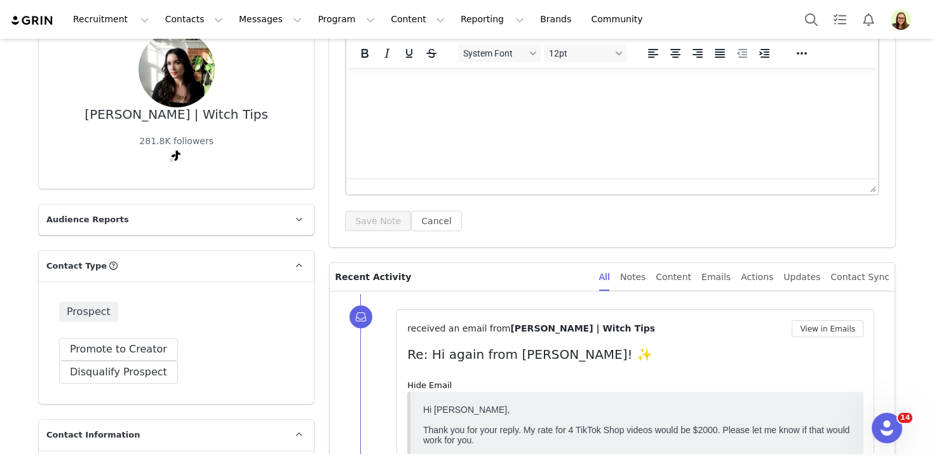
scroll to position [328, 0]
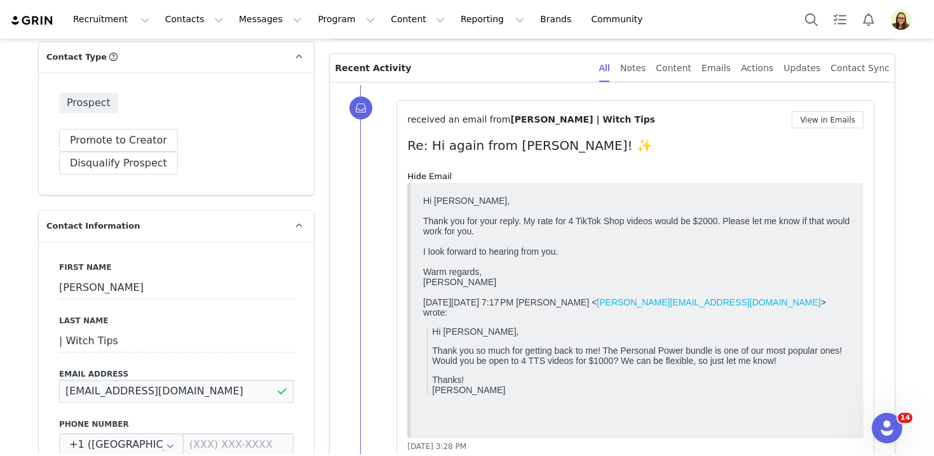
click at [219, 380] on input "[EMAIL_ADDRESS][DOMAIN_NAME]" at bounding box center [176, 391] width 235 height 23
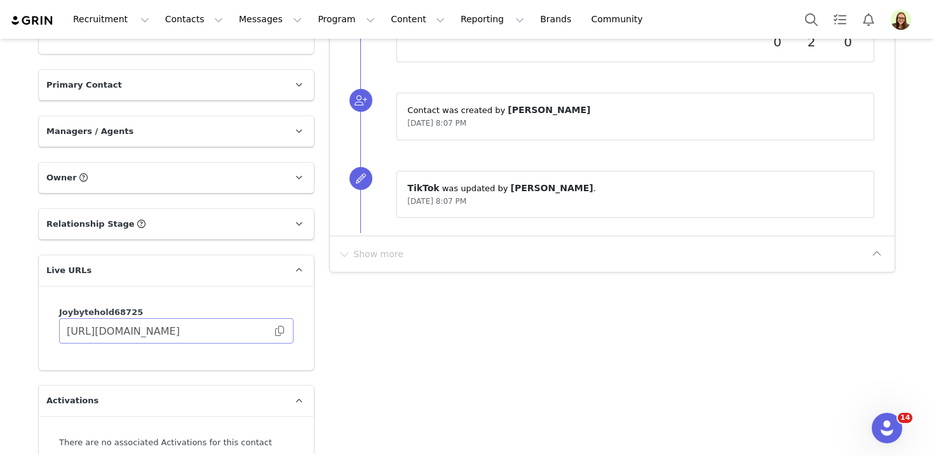
click at [282, 331] on span at bounding box center [279, 331] width 13 height 0
click at [207, 318] on input "[URL][DOMAIN_NAME]" at bounding box center [176, 330] width 235 height 25
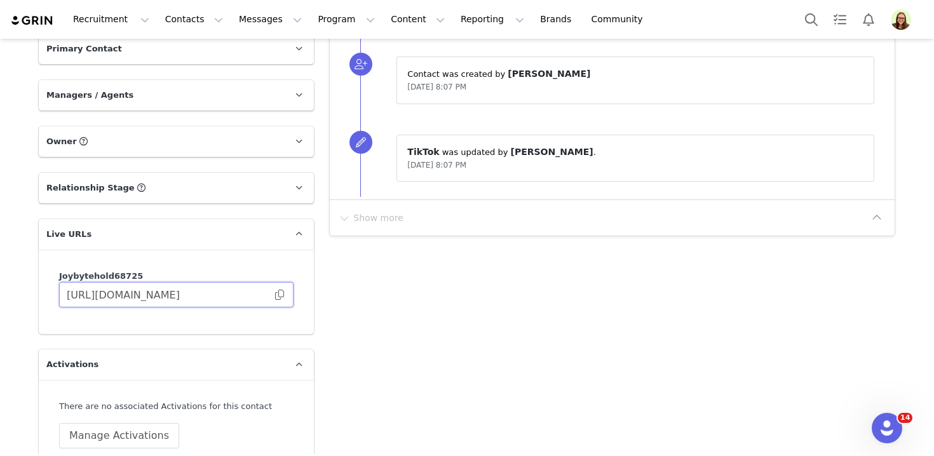
scroll to position [1718, 0]
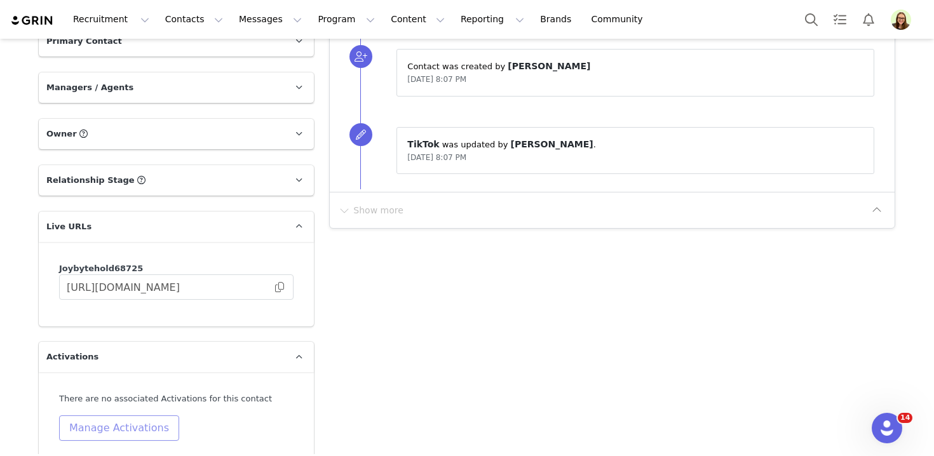
click at [161, 416] on button "Manage Activations" at bounding box center [119, 428] width 120 height 25
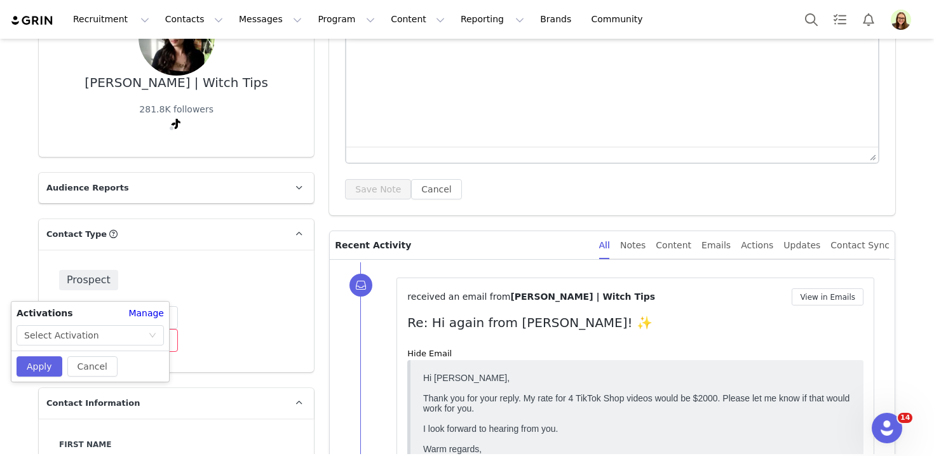
scroll to position [50, 0]
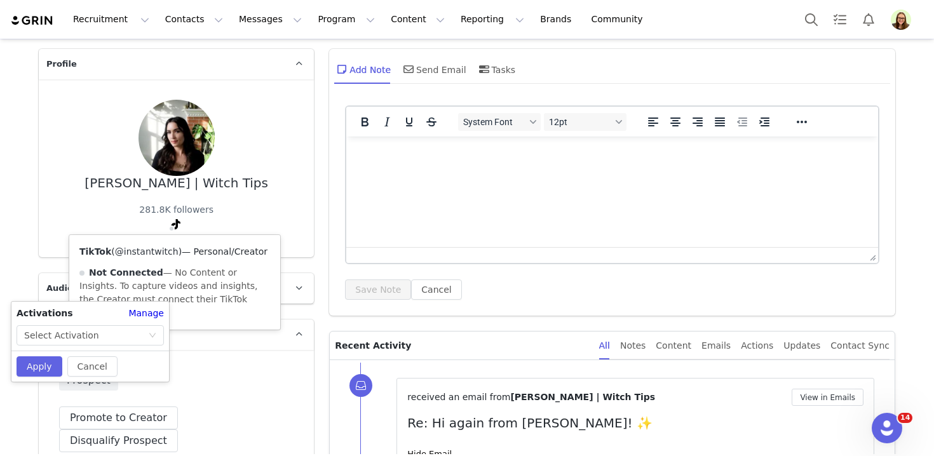
click at [167, 253] on link "@instantwitch" at bounding box center [147, 252] width 64 height 10
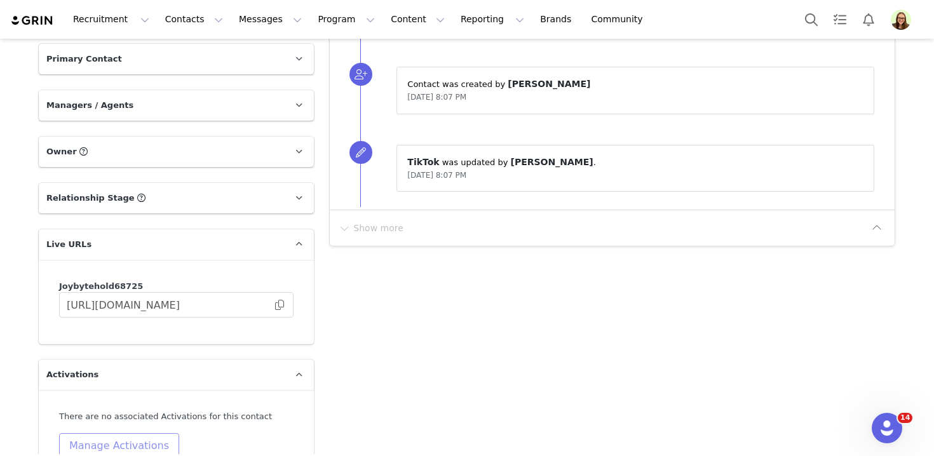
scroll to position [1726, 0]
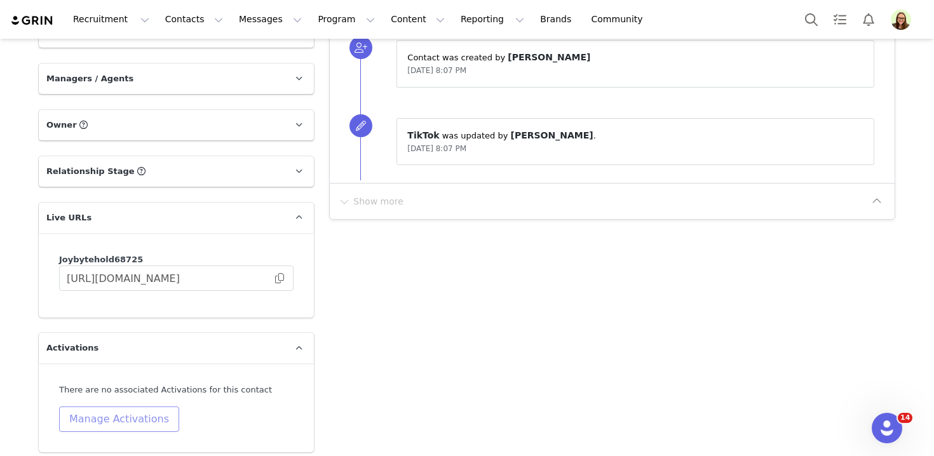
click at [112, 407] on button "Manage Activations" at bounding box center [119, 419] width 120 height 25
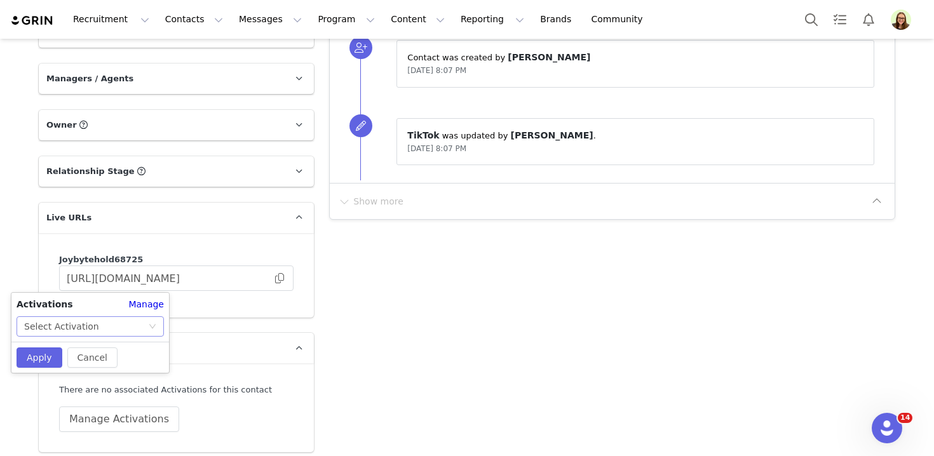
click at [114, 334] on div "Select Activation" at bounding box center [86, 326] width 124 height 19
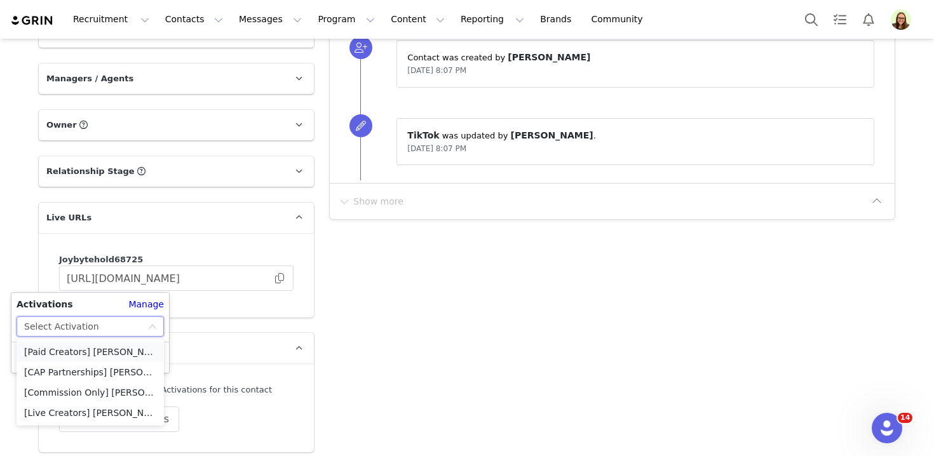
click at [86, 353] on li "[Paid Creators] [PERSON_NAME]'s Magik Sacred Bundles Collections TTS Affiliate …" at bounding box center [90, 352] width 147 height 20
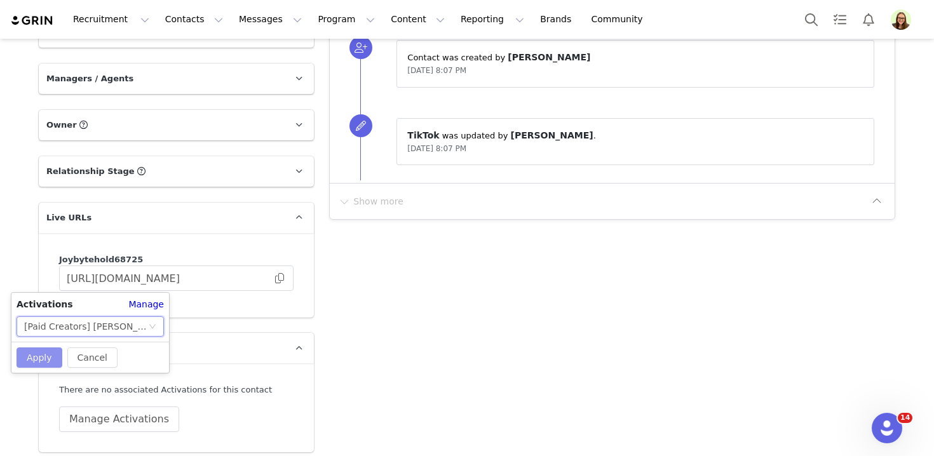
click at [50, 364] on button "Apply" at bounding box center [40, 358] width 46 height 20
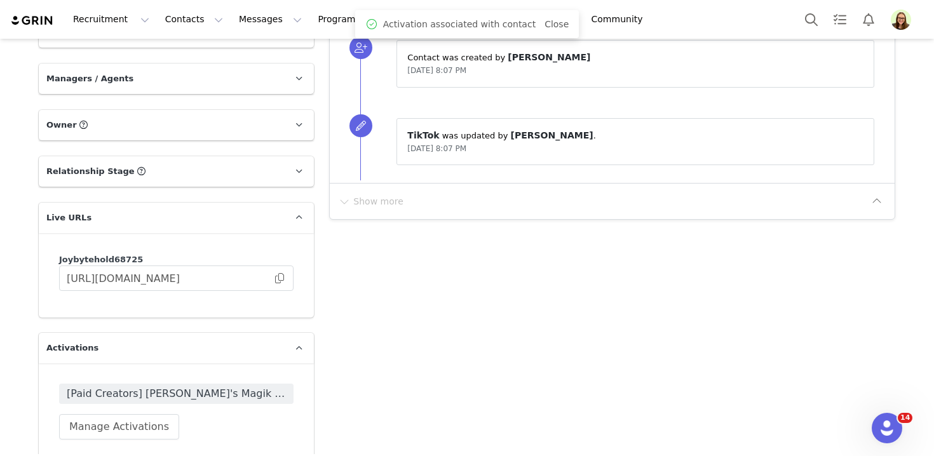
click at [119, 386] on span "[Paid Creators] [PERSON_NAME]'s Magik Sacred Bundles Collections TTS Affiliate …" at bounding box center [176, 393] width 219 height 15
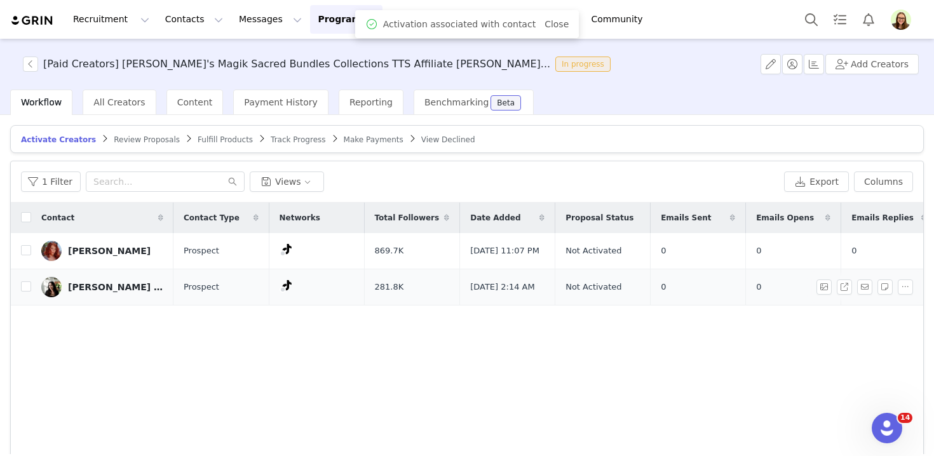
click at [123, 292] on div "Megan | Witch Tips" at bounding box center [115, 287] width 95 height 10
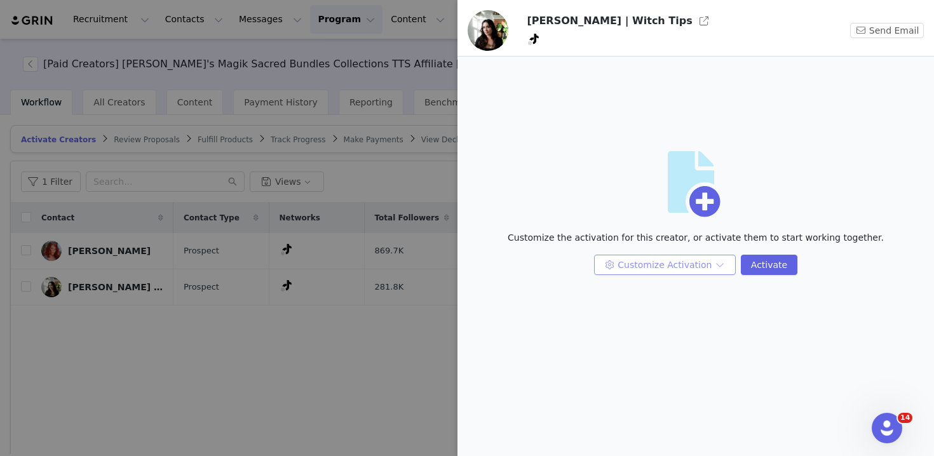
click at [697, 269] on button "Customize Activation" at bounding box center [665, 265] width 142 height 20
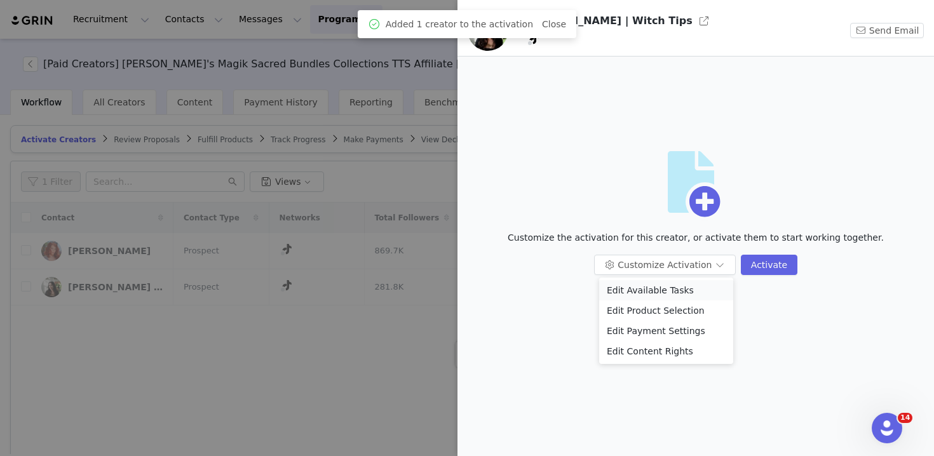
click at [692, 292] on li "Edit Available Tasks" at bounding box center [666, 290] width 134 height 20
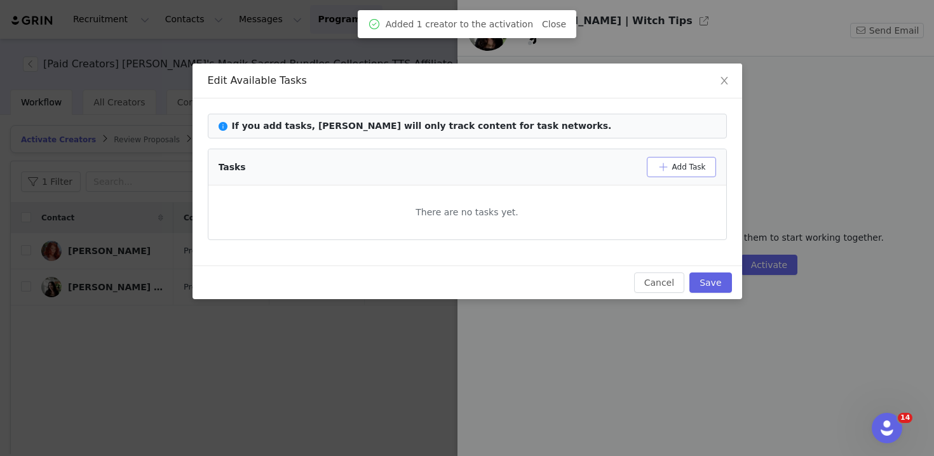
click at [695, 169] on button "Add Task" at bounding box center [681, 167] width 69 height 20
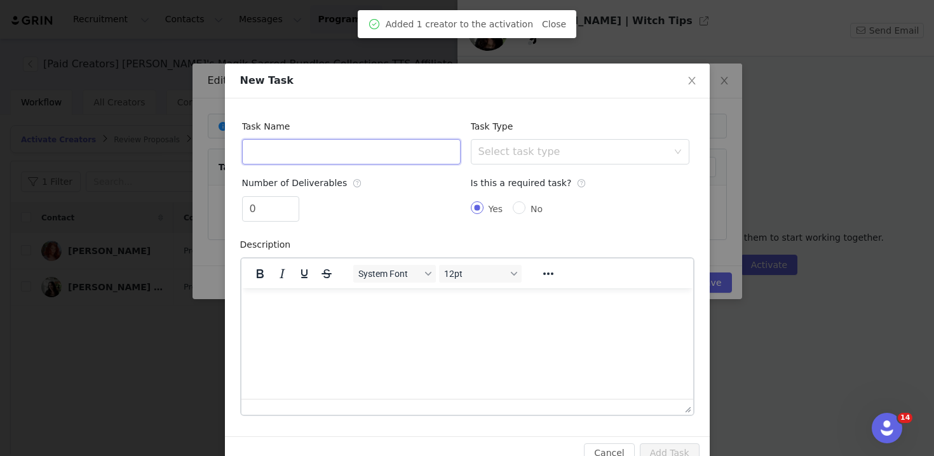
click at [323, 148] on input "text" at bounding box center [351, 151] width 219 height 25
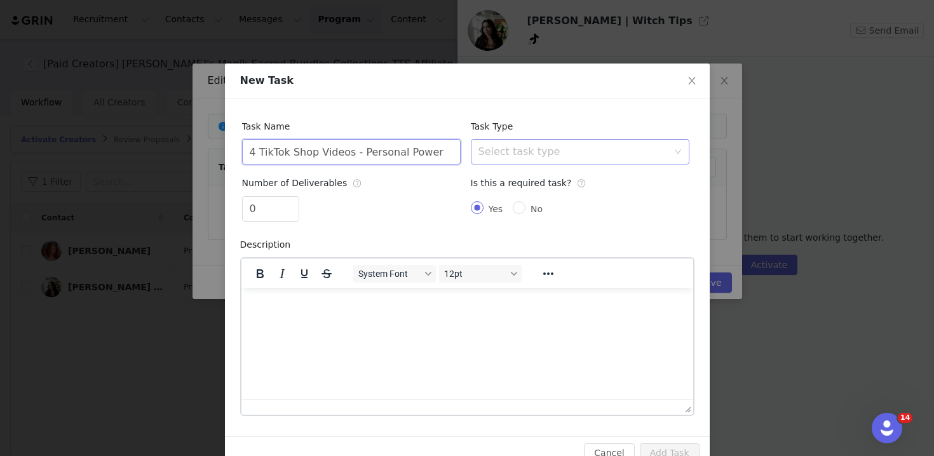
click at [499, 148] on div "Select task type" at bounding box center [573, 152] width 189 height 13
type input "4 TikTok Shop Videos - Personal Power"
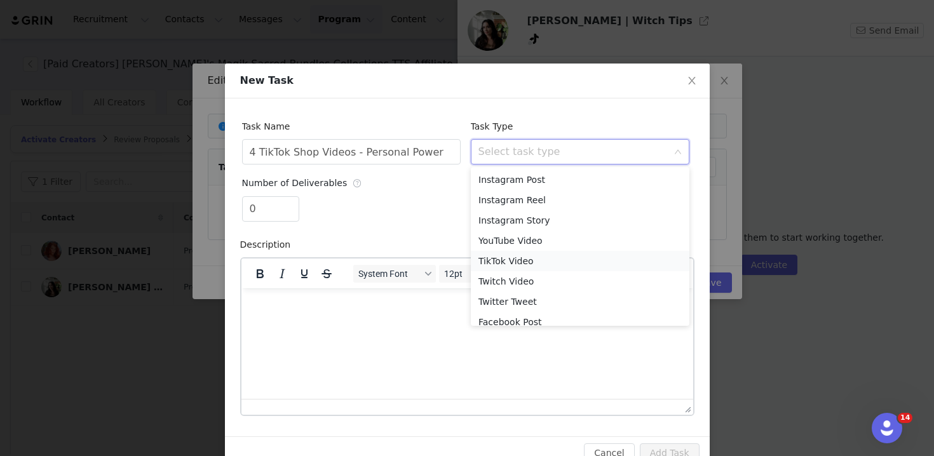
click at [525, 261] on li "TikTok Video" at bounding box center [580, 261] width 219 height 20
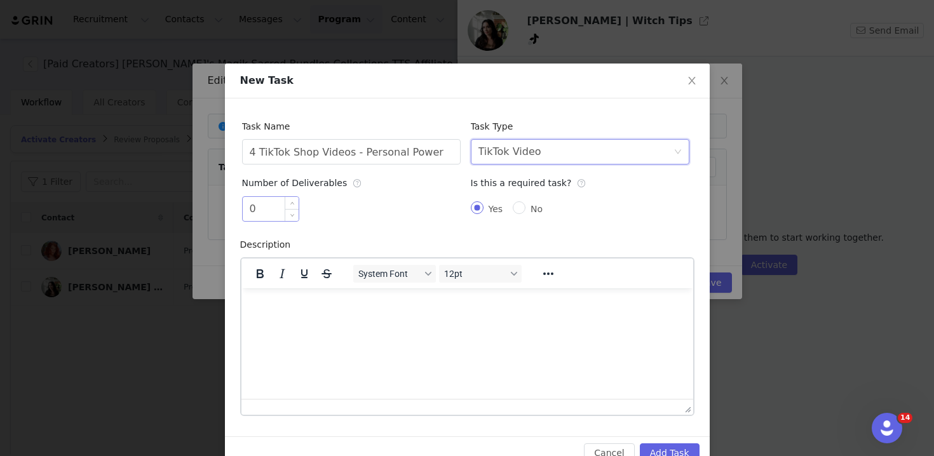
click at [249, 209] on input "0" at bounding box center [271, 209] width 56 height 24
type input "4"
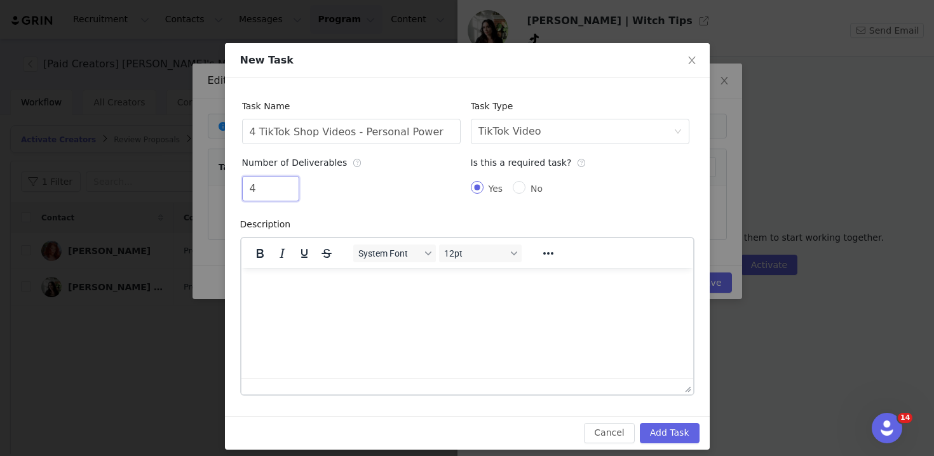
scroll to position [29, 0]
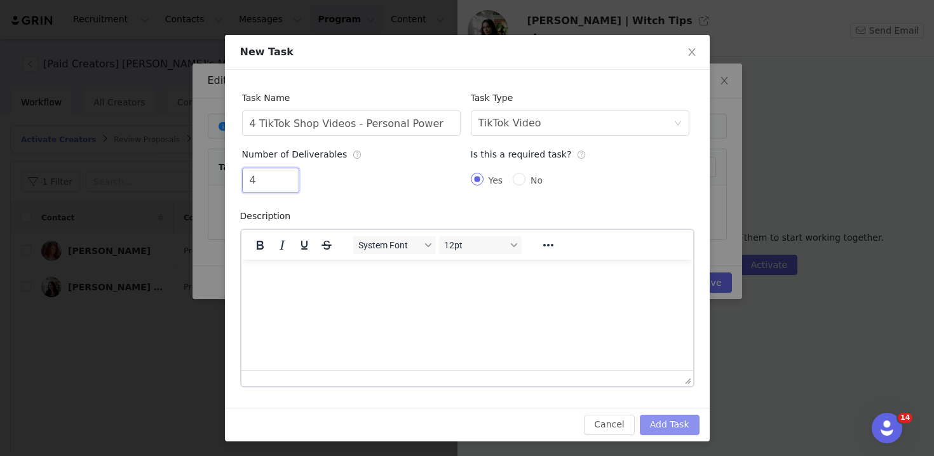
click at [662, 416] on button "Add Task" at bounding box center [670, 425] width 60 height 20
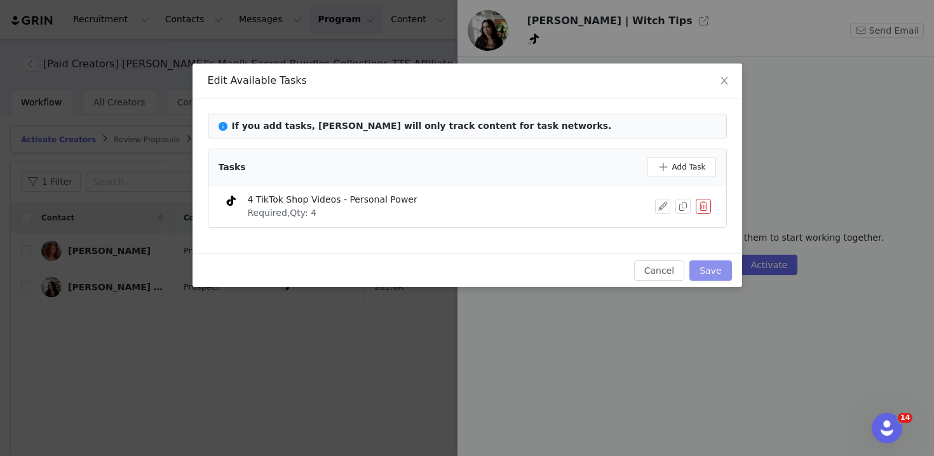
click at [718, 264] on button "Save" at bounding box center [711, 271] width 42 height 20
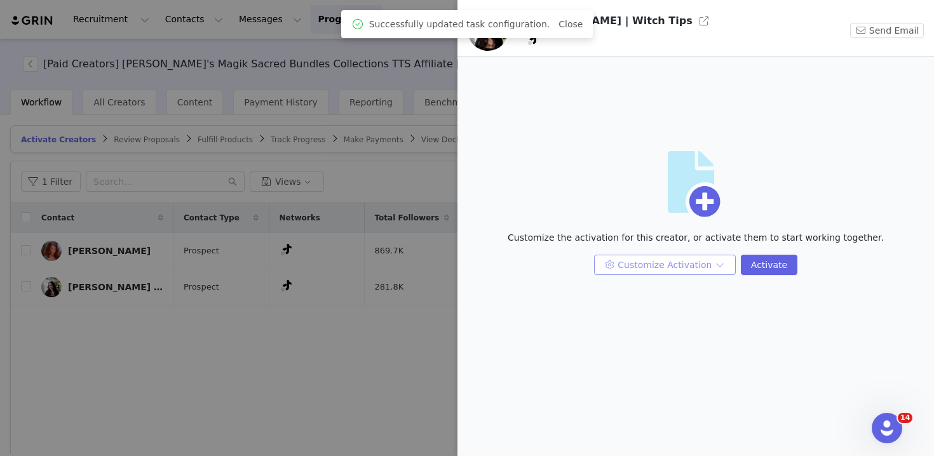
click at [662, 266] on button "Customize Activation" at bounding box center [665, 265] width 142 height 20
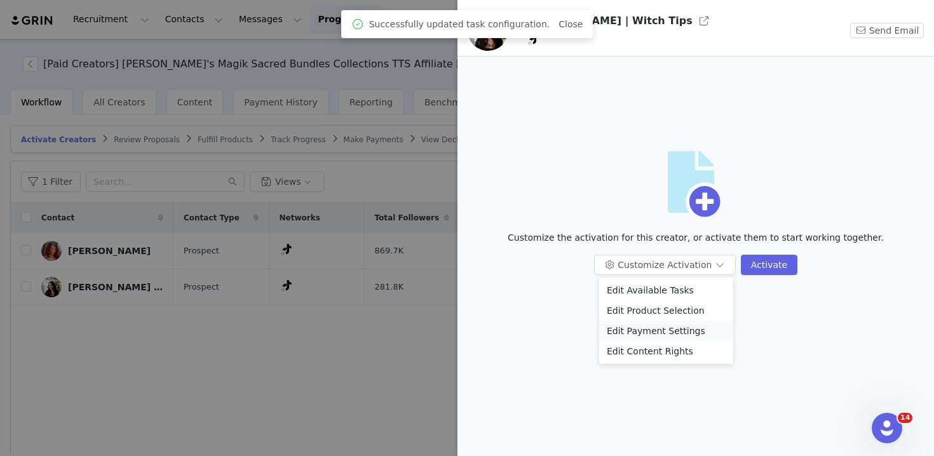
click at [643, 332] on li "Edit Payment Settings" at bounding box center [666, 331] width 134 height 20
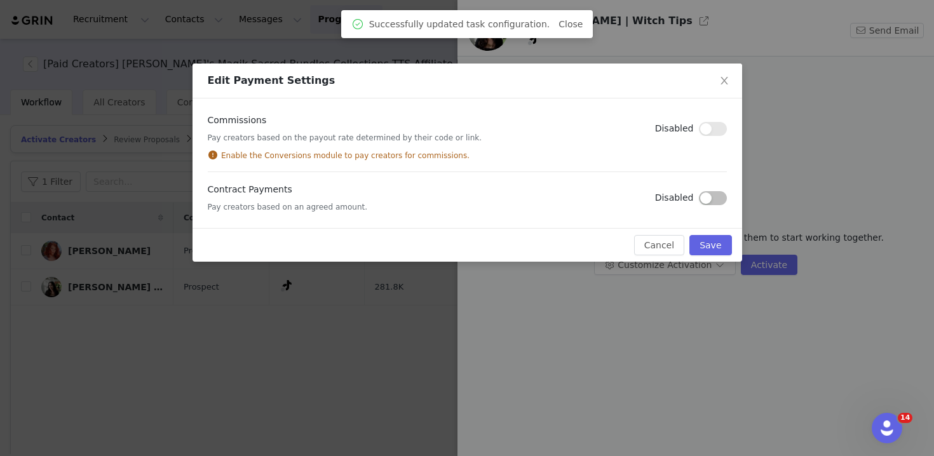
click at [711, 193] on button "button" at bounding box center [713, 198] width 28 height 14
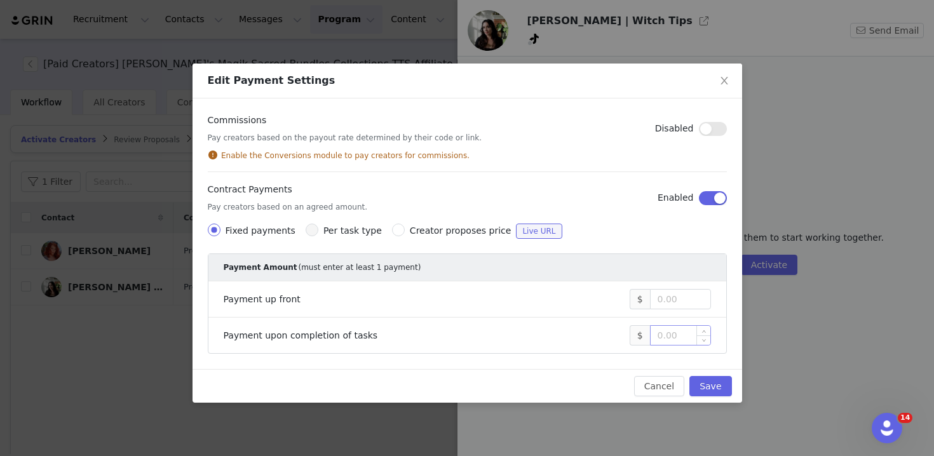
click at [678, 334] on input at bounding box center [681, 335] width 60 height 19
type input "2,000"
click at [709, 388] on button "Save" at bounding box center [711, 386] width 42 height 20
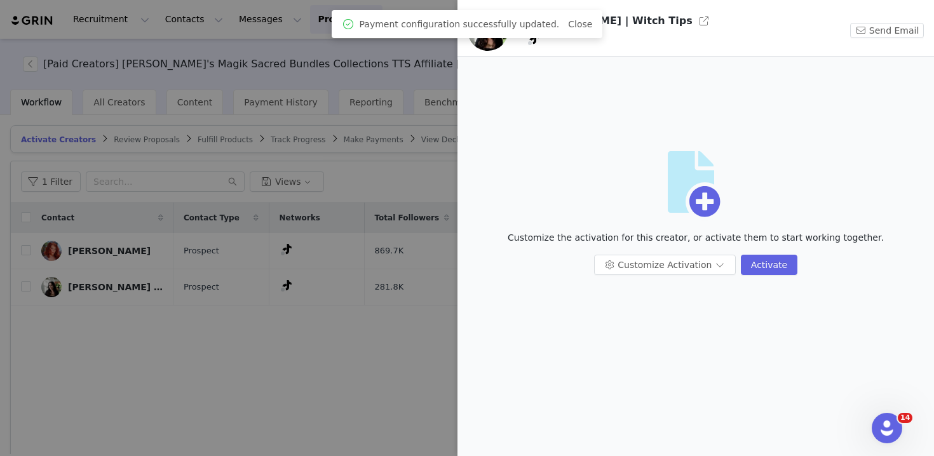
click at [578, 31] on div "Payment configuration successfully updated. Close" at bounding box center [467, 24] width 251 height 15
click at [694, 22] on button "button" at bounding box center [704, 21] width 20 height 20
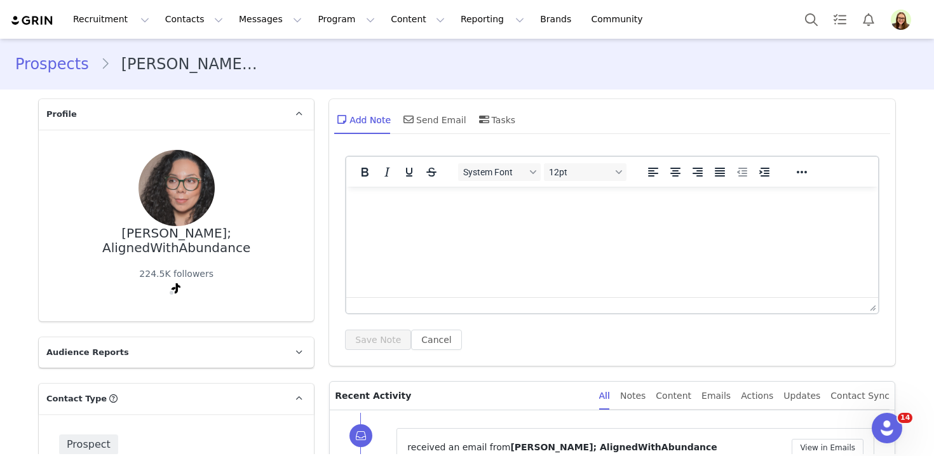
scroll to position [226, 0]
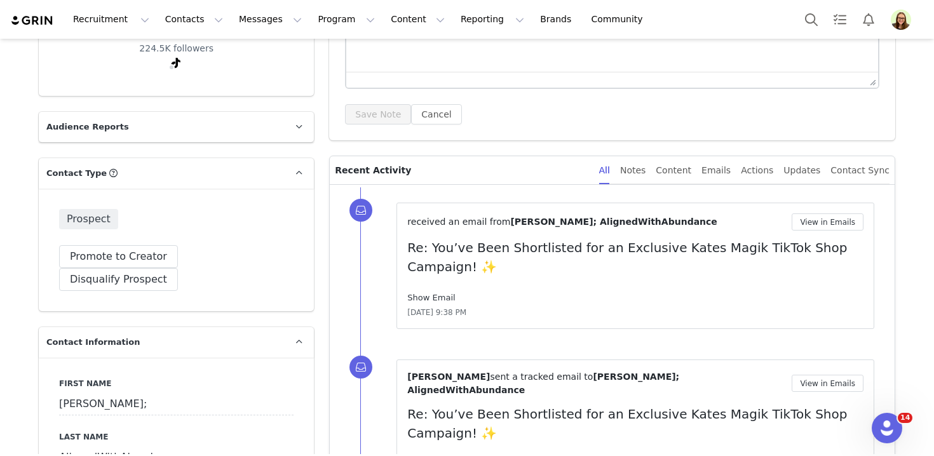
click at [420, 296] on link "Show Email" at bounding box center [431, 298] width 48 height 10
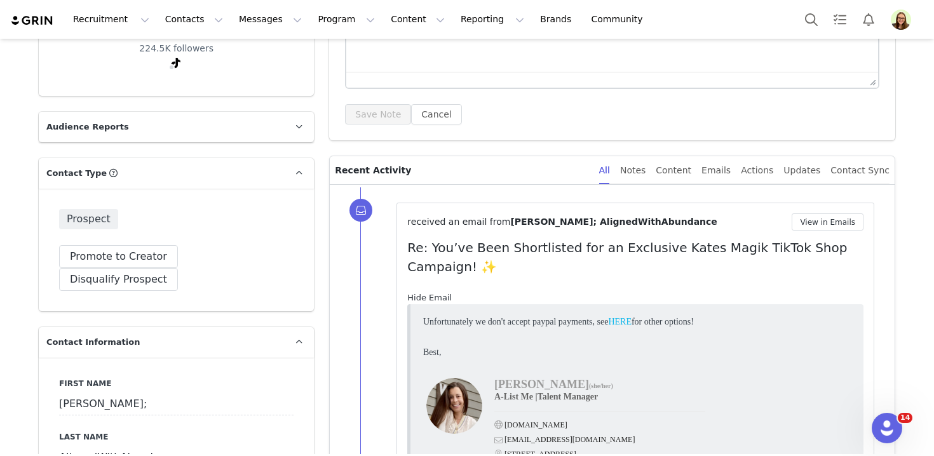
scroll to position [0, 0]
click at [632, 322] on link "HERE" at bounding box center [620, 322] width 24 height 10
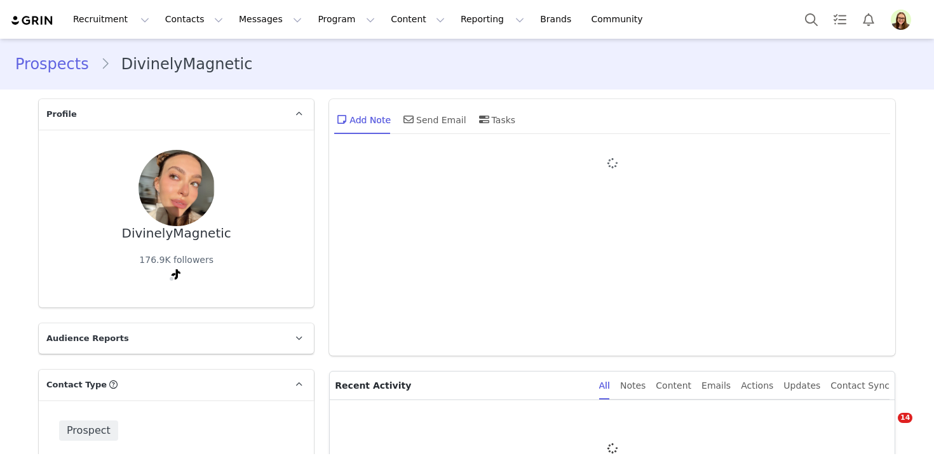
type input "+1 ([GEOGRAPHIC_DATA])"
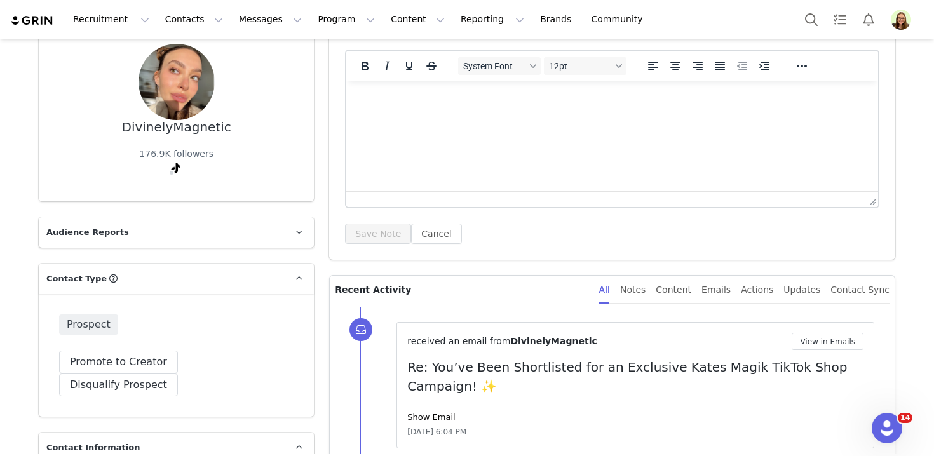
scroll to position [170, 0]
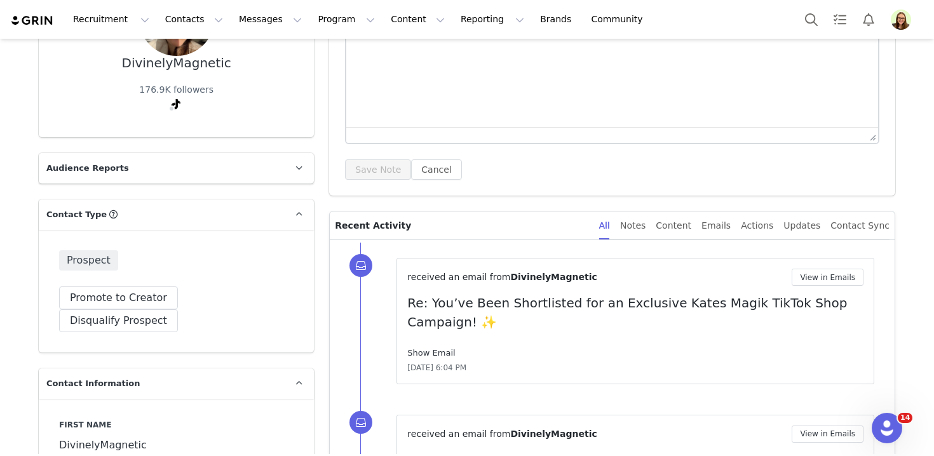
click at [423, 353] on link "Show Email" at bounding box center [431, 353] width 48 height 10
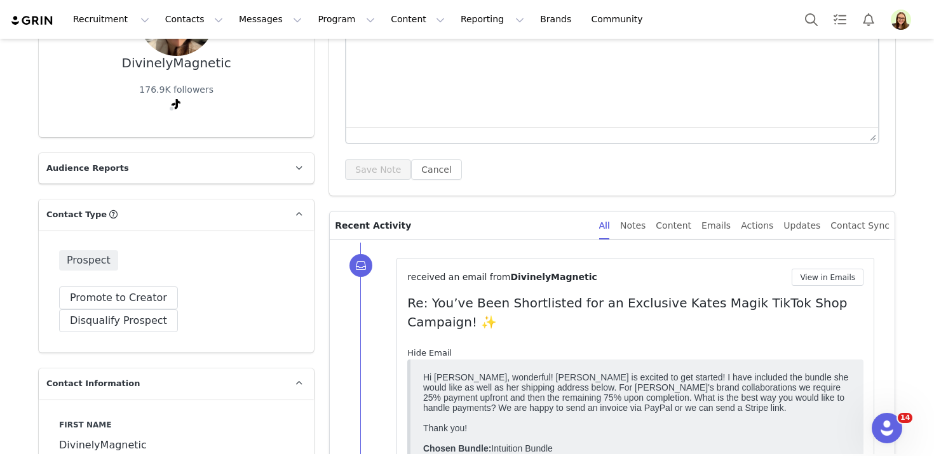
scroll to position [0, 0]
click at [899, 16] on img "Profile" at bounding box center [901, 20] width 20 height 20
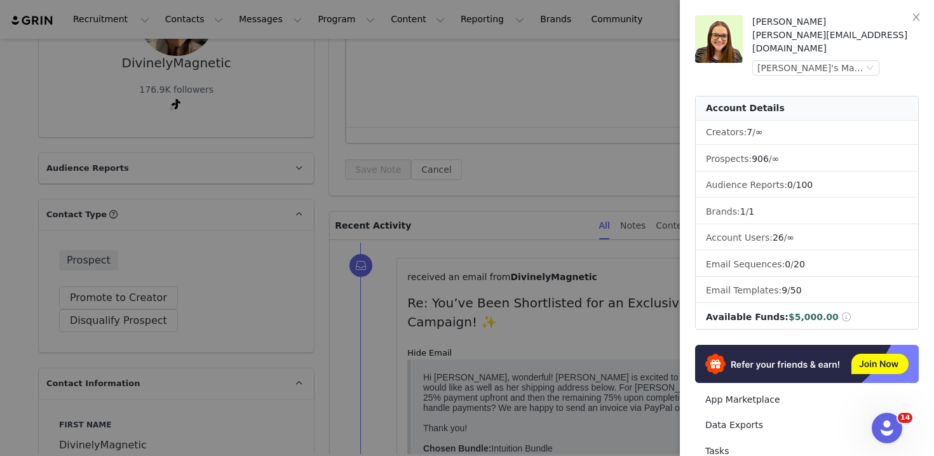
click at [568, 206] on div at bounding box center [467, 228] width 934 height 456
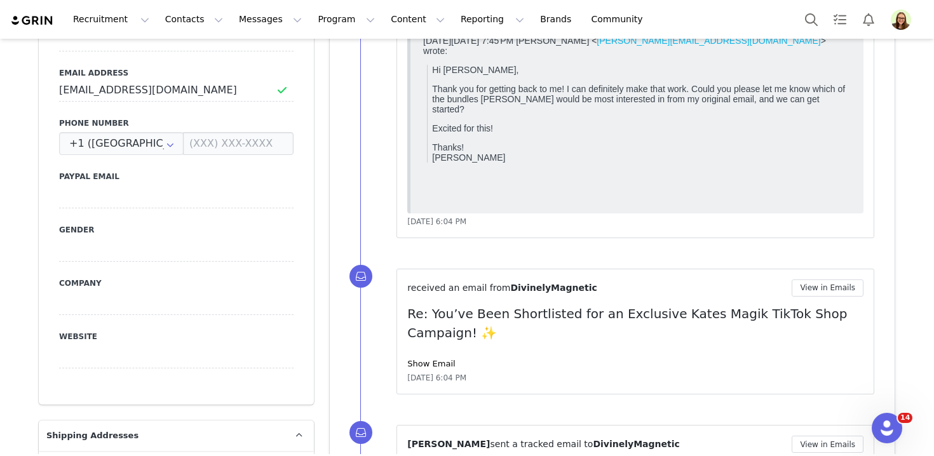
scroll to position [699, 0]
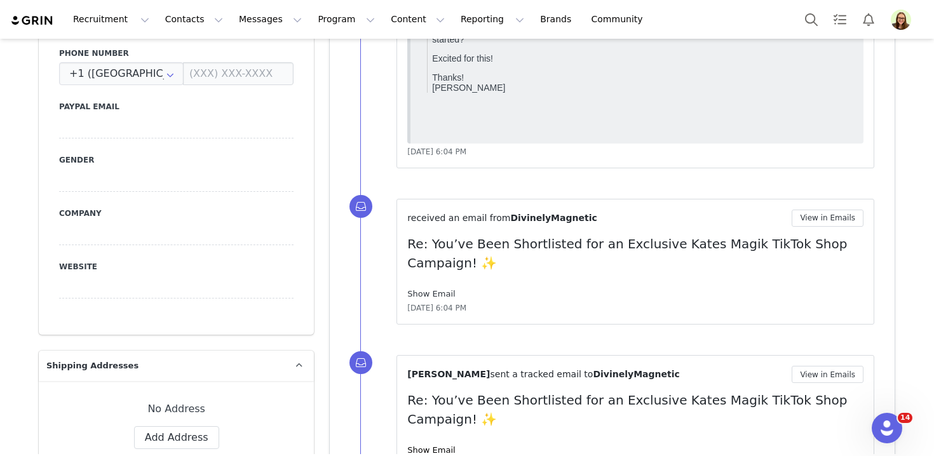
click at [446, 291] on link "Show Email" at bounding box center [431, 294] width 48 height 10
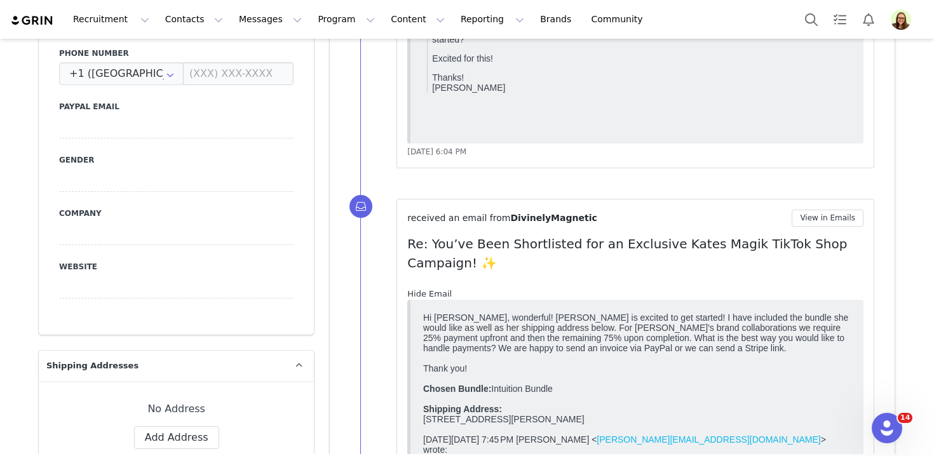
scroll to position [0, 0]
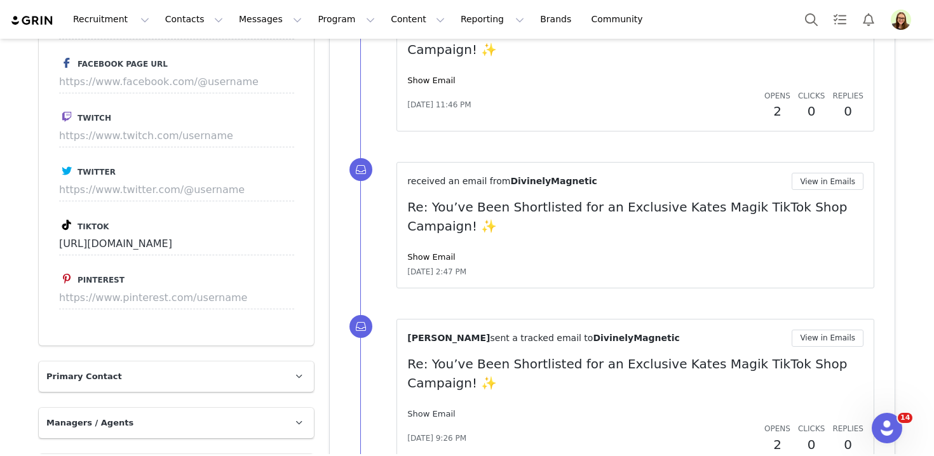
click at [431, 418] on link "Show Email" at bounding box center [431, 414] width 48 height 10
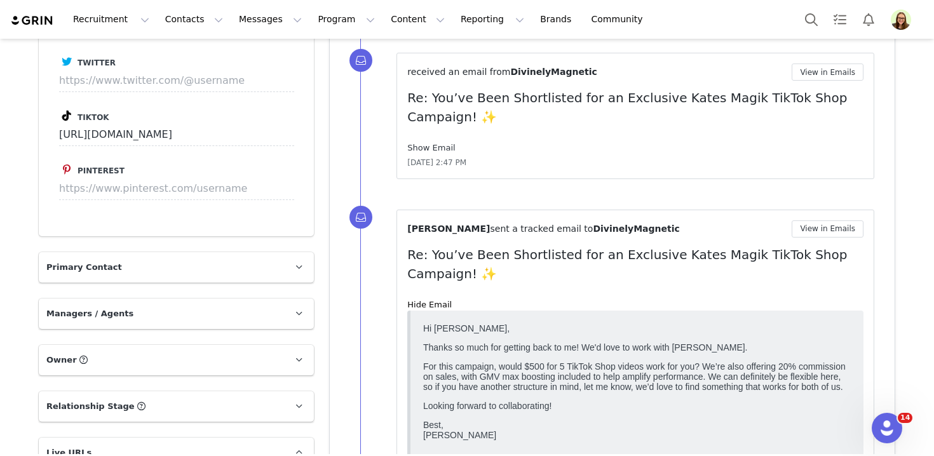
click at [439, 144] on link "Show Email" at bounding box center [431, 148] width 48 height 10
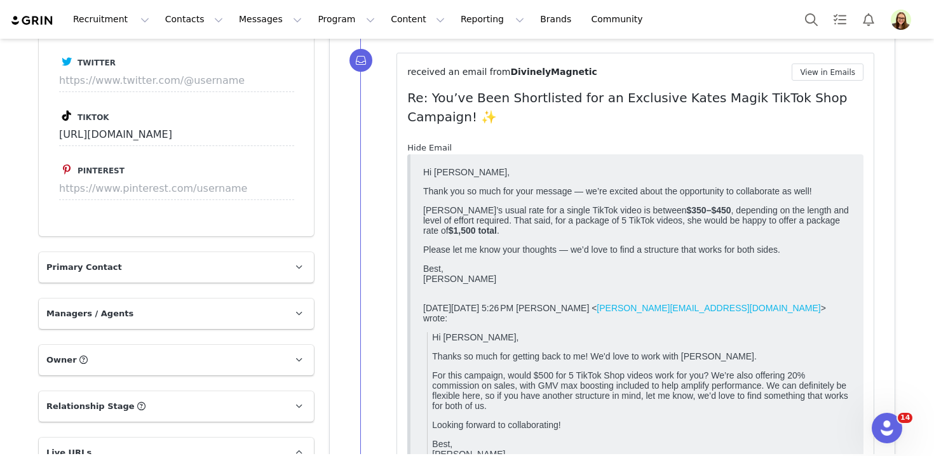
scroll to position [1304, 0]
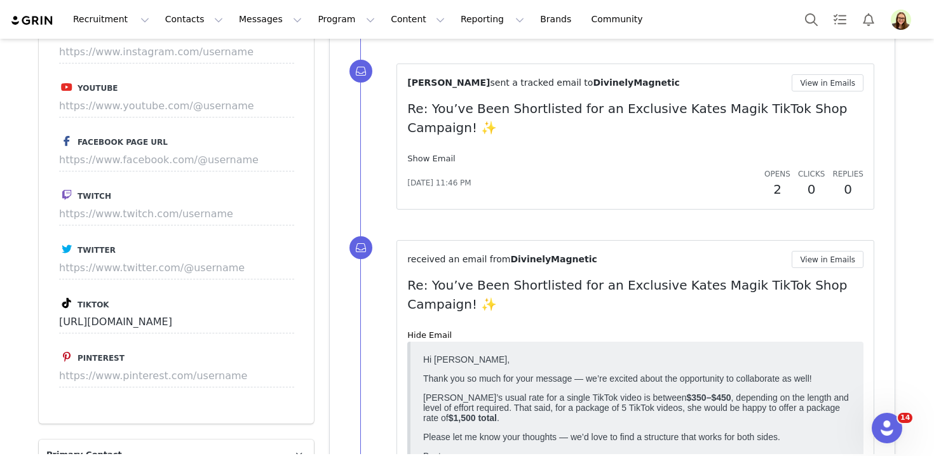
click at [434, 158] on link "Show Email" at bounding box center [431, 159] width 48 height 10
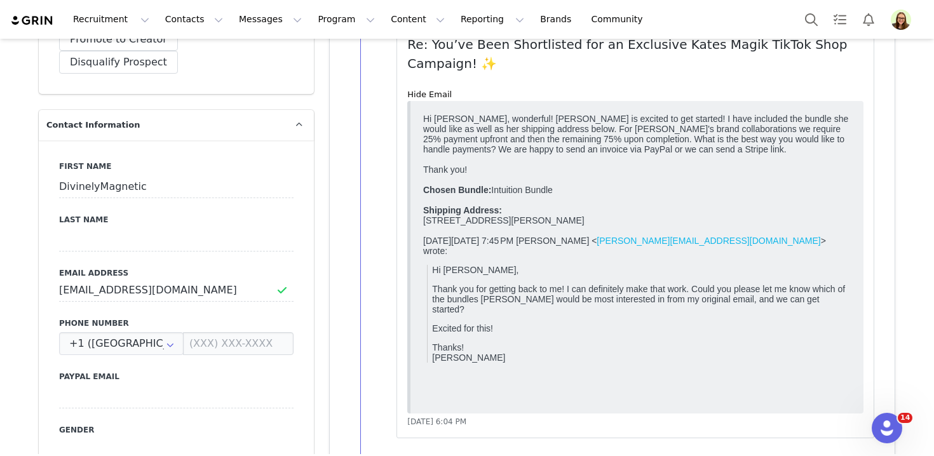
scroll to position [428, 0]
drag, startPoint x: 494, startPoint y: 194, endPoint x: 580, endPoint y: 195, distance: 86.5
click at [580, 195] on div "Hi Myriah, wonderful! Lauren is excited to get started! I have included the bun…" at bounding box center [637, 170] width 428 height 112
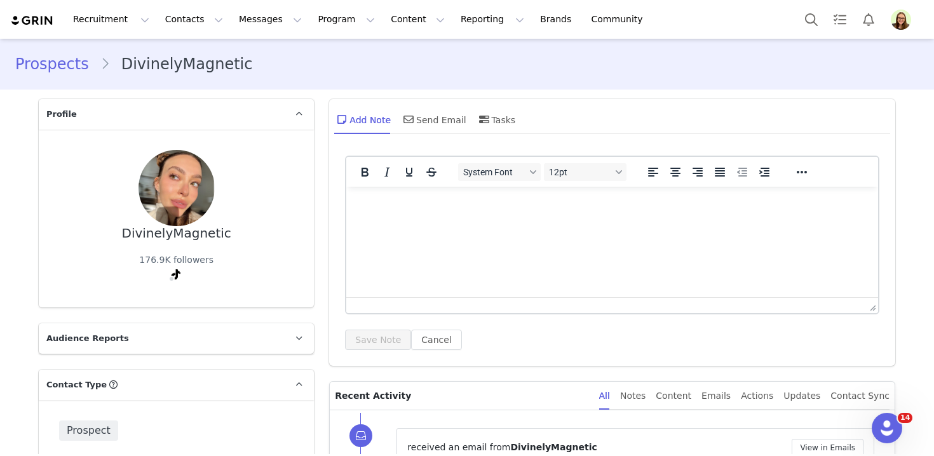
click at [173, 231] on div "DivinelyMagnetic" at bounding box center [176, 233] width 109 height 15
copy div "DivinelyMagnetic"
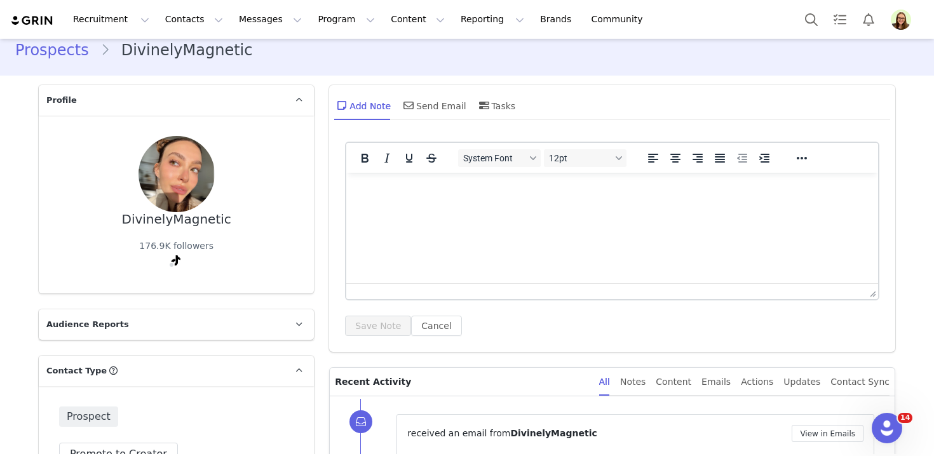
scroll to position [1805, 0]
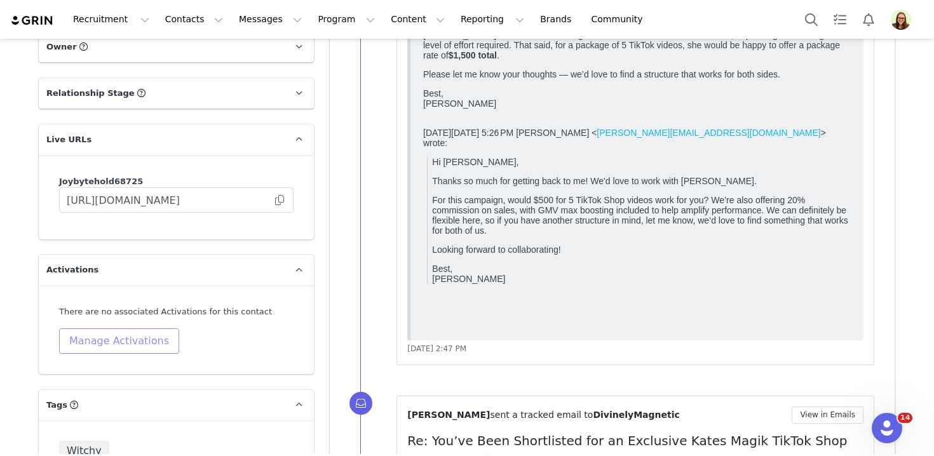
click at [148, 329] on button "Manage Activations" at bounding box center [119, 341] width 120 height 25
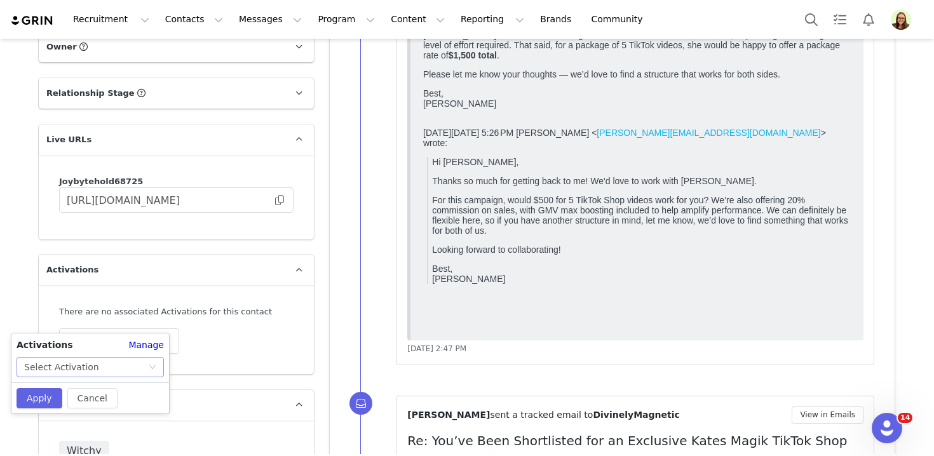
click at [142, 360] on div "Select Activation" at bounding box center [86, 367] width 124 height 19
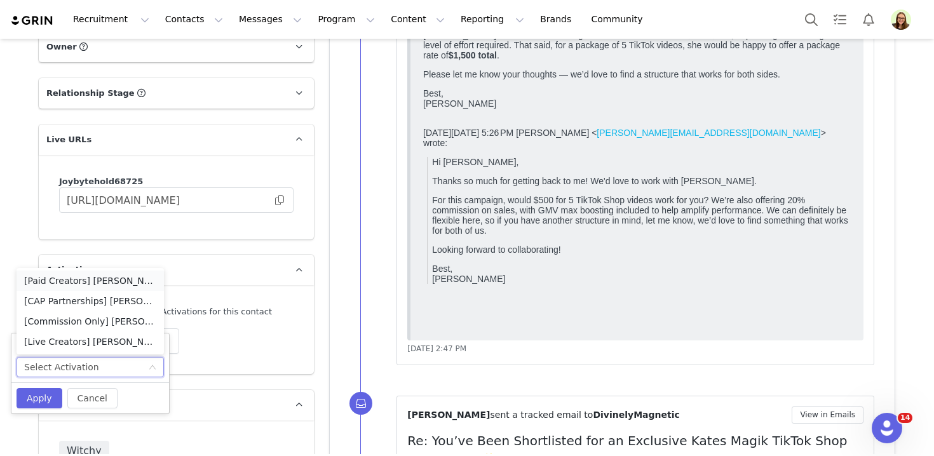
click at [98, 284] on li "[Paid Creators] [PERSON_NAME]'s Magik Sacred Bundles Collections TTS Affiliate …" at bounding box center [90, 281] width 147 height 20
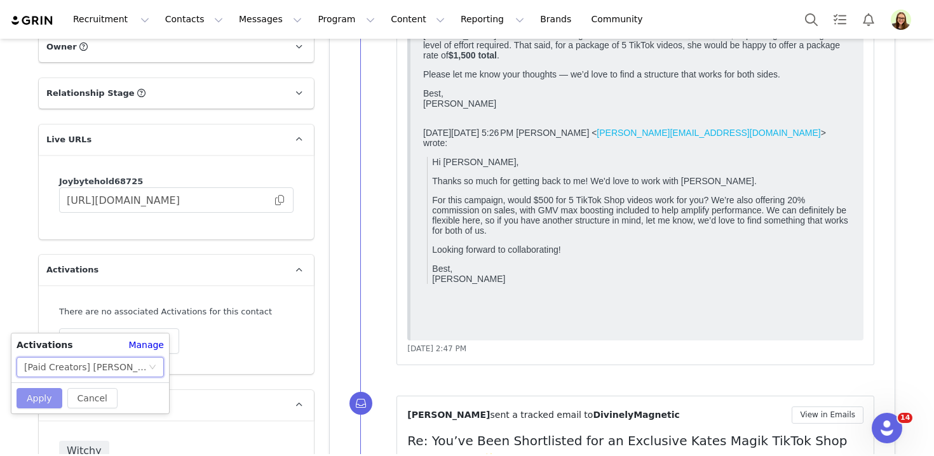
click at [43, 393] on button "Apply" at bounding box center [40, 398] width 46 height 20
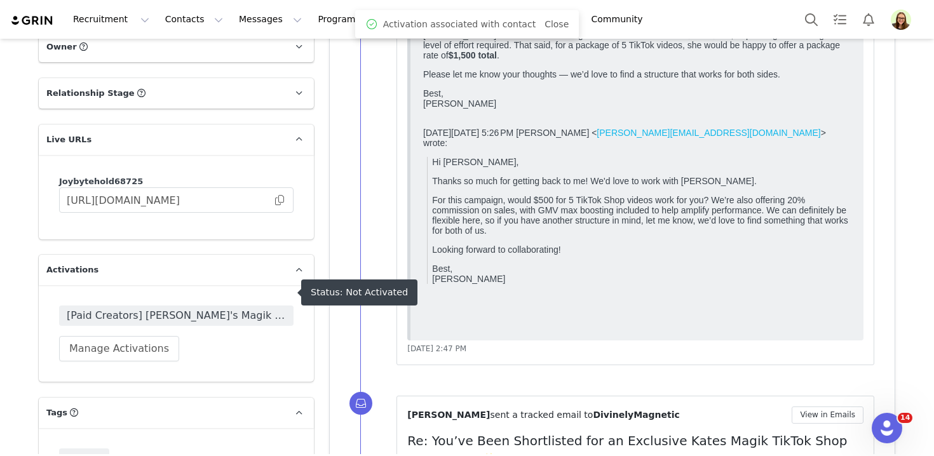
click at [99, 308] on span "[Paid Creators] [PERSON_NAME]'s Magik Sacred Bundles Collections TTS Affiliate …" at bounding box center [176, 315] width 219 height 15
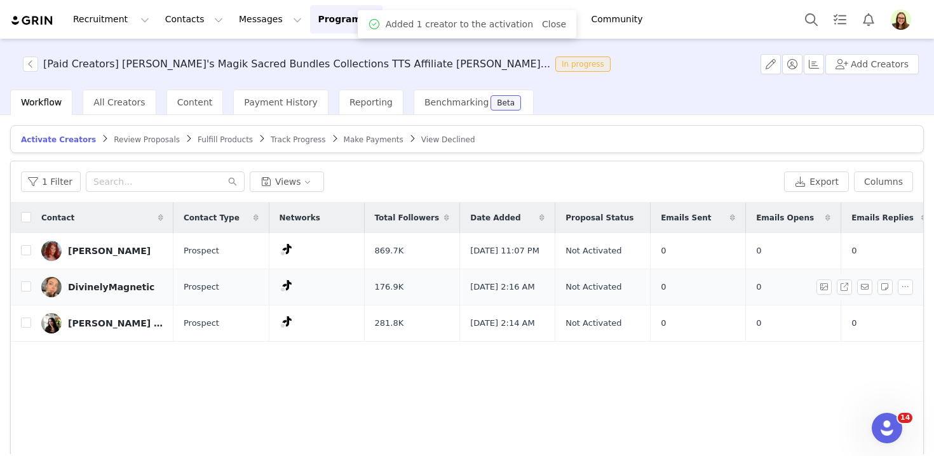
click at [100, 292] on div "DivinelyMagnetic" at bounding box center [111, 287] width 86 height 10
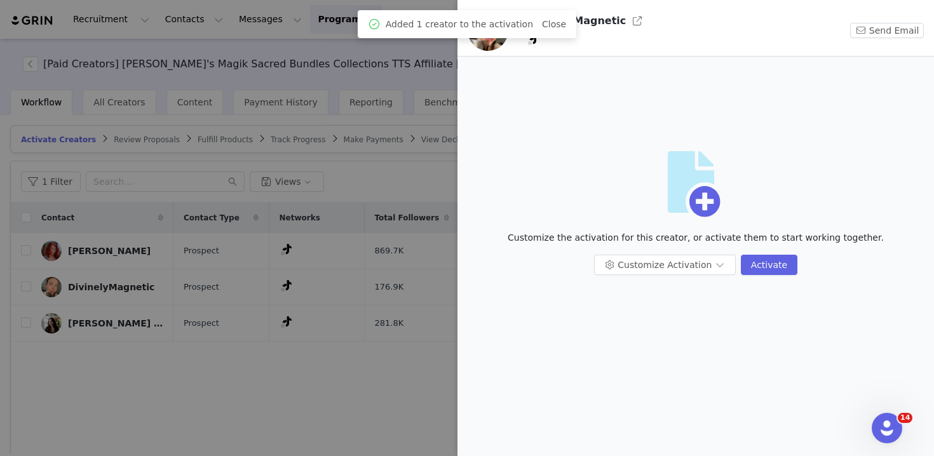
click at [641, 277] on div "Customize Activation Activate" at bounding box center [695, 270] width 461 height 31
click at [640, 270] on button "Customize Activation" at bounding box center [665, 265] width 142 height 20
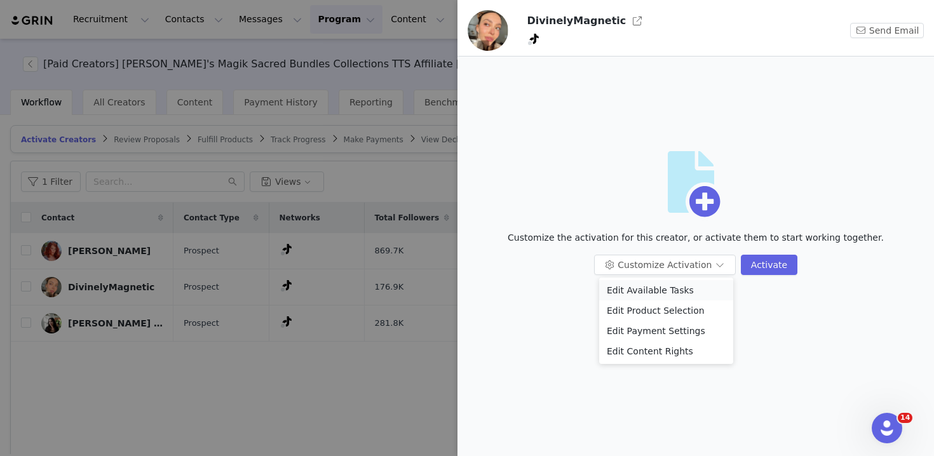
click at [647, 288] on li "Edit Available Tasks" at bounding box center [666, 290] width 134 height 20
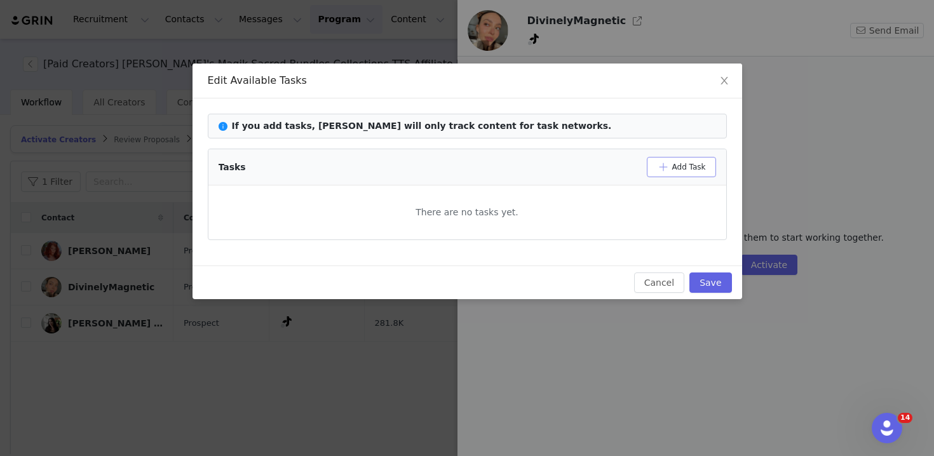
click at [657, 173] on button "Add Task" at bounding box center [681, 167] width 69 height 20
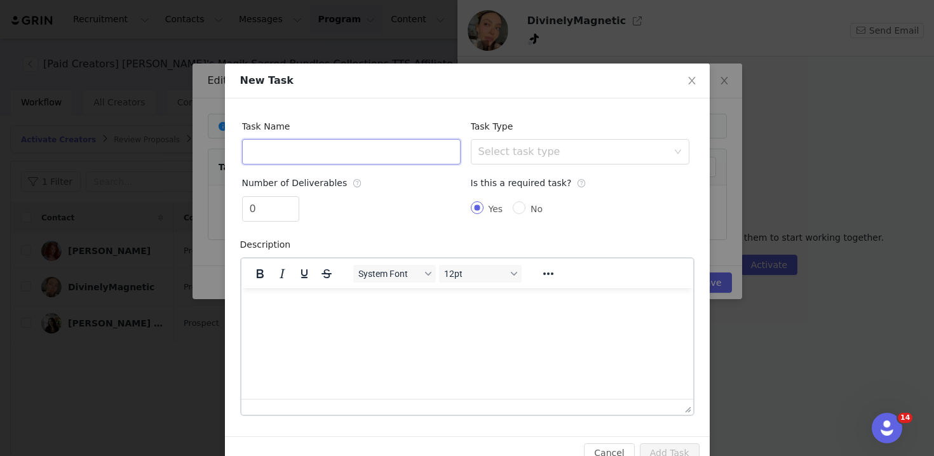
click at [300, 151] on input "text" at bounding box center [351, 151] width 219 height 25
type input "5 TikTok Shop Videos - Intuition"
click at [275, 210] on input "0" at bounding box center [271, 209] width 56 height 24
type input "5"
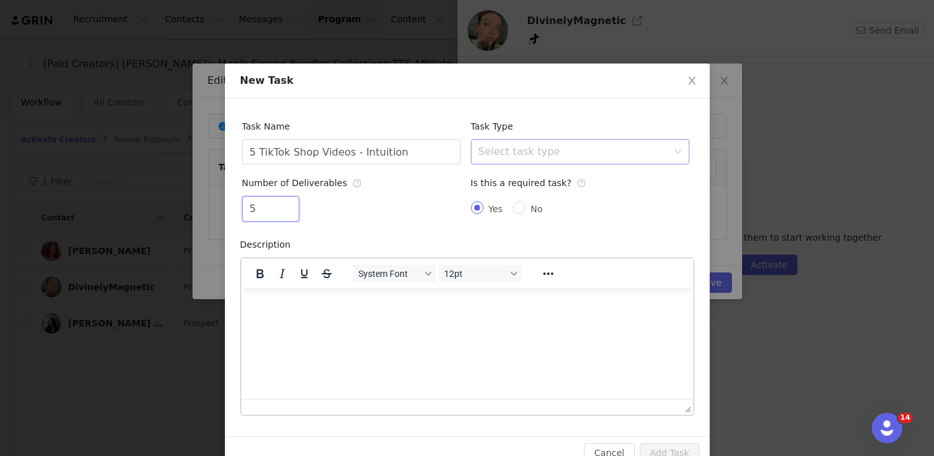
click at [553, 160] on div "Select task type" at bounding box center [576, 152] width 195 height 24
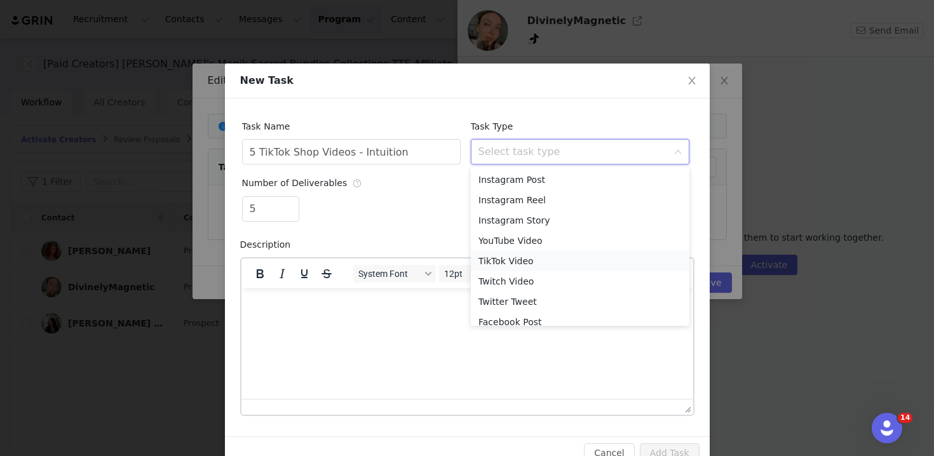
click at [533, 264] on li "TikTok Video" at bounding box center [580, 261] width 219 height 20
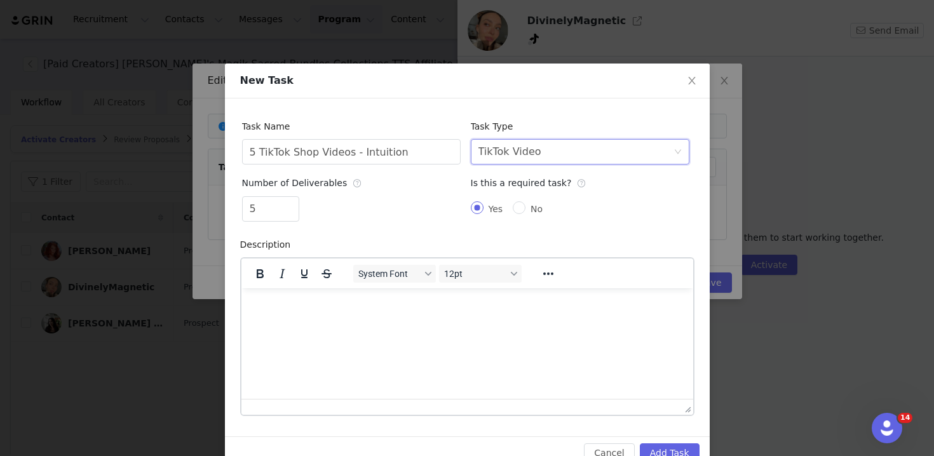
scroll to position [29, 0]
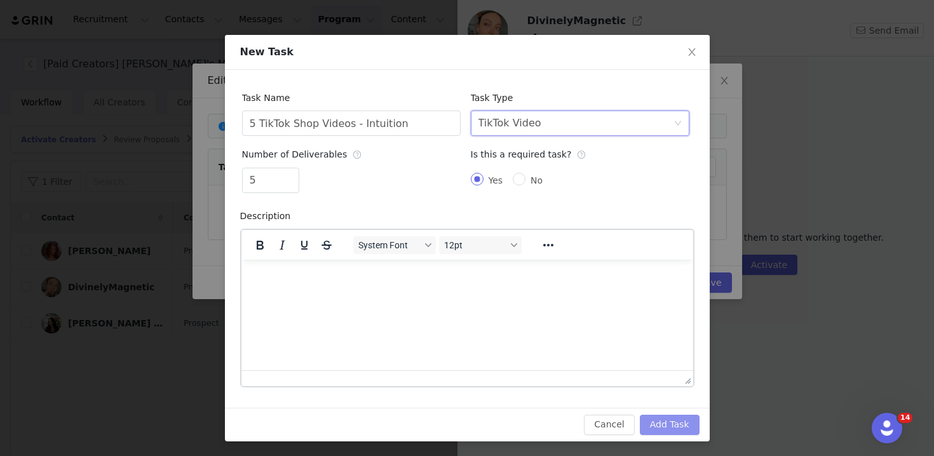
click at [672, 424] on button "Add Task" at bounding box center [670, 425] width 60 height 20
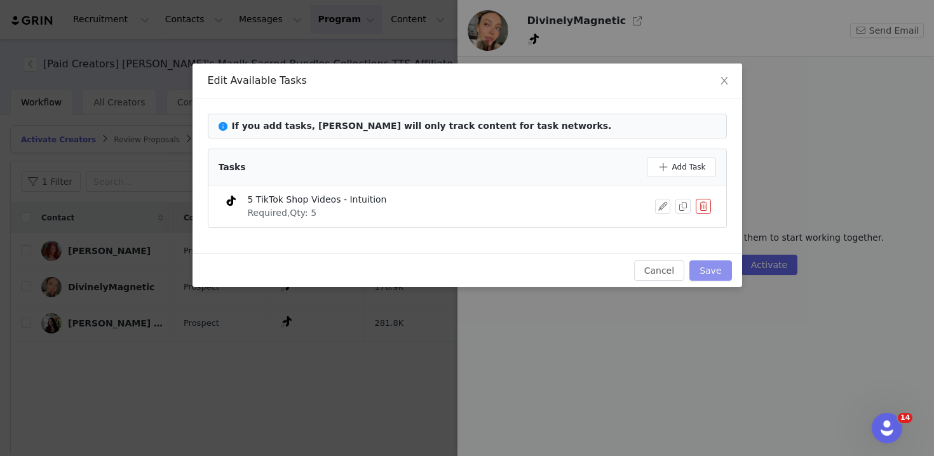
click at [697, 263] on button "Save" at bounding box center [711, 271] width 42 height 20
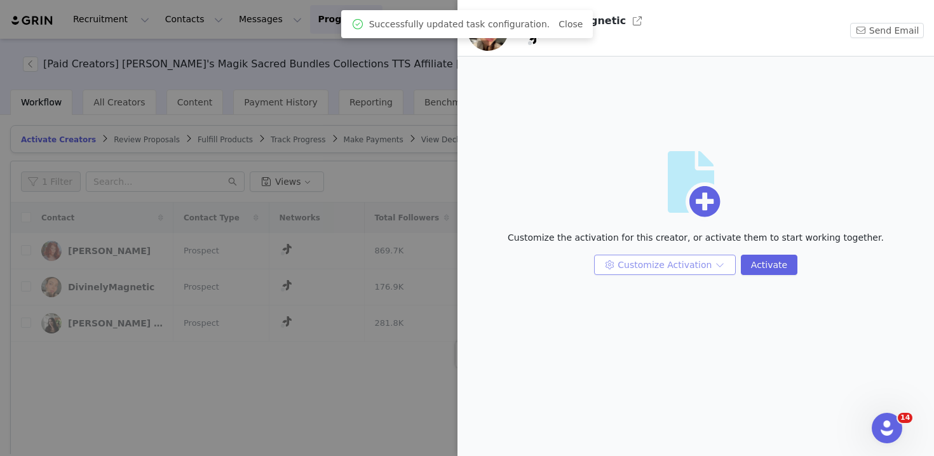
click at [631, 264] on button "Customize Activation" at bounding box center [665, 265] width 142 height 20
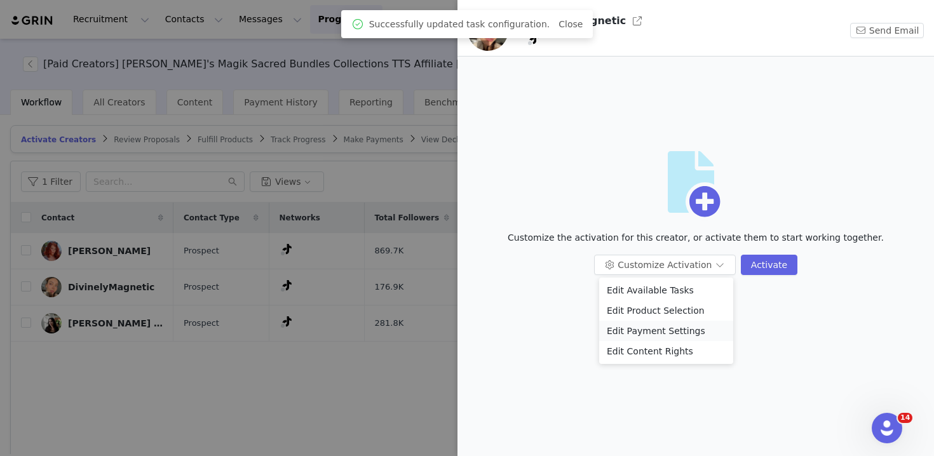
click at [646, 332] on li "Edit Payment Settings" at bounding box center [666, 331] width 134 height 20
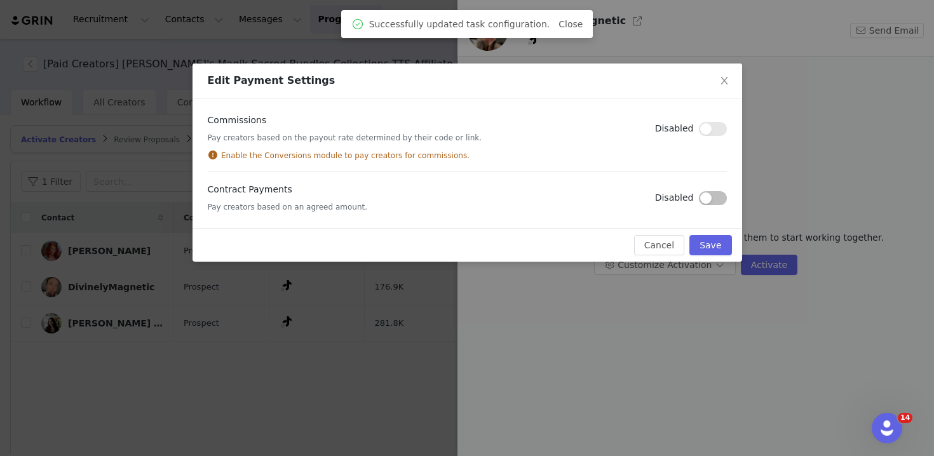
click at [711, 203] on button "button" at bounding box center [713, 198] width 28 height 14
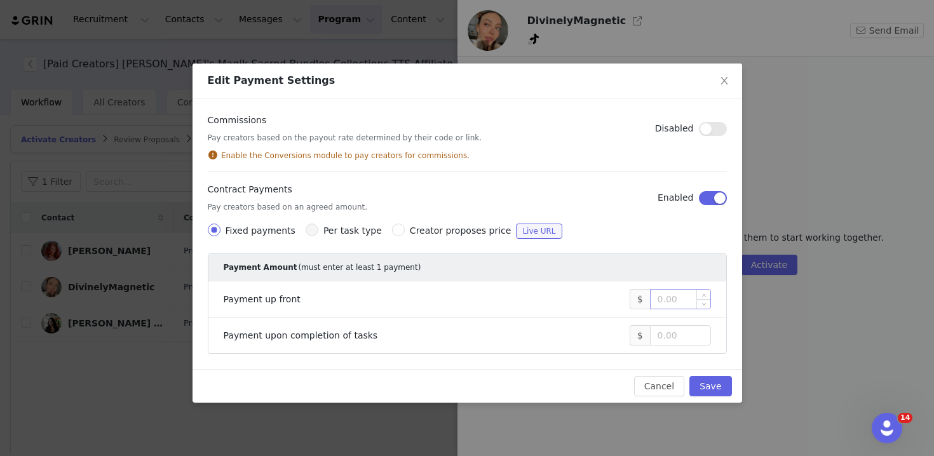
click at [681, 303] on input at bounding box center [681, 299] width 60 height 19
type input "375"
click at [675, 334] on input at bounding box center [681, 335] width 60 height 19
type input "1,125"
click at [714, 379] on button "Save" at bounding box center [711, 386] width 42 height 20
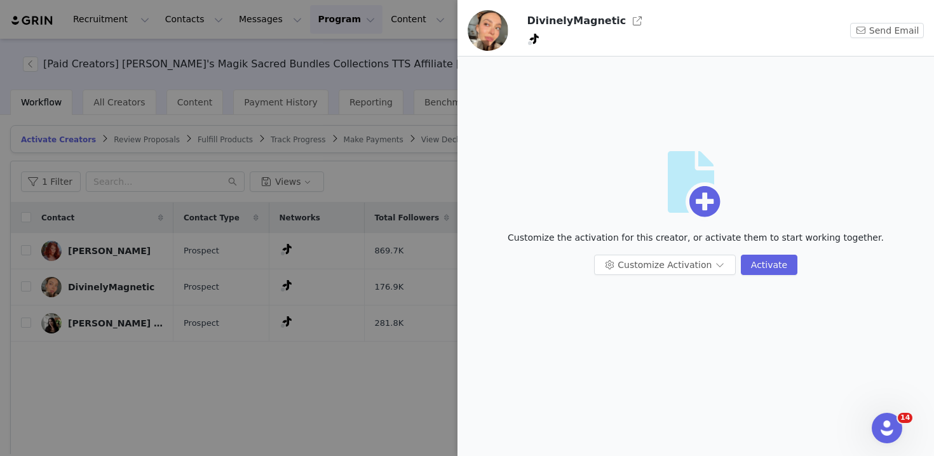
click at [353, 332] on div at bounding box center [467, 228] width 934 height 456
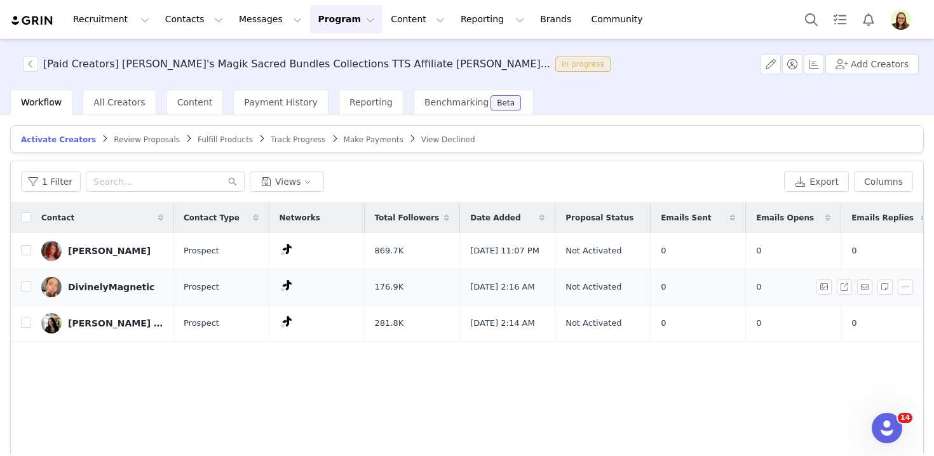
click at [128, 292] on div "DivinelyMagnetic" at bounding box center [111, 287] width 86 height 10
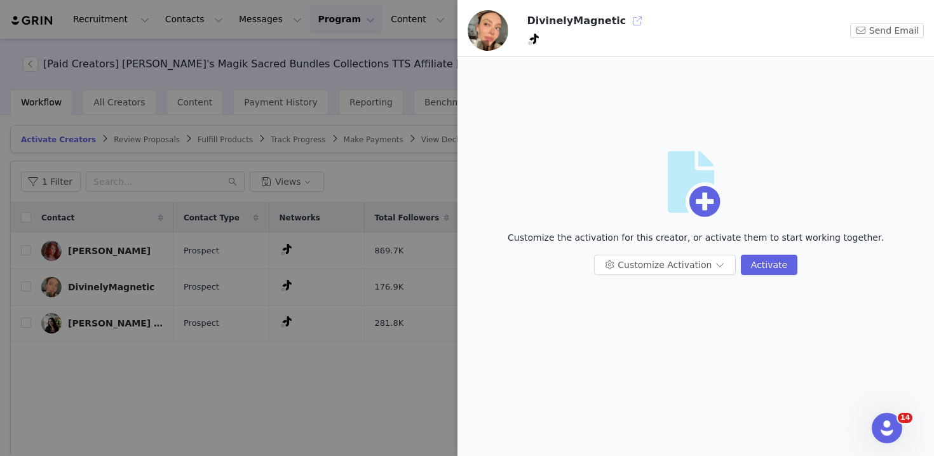
click at [627, 24] on button "button" at bounding box center [637, 21] width 20 height 20
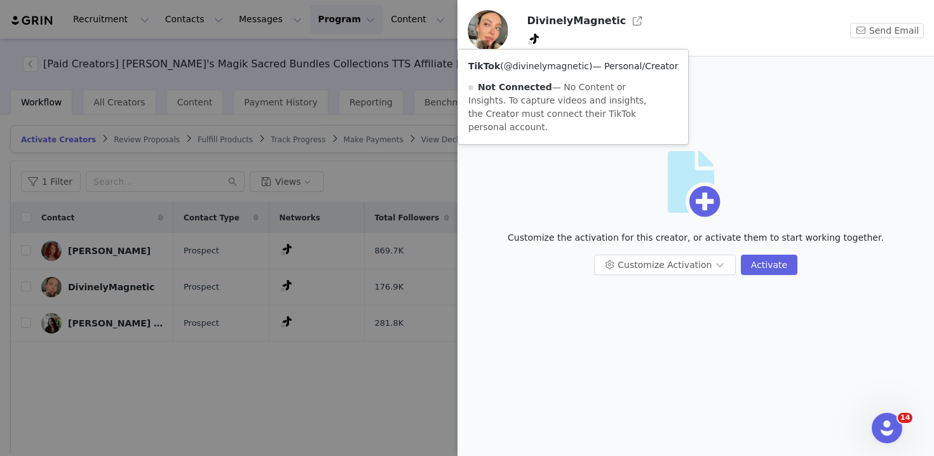
click at [522, 67] on link "@divinelymagnetic" at bounding box center [546, 66] width 85 height 10
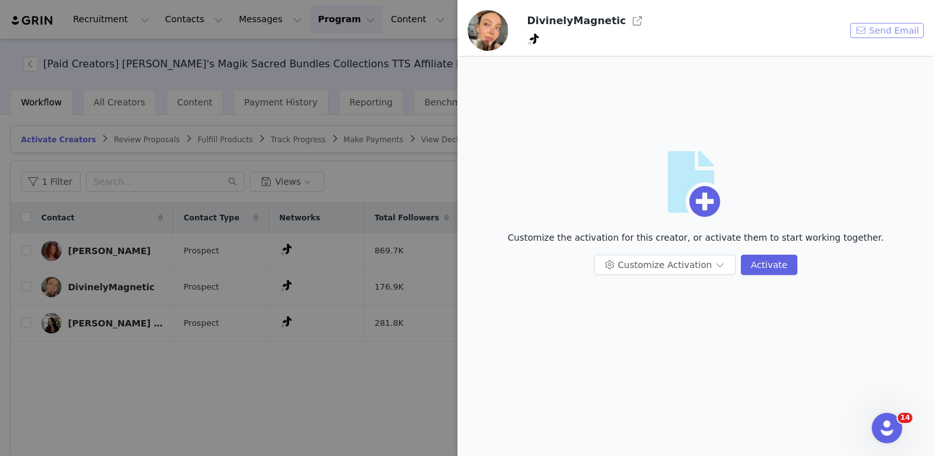
click at [883, 31] on button "Send Email" at bounding box center [888, 30] width 74 height 15
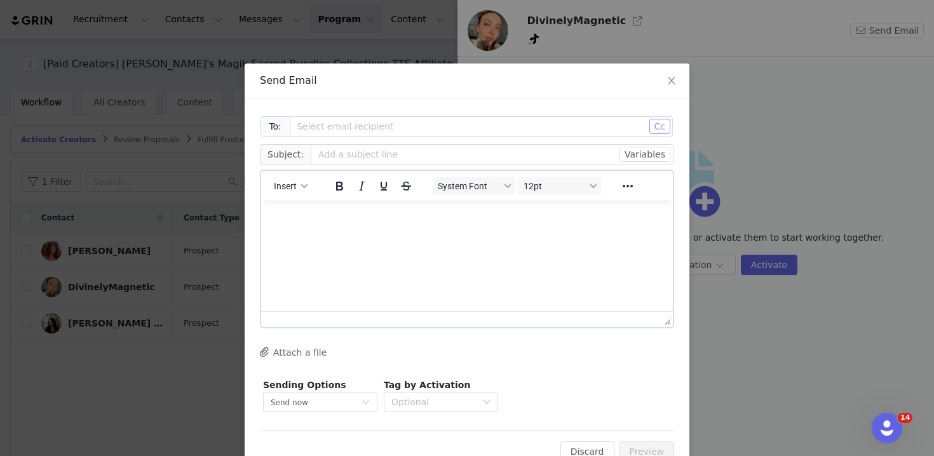
scroll to position [0, 0]
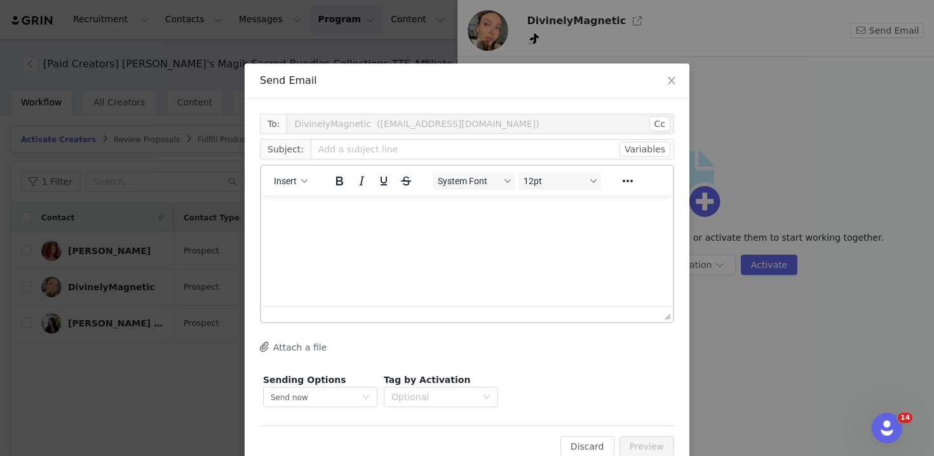
click at [379, 33] on div "Send Email To: DivinelyMagnetic (divinely.magnetic@gmail.com) Cc Cc: Subject: V…" at bounding box center [467, 228] width 934 height 456
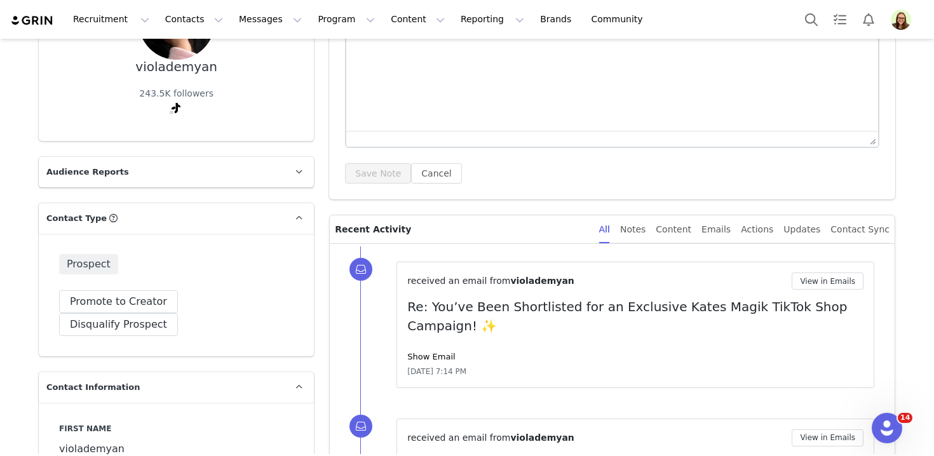
scroll to position [292, 0]
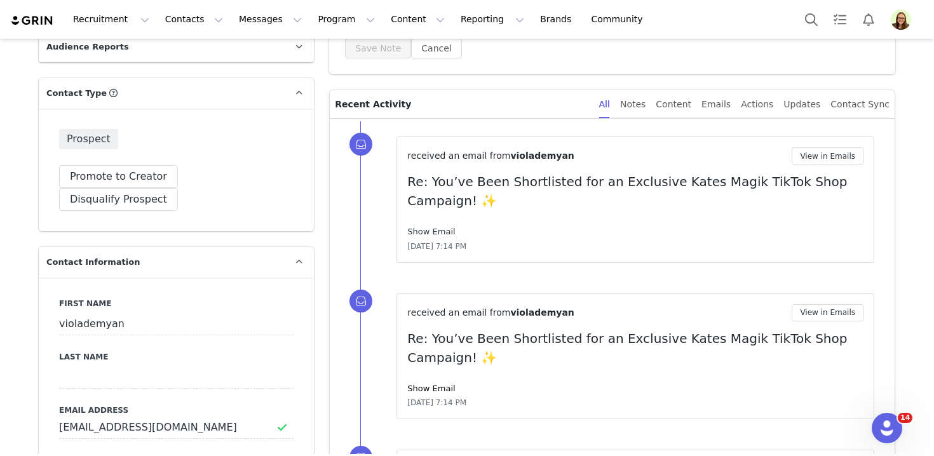
click at [430, 233] on link "Show Email" at bounding box center [431, 232] width 48 height 10
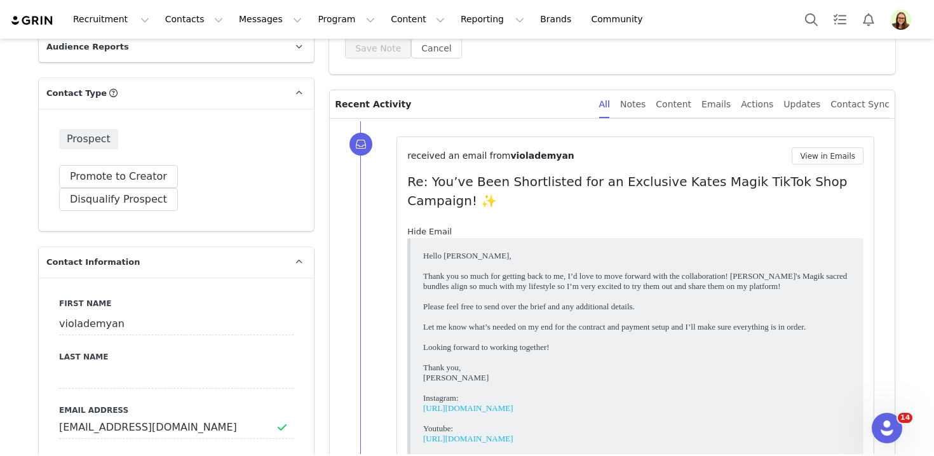
scroll to position [0, 0]
click at [465, 282] on p "Thank you so much for getting back to me, I’d love to move forward with the col…" at bounding box center [637, 281] width 428 height 20
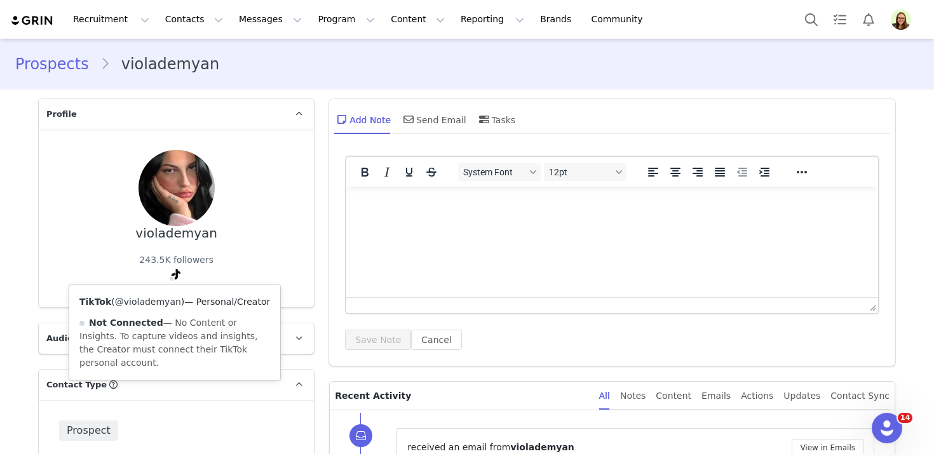
click at [158, 302] on link "@violademyan" at bounding box center [148, 302] width 66 height 10
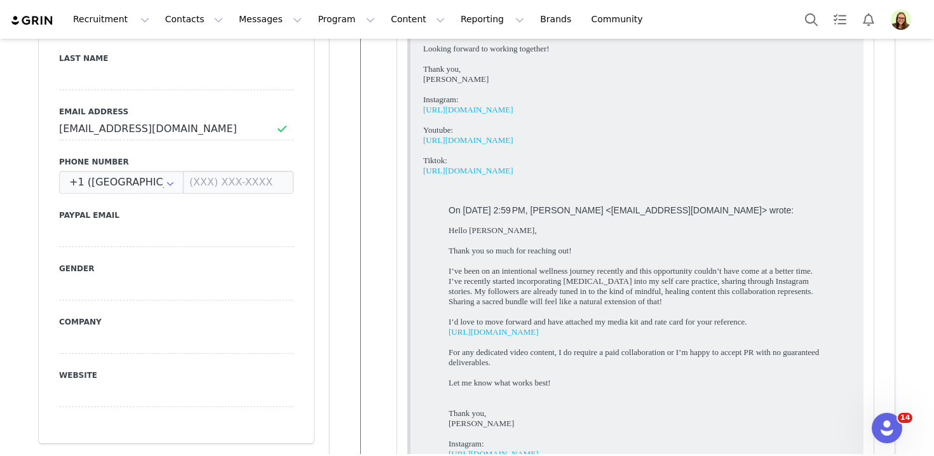
scroll to position [592, 0]
click at [530, 280] on div "I’ve been on an intentional wellness journey recently and this opportunity coul…" at bounding box center [637, 285] width 377 height 41
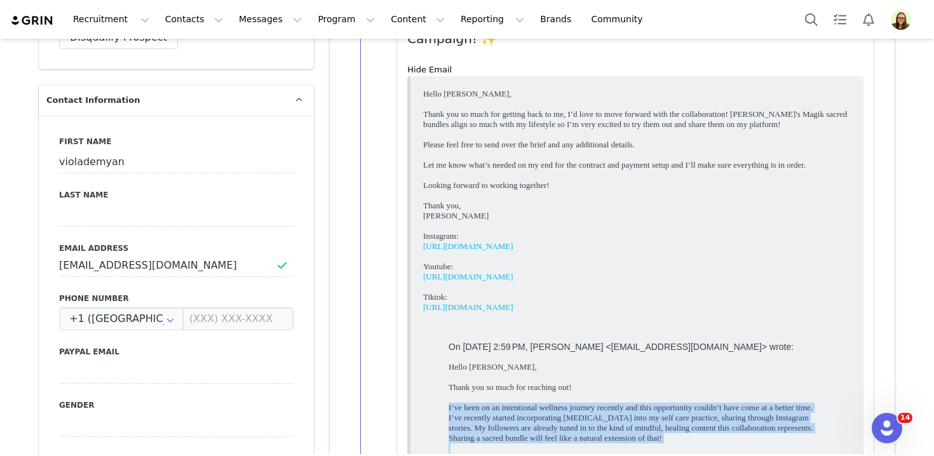
scroll to position [329, 0]
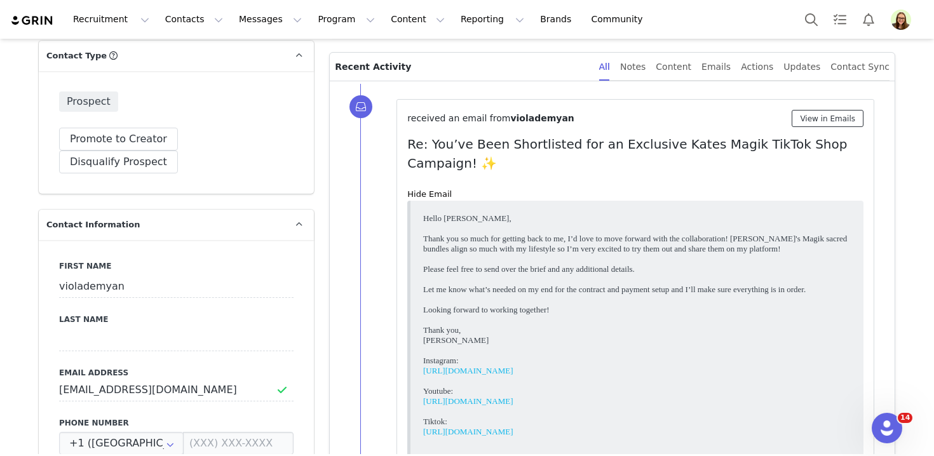
click at [813, 118] on button "View in Emails" at bounding box center [828, 118] width 72 height 17
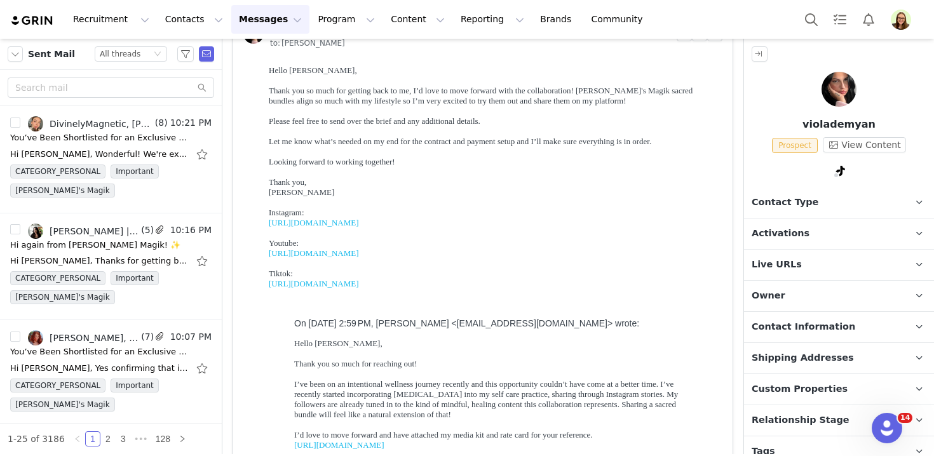
scroll to position [266, 0]
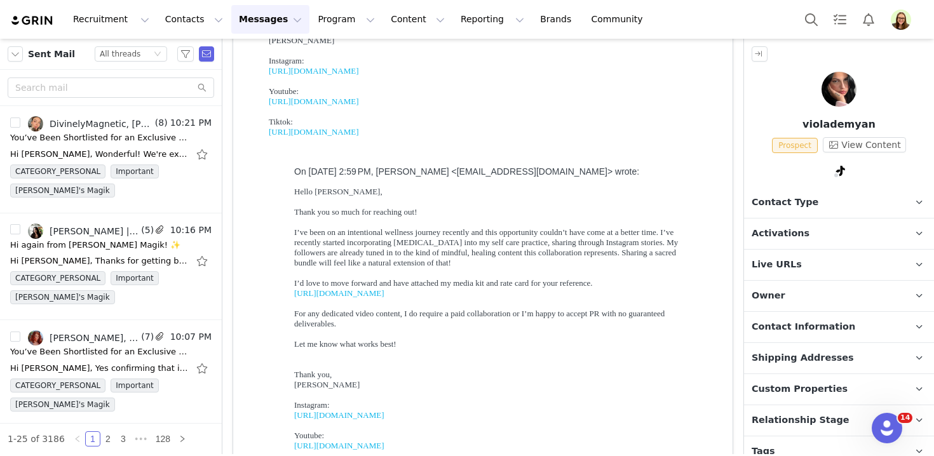
click at [385, 298] on link "https://www.canva.com/design/DAGoGP9v0pA/sFN4d5zHorrGhxPWgLv6Ng/edit?utm_conten…" at bounding box center [339, 294] width 90 height 10
click at [823, 128] on p "violademyan" at bounding box center [839, 124] width 190 height 15
copy p "violademyan"
click at [845, 227] on p "Activations" at bounding box center [824, 234] width 160 height 31
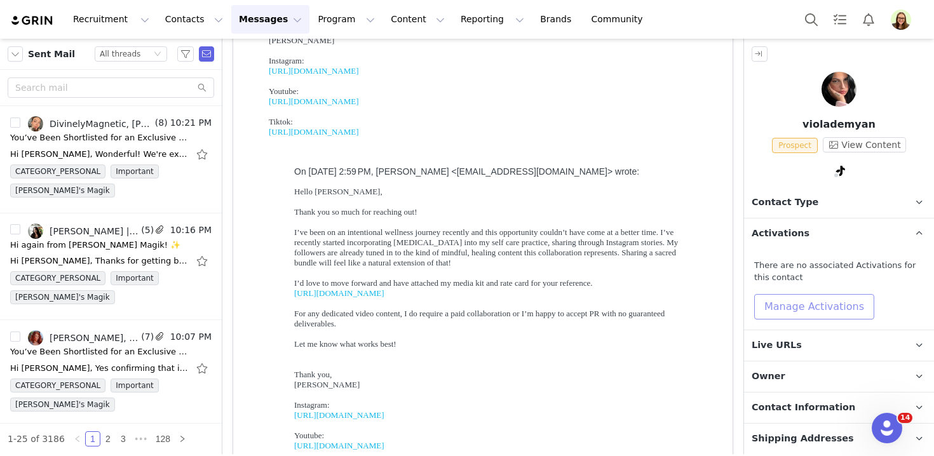
click at [835, 306] on button "Manage Activations" at bounding box center [815, 306] width 120 height 25
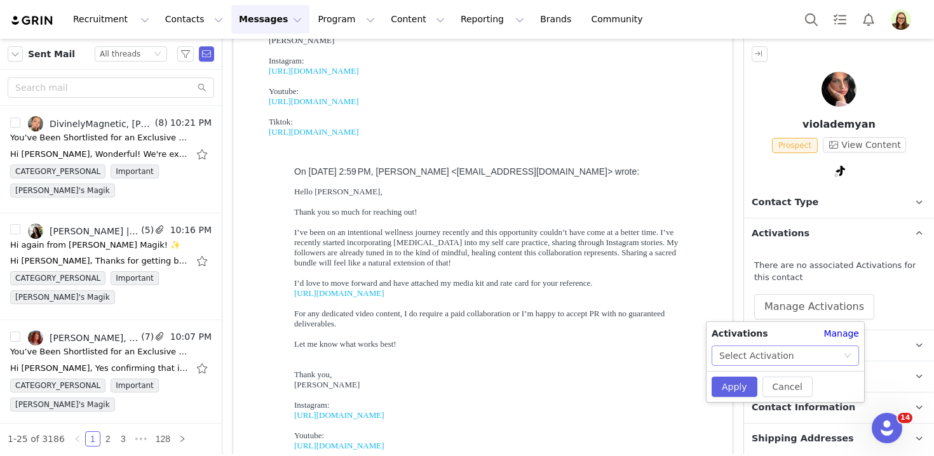
click at [821, 355] on div "Select Activation" at bounding box center [782, 355] width 124 height 19
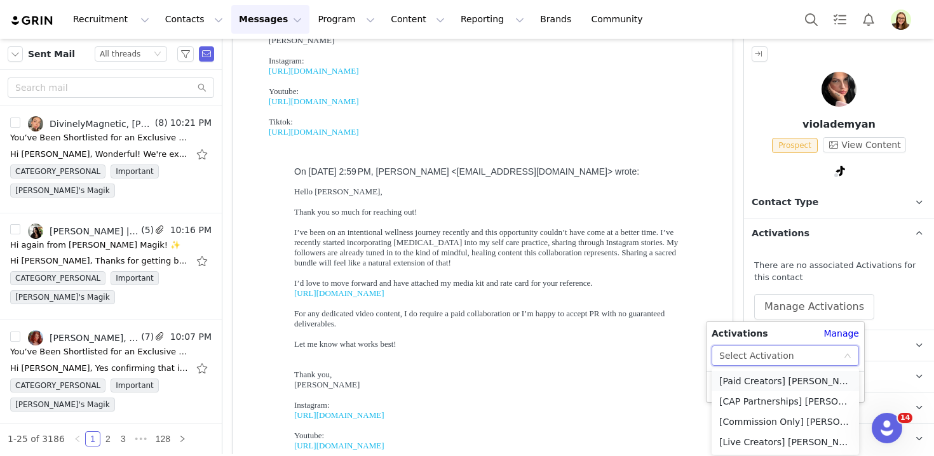
click at [770, 379] on li "[Paid Creators] [PERSON_NAME]'s Magik Sacred Bundles Collections TTS Affiliate …" at bounding box center [785, 381] width 147 height 20
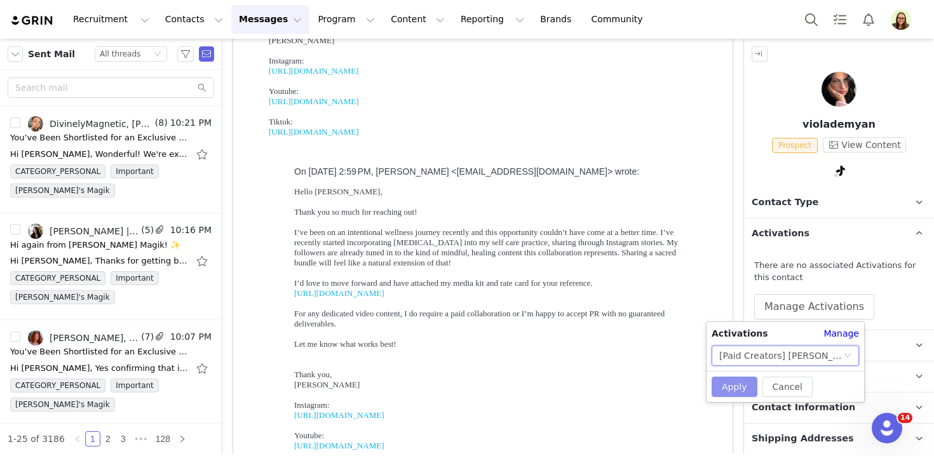
click at [739, 386] on button "Apply" at bounding box center [735, 387] width 46 height 20
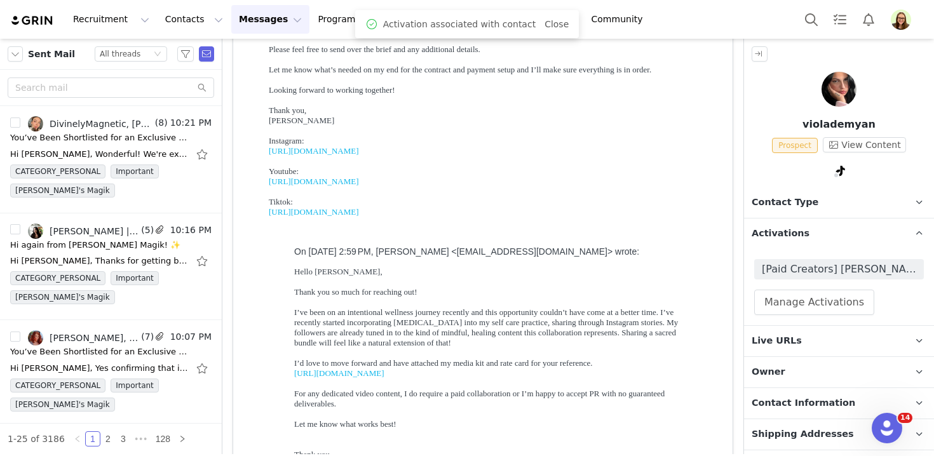
scroll to position [0, 0]
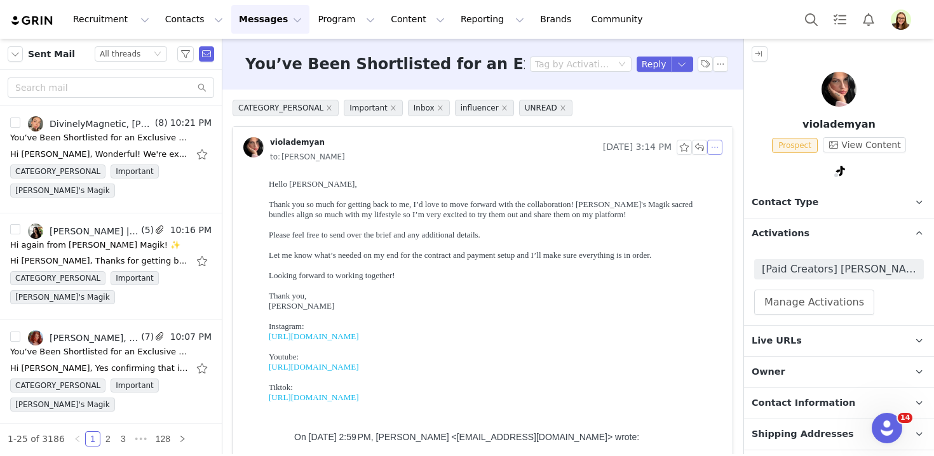
click at [714, 147] on button "button" at bounding box center [715, 147] width 15 height 15
click at [722, 172] on li "Reply All" at bounding box center [735, 170] width 54 height 20
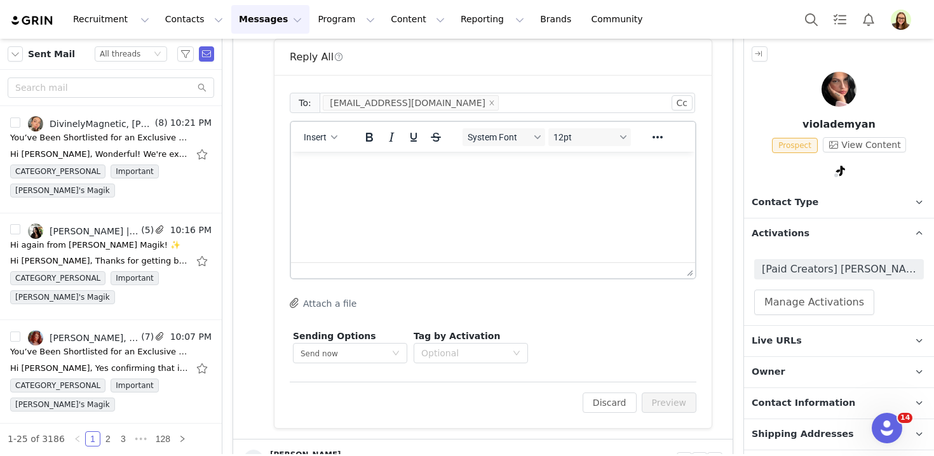
scroll to position [1617, 0]
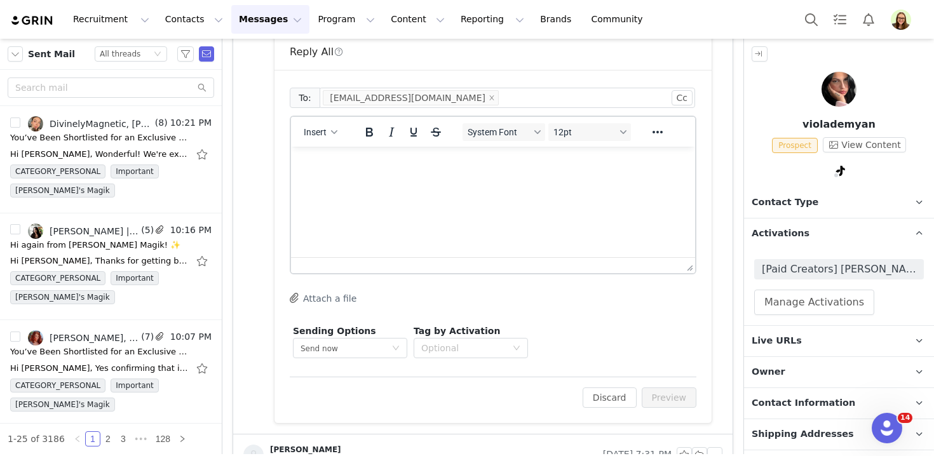
click at [326, 181] on html at bounding box center [493, 164] width 404 height 34
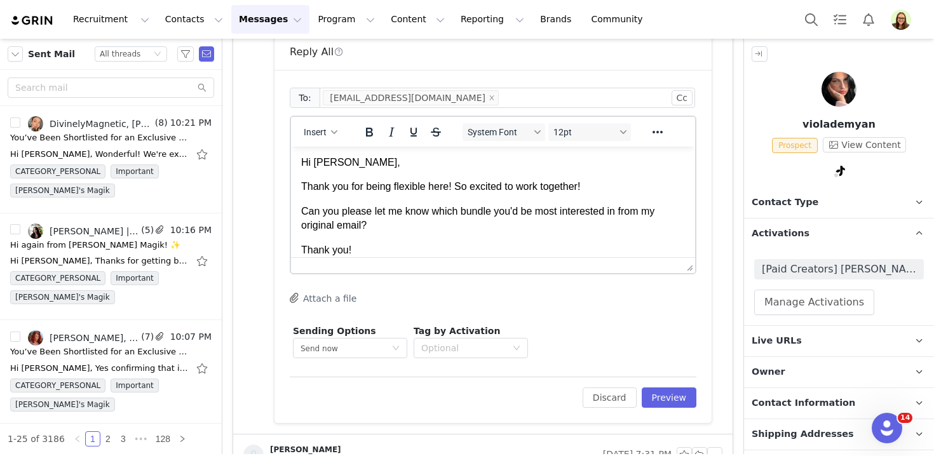
scroll to position [15, 0]
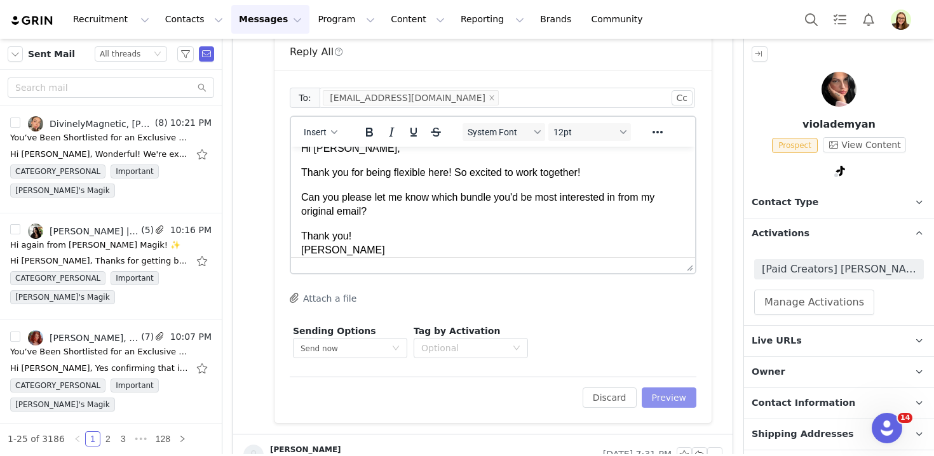
click at [660, 401] on button "Preview" at bounding box center [669, 398] width 55 height 20
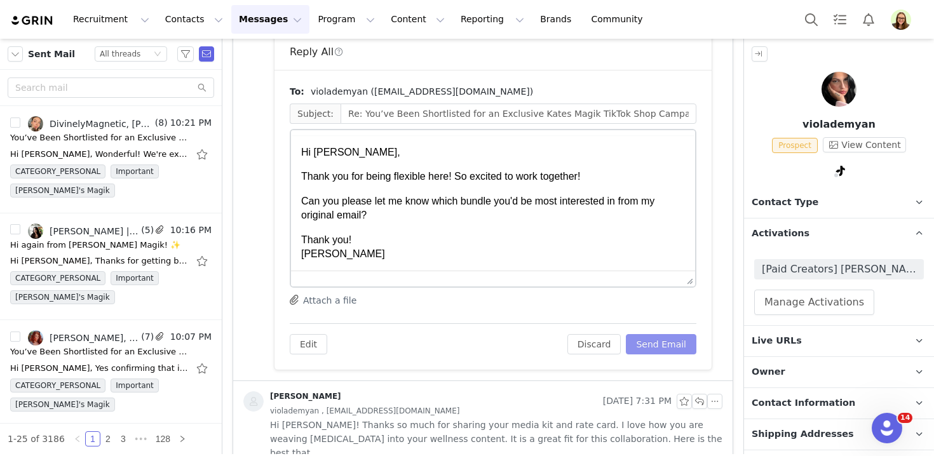
scroll to position [0, 0]
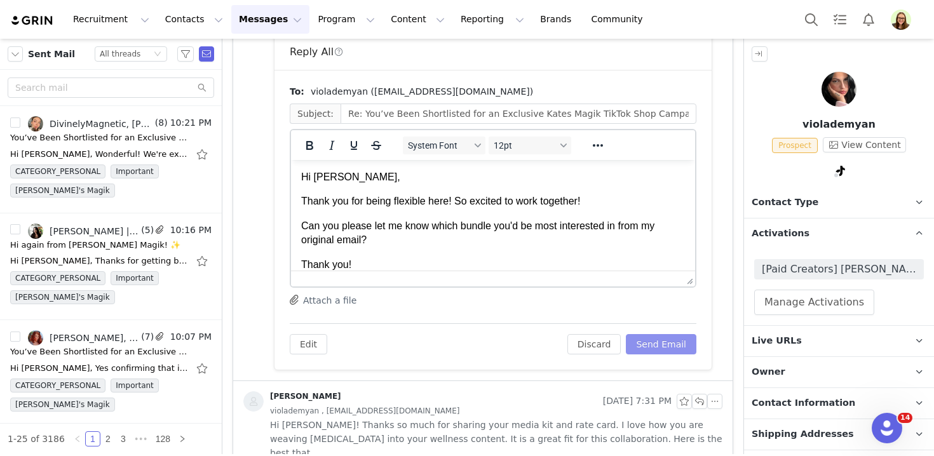
click at [651, 349] on button "Send Email" at bounding box center [661, 344] width 71 height 20
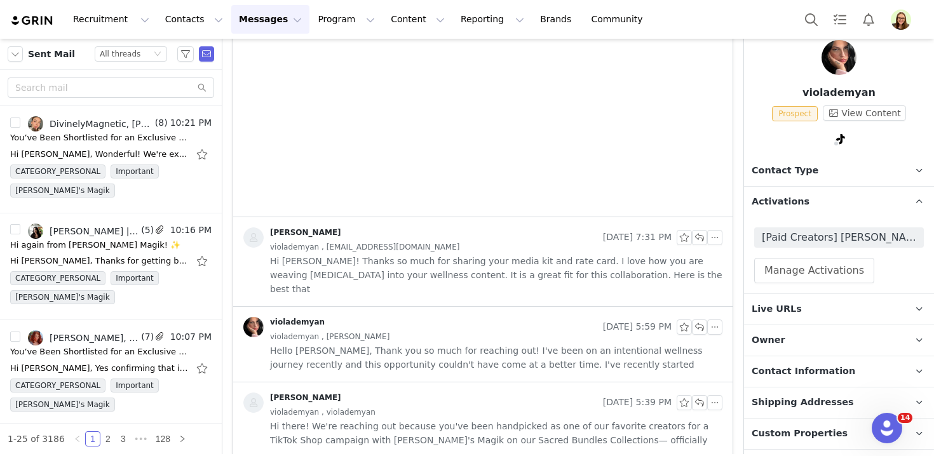
scroll to position [63, 0]
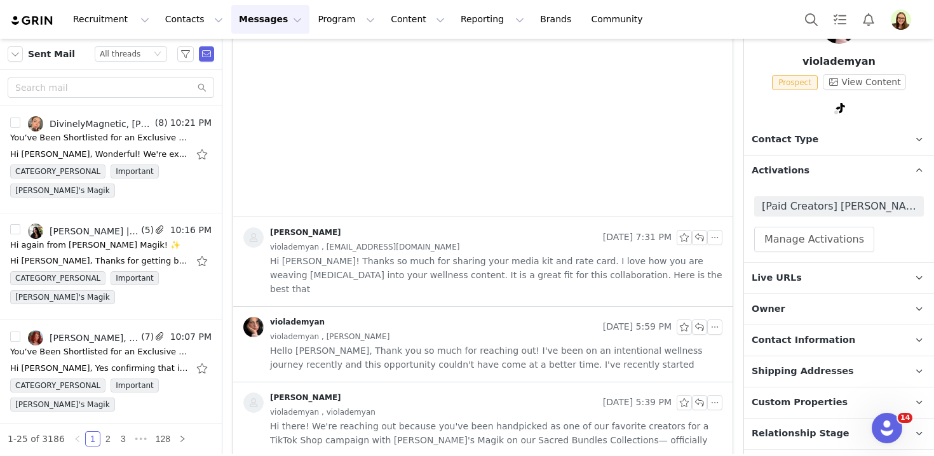
click at [810, 277] on p "Live URLs" at bounding box center [824, 278] width 160 height 31
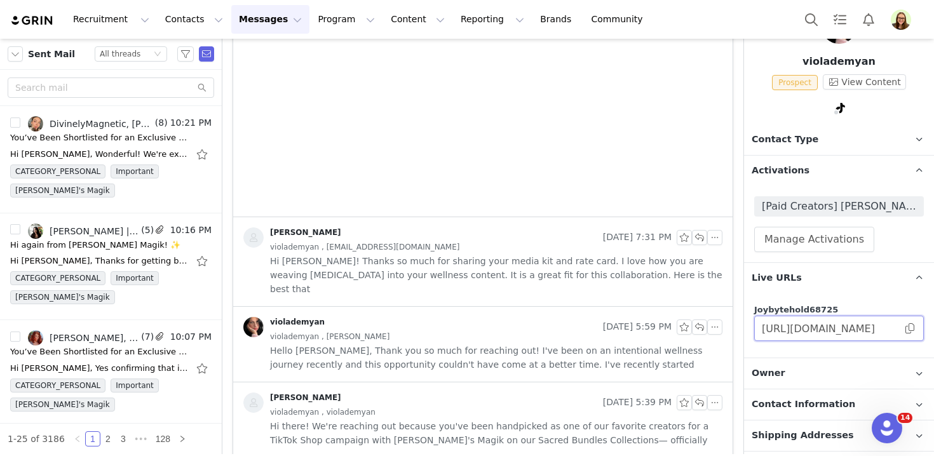
click at [830, 327] on input "https://joybytehold68725.grin.live/320a330a-98c1-4315-8740-01fb02eb3e4c" at bounding box center [840, 328] width 170 height 25
click at [798, 211] on span "[Paid Creators] [PERSON_NAME]'s Magik Sacred Bundles Collections TTS Affiliate …" at bounding box center [839, 206] width 154 height 15
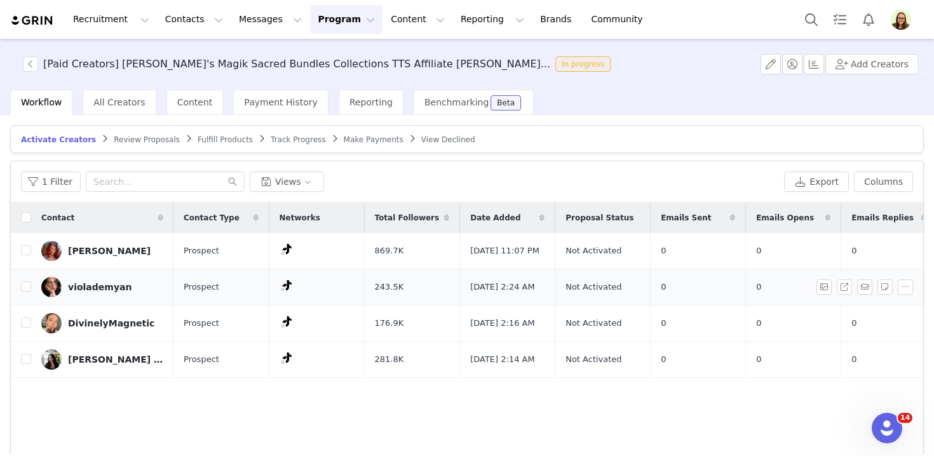
click at [79, 292] on div "violademyan" at bounding box center [100, 287] width 64 height 10
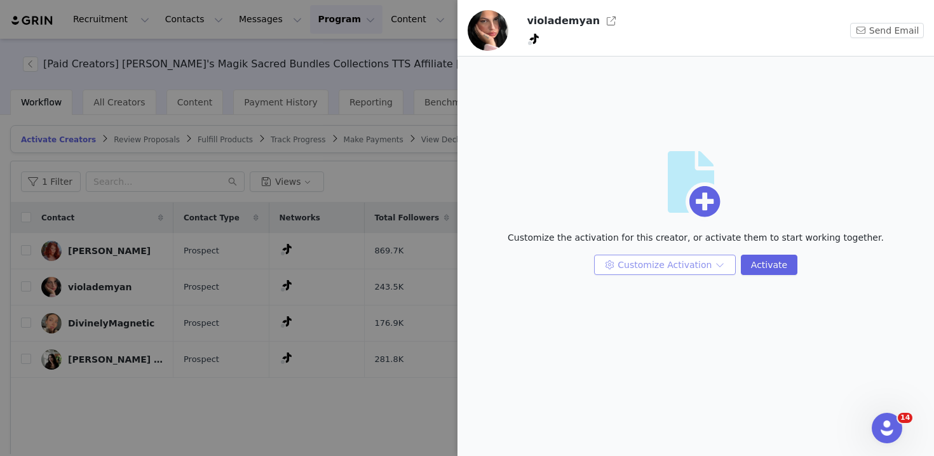
click at [668, 259] on button "Customize Activation" at bounding box center [665, 265] width 142 height 20
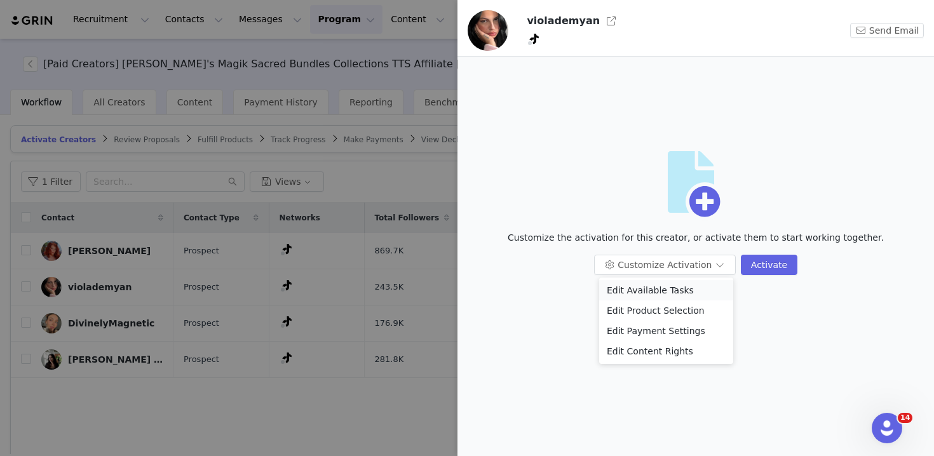
click at [673, 285] on li "Edit Available Tasks" at bounding box center [666, 290] width 134 height 20
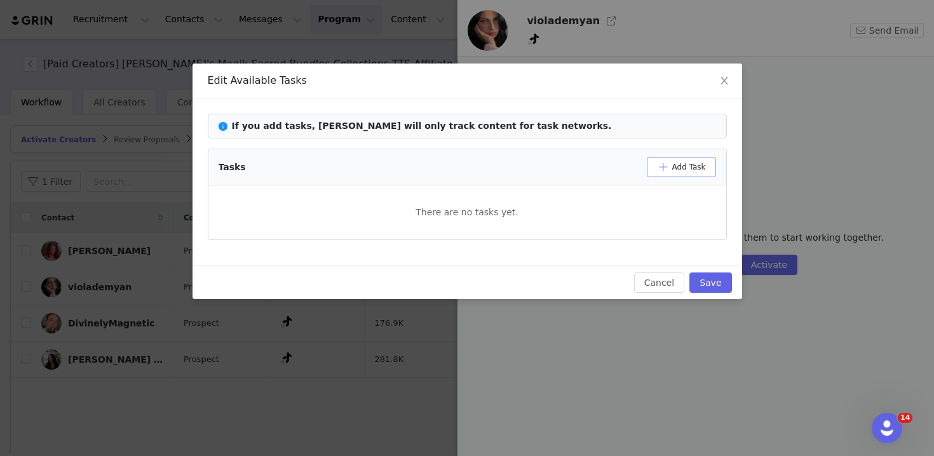
click at [658, 172] on button "Add Task" at bounding box center [681, 167] width 69 height 20
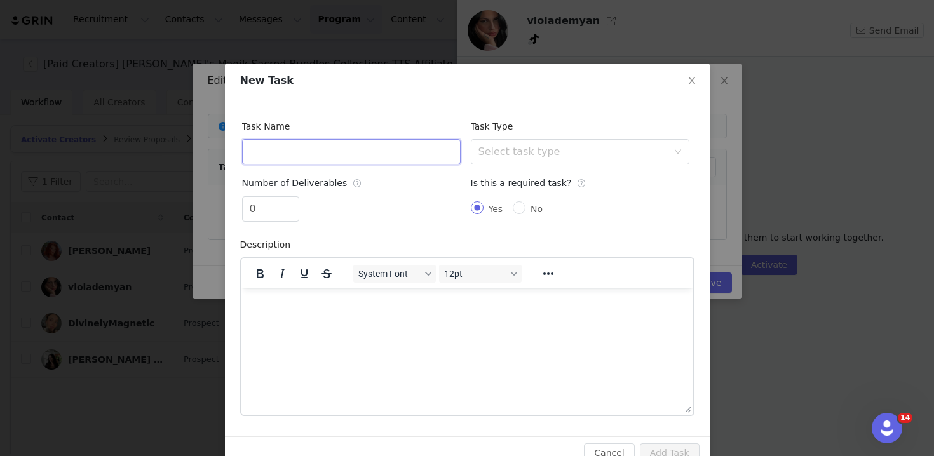
click at [350, 155] on input "text" at bounding box center [351, 151] width 219 height 25
type input "2 TikTok Shop Videos"
click at [258, 202] on input "0" at bounding box center [271, 209] width 56 height 24
click at [502, 146] on div "Select task type" at bounding box center [573, 152] width 189 height 13
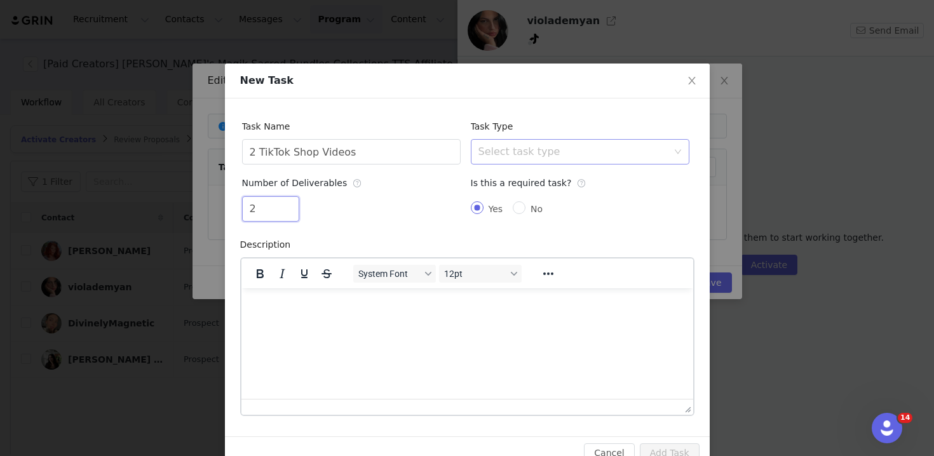
type input "2"
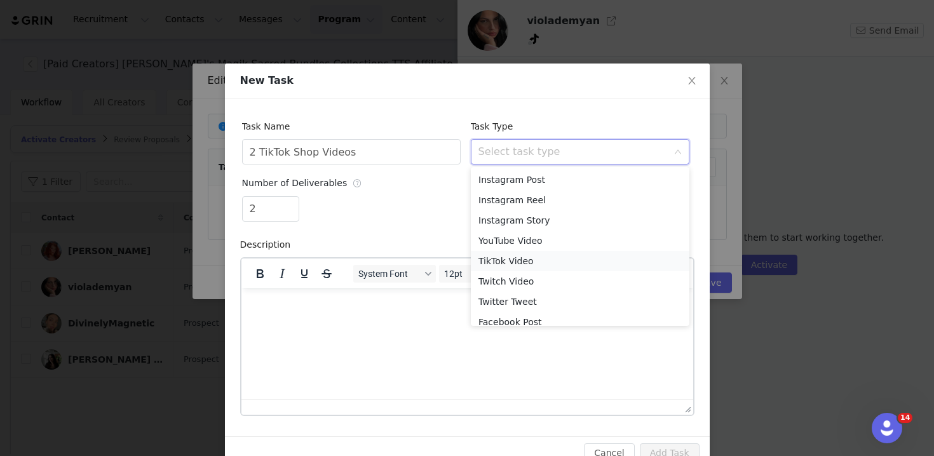
click at [521, 259] on li "TikTok Video" at bounding box center [580, 261] width 219 height 20
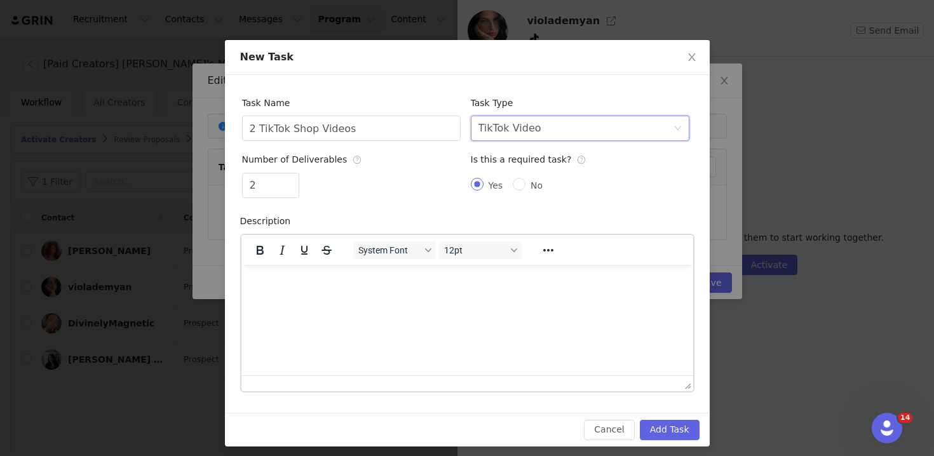
scroll to position [29, 0]
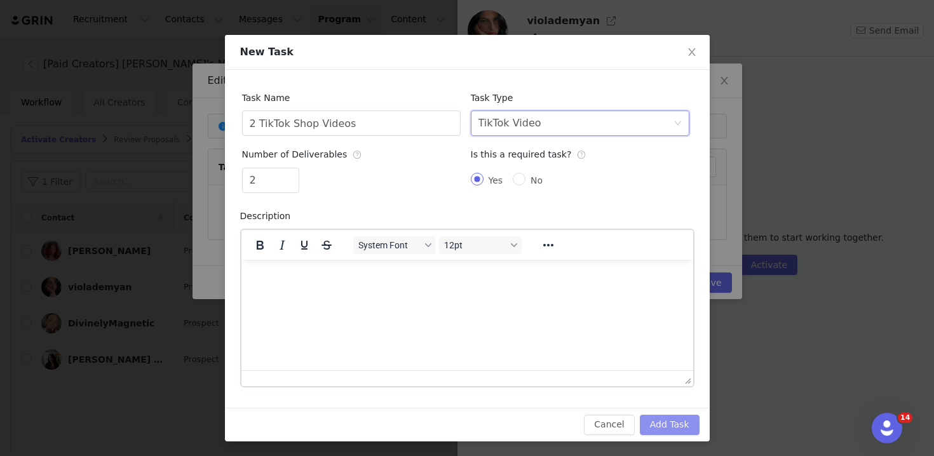
click at [680, 415] on button "Add Task" at bounding box center [670, 425] width 60 height 20
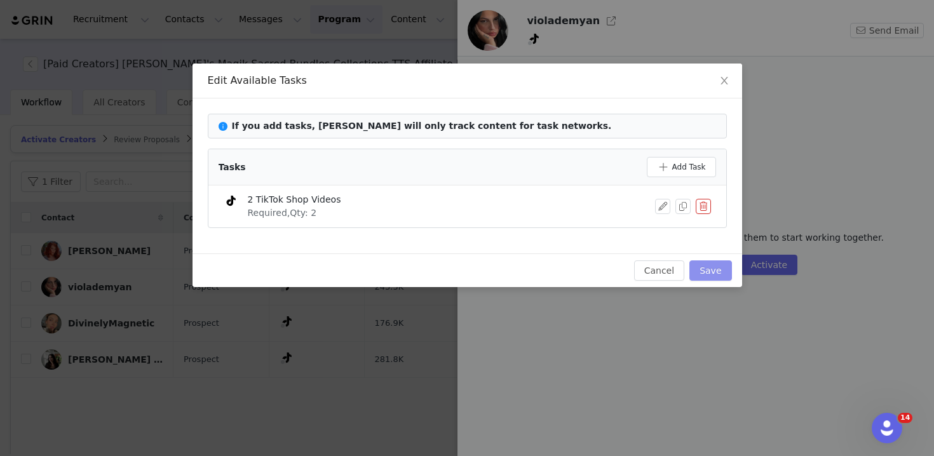
click at [712, 268] on button "Save" at bounding box center [711, 271] width 42 height 20
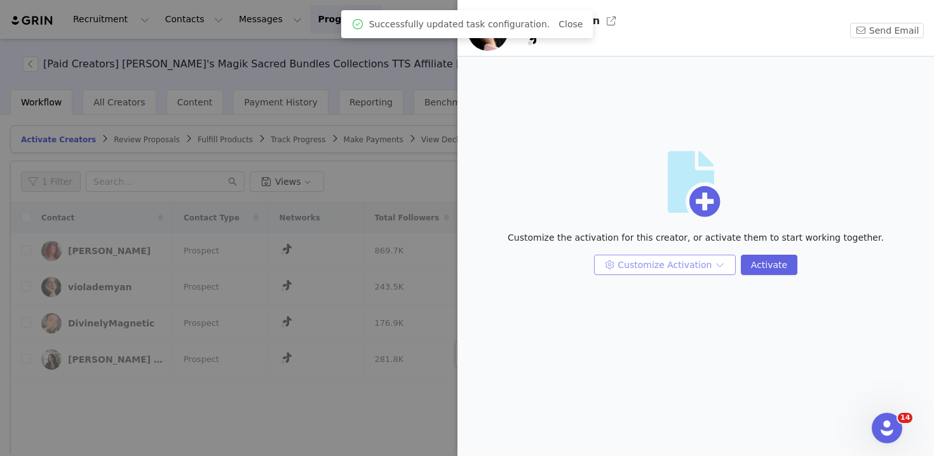
click at [648, 269] on button "Customize Activation" at bounding box center [665, 265] width 142 height 20
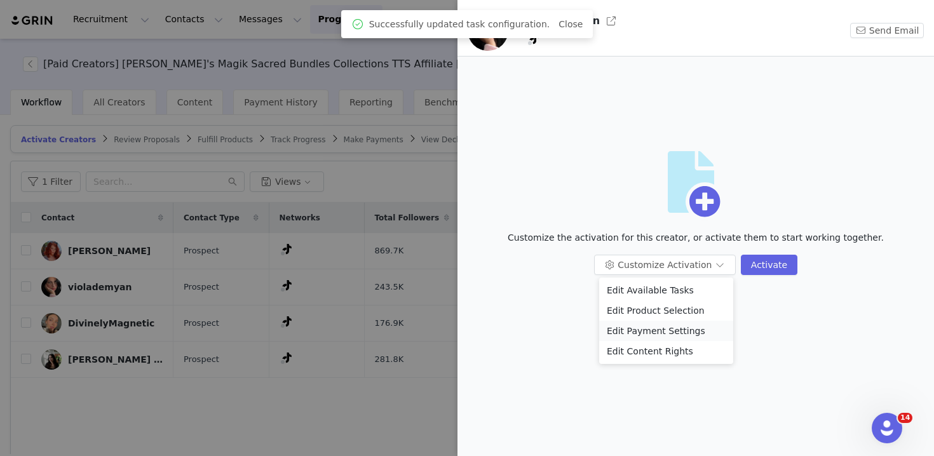
click at [653, 329] on li "Edit Payment Settings" at bounding box center [666, 331] width 134 height 20
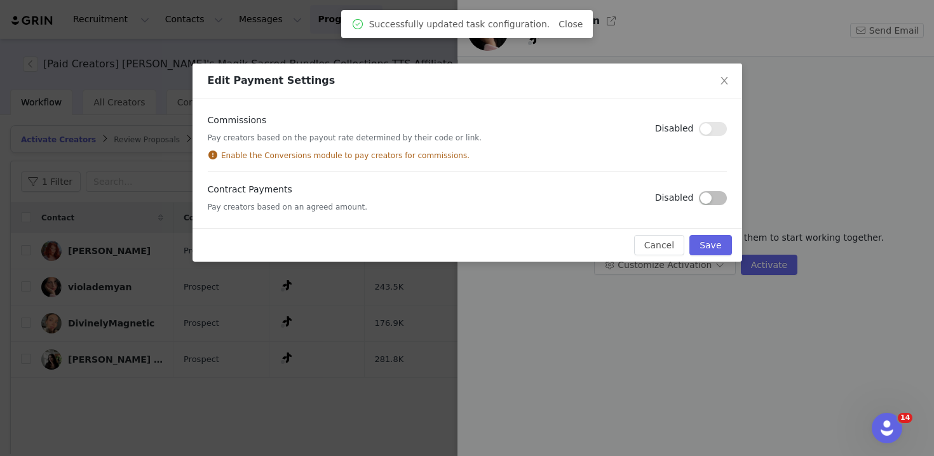
click at [708, 196] on button "button" at bounding box center [713, 198] width 28 height 14
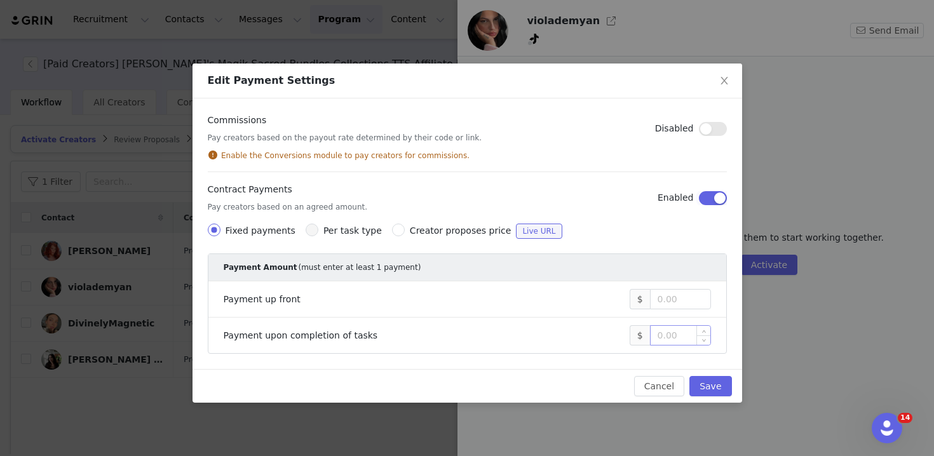
click at [669, 333] on input at bounding box center [681, 335] width 60 height 19
type input "2,000"
click at [721, 386] on button "Save" at bounding box center [711, 386] width 42 height 20
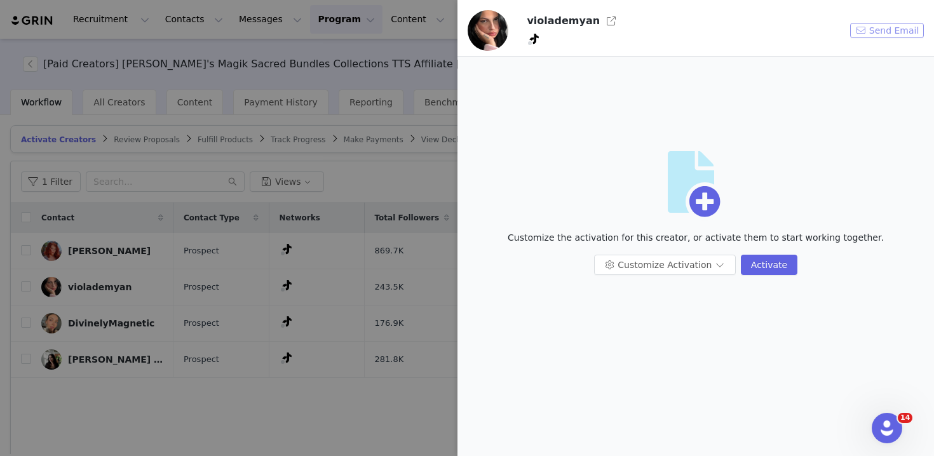
click at [900, 31] on button "Send Email" at bounding box center [888, 30] width 74 height 15
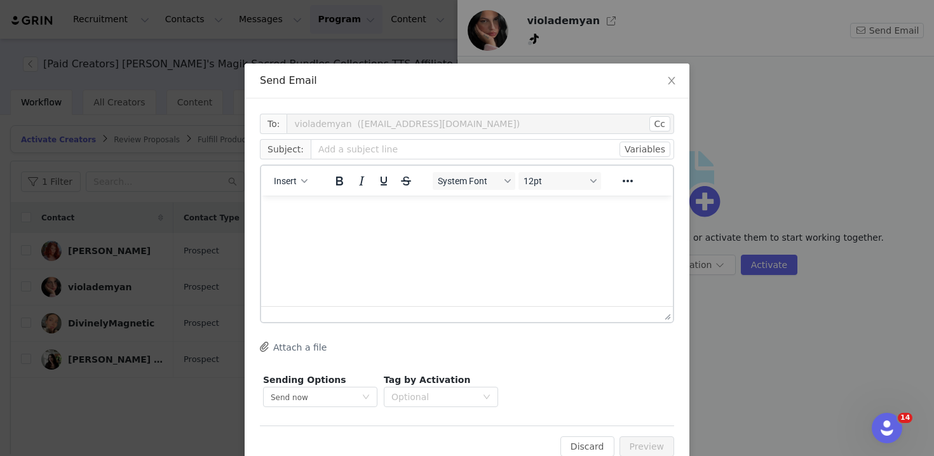
scroll to position [0, 0]
click at [288, 23] on div "Send Email To: violademyan (violademyanpr@gmail.com) Cc Cc: Subject: Variables …" at bounding box center [467, 228] width 934 height 456
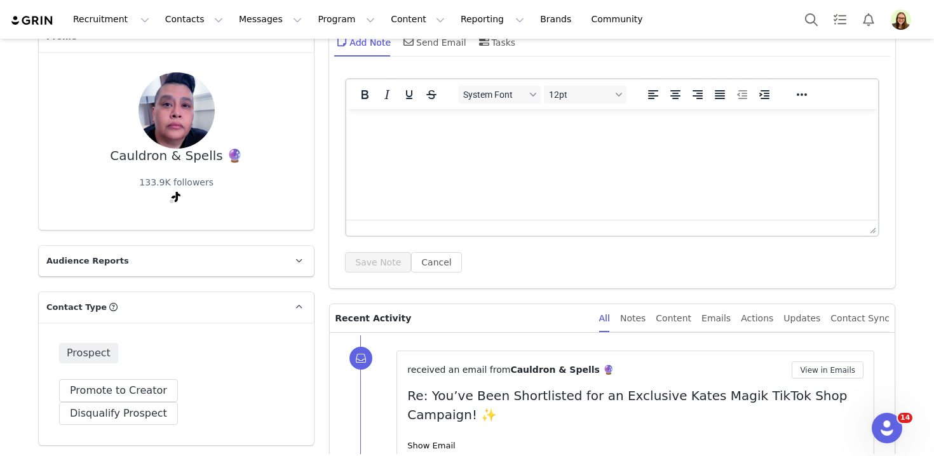
scroll to position [218, 0]
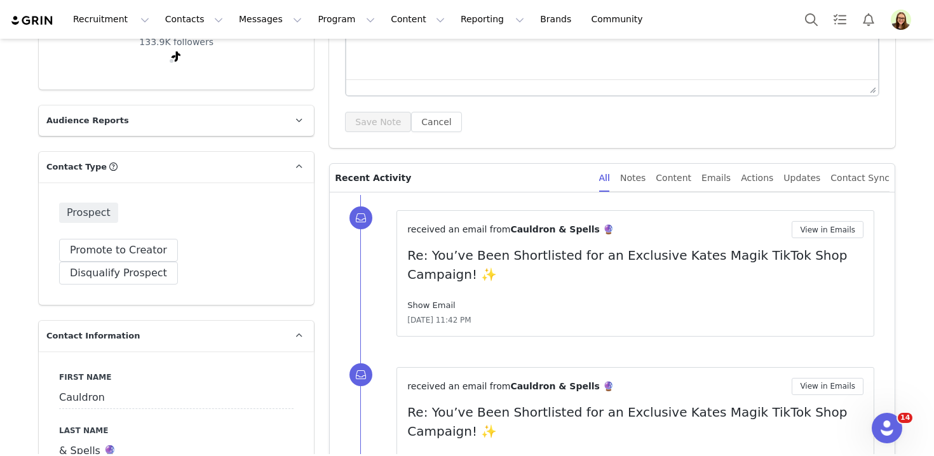
click at [437, 303] on link "Show Email" at bounding box center [431, 306] width 48 height 10
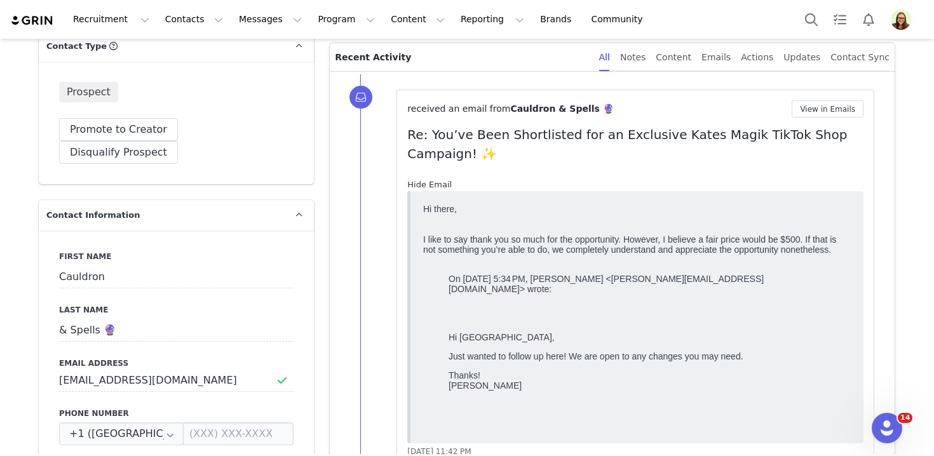
scroll to position [594, 0]
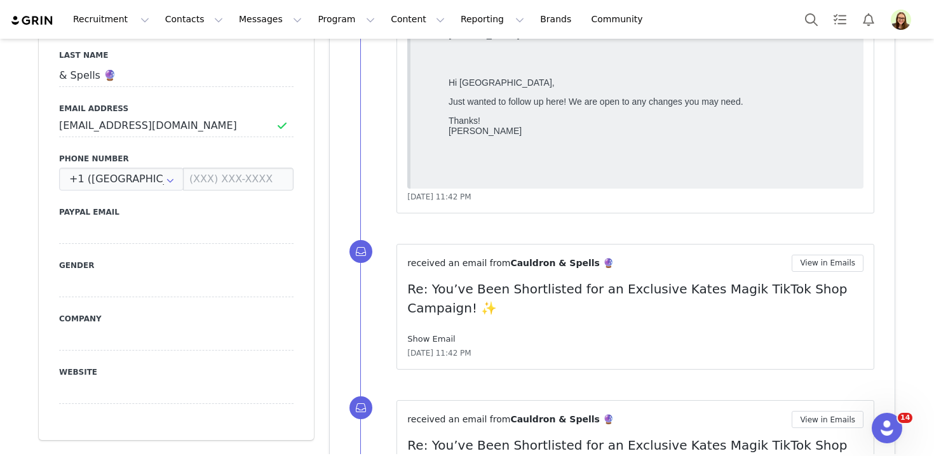
click at [438, 338] on link "Show Email" at bounding box center [431, 339] width 48 height 10
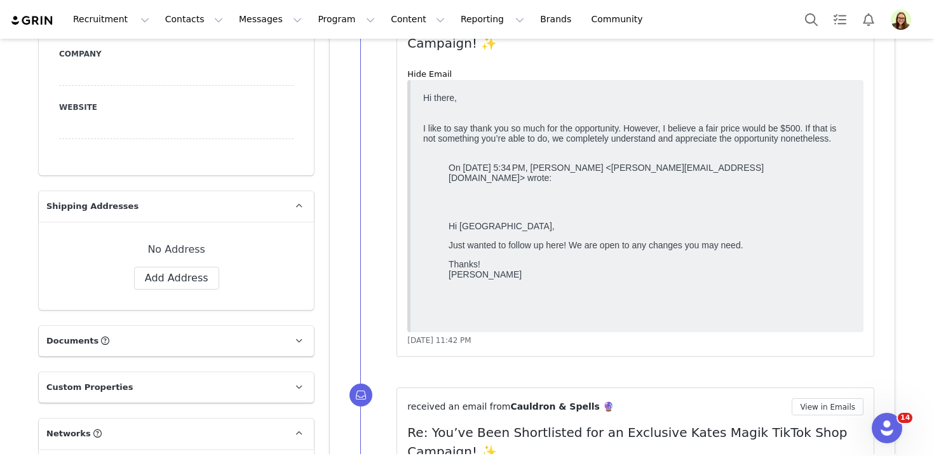
scroll to position [1126, 0]
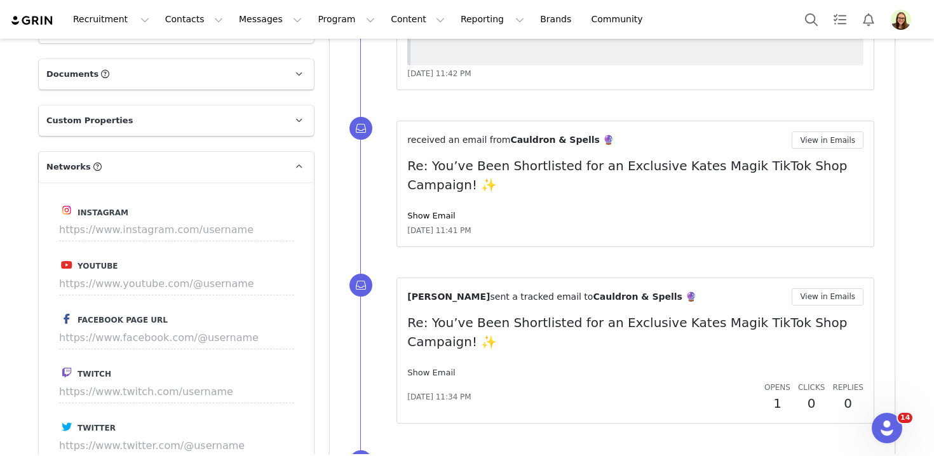
click at [435, 373] on link "Show Email" at bounding box center [431, 373] width 48 height 10
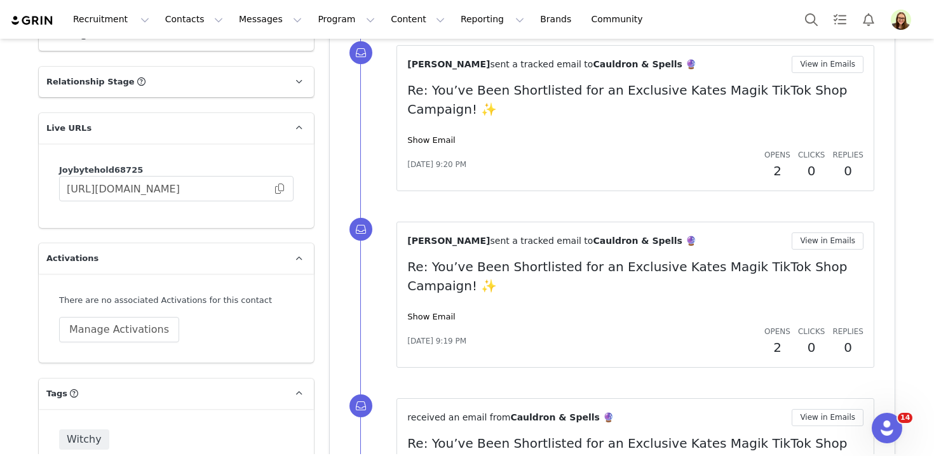
scroll to position [1871, 0]
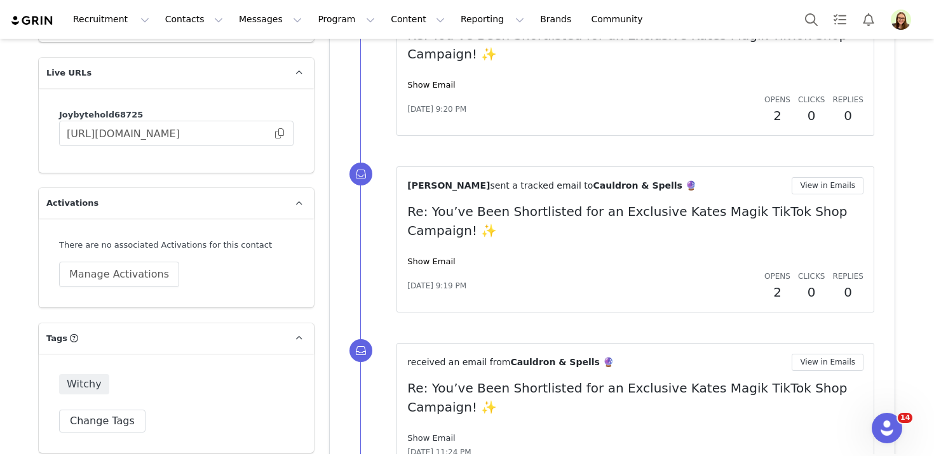
click at [432, 436] on link "Show Email" at bounding box center [431, 439] width 48 height 10
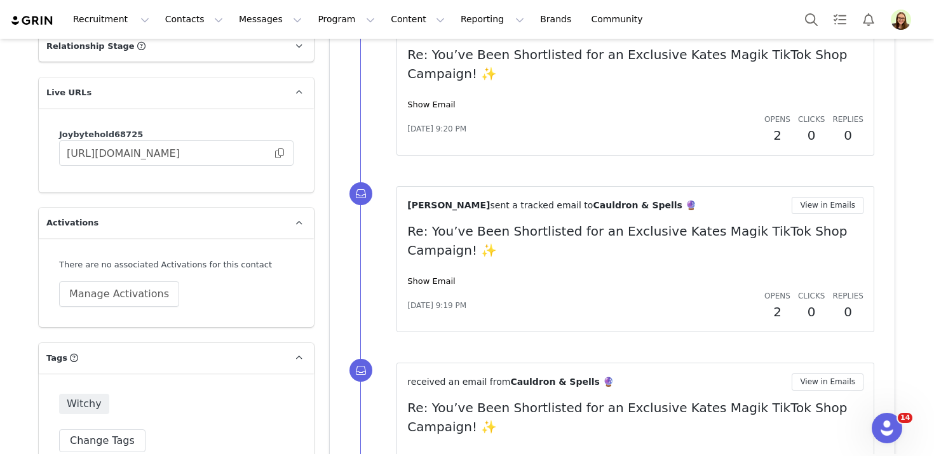
scroll to position [1793, 0]
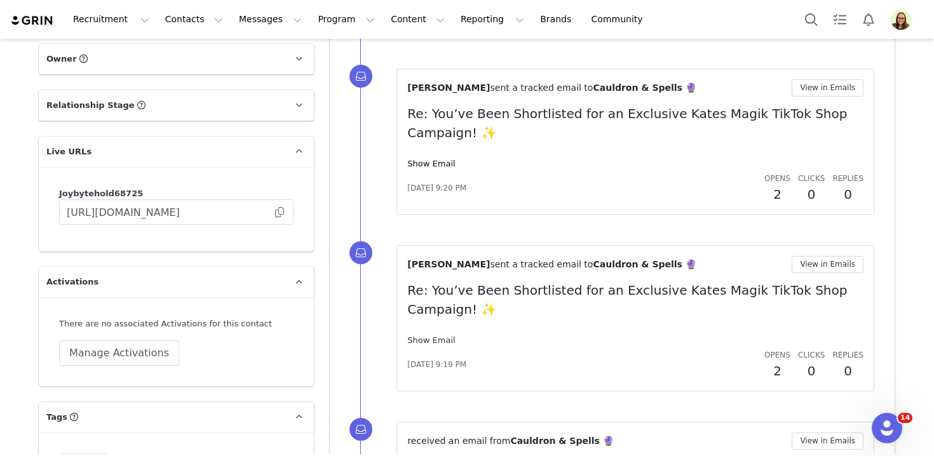
click at [429, 344] on link "Show Email" at bounding box center [431, 341] width 48 height 10
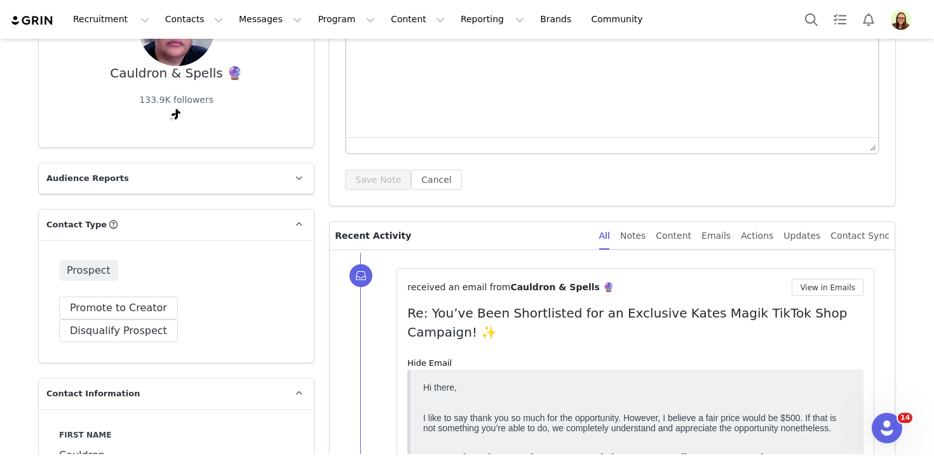
scroll to position [0, 0]
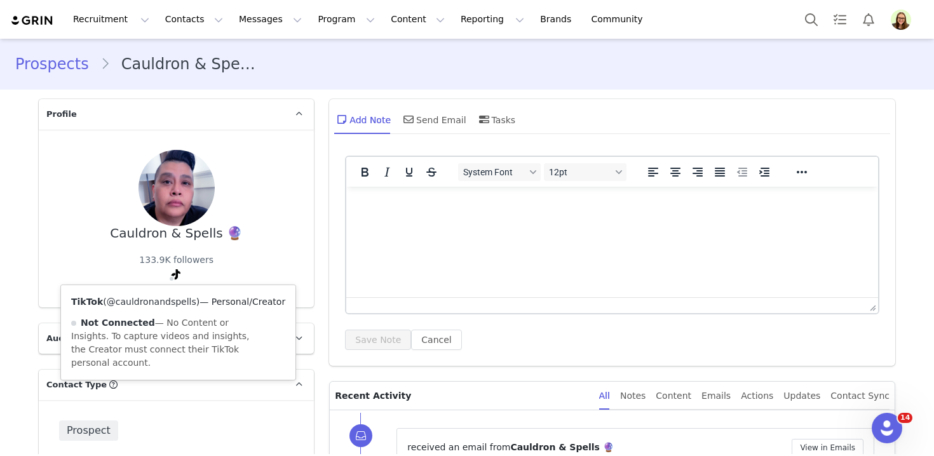
click at [157, 299] on link "@cauldronandspells" at bounding box center [152, 302] width 90 height 10
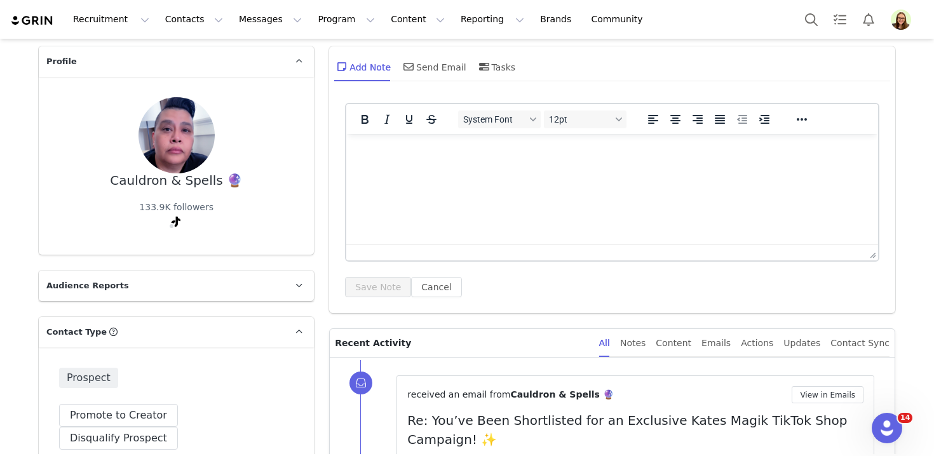
scroll to position [168, 0]
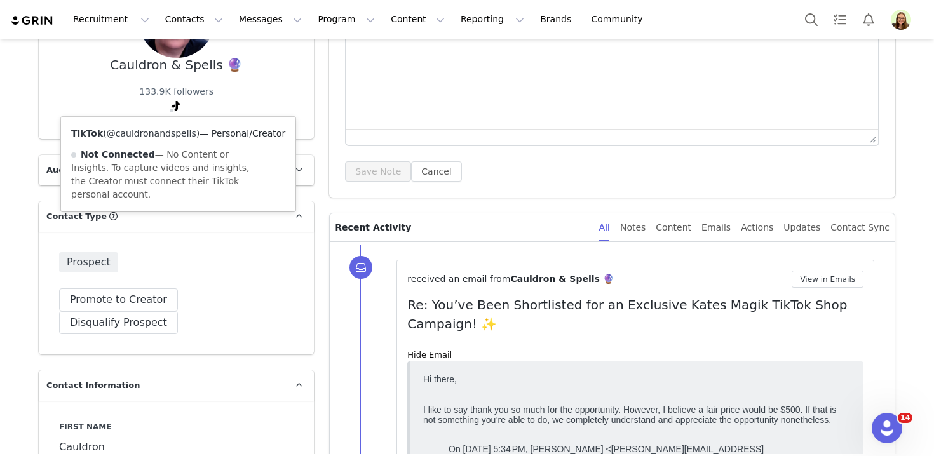
click at [165, 130] on link "@cauldronandspells" at bounding box center [152, 133] width 90 height 10
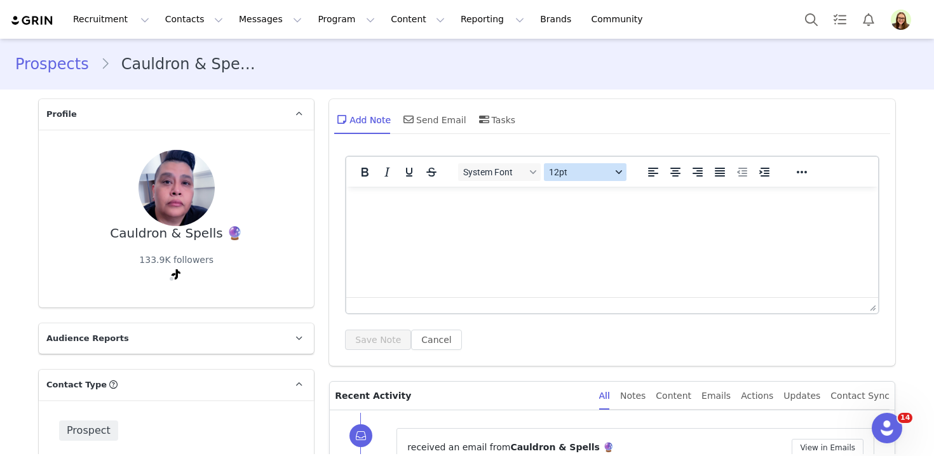
scroll to position [206, 0]
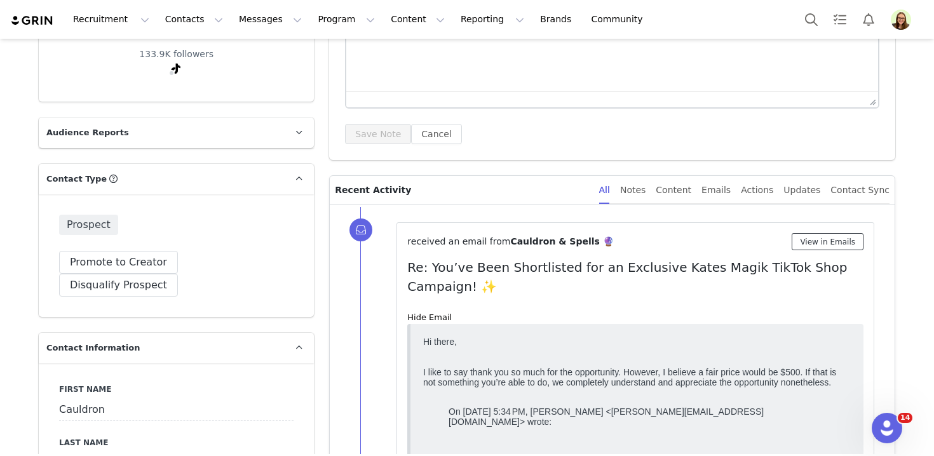
click at [821, 249] on button "View in Emails" at bounding box center [828, 241] width 72 height 17
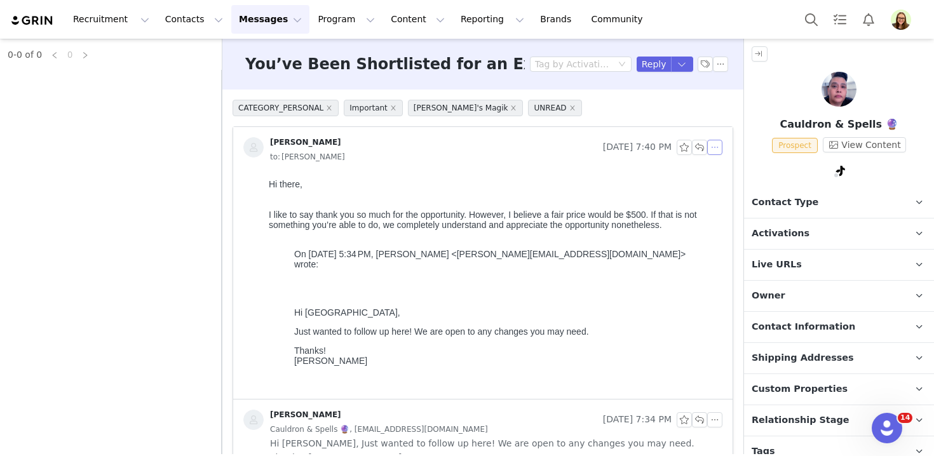
click at [722, 146] on button "button" at bounding box center [715, 147] width 15 height 15
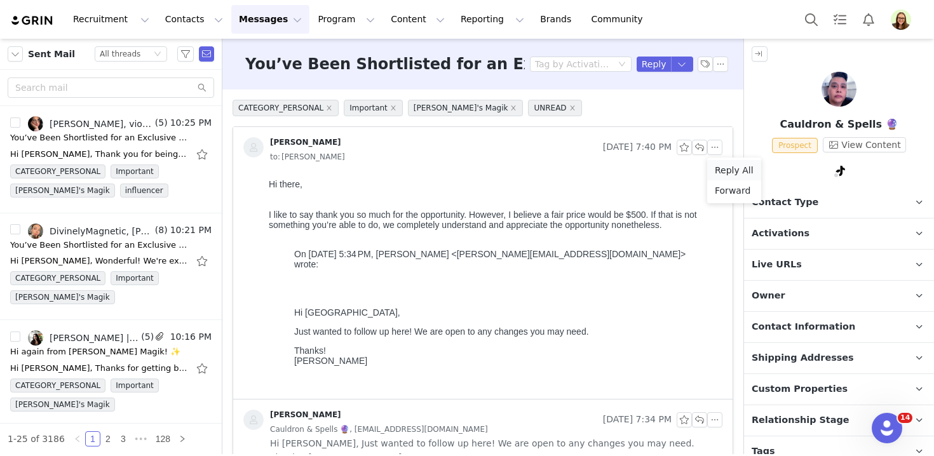
click at [721, 164] on li "Reply All" at bounding box center [735, 170] width 54 height 20
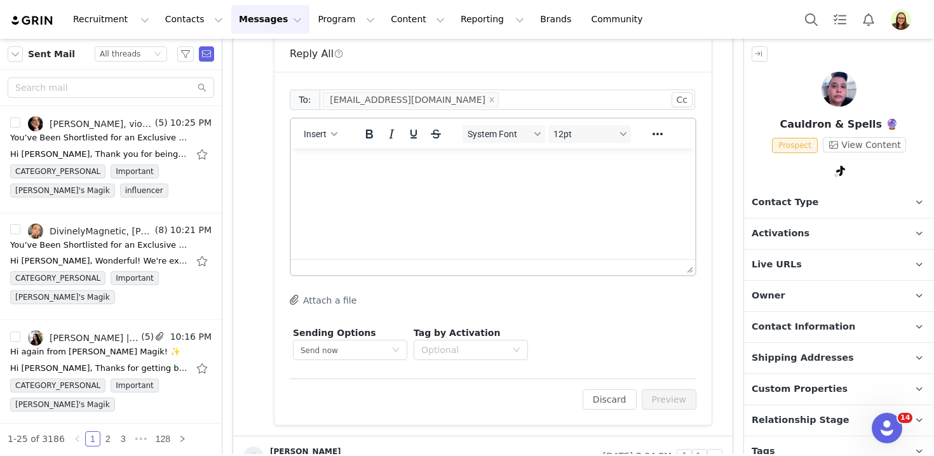
scroll to position [385, 0]
click at [471, 181] on html at bounding box center [493, 164] width 404 height 34
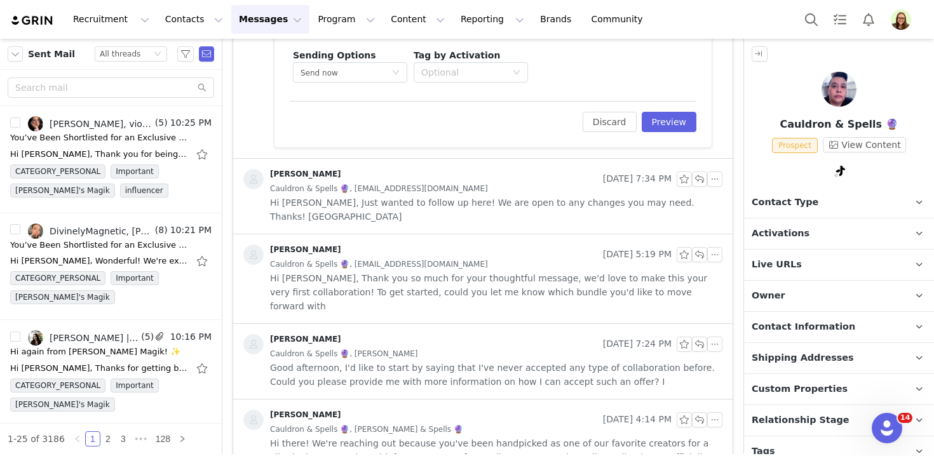
scroll to position [664, 0]
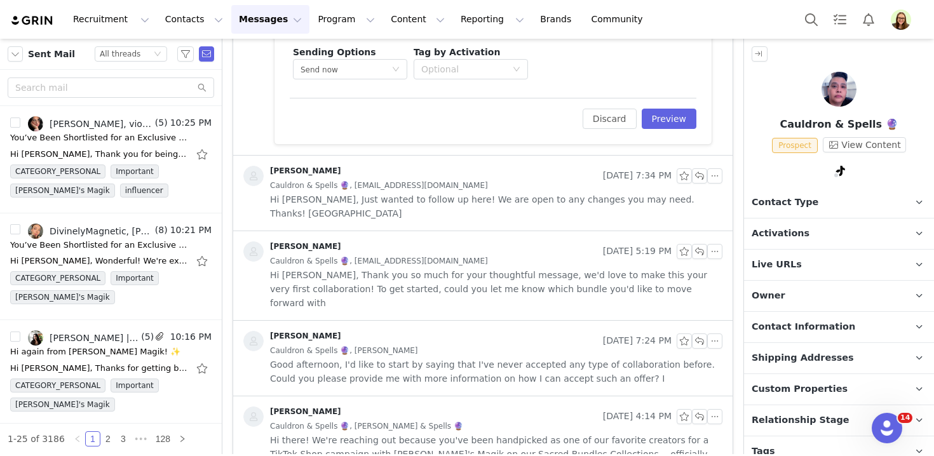
click at [548, 358] on span "Good afternoon, I'd like to start by saying that I've never accepted any type o…" at bounding box center [496, 372] width 453 height 28
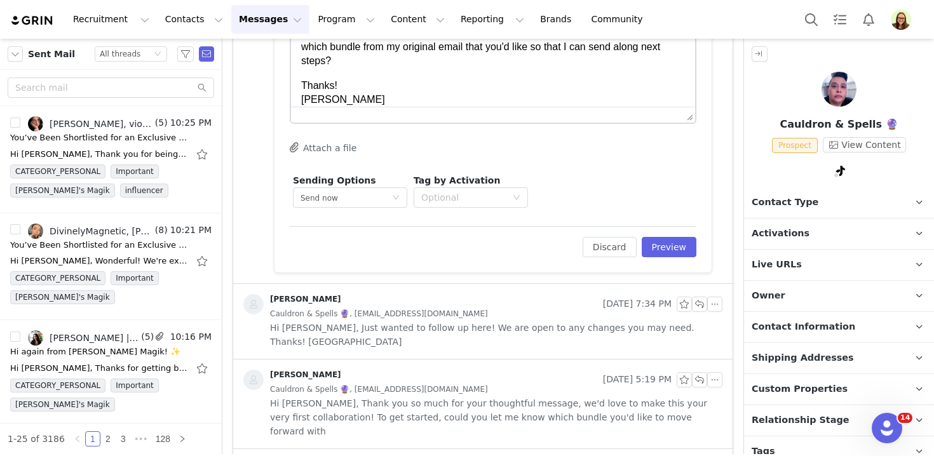
scroll to position [487, 0]
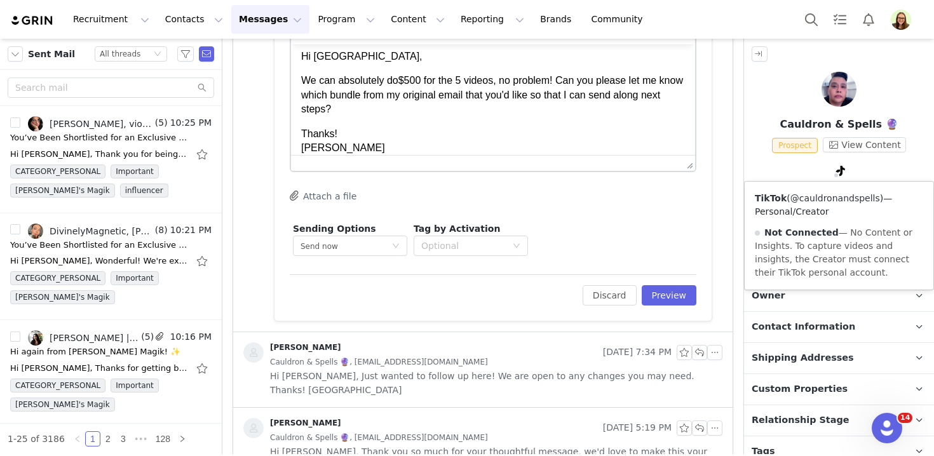
click at [818, 198] on link "@cauldronandspells" at bounding box center [836, 198] width 90 height 10
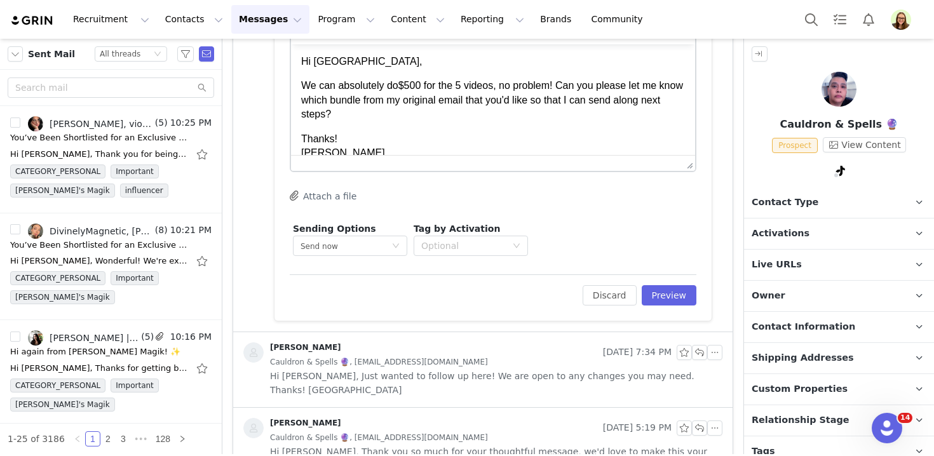
scroll to position [486, 0]
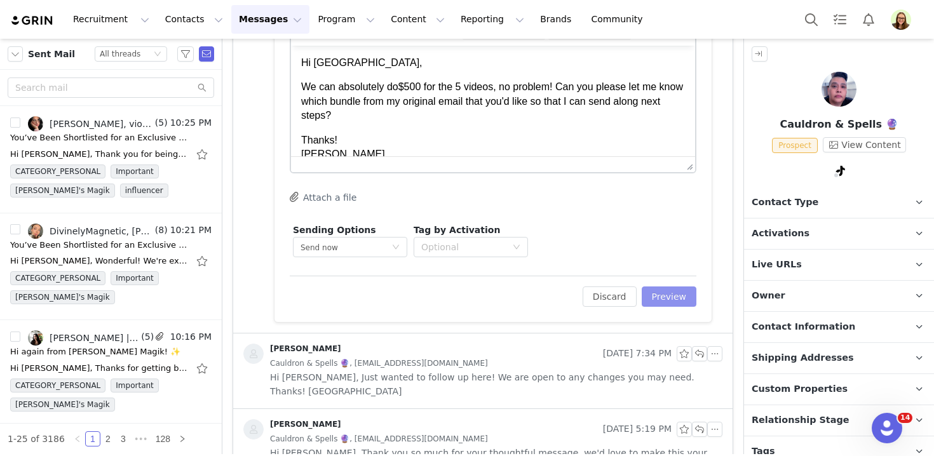
click at [683, 292] on button "Preview" at bounding box center [669, 297] width 55 height 20
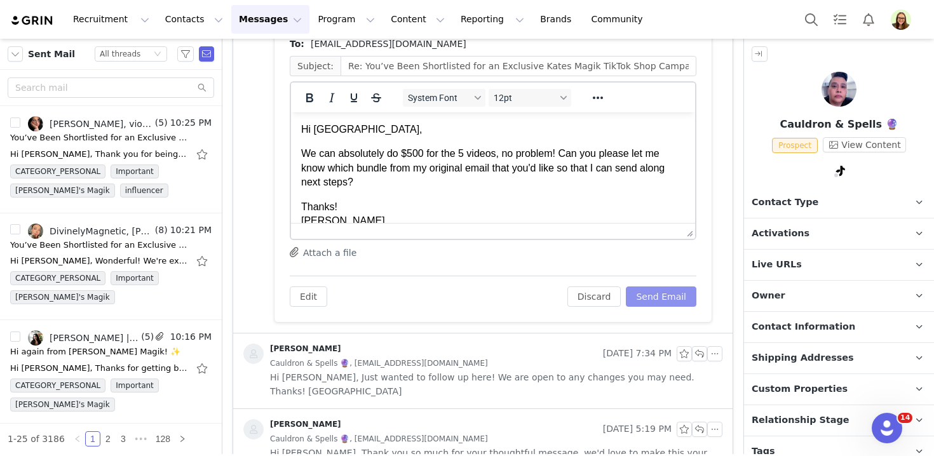
scroll to position [15, 0]
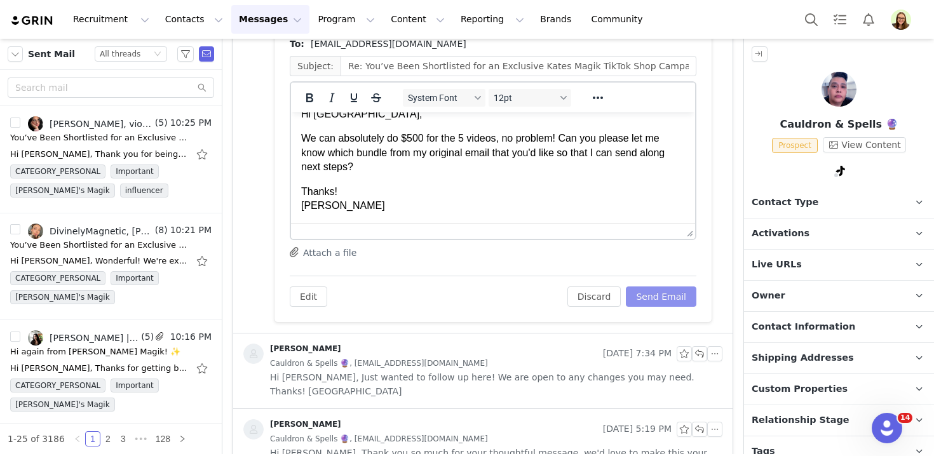
click at [664, 295] on button "Send Email" at bounding box center [661, 297] width 71 height 20
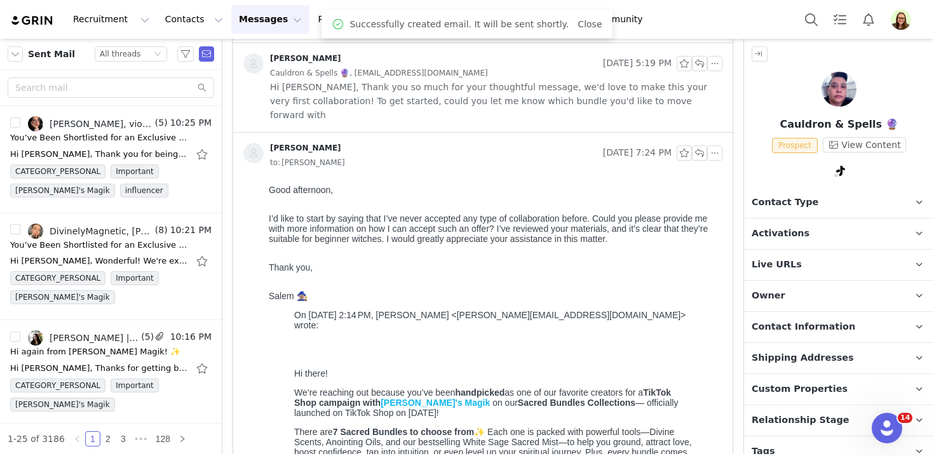
click at [769, 234] on span "Activations" at bounding box center [781, 234] width 58 height 14
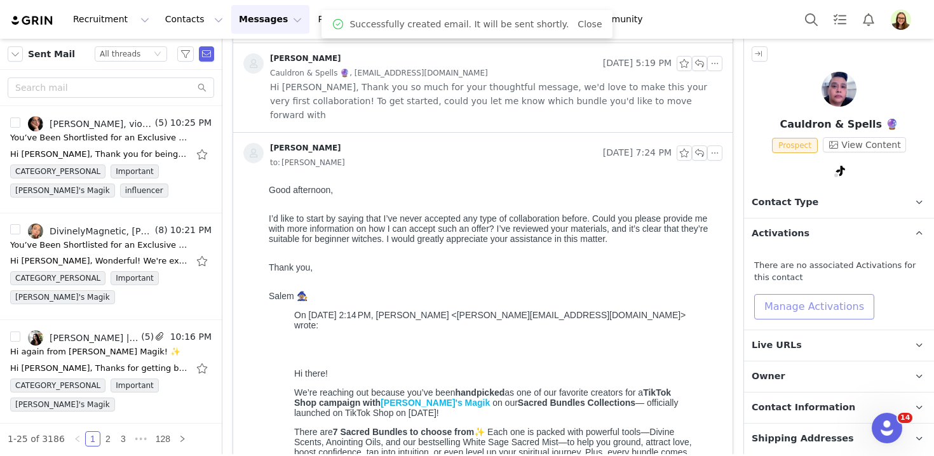
click at [793, 301] on button "Manage Activations" at bounding box center [815, 306] width 120 height 25
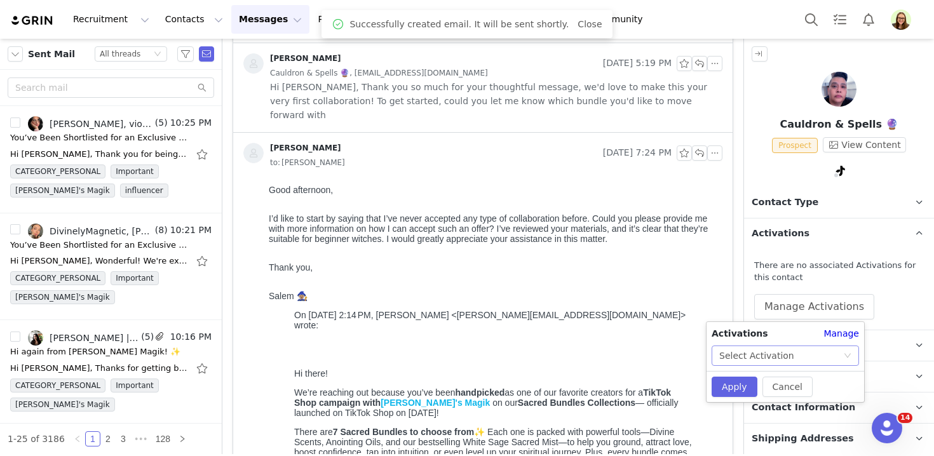
click at [793, 346] on div "Select Activation" at bounding box center [782, 355] width 124 height 19
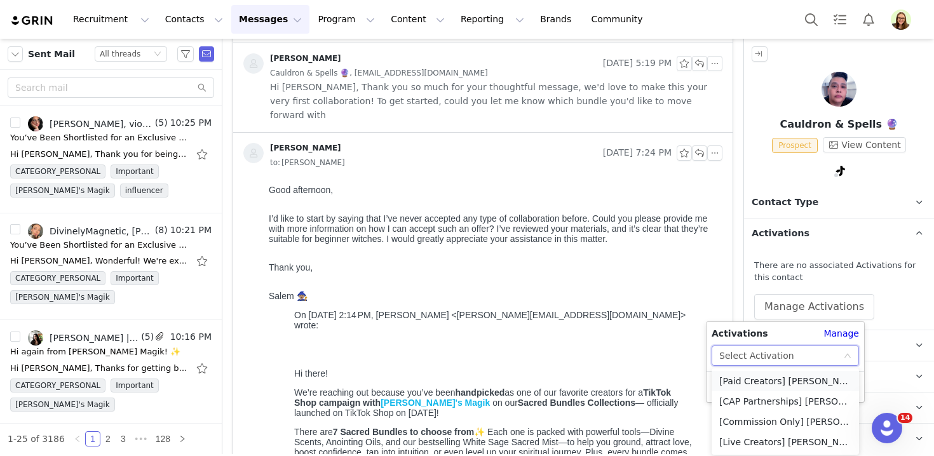
click at [780, 382] on li "[Paid Creators] [PERSON_NAME]'s Magik Sacred Bundles Collections TTS Affiliate …" at bounding box center [785, 381] width 147 height 20
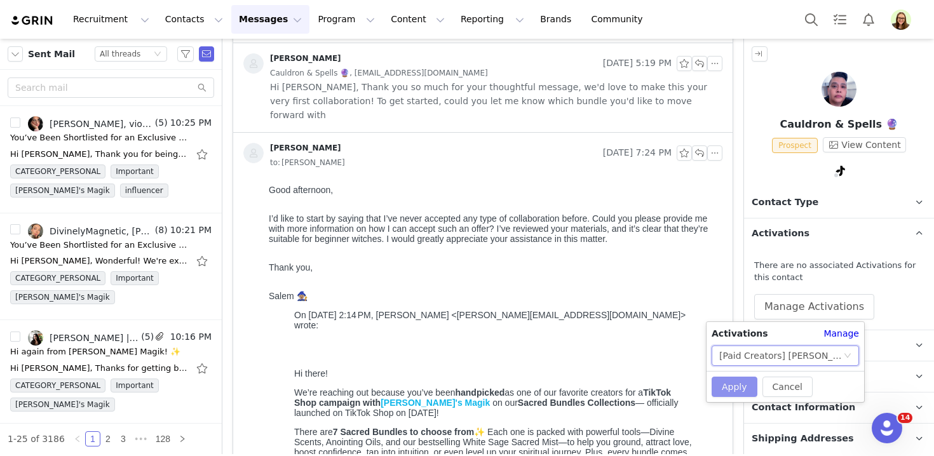
click at [732, 381] on button "Apply" at bounding box center [735, 387] width 46 height 20
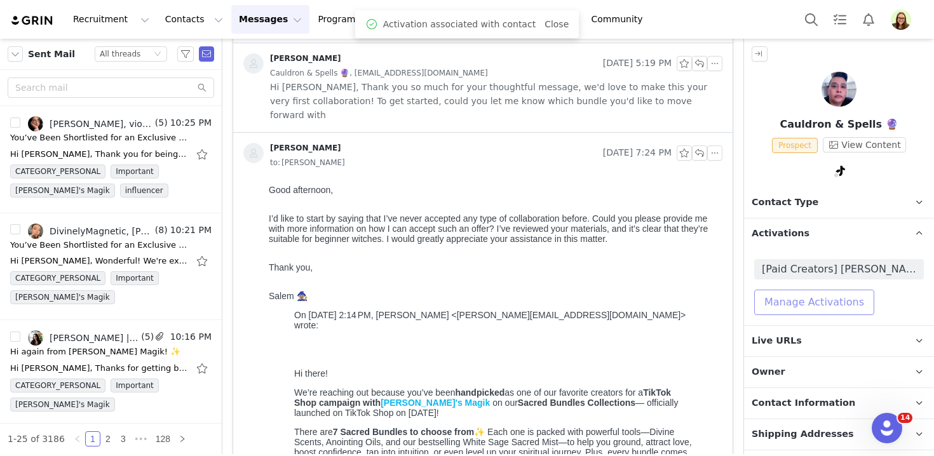
click at [803, 308] on button "Manage Activations" at bounding box center [815, 302] width 120 height 25
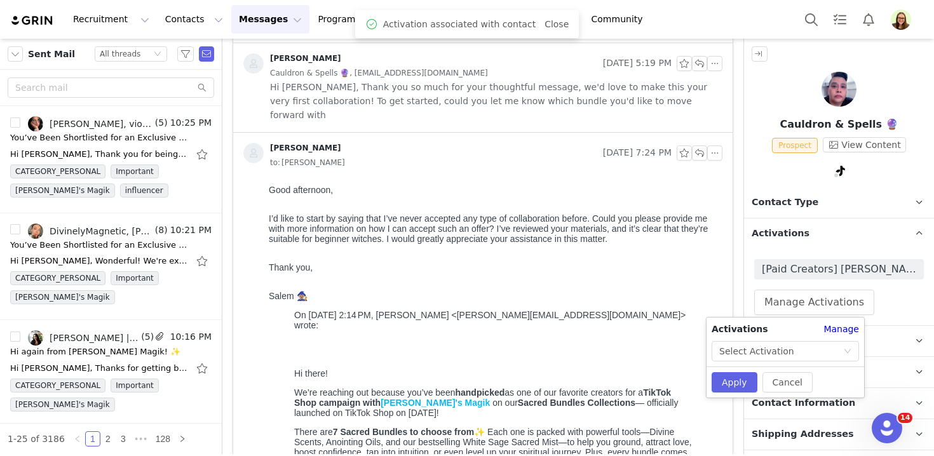
click at [803, 278] on div "[Paid Creators] [PERSON_NAME]'s Magik Sacred Bundles Collections TTS Affiliate …" at bounding box center [840, 287] width 170 height 56
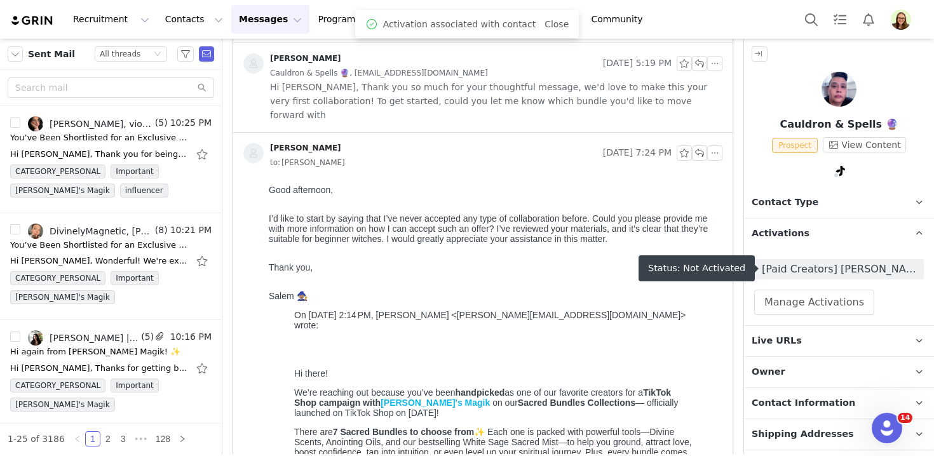
click at [798, 342] on p "Live URLs" at bounding box center [824, 341] width 160 height 31
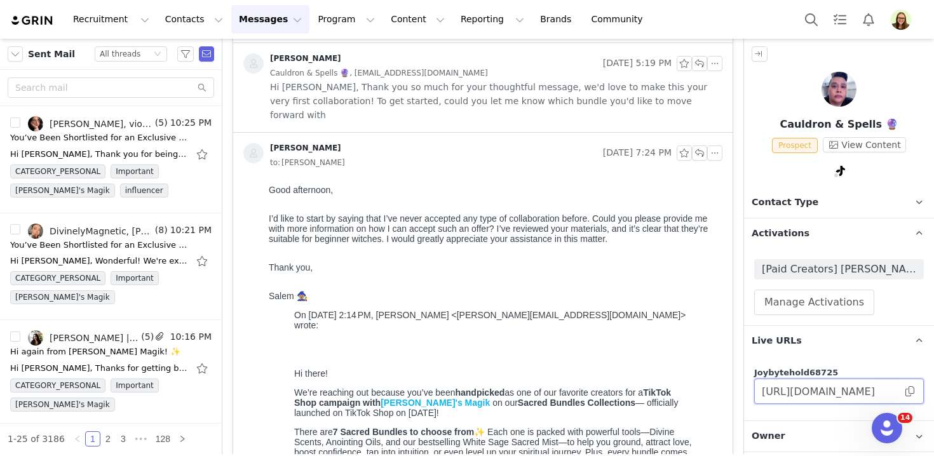
click at [813, 390] on input "[URL][DOMAIN_NAME]" at bounding box center [840, 391] width 170 height 25
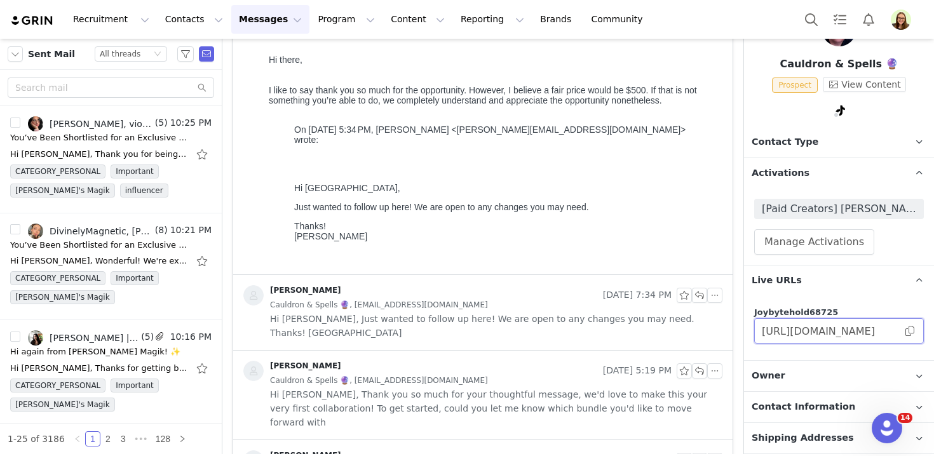
scroll to position [133, 0]
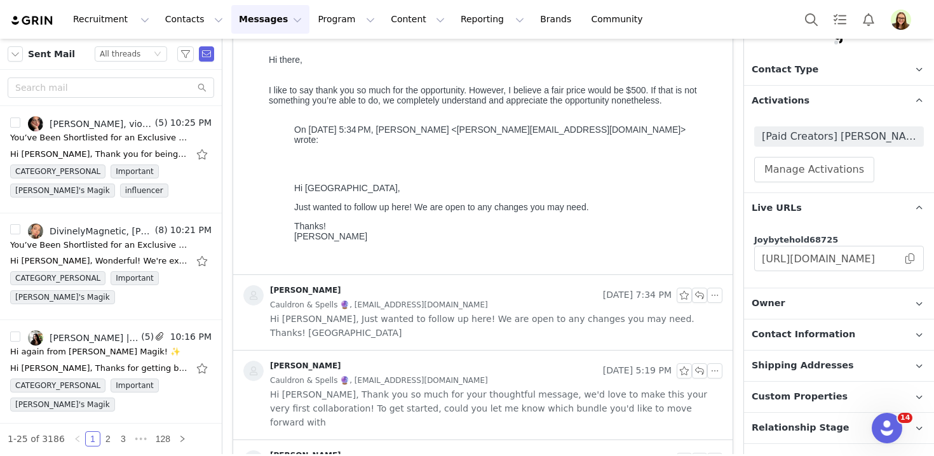
click at [809, 334] on span "Contact Information" at bounding box center [804, 335] width 104 height 14
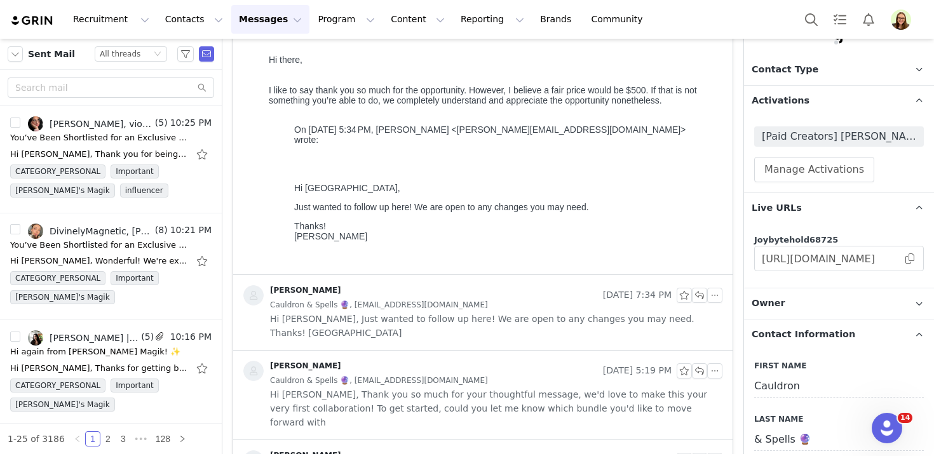
scroll to position [275, 0]
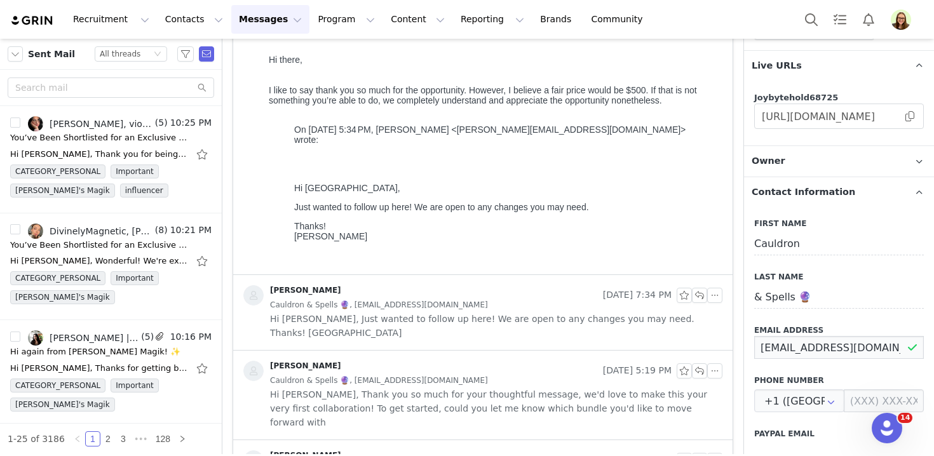
click at [791, 345] on input "Cauldronandspells@gmail.com" at bounding box center [840, 347] width 170 height 23
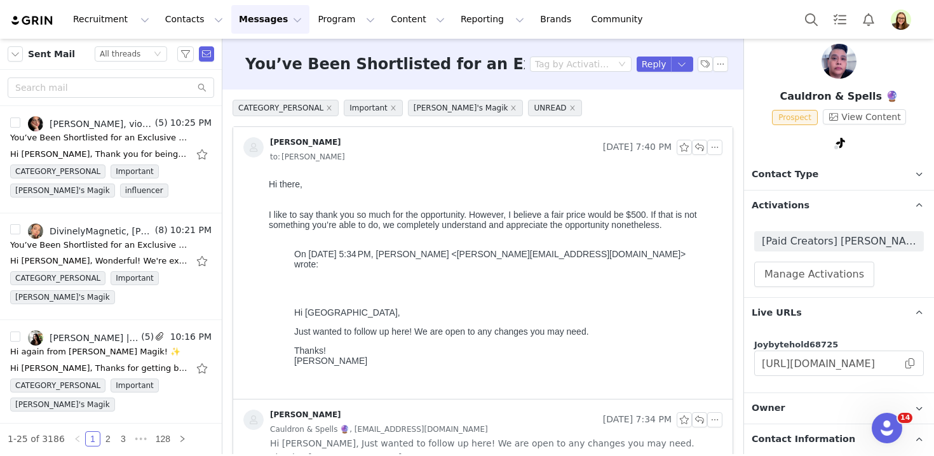
scroll to position [0, 0]
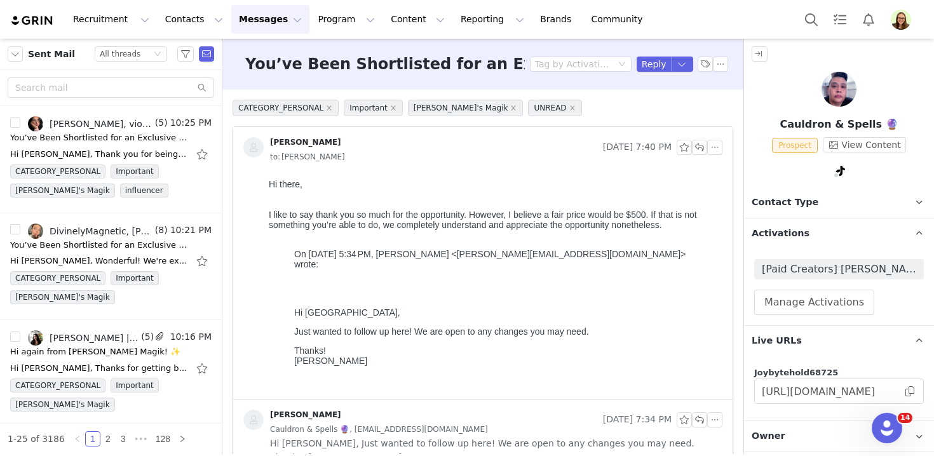
click at [835, 72] on img at bounding box center [839, 89] width 35 height 35
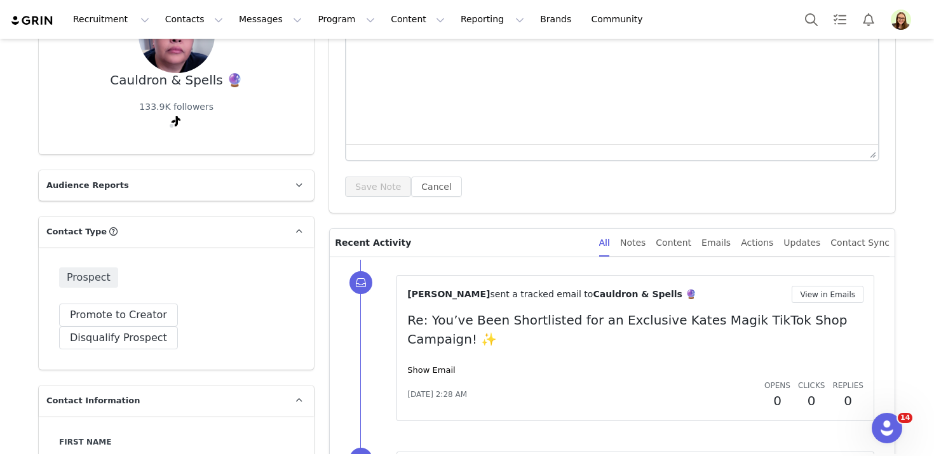
scroll to position [154, 0]
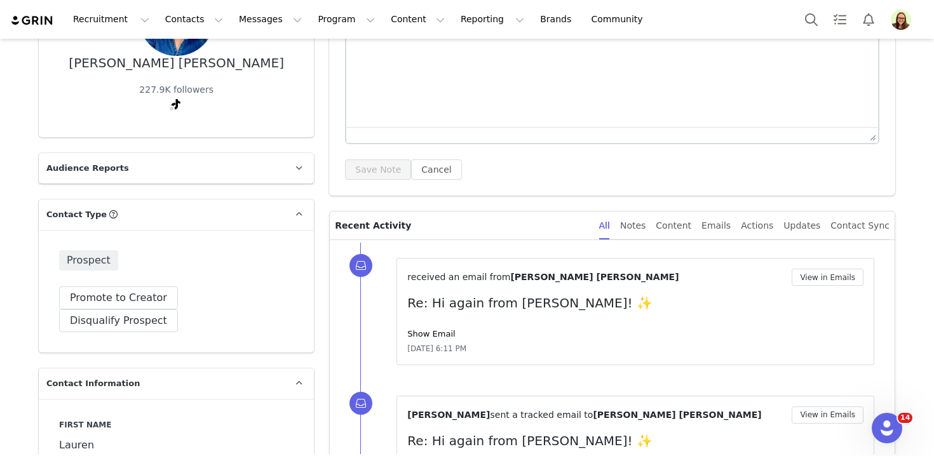
scroll to position [184, 0]
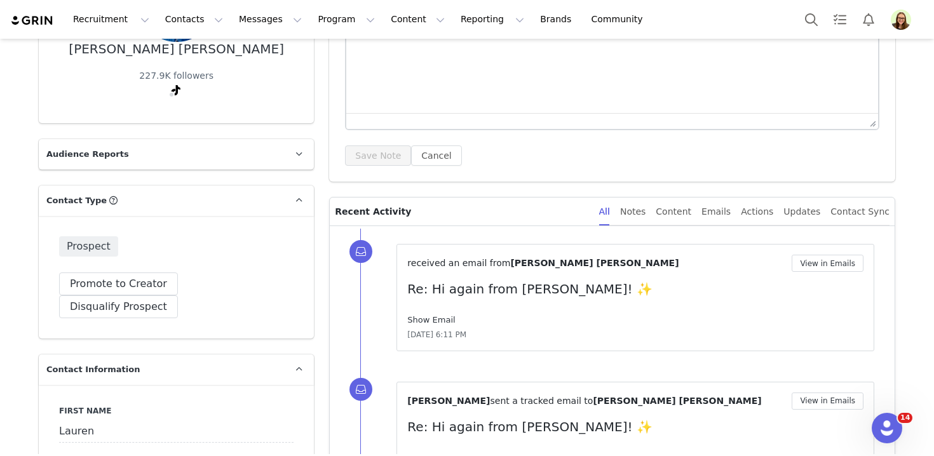
click at [426, 324] on link "Show Email" at bounding box center [431, 320] width 48 height 10
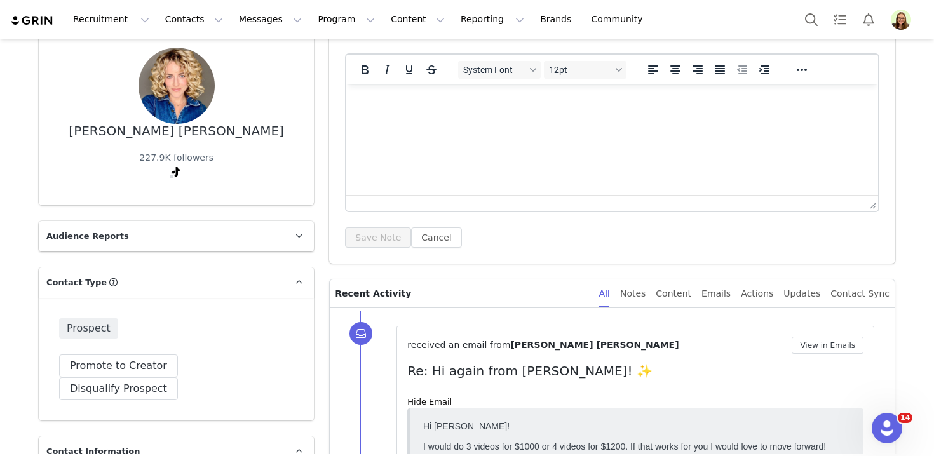
scroll to position [0, 0]
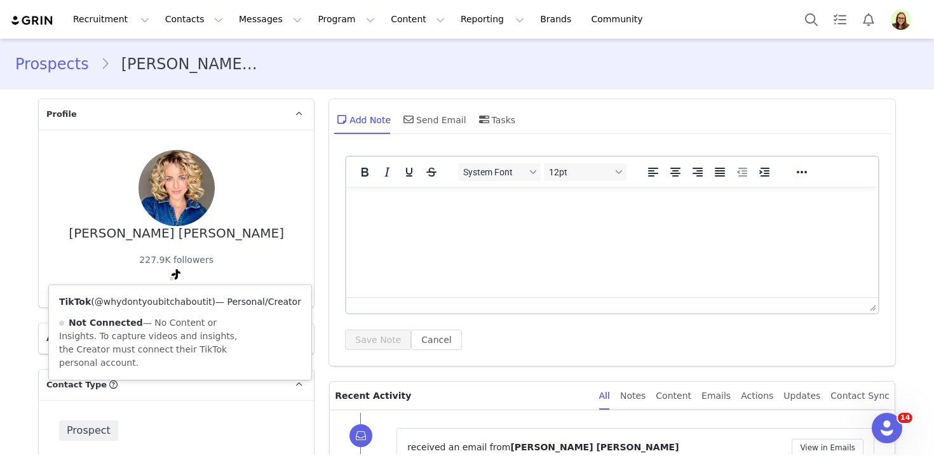
click at [159, 301] on link "@whydontyoubitchaboutit" at bounding box center [154, 302] width 118 height 10
click at [171, 300] on link "@whydontyoubitchaboutit" at bounding box center [154, 302] width 118 height 10
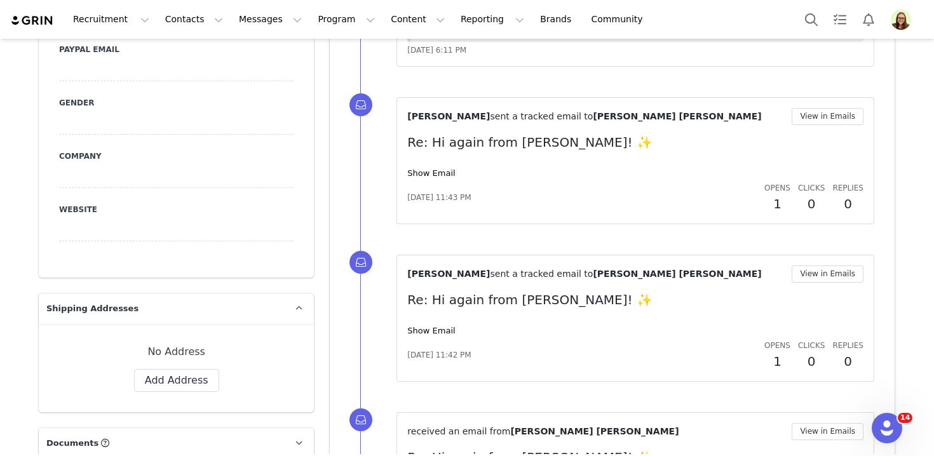
scroll to position [878, 0]
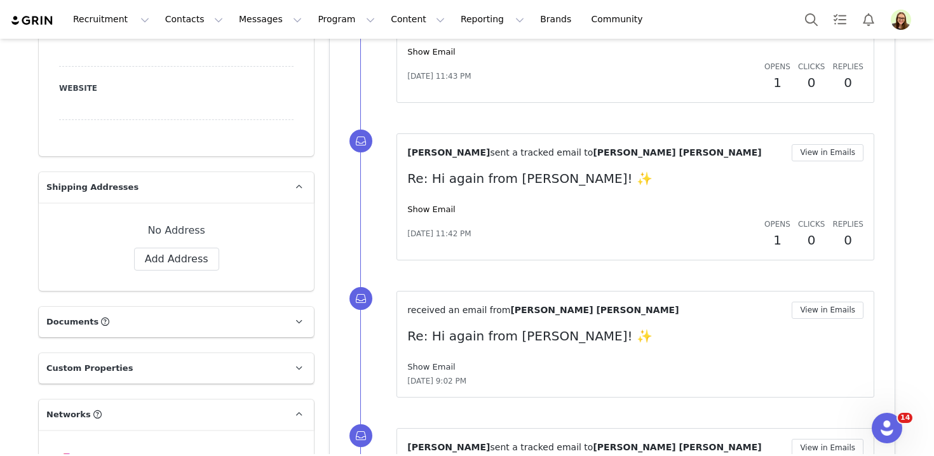
click at [446, 366] on link "Show Email" at bounding box center [431, 367] width 48 height 10
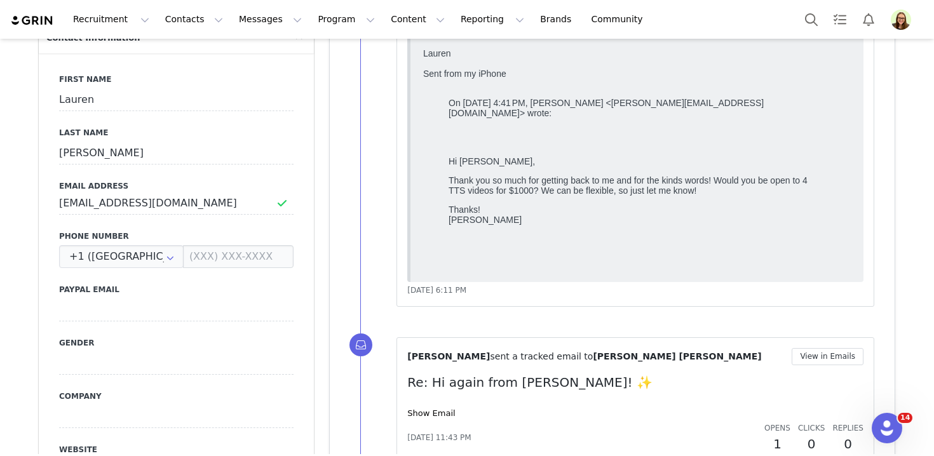
scroll to position [317, 0]
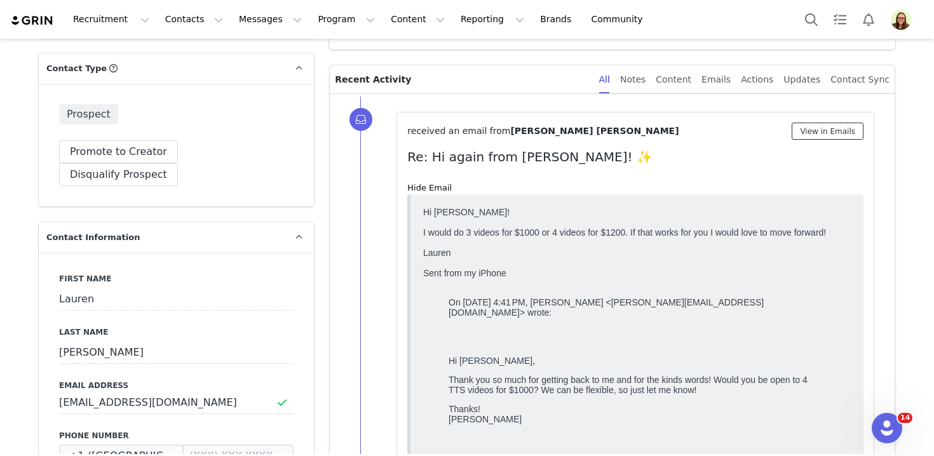
click at [807, 132] on button "View in Emails" at bounding box center [828, 131] width 72 height 17
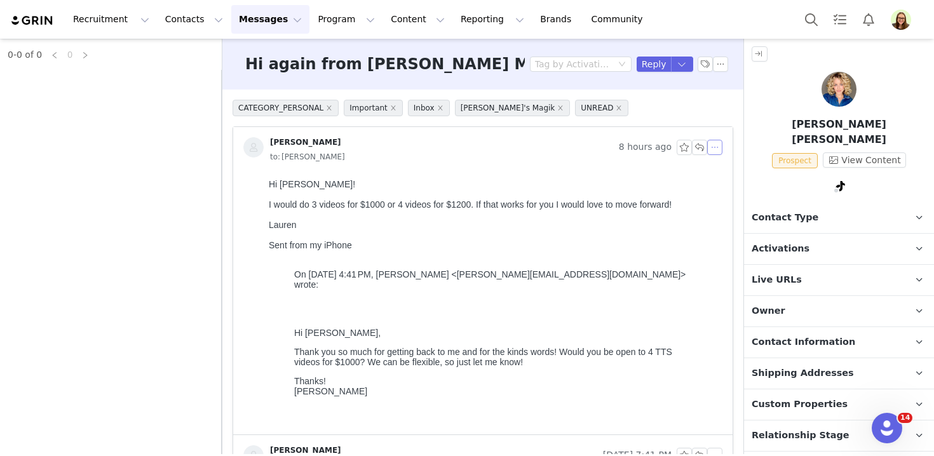
click at [715, 148] on button "button" at bounding box center [715, 147] width 15 height 15
click at [719, 170] on li "Reply All" at bounding box center [735, 170] width 54 height 20
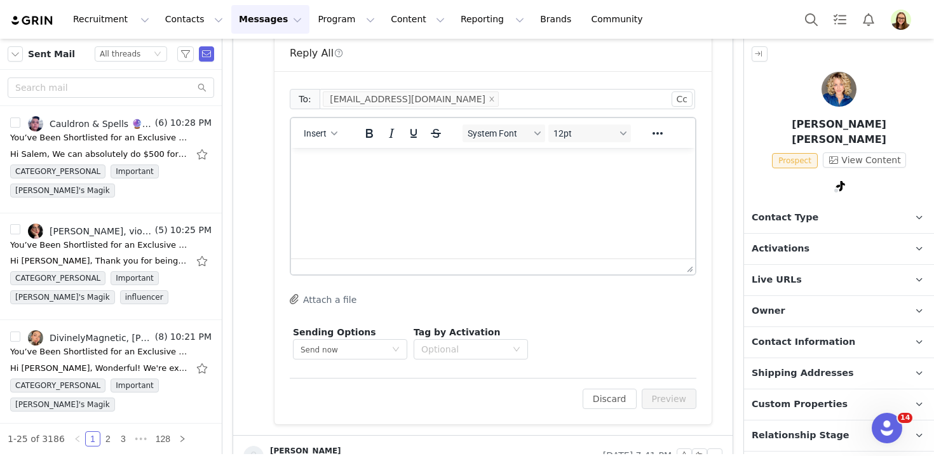
scroll to position [420, 0]
click at [414, 181] on html at bounding box center [493, 164] width 404 height 34
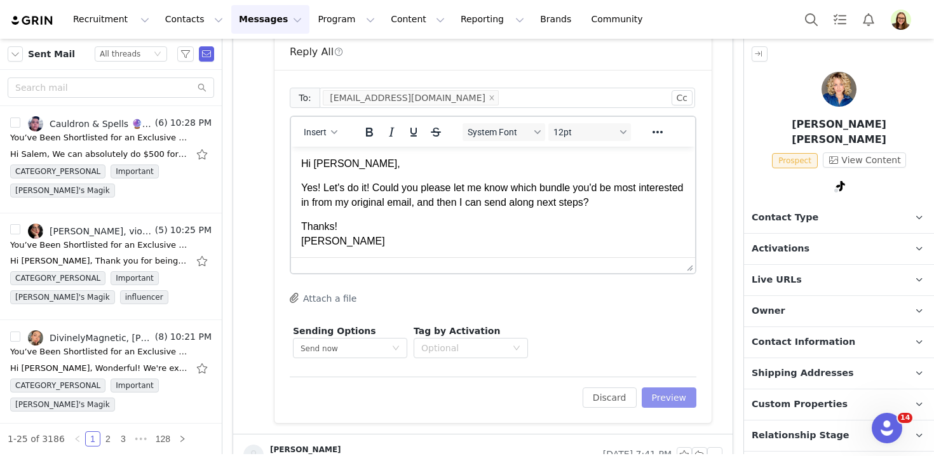
click at [678, 398] on button "Preview" at bounding box center [669, 398] width 55 height 20
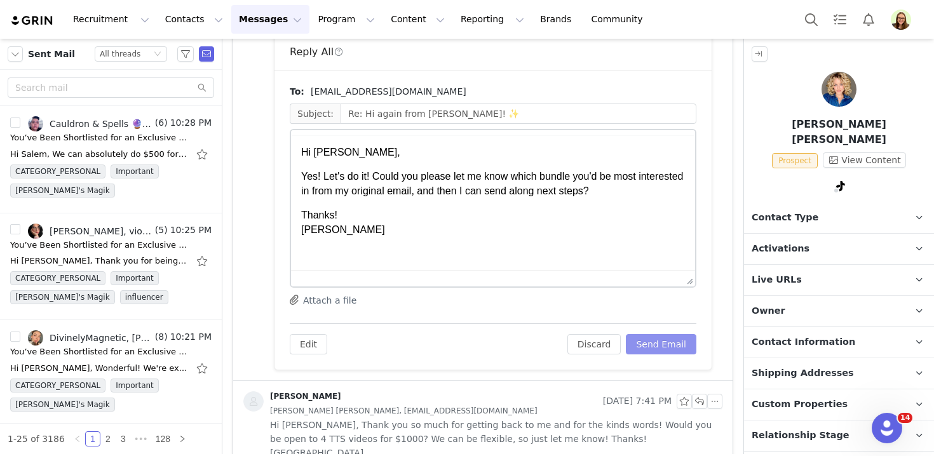
scroll to position [0, 0]
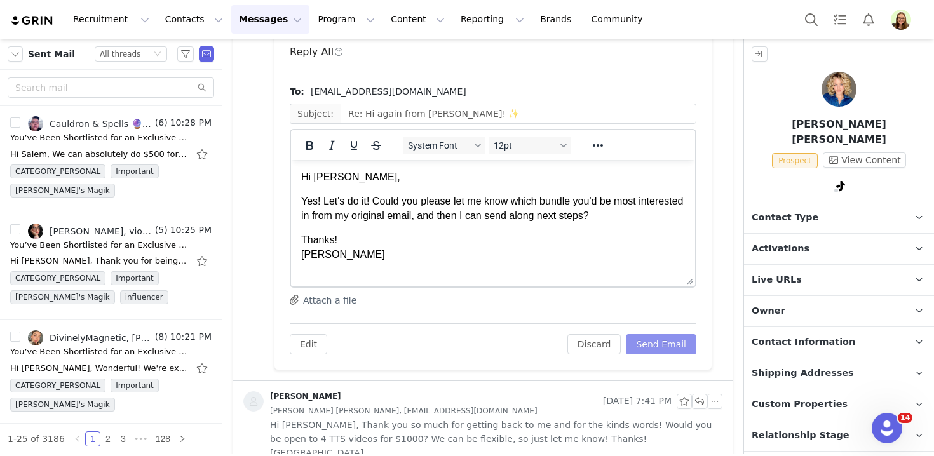
click at [675, 342] on button "Send Email" at bounding box center [661, 344] width 71 height 20
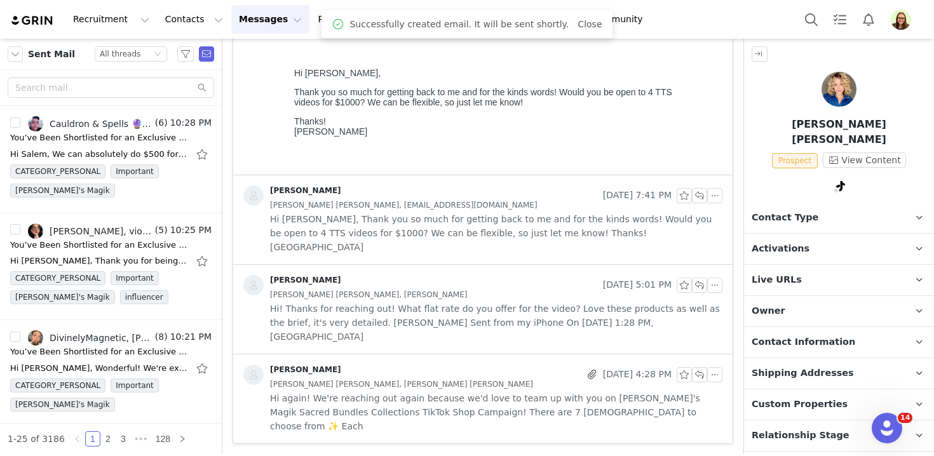
scroll to position [218, 0]
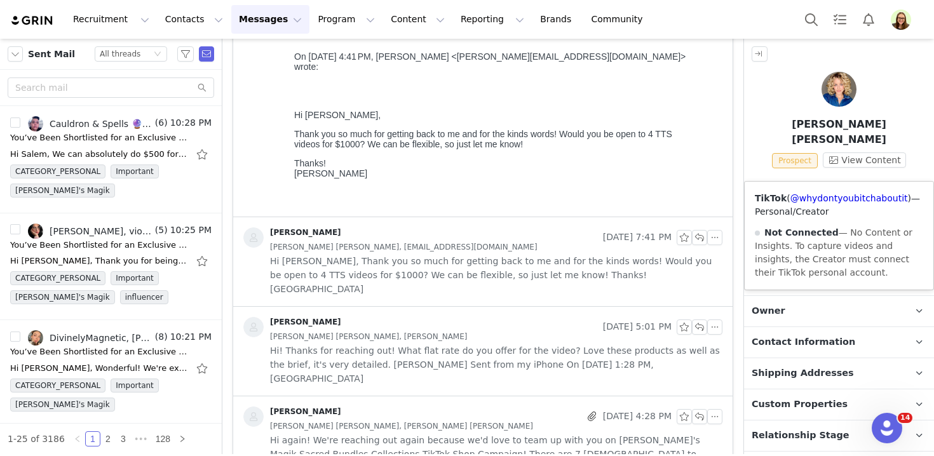
click at [831, 203] on div "TikTok ( @whydontyoubitchaboutit ) — Personal/Creator Not Connected — No Conten…" at bounding box center [839, 236] width 189 height 108
click at [830, 197] on link "@whydontyoubitchaboutit" at bounding box center [850, 198] width 118 height 10
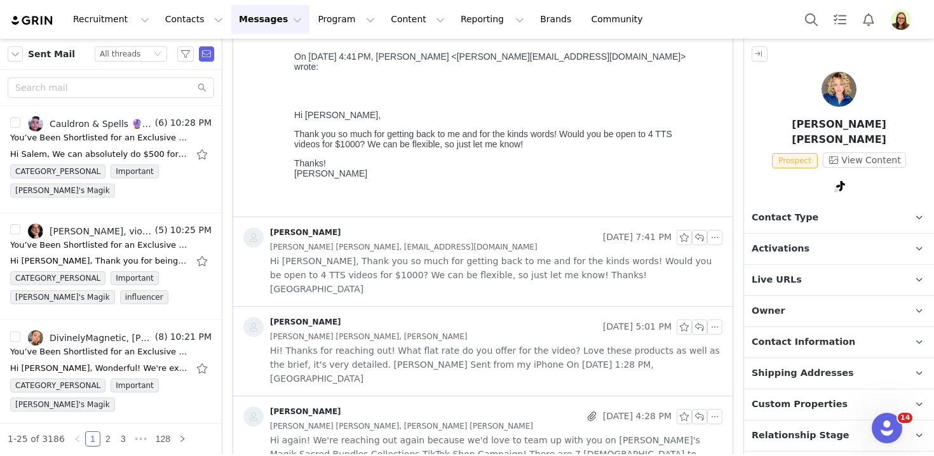
click at [821, 336] on span "Contact Information" at bounding box center [804, 343] width 104 height 14
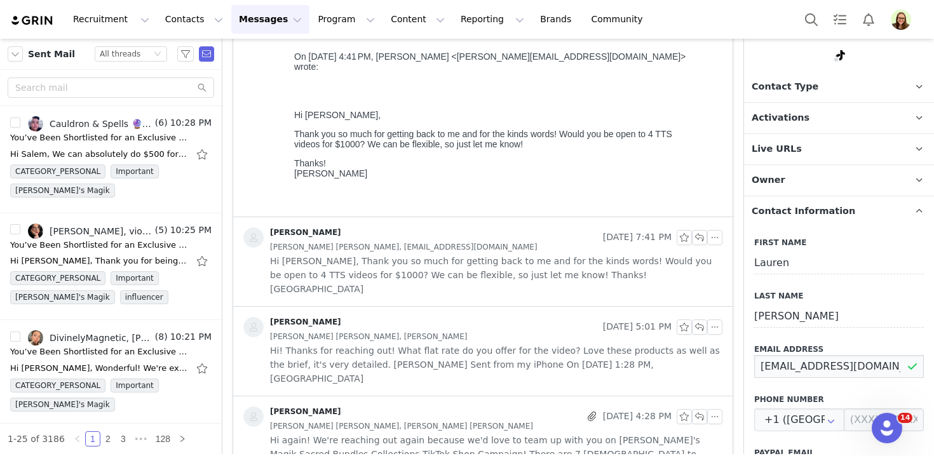
click at [785, 355] on input "Laurenskirvincollabs@gmail.com" at bounding box center [840, 366] width 170 height 23
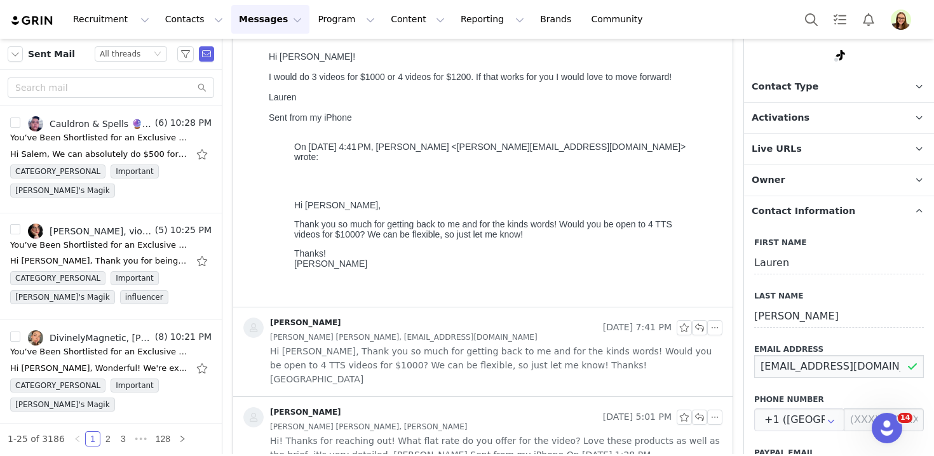
scroll to position [0, 0]
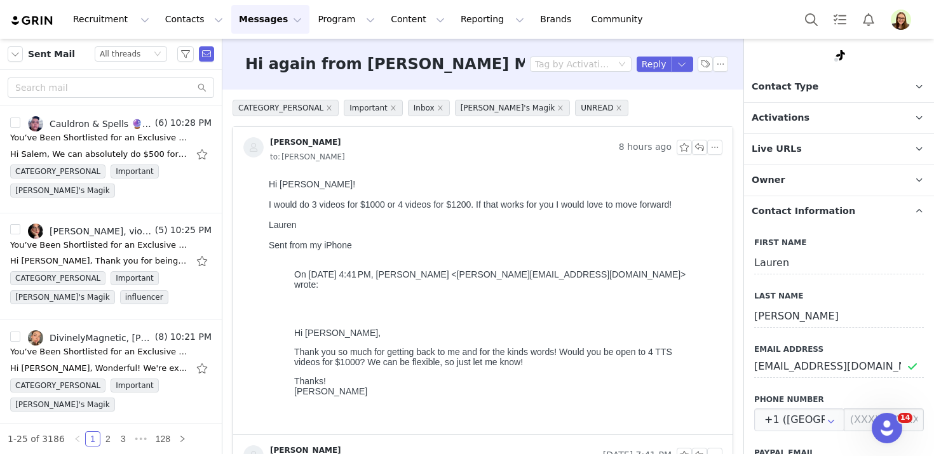
click at [810, 146] on p "Live URLs" at bounding box center [824, 149] width 160 height 31
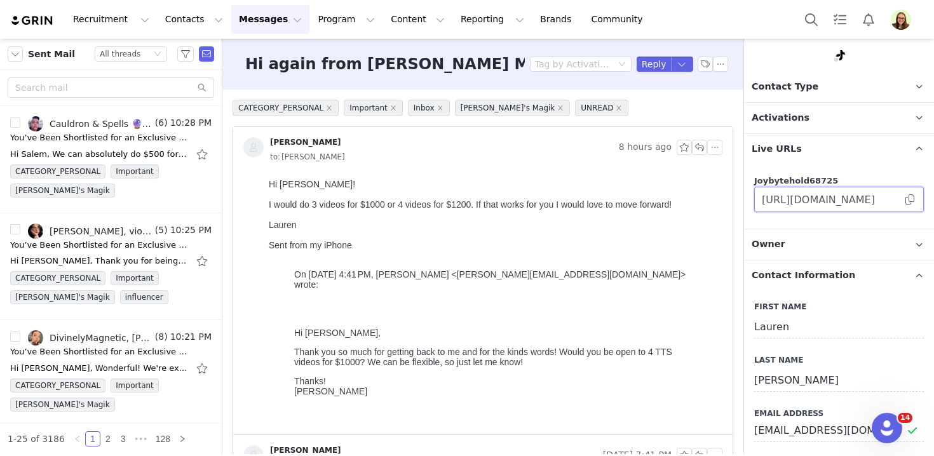
click at [808, 189] on input "https://joybytehold68725.grin.live/32b7aef0-fa99-41fa-ae11-cab445f06a25" at bounding box center [840, 199] width 170 height 25
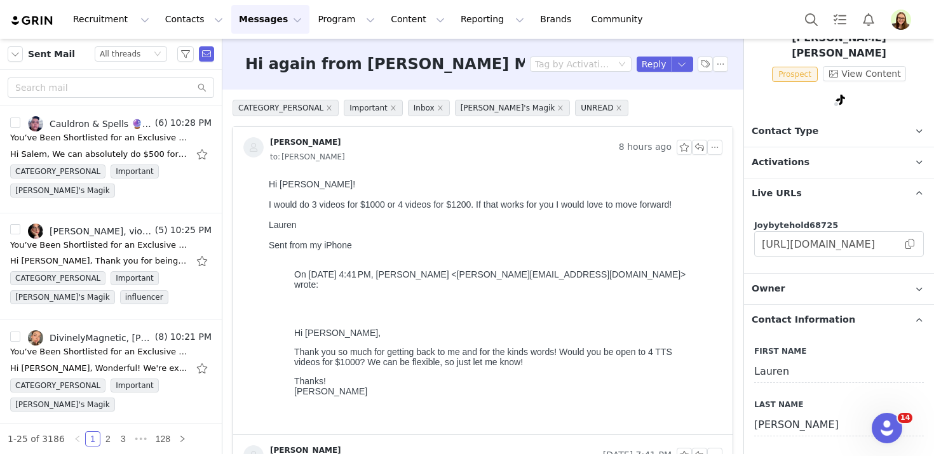
click at [806, 147] on p "Activations" at bounding box center [824, 162] width 160 height 31
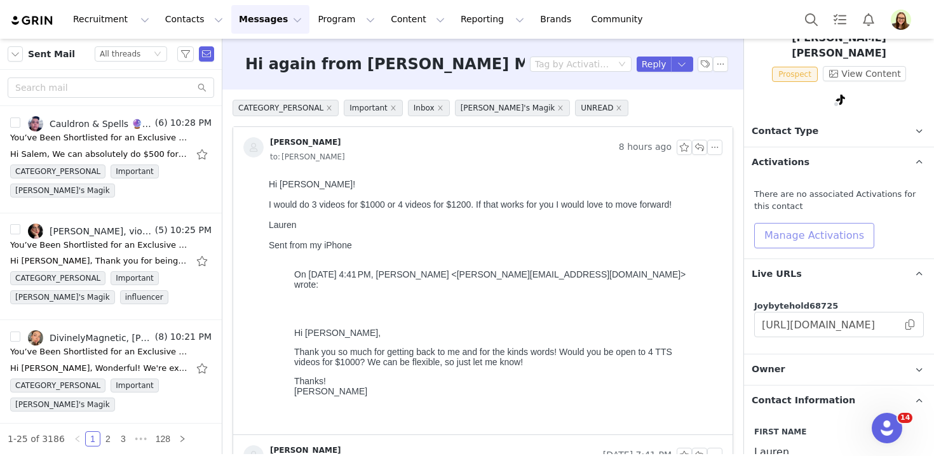
click at [810, 223] on button "Manage Activations" at bounding box center [815, 235] width 120 height 25
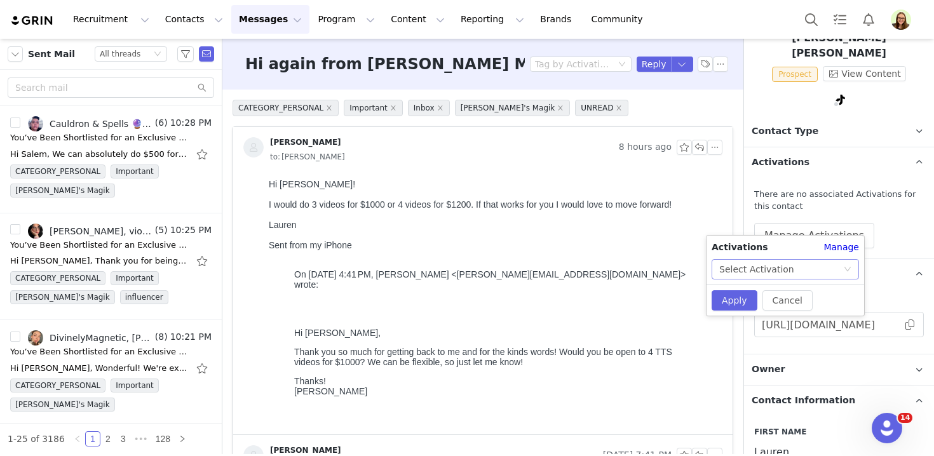
click at [804, 270] on div "Select Activation" at bounding box center [782, 269] width 124 height 19
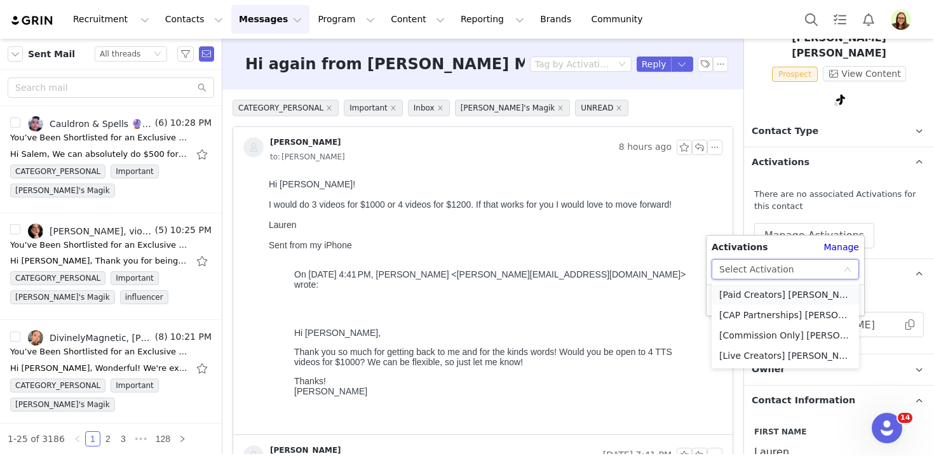
click at [787, 293] on li "[Paid Creators] Kate's Magik Sacred Bundles Collections TTS Affiliate Campaign" at bounding box center [785, 295] width 147 height 20
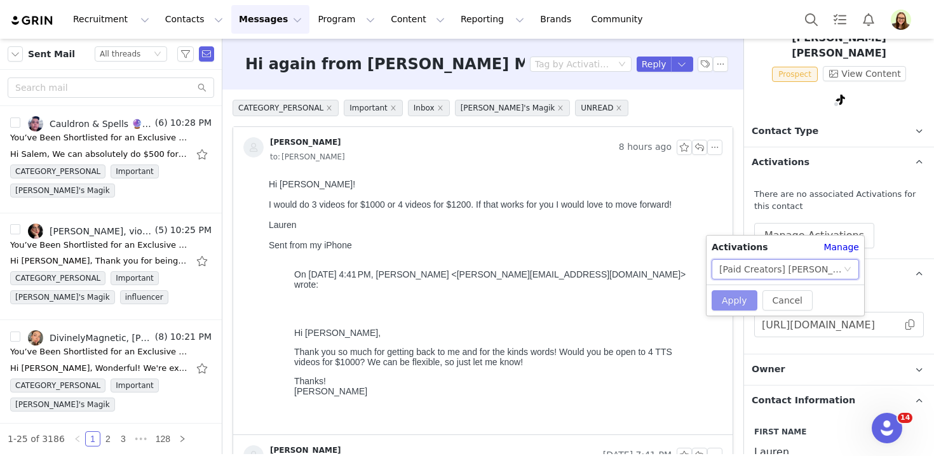
click at [742, 295] on button "Apply" at bounding box center [735, 301] width 46 height 20
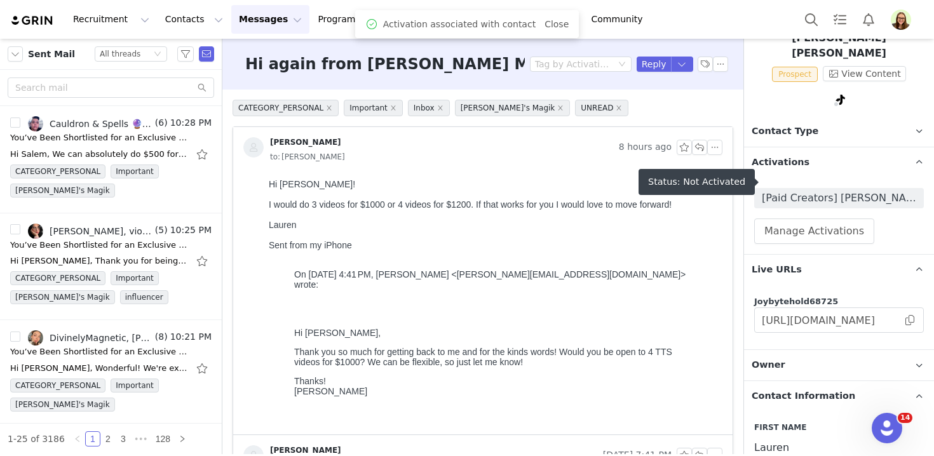
click at [819, 188] on span "[Paid Creators] Kate's Magik Sacred Bundles Collections TTS Affiliate Campaign" at bounding box center [840, 198] width 170 height 20
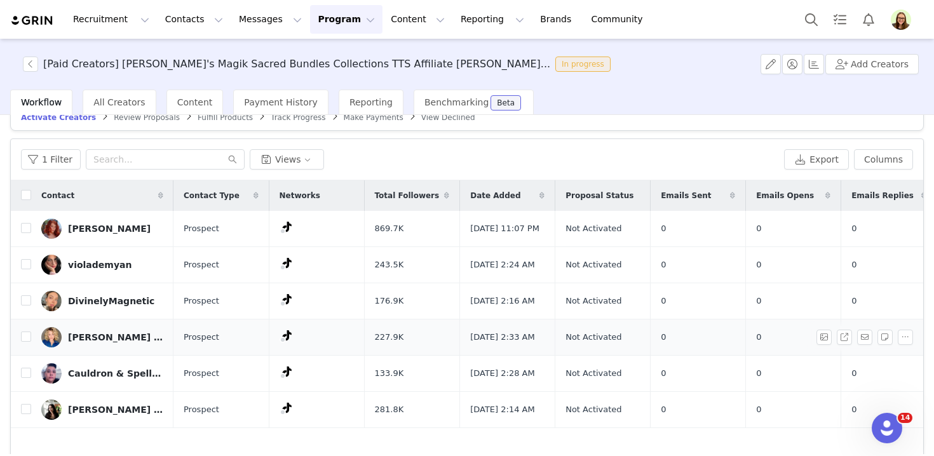
scroll to position [38, 0]
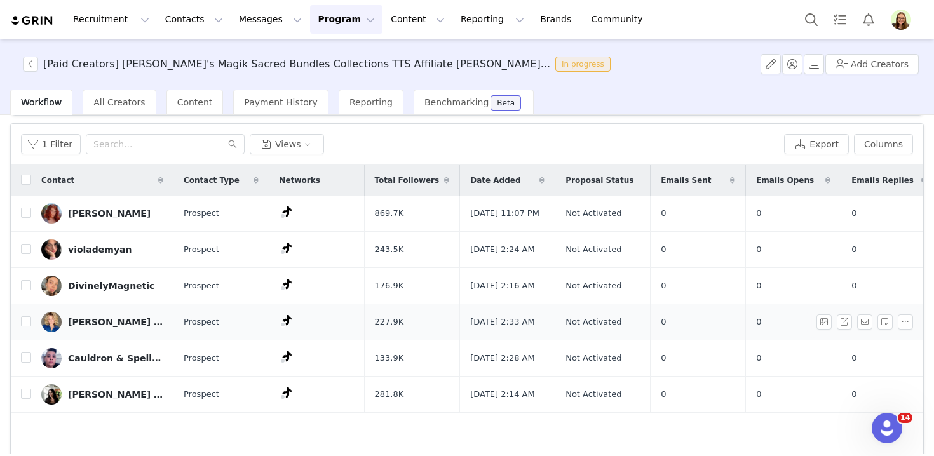
click at [128, 327] on div "Lauren Elaine Skirvin" at bounding box center [115, 322] width 95 height 10
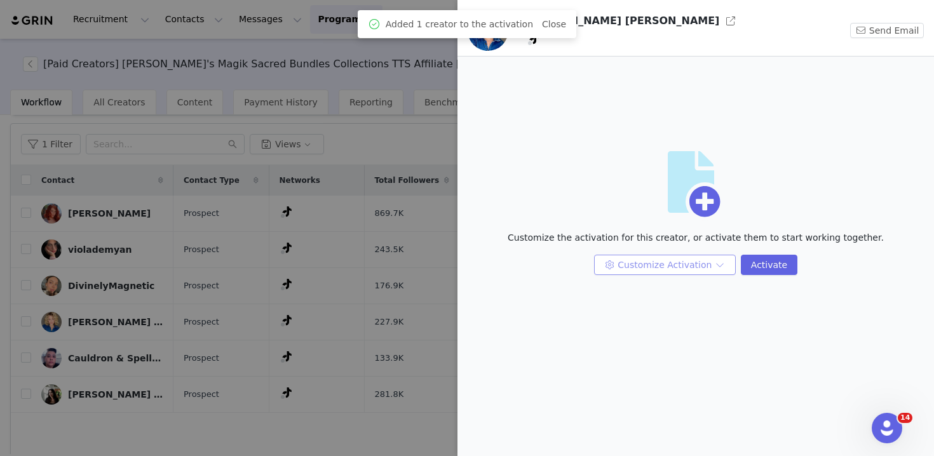
click at [662, 269] on button "Customize Activation" at bounding box center [665, 265] width 142 height 20
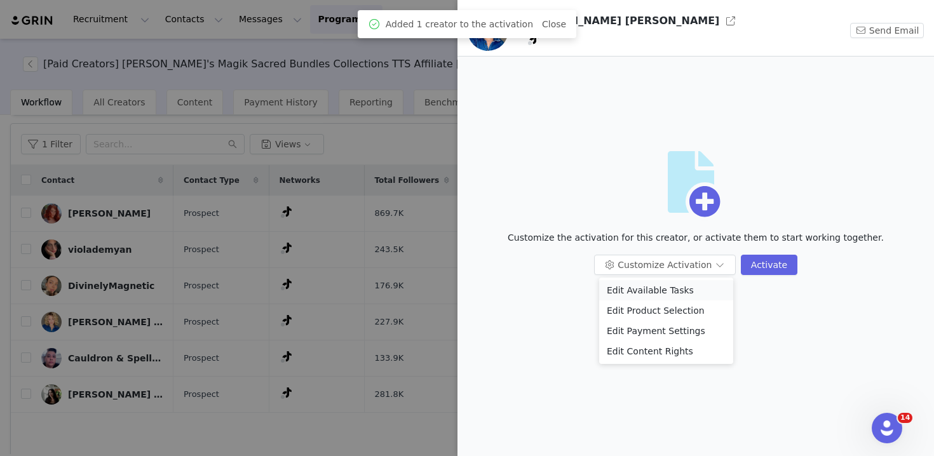
click at [662, 287] on li "Edit Available Tasks" at bounding box center [666, 290] width 134 height 20
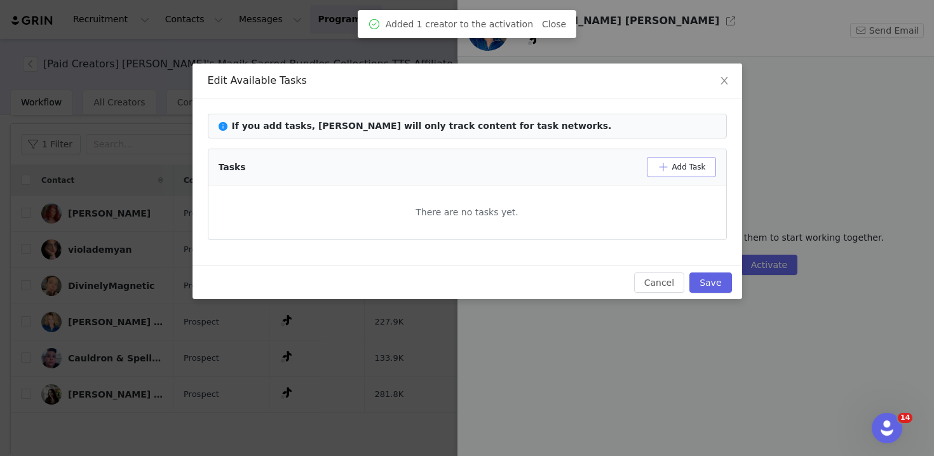
click at [685, 173] on button "Add Task" at bounding box center [681, 167] width 69 height 20
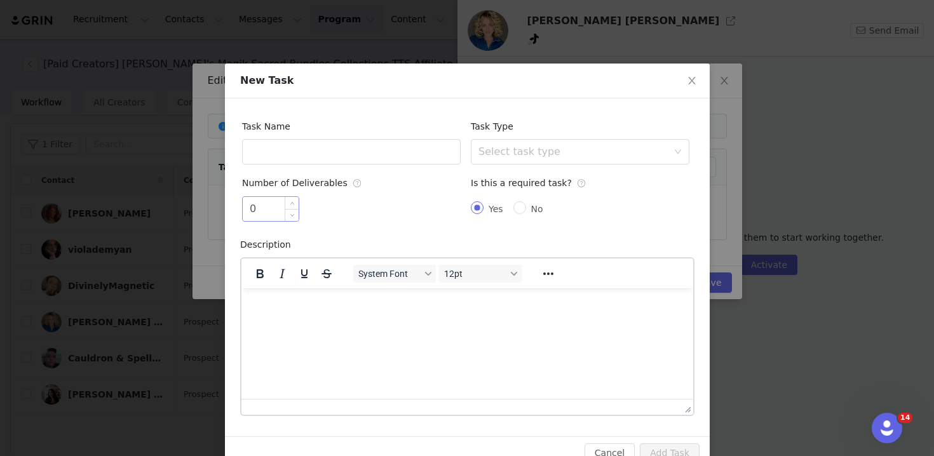
scroll to position [0, 0]
click at [288, 151] on input "text" at bounding box center [351, 151] width 219 height 25
type input "4 TikTok Shop Videos"
click at [251, 208] on input "0" at bounding box center [271, 209] width 56 height 24
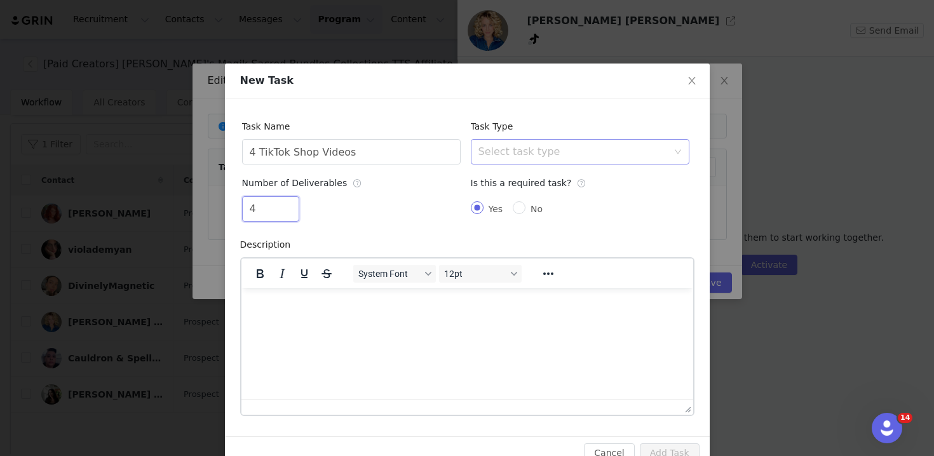
type input "4"
click at [509, 163] on div "Select task type" at bounding box center [576, 152] width 195 height 24
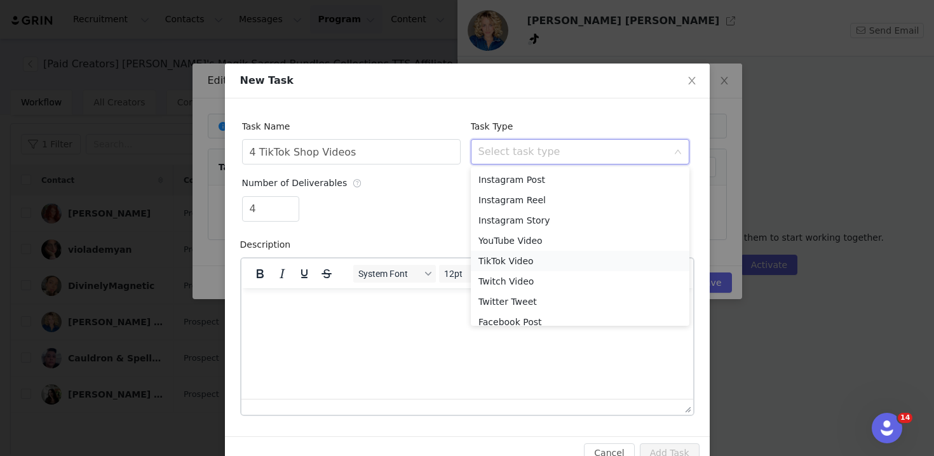
click at [535, 263] on li "TikTok Video" at bounding box center [580, 261] width 219 height 20
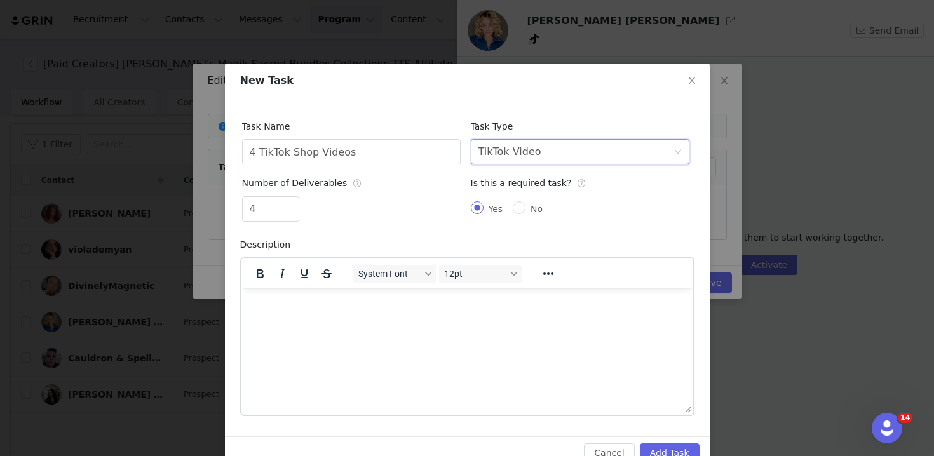
scroll to position [29, 0]
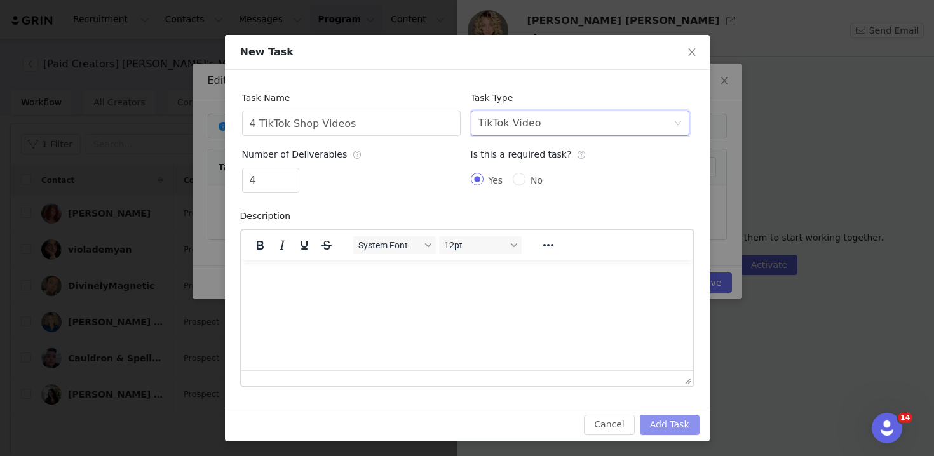
click at [697, 427] on button "Add Task" at bounding box center [670, 425] width 60 height 20
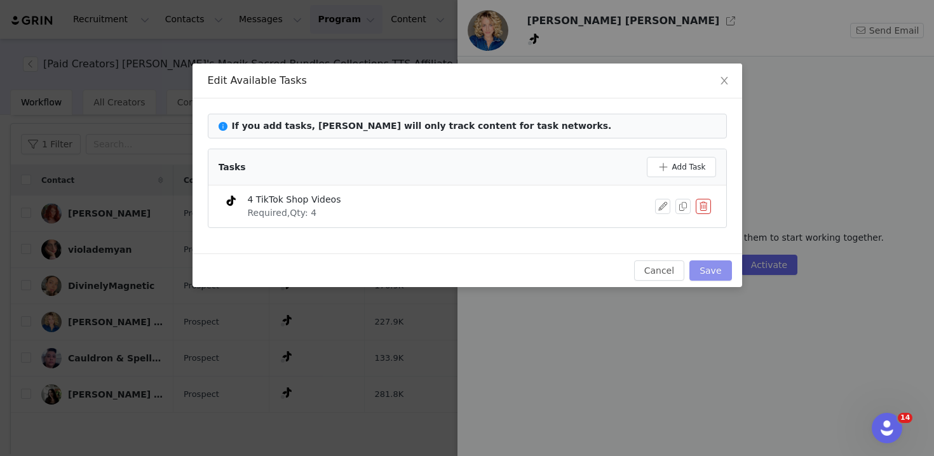
click at [718, 277] on button "Save" at bounding box center [711, 271] width 42 height 20
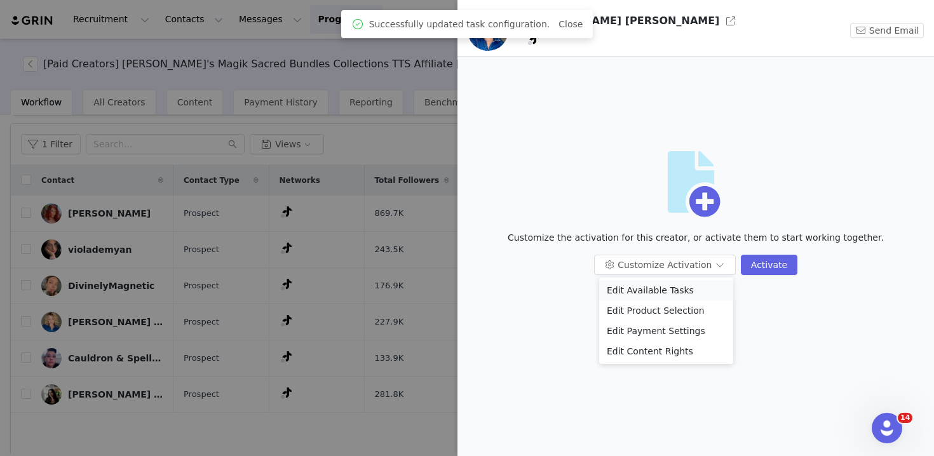
click at [648, 290] on li "Edit Available Tasks" at bounding box center [666, 290] width 134 height 20
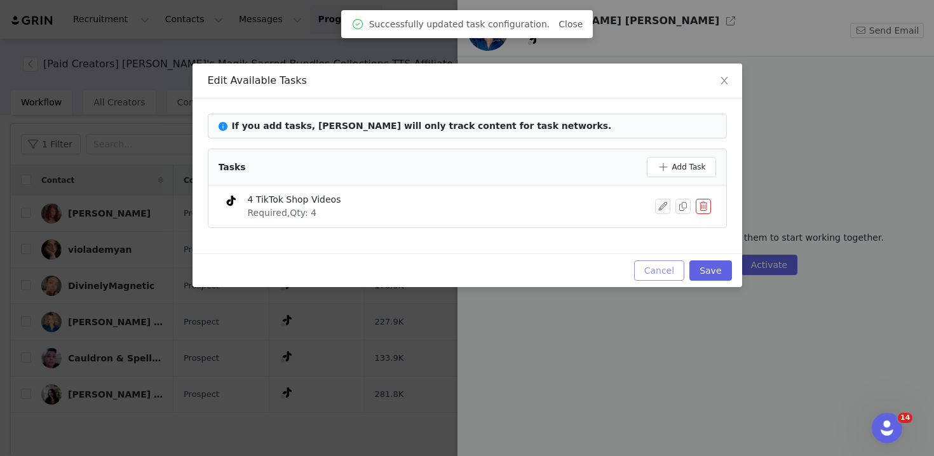
click at [650, 276] on button "Cancel" at bounding box center [659, 271] width 50 height 20
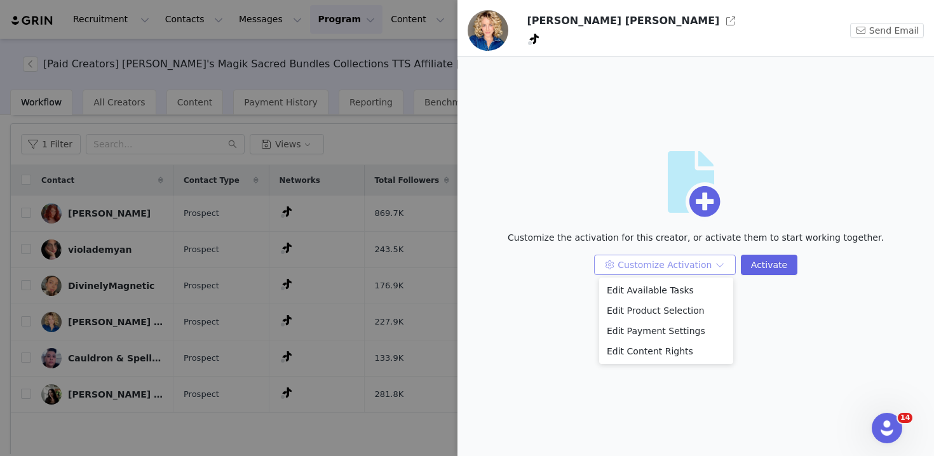
click at [653, 271] on button "Customize Activation" at bounding box center [665, 265] width 142 height 20
click at [659, 327] on li "Edit Payment Settings" at bounding box center [666, 331] width 134 height 20
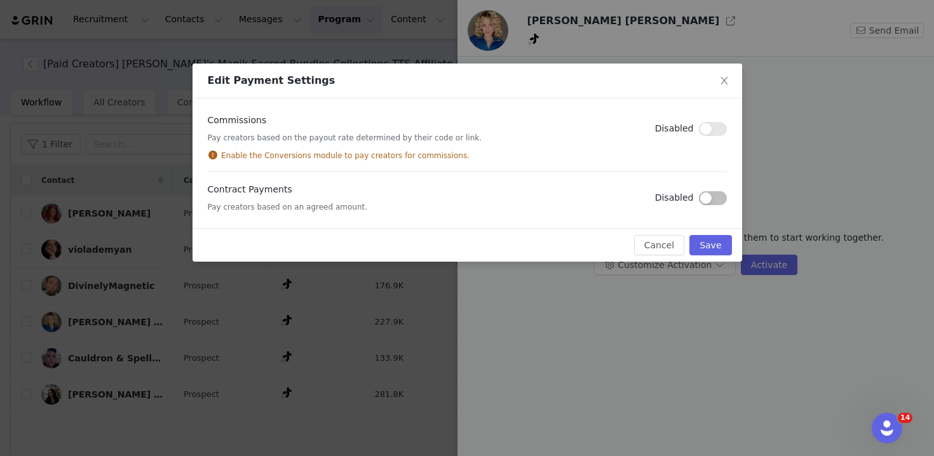
click at [706, 195] on button "button" at bounding box center [713, 198] width 28 height 14
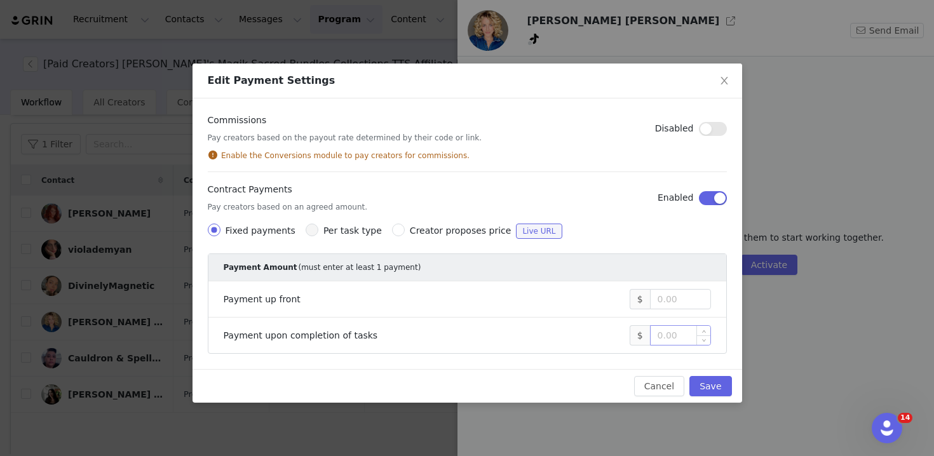
click at [665, 334] on input at bounding box center [681, 335] width 60 height 19
type input "1,200"
click at [711, 386] on button "Save" at bounding box center [711, 386] width 42 height 20
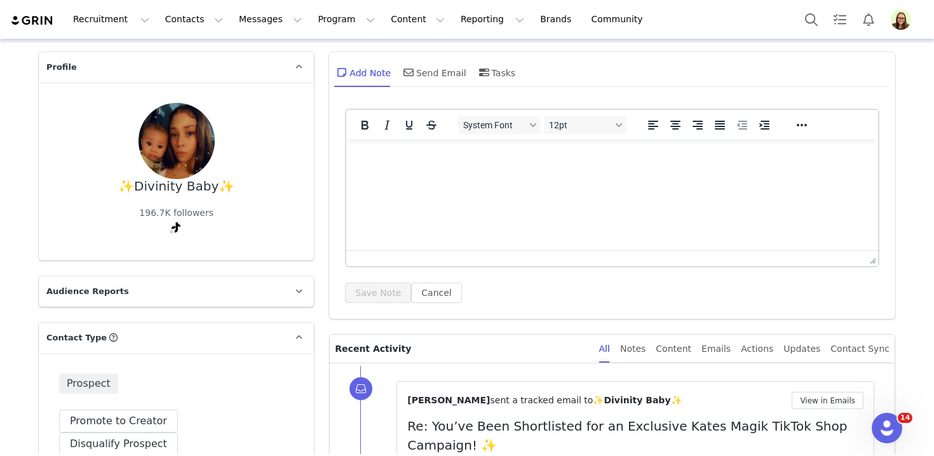
scroll to position [271, 0]
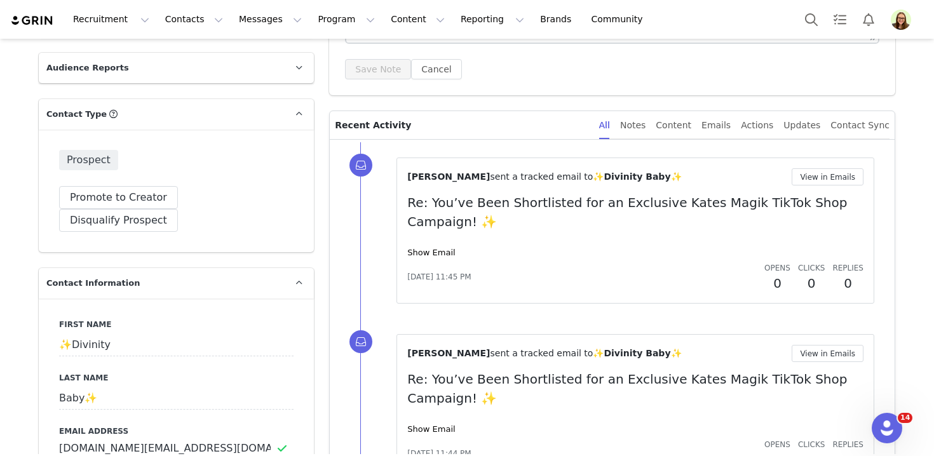
click at [433, 261] on div "[PERSON_NAME] sent a tracked email to ✨Divinity Baby✨ View in Emails Re: You’ve…" at bounding box center [635, 230] width 456 height 125
click at [434, 254] on link "Show Email" at bounding box center [431, 253] width 48 height 10
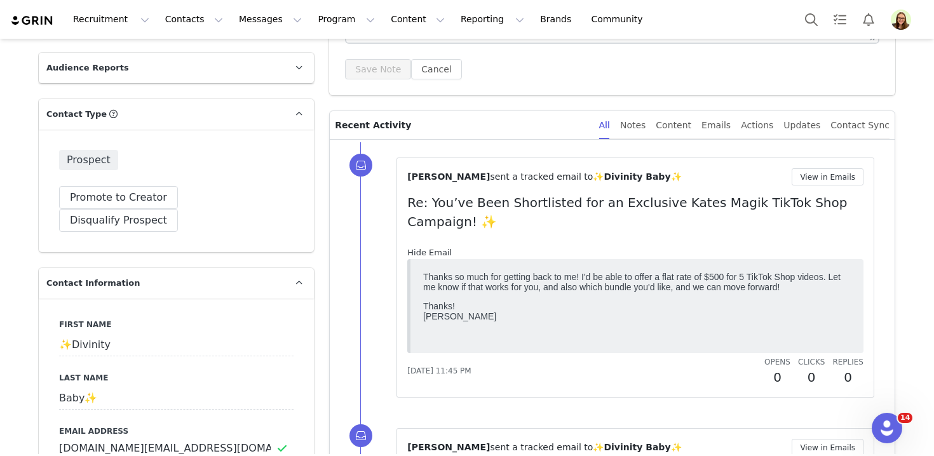
scroll to position [0, 0]
click at [801, 175] on button "View in Emails" at bounding box center [828, 176] width 72 height 17
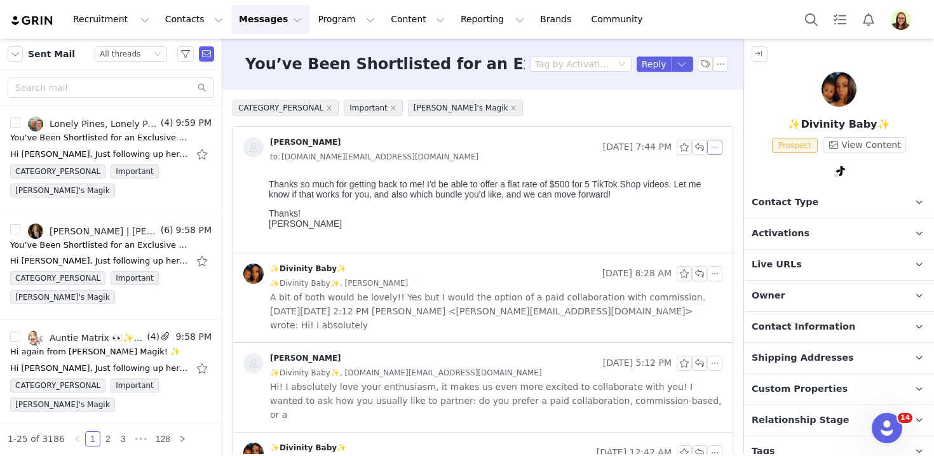
click at [710, 143] on button "button" at bounding box center [715, 147] width 15 height 15
click at [717, 167] on li "Reply All" at bounding box center [735, 170] width 54 height 20
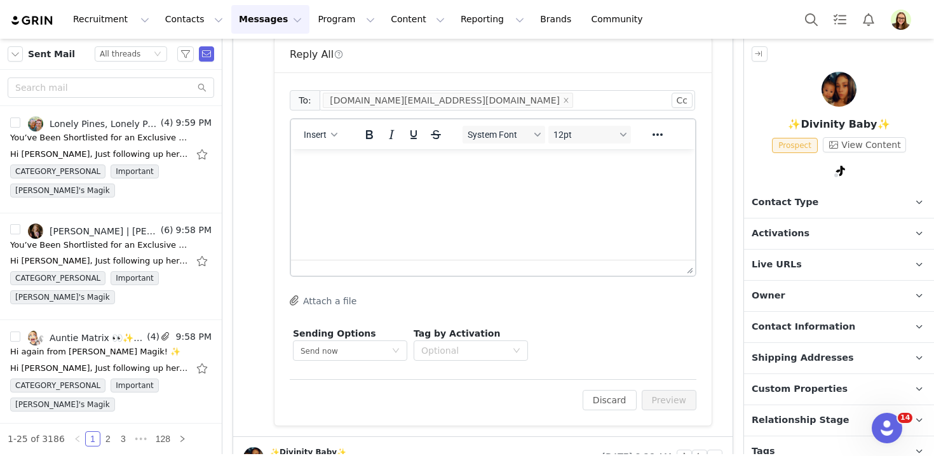
scroll to position [238, 0]
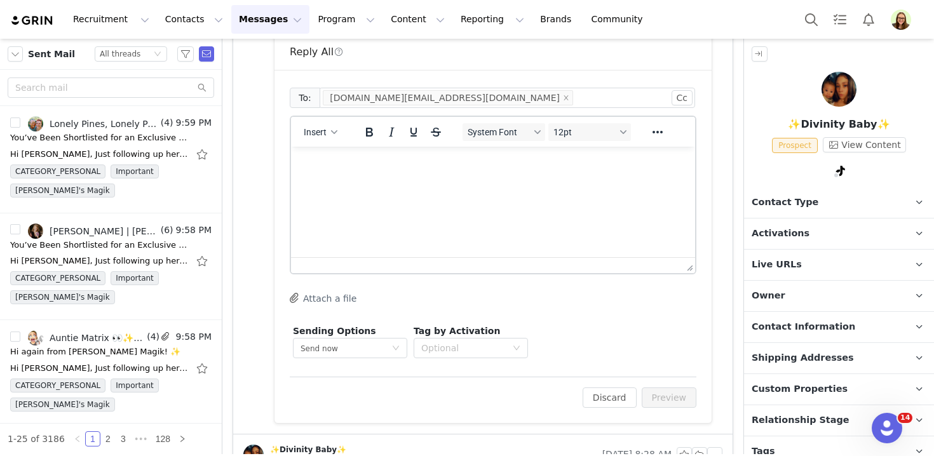
click at [510, 181] on html at bounding box center [493, 164] width 404 height 34
paste body "Rich Text Area. Press ALT-0 for help."
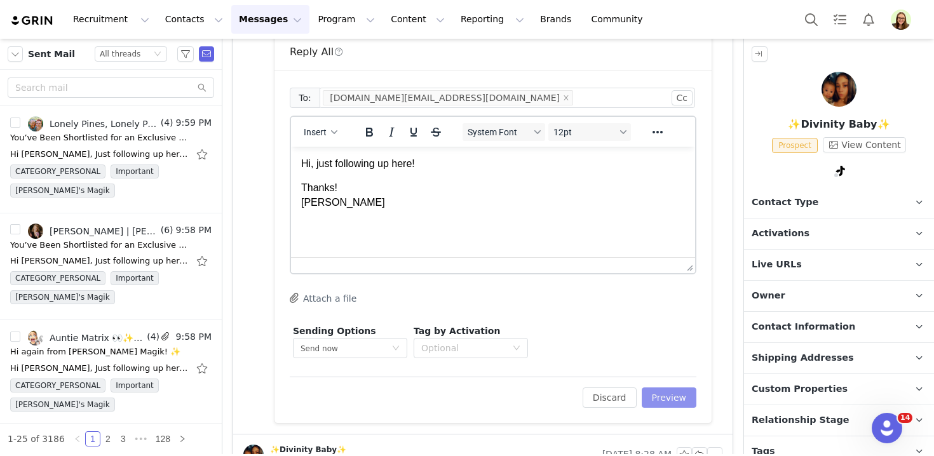
click at [665, 395] on button "Preview" at bounding box center [669, 398] width 55 height 20
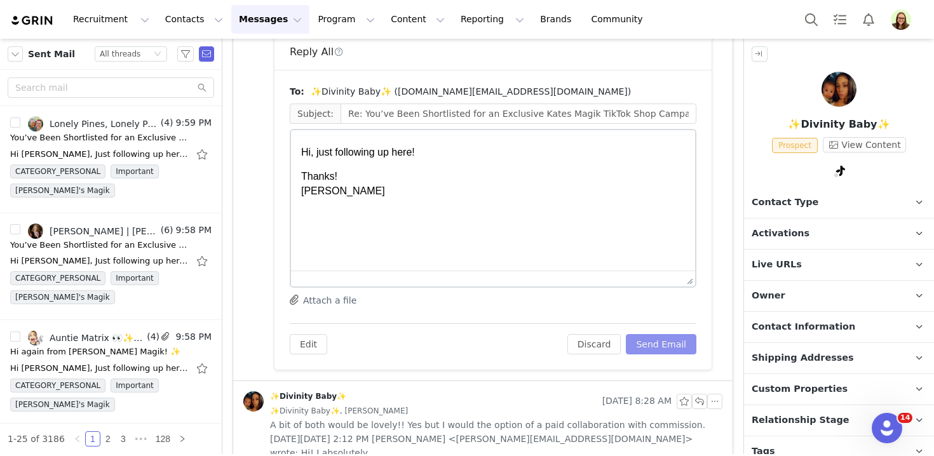
scroll to position [0, 0]
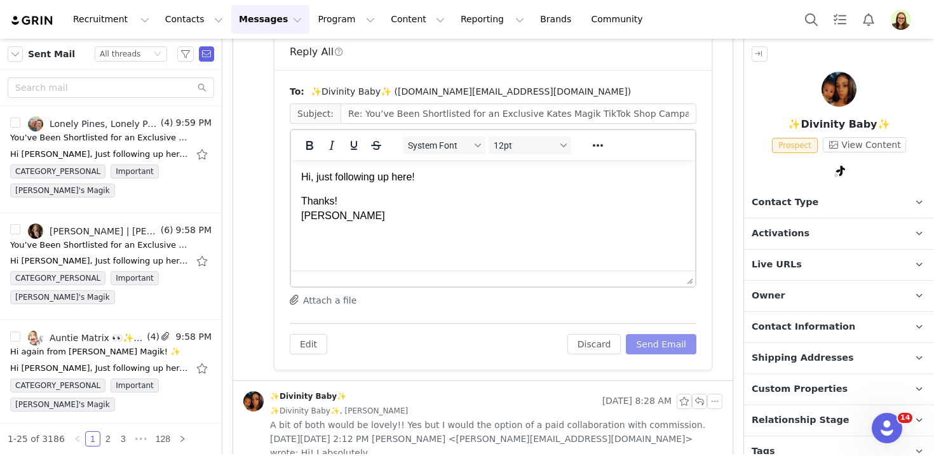
click at [677, 339] on button "Send Email" at bounding box center [661, 344] width 71 height 20
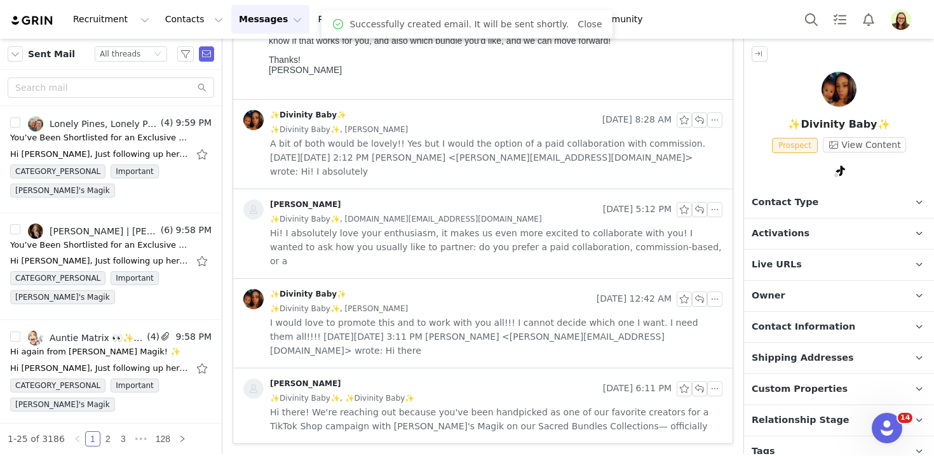
scroll to position [112, 0]
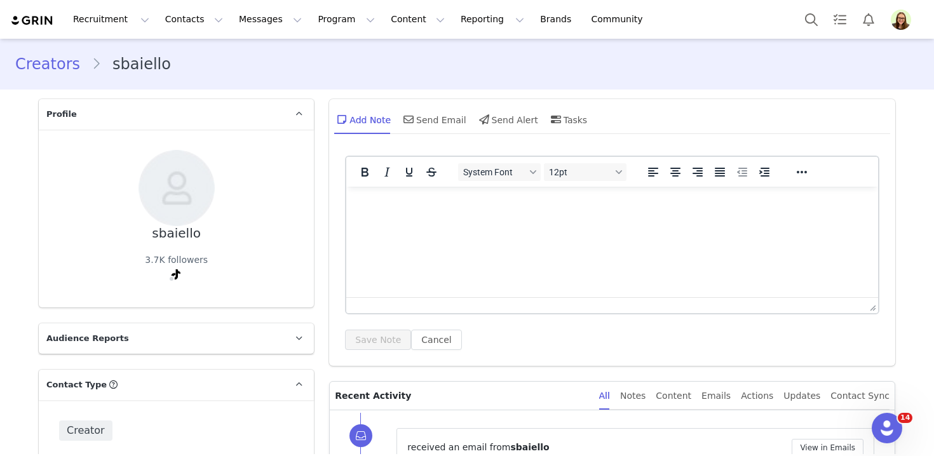
scroll to position [200, 0]
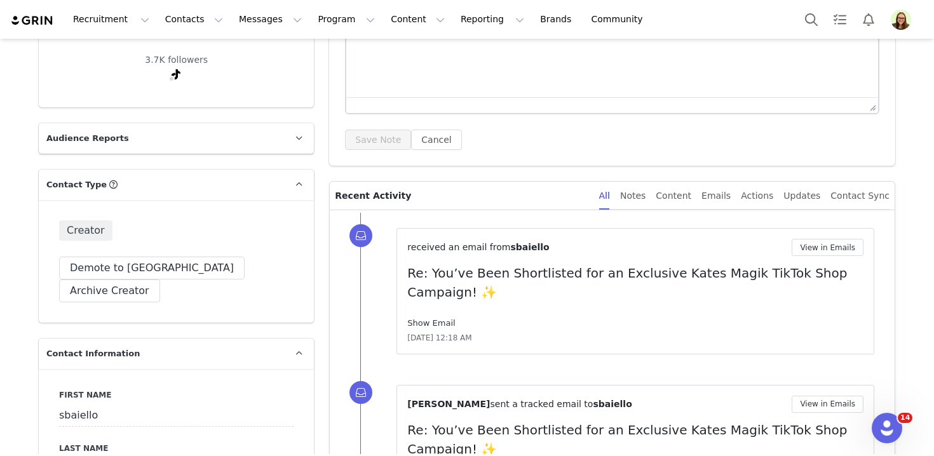
click at [427, 319] on link "Show Email" at bounding box center [431, 323] width 48 height 10
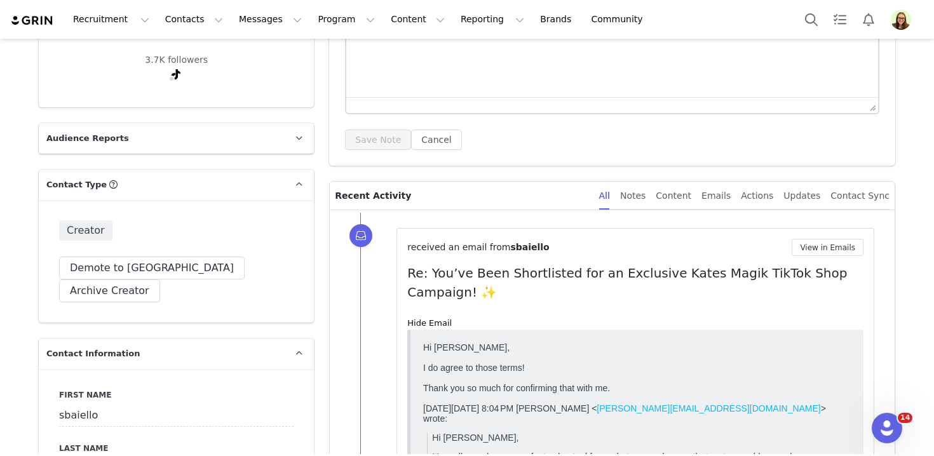
scroll to position [0, 0]
click at [819, 254] on button "View in Emails" at bounding box center [828, 247] width 72 height 17
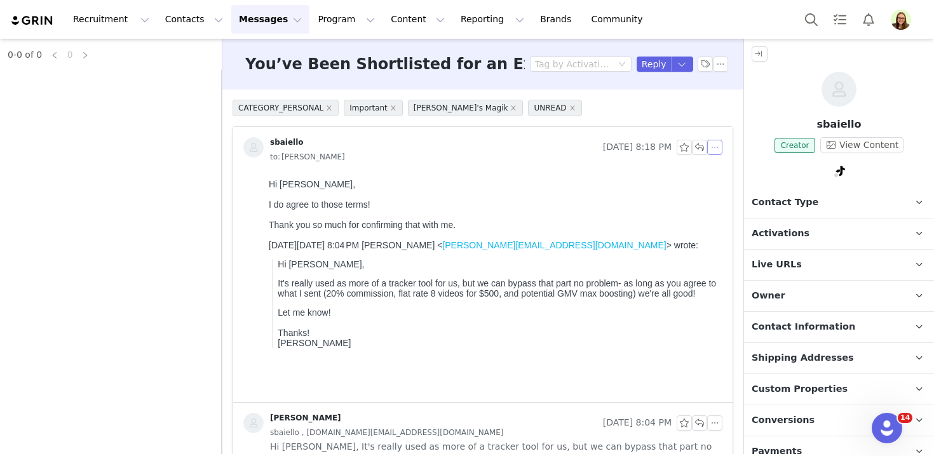
click at [720, 147] on button "button" at bounding box center [715, 147] width 15 height 15
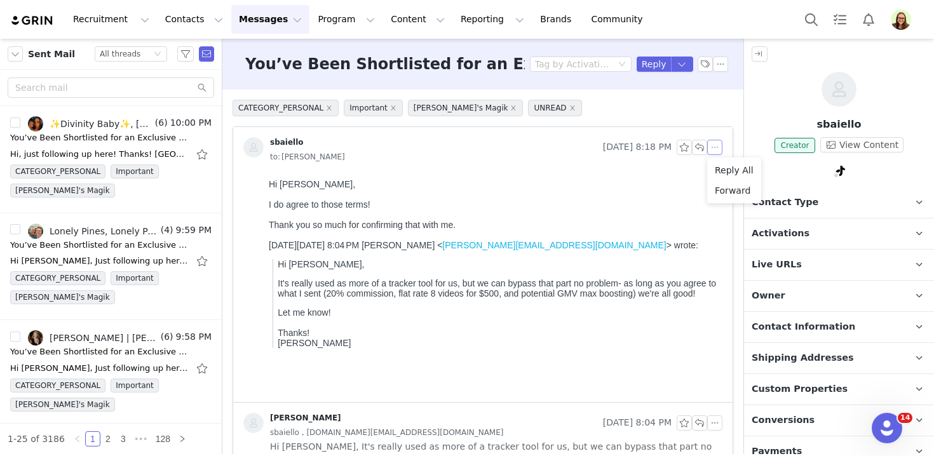
click at [723, 166] on li "Reply All" at bounding box center [735, 170] width 54 height 20
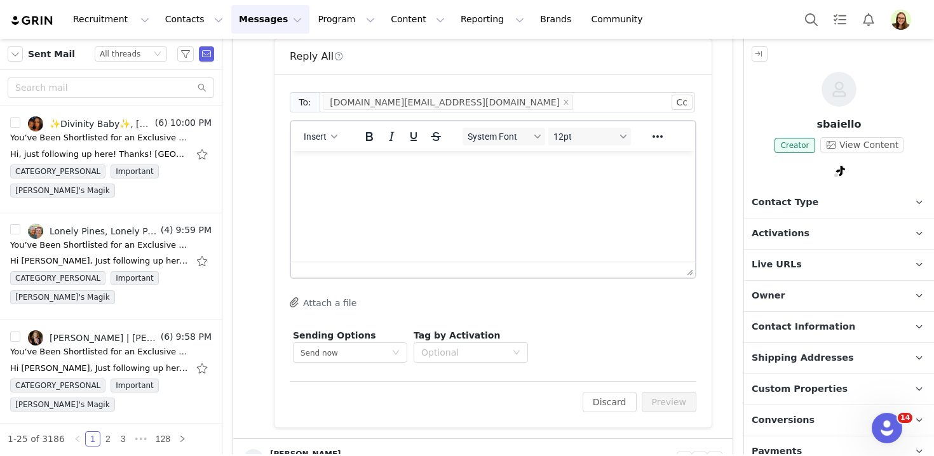
scroll to position [388, 0]
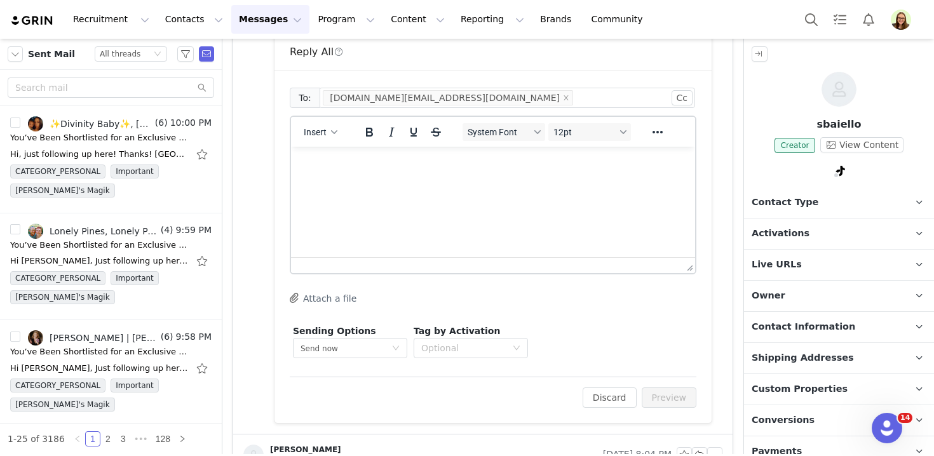
click at [475, 181] on html at bounding box center [493, 164] width 404 height 34
paste body "Rich Text Area. Press ALT-0 for help."
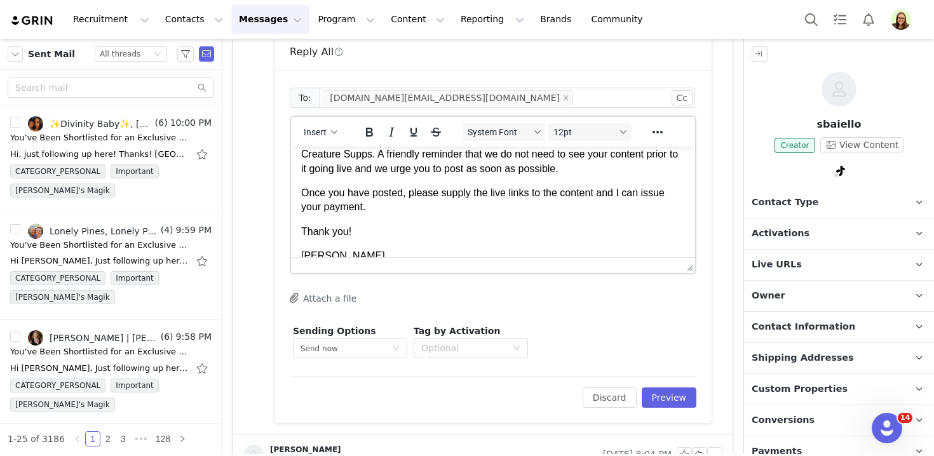
scroll to position [0, 0]
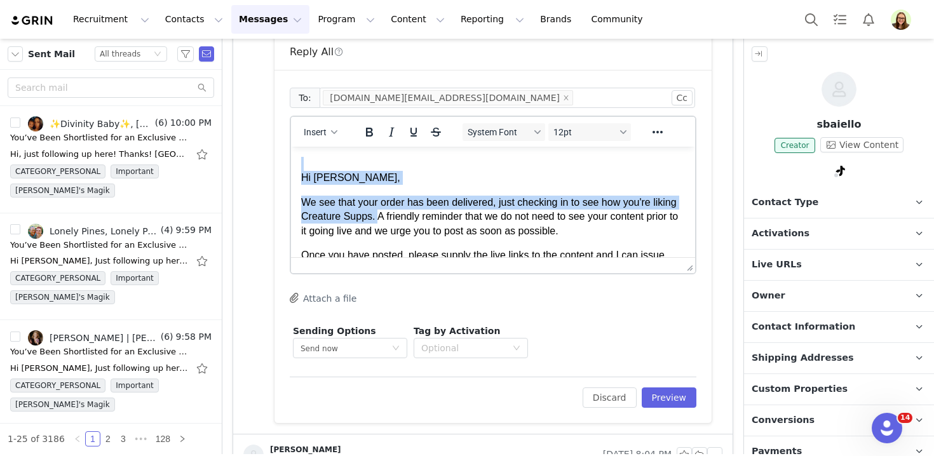
drag, startPoint x: 346, startPoint y: 193, endPoint x: 296, endPoint y: 156, distance: 62.7
click at [296, 156] on html "Hi Sadie, We see that your order has been delivered, just checking in to see ho…" at bounding box center [493, 241] width 404 height 189
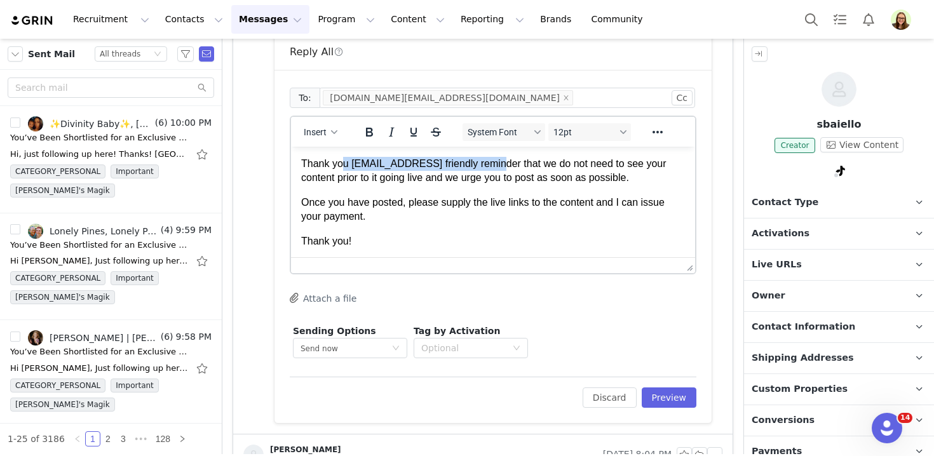
drag, startPoint x: 522, startPoint y: 161, endPoint x: 345, endPoint y: 165, distance: 176.7
click at [345, 165] on span "Thank you secondaccount2@outlook.commuchA friendly reminder that we do not need…" at bounding box center [484, 170] width 366 height 25
drag, startPoint x: 357, startPoint y: 168, endPoint x: 478, endPoint y: 163, distance: 120.9
click at [474, 163] on link "secondaccount2@outlook.c﻿" at bounding box center [411, 163] width 125 height 11
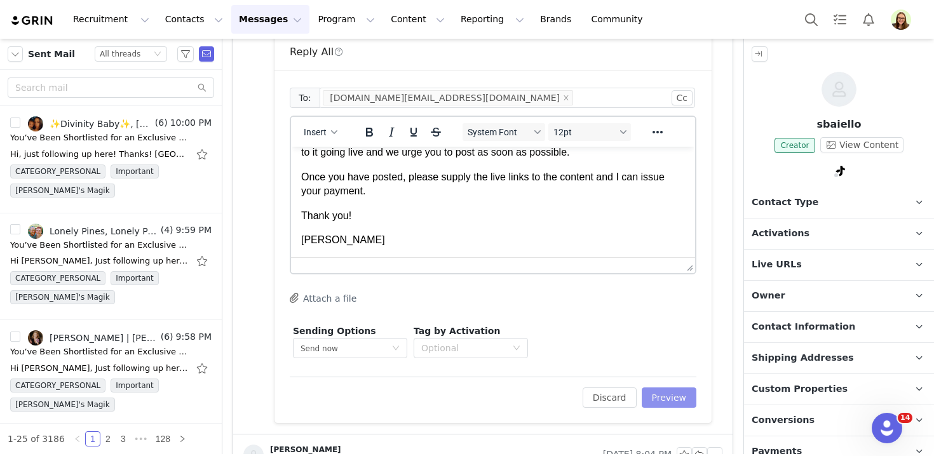
click at [673, 395] on button "Preview" at bounding box center [669, 398] width 55 height 20
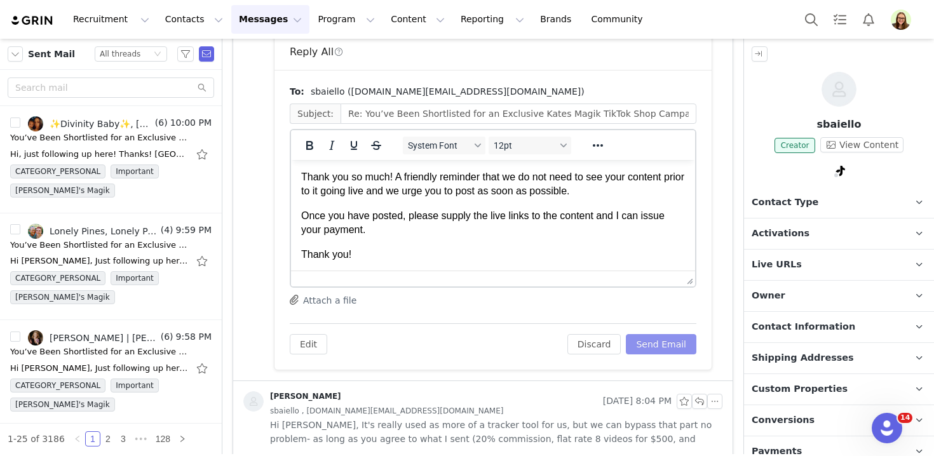
scroll to position [0, 0]
click at [664, 343] on button "Send Email" at bounding box center [661, 344] width 71 height 20
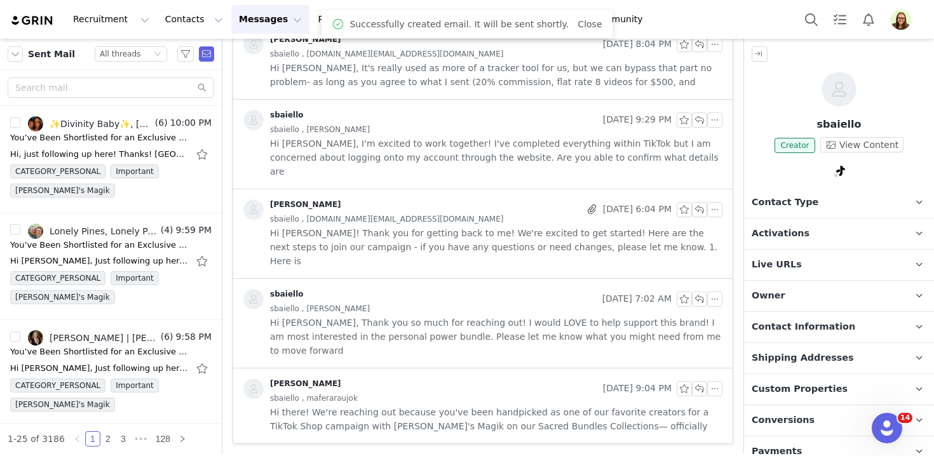
scroll to position [337, 0]
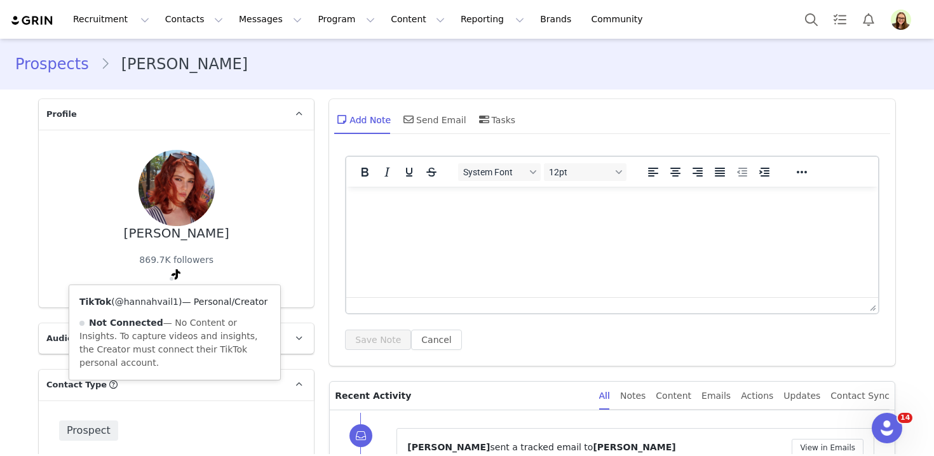
click at [168, 304] on link "@hannahvail1" at bounding box center [147, 302] width 64 height 10
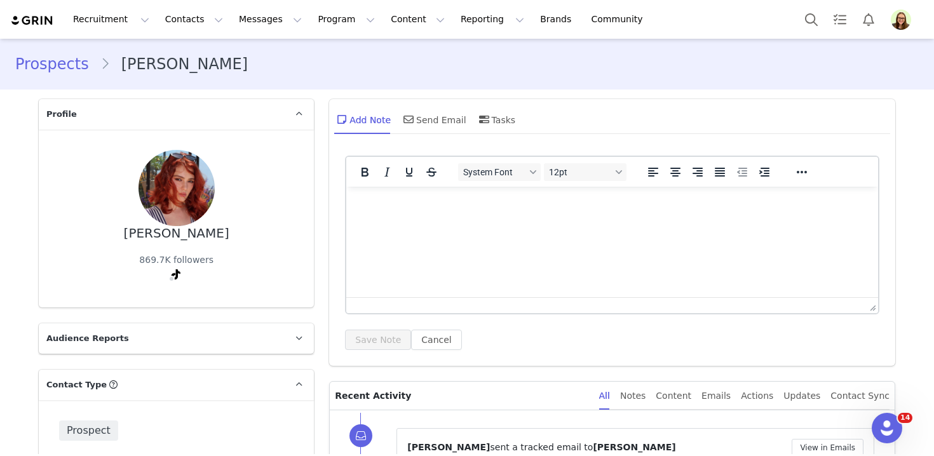
scroll to position [1674, 0]
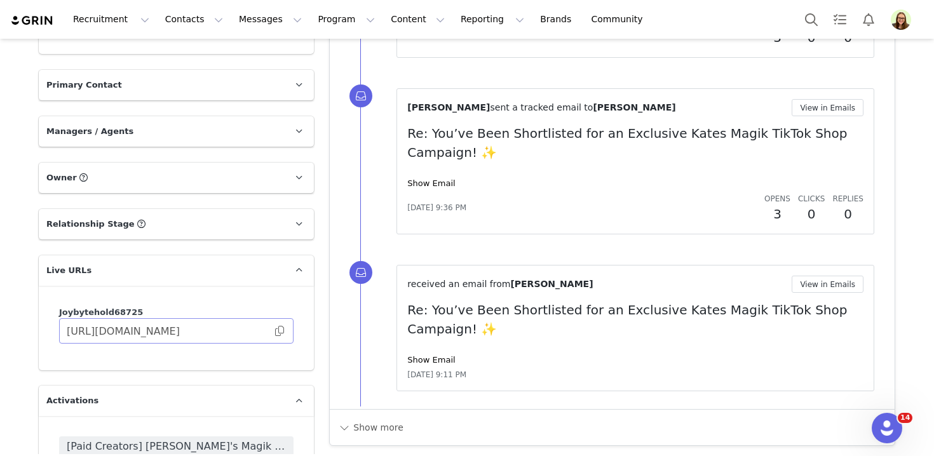
click at [280, 331] on span at bounding box center [279, 331] width 13 height 0
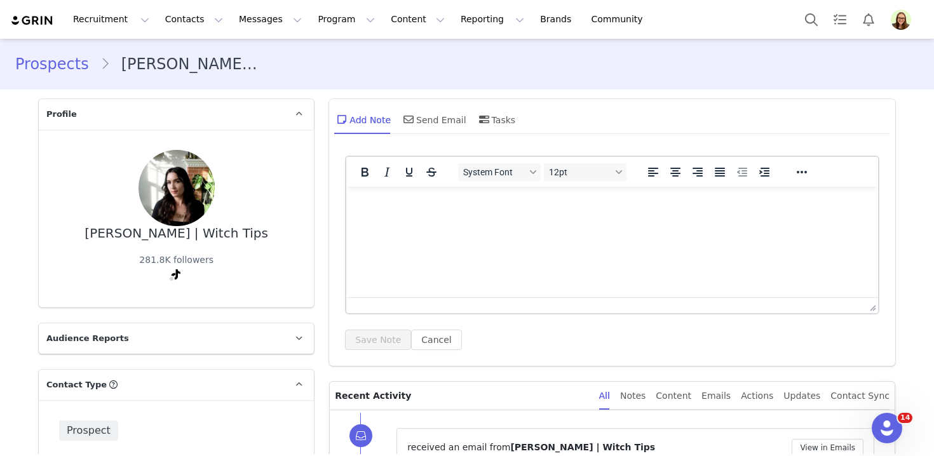
scroll to position [235, 0]
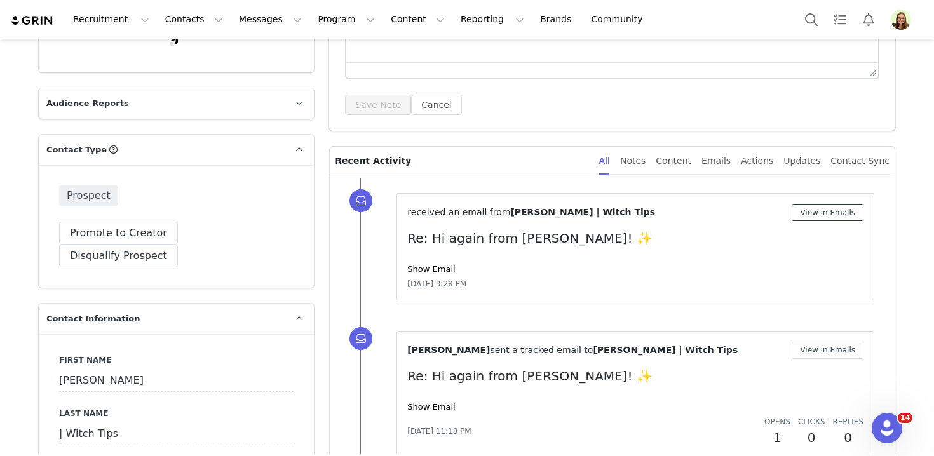
click at [836, 210] on button "View in Emails" at bounding box center [828, 212] width 72 height 17
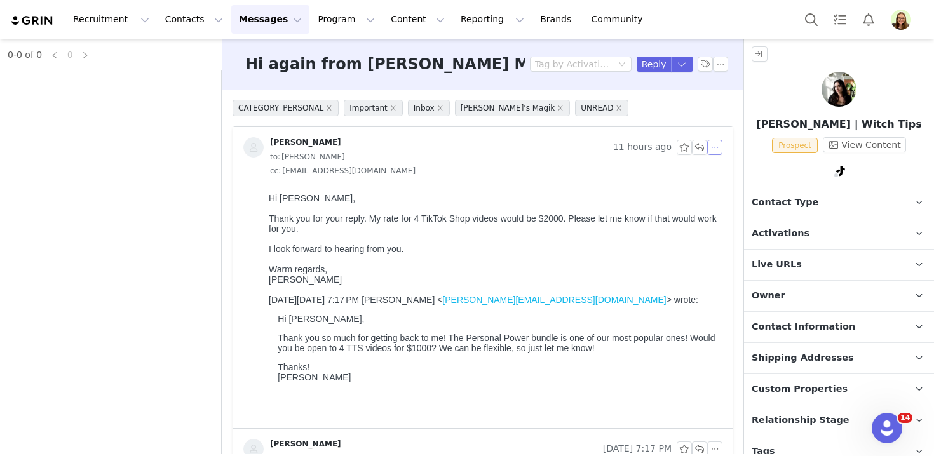
click at [715, 147] on button "button" at bounding box center [715, 147] width 15 height 15
click at [723, 163] on li "Reply All" at bounding box center [735, 170] width 54 height 20
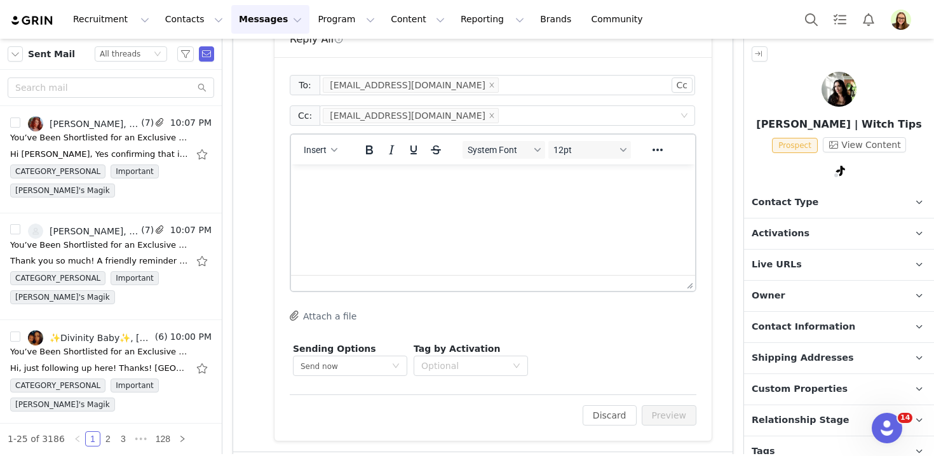
scroll to position [429, 0]
click at [317, 142] on button "Insert" at bounding box center [321, 148] width 44 height 18
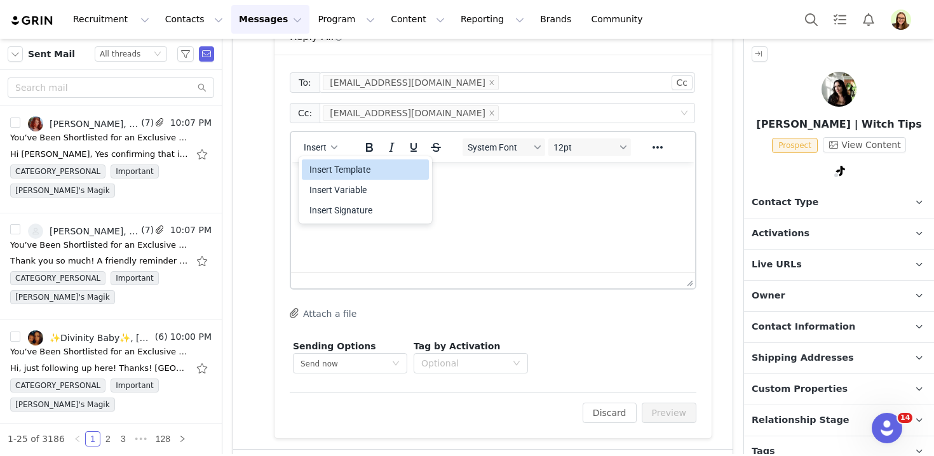
click at [322, 158] on div "Insert Template Insert Variable Insert Signature" at bounding box center [365, 190] width 127 height 66
click at [331, 167] on div "Insert Template" at bounding box center [367, 169] width 114 height 15
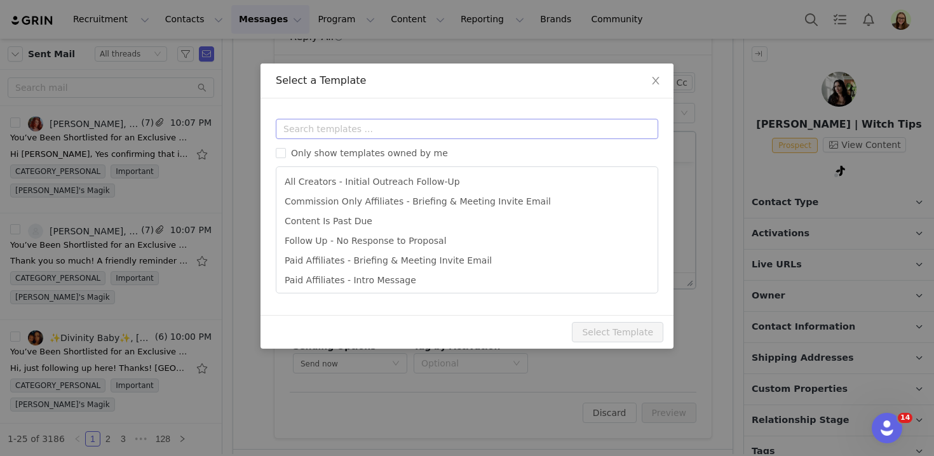
scroll to position [0, 0]
click at [331, 133] on input "text" at bounding box center [467, 129] width 383 height 20
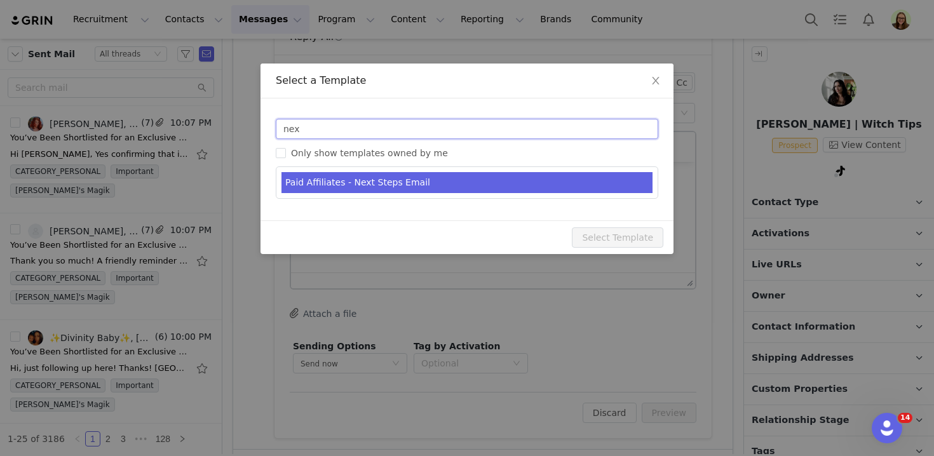
type input "nex"
click at [357, 186] on li "Paid Affiliates - Next Steps Email" at bounding box center [467, 182] width 371 height 21
type input "Kate's Magik - Next Steps & Campaign Brief"
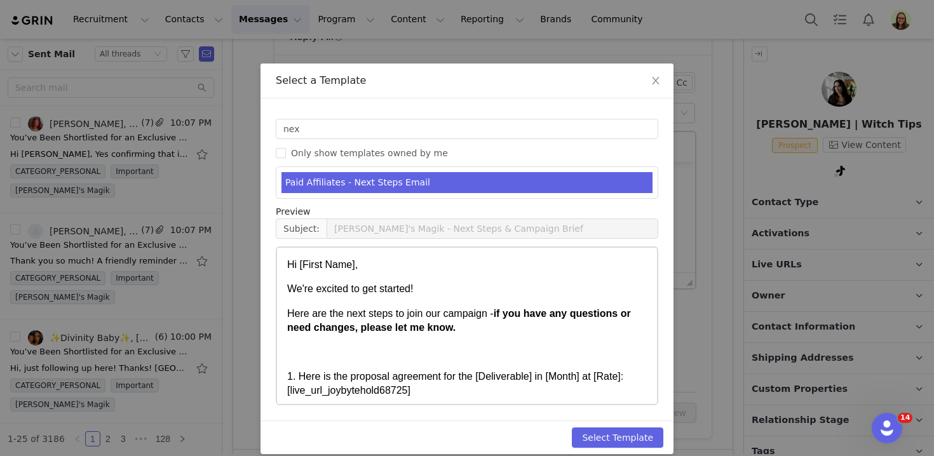
scroll to position [13, 0]
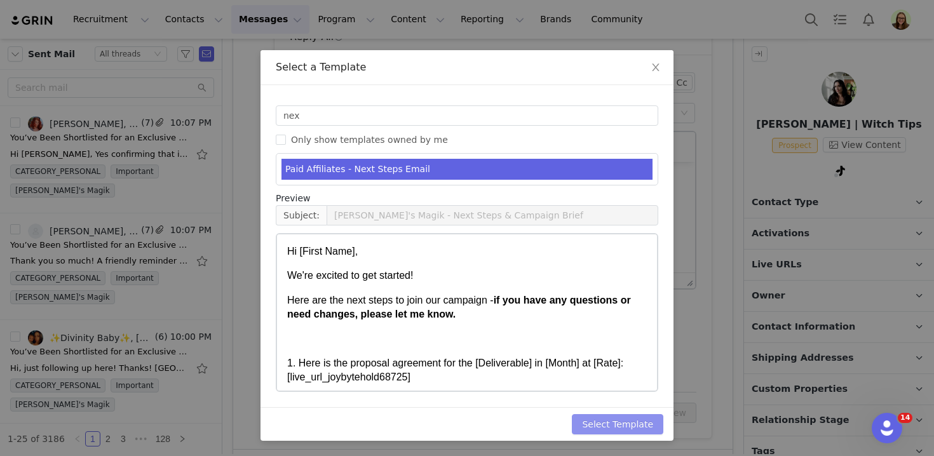
click at [600, 420] on button "Select Template" at bounding box center [618, 424] width 92 height 20
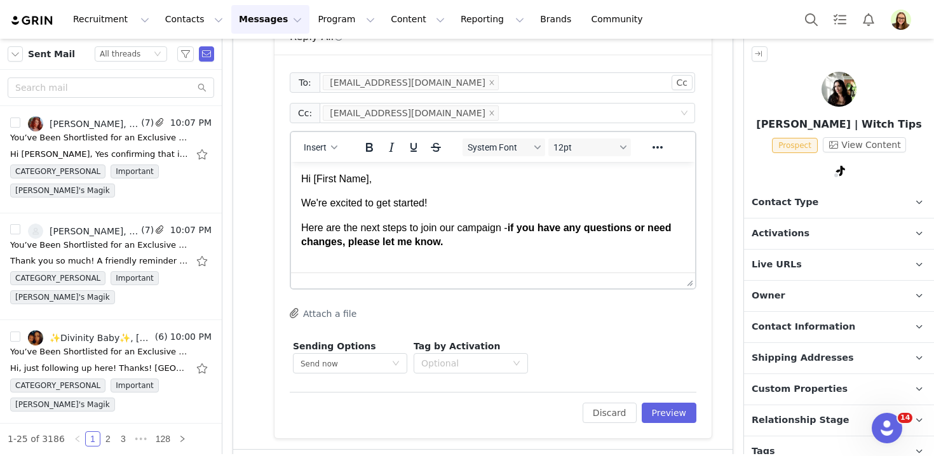
scroll to position [0, 0]
click at [453, 206] on p "We're excited to get started!" at bounding box center [493, 203] width 384 height 14
click at [354, 179] on span "First Name" at bounding box center [339, 178] width 56 height 13
click at [305, 201] on p "We're excited to get started!" at bounding box center [493, 203] width 384 height 14
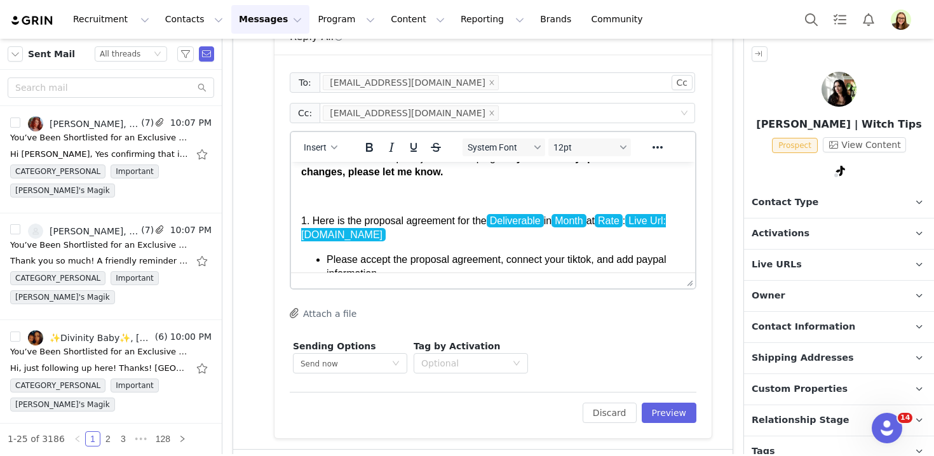
scroll to position [85, 0]
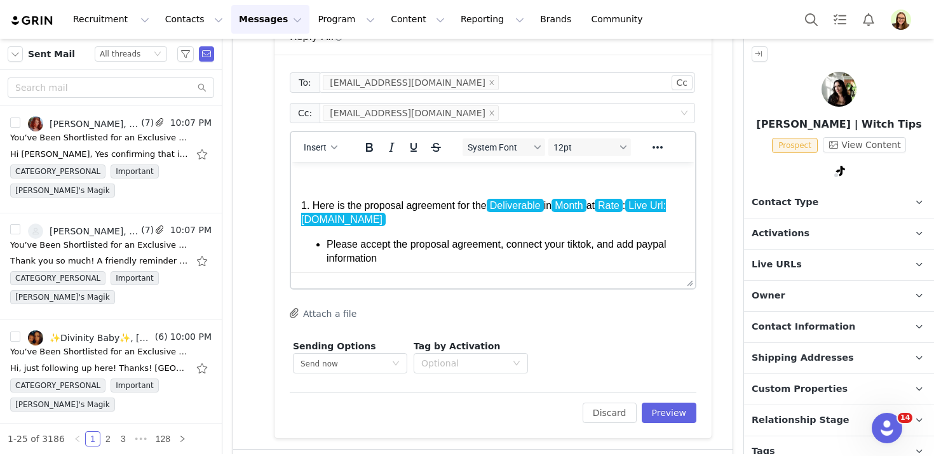
click at [502, 212] on span "Deliverable" at bounding box center [515, 205] width 57 height 13
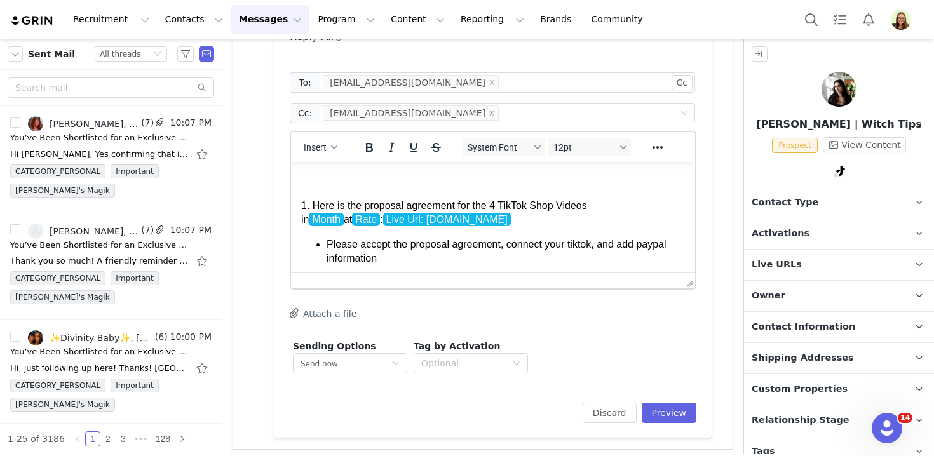
click at [343, 223] on span "Month" at bounding box center [326, 219] width 34 height 13
click at [315, 226] on span "Rate" at bounding box center [324, 219] width 28 height 13
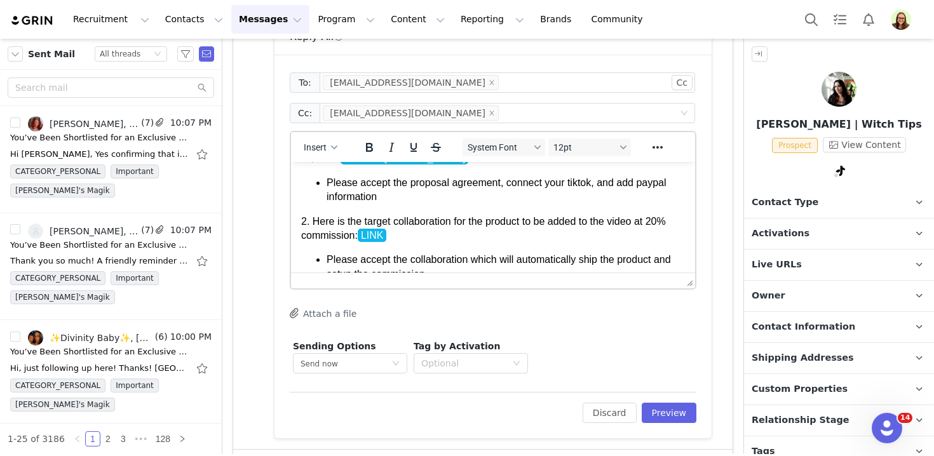
scroll to position [149, 0]
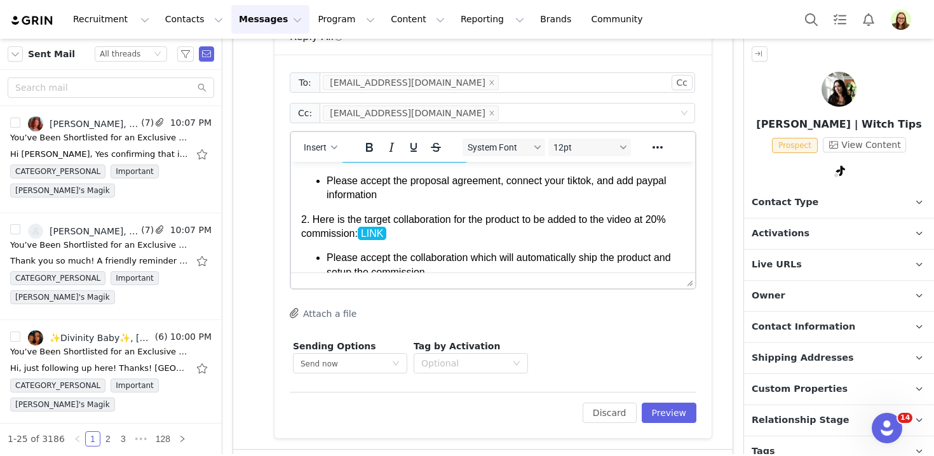
click at [400, 242] on p "2. Here is the target collaboration for the product to be added to the video at…" at bounding box center [493, 227] width 384 height 29
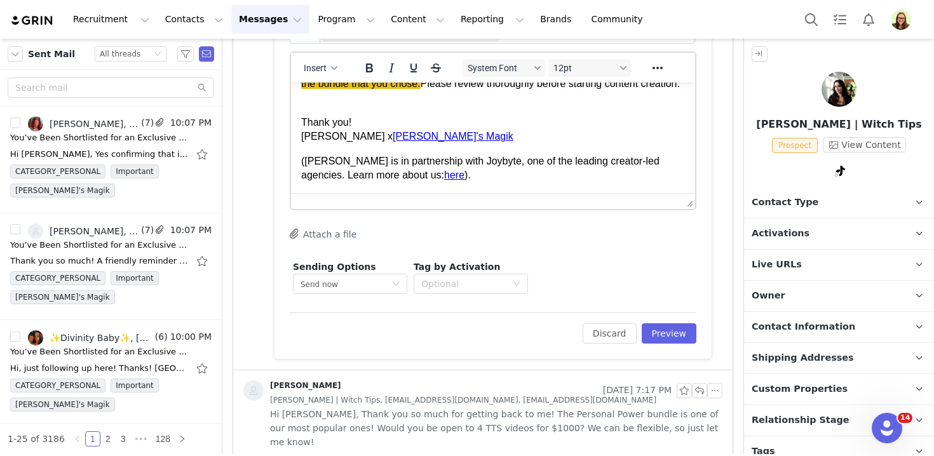
scroll to position [372, 0]
click at [669, 330] on button "Preview" at bounding box center [669, 334] width 55 height 20
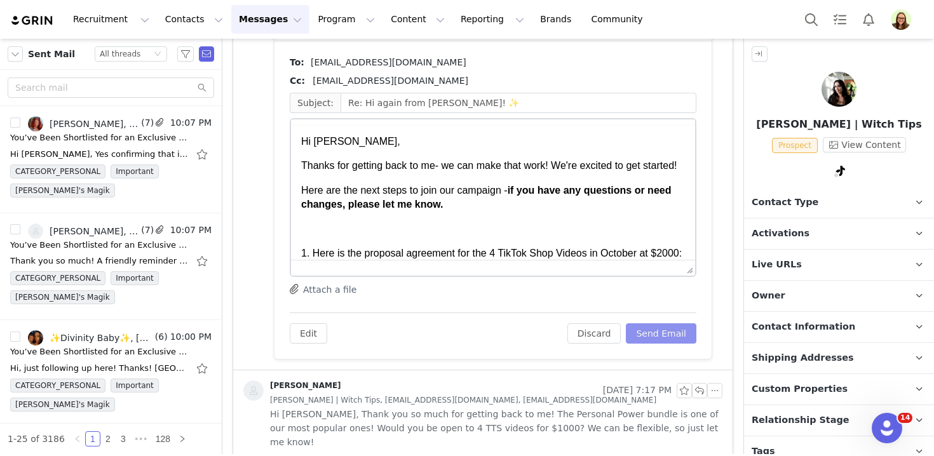
scroll to position [0, 0]
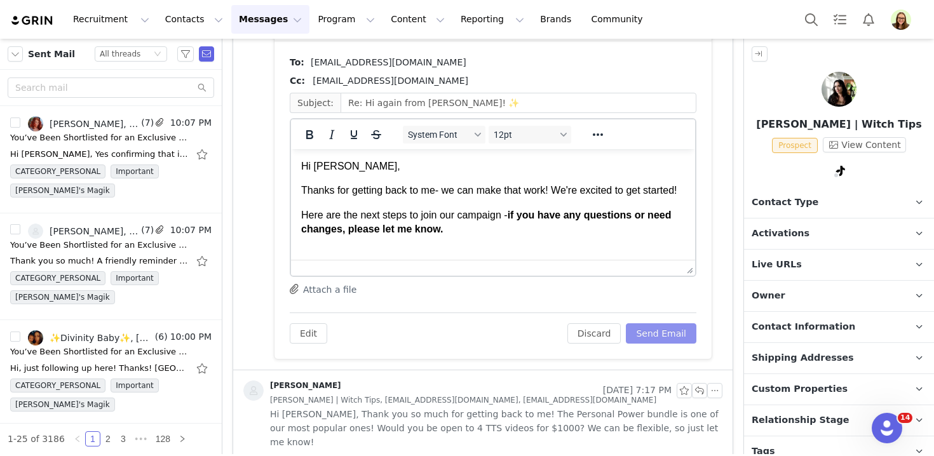
click at [659, 332] on button "Send Email" at bounding box center [661, 334] width 71 height 20
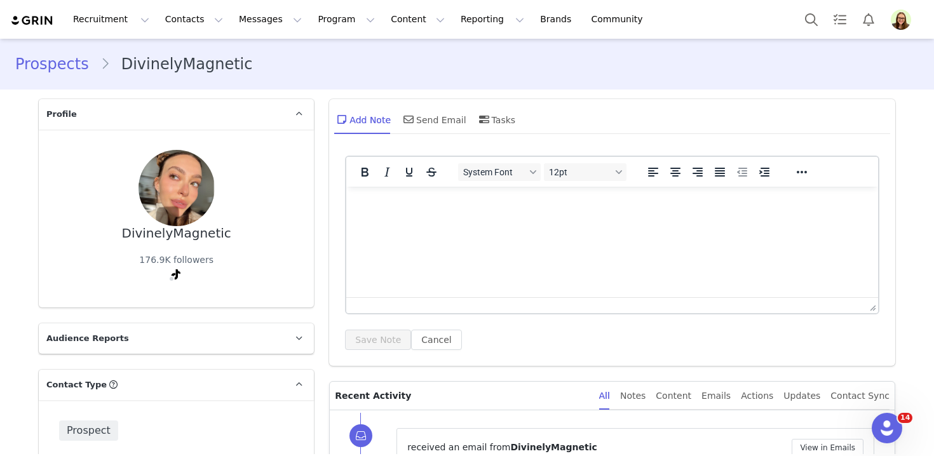
scroll to position [143, 0]
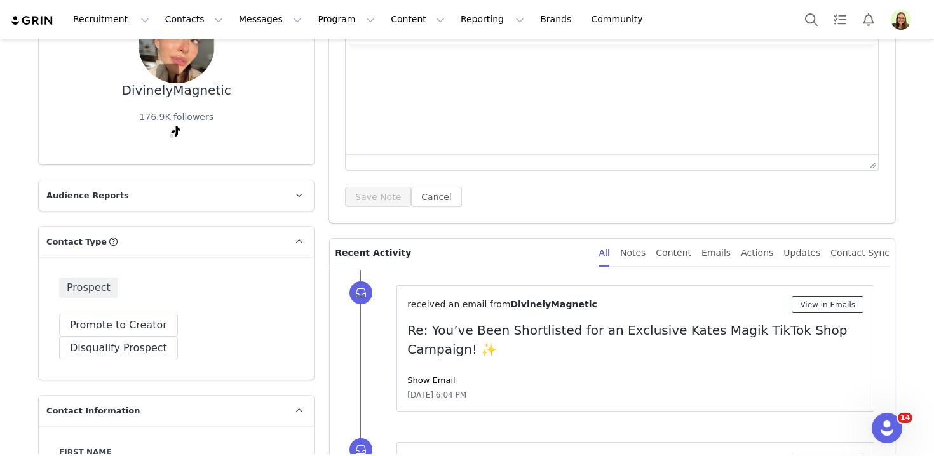
click at [803, 298] on button "View in Emails" at bounding box center [828, 304] width 72 height 17
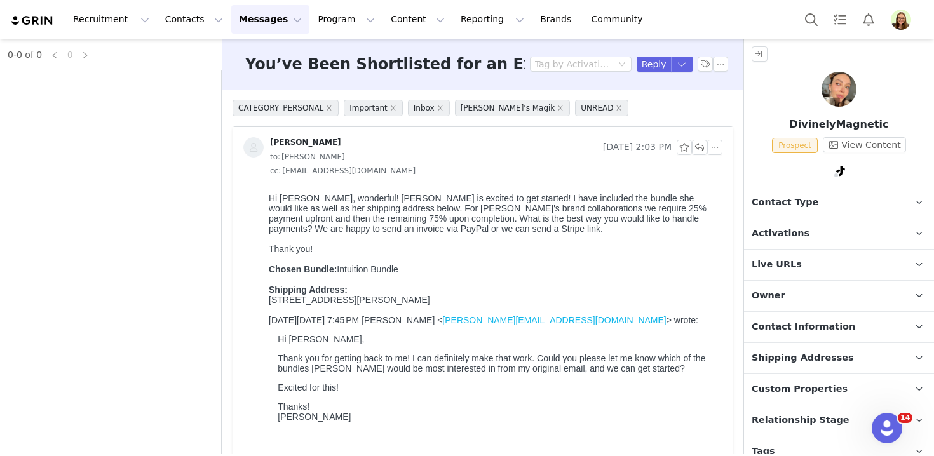
click at [802, 243] on p "Activations" at bounding box center [824, 234] width 160 height 31
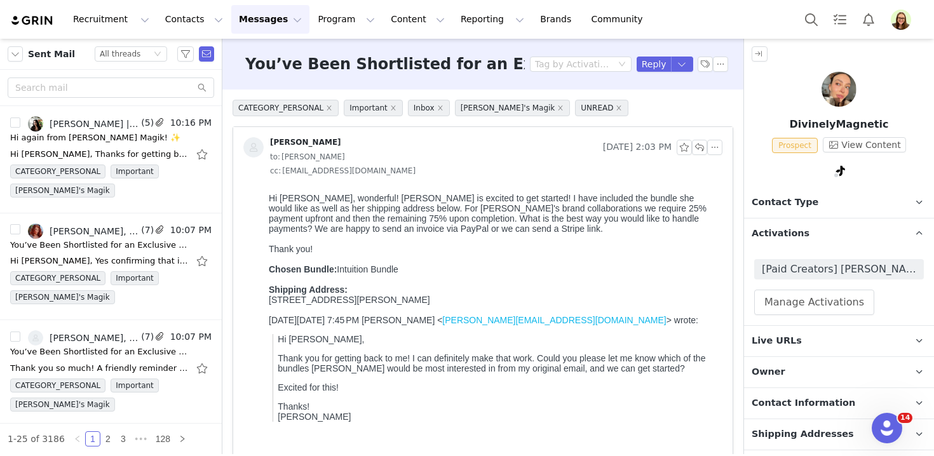
click at [798, 346] on p "Live URLs" at bounding box center [824, 341] width 160 height 31
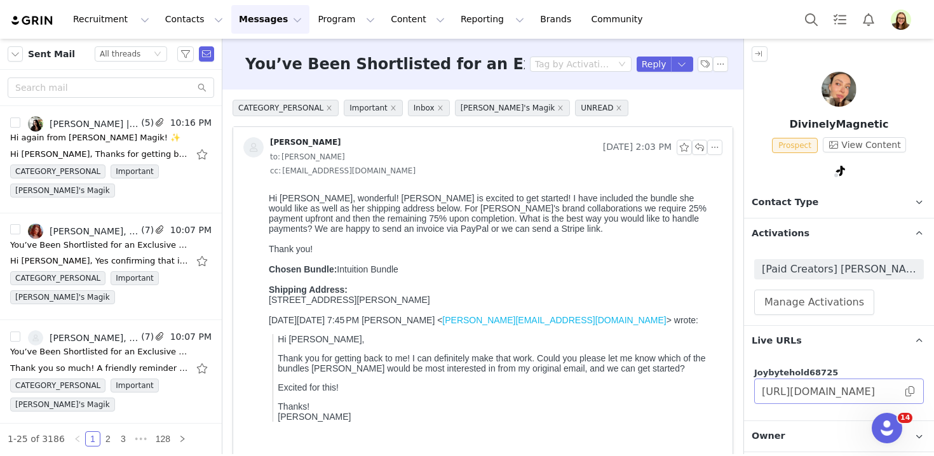
click at [908, 392] on span at bounding box center [910, 392] width 13 height 0
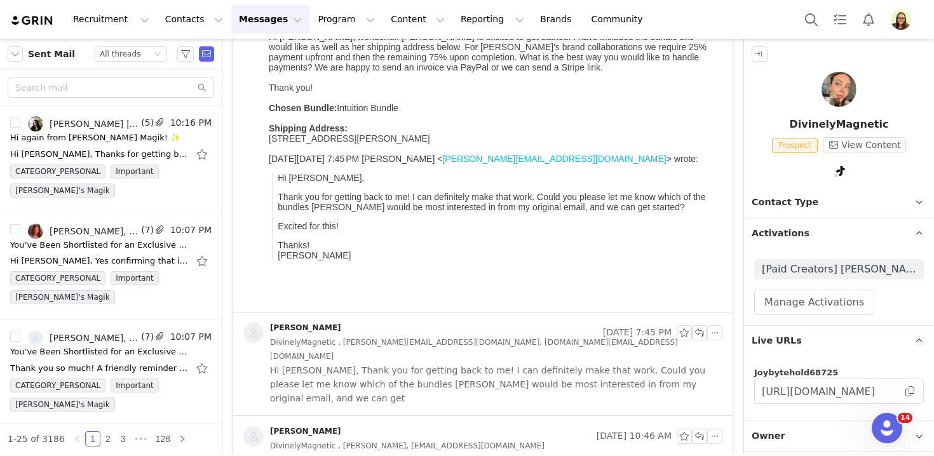
scroll to position [160, 0]
click at [486, 366] on span "Hi Mary, Thank you for getting back to me! I can definitely make that work. Cou…" at bounding box center [496, 387] width 453 height 42
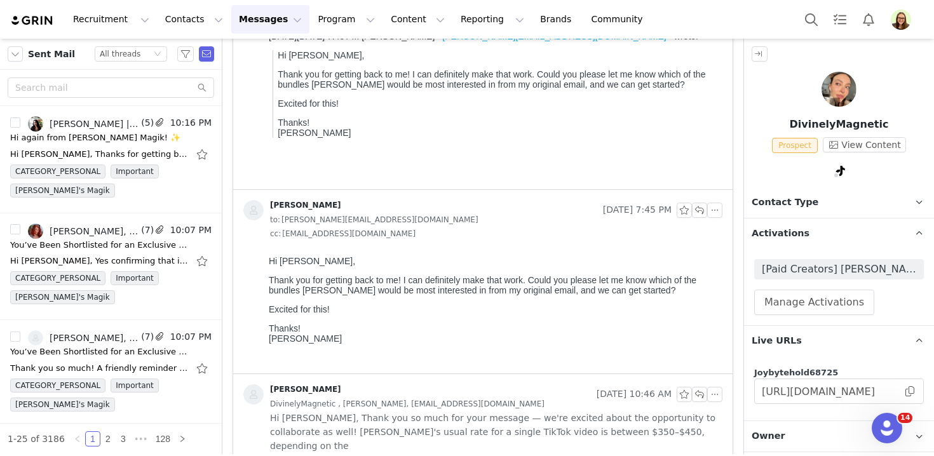
scroll to position [461, 0]
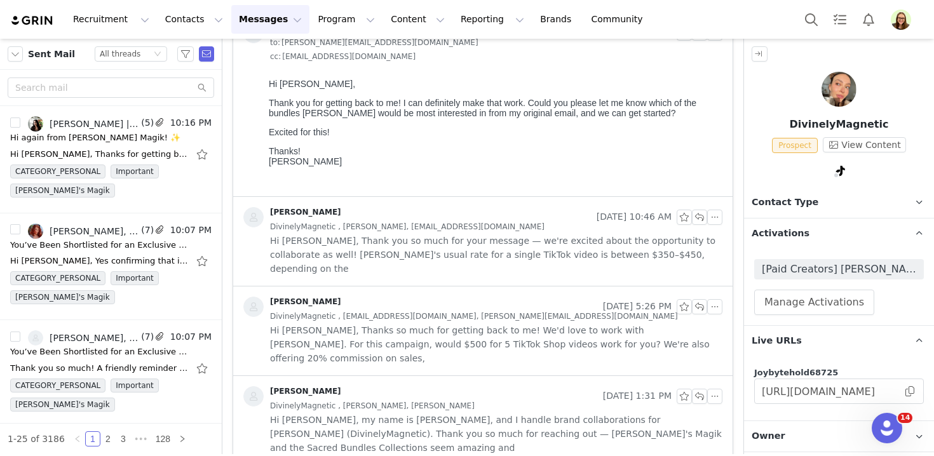
click at [463, 253] on span "Hi Myriah, Thank you so much for your message — we're excited about the opportu…" at bounding box center [496, 255] width 453 height 42
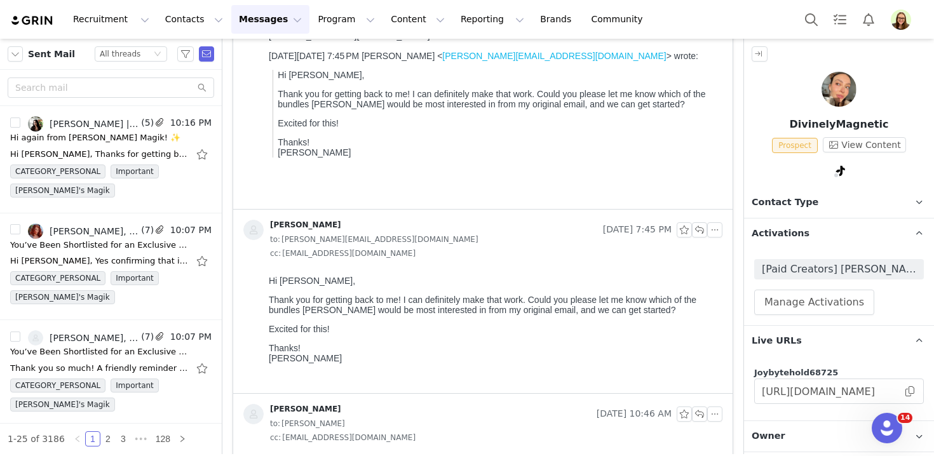
scroll to position [0, 0]
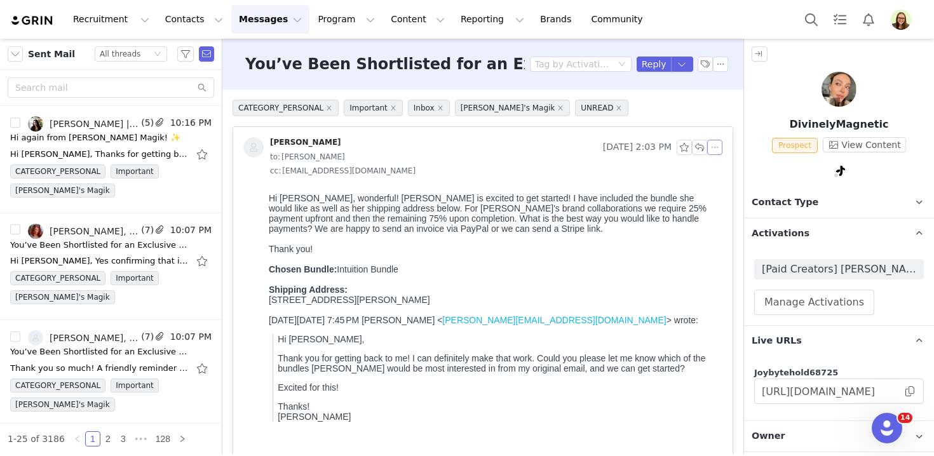
click at [718, 147] on button "button" at bounding box center [715, 147] width 15 height 15
click at [721, 170] on li "Reply All" at bounding box center [735, 170] width 54 height 20
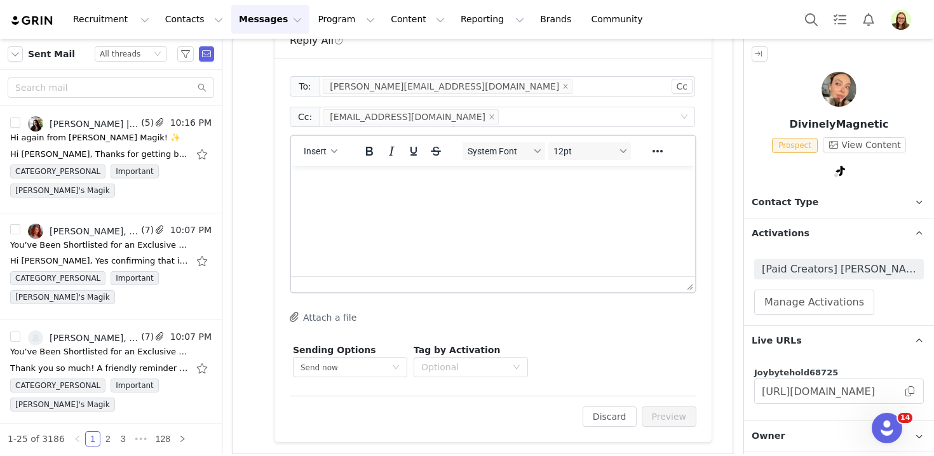
scroll to position [474, 0]
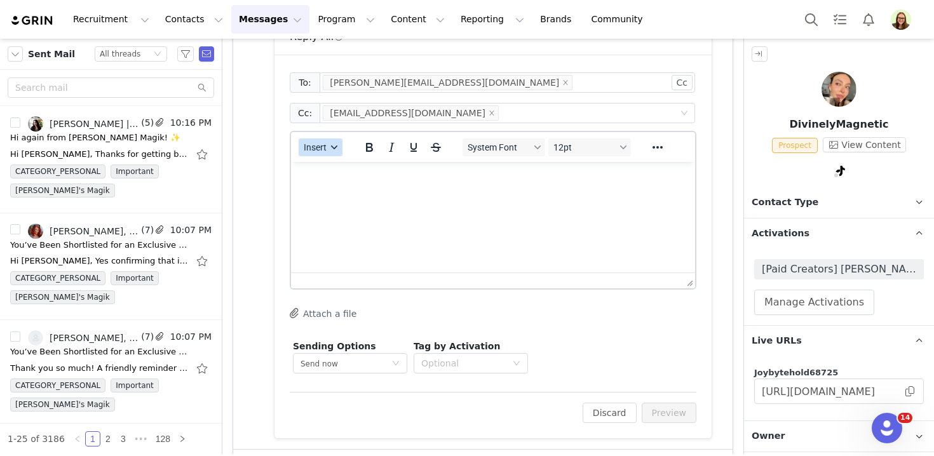
click at [333, 142] on button "Insert" at bounding box center [321, 148] width 44 height 18
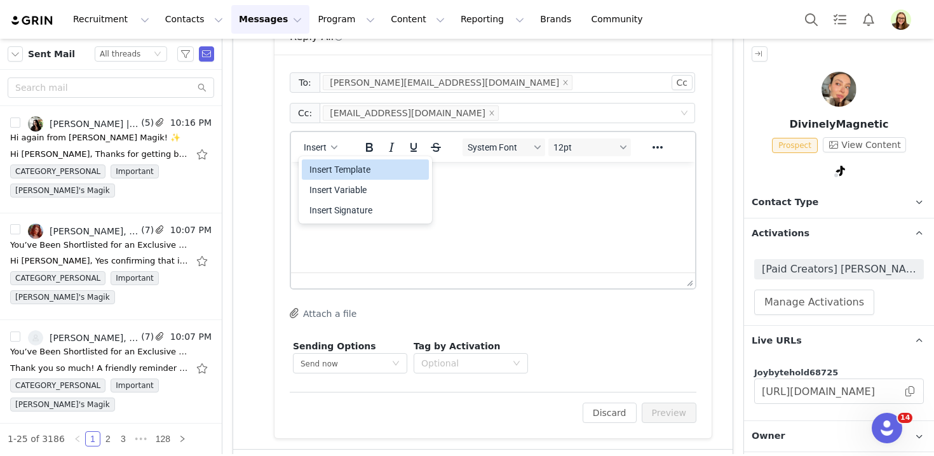
click at [341, 167] on div "Insert Template" at bounding box center [367, 169] width 114 height 15
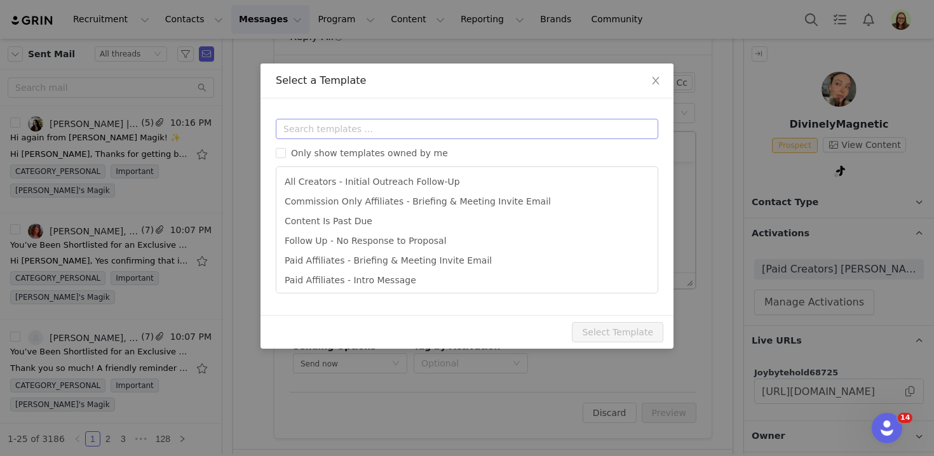
scroll to position [0, 0]
click at [346, 126] on input "text" at bounding box center [467, 129] width 383 height 20
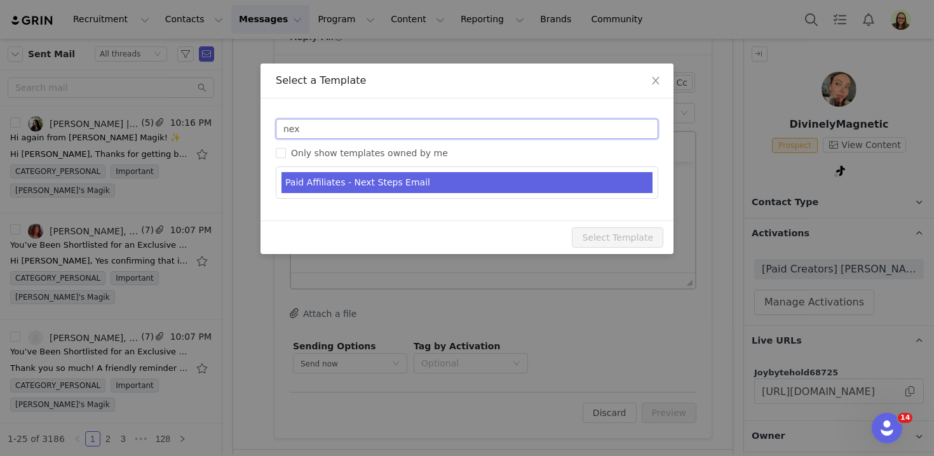
type input "nex"
click at [365, 177] on li "Paid Affiliates - Next Steps Email" at bounding box center [467, 182] width 371 height 21
type input "Kate's Magik - Next Steps & Campaign Brief"
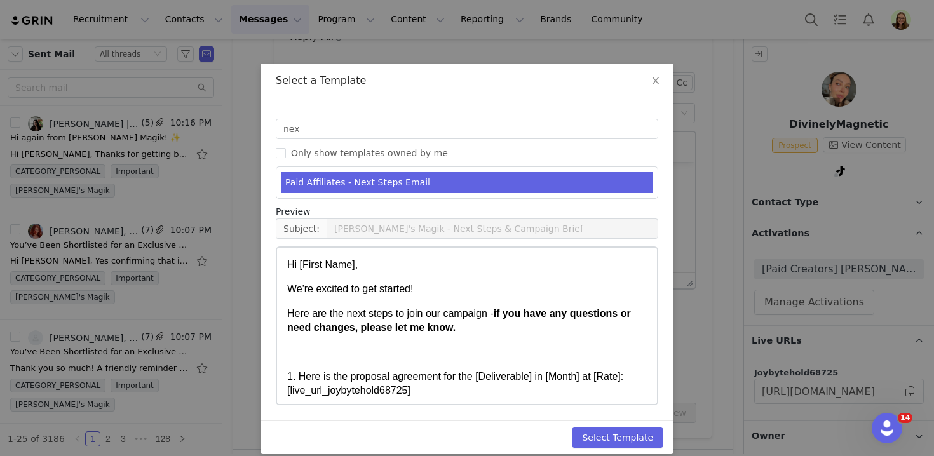
scroll to position [13, 0]
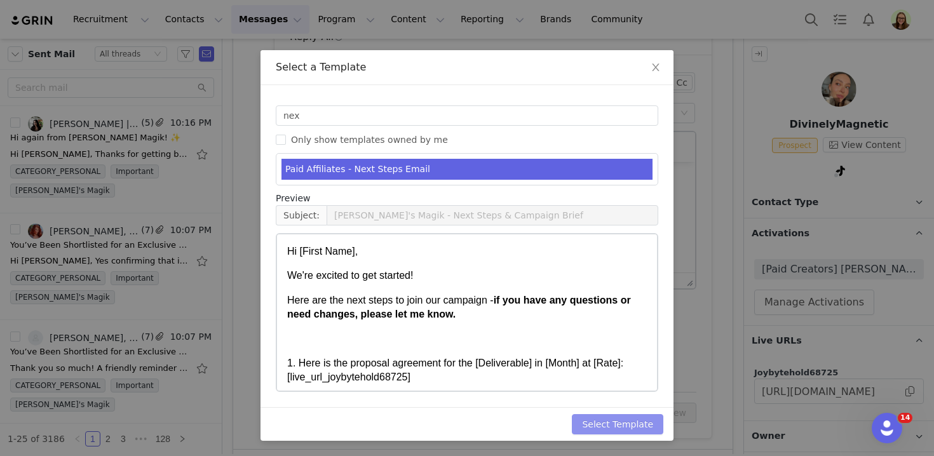
click at [620, 427] on button "Select Template" at bounding box center [618, 424] width 92 height 20
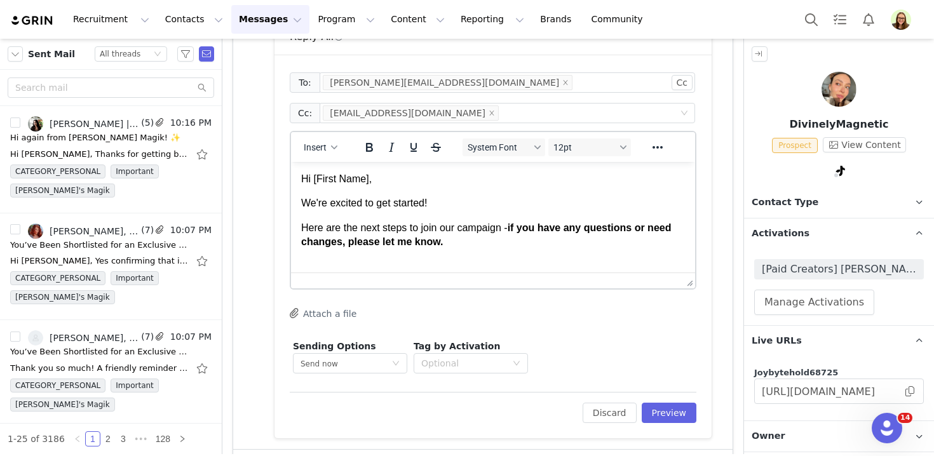
click at [481, 240] on p "Here are the next steps to join our campaign - if you have any questions or nee…" at bounding box center [493, 235] width 384 height 29
click at [343, 179] on span "First Name" at bounding box center [339, 178] width 56 height 13
click at [306, 203] on p "We're excited to get started!" at bounding box center [493, 203] width 384 height 14
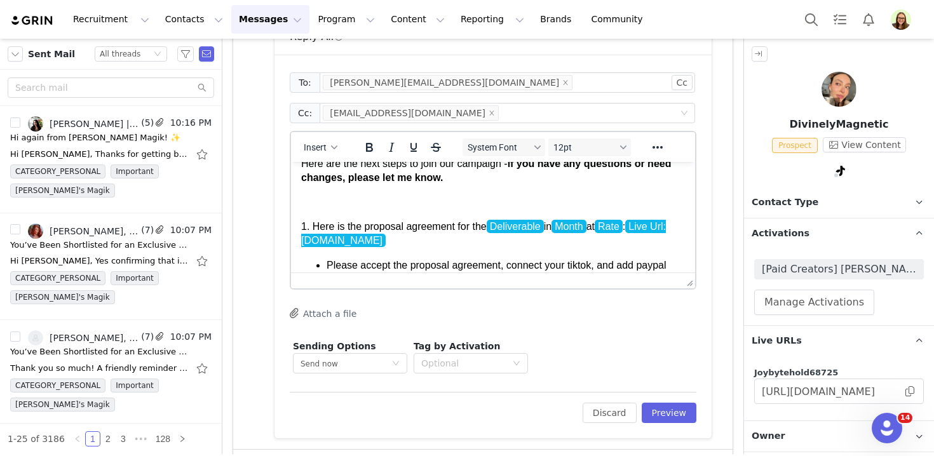
scroll to position [67, 0]
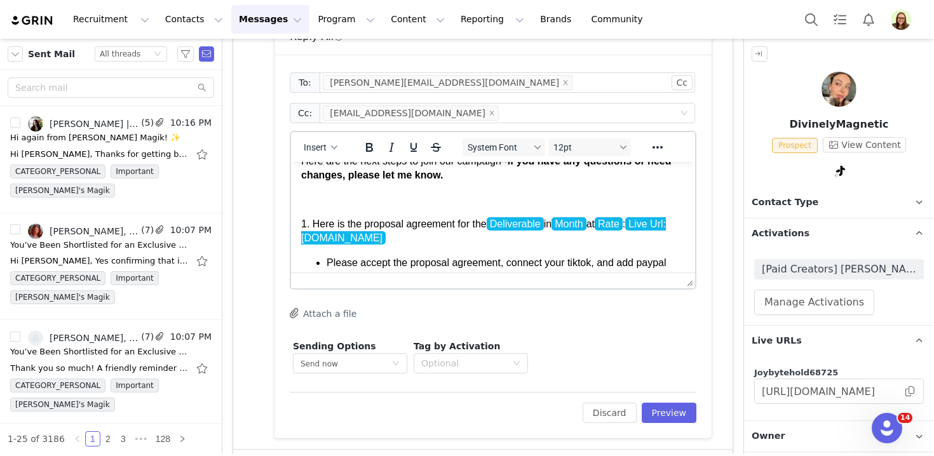
click at [509, 222] on span "Deliverable" at bounding box center [515, 223] width 57 height 13
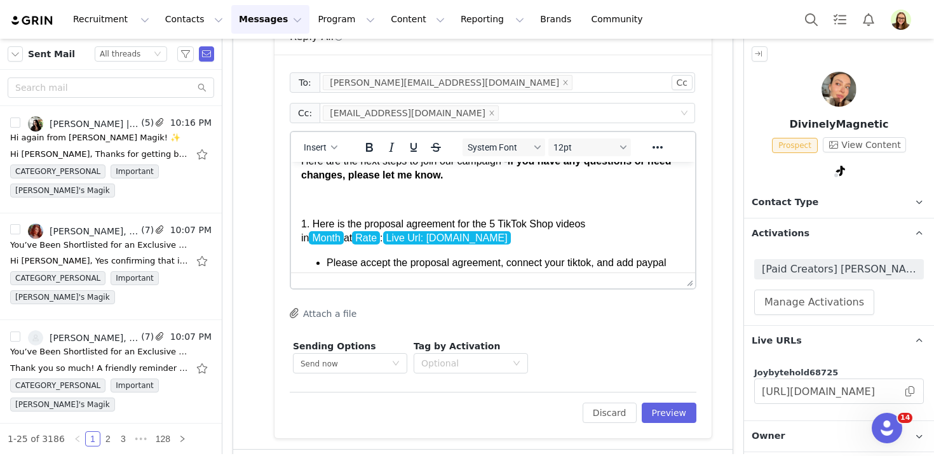
click at [343, 231] on span "Month" at bounding box center [326, 237] width 34 height 13
click at [338, 231] on span "Rate" at bounding box center [324, 237] width 28 height 13
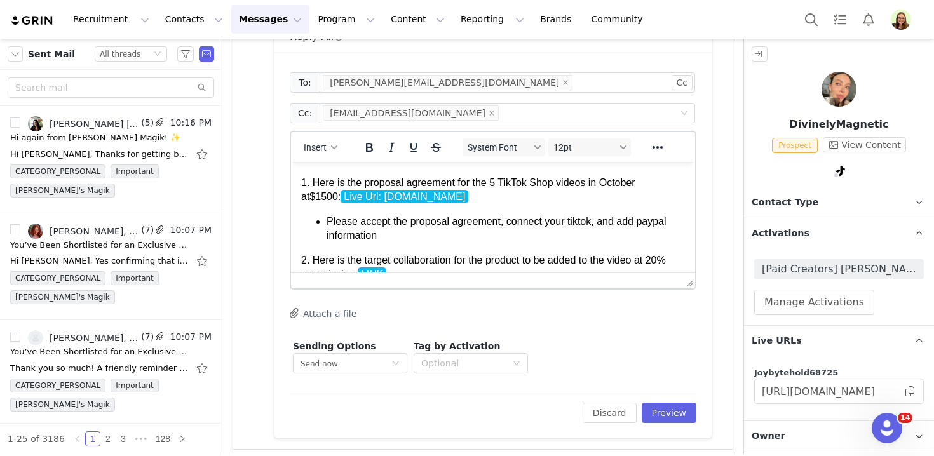
scroll to position [118, 0]
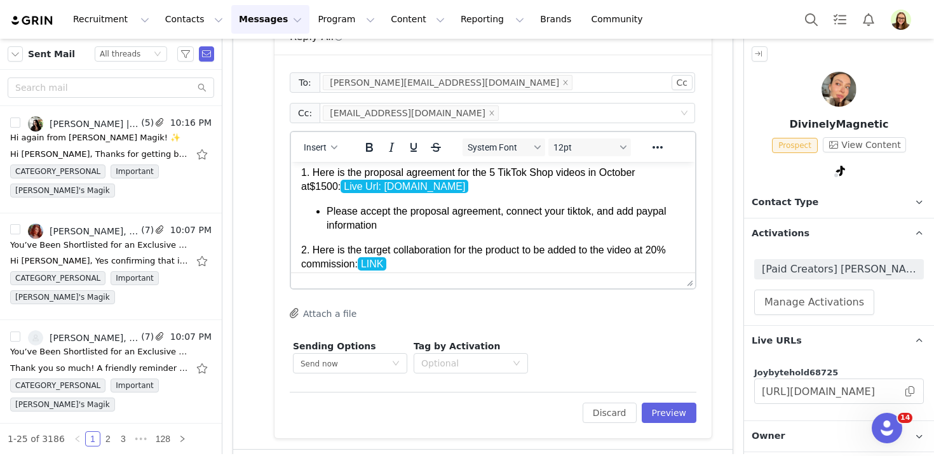
click at [632, 224] on p "Please accept the proposal agreement, connect your tiktok, and add paypal infor…" at bounding box center [506, 219] width 359 height 29
click at [573, 252] on li "I adjusted this so that once you fill out the proposal and I accept, you will g…" at bounding box center [506, 257] width 359 height 29
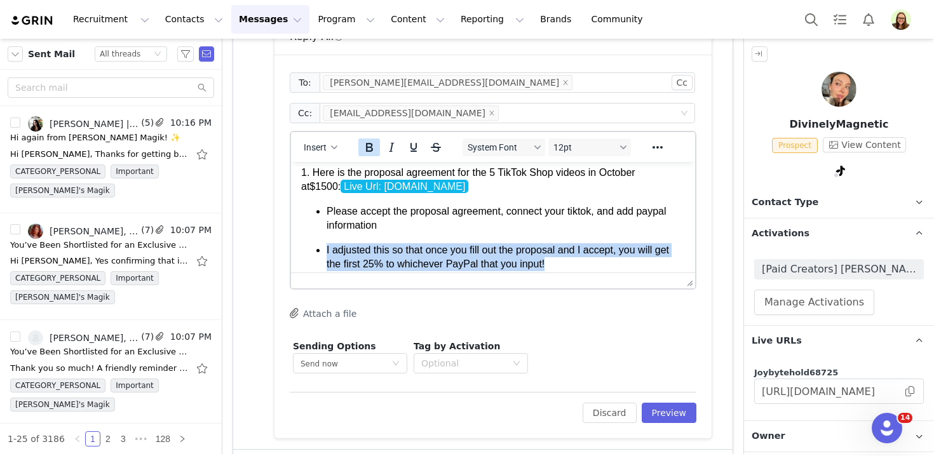
click at [373, 140] on icon "Bold" at bounding box center [369, 147] width 15 height 15
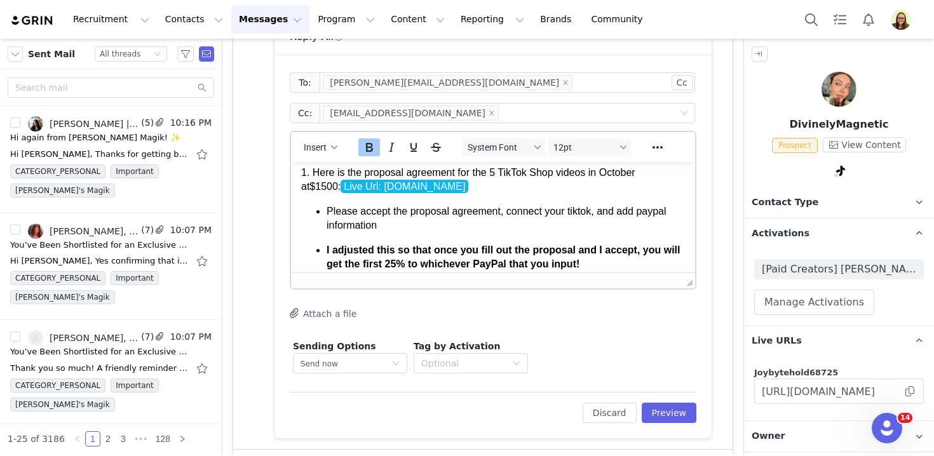
click at [532, 264] on strong "I adjusted this so that once you fill out the proposal and I accept, you will g…" at bounding box center [504, 257] width 354 height 25
click at [543, 264] on strong "I adjusted this so that once you fill out the proposal and I accept, you will g…" at bounding box center [504, 257] width 354 height 25
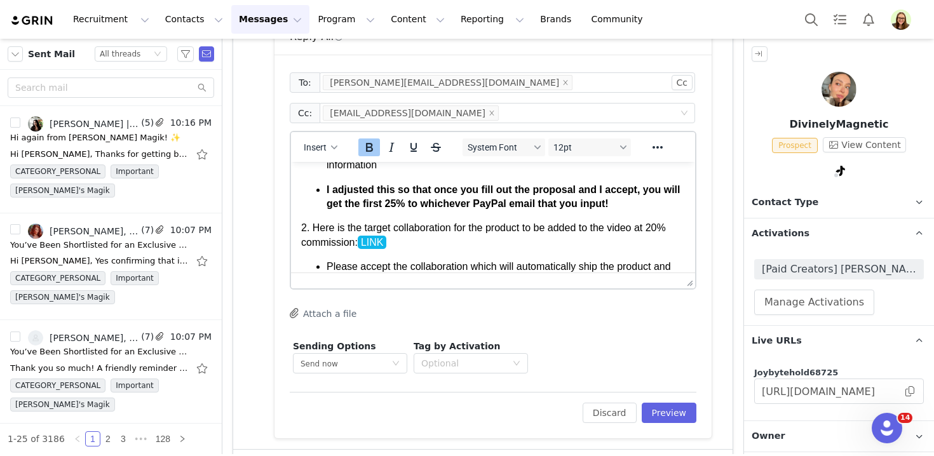
scroll to position [183, 0]
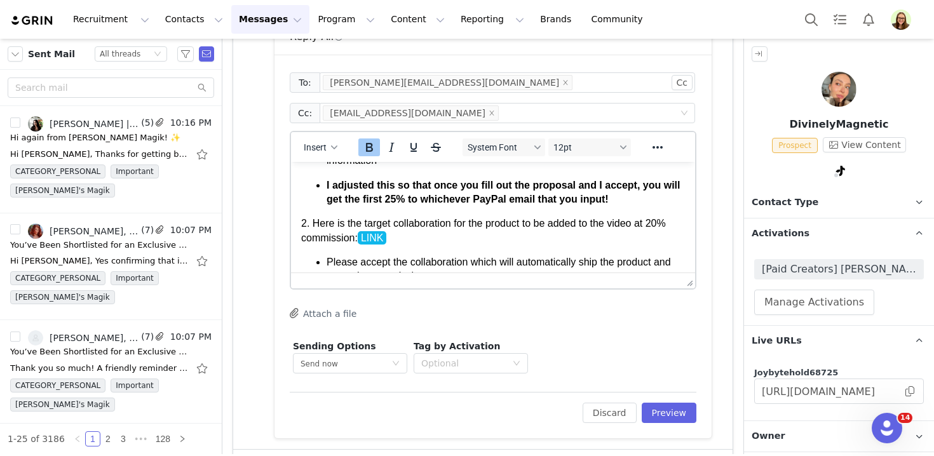
click at [422, 243] on p "2. Here is the target collaboration for the product to be added to the video at…" at bounding box center [493, 231] width 384 height 29
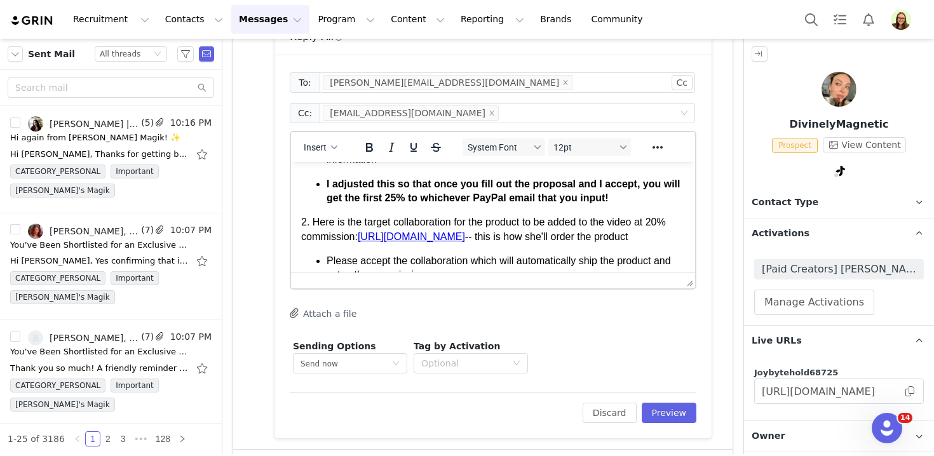
drag, startPoint x: 329, startPoint y: 266, endPoint x: 519, endPoint y: 261, distance: 190.8
click at [519, 244] on p "2. Here is the target collaboration for the product to be added to the video at…" at bounding box center [493, 229] width 384 height 29
click at [367, 146] on icon "Bold" at bounding box center [369, 147] width 7 height 9
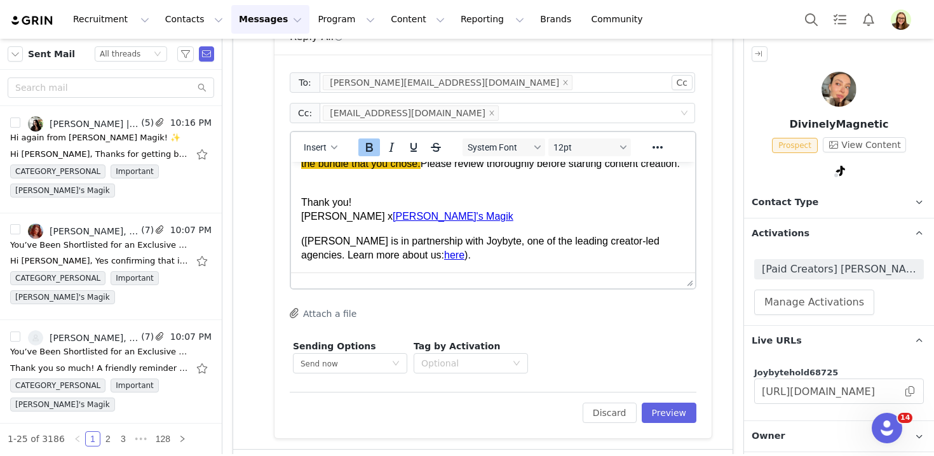
scroll to position [416, 0]
click at [690, 411] on button "Preview" at bounding box center [669, 413] width 55 height 20
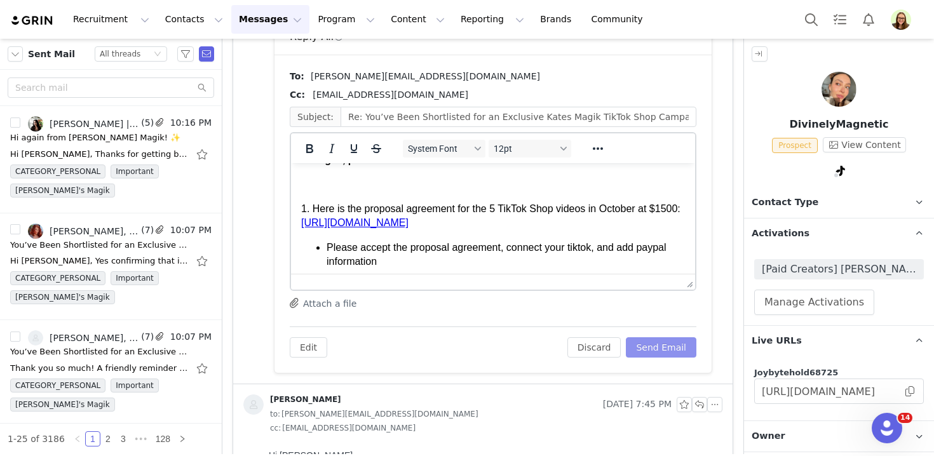
scroll to position [100, 0]
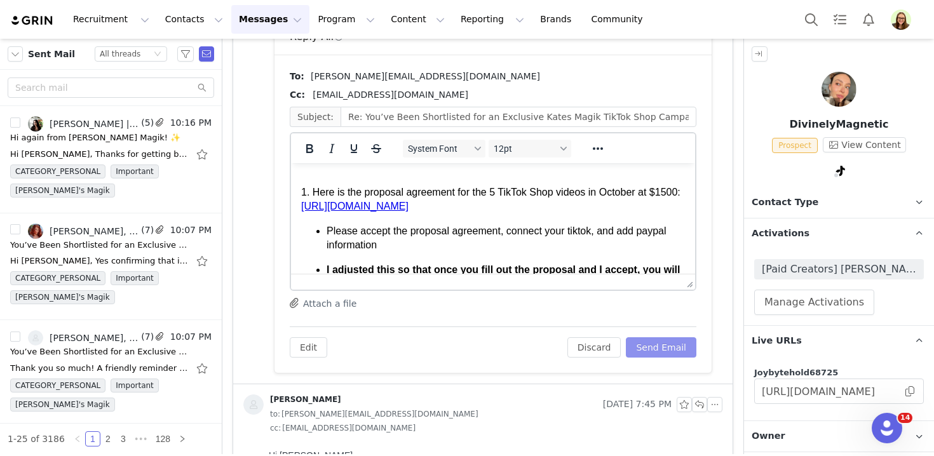
click at [657, 343] on button "Send Email" at bounding box center [661, 348] width 71 height 20
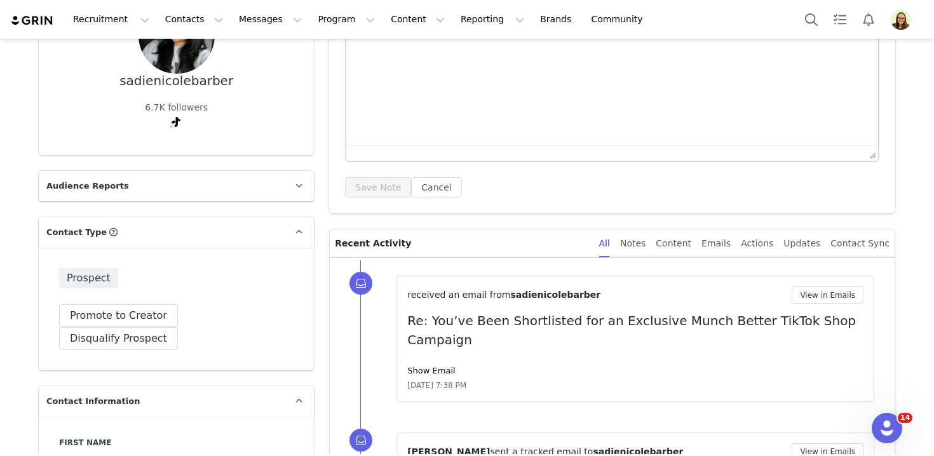
scroll to position [1674, 0]
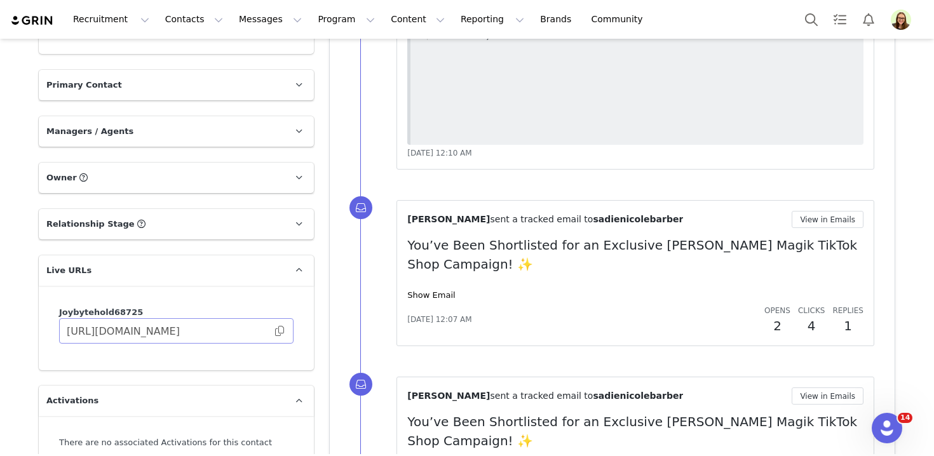
click at [283, 331] on span at bounding box center [279, 331] width 13 height 0
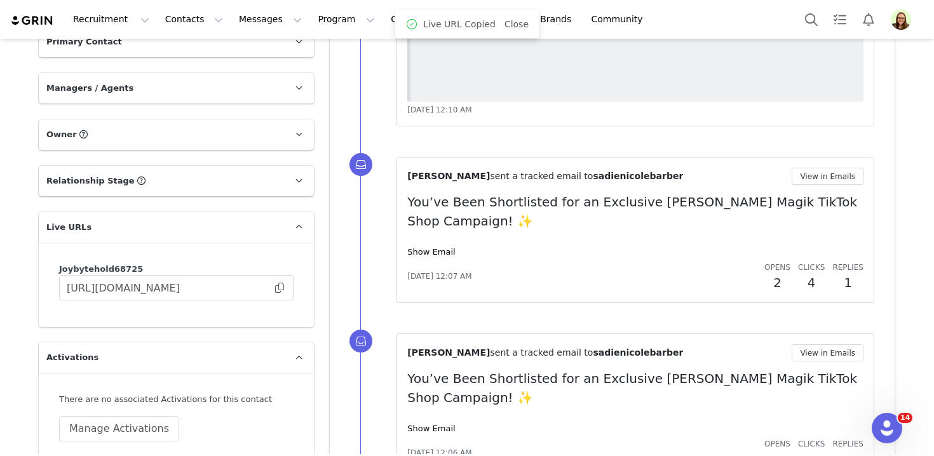
scroll to position [1759, 0]
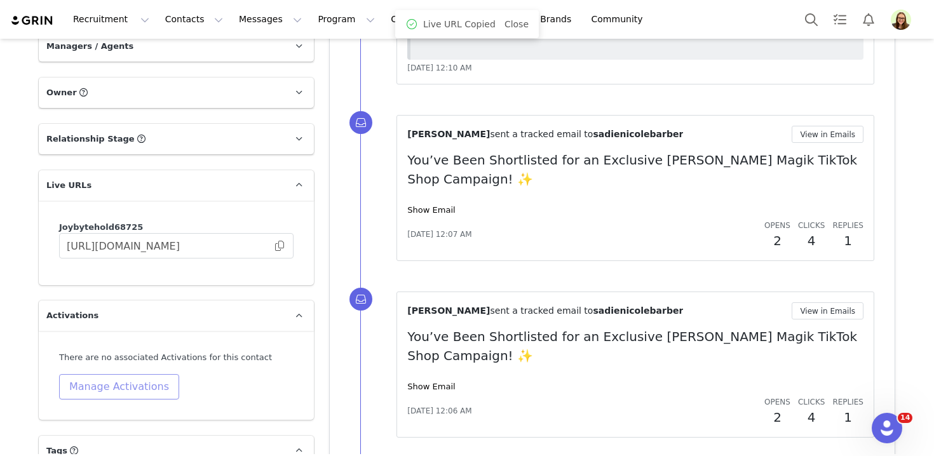
click at [143, 374] on button "Manage Activations" at bounding box center [119, 386] width 120 height 25
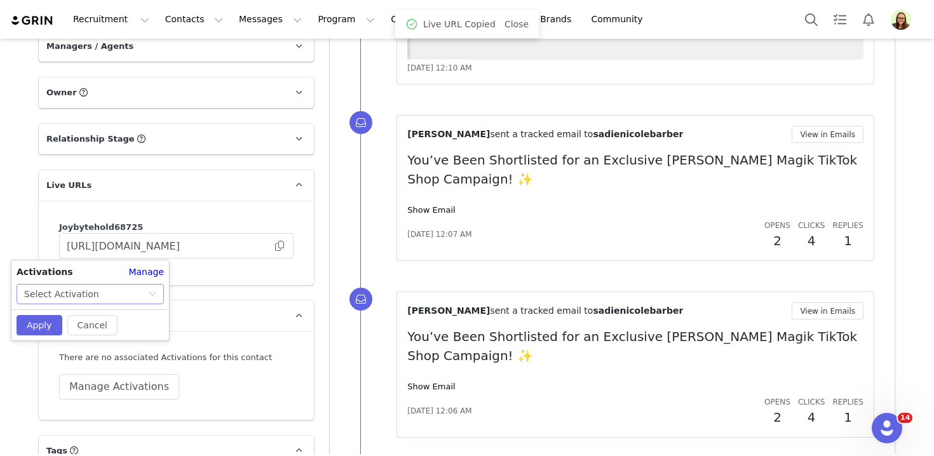
click at [125, 296] on div "Select Activation" at bounding box center [86, 294] width 124 height 19
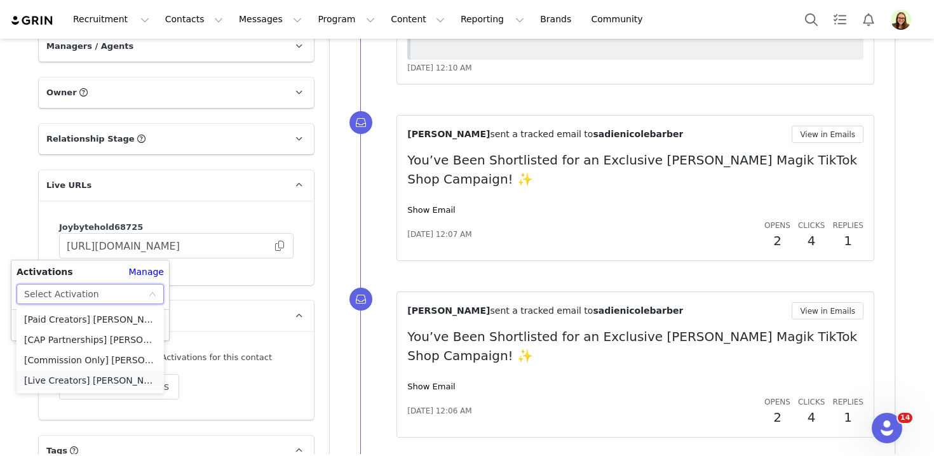
click at [100, 379] on li "[Live Creators] [PERSON_NAME]'s Magik Sacred Bundles Collections TTS Affiliate …" at bounding box center [90, 381] width 147 height 20
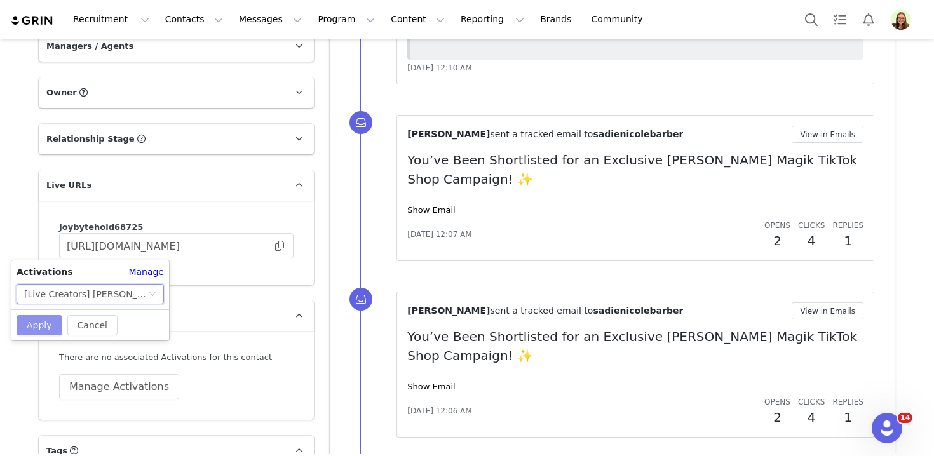
click at [48, 324] on button "Apply" at bounding box center [40, 325] width 46 height 20
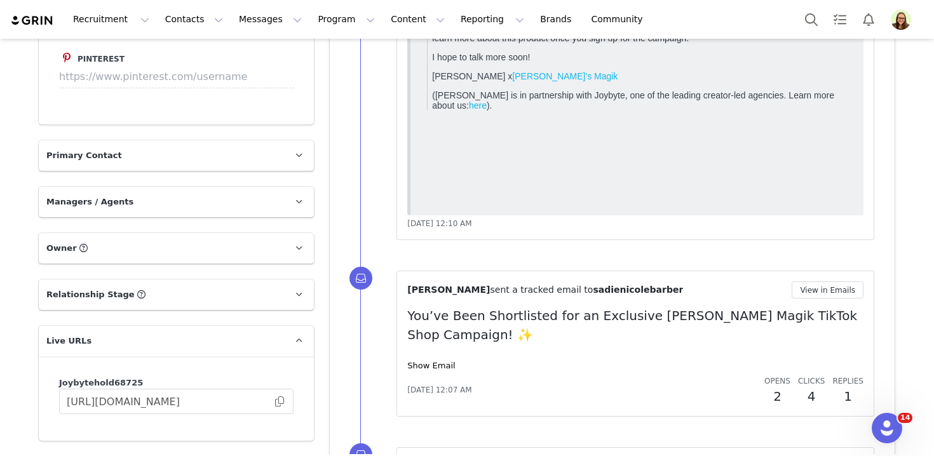
scroll to position [1772, 0]
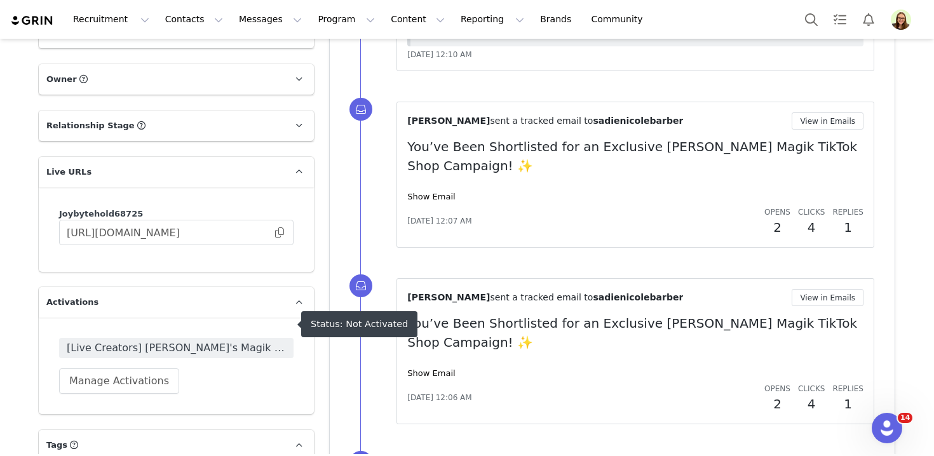
click at [126, 338] on span "[Live Creators] [PERSON_NAME]'s Magik Sacred Bundles Collections TTS Affiliate …" at bounding box center [176, 348] width 235 height 20
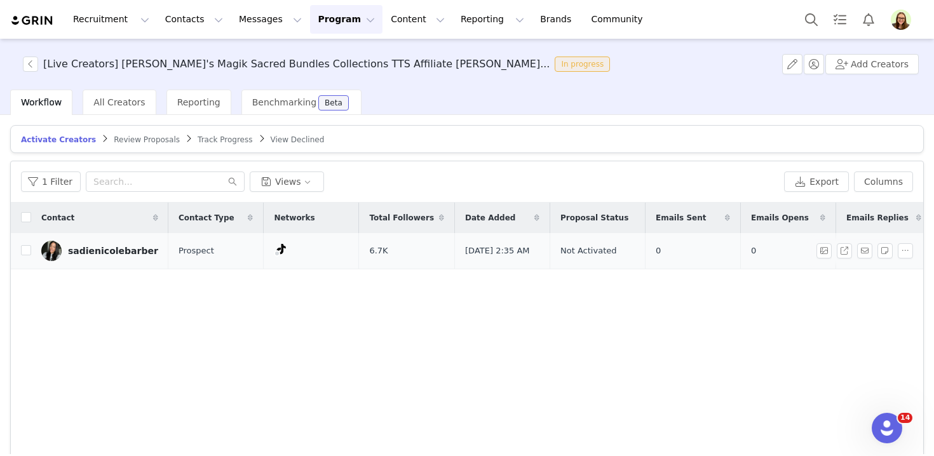
click at [84, 252] on div "sadienicolebarber" at bounding box center [113, 251] width 90 height 10
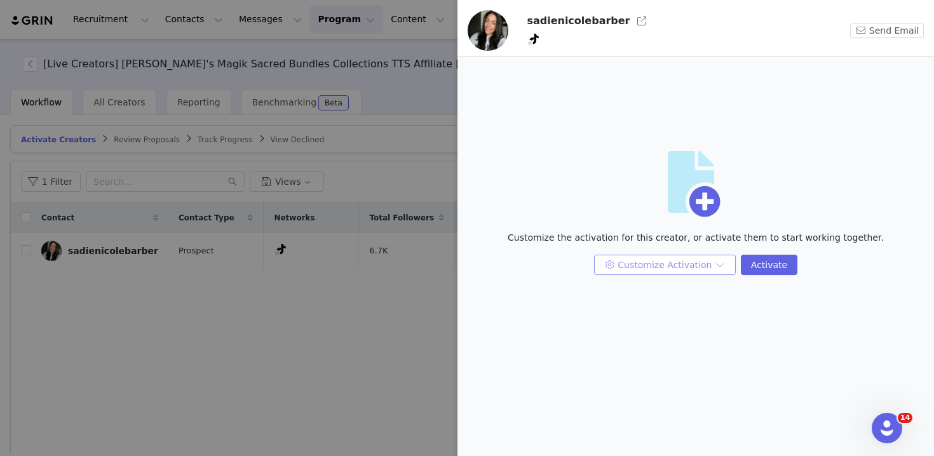
click at [616, 266] on button "Customize Activation" at bounding box center [665, 265] width 142 height 20
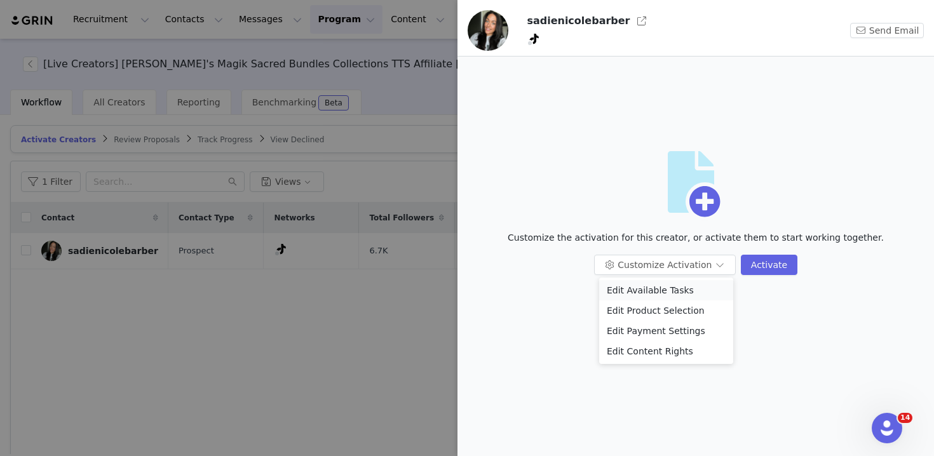
click at [624, 287] on li "Edit Available Tasks" at bounding box center [666, 290] width 134 height 20
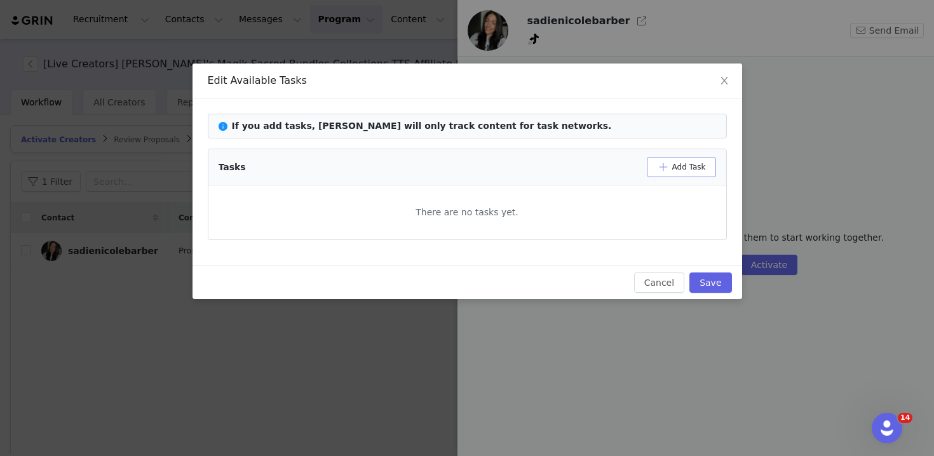
click at [655, 165] on button "Add Task" at bounding box center [681, 167] width 69 height 20
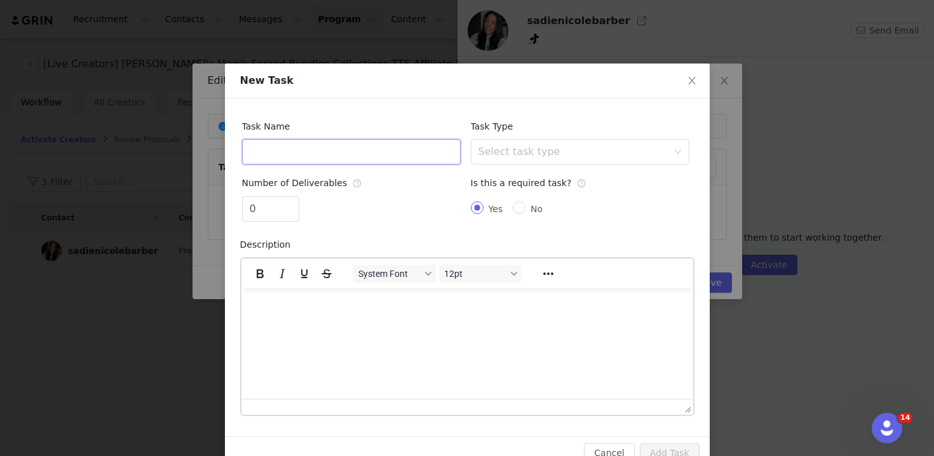
click at [279, 153] on input "text" at bounding box center [351, 151] width 219 height 25
type input "(2) 1 hour TikTok Shop Lives"
click at [272, 212] on input "0" at bounding box center [271, 209] width 56 height 24
type input "2"
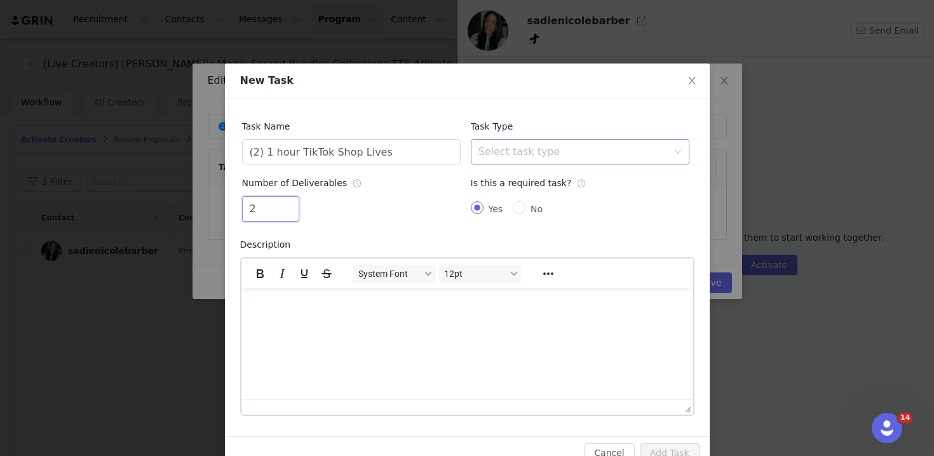
click at [537, 161] on div "Select task type" at bounding box center [576, 152] width 195 height 24
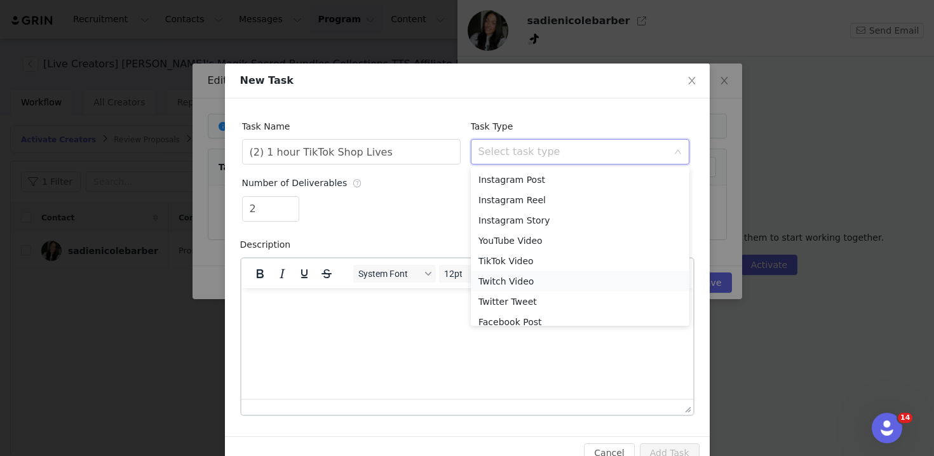
scroll to position [50, 0]
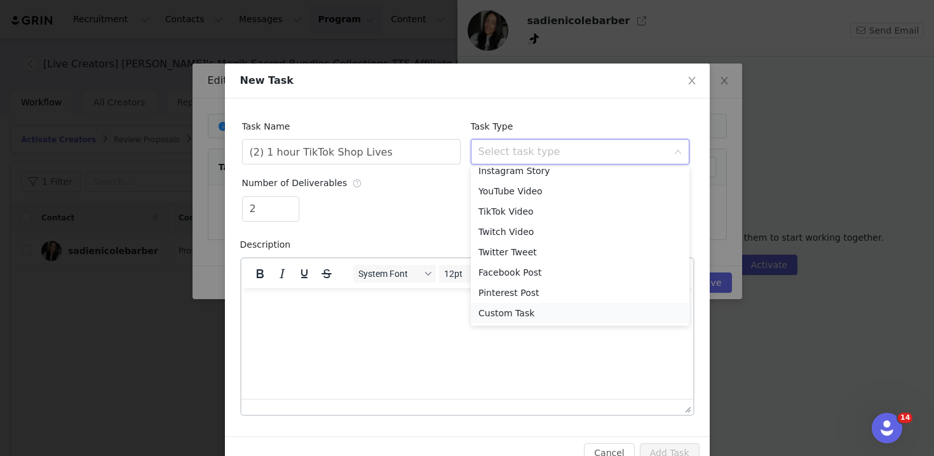
click at [529, 311] on li "Custom Task" at bounding box center [580, 313] width 219 height 20
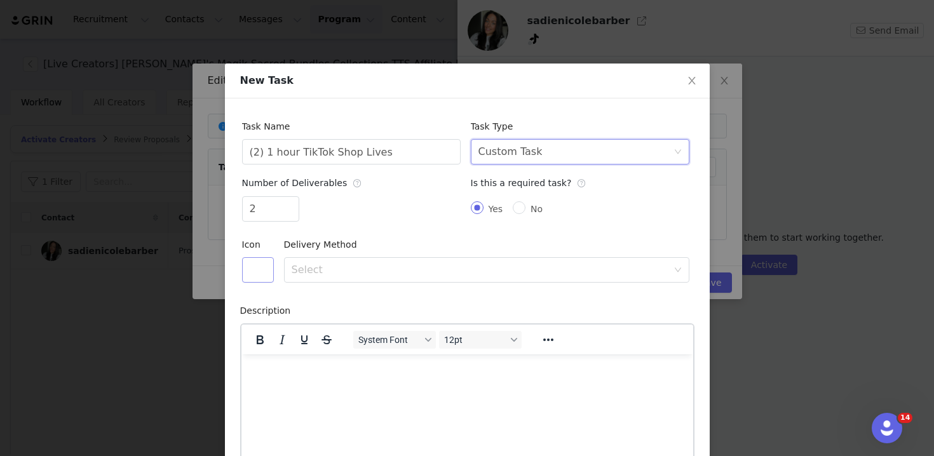
click at [261, 262] on button "button" at bounding box center [258, 269] width 32 height 25
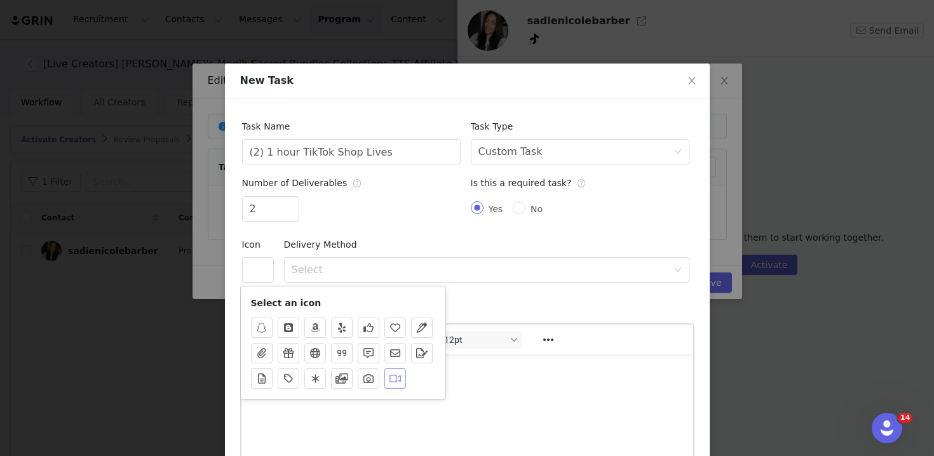
click at [393, 381] on button "button" at bounding box center [396, 379] width 22 height 20
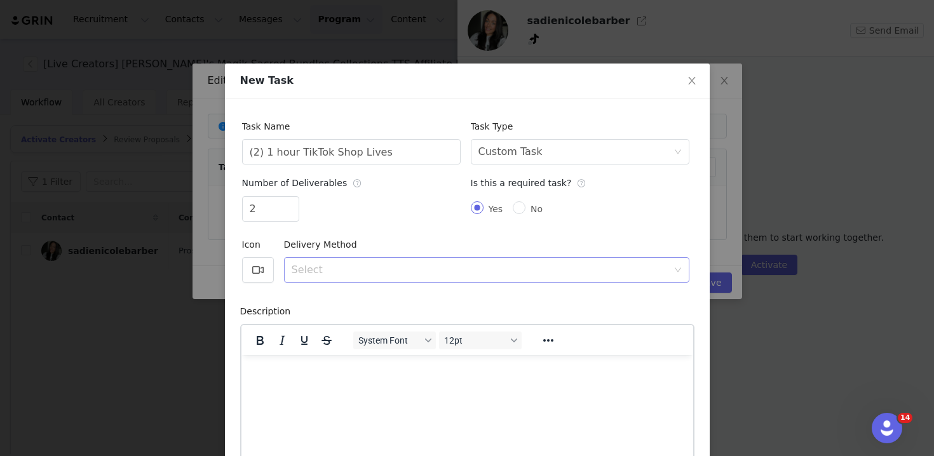
click at [409, 276] on div "Select" at bounding box center [483, 270] width 382 height 24
click at [406, 343] on li "Text" at bounding box center [487, 339] width 406 height 20
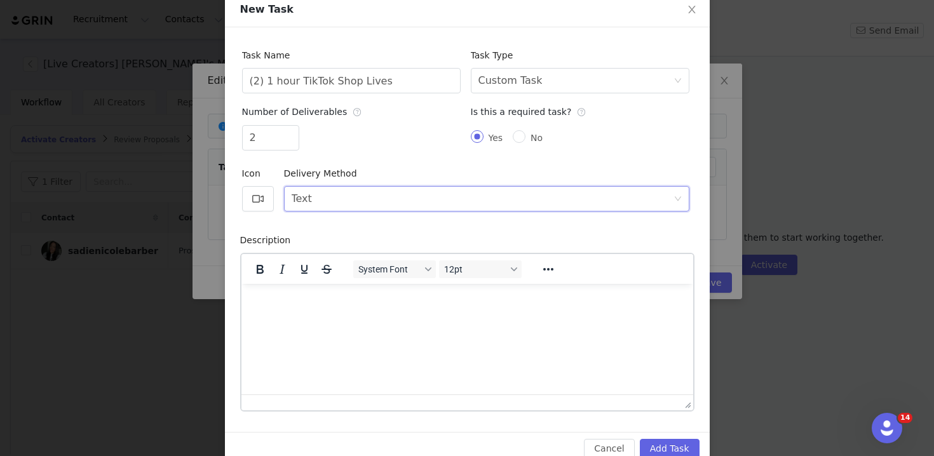
scroll to position [28, 0]
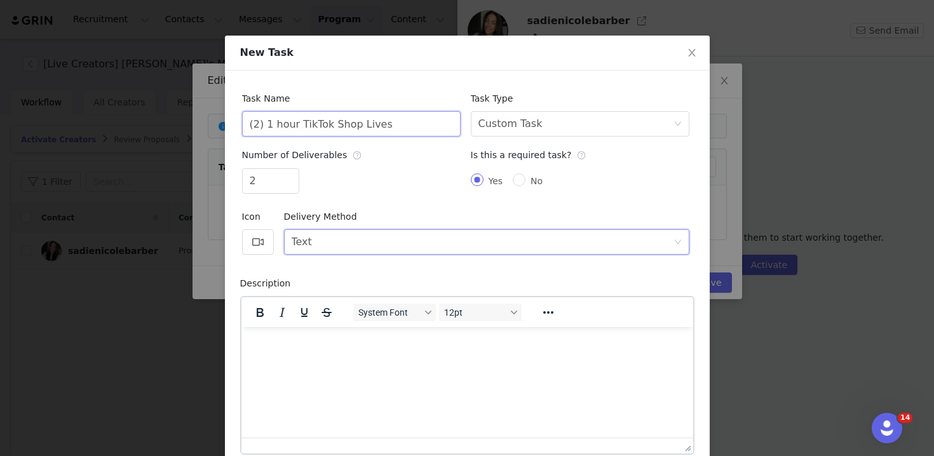
click at [435, 131] on input "(2) 1 hour TikTok Shop Lives" at bounding box center [351, 123] width 219 height 25
type input "(2) 1 hour TikTok Shop Lives - Self Expression"
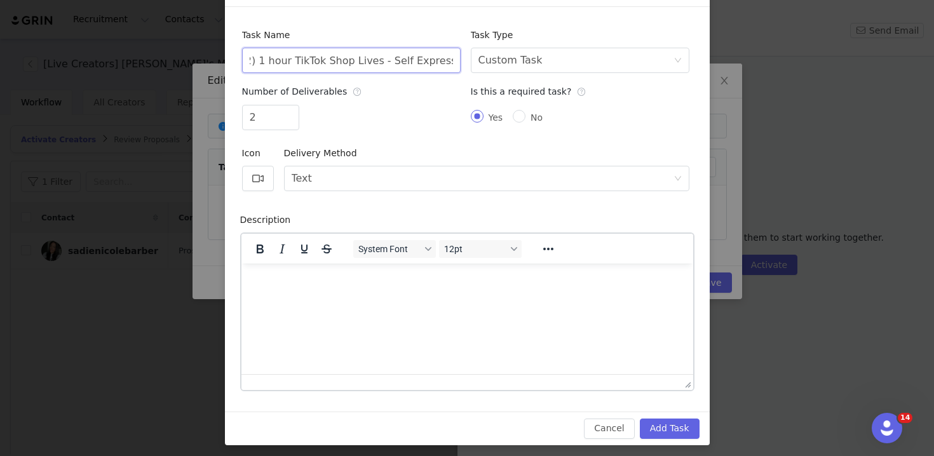
scroll to position [95, 0]
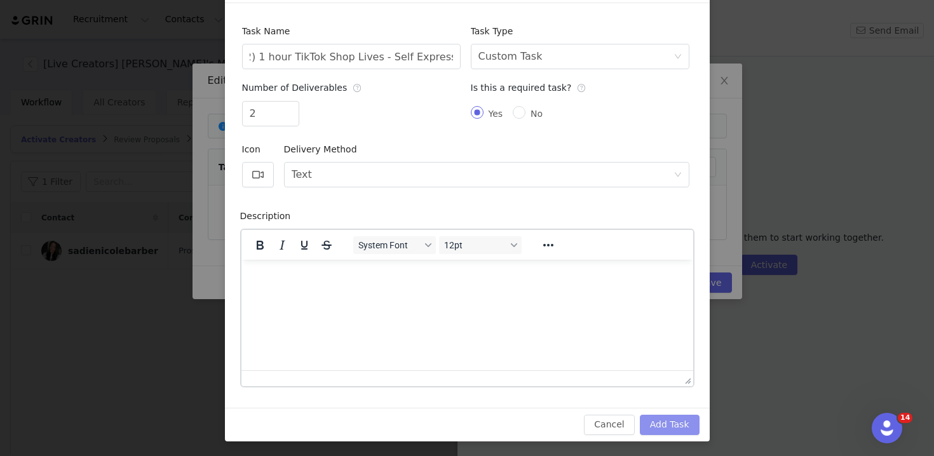
click at [675, 431] on button "Add Task" at bounding box center [670, 425] width 60 height 20
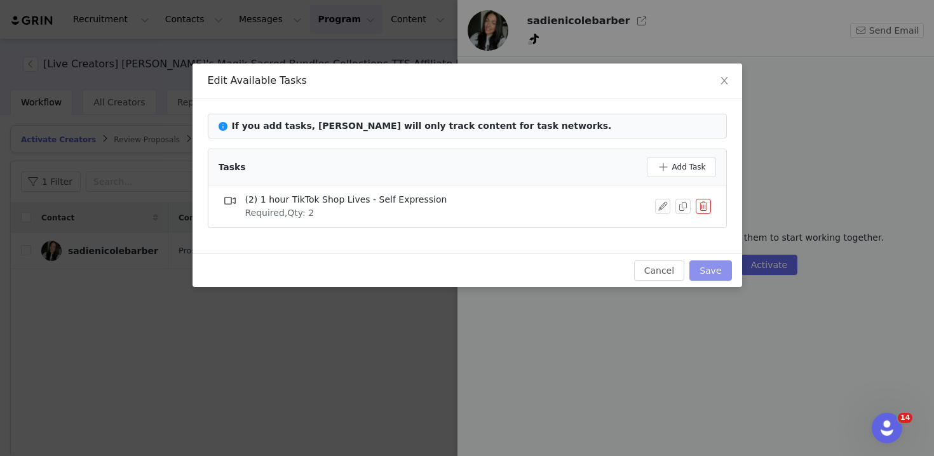
click at [711, 263] on button "Save" at bounding box center [711, 271] width 42 height 20
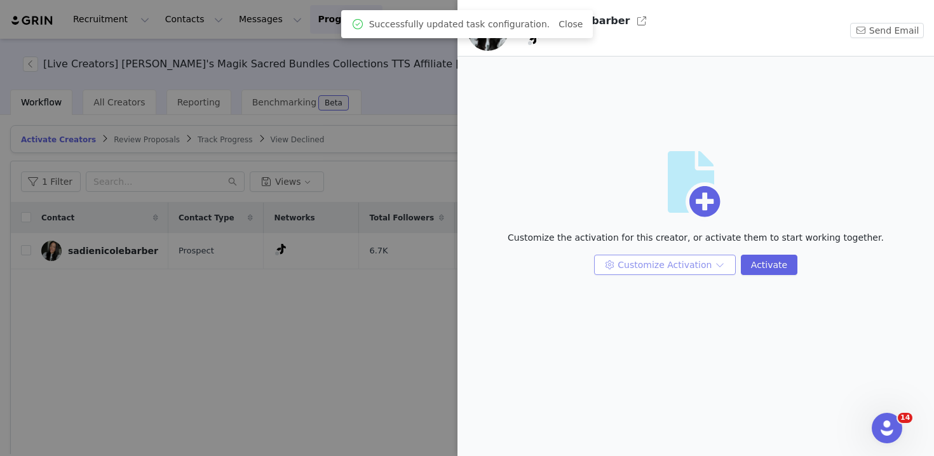
click at [641, 268] on button "Customize Activation" at bounding box center [665, 265] width 142 height 20
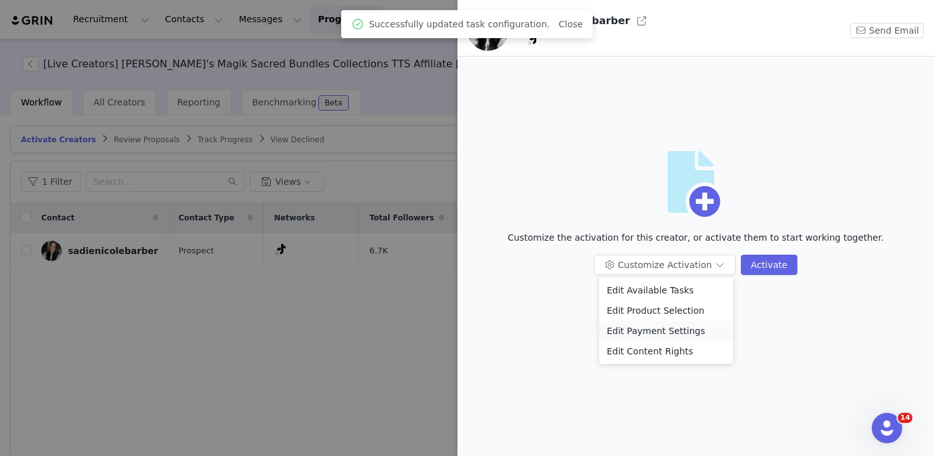
click at [646, 335] on li "Edit Payment Settings" at bounding box center [666, 331] width 134 height 20
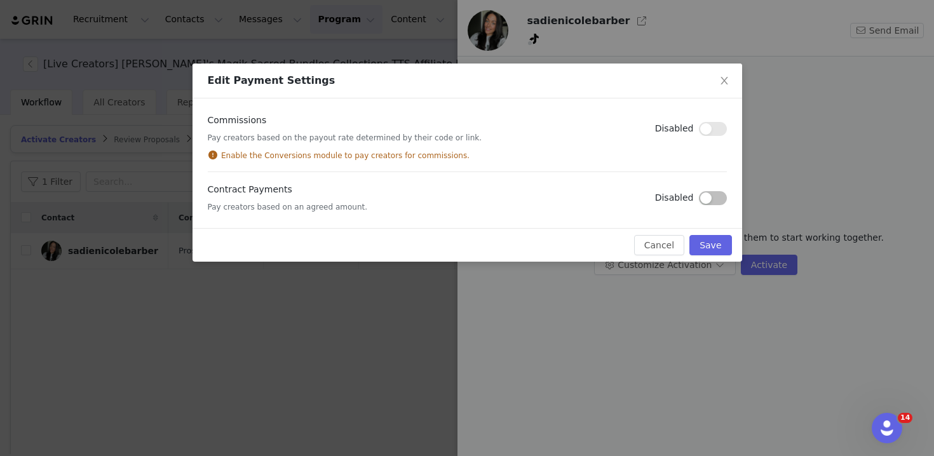
click at [717, 204] on button "button" at bounding box center [713, 198] width 28 height 14
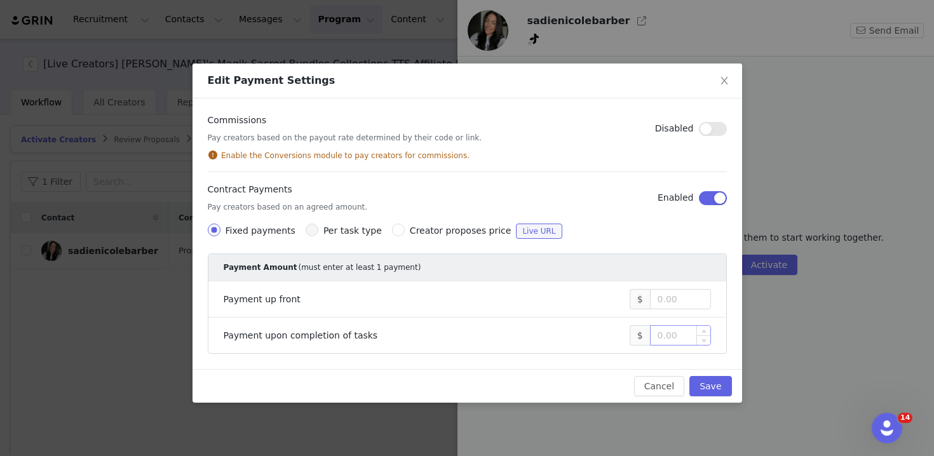
click at [665, 333] on input at bounding box center [681, 335] width 60 height 19
type input "400"
click at [708, 384] on button "Save" at bounding box center [711, 386] width 42 height 20
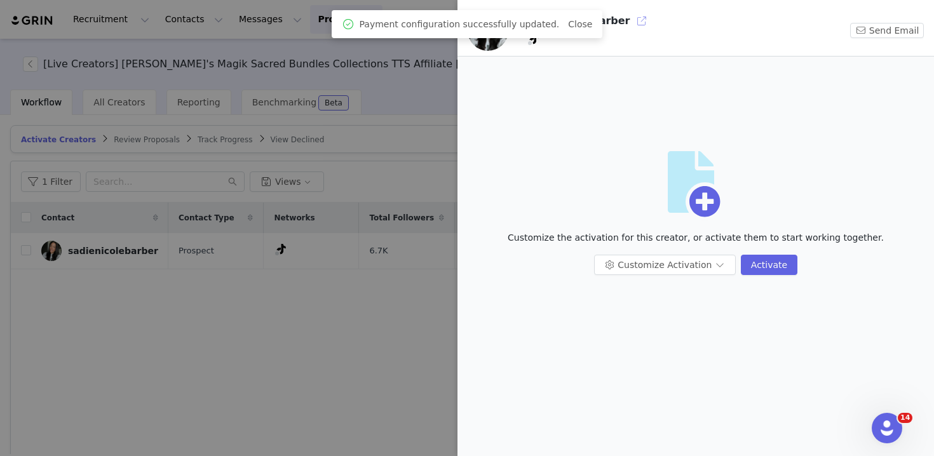
click at [632, 29] on button "button" at bounding box center [642, 21] width 20 height 20
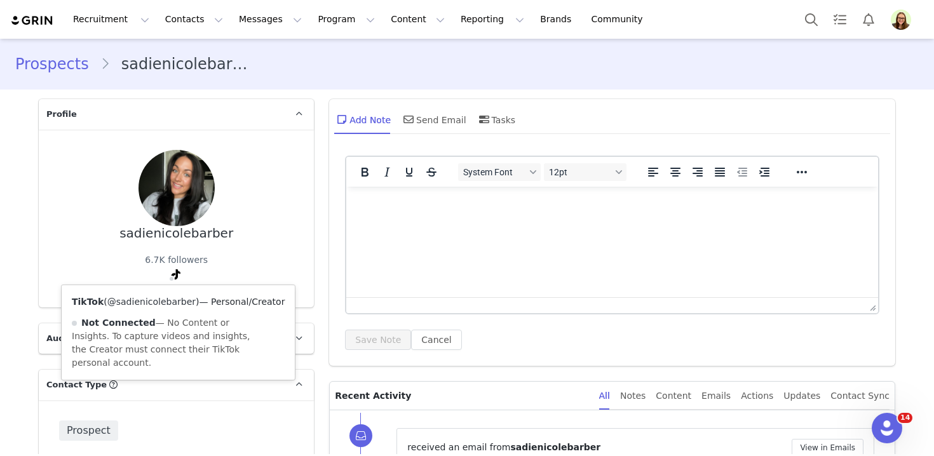
click at [163, 303] on link "@sadienicolebarber" at bounding box center [151, 302] width 88 height 10
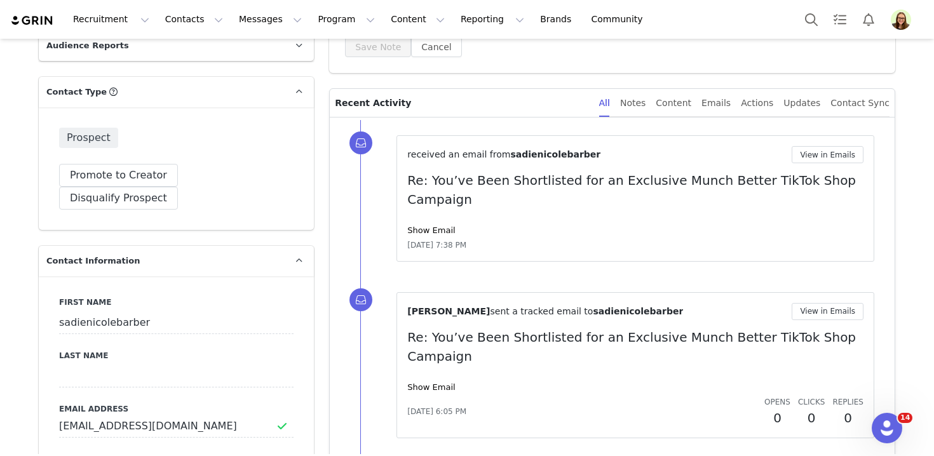
scroll to position [334, 0]
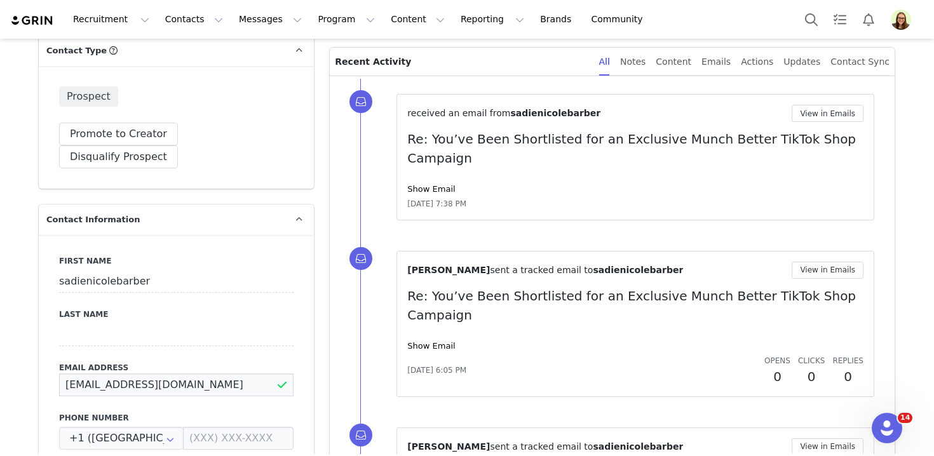
click at [175, 374] on input "[EMAIL_ADDRESS][DOMAIN_NAME]" at bounding box center [176, 385] width 235 height 23
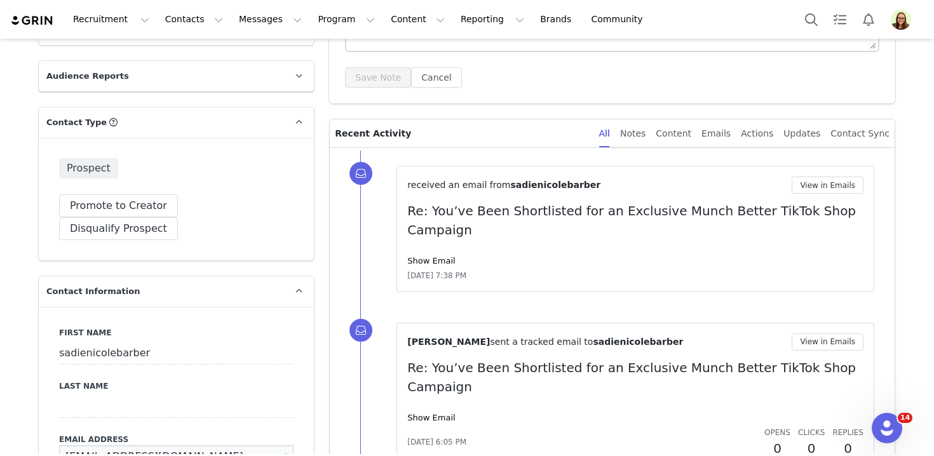
scroll to position [0, 0]
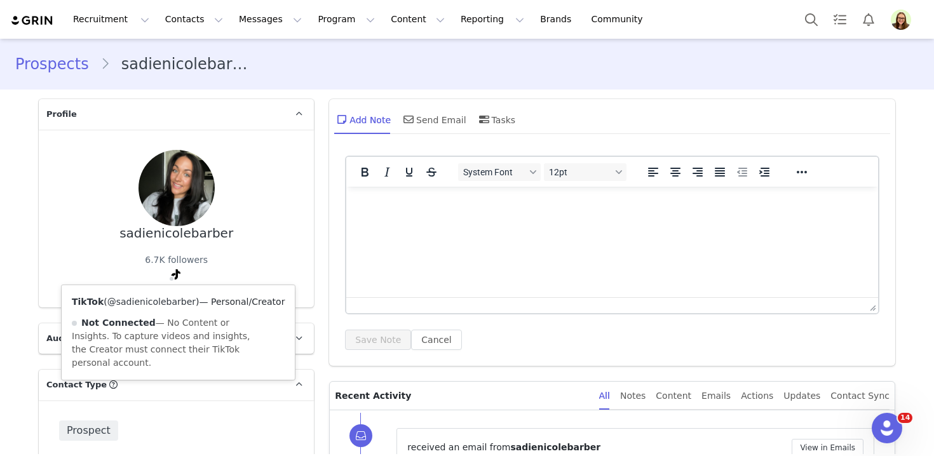
click at [170, 300] on link "@sadienicolebarber" at bounding box center [151, 302] width 88 height 10
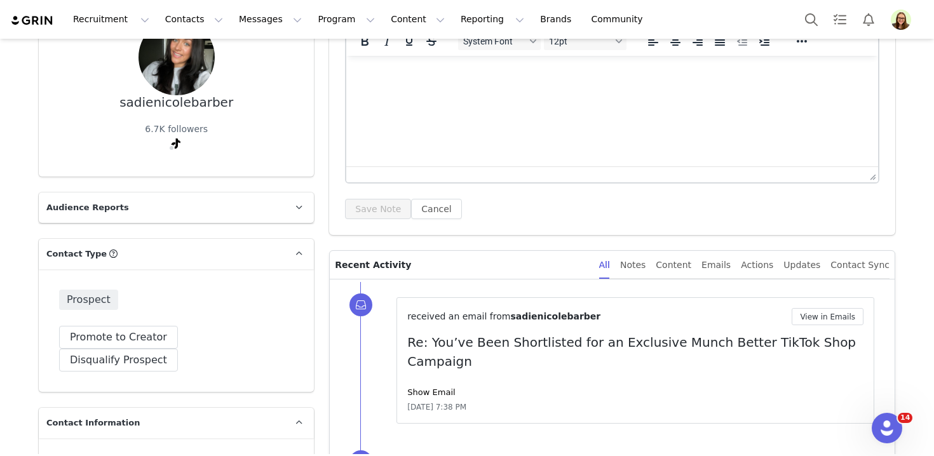
scroll to position [216, 0]
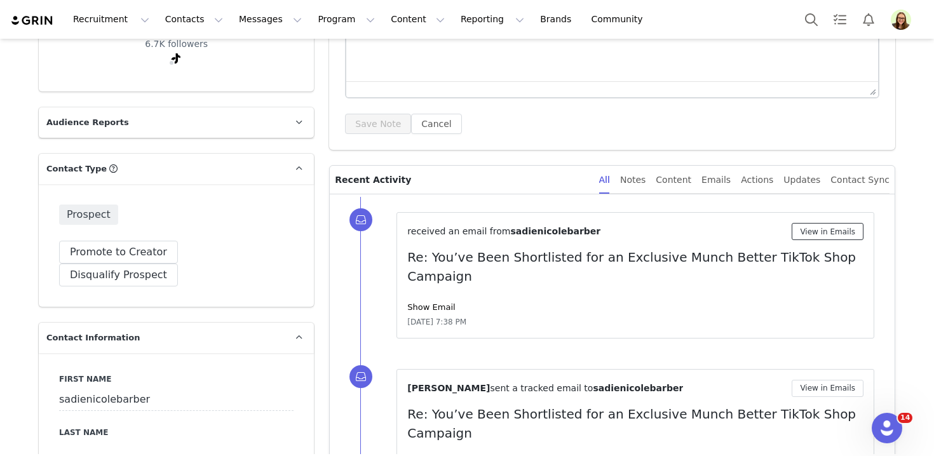
click at [804, 236] on button "View in Emails" at bounding box center [828, 231] width 72 height 17
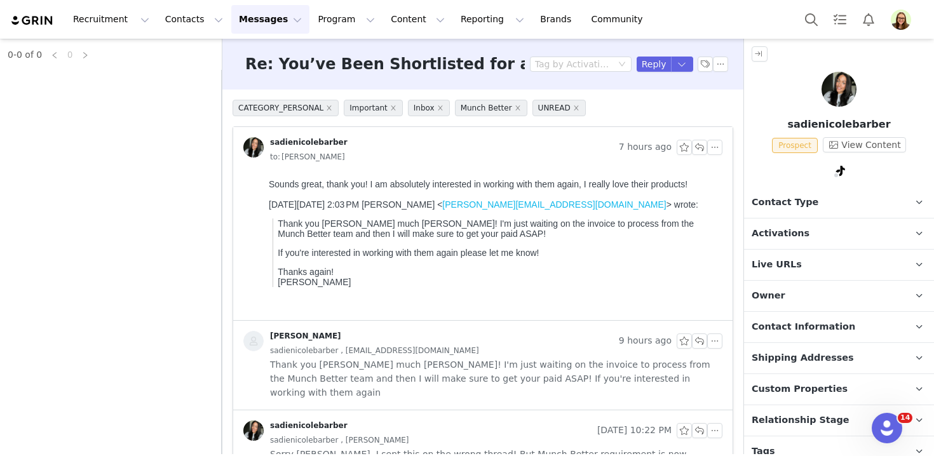
click at [806, 92] on div at bounding box center [839, 92] width 190 height 40
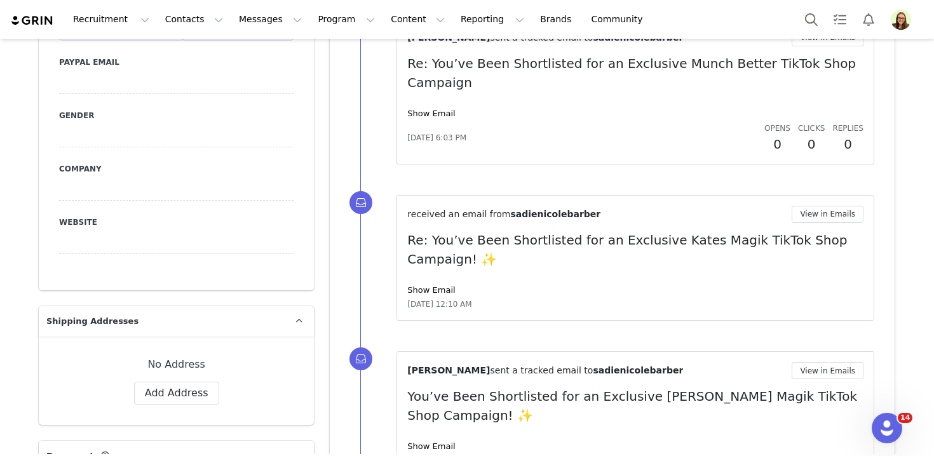
scroll to position [746, 0]
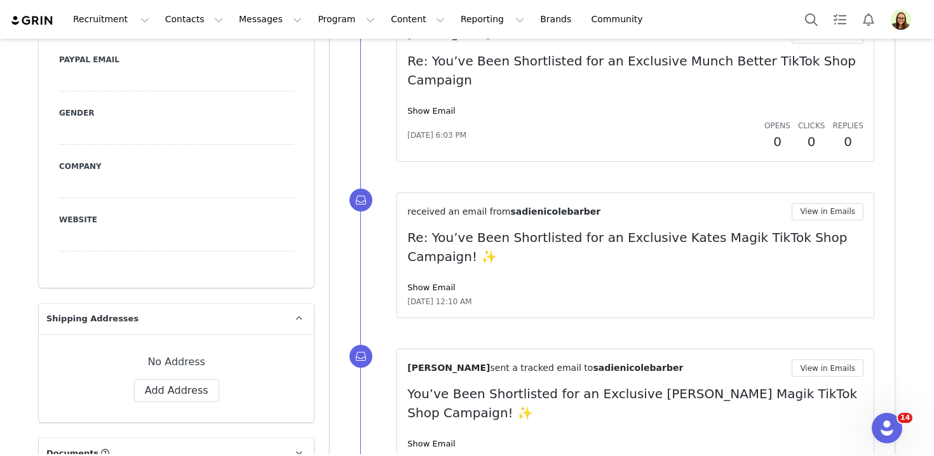
click at [434, 282] on div "Show Email" at bounding box center [635, 288] width 456 height 13
click at [816, 203] on button "View in Emails" at bounding box center [828, 211] width 72 height 17
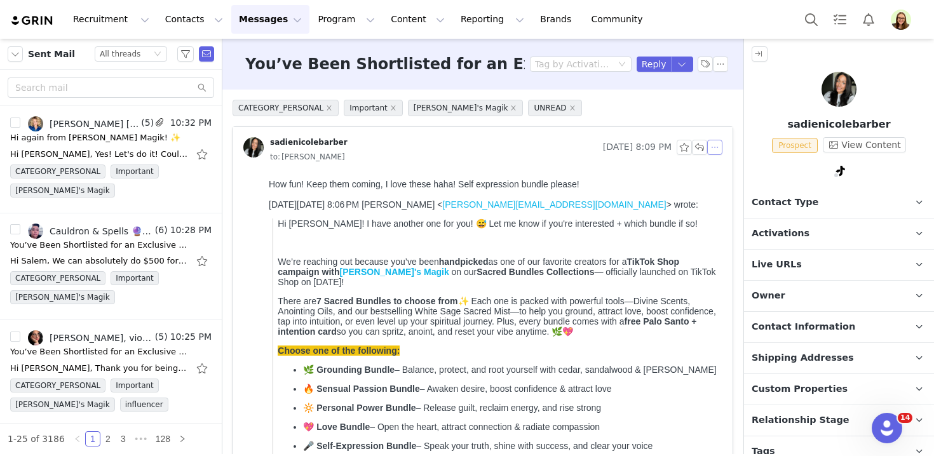
click at [717, 144] on button "button" at bounding box center [715, 147] width 15 height 15
click at [825, 248] on div "Activations [Live Creators] [PERSON_NAME]'s Magik Sacred Bundles Collections TT…" at bounding box center [839, 234] width 190 height 31
click at [824, 245] on p "Activations" at bounding box center [824, 234] width 160 height 31
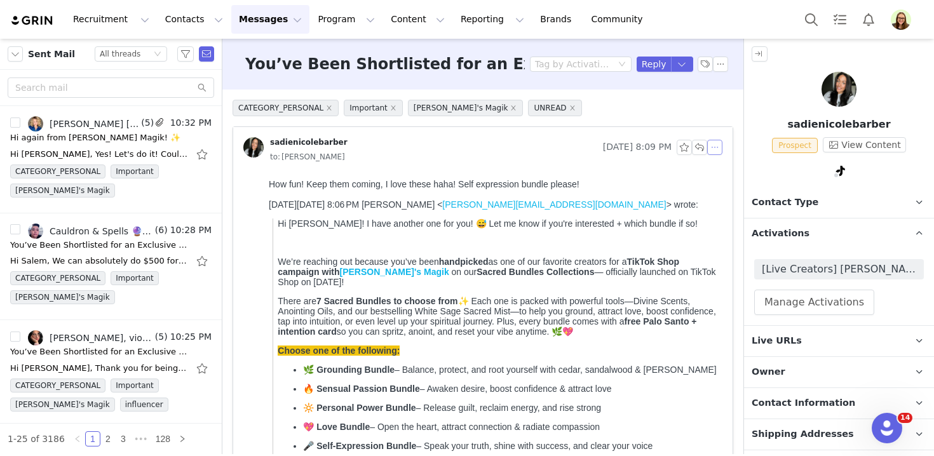
click at [719, 148] on button "button" at bounding box center [715, 147] width 15 height 15
click at [726, 169] on li "Reply All" at bounding box center [735, 170] width 54 height 20
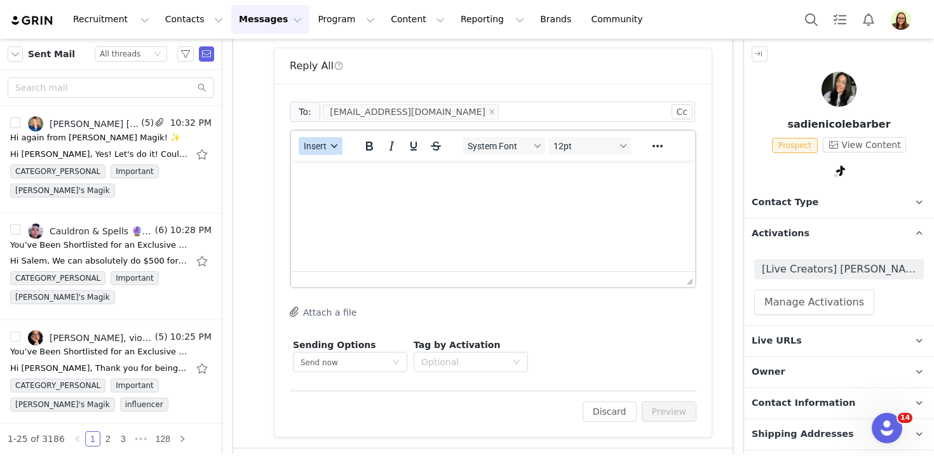
scroll to position [912, 0]
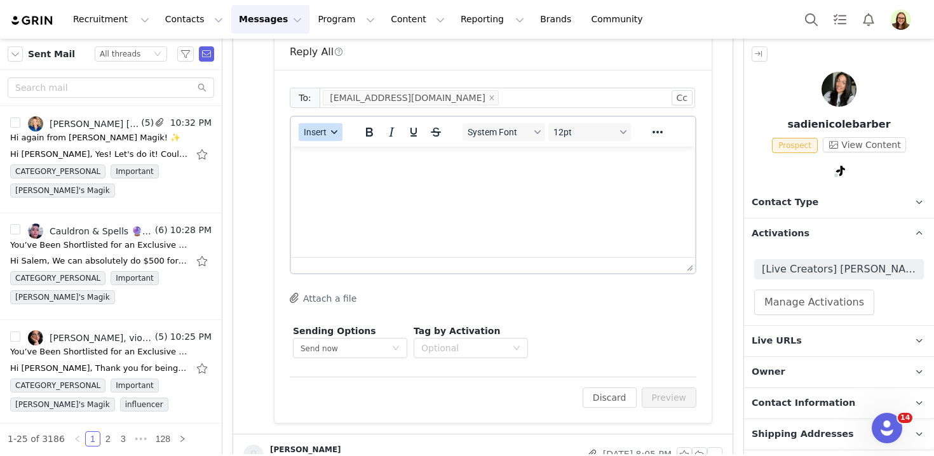
click at [311, 129] on span "Insert" at bounding box center [315, 132] width 23 height 10
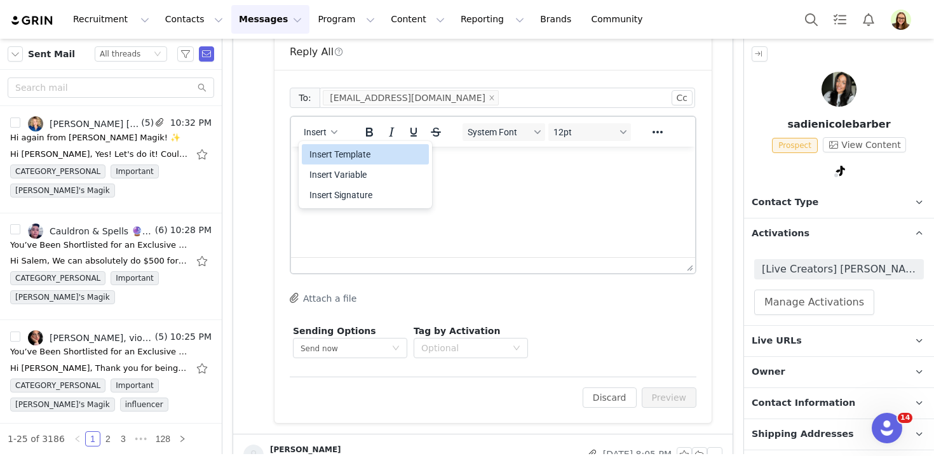
click at [321, 153] on div "Insert Template" at bounding box center [367, 154] width 114 height 15
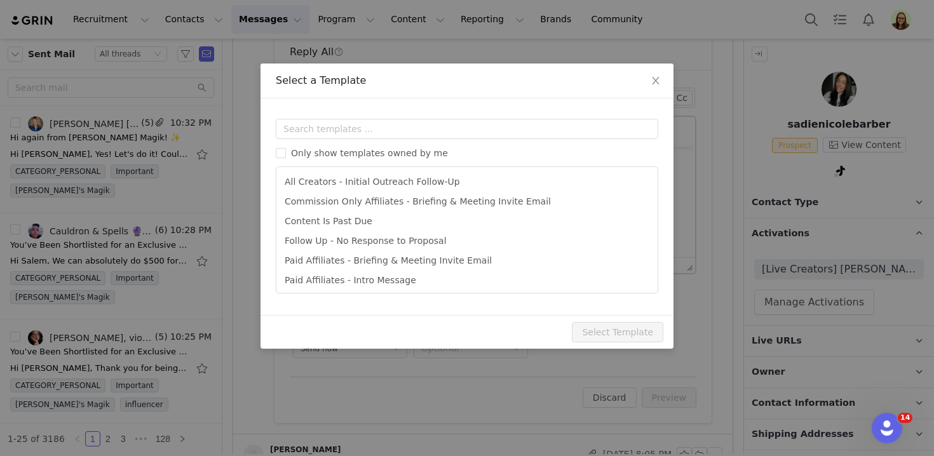
scroll to position [0, 0]
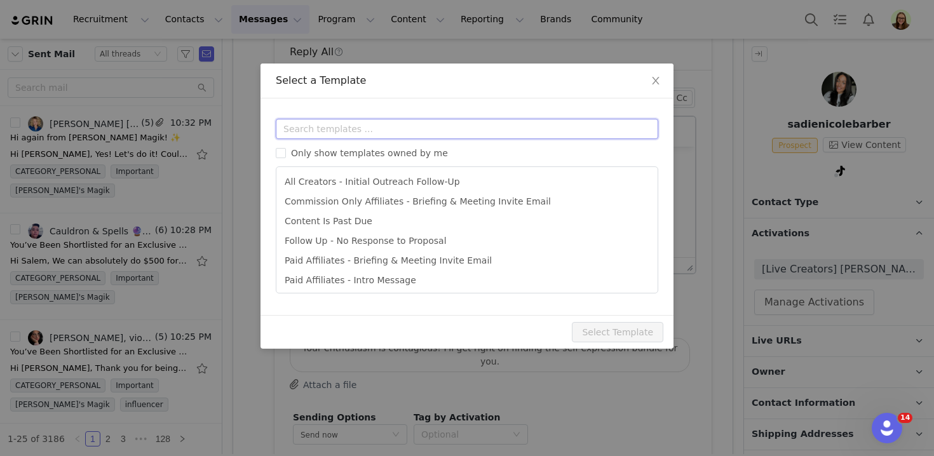
click at [393, 125] on input "text" at bounding box center [467, 129] width 383 height 20
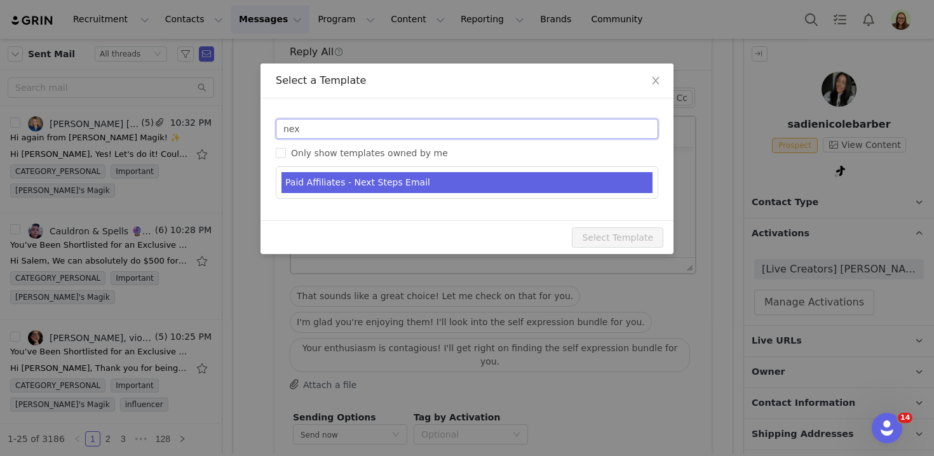
type input "nex"
click at [404, 175] on li "Paid Affiliates - Next Steps Email" at bounding box center [467, 182] width 371 height 21
type input "Kate's Magik - Next Steps & Campaign Brief"
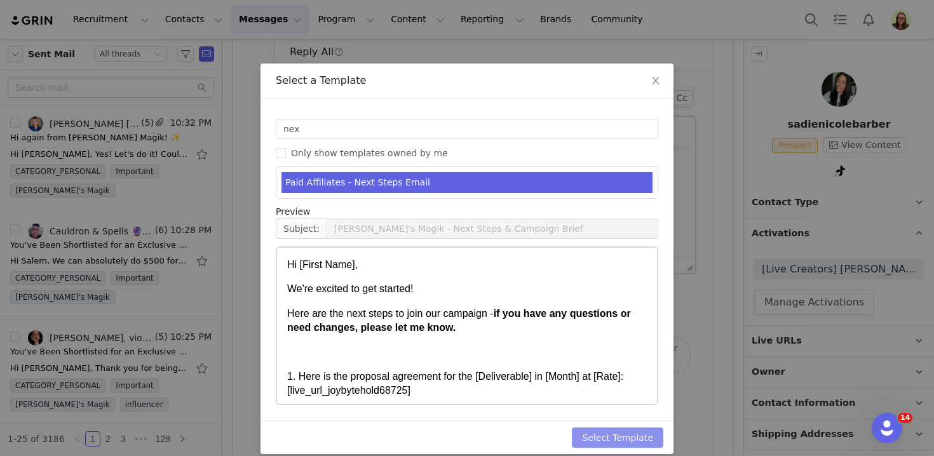
click at [620, 436] on button "Select Template" at bounding box center [618, 438] width 92 height 20
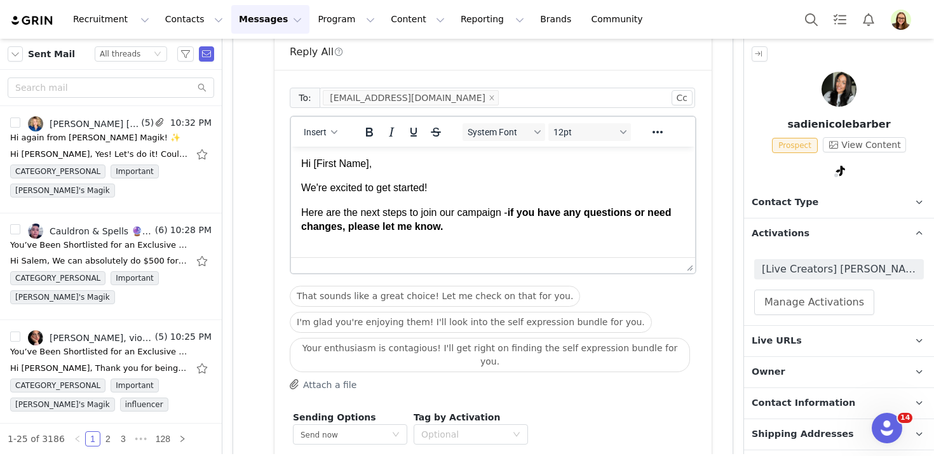
click at [438, 238] on body "Hi [First Name], We're excited to get started! Here are the next steps to join …" at bounding box center [493, 369] width 384 height 425
click at [334, 162] on span "First Name" at bounding box center [339, 163] width 56 height 13
click at [305, 189] on p "We're excited to get started!" at bounding box center [493, 188] width 384 height 14
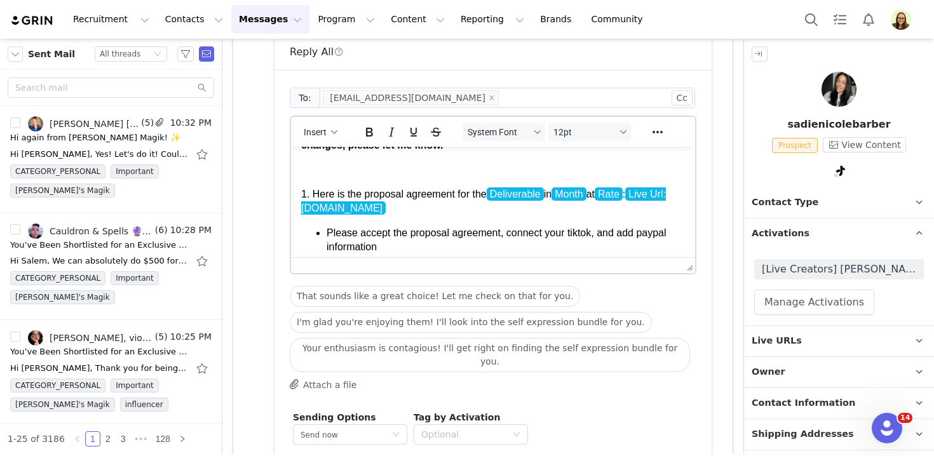
scroll to position [99, 0]
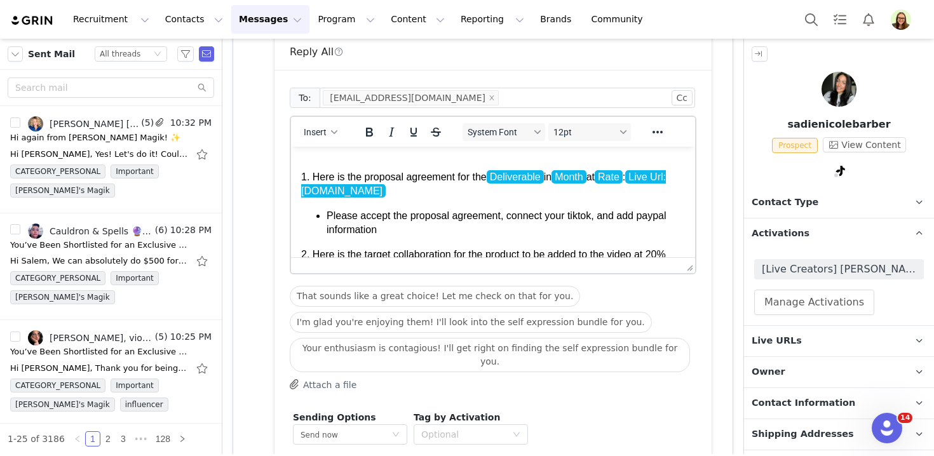
click at [505, 181] on span "Deliverable" at bounding box center [515, 176] width 57 height 13
click at [601, 180] on span "Month" at bounding box center [589, 176] width 34 height 13
click at [642, 181] on span "Rate" at bounding box center [636, 176] width 28 height 13
click at [636, 179] on span "Rate" at bounding box center [636, 176] width 28 height 13
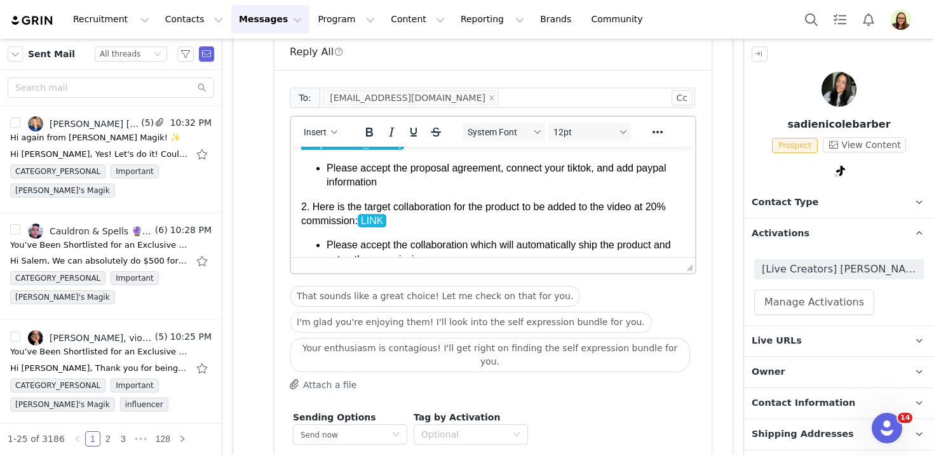
scroll to position [160, 0]
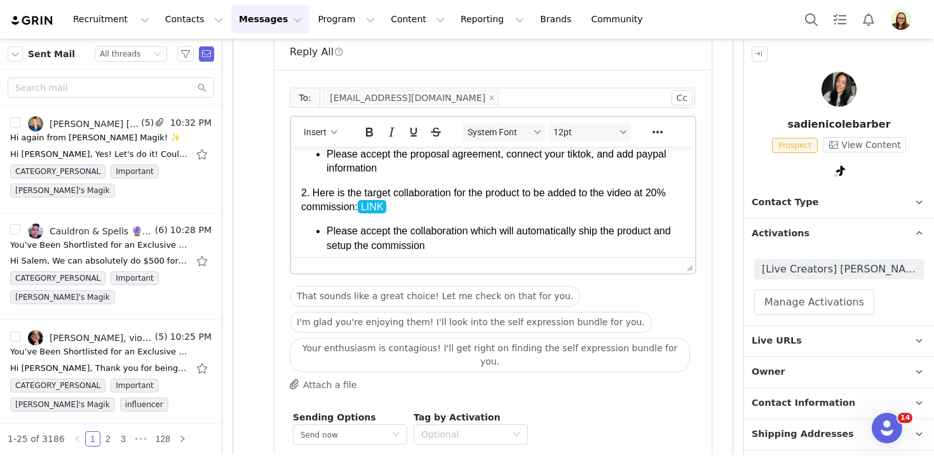
click at [586, 208] on p "2. Here is the target collaboration for the product to be added to the video at…" at bounding box center [493, 200] width 384 height 29
click at [437, 202] on p "2. Here is the target collaboration for the product to be added to the video at…" at bounding box center [493, 200] width 384 height 29
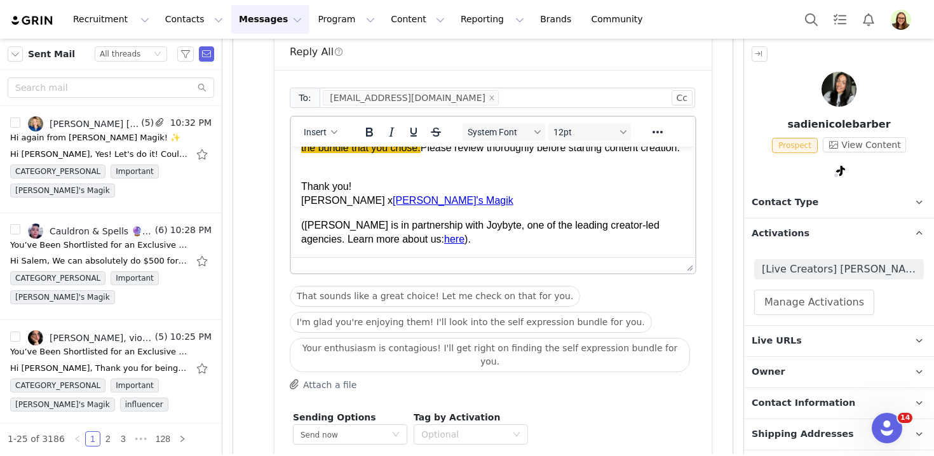
scroll to position [336, 0]
click at [434, 170] on p "3. I've attached our brief for this campaign (also linked HERE ) - this talks s…" at bounding box center [493, 141] width 384 height 57
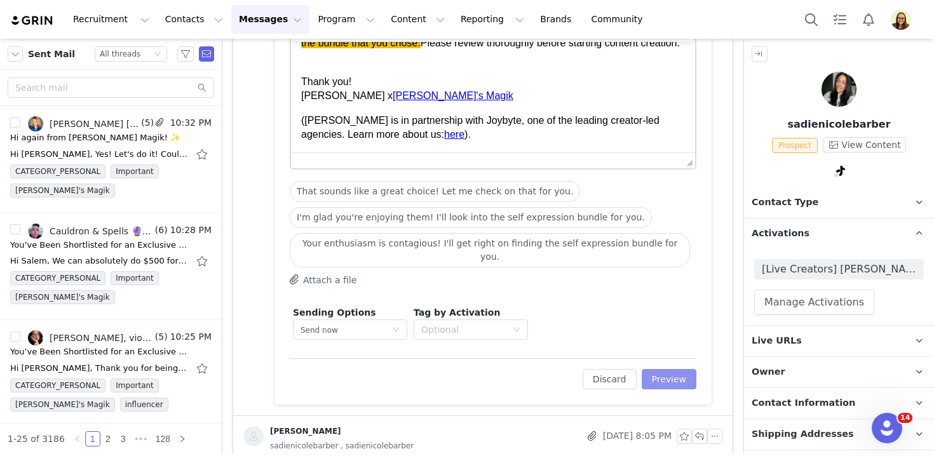
click at [654, 369] on button "Preview" at bounding box center [669, 379] width 55 height 20
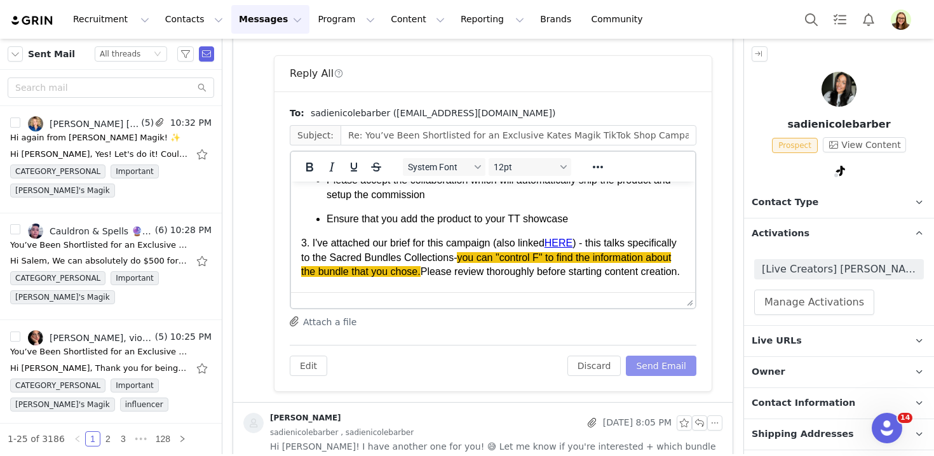
scroll to position [0, 0]
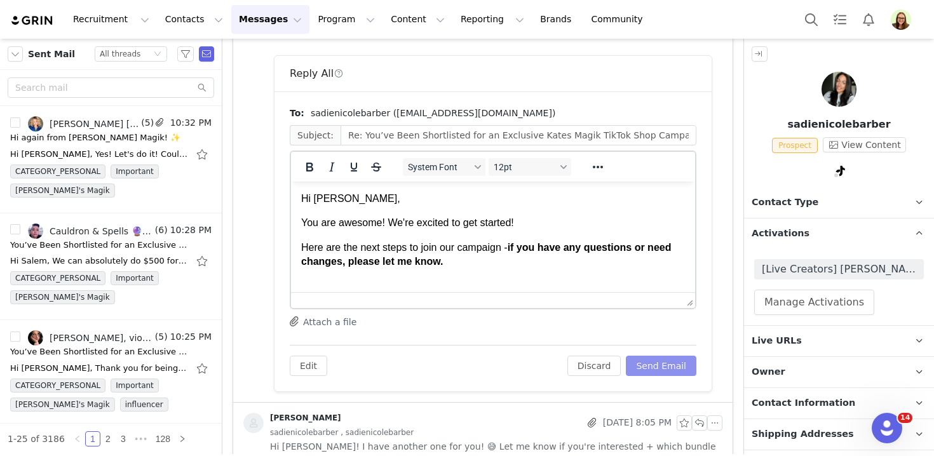
click at [652, 366] on button "Send Email" at bounding box center [661, 366] width 71 height 20
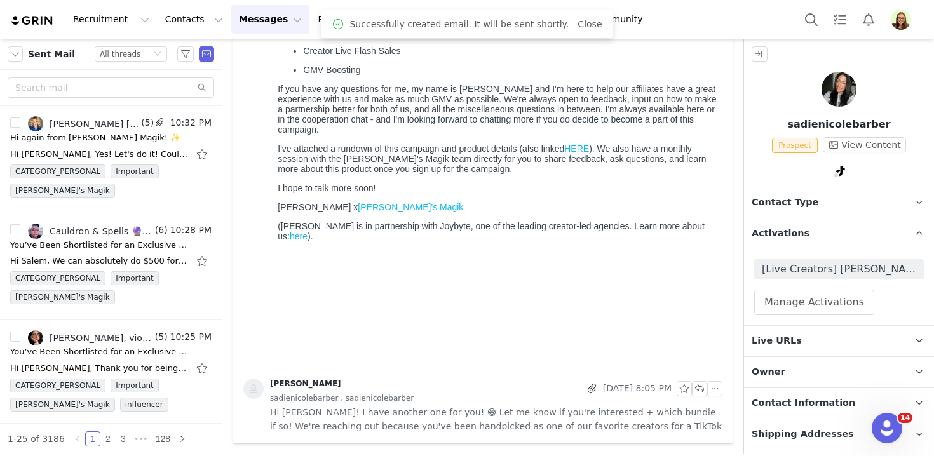
scroll to position [558, 0]
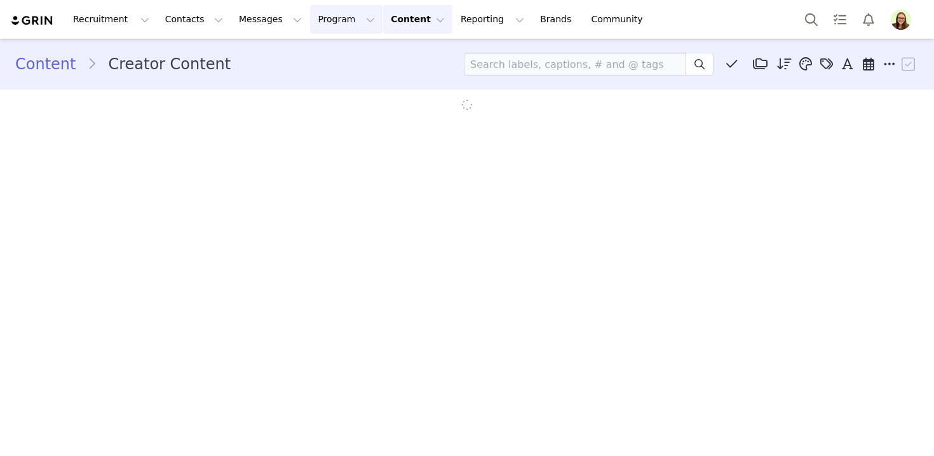
click at [310, 25] on button "Program Program" at bounding box center [346, 19] width 72 height 29
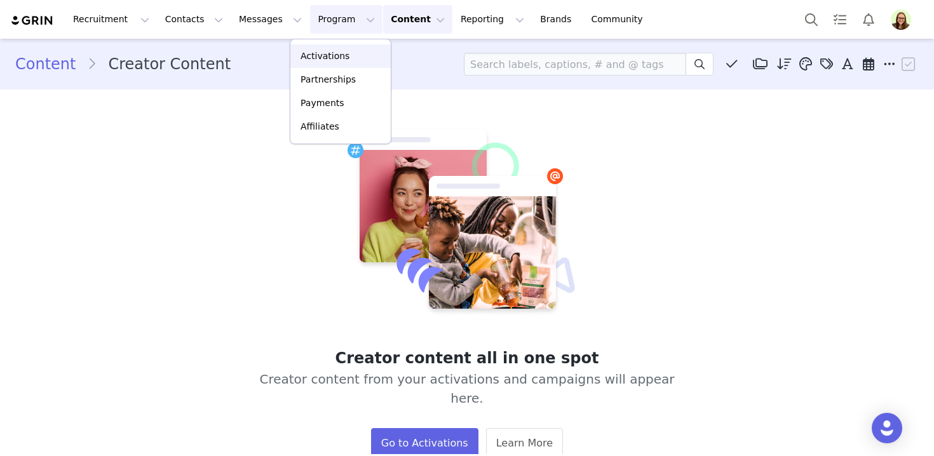
click at [314, 54] on p "Activations" at bounding box center [325, 56] width 49 height 13
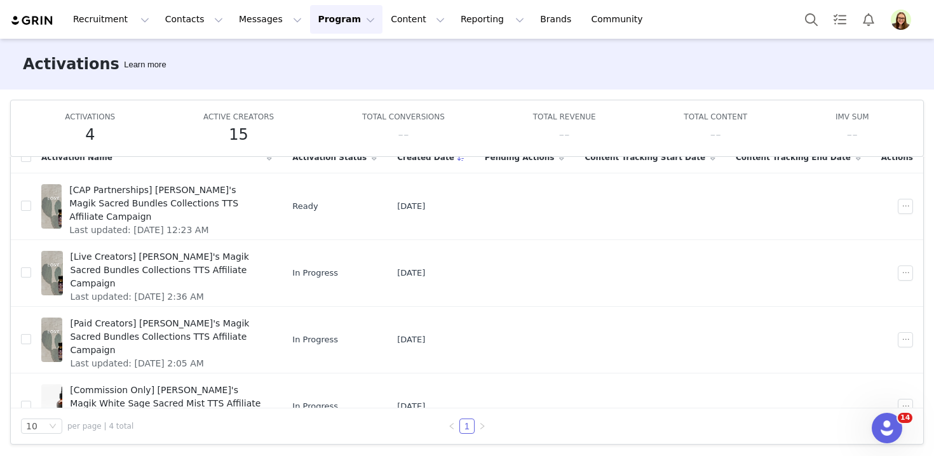
scroll to position [32, 0]
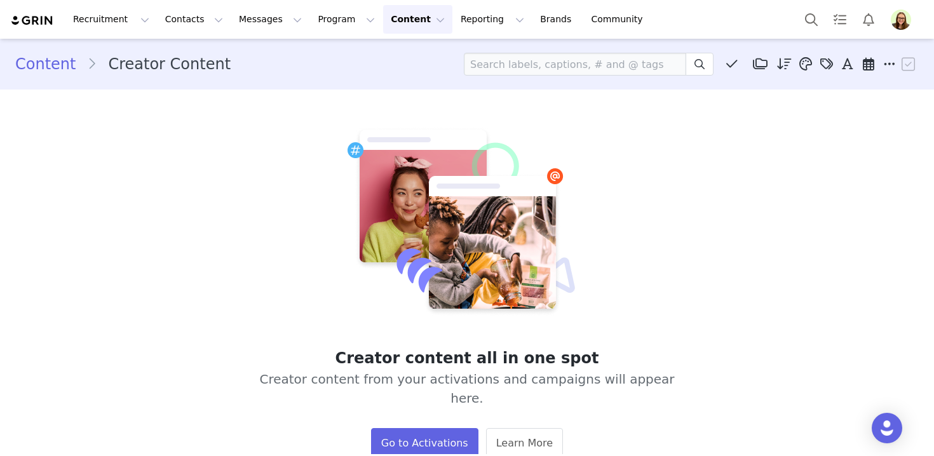
click at [896, 22] on img "Profile" at bounding box center [901, 20] width 20 height 20
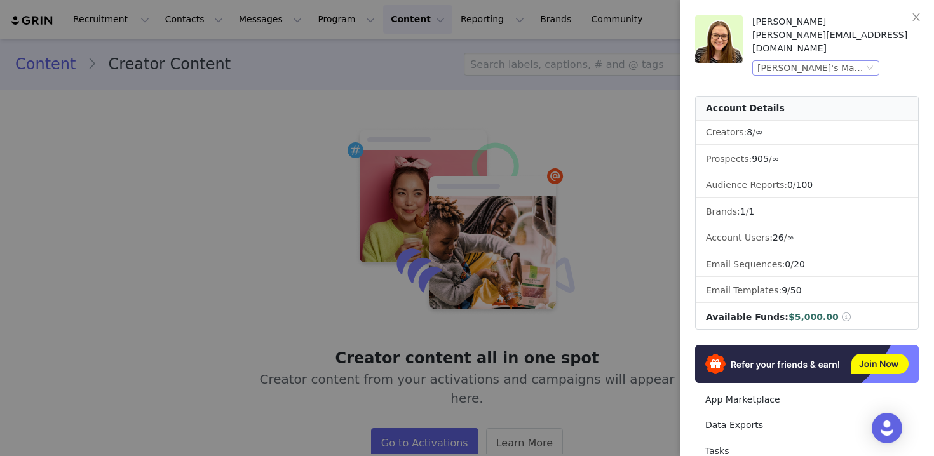
click at [835, 61] on div "[PERSON_NAME]'s Magik (Joybyte)" at bounding box center [811, 68] width 106 height 14
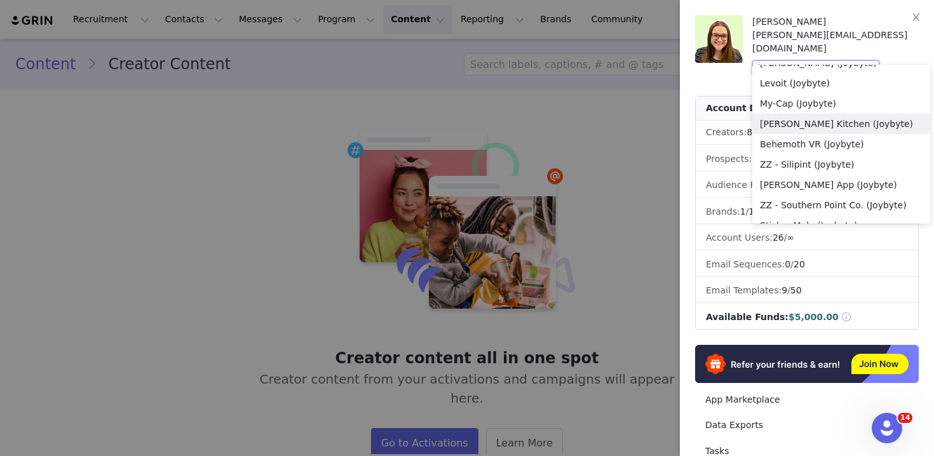
scroll to position [905, 0]
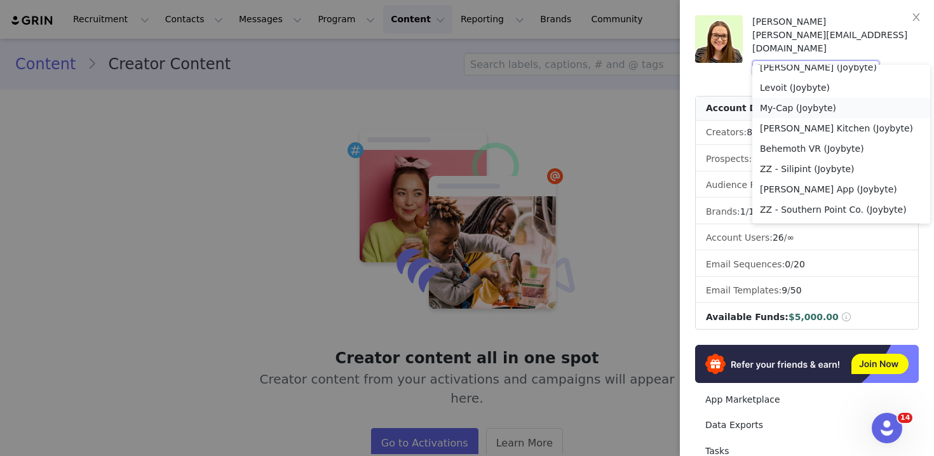
click at [810, 111] on li "My-Cap (Joybyte)" at bounding box center [842, 108] width 178 height 20
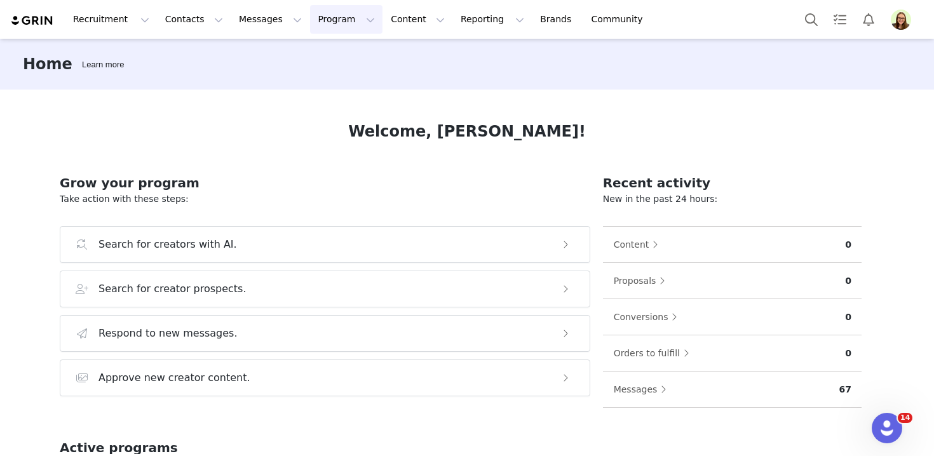
click at [310, 26] on button "Program Program" at bounding box center [346, 19] width 72 height 29
click at [320, 53] on p "Activations" at bounding box center [325, 56] width 49 height 13
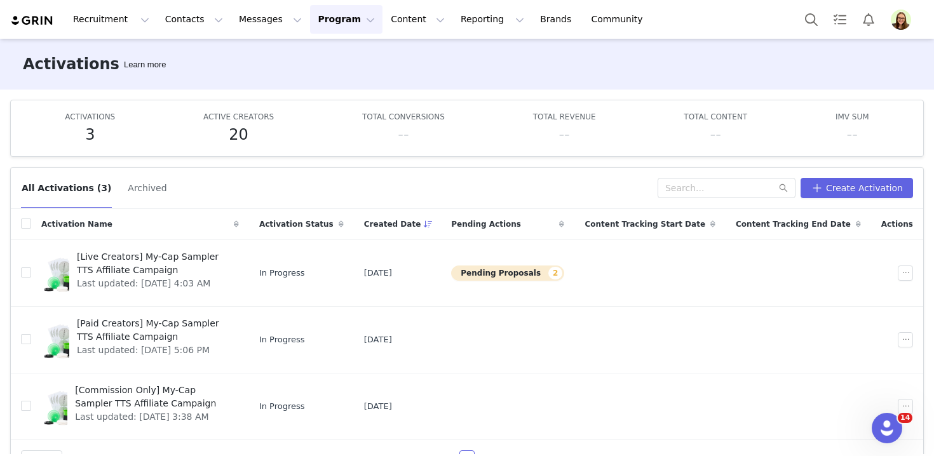
scroll to position [32, 0]
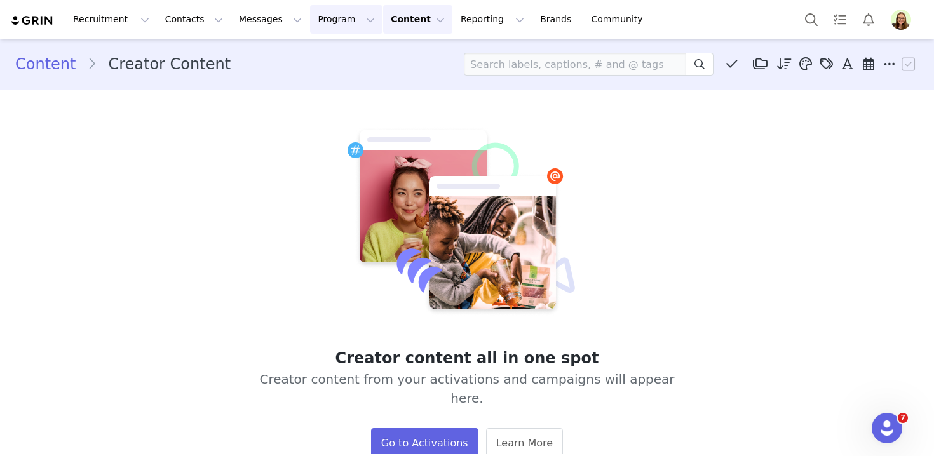
click at [310, 17] on button "Program Program" at bounding box center [346, 19] width 72 height 29
click at [320, 49] on link "Activations" at bounding box center [341, 56] width 100 height 24
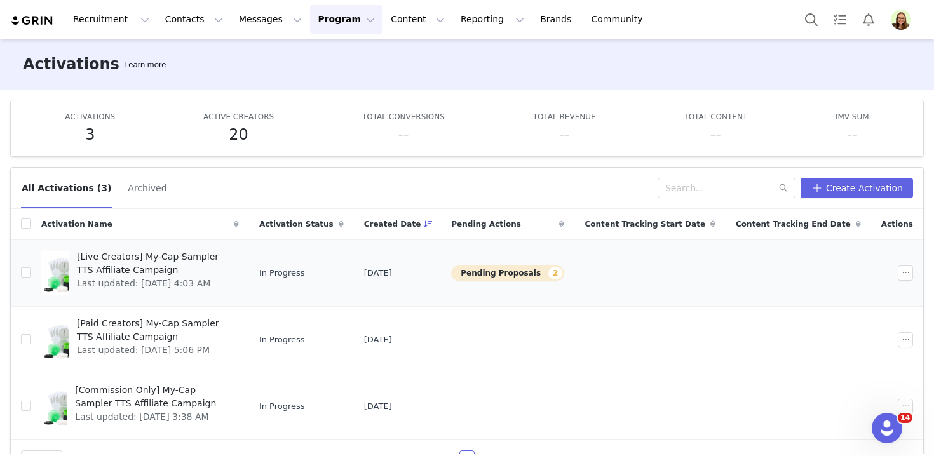
click at [113, 257] on span "[Live Creators] My-Cap Sampler TTS Affiliate Campaign" at bounding box center [154, 263] width 154 height 27
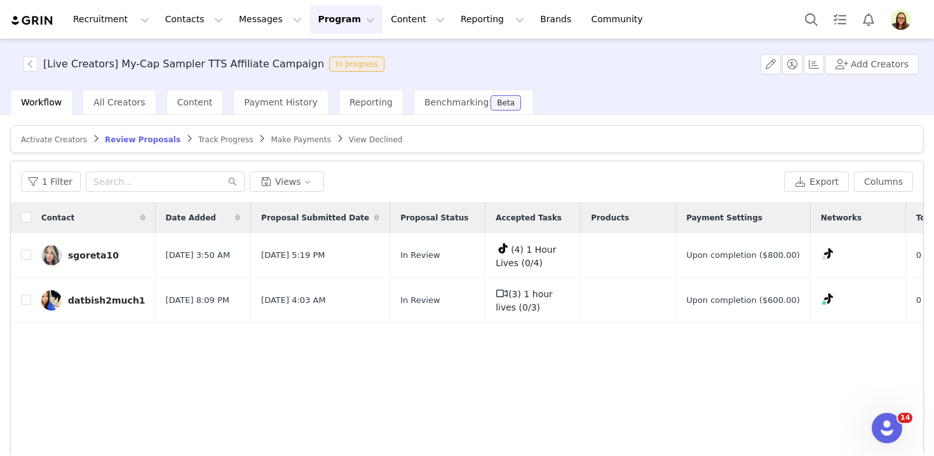
click at [208, 143] on span "Track Progress" at bounding box center [225, 139] width 55 height 9
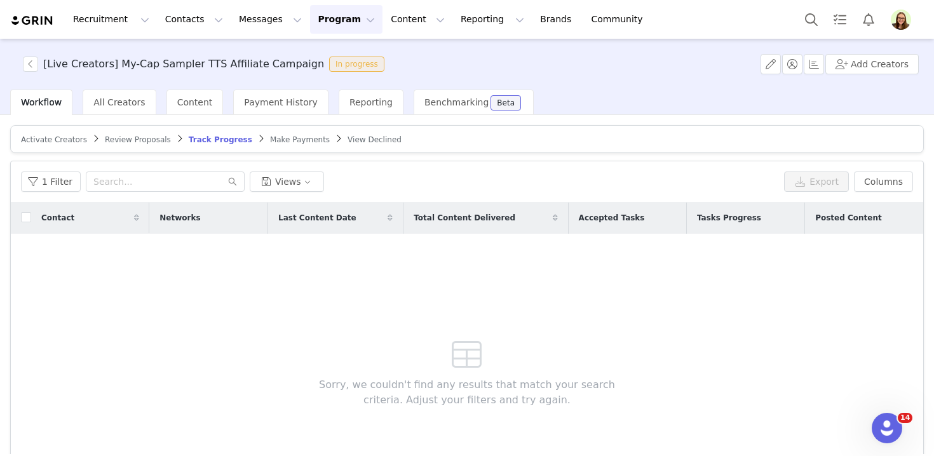
click at [157, 140] on span "Review Proposals" at bounding box center [138, 139] width 66 height 9
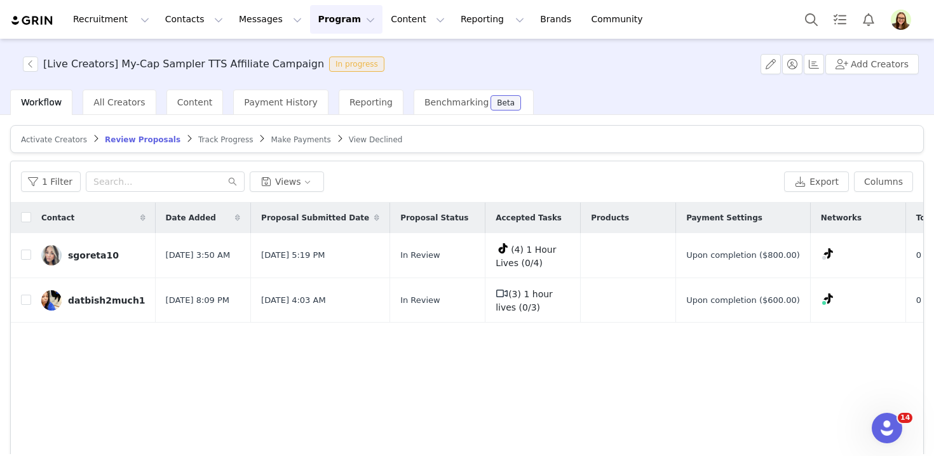
click at [95, 260] on div "sgoreta10" at bounding box center [93, 255] width 51 height 10
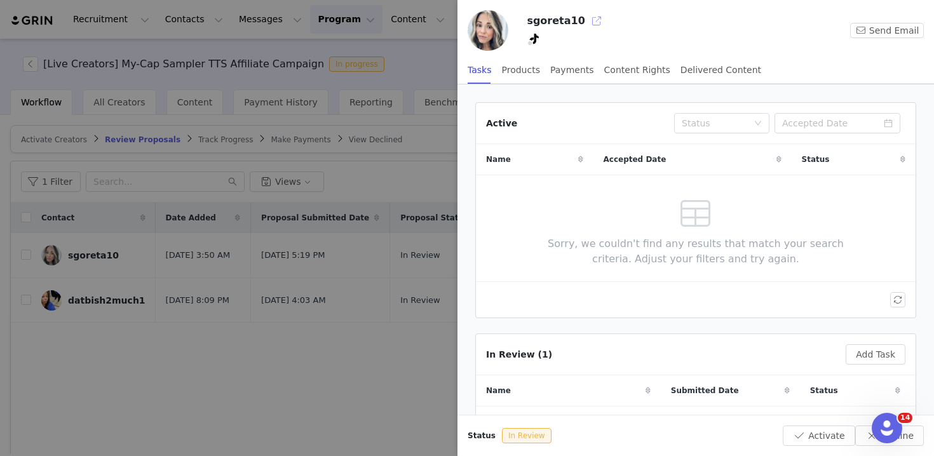
click at [587, 24] on button "button" at bounding box center [597, 21] width 20 height 20
click at [156, 279] on div at bounding box center [467, 228] width 934 height 456
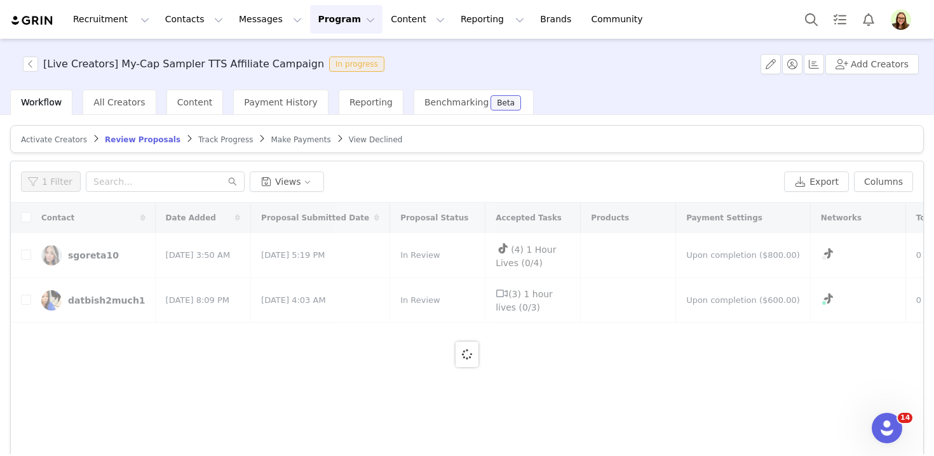
click at [109, 301] on div "datbish2much1" at bounding box center [107, 301] width 78 height 10
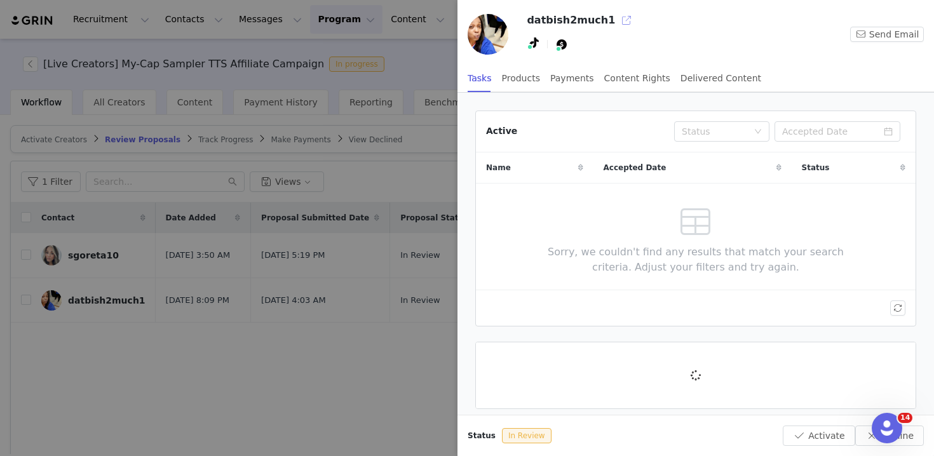
click at [617, 20] on button "button" at bounding box center [627, 20] width 20 height 20
click at [297, 116] on div at bounding box center [467, 228] width 934 height 456
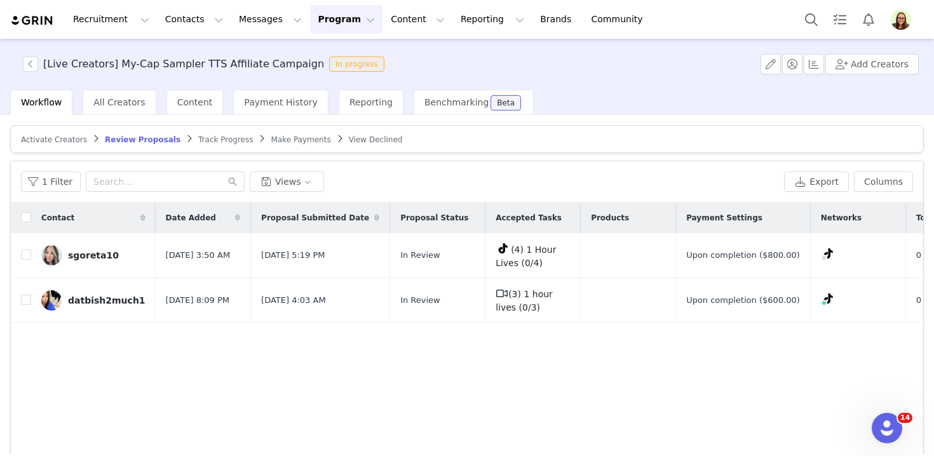
click at [331, 29] on button "Program Program" at bounding box center [346, 19] width 72 height 29
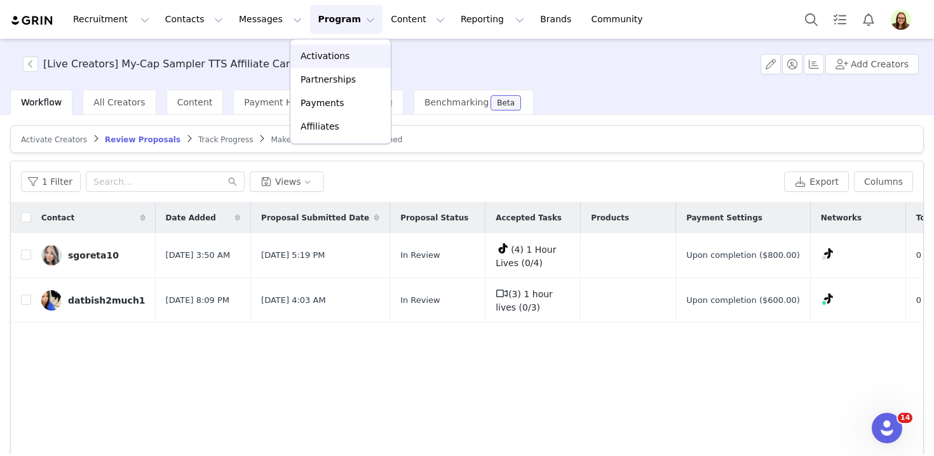
click at [331, 51] on p "Activations" at bounding box center [325, 56] width 49 height 13
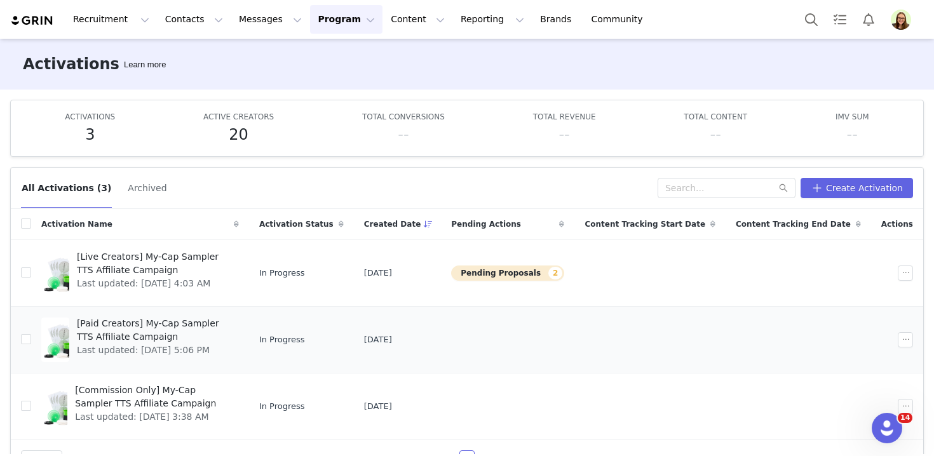
click at [123, 324] on span "[Paid Creators] My-Cap Sampler TTS Affiliate Campaign" at bounding box center [154, 330] width 154 height 27
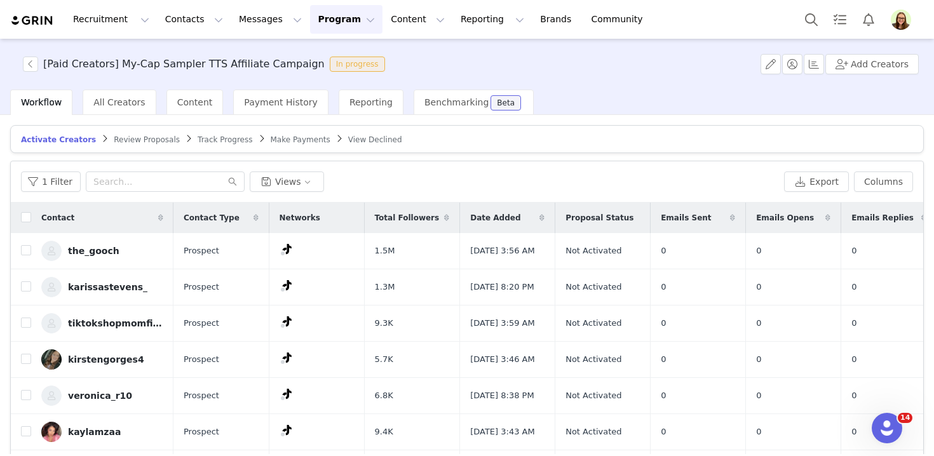
click at [226, 140] on span "Track Progress" at bounding box center [225, 139] width 55 height 9
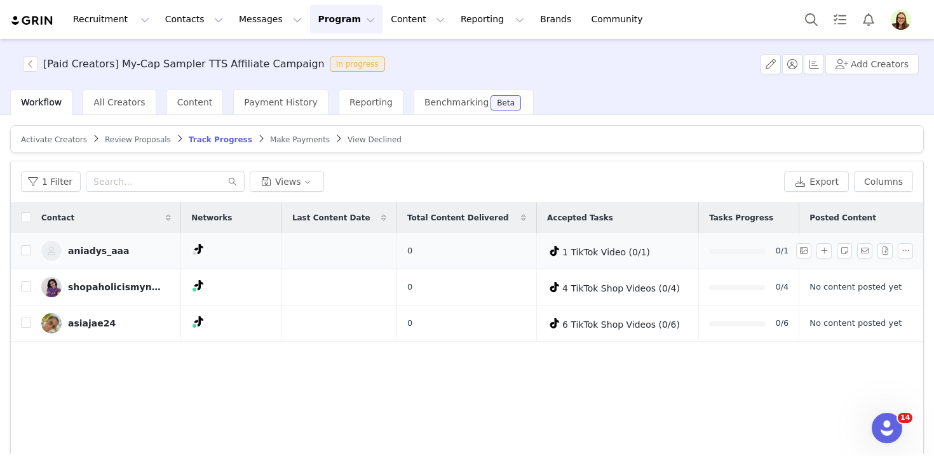
click at [109, 247] on div "aniadys_aaa" at bounding box center [98, 251] width 61 height 10
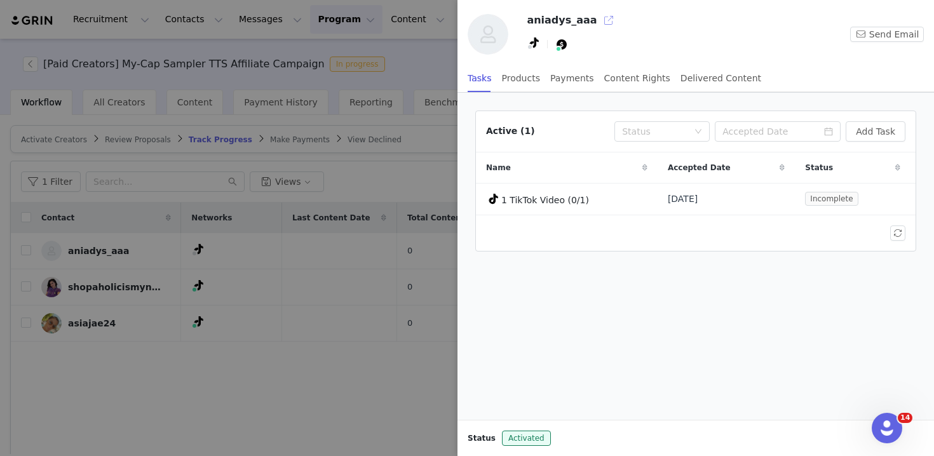
click at [599, 25] on button "button" at bounding box center [609, 20] width 20 height 20
click at [256, 139] on div at bounding box center [467, 228] width 934 height 456
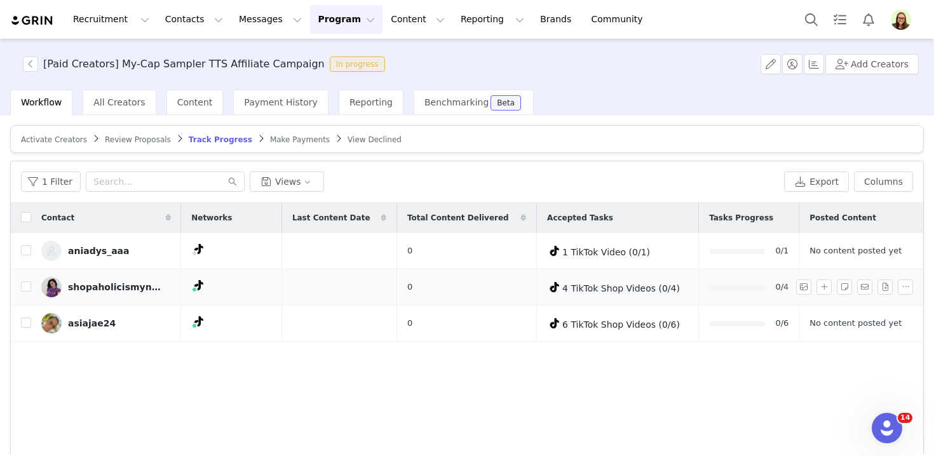
click at [130, 289] on div "shopaholicismyname" at bounding box center [115, 287] width 95 height 10
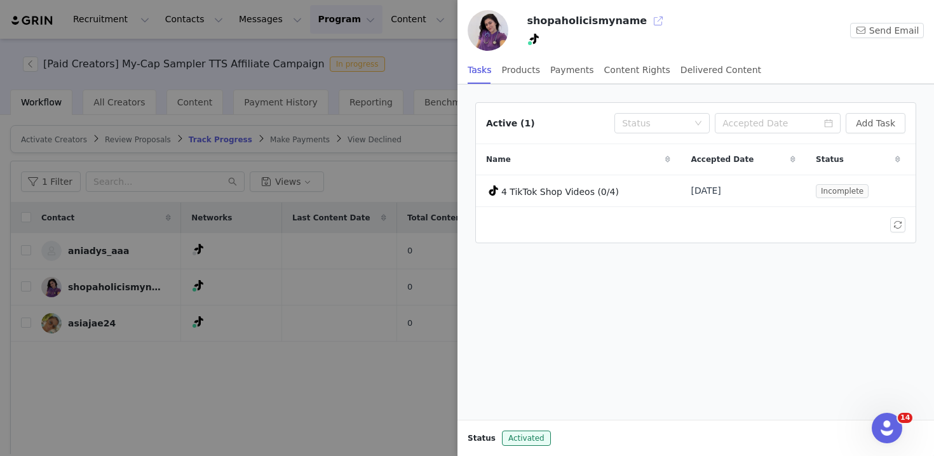
click at [649, 22] on button "button" at bounding box center [658, 21] width 20 height 20
click at [176, 220] on div at bounding box center [467, 228] width 934 height 456
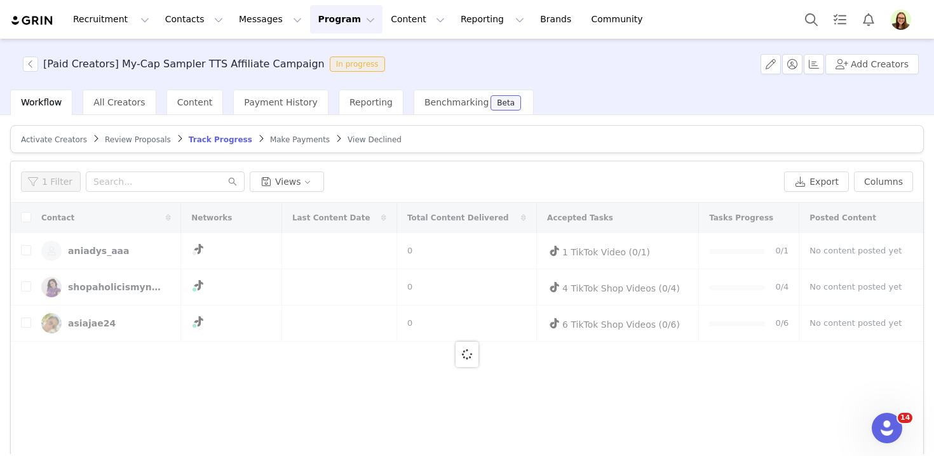
click at [88, 322] on div at bounding box center [467, 354] width 913 height 303
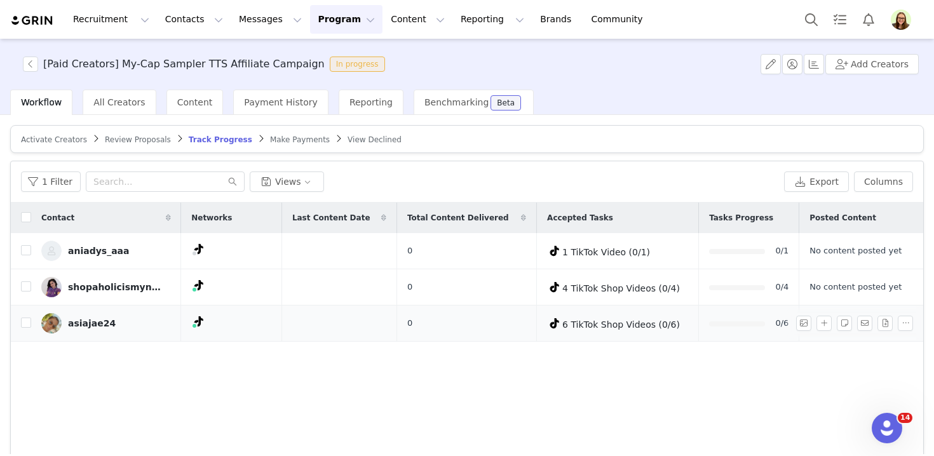
click at [92, 324] on div "asiajae24" at bounding box center [92, 323] width 48 height 10
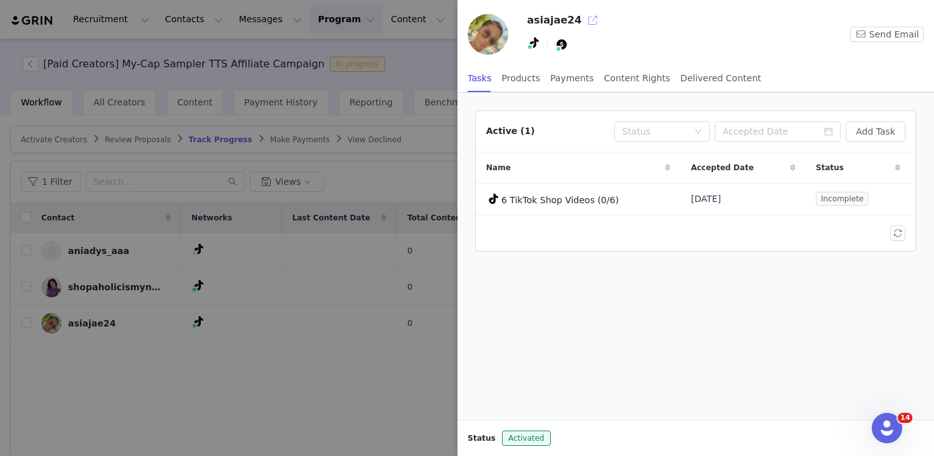
click at [588, 20] on button "button" at bounding box center [593, 20] width 20 height 20
click at [413, 86] on div at bounding box center [467, 228] width 934 height 456
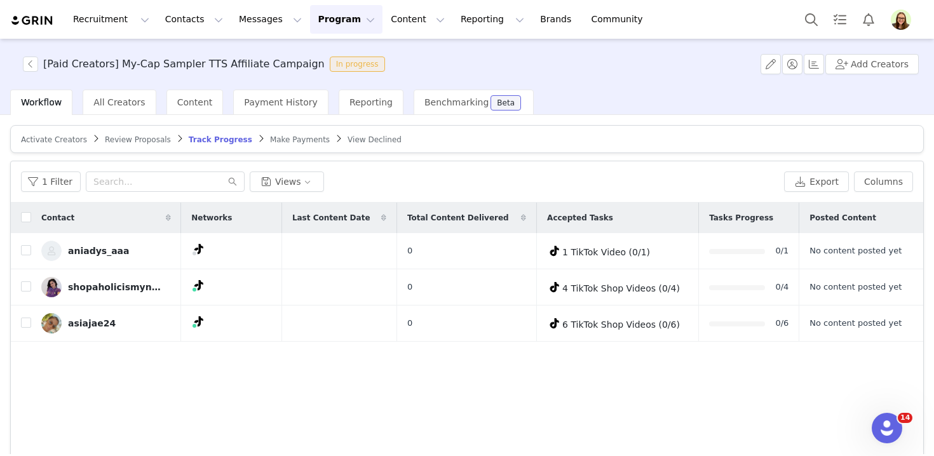
click at [899, 22] on img "Profile" at bounding box center [901, 20] width 20 height 20
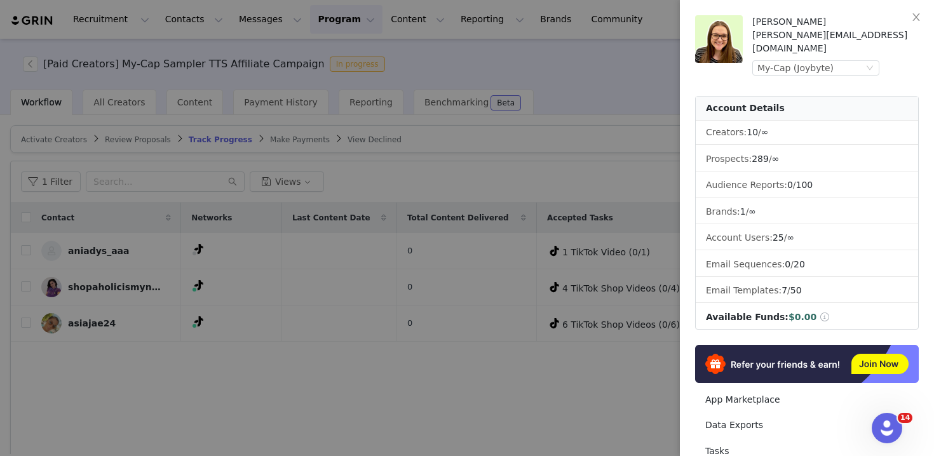
click at [293, 42] on div at bounding box center [467, 228] width 934 height 456
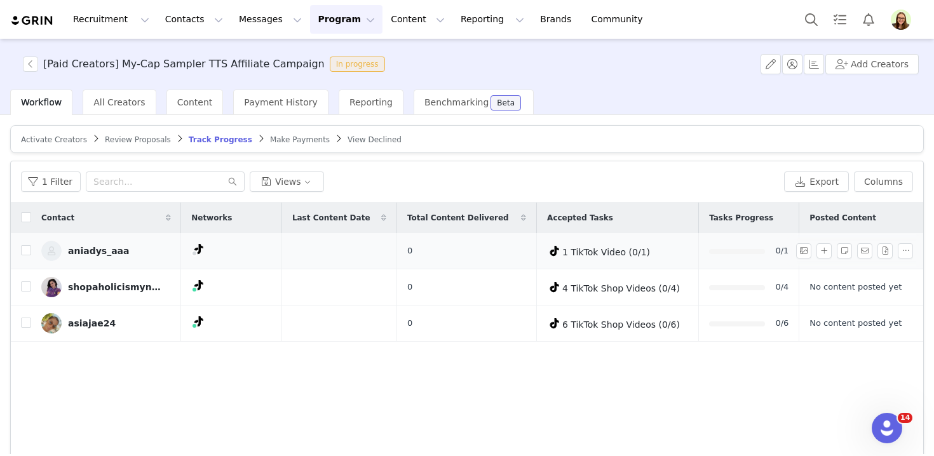
click at [60, 249] on img at bounding box center [51, 251] width 20 height 20
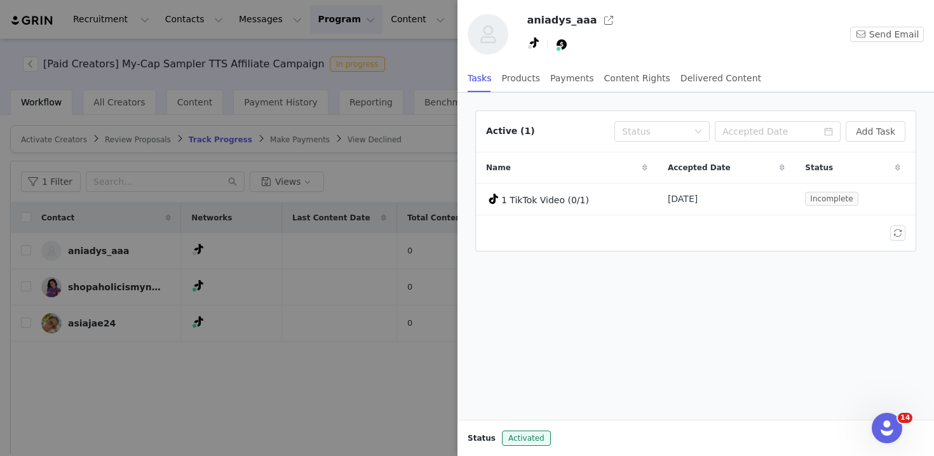
click at [394, 161] on div at bounding box center [467, 228] width 934 height 456
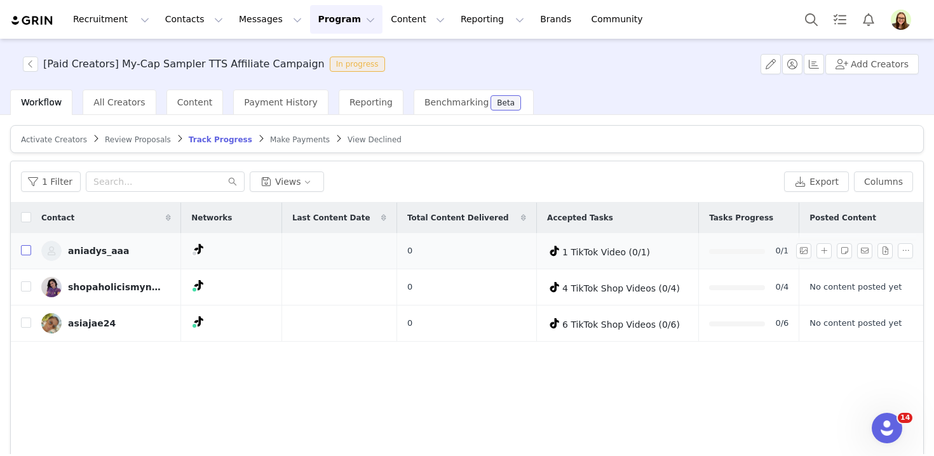
click at [25, 249] on input "checkbox" at bounding box center [26, 250] width 10 height 10
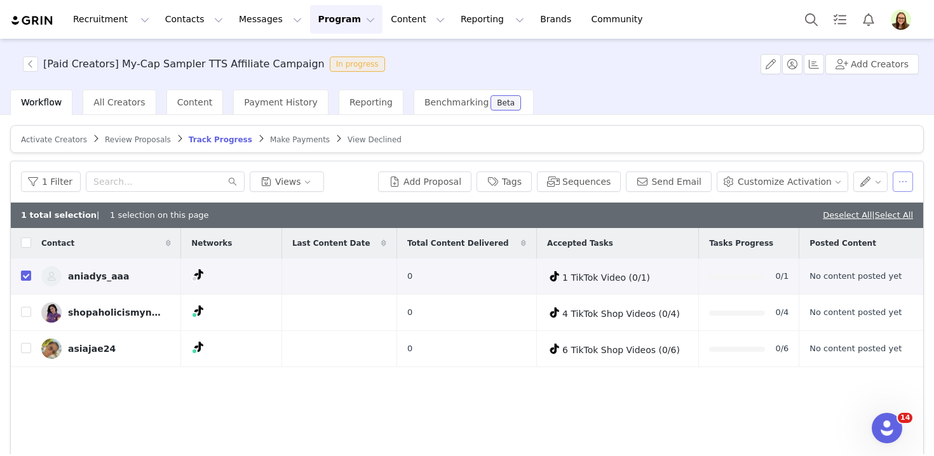
click at [901, 182] on button "button" at bounding box center [903, 182] width 20 height 20
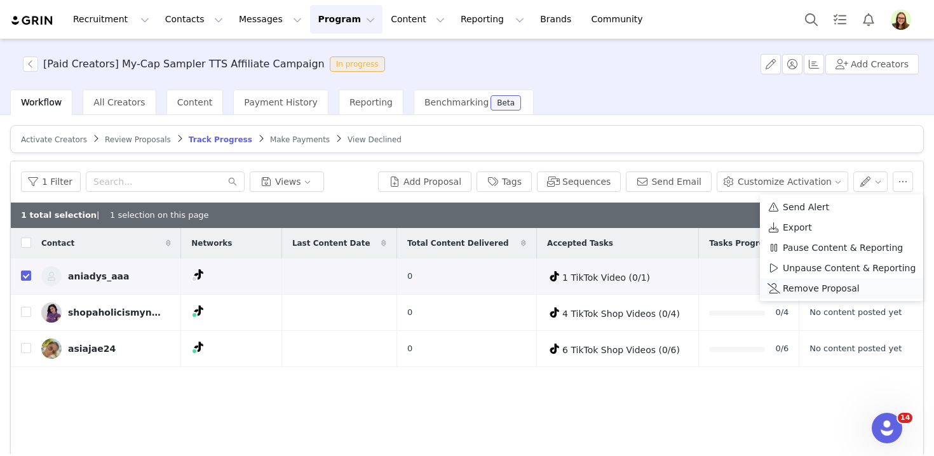
click at [845, 284] on span "Remove Proposal" at bounding box center [821, 289] width 77 height 14
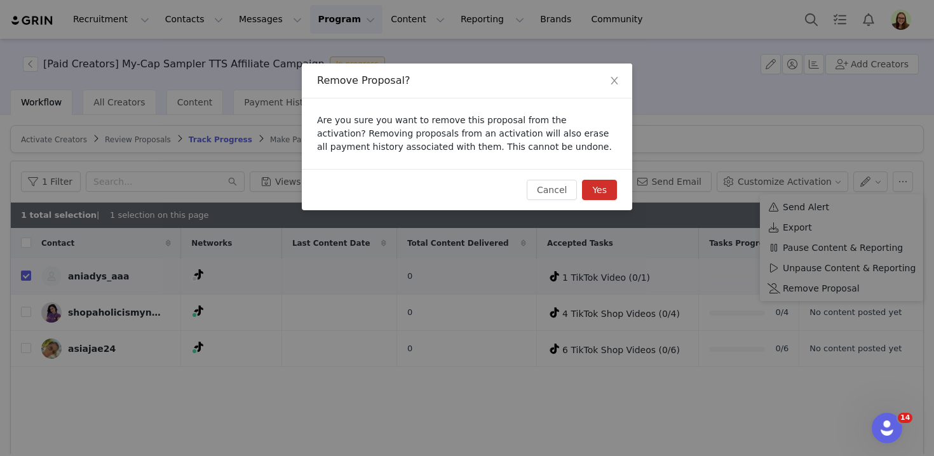
click at [607, 191] on button "Yes" at bounding box center [599, 190] width 35 height 20
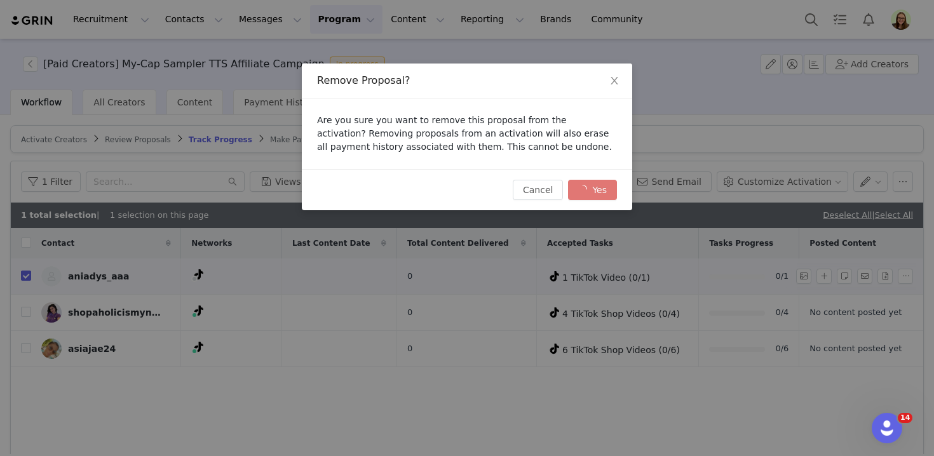
checkbox input "false"
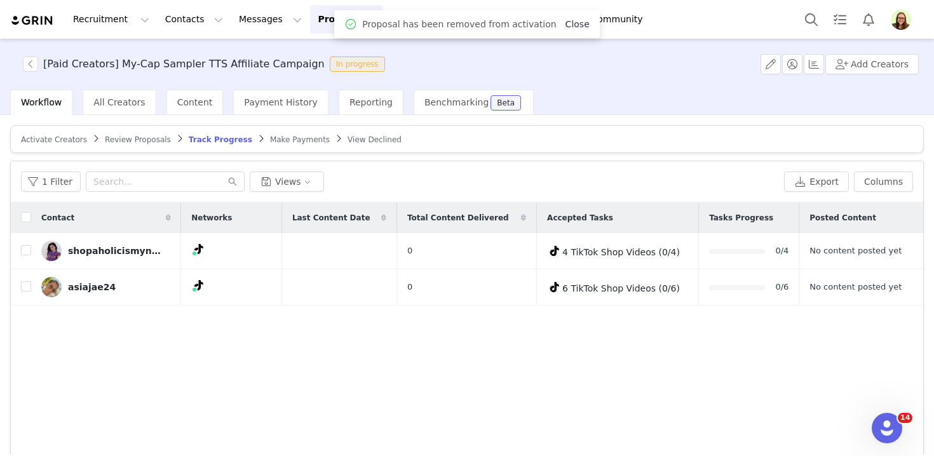
click at [566, 29] on link "Close" at bounding box center [578, 24] width 24 height 10
click at [37, 139] on span "Activate Creators" at bounding box center [54, 139] width 66 height 9
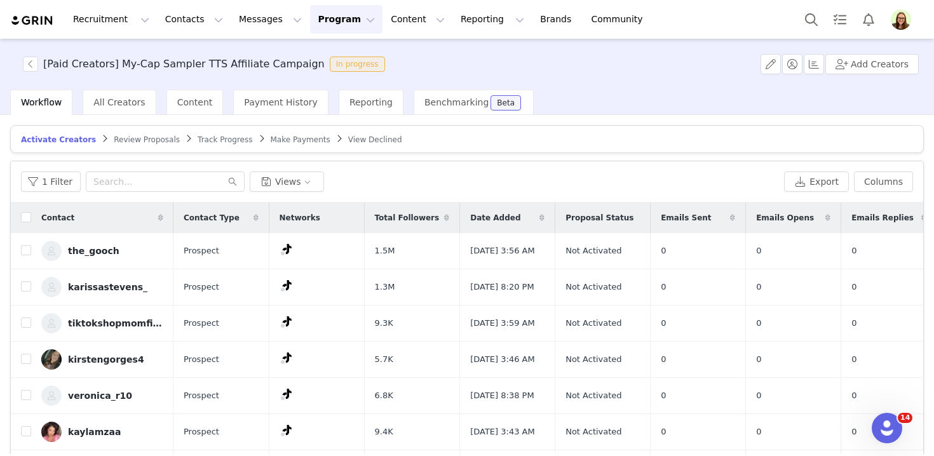
click at [213, 142] on span "Track Progress" at bounding box center [225, 139] width 55 height 9
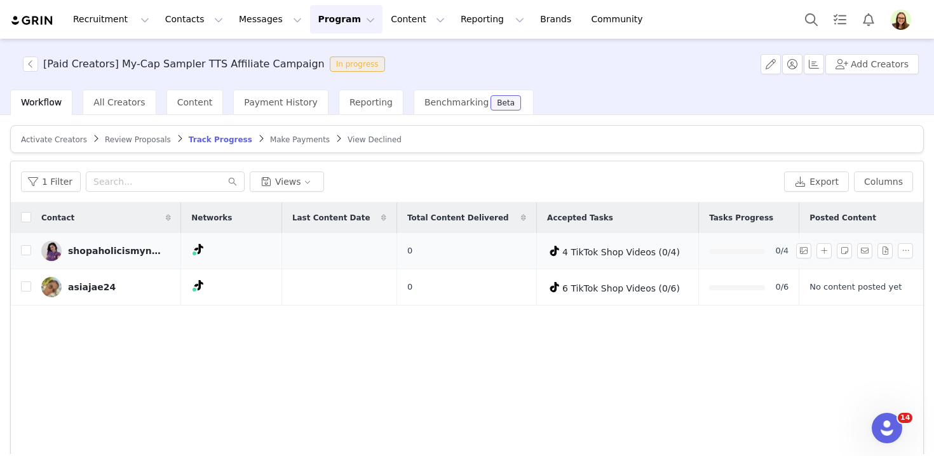
click at [139, 249] on div "shopaholicismyname" at bounding box center [115, 251] width 95 height 10
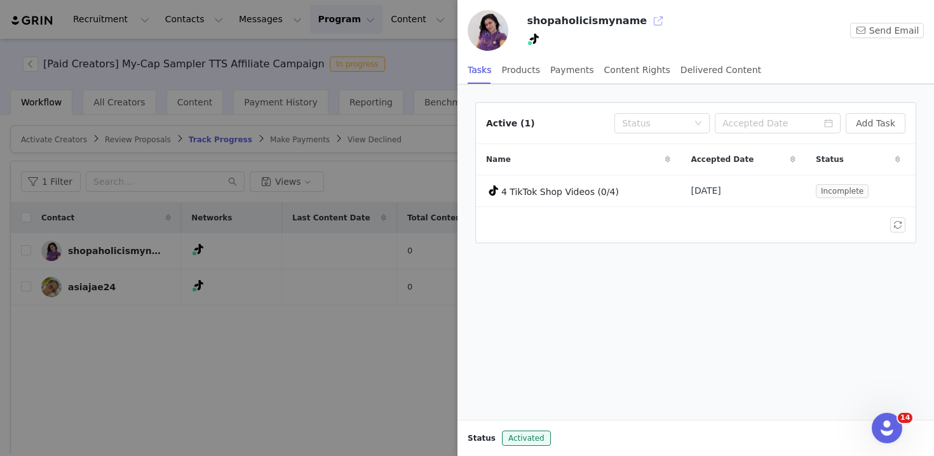
click at [648, 20] on button "button" at bounding box center [658, 21] width 20 height 20
click at [169, 113] on div at bounding box center [467, 228] width 934 height 456
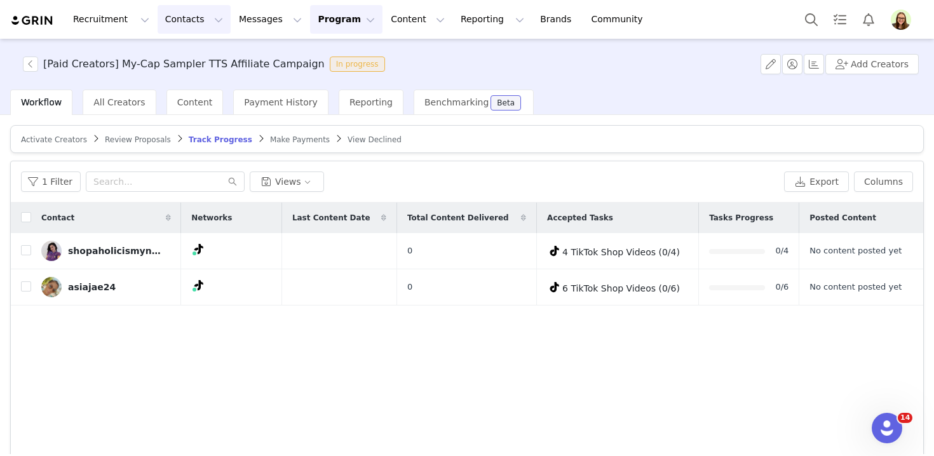
click at [165, 16] on button "Contacts Contacts" at bounding box center [194, 19] width 73 height 29
click at [170, 73] on p "Prospects" at bounding box center [180, 79] width 43 height 13
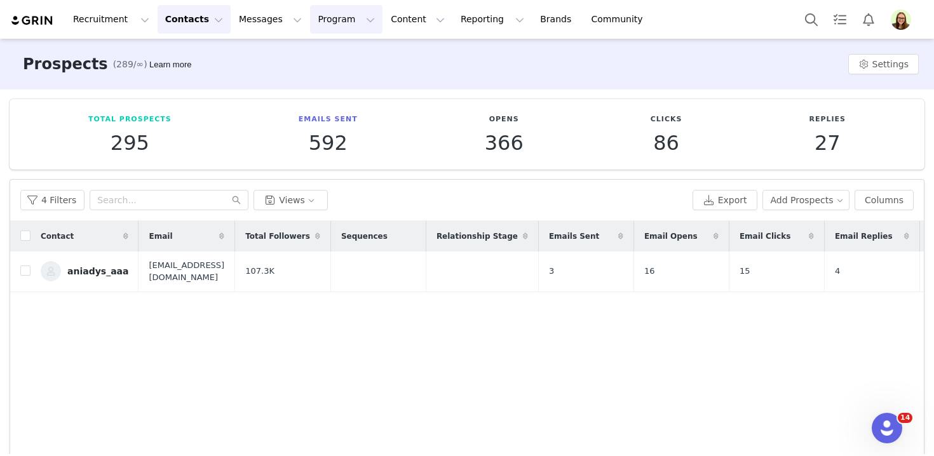
click at [310, 15] on button "Program Program" at bounding box center [346, 19] width 72 height 29
click at [308, 58] on p "Activations" at bounding box center [325, 56] width 49 height 13
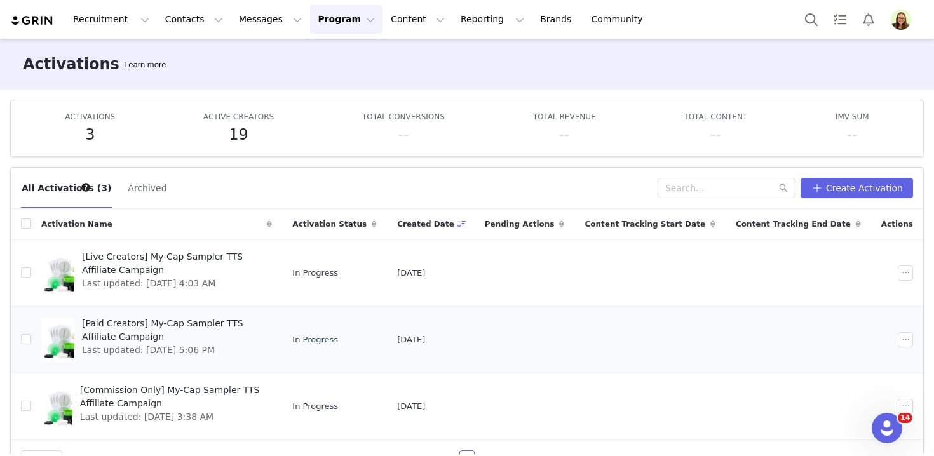
scroll to position [32, 0]
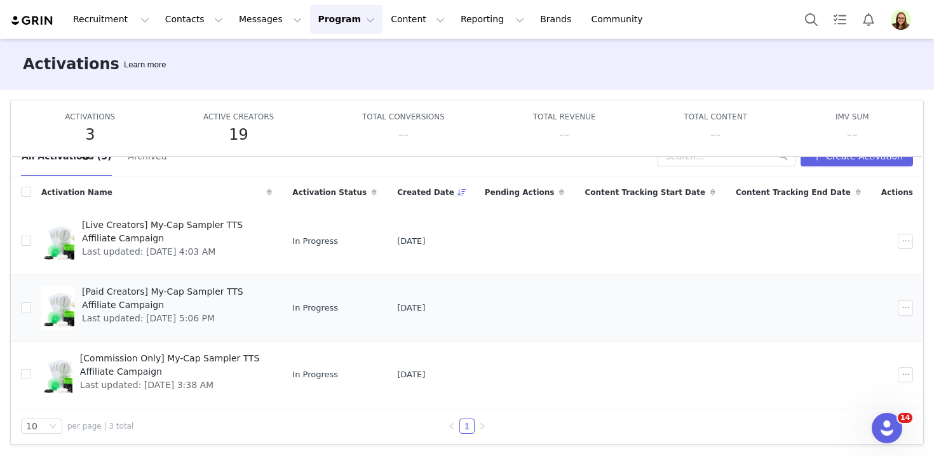
click at [135, 306] on span "[Paid Creators] My-Cap Sampler TTS Affiliate Campaign" at bounding box center [173, 298] width 182 height 27
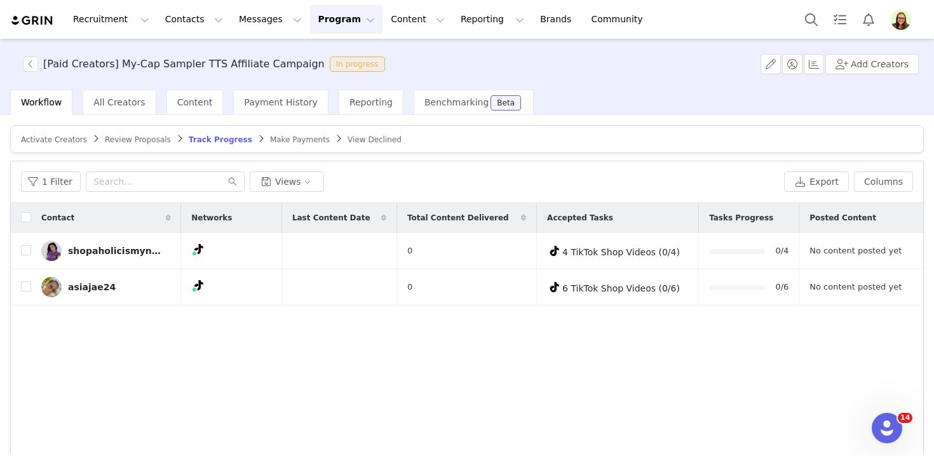
click at [65, 142] on span "Activate Creators" at bounding box center [54, 139] width 66 height 9
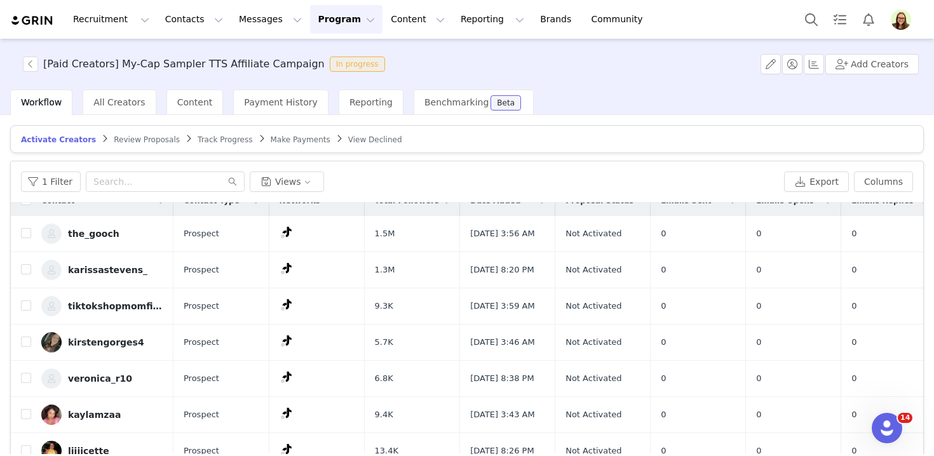
scroll to position [97, 0]
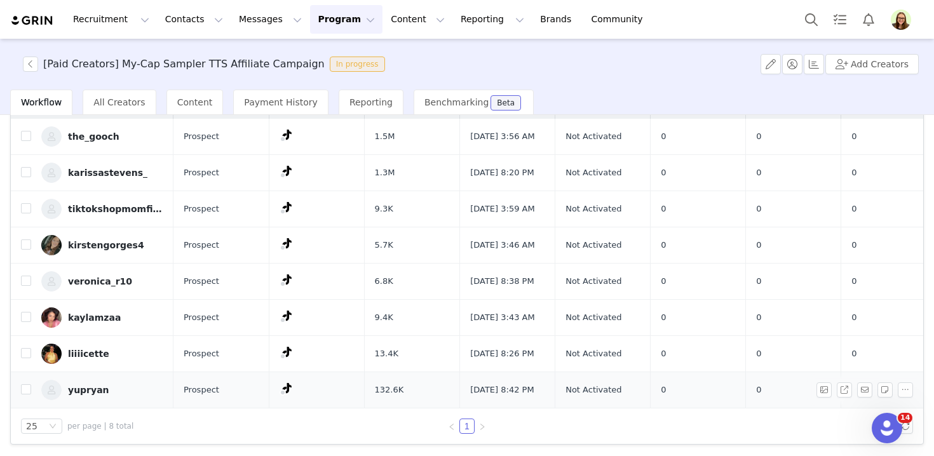
click at [88, 390] on div "yupryan" at bounding box center [88, 390] width 41 height 10
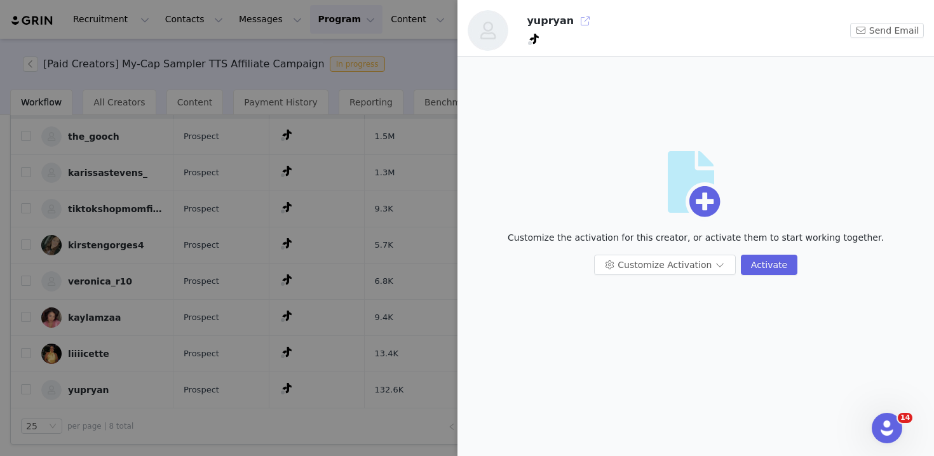
click at [577, 17] on button "button" at bounding box center [585, 21] width 20 height 20
click at [186, 304] on div at bounding box center [467, 228] width 934 height 456
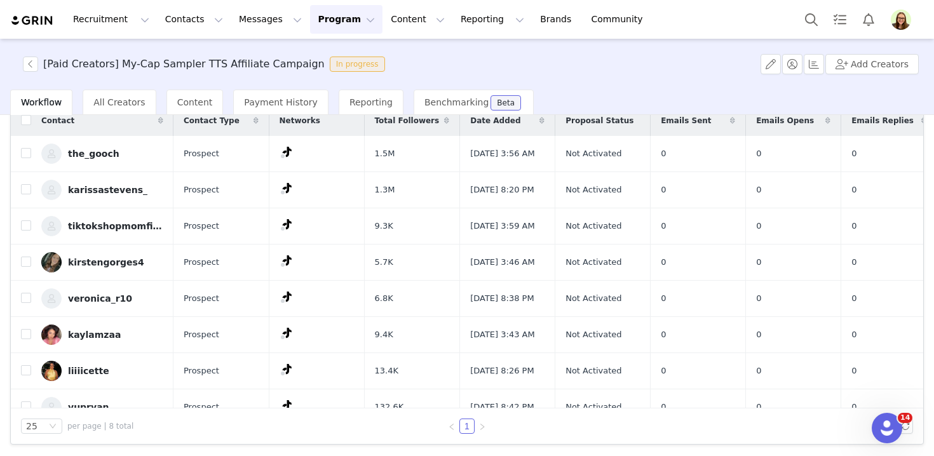
scroll to position [53, 0]
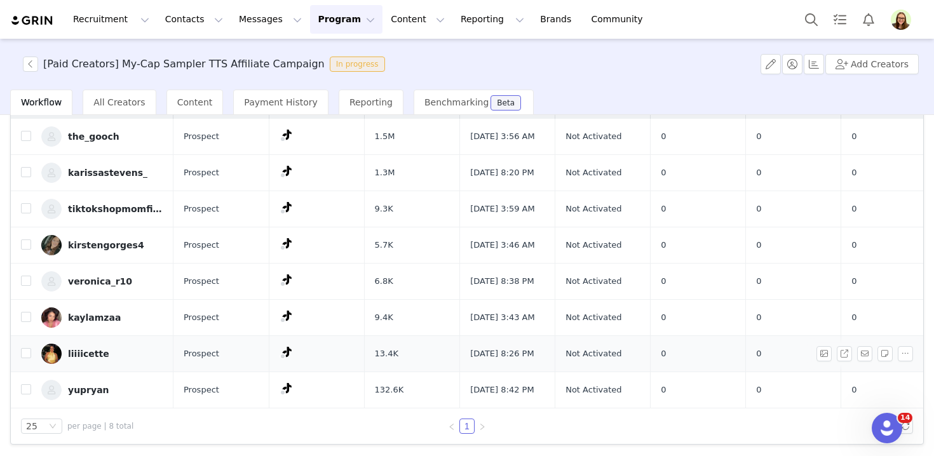
click at [93, 355] on link "liiiicette" at bounding box center [102, 354] width 122 height 20
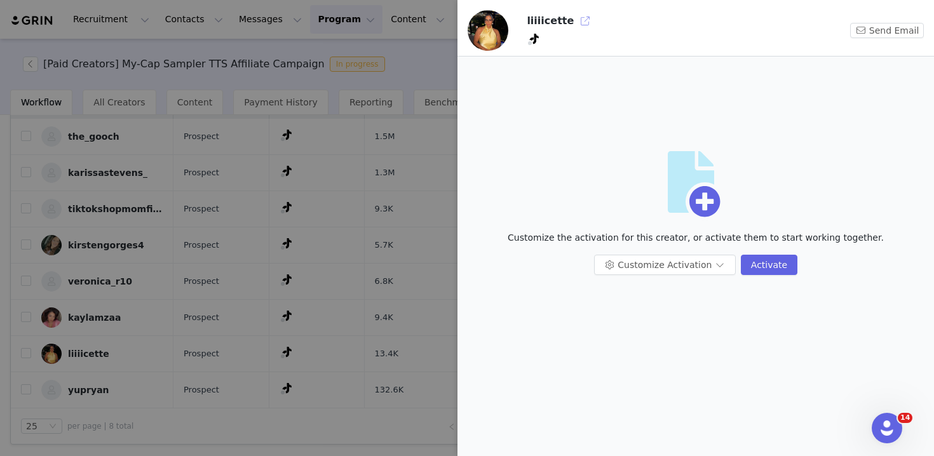
click at [579, 27] on button "button" at bounding box center [585, 21] width 20 height 20
click at [305, 219] on div at bounding box center [467, 228] width 934 height 456
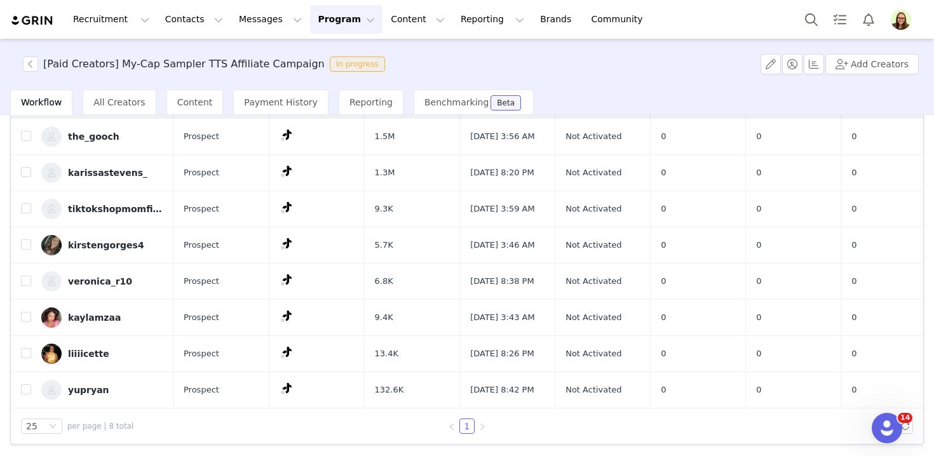
scroll to position [0, 0]
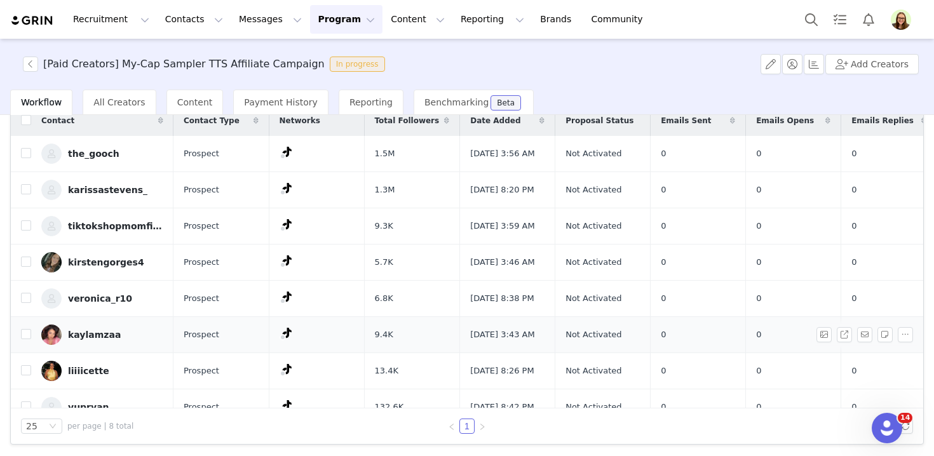
click at [102, 340] on div "kaylamzaa" at bounding box center [94, 335] width 53 height 10
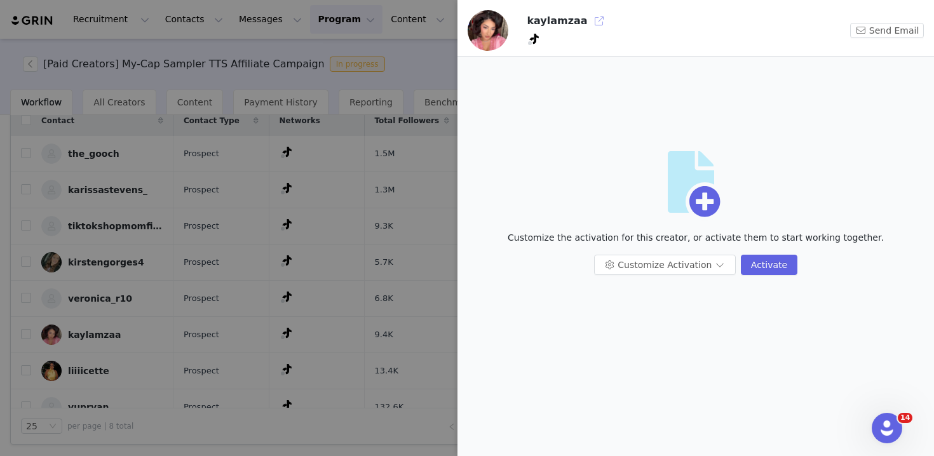
click at [589, 18] on button "button" at bounding box center [599, 21] width 20 height 20
click at [295, 157] on div at bounding box center [467, 228] width 934 height 456
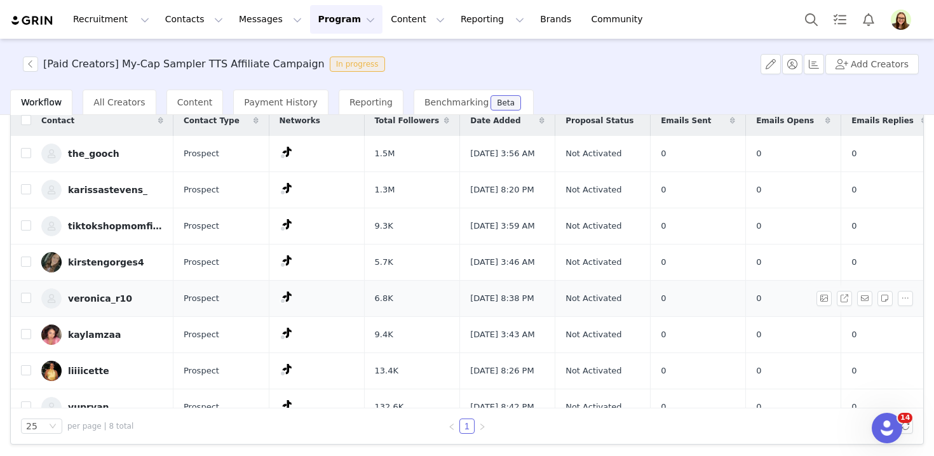
click at [74, 304] on div "veronica_r10" at bounding box center [100, 299] width 64 height 10
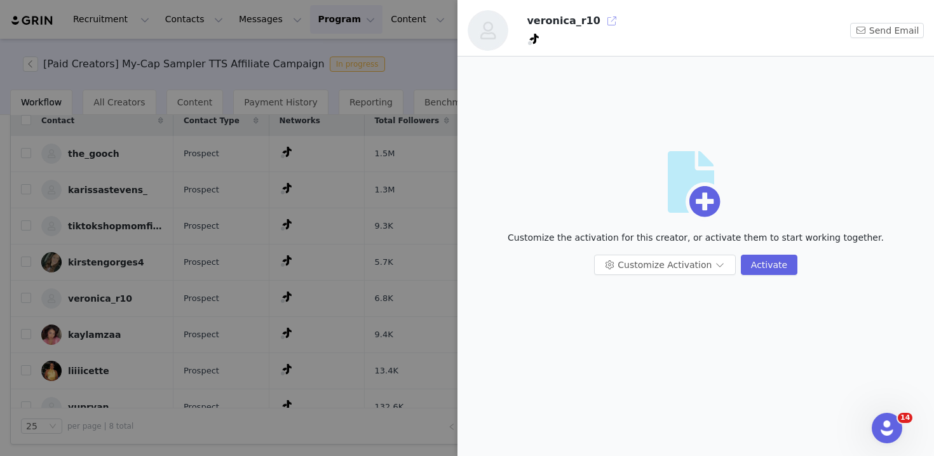
click at [602, 18] on button "button" at bounding box center [612, 21] width 20 height 20
click at [152, 243] on div at bounding box center [467, 228] width 934 height 456
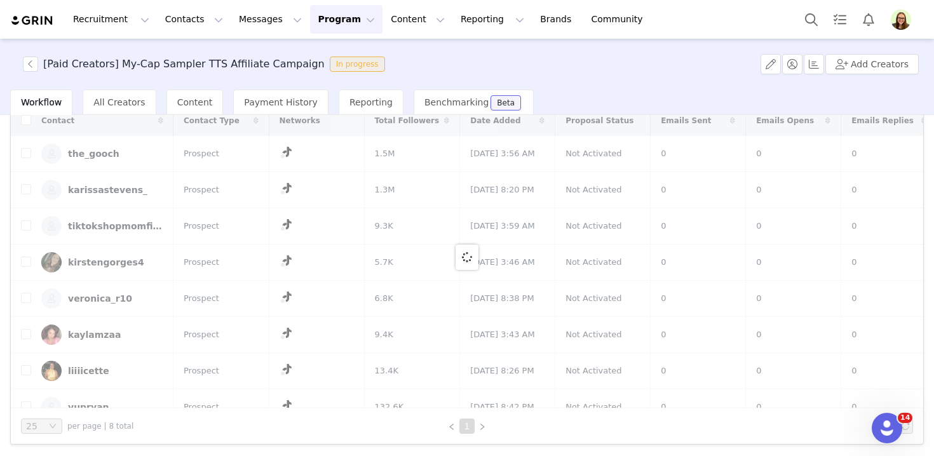
click at [99, 284] on div at bounding box center [467, 257] width 913 height 303
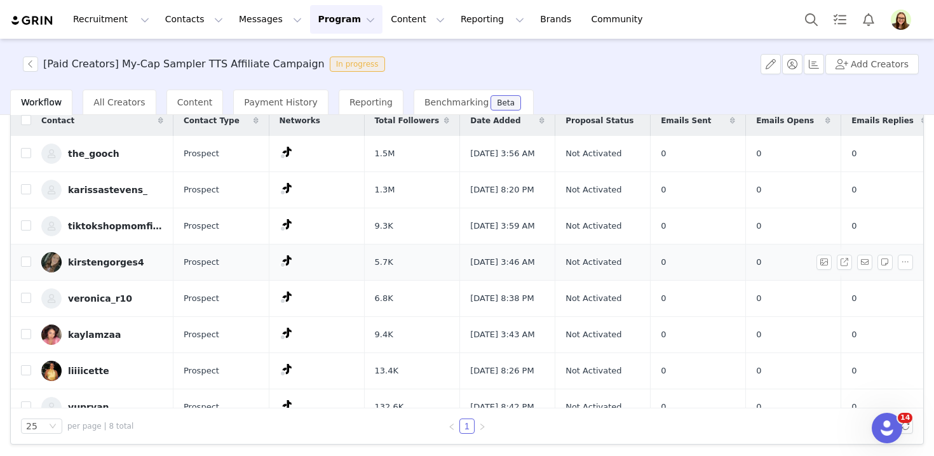
click at [104, 268] on div "kirstengorges4" at bounding box center [106, 262] width 76 height 10
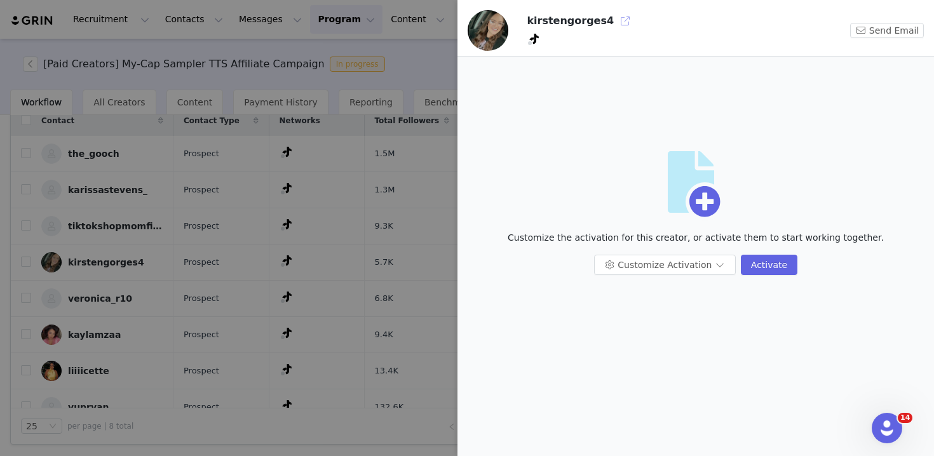
click at [615, 20] on button "button" at bounding box center [625, 21] width 20 height 20
click at [194, 215] on div at bounding box center [467, 228] width 934 height 456
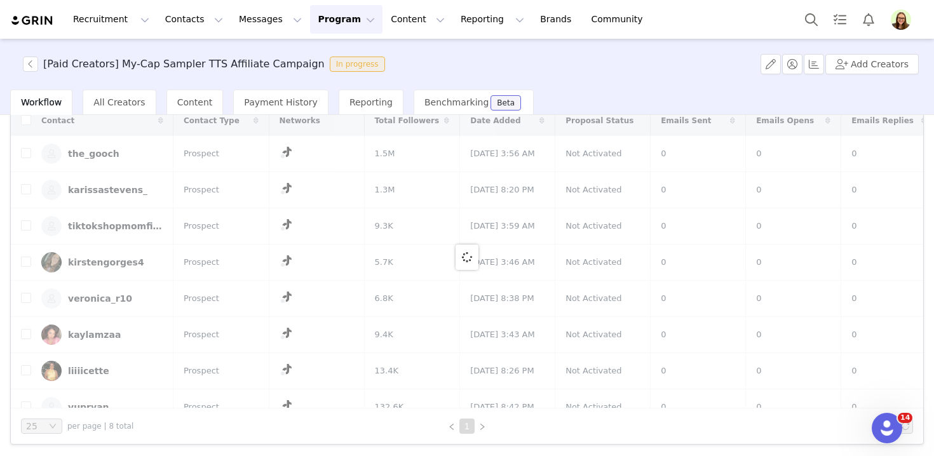
click at [94, 243] on div at bounding box center [467, 257] width 913 height 303
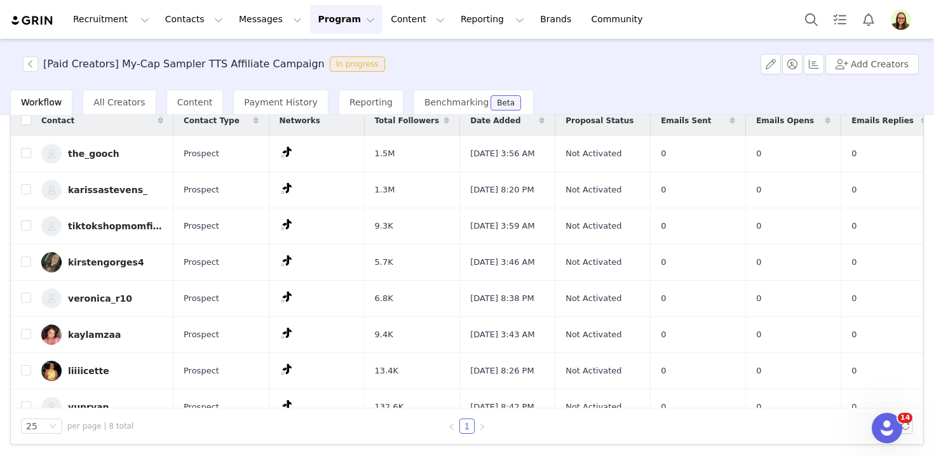
click at [94, 236] on link "tiktokshopmomfinds" at bounding box center [102, 226] width 122 height 20
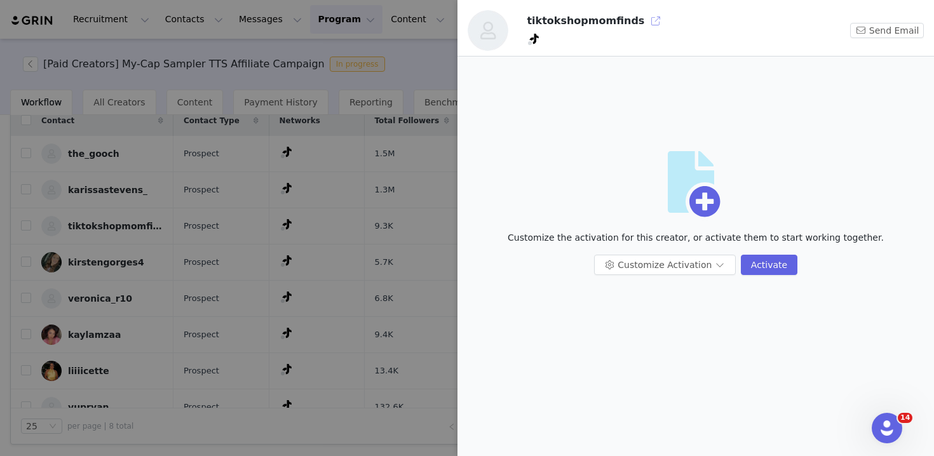
click at [646, 17] on button "button" at bounding box center [656, 21] width 20 height 20
click at [217, 144] on div at bounding box center [467, 228] width 934 height 456
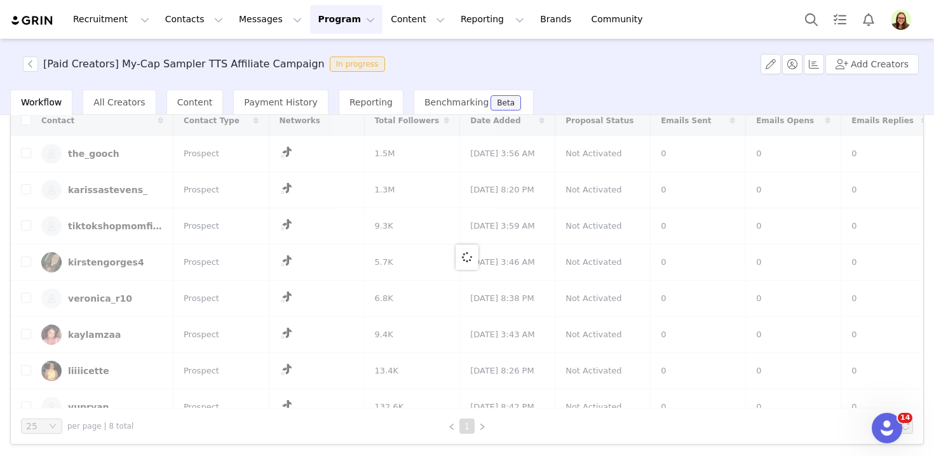
click at [95, 189] on link "karissastevens_" at bounding box center [102, 190] width 122 height 20
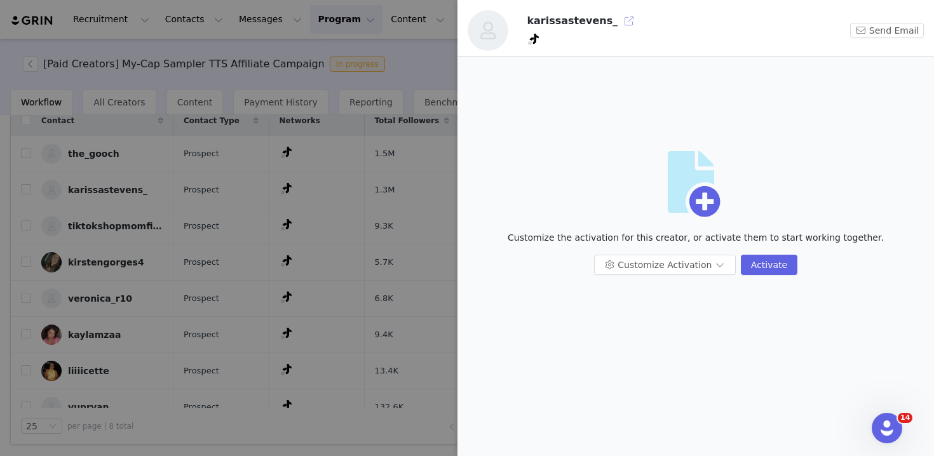
click at [619, 14] on button "button" at bounding box center [629, 21] width 20 height 20
click at [160, 111] on div at bounding box center [467, 228] width 934 height 456
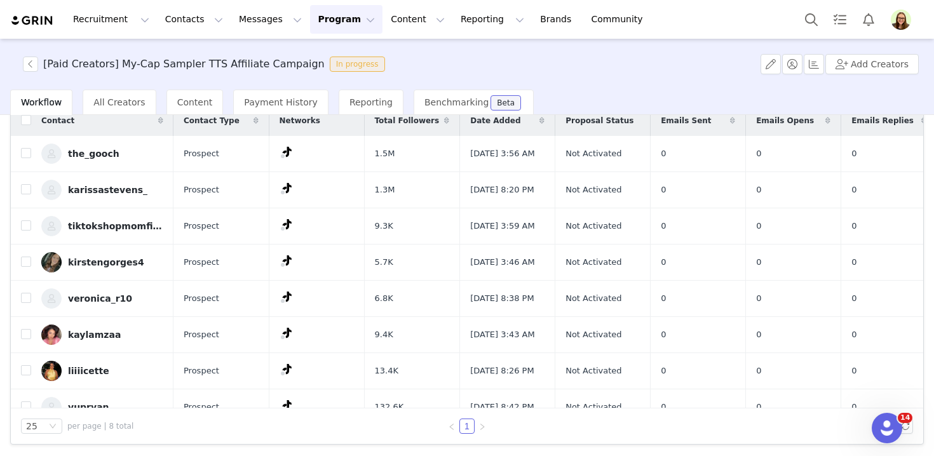
click at [106, 159] on div "the_gooch" at bounding box center [93, 154] width 51 height 10
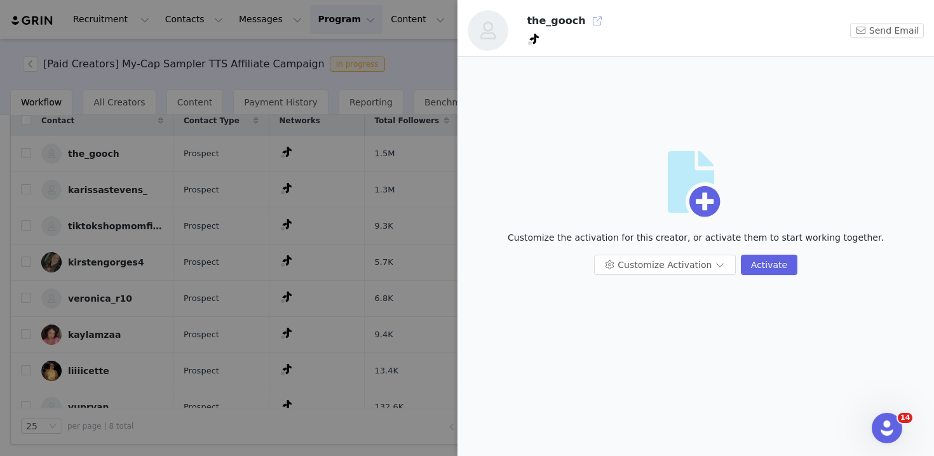
click at [587, 14] on button "button" at bounding box center [597, 21] width 20 height 20
click at [246, 177] on div at bounding box center [467, 228] width 934 height 456
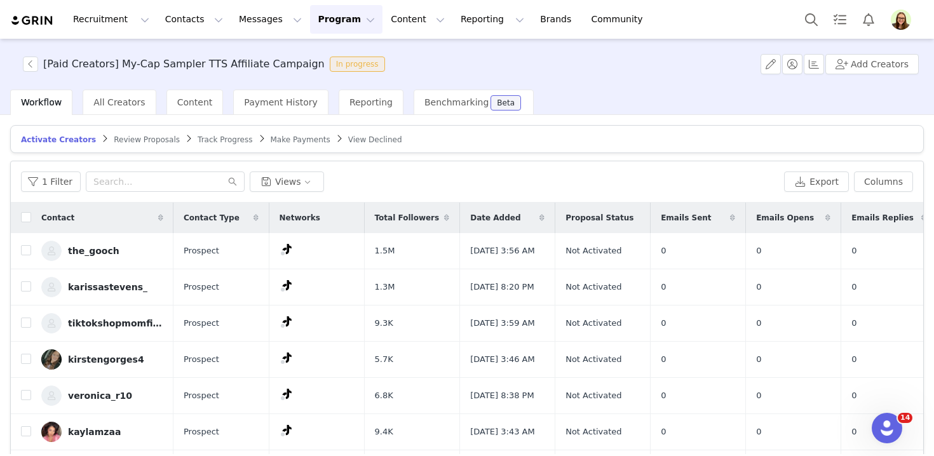
click at [329, 25] on button "Program Program" at bounding box center [346, 19] width 72 height 29
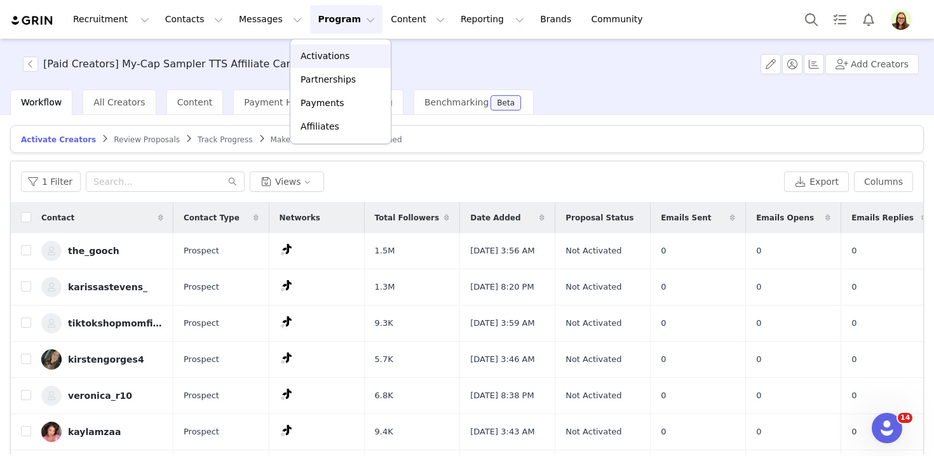
click at [329, 50] on p "Activations" at bounding box center [325, 56] width 49 height 13
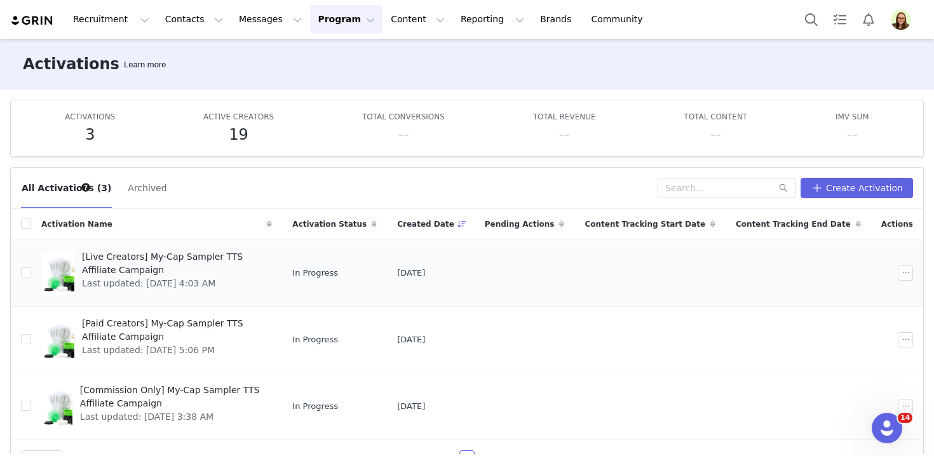
click at [189, 256] on span "[Live Creators] My-Cap Sampler TTS Affiliate Campaign" at bounding box center [173, 263] width 182 height 27
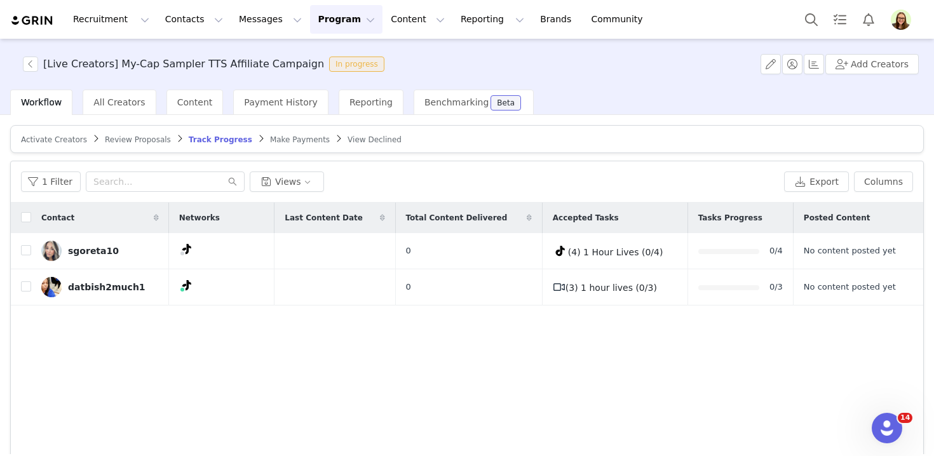
click at [29, 139] on span "Activate Creators" at bounding box center [54, 139] width 66 height 9
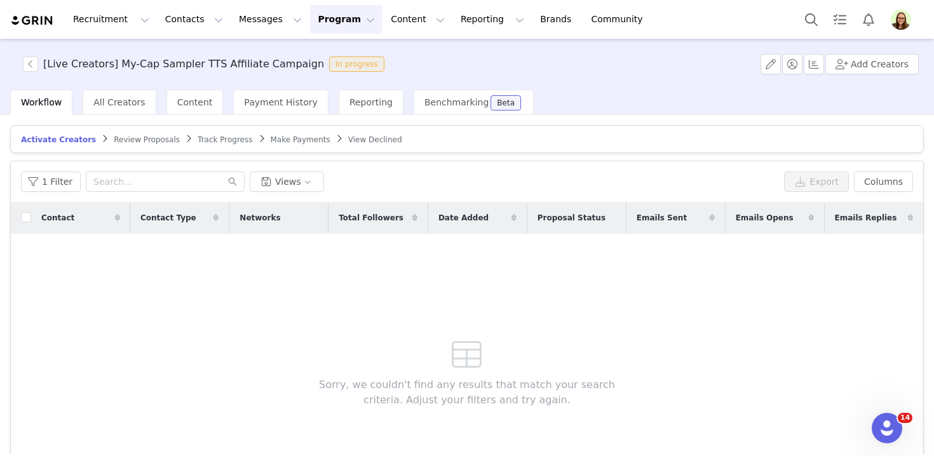
click at [214, 139] on span "Track Progress" at bounding box center [225, 139] width 55 height 9
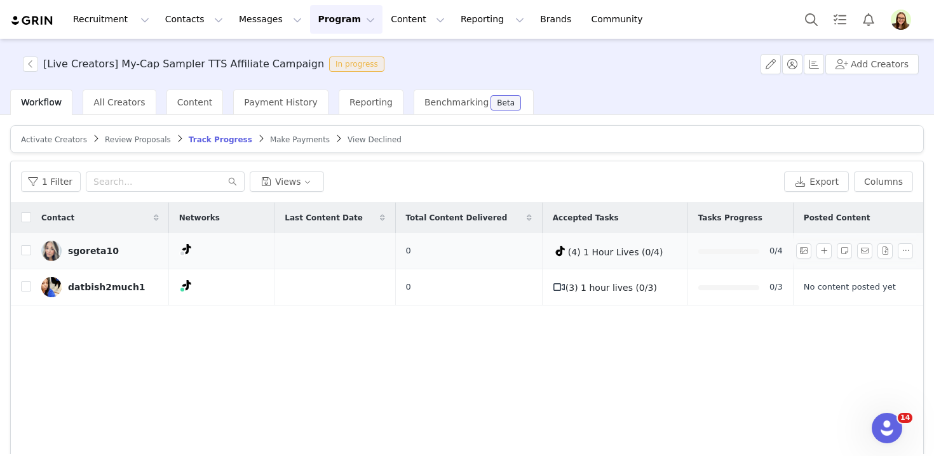
click at [103, 250] on div "sgoreta10" at bounding box center [93, 251] width 51 height 10
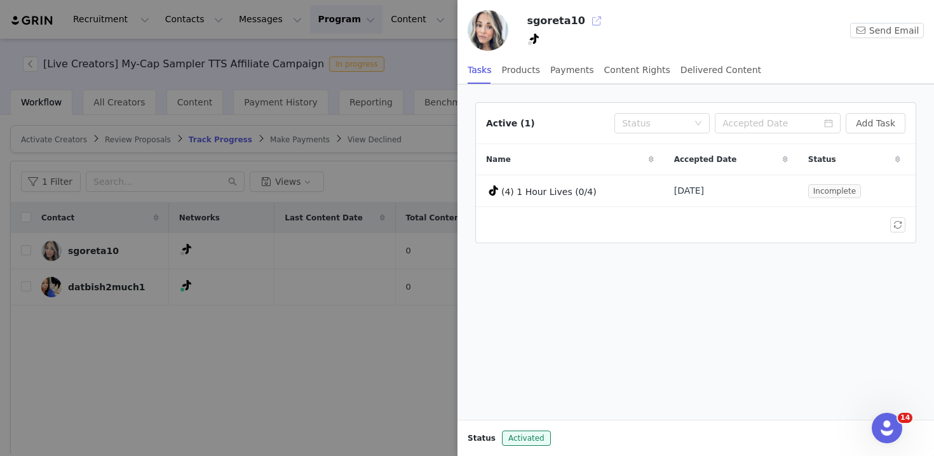
click at [587, 22] on button "button" at bounding box center [597, 21] width 20 height 20
click at [296, 179] on div at bounding box center [467, 228] width 934 height 456
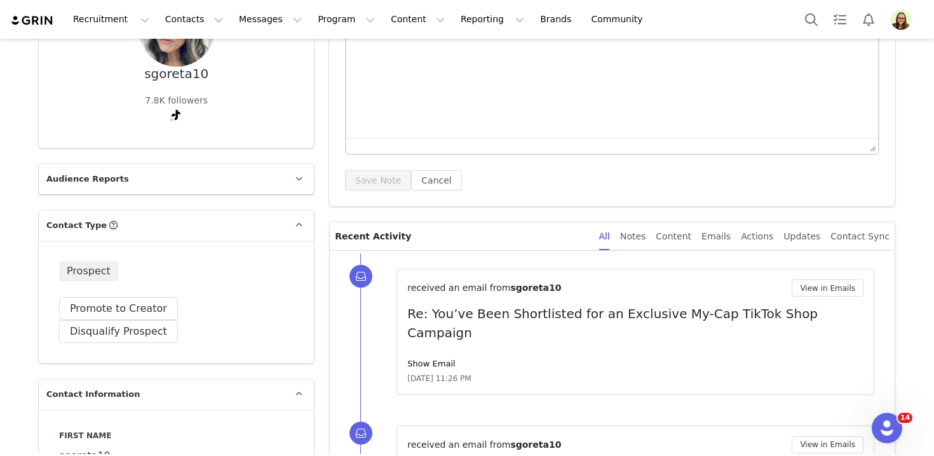
scroll to position [210, 0]
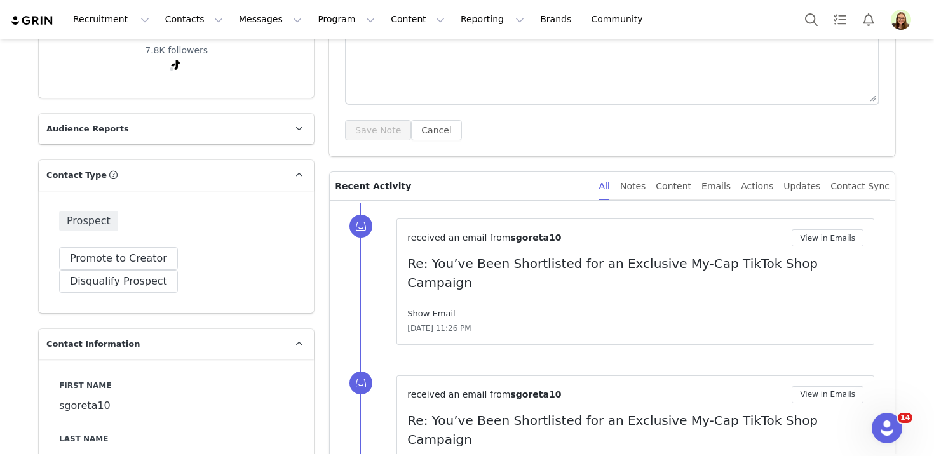
click at [421, 309] on link "Show Email" at bounding box center [431, 314] width 48 height 10
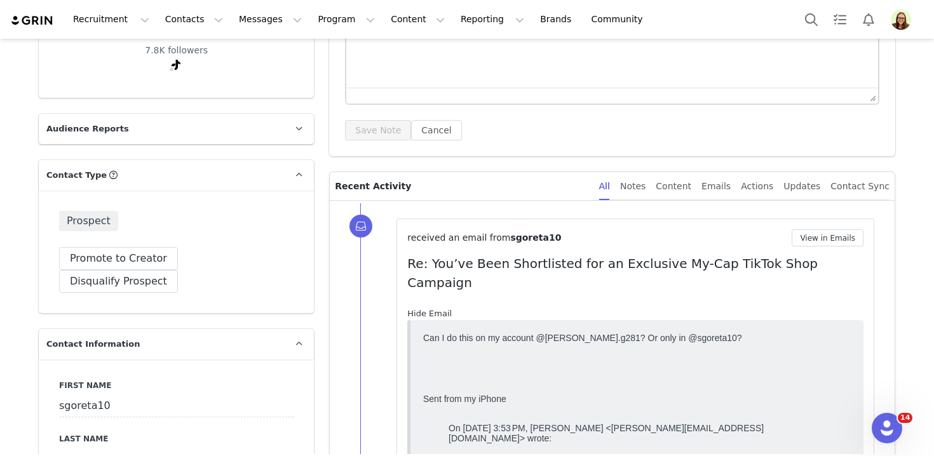
scroll to position [200, 0]
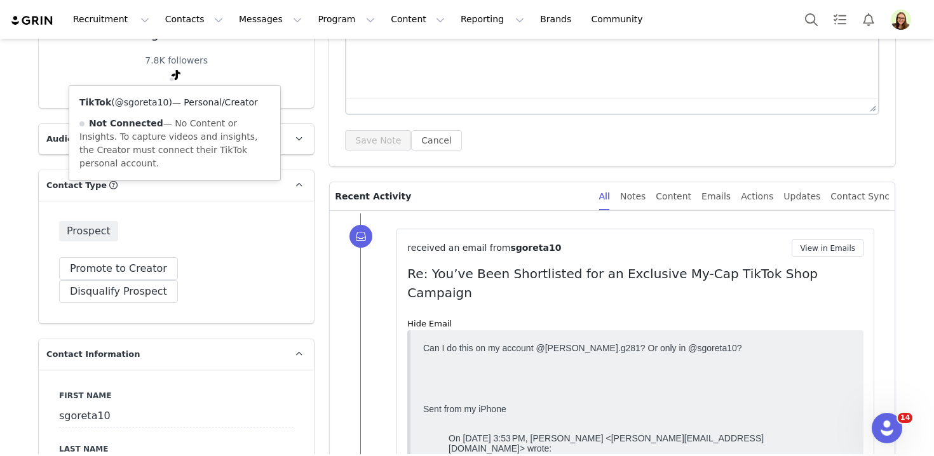
click at [165, 102] on link "@sgoreta10" at bounding box center [142, 102] width 54 height 10
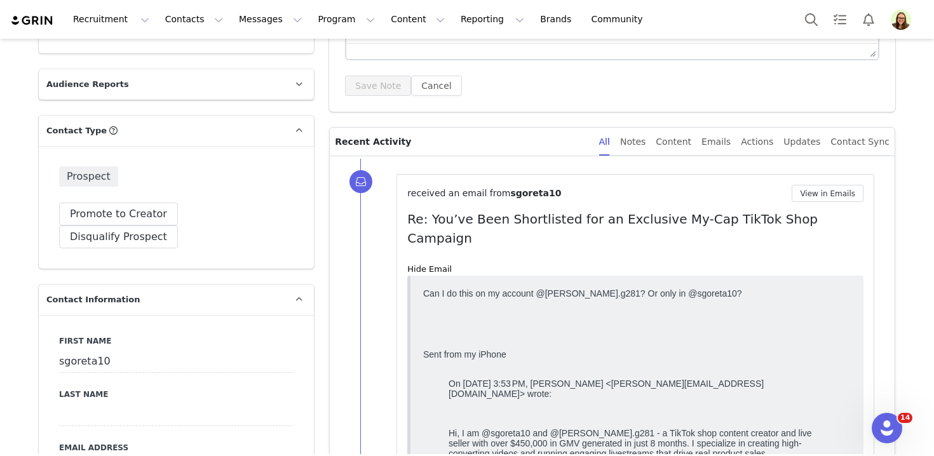
scroll to position [344, 0]
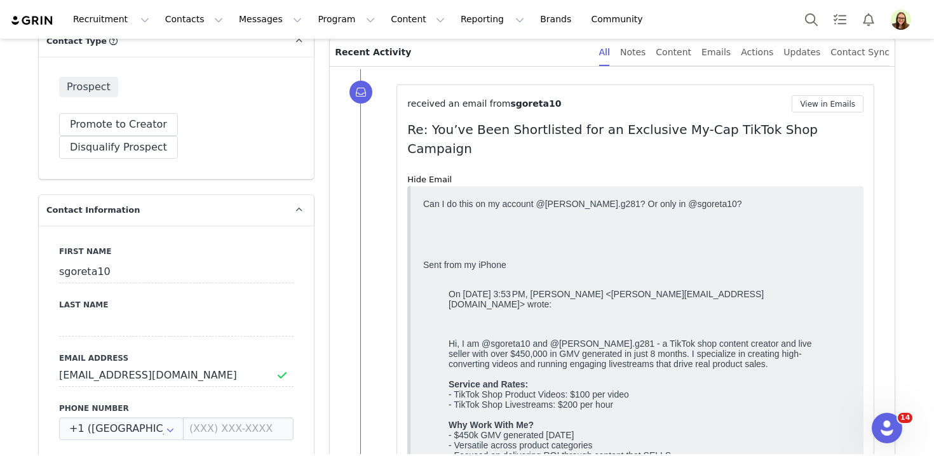
click at [563, 203] on body "Can I do this on my account @Sam.g281? Or only in @sgoreta10? Sent from my iPho…" at bounding box center [637, 347] width 428 height 298
drag, startPoint x: 545, startPoint y: 205, endPoint x: 585, endPoint y: 205, distance: 40.7
click at [585, 205] on body "Can I do this on my account @Sam.g281? Or only in @sgoreta10? Sent from my iPho…" at bounding box center [637, 347] width 428 height 298
copy body "Sam.g281"
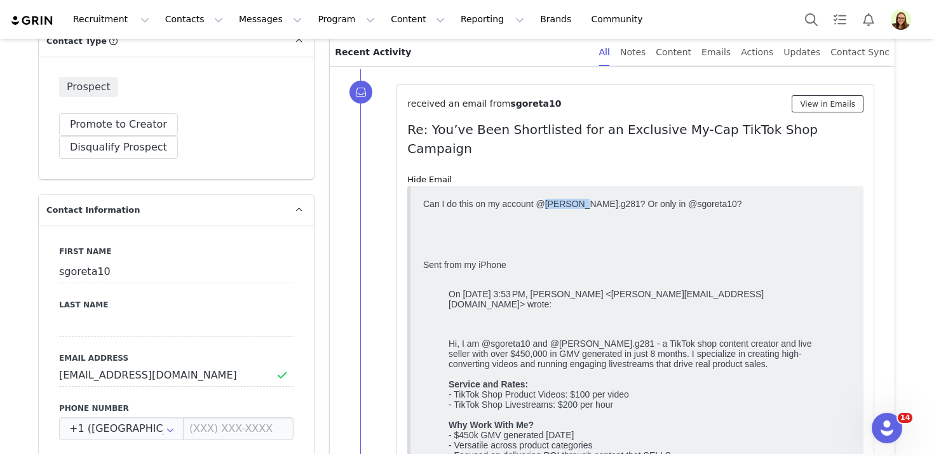
click at [808, 107] on button "View in Emails" at bounding box center [828, 103] width 72 height 17
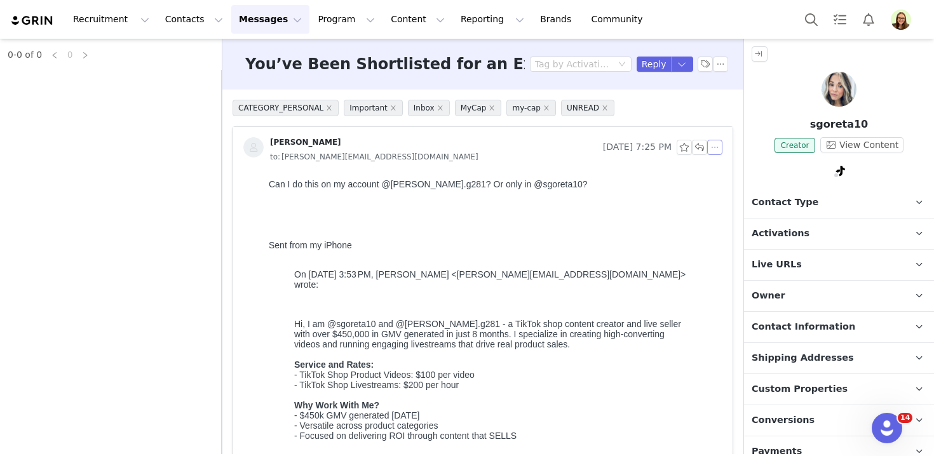
click at [713, 149] on button "button" at bounding box center [715, 147] width 15 height 15
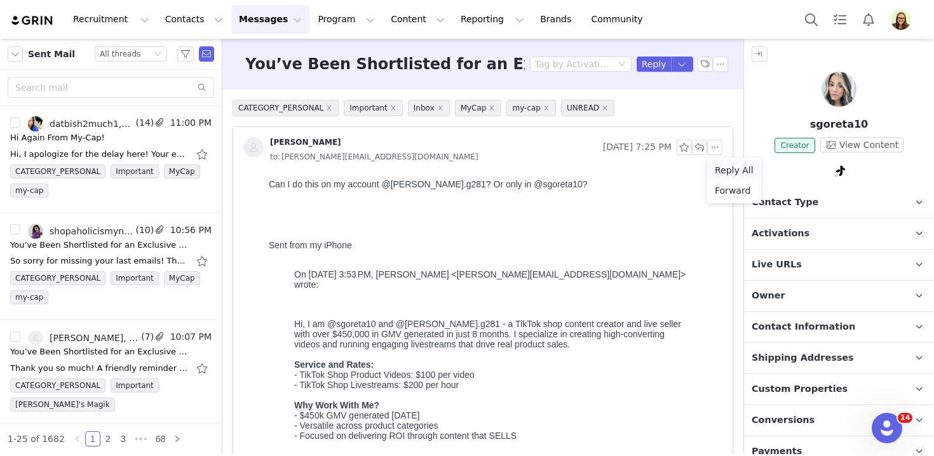
click at [715, 177] on li "Reply All" at bounding box center [735, 170] width 54 height 20
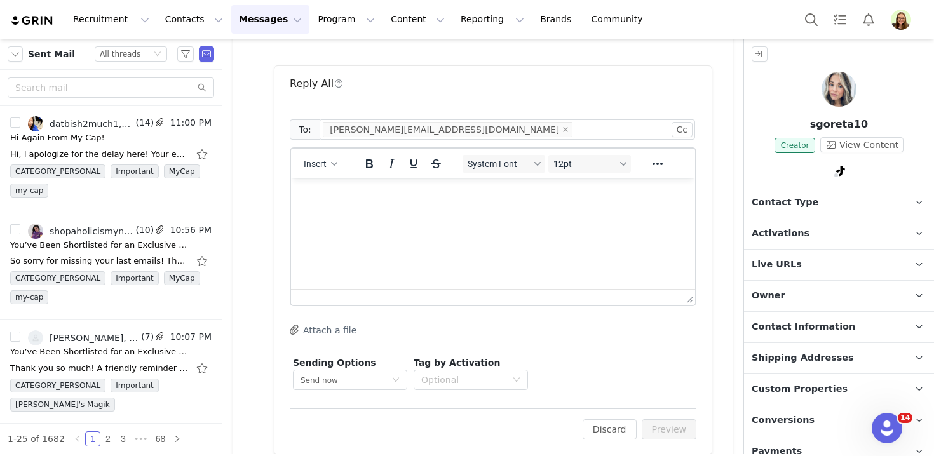
scroll to position [472, 0]
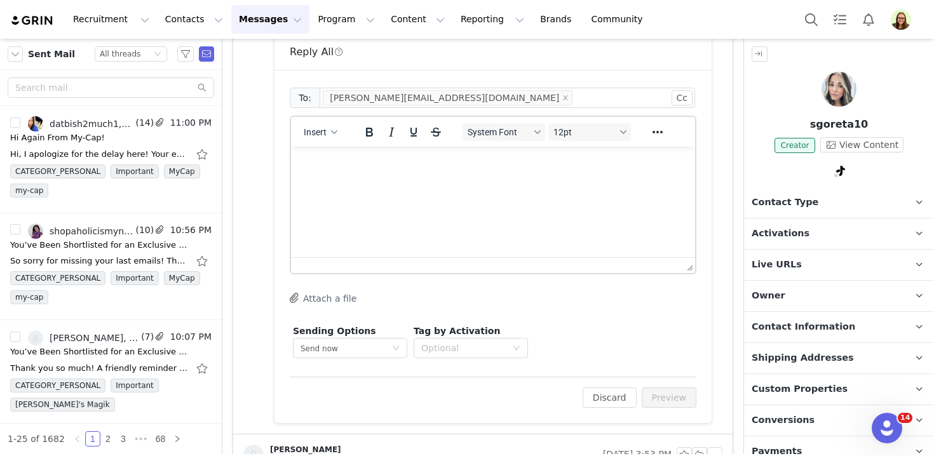
click at [481, 181] on html at bounding box center [493, 164] width 404 height 34
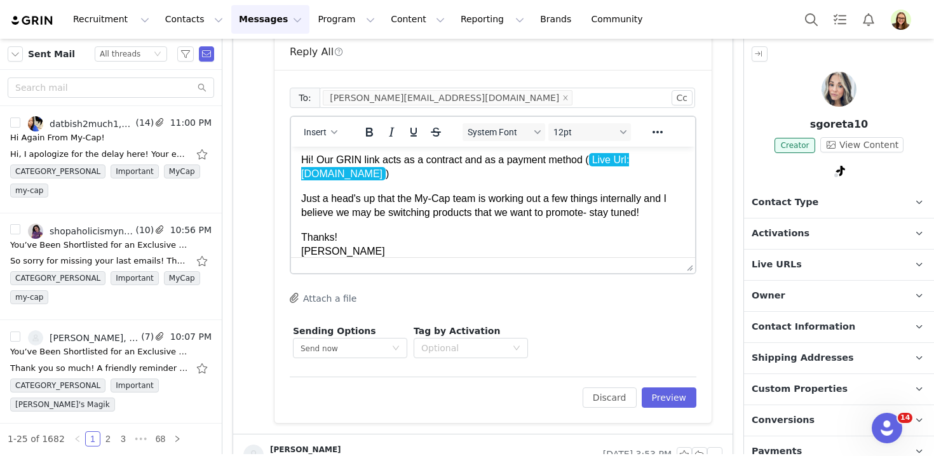
scroll to position [0, 0]
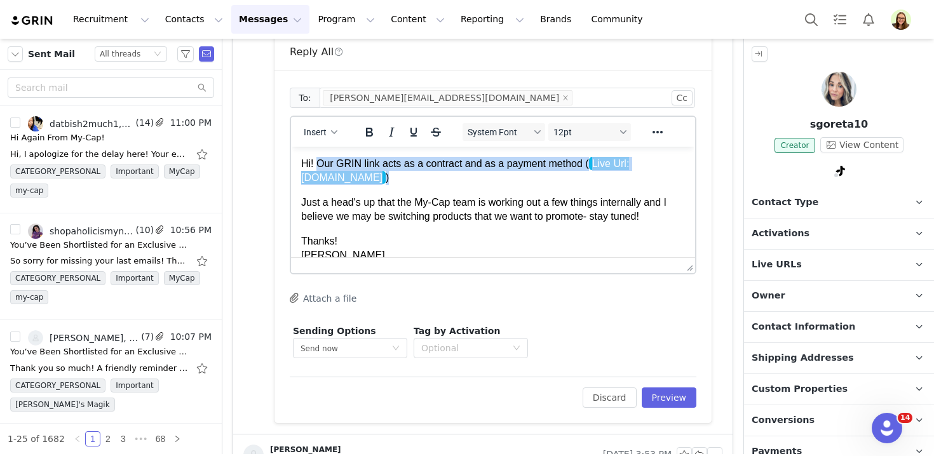
drag, startPoint x: 444, startPoint y: 174, endPoint x: 317, endPoint y: 163, distance: 126.9
click at [317, 163] on p "Hi! Our GRIN link acts as a contract and as a payment method ( Live Url: joybyt…" at bounding box center [493, 171] width 384 height 29
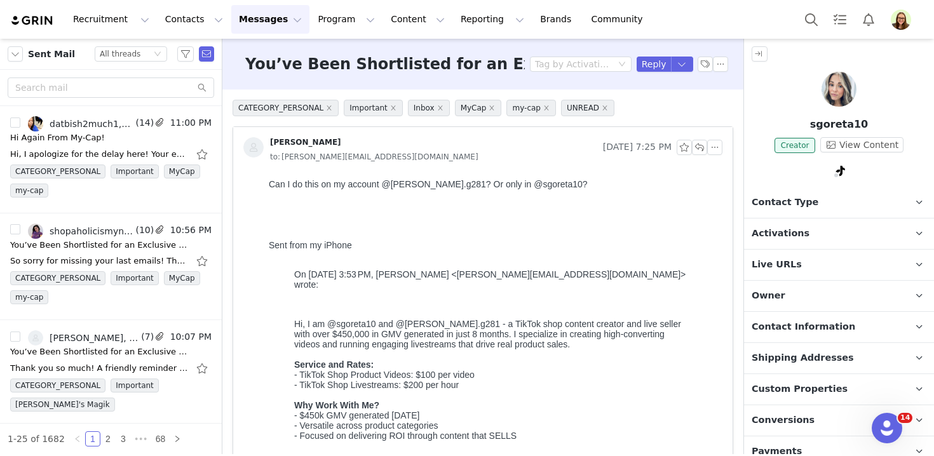
click at [828, 121] on p "sgoreta10" at bounding box center [839, 124] width 190 height 15
copy p "sgoreta10"
drag, startPoint x: 390, startPoint y: 188, endPoint x: 430, endPoint y: 188, distance: 40.7
click at [430, 188] on body "Can I do this on my account @Sam.g281? Or only in @sgoreta10? Sent from my iPho…" at bounding box center [493, 328] width 449 height 298
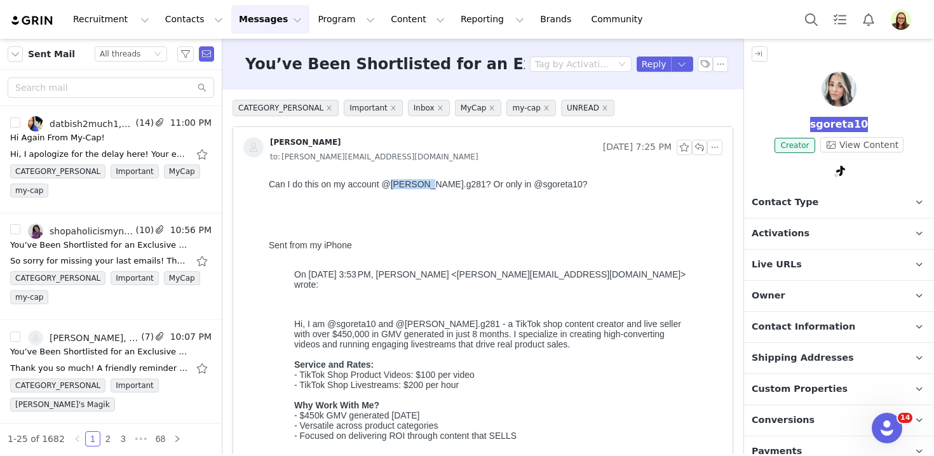
copy body "Sam.g281"
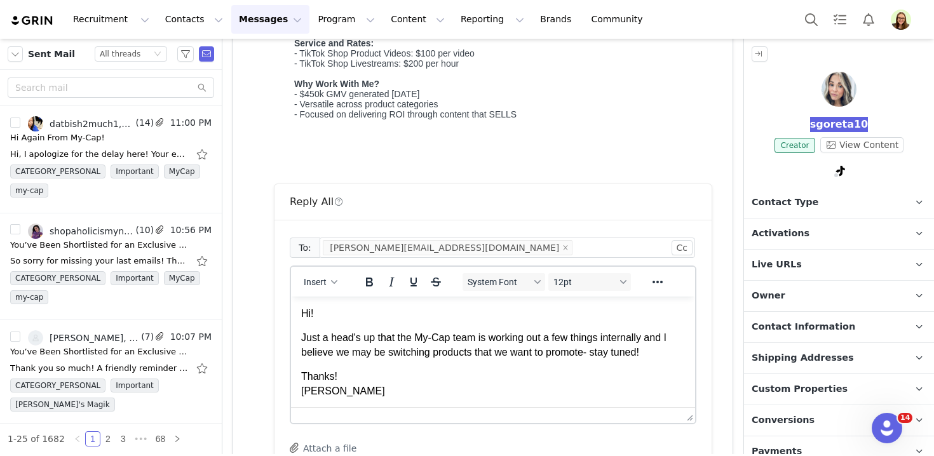
scroll to position [326, 0]
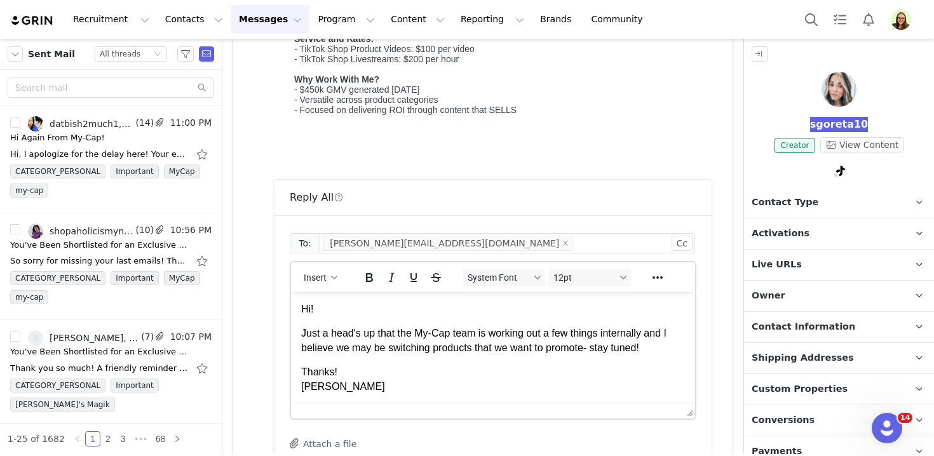
click at [416, 305] on p "Hi!" at bounding box center [493, 310] width 384 height 14
click at [518, 315] on p "Hi! We are only interested in paying for lives on sgoreta10 since your" at bounding box center [493, 310] width 384 height 14
click at [629, 309] on p "Hi! We are only interested in paying for lives on @sgoreta10 since your" at bounding box center [493, 310] width 384 height 14
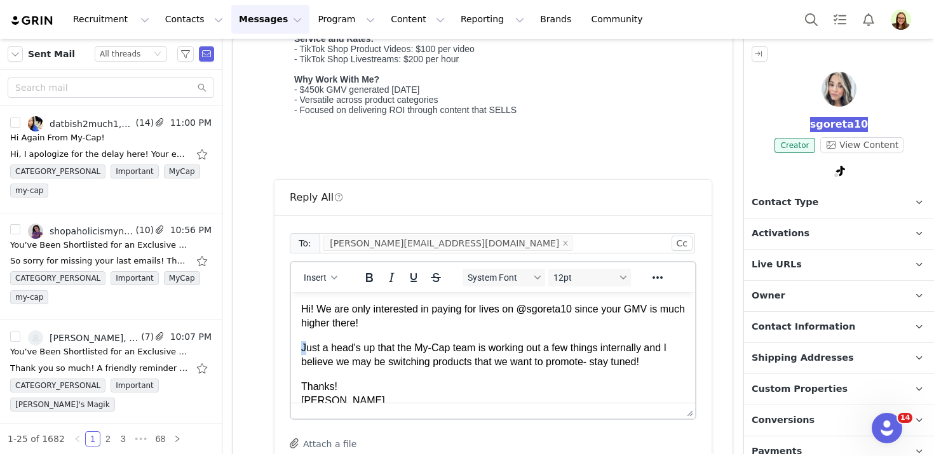
click at [306, 350] on p "Just a head's up that the My-Cap team is working out a few things internally an…" at bounding box center [493, 355] width 384 height 29
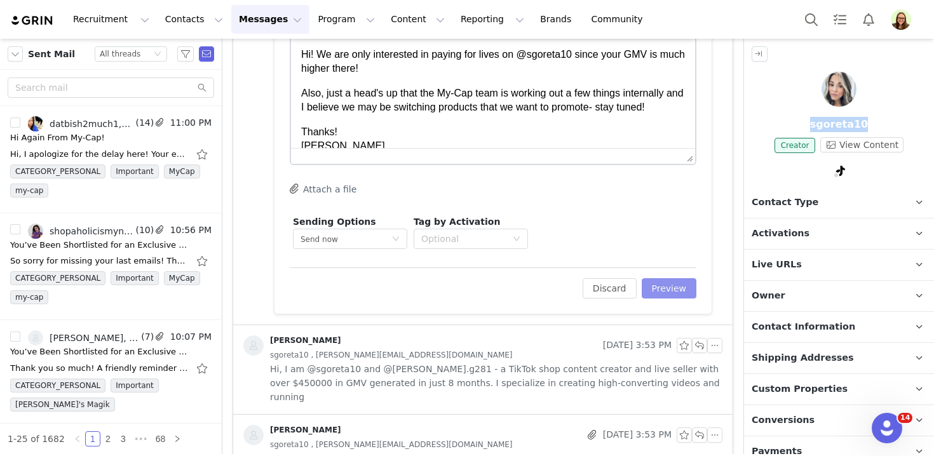
click at [680, 289] on button "Preview" at bounding box center [669, 288] width 55 height 20
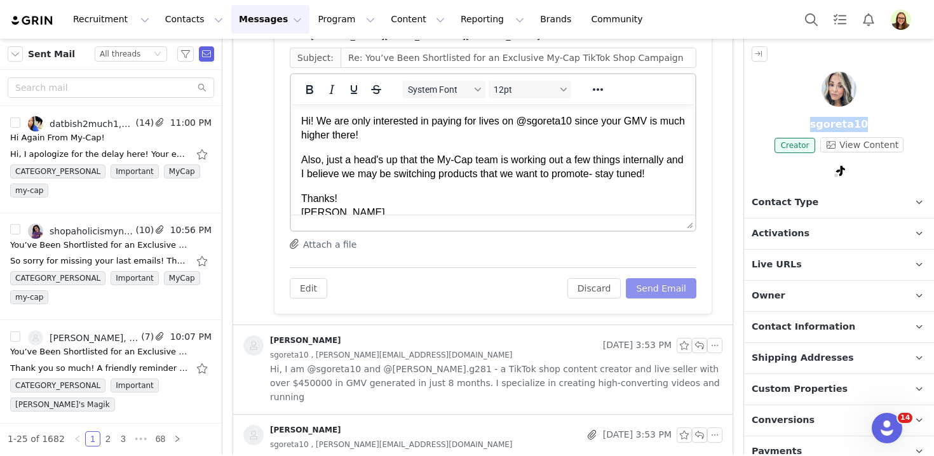
scroll to position [514, 0]
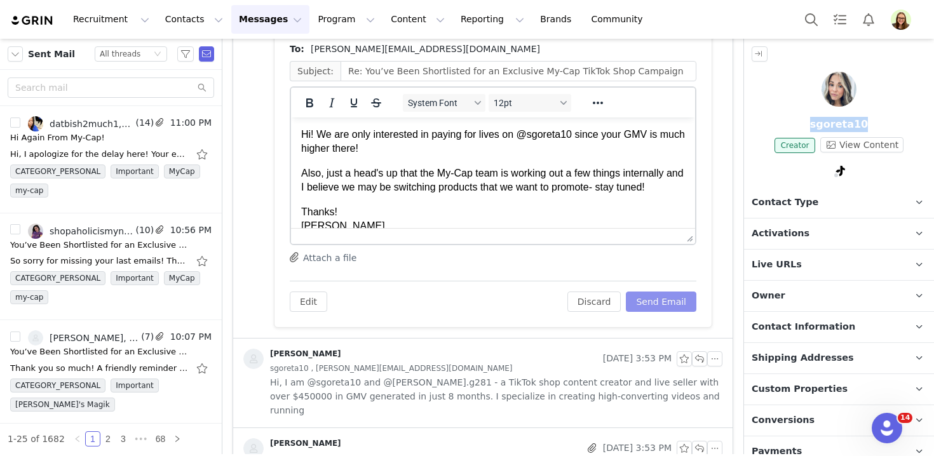
click at [663, 298] on button "Send Email" at bounding box center [661, 302] width 71 height 20
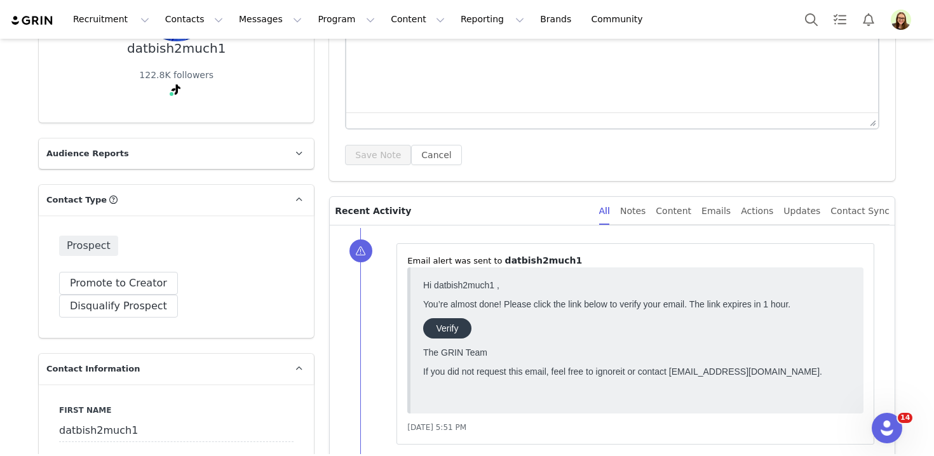
scroll to position [427, 0]
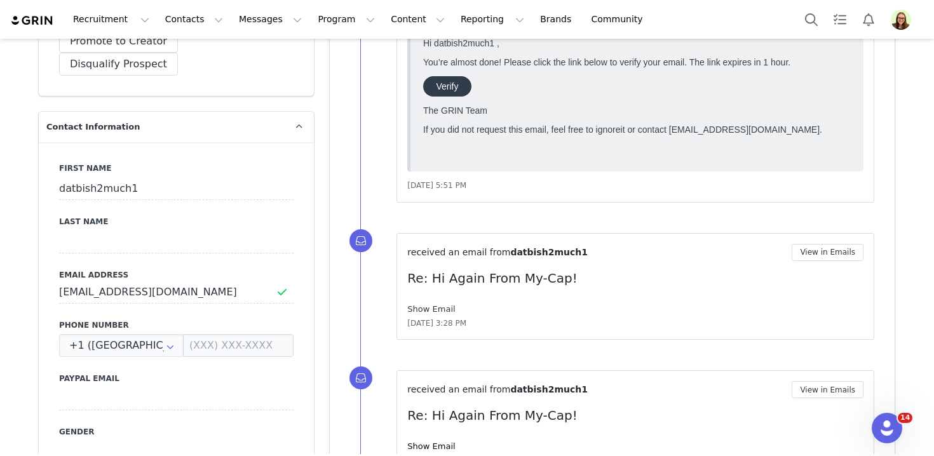
click at [437, 310] on link "Show Email" at bounding box center [431, 309] width 48 height 10
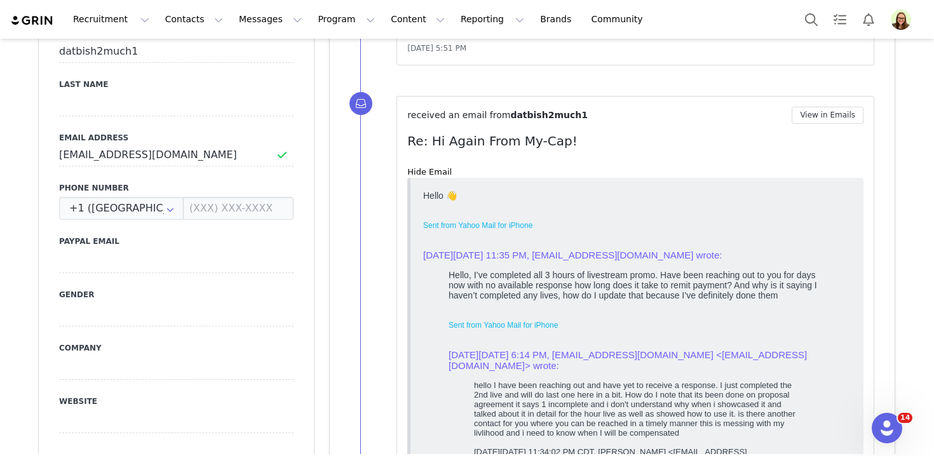
scroll to position [542, 0]
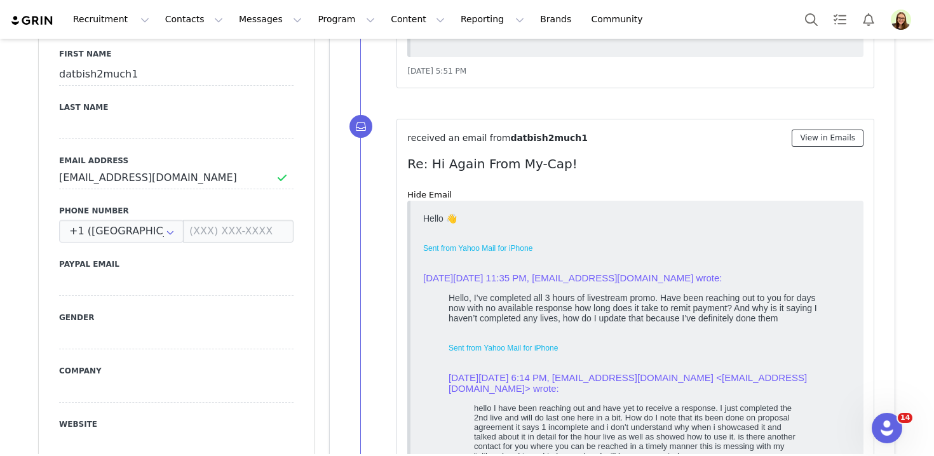
click at [835, 139] on button "View in Emails" at bounding box center [828, 138] width 72 height 17
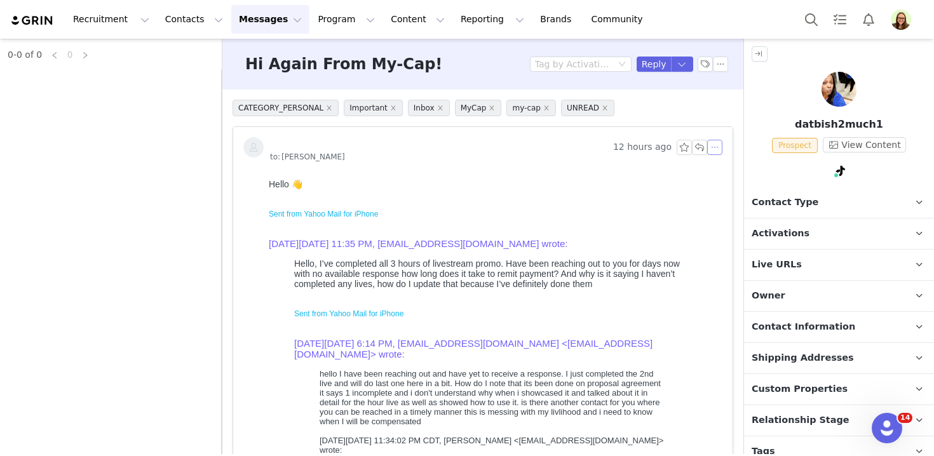
click at [712, 152] on button "button" at bounding box center [715, 147] width 15 height 15
click at [714, 163] on li "Reply All" at bounding box center [735, 170] width 54 height 20
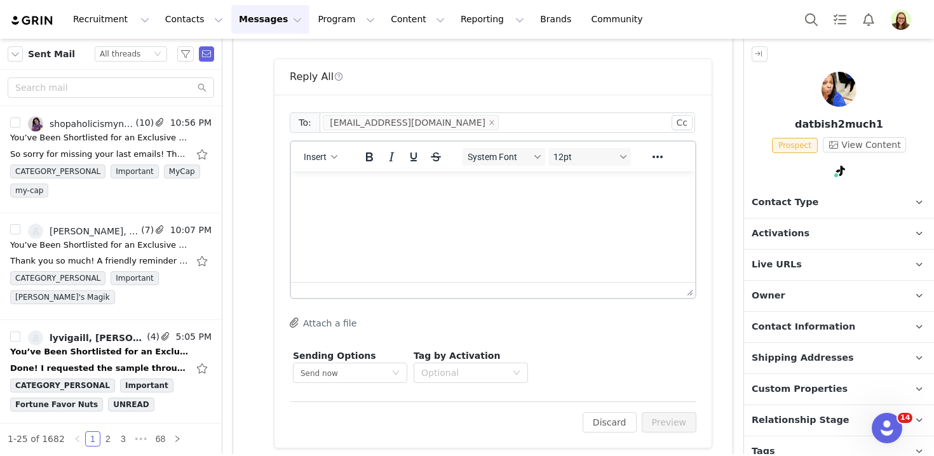
scroll to position [880, 0]
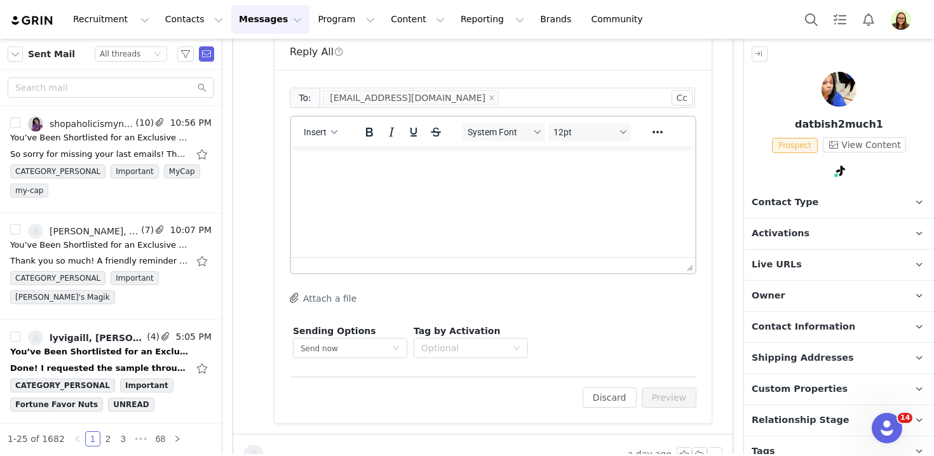
click at [485, 181] on html at bounding box center [493, 164] width 404 height 34
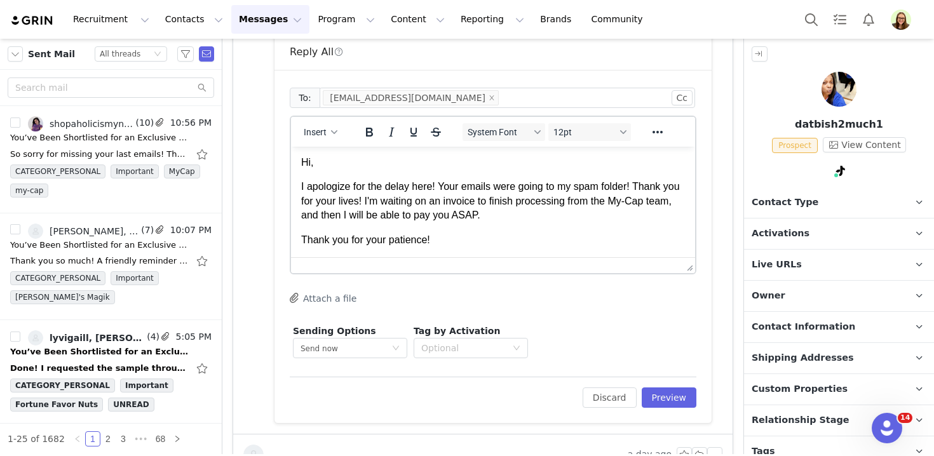
scroll to position [15, 0]
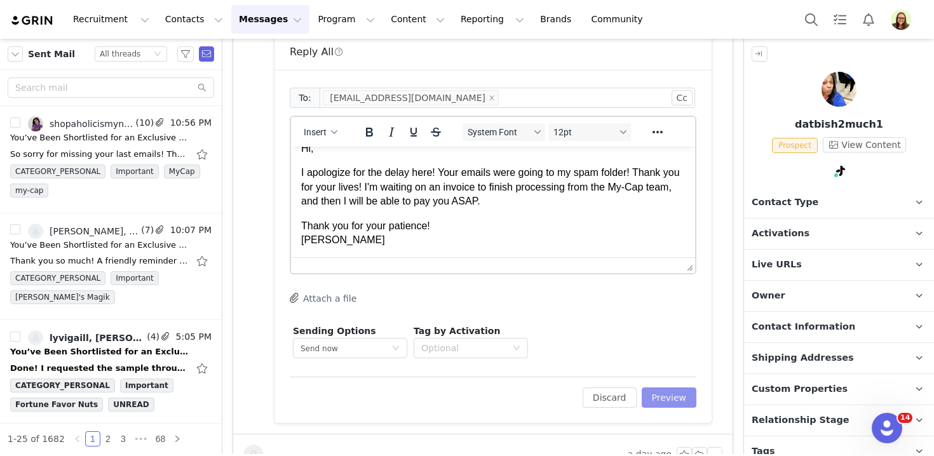
click at [676, 403] on button "Preview" at bounding box center [669, 398] width 55 height 20
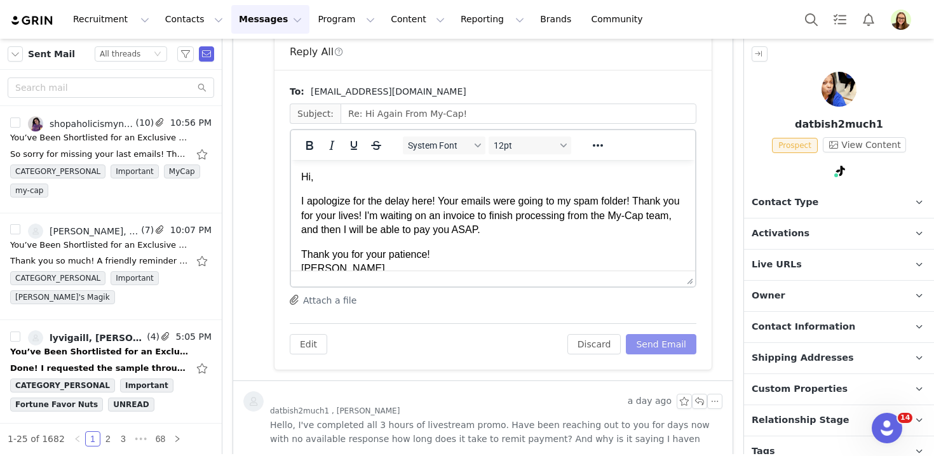
scroll to position [0, 0]
click at [667, 345] on button "Send Email" at bounding box center [661, 344] width 71 height 20
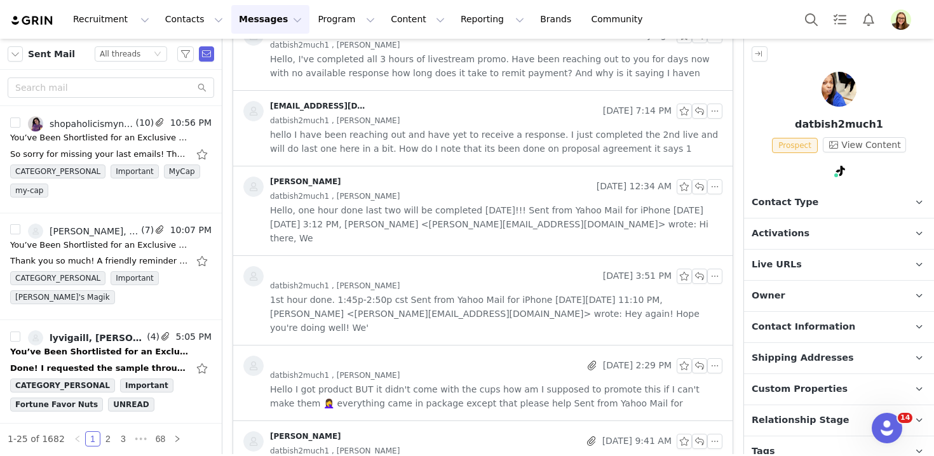
click at [782, 229] on span "Activations" at bounding box center [781, 234] width 58 height 14
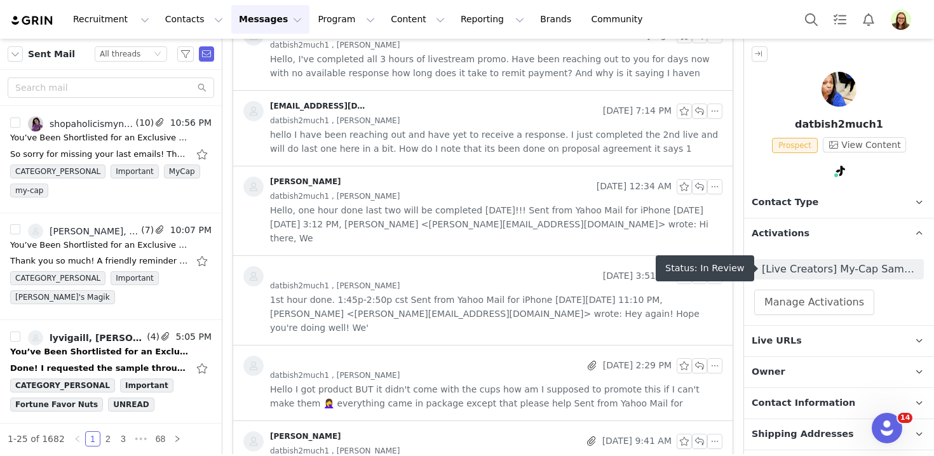
click at [793, 271] on span "[Live Creators] My-Cap Sampler TTS Affiliate Campaign" at bounding box center [839, 269] width 154 height 15
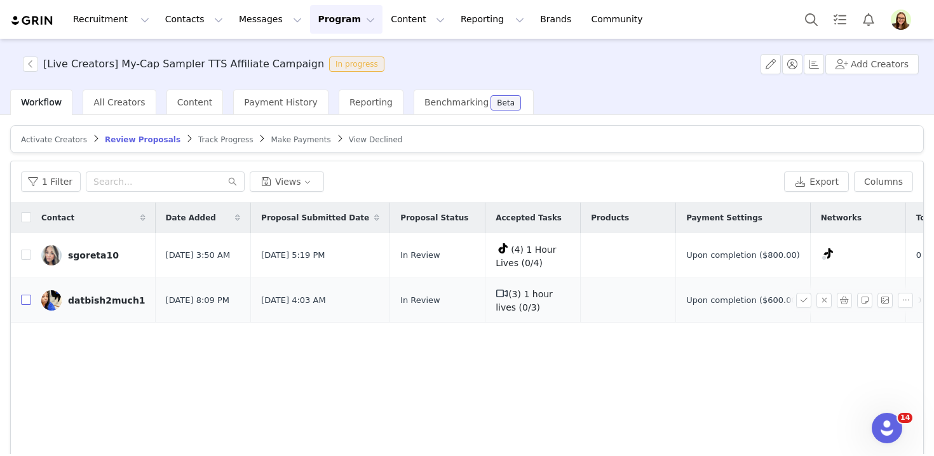
click at [27, 296] on input "checkbox" at bounding box center [26, 300] width 10 height 10
checkbox input "true"
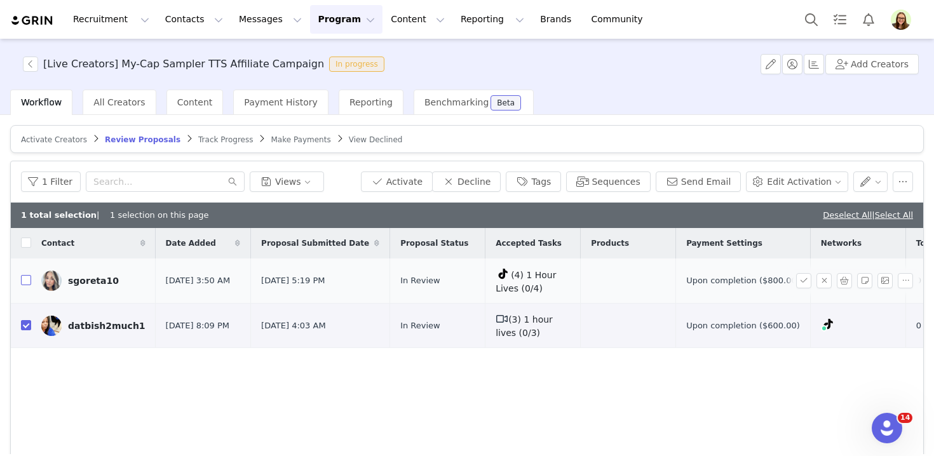
click at [27, 277] on input "checkbox" at bounding box center [26, 280] width 10 height 10
checkbox input "true"
click at [423, 182] on button "Activate" at bounding box center [397, 182] width 72 height 20
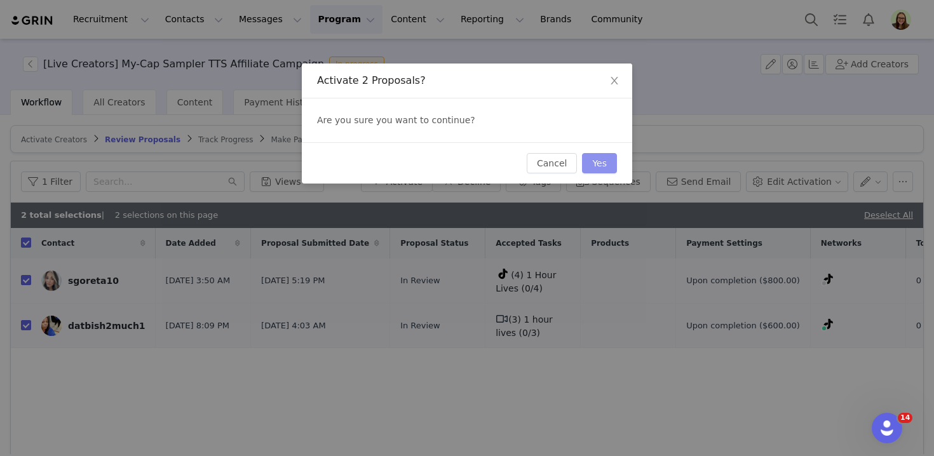
click at [599, 163] on button "Yes" at bounding box center [599, 163] width 35 height 20
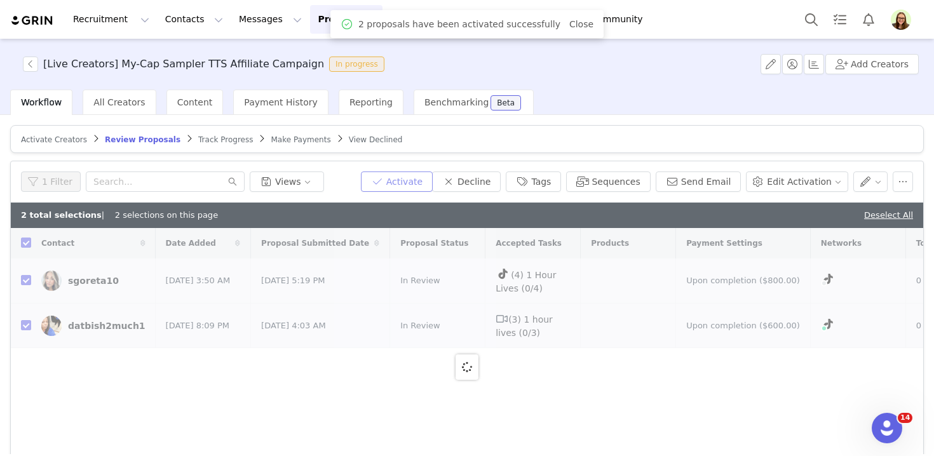
checkbox input "false"
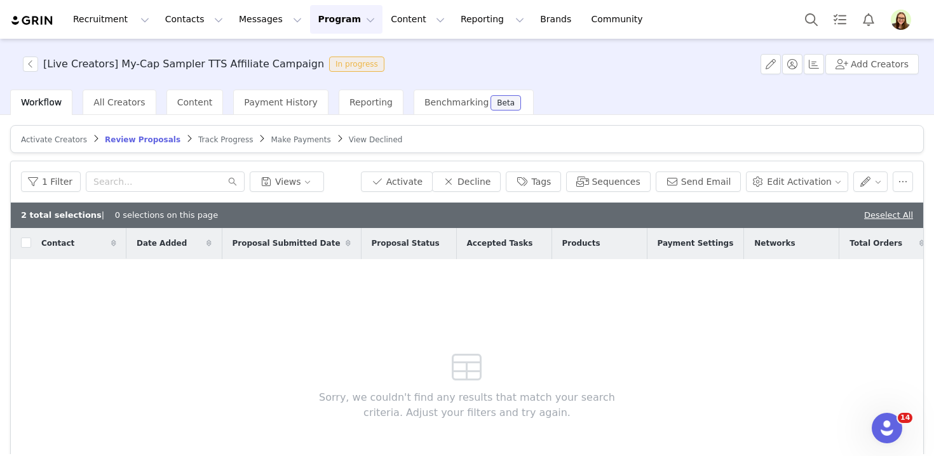
click at [226, 137] on span "Track Progress" at bounding box center [225, 139] width 55 height 9
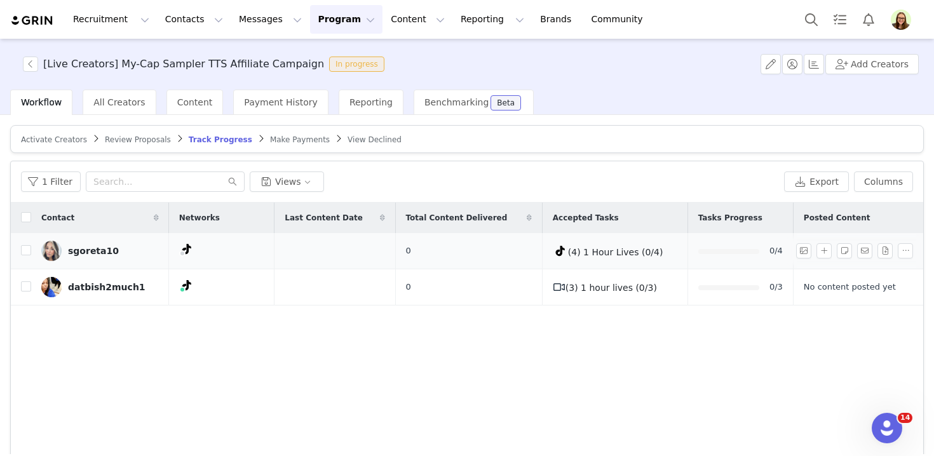
click at [100, 250] on div "sgoreta10" at bounding box center [93, 251] width 51 height 10
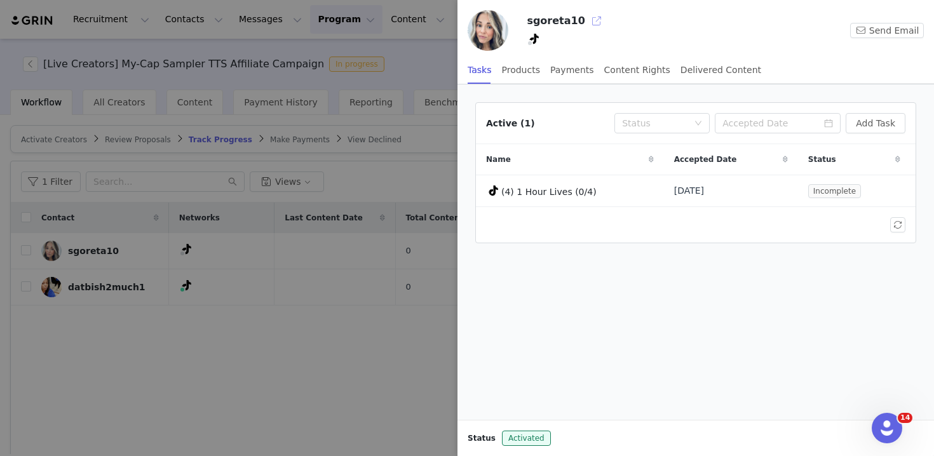
click at [591, 19] on button "button" at bounding box center [597, 21] width 20 height 20
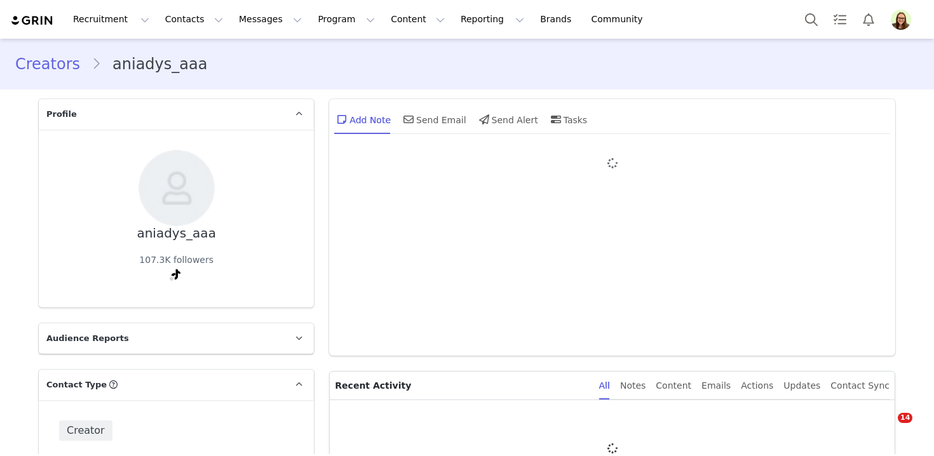
type input "+1 ([GEOGRAPHIC_DATA])"
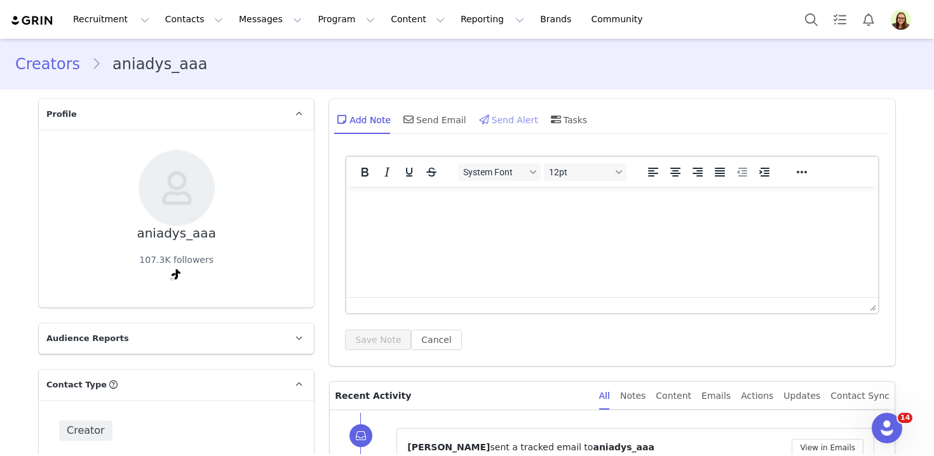
scroll to position [268, 0]
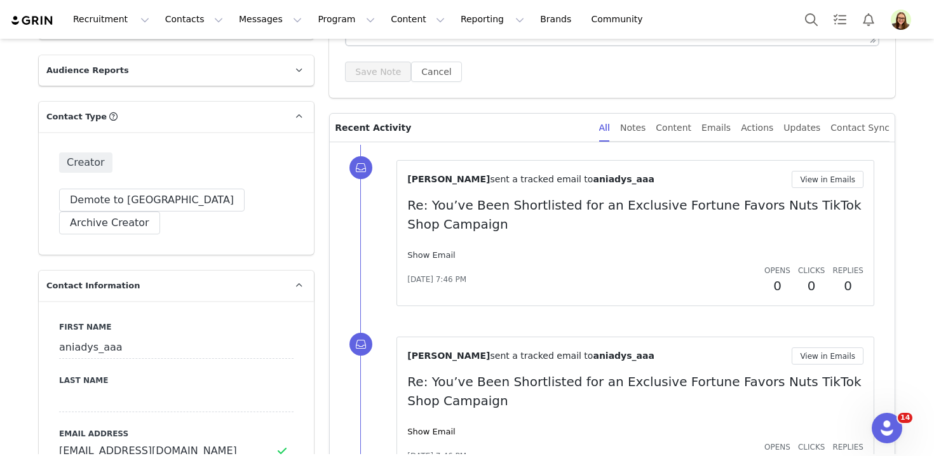
click at [434, 251] on link "Show Email" at bounding box center [431, 255] width 48 height 10
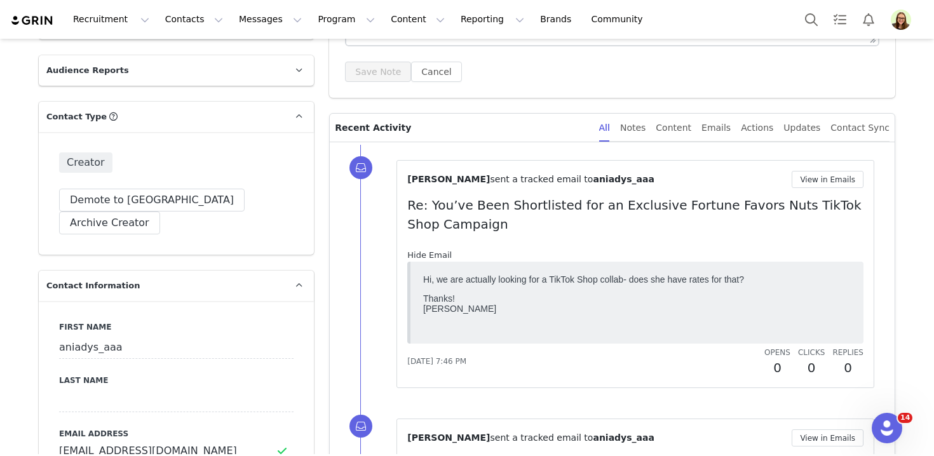
scroll to position [0, 0]
click at [434, 251] on link "Hide Email" at bounding box center [429, 255] width 44 height 10
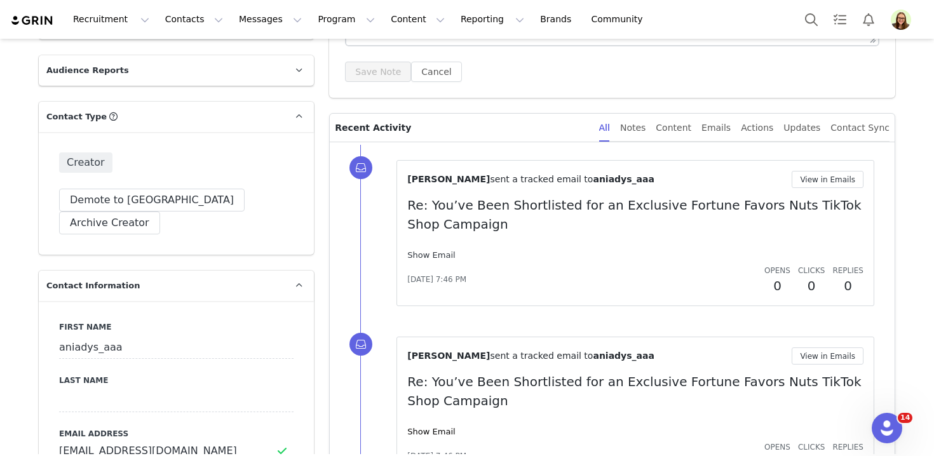
click at [434, 251] on link "Show Email" at bounding box center [431, 255] width 48 height 10
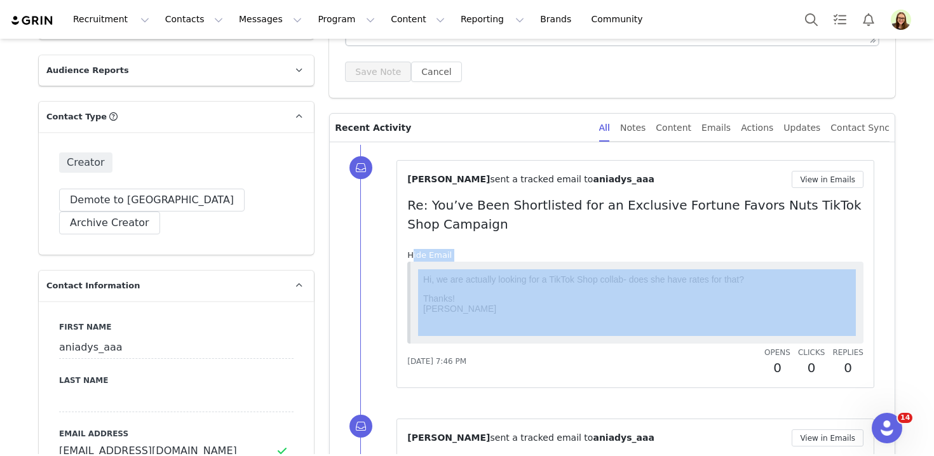
click at [434, 251] on link "Hide Email" at bounding box center [429, 255] width 44 height 10
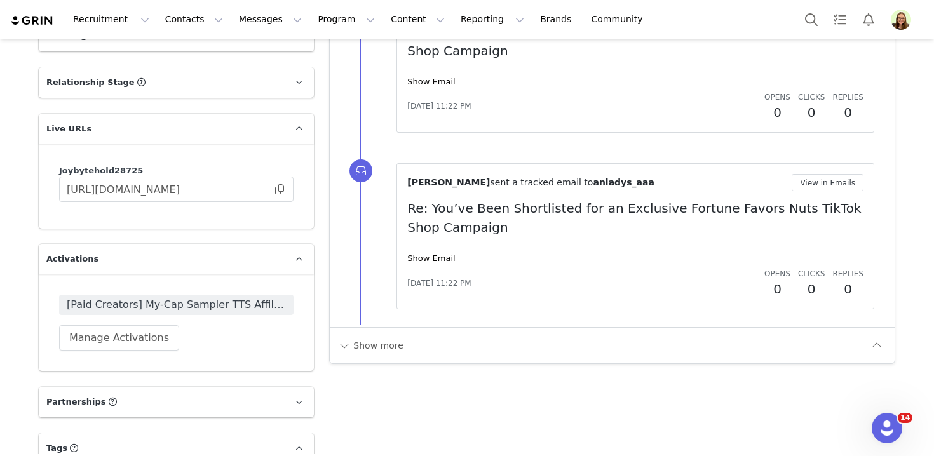
scroll to position [1849, 0]
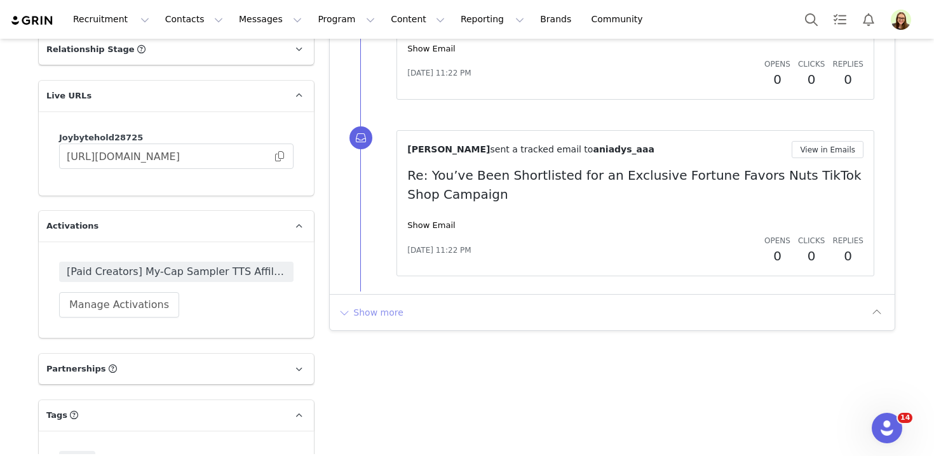
click at [392, 320] on button "Show more" at bounding box center [371, 313] width 67 height 20
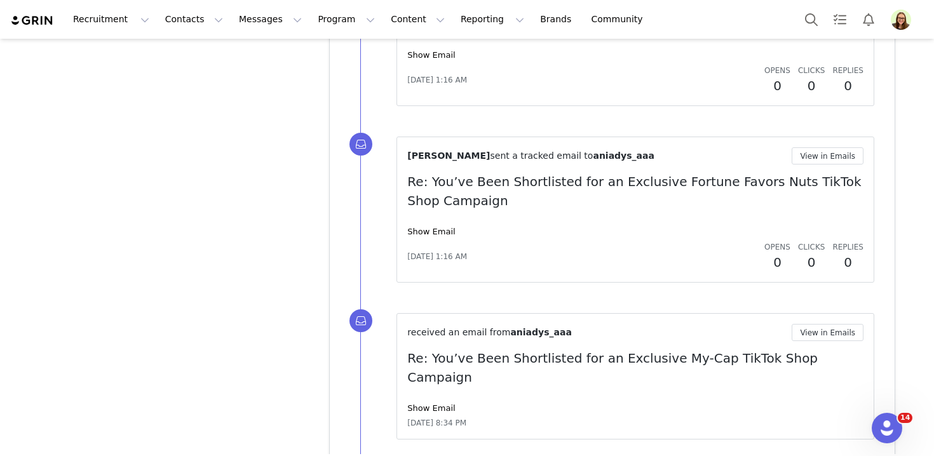
scroll to position [3159, 0]
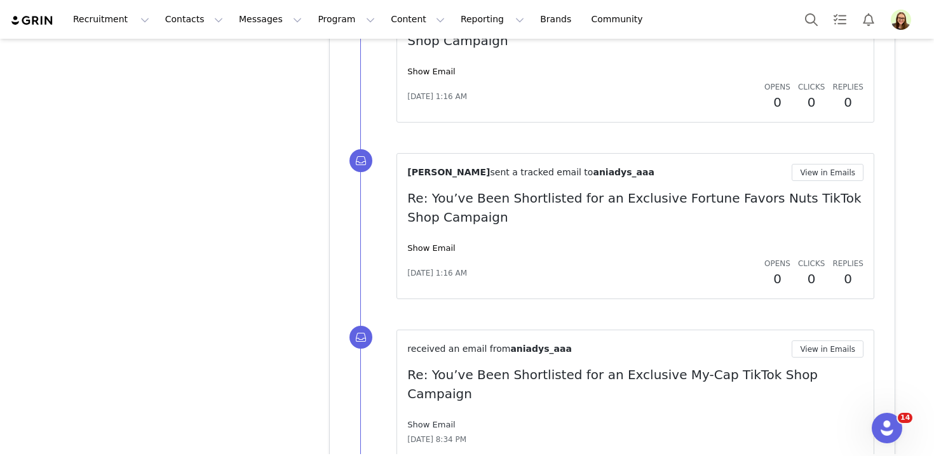
click at [440, 420] on link "Show Email" at bounding box center [431, 425] width 48 height 10
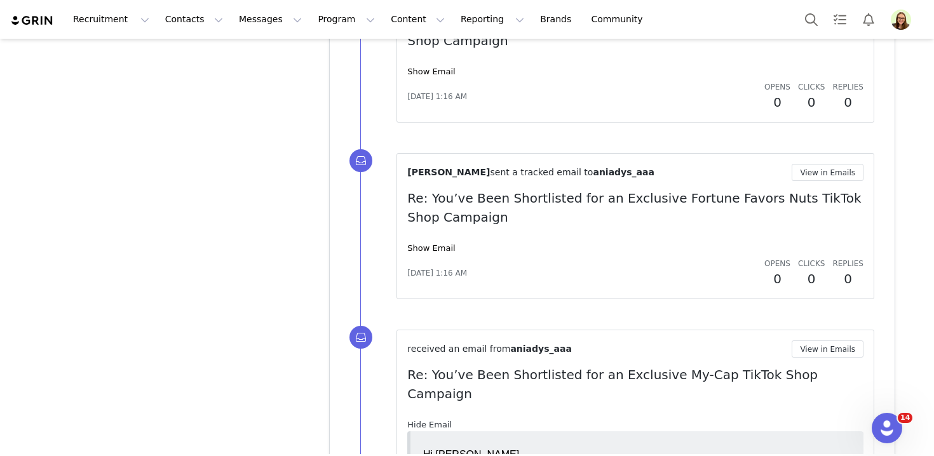
scroll to position [3264, 0]
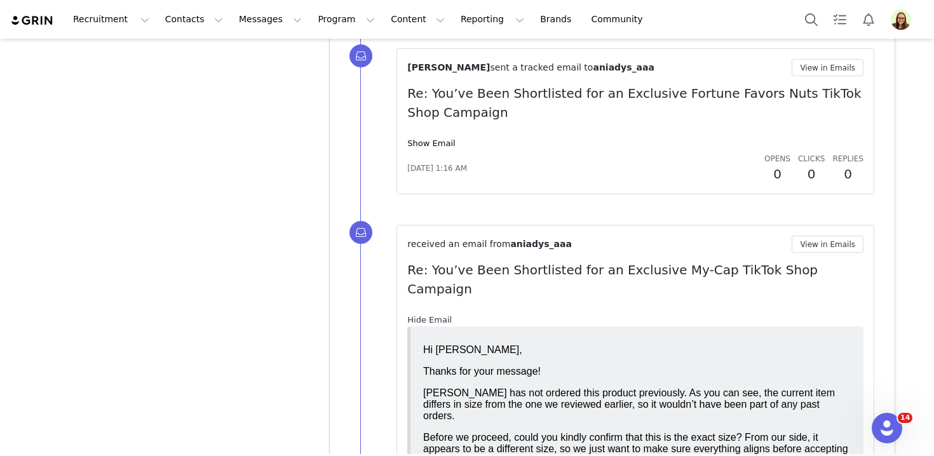
click at [440, 432] on div "Before we proceed, could you kindly confirm that this is the exact size? From o…" at bounding box center [637, 449] width 428 height 34
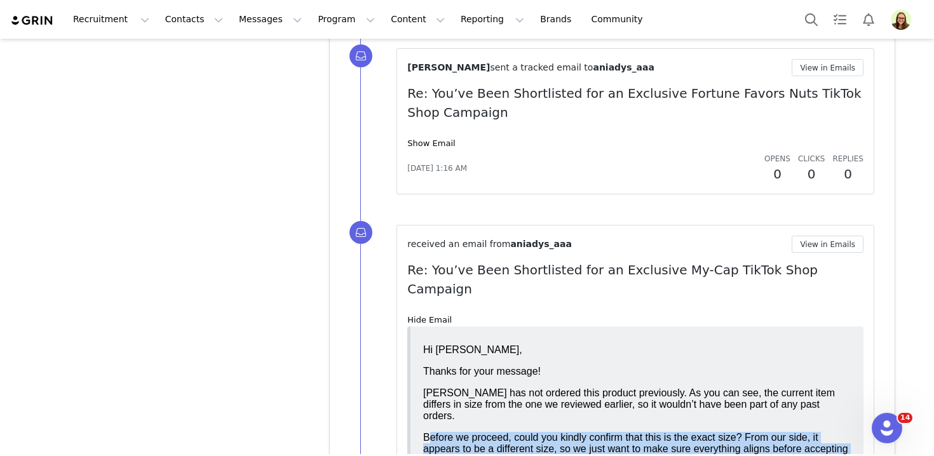
click at [441, 409] on div "Aniadys has not ordered this product previously. As you can see, the current it…" at bounding box center [637, 404] width 428 height 34
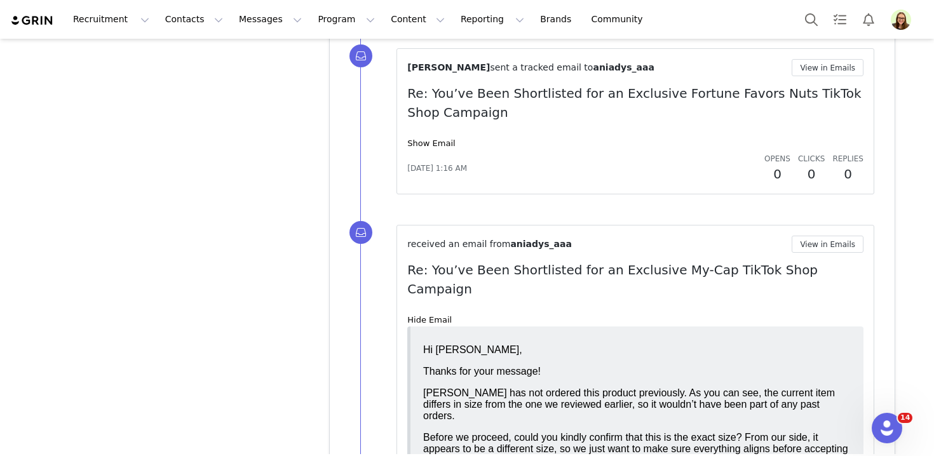
click at [441, 409] on div "Aniadys has not ordered this product previously. As you can see, the current it…" at bounding box center [637, 404] width 428 height 34
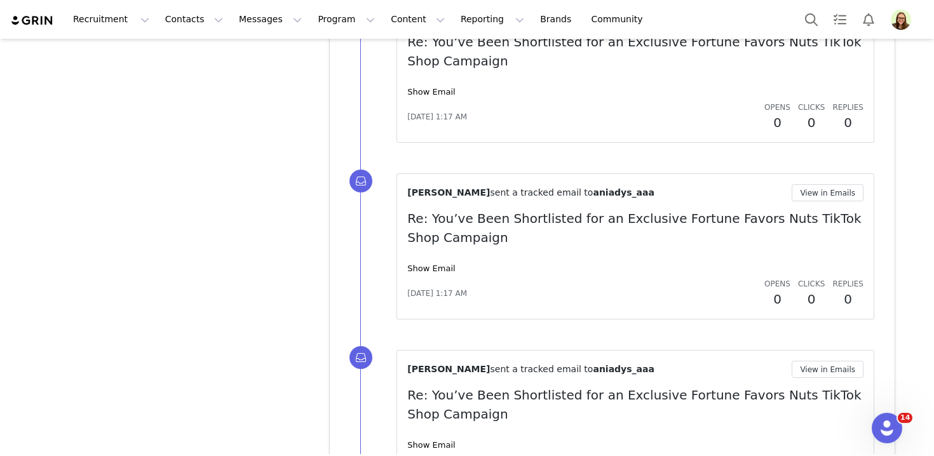
scroll to position [2779, 0]
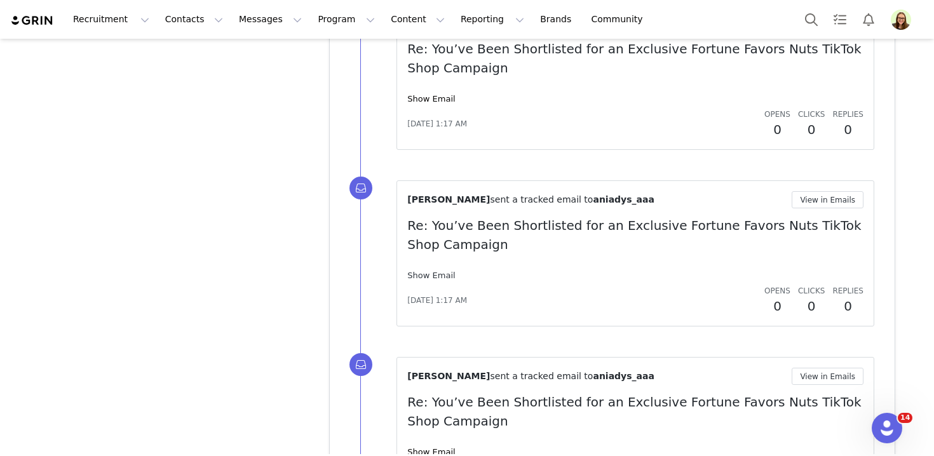
click at [428, 277] on link "Show Email" at bounding box center [431, 276] width 48 height 10
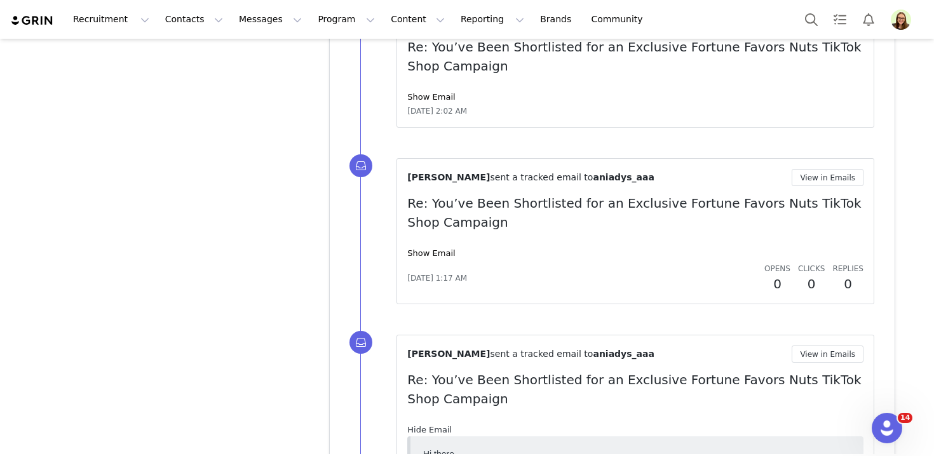
scroll to position [2622, 0]
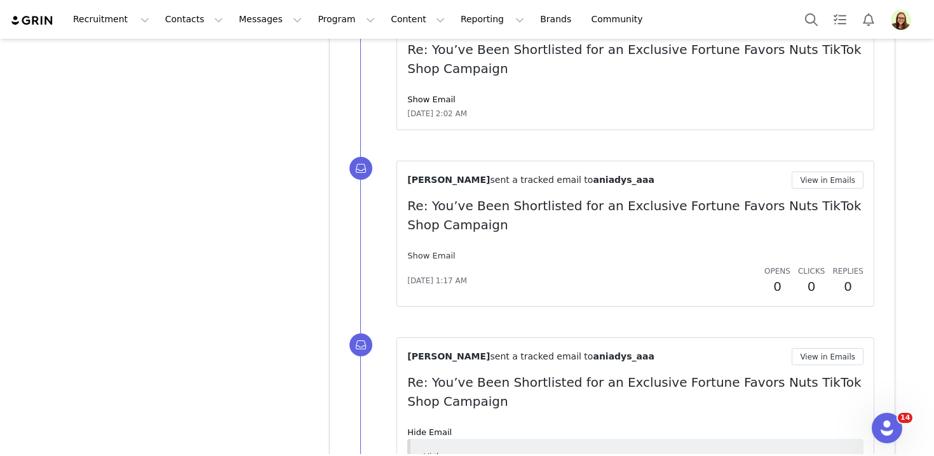
click at [434, 254] on link "Show Email" at bounding box center [431, 256] width 48 height 10
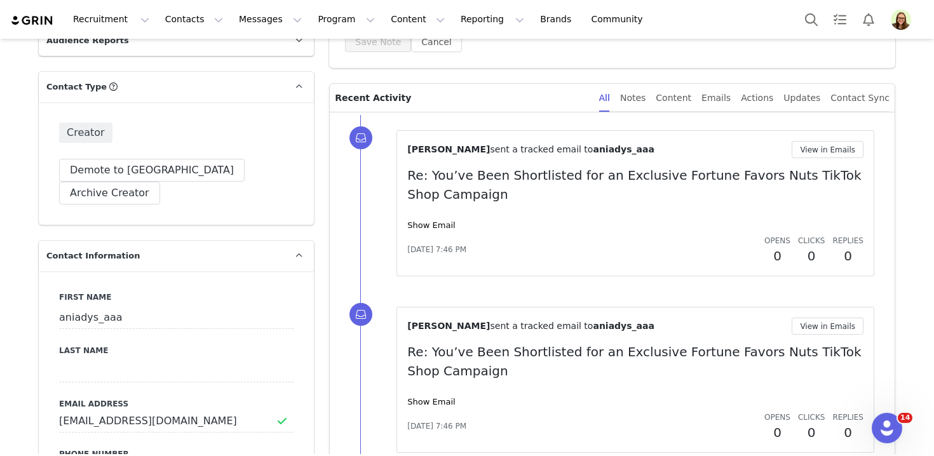
scroll to position [170, 0]
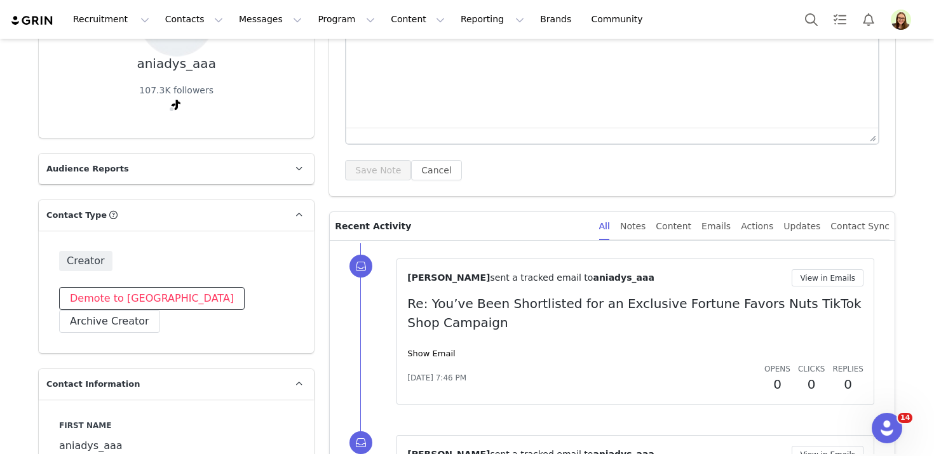
click at [129, 308] on button "Demote to [GEOGRAPHIC_DATA]" at bounding box center [152, 298] width 186 height 23
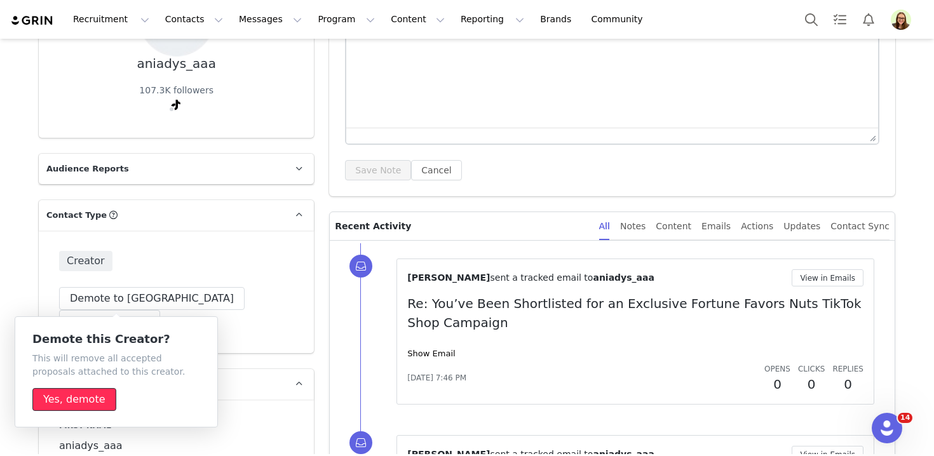
click at [90, 389] on button "Yes, demote" at bounding box center [74, 399] width 84 height 23
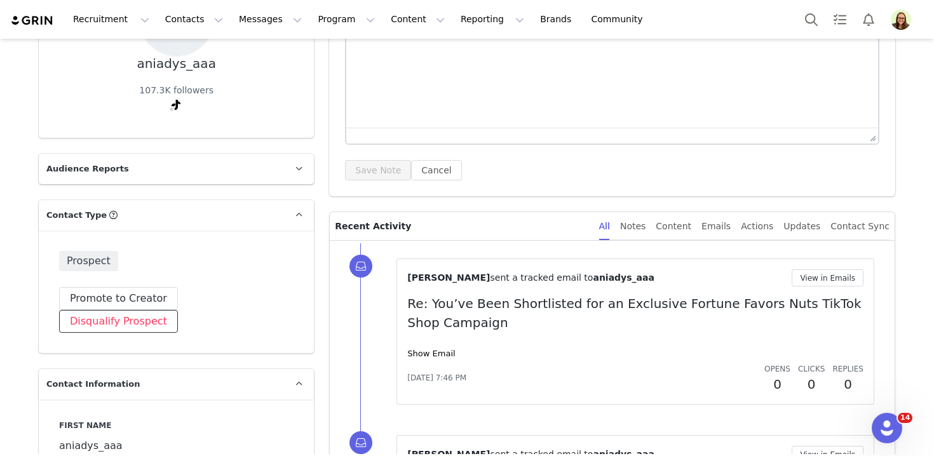
click at [178, 310] on button "Disqualify Prospect" at bounding box center [118, 321] width 119 height 23
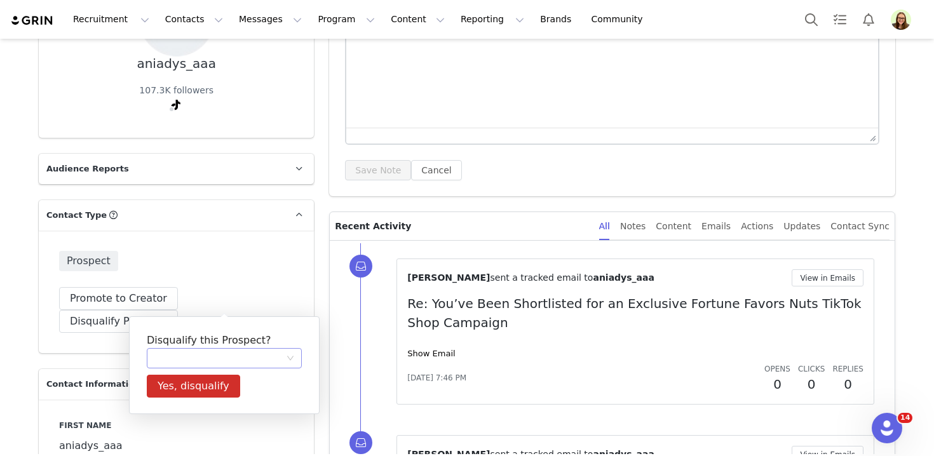
click at [205, 349] on div at bounding box center [220, 358] width 132 height 19
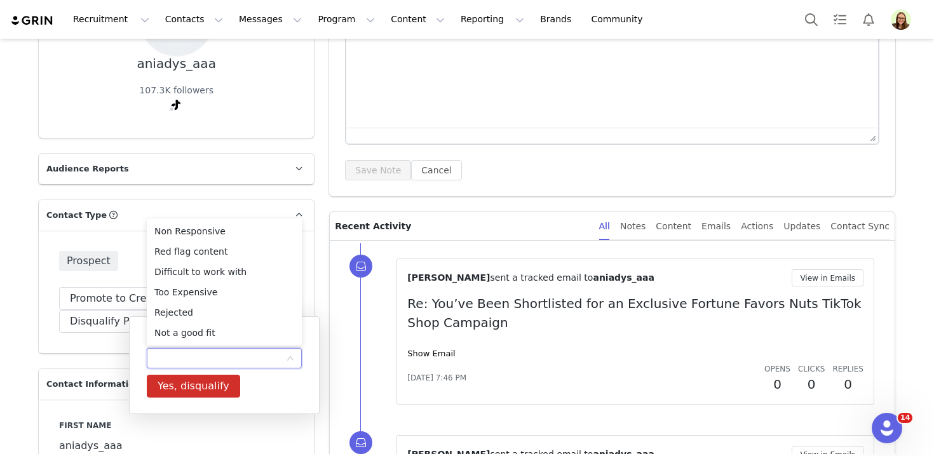
click at [42, 264] on div "Prospect Promote to Creator Disqualify Prospect" at bounding box center [176, 292] width 275 height 123
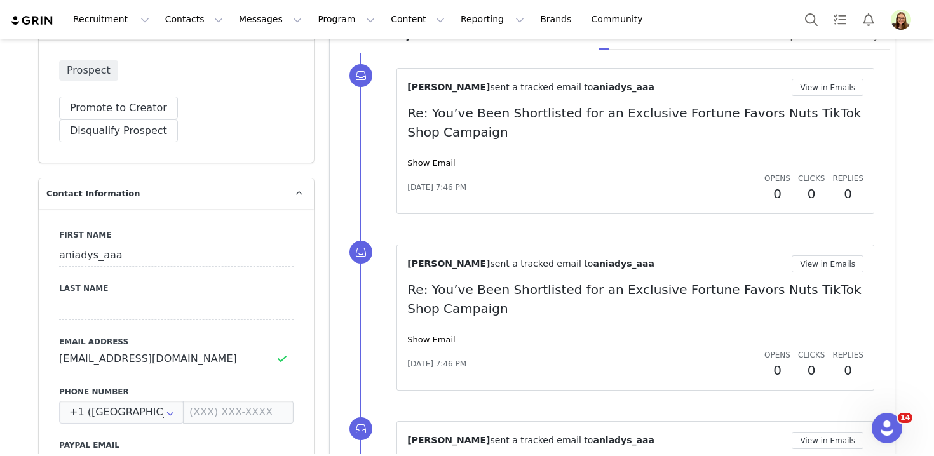
scroll to position [364, 0]
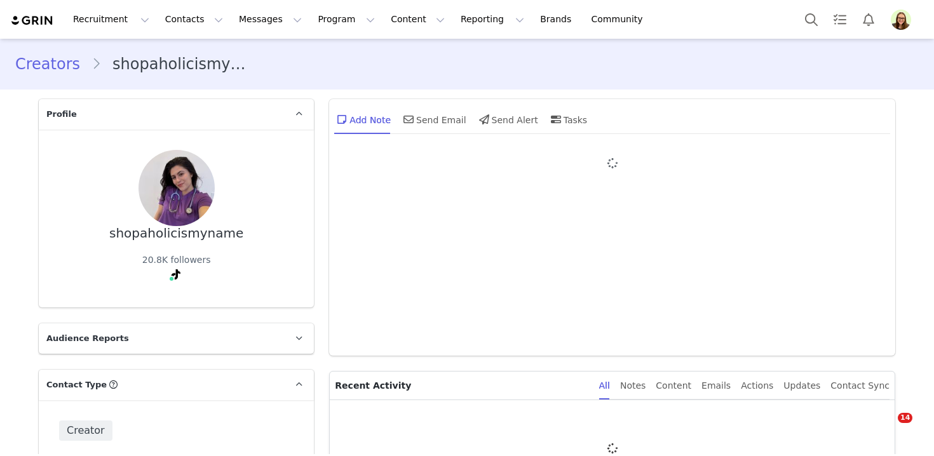
type input "+1 ([GEOGRAPHIC_DATA])"
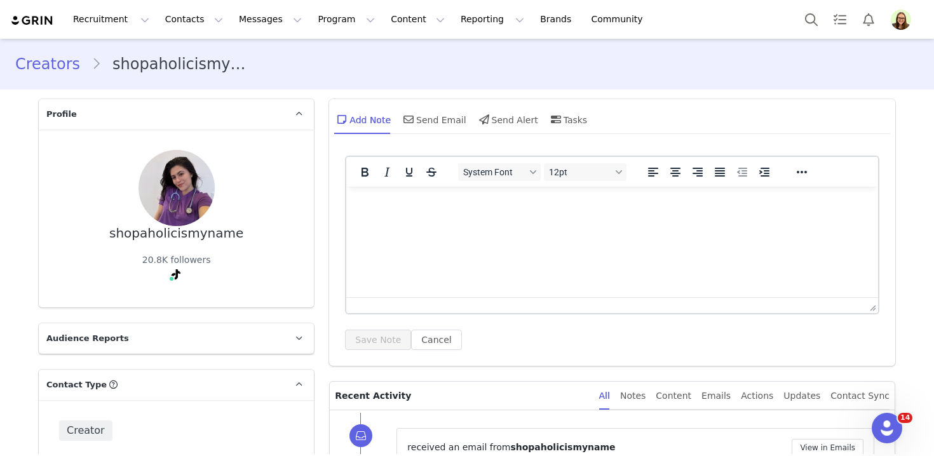
scroll to position [219, 0]
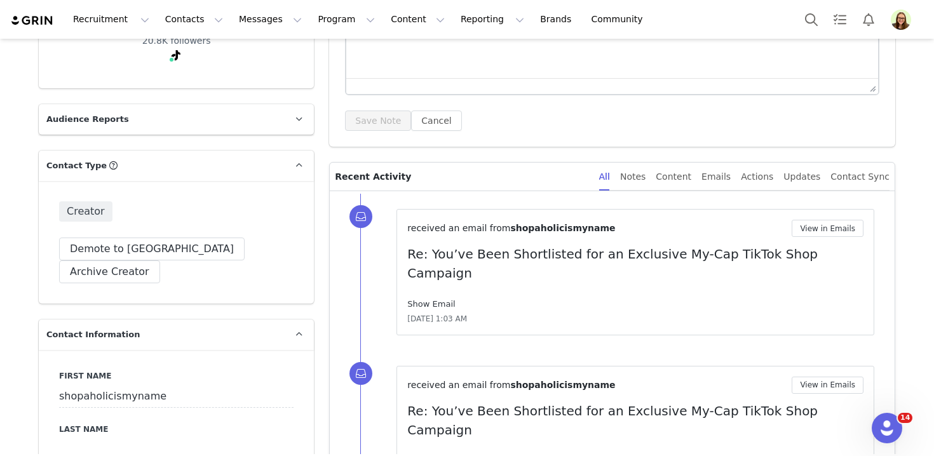
click at [423, 299] on link "Show Email" at bounding box center [431, 304] width 48 height 10
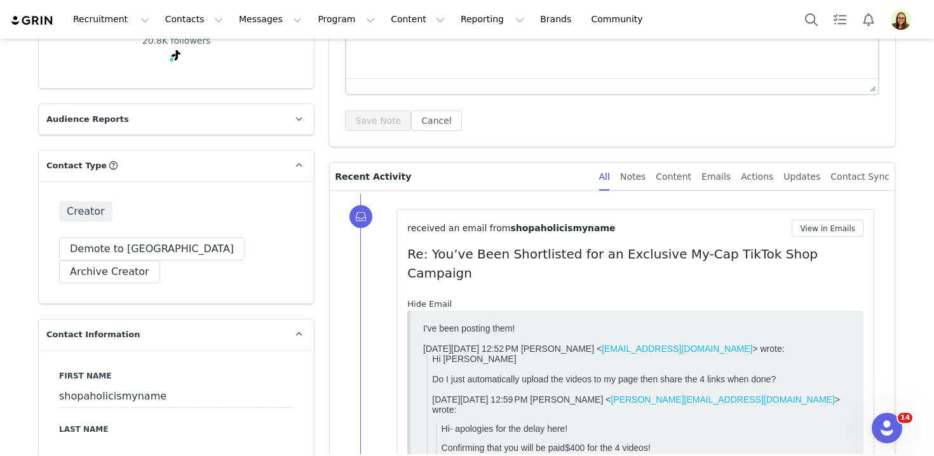
scroll to position [0, 0]
click at [811, 231] on button "View in Emails" at bounding box center [828, 228] width 72 height 17
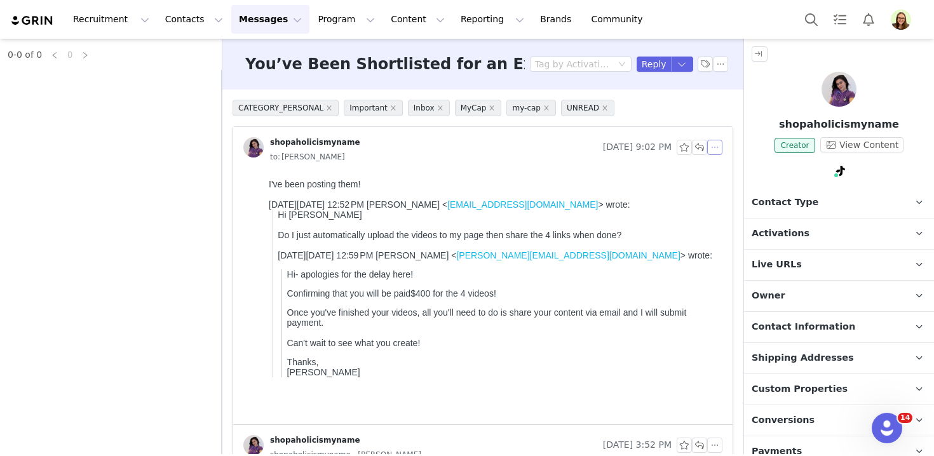
click at [719, 150] on button "button" at bounding box center [715, 147] width 15 height 15
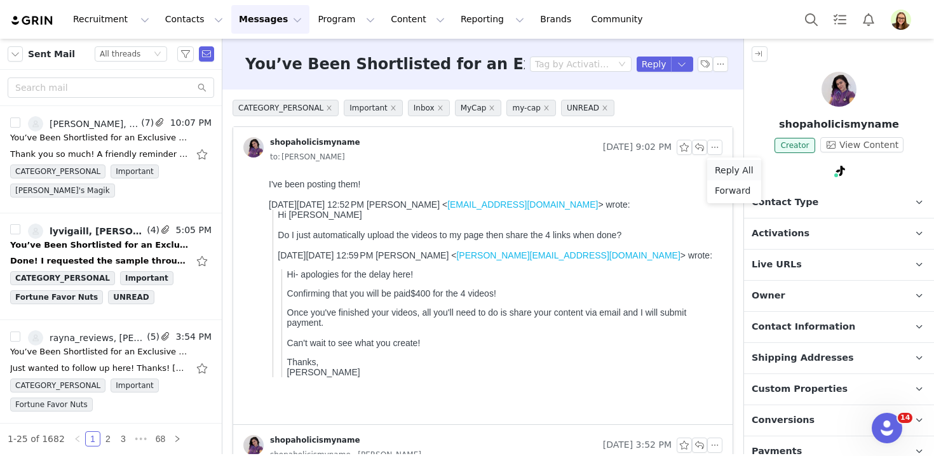
click at [723, 170] on li "Reply All" at bounding box center [735, 170] width 54 height 20
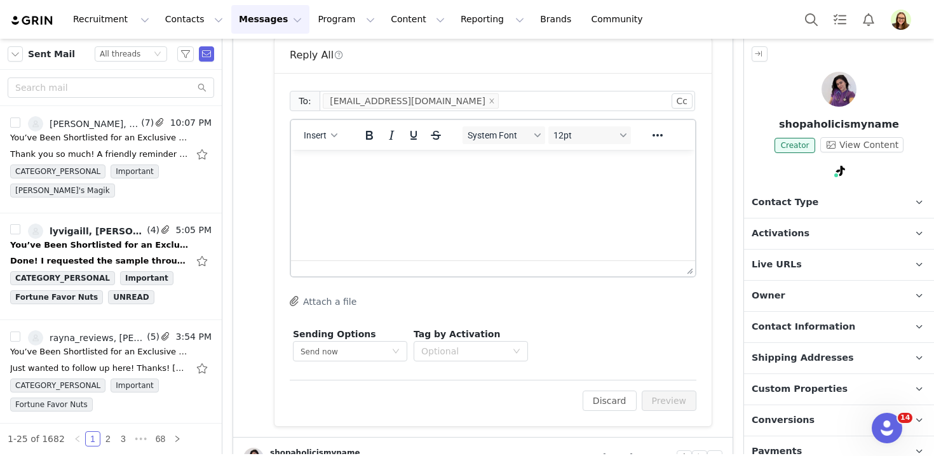
scroll to position [410, 0]
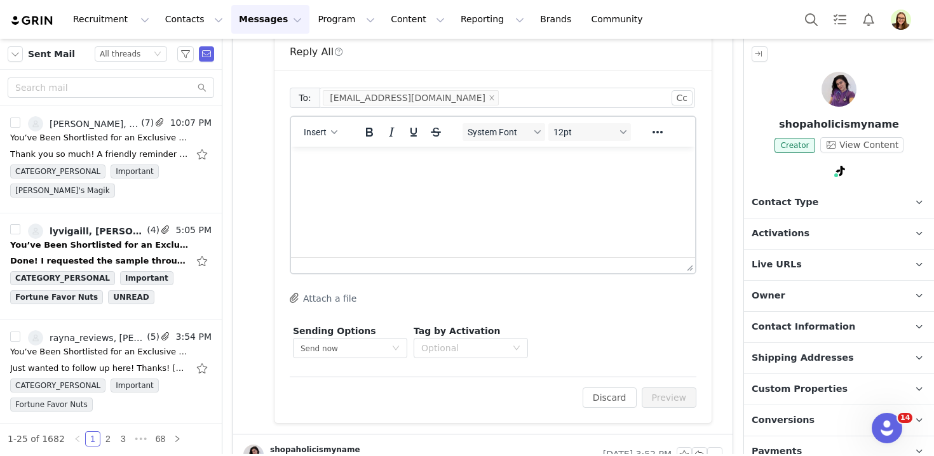
click at [521, 181] on html at bounding box center [493, 164] width 404 height 34
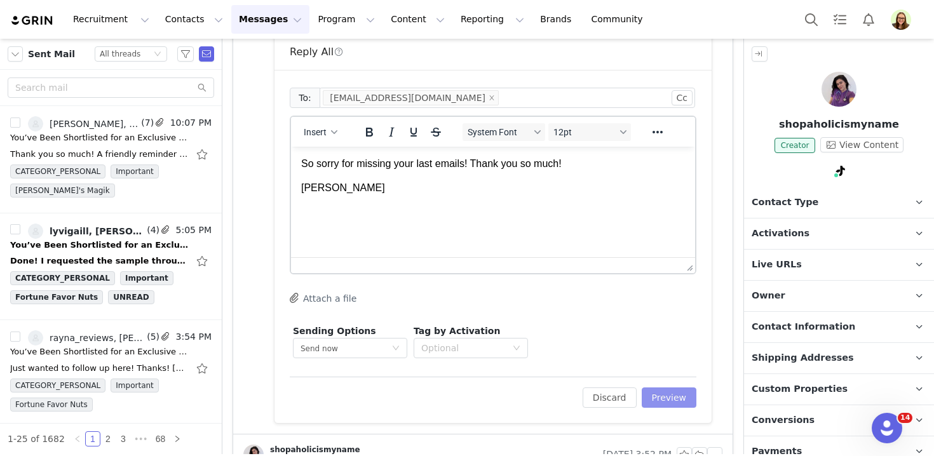
click at [667, 389] on button "Preview" at bounding box center [669, 398] width 55 height 20
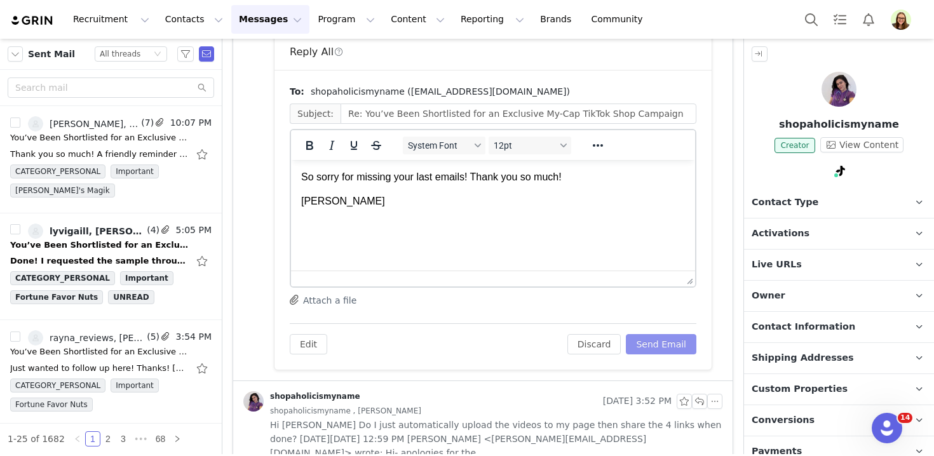
scroll to position [0, 0]
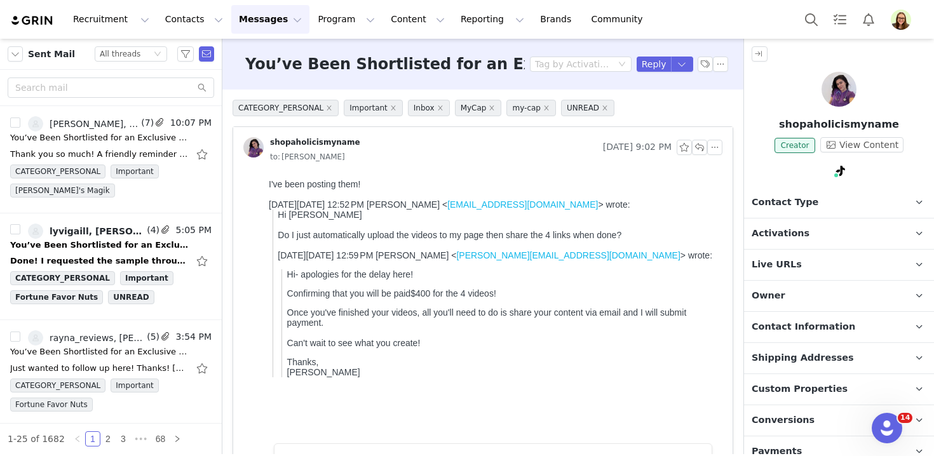
click at [776, 227] on span "Activations" at bounding box center [781, 234] width 58 height 14
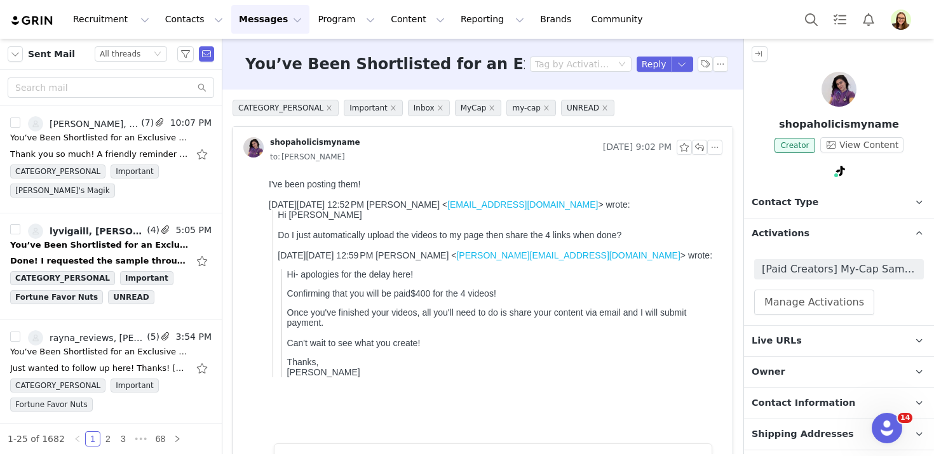
click at [776, 227] on span "Activations" at bounding box center [781, 234] width 58 height 14
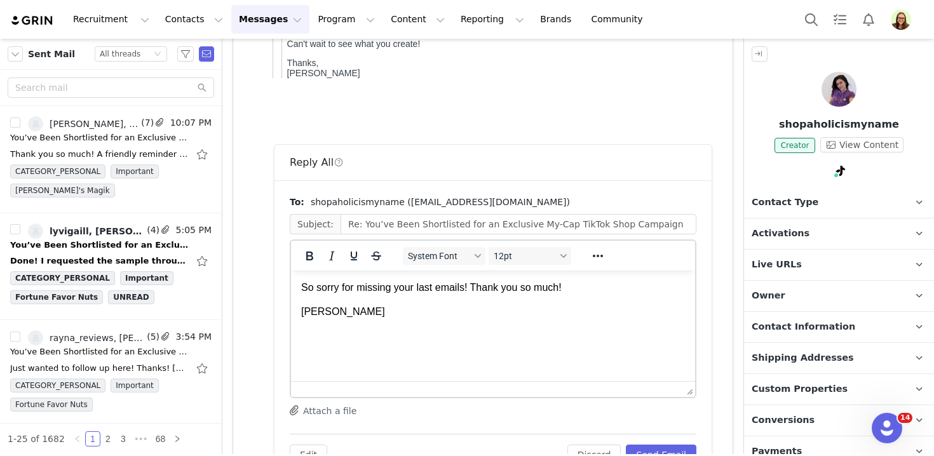
scroll to position [333, 0]
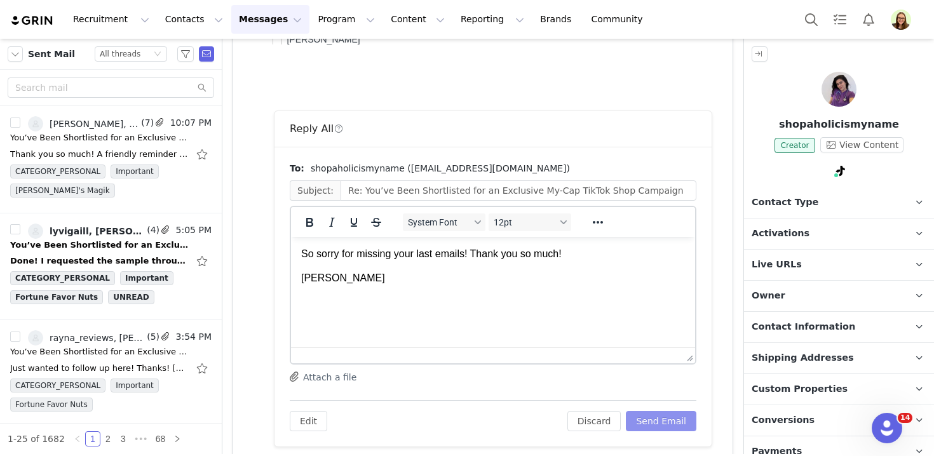
click at [669, 422] on button "Send Email" at bounding box center [661, 421] width 71 height 20
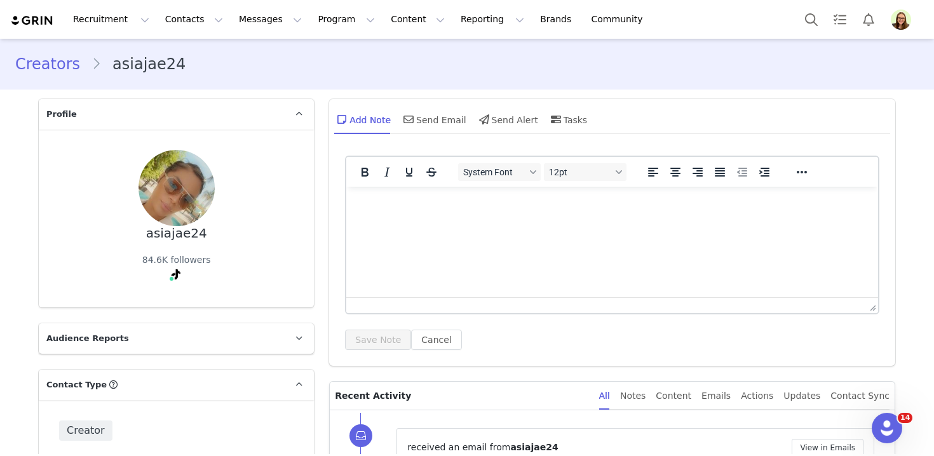
scroll to position [122, 0]
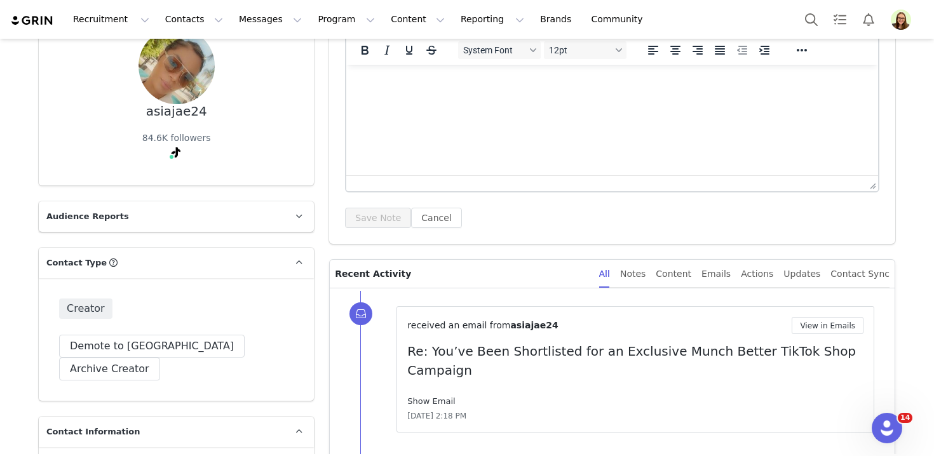
click at [434, 397] on link "Show Email" at bounding box center [431, 402] width 48 height 10
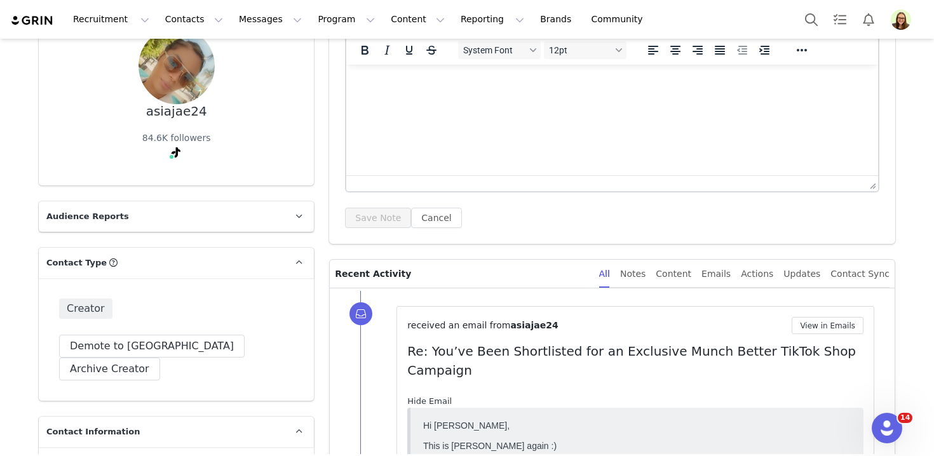
scroll to position [0, 0]
click at [434, 397] on link "Hide Email" at bounding box center [429, 402] width 44 height 10
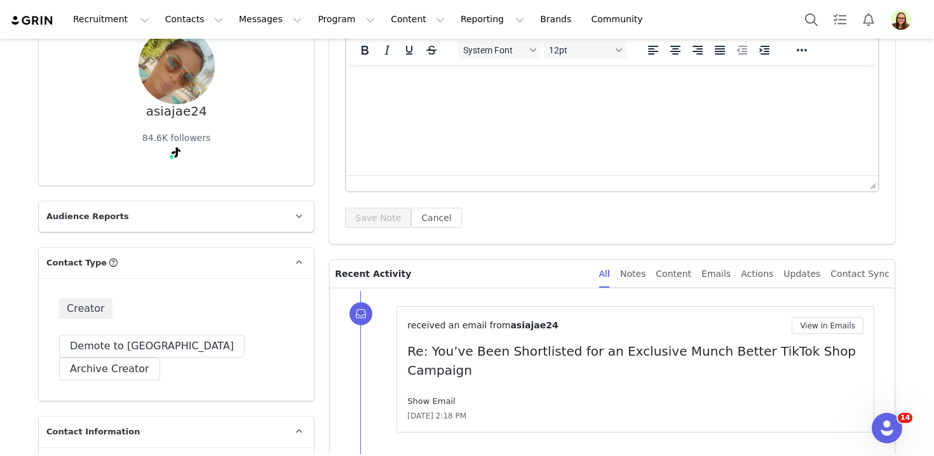
click at [434, 397] on link "Show Email" at bounding box center [431, 402] width 48 height 10
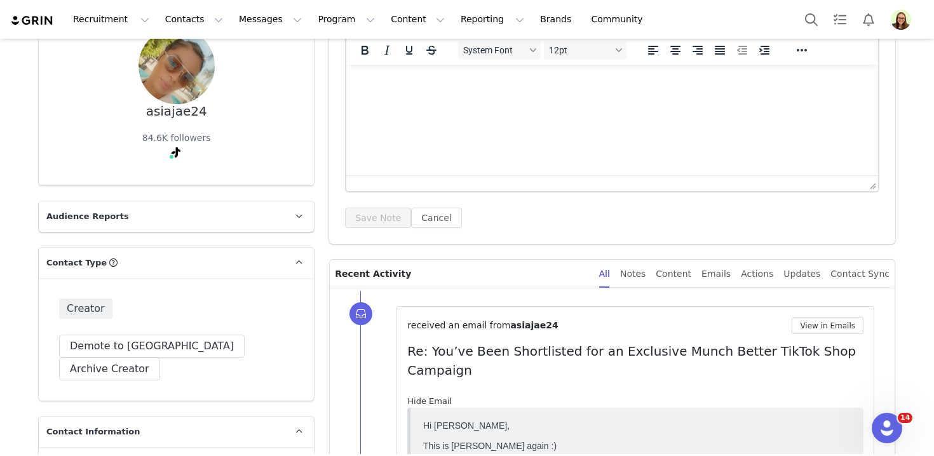
scroll to position [194, 0]
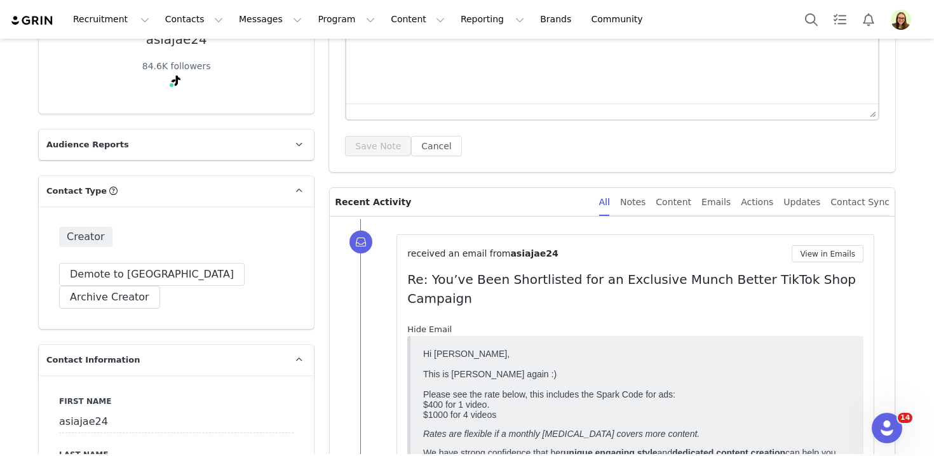
click at [427, 325] on link "Hide Email" at bounding box center [429, 330] width 44 height 10
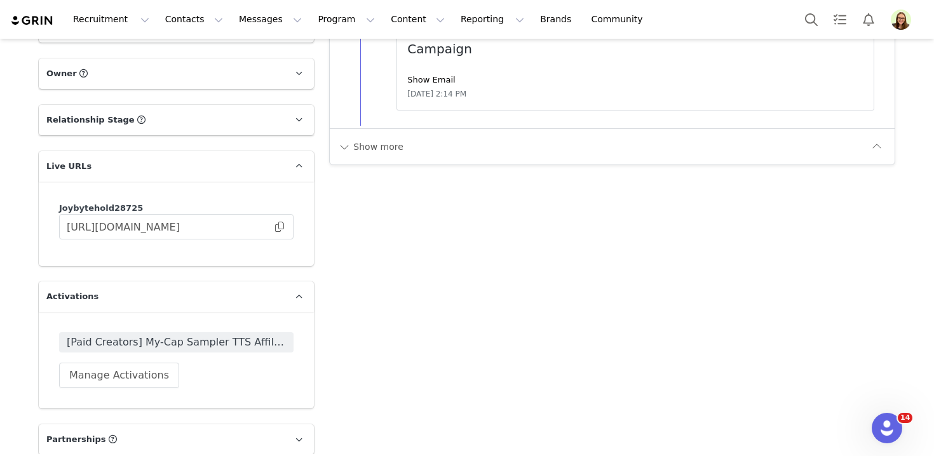
scroll to position [1449, 0]
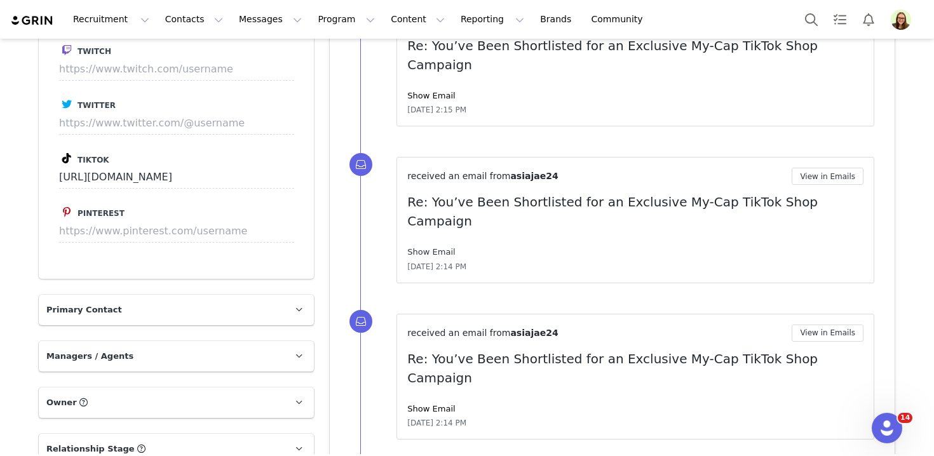
click at [420, 247] on link "Show Email" at bounding box center [431, 252] width 48 height 10
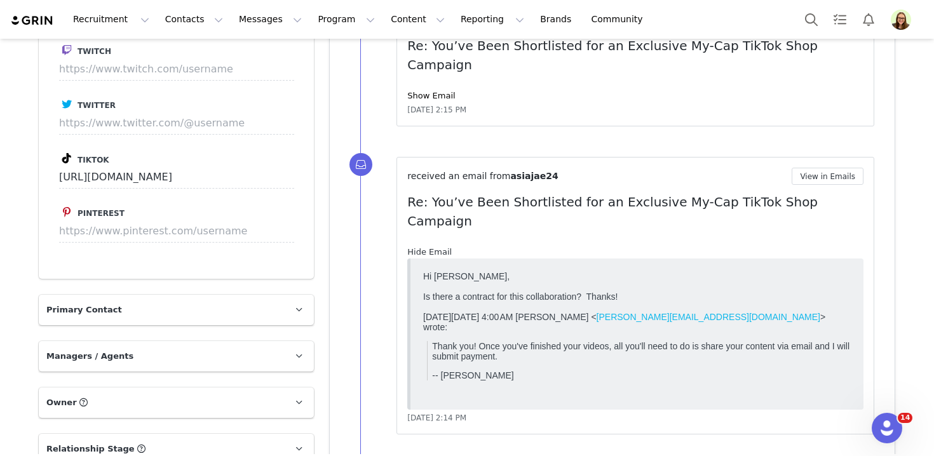
scroll to position [0, 0]
click at [804, 168] on button "View in Emails" at bounding box center [828, 176] width 72 height 17
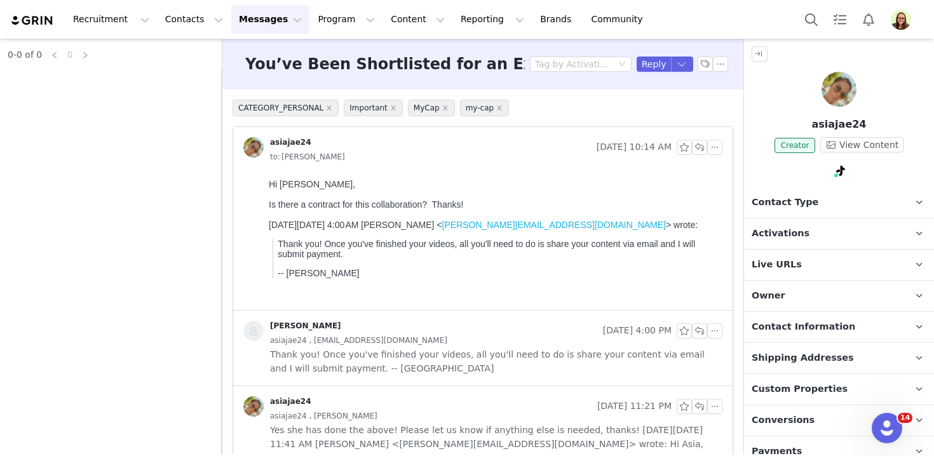
click at [796, 237] on span "Activations" at bounding box center [781, 234] width 58 height 14
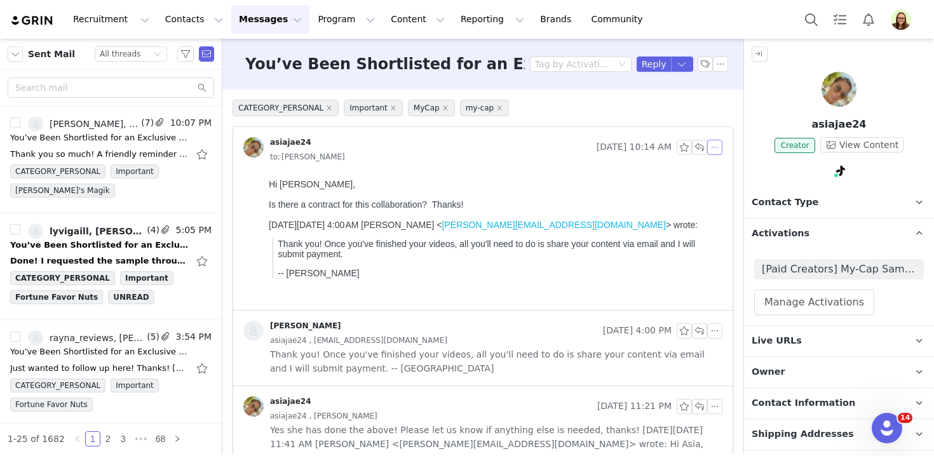
click at [718, 149] on button "button" at bounding box center [715, 147] width 15 height 15
click at [724, 172] on li "Reply All" at bounding box center [735, 170] width 54 height 20
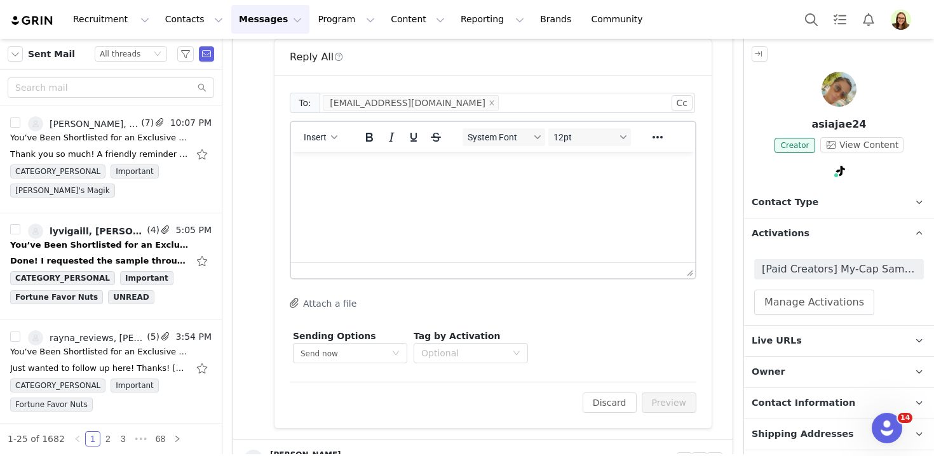
scroll to position [296, 0]
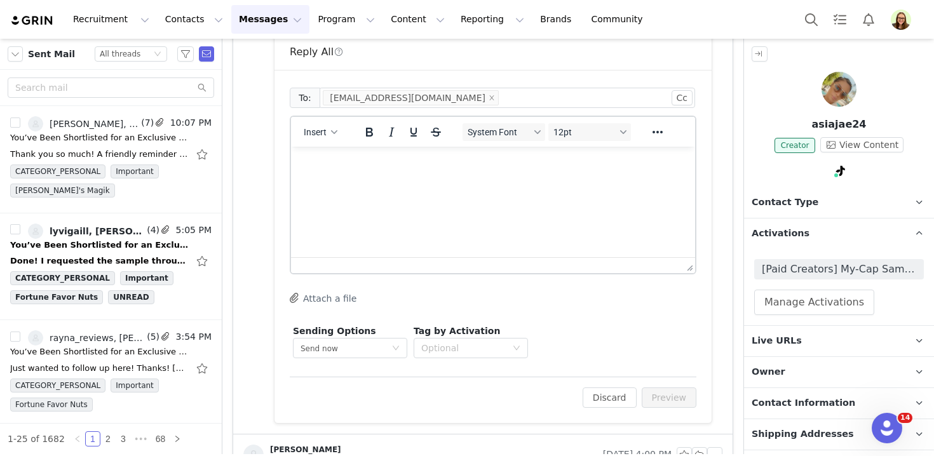
click at [498, 181] on html at bounding box center [493, 164] width 404 height 34
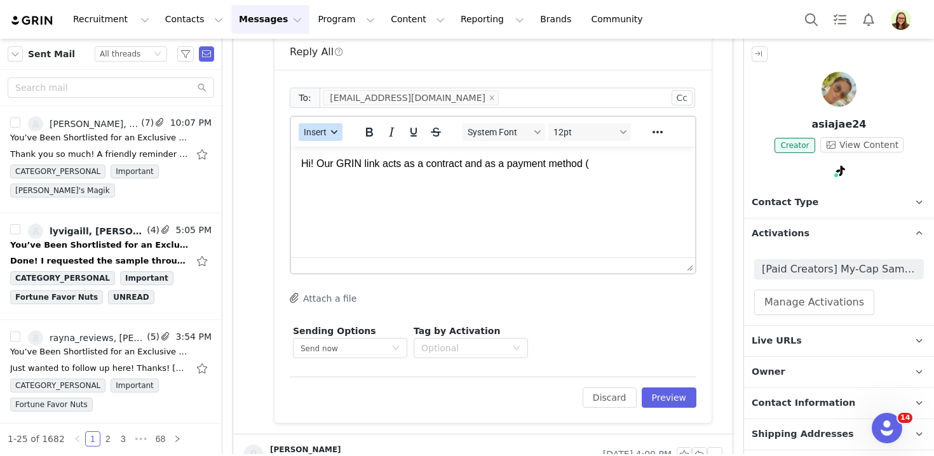
click at [335, 133] on icon "button" at bounding box center [334, 132] width 6 height 6
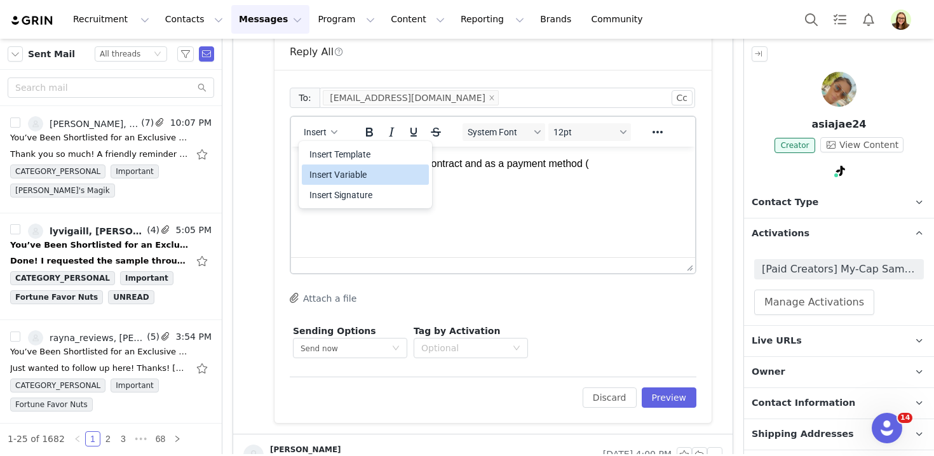
click at [345, 176] on div "Insert Variable" at bounding box center [367, 174] width 114 height 15
select select
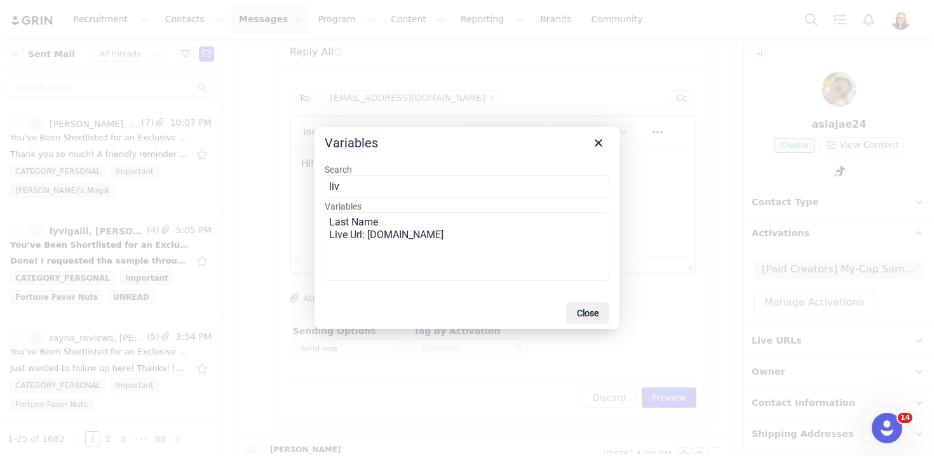
type input "live"
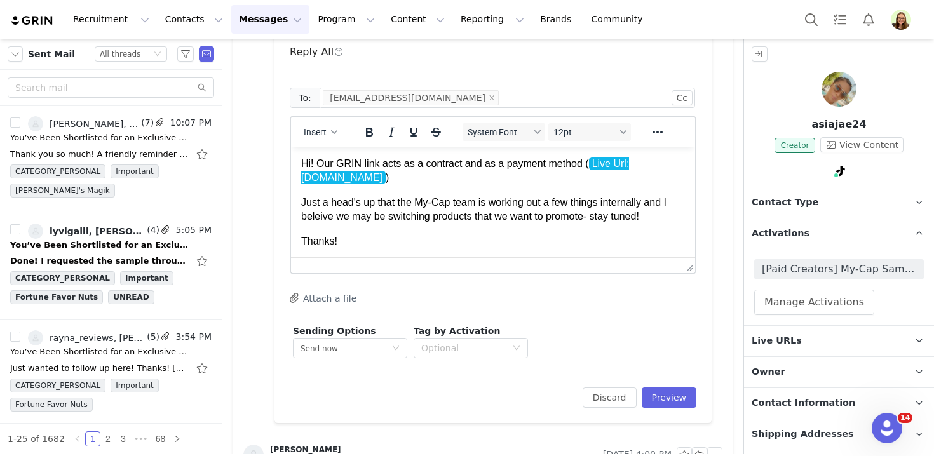
scroll to position [5, 0]
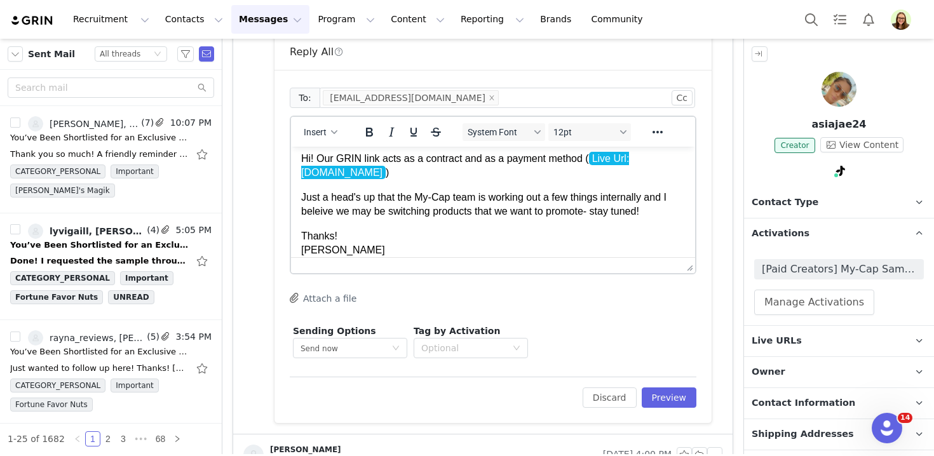
click at [320, 213] on p "Just a head's up that the My-Cap team is working out a few things internally an…" at bounding box center [493, 205] width 384 height 29
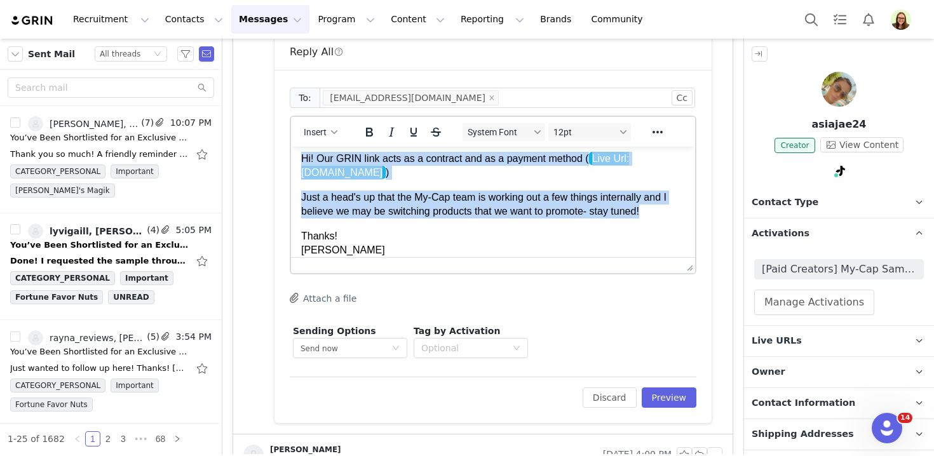
copy body "Hi! Our GRIN link acts as a contract and as a payment method ( Live Url: joybyt…"
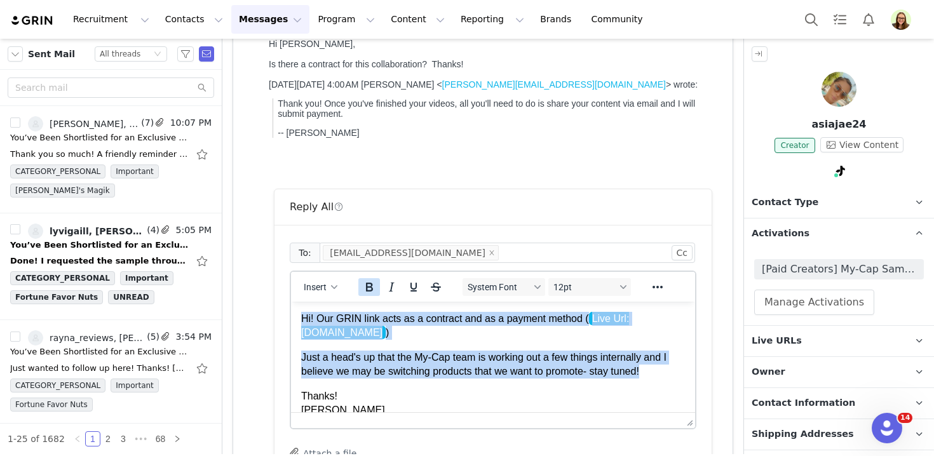
scroll to position [160, 0]
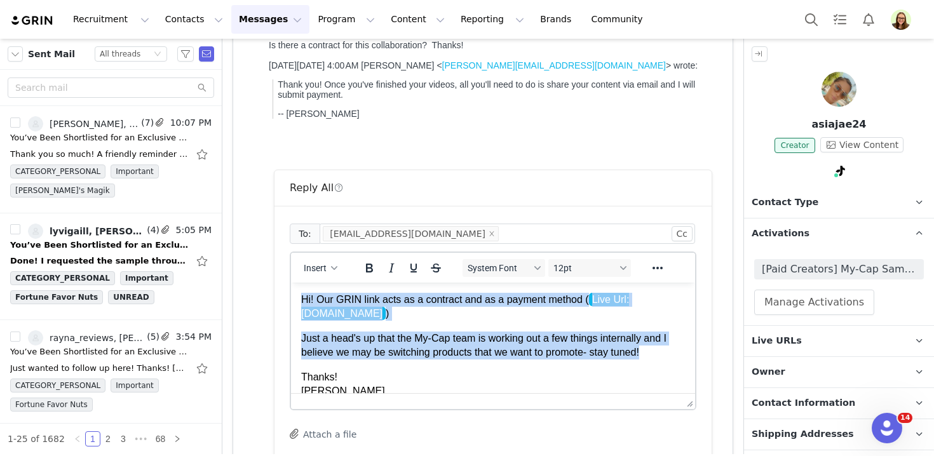
click at [306, 334] on p "Just a head's up that the My-Cap team is working out a few things internally an…" at bounding box center [493, 346] width 384 height 29
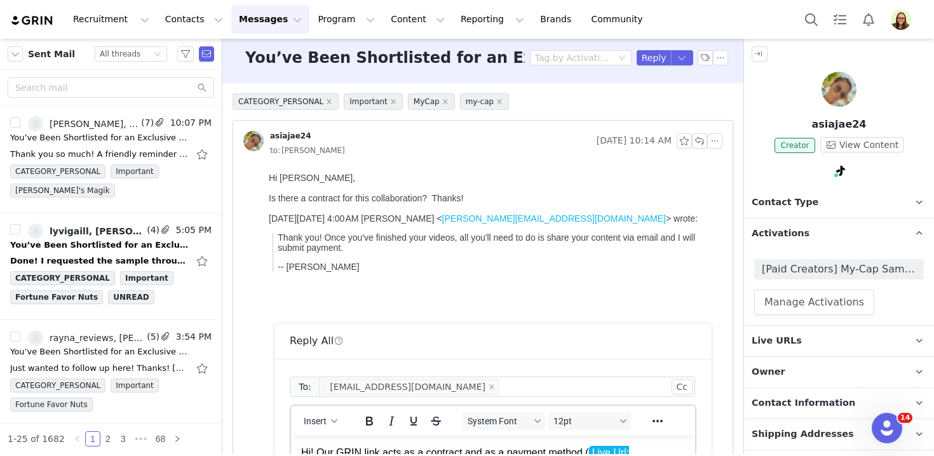
scroll to position [452, 0]
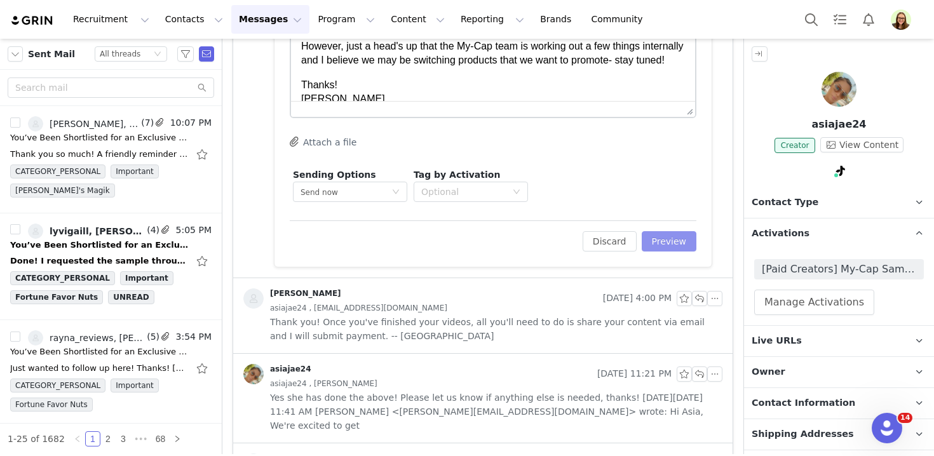
click at [653, 238] on button "Preview" at bounding box center [669, 241] width 55 height 20
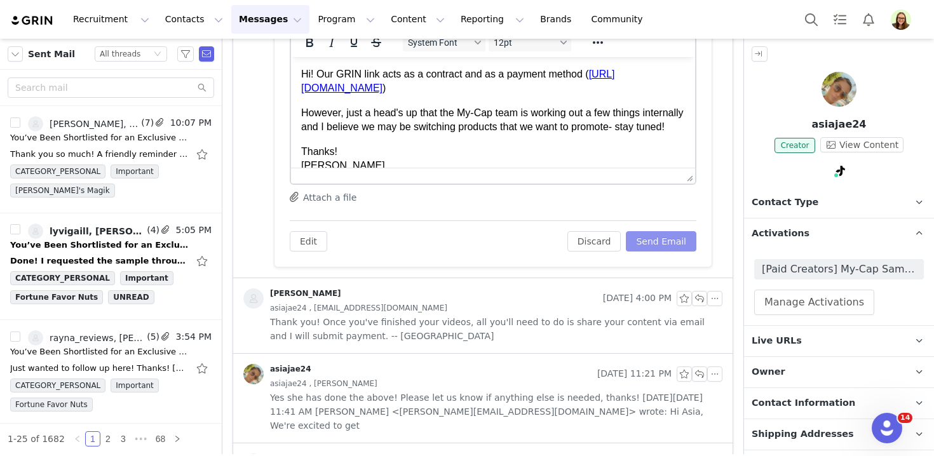
scroll to position [385, 0]
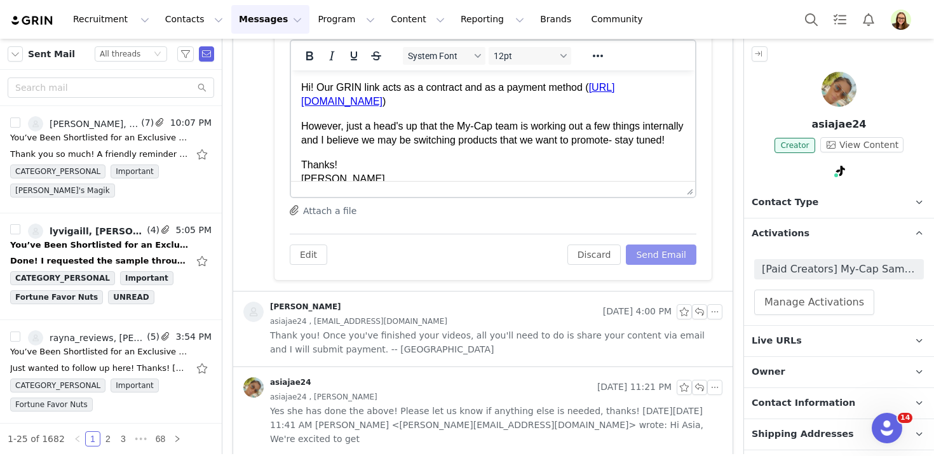
click at [654, 252] on button "Send Email" at bounding box center [661, 255] width 71 height 20
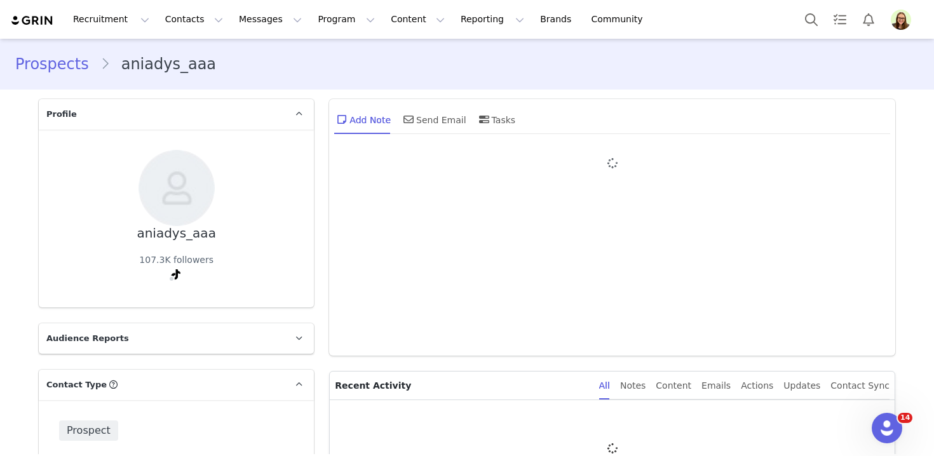
type input "+1 ([GEOGRAPHIC_DATA])"
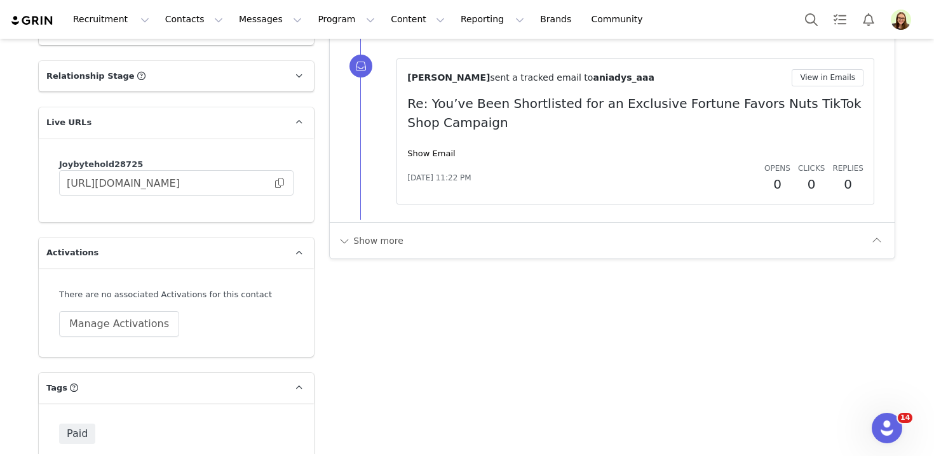
scroll to position [1856, 0]
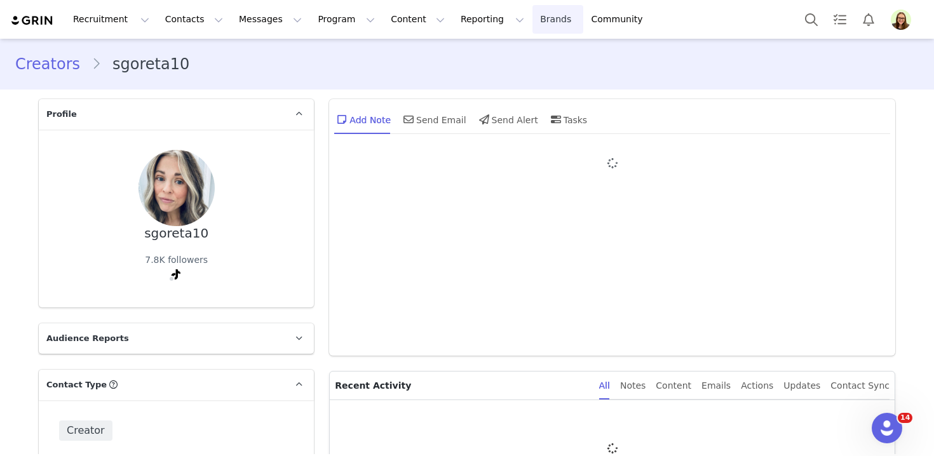
type input "+1 ([GEOGRAPHIC_DATA])"
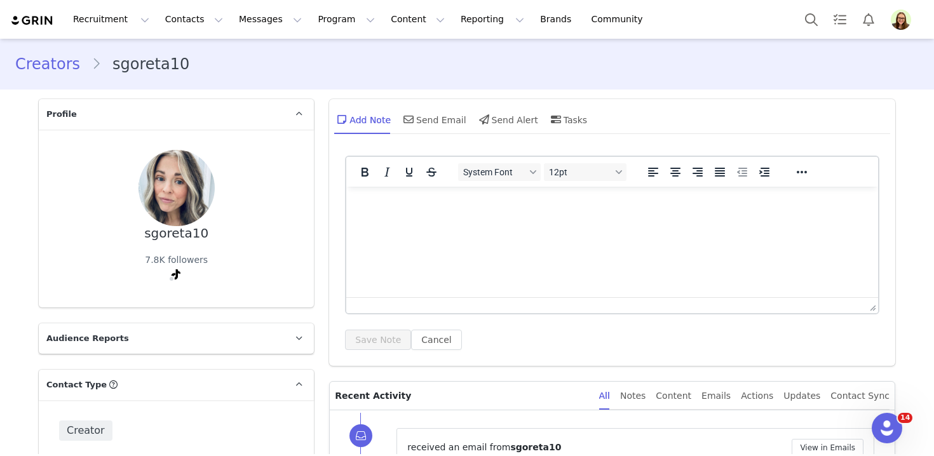
click at [168, 230] on div "sgoreta10" at bounding box center [176, 233] width 64 height 15
copy div "sgoreta10"
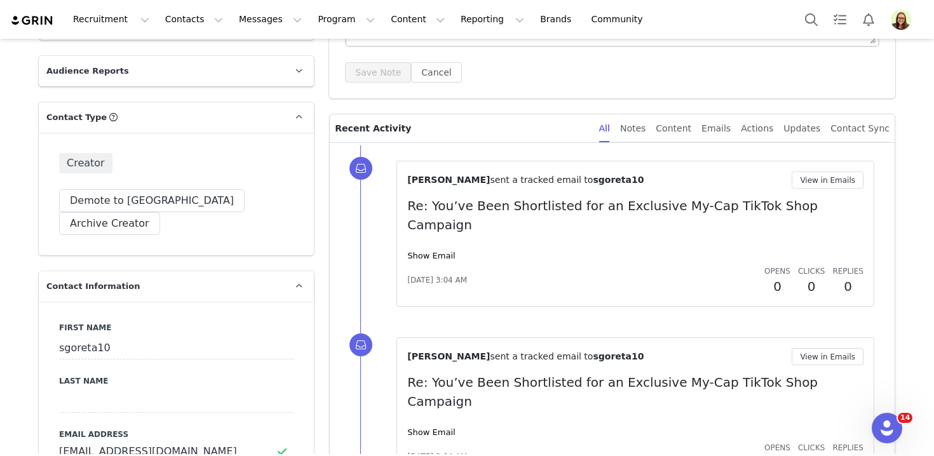
click at [448, 250] on div "Show Email" at bounding box center [635, 256] width 456 height 13
click at [445, 251] on link "Show Email" at bounding box center [431, 256] width 48 height 10
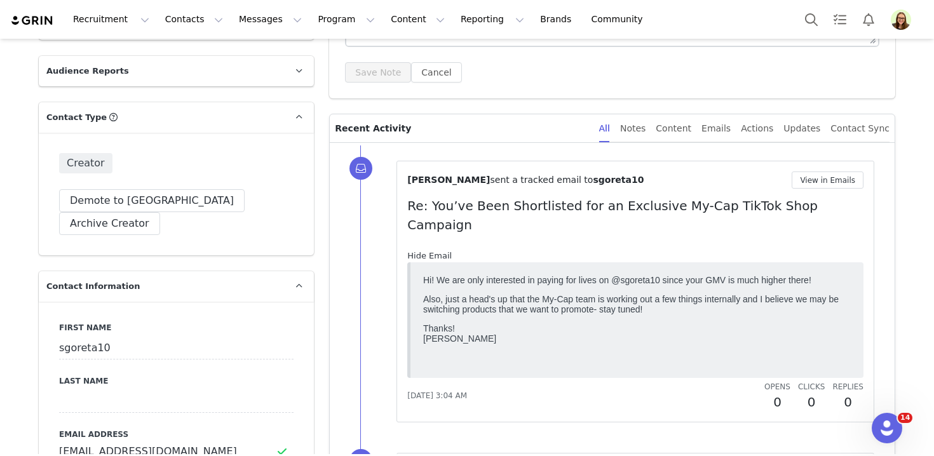
scroll to position [0, 0]
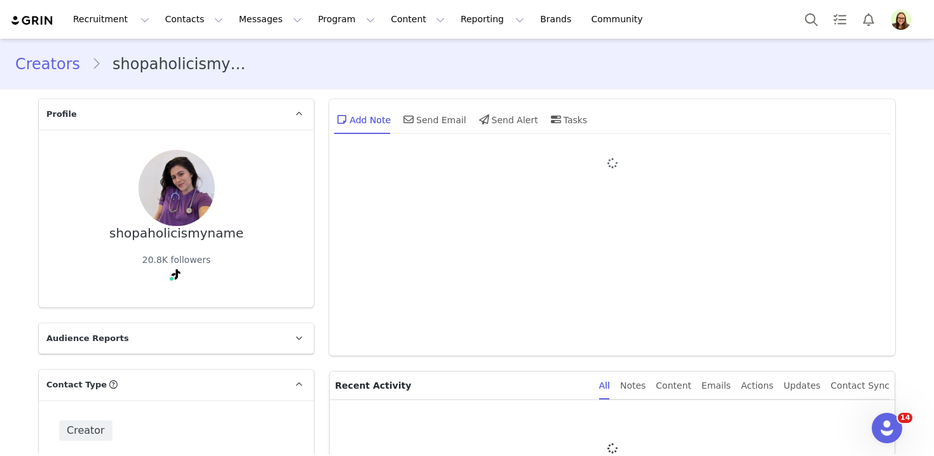
type input "+1 ([GEOGRAPHIC_DATA])"
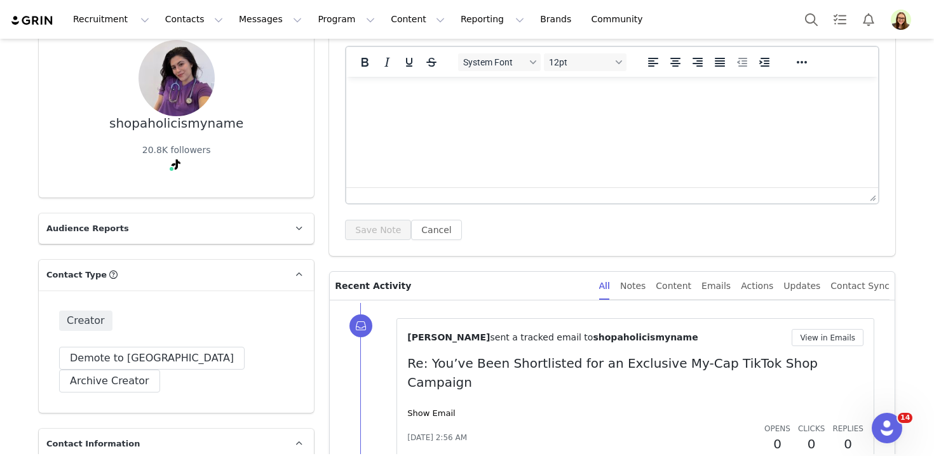
scroll to position [150, 0]
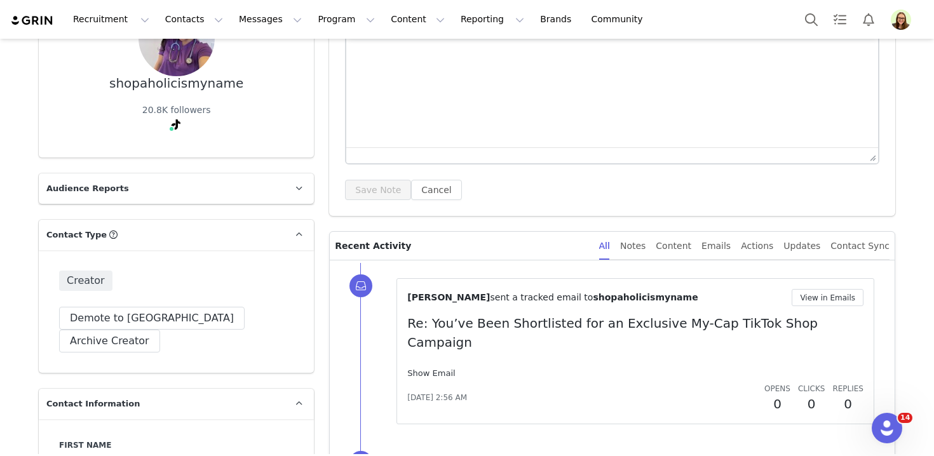
click at [441, 369] on link "Show Email" at bounding box center [431, 374] width 48 height 10
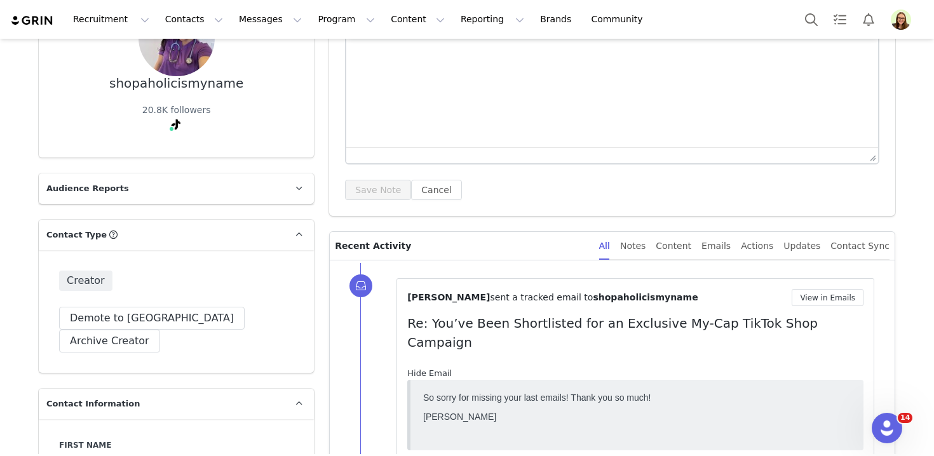
scroll to position [0, 0]
click at [441, 369] on link "Hide Email" at bounding box center [429, 374] width 44 height 10
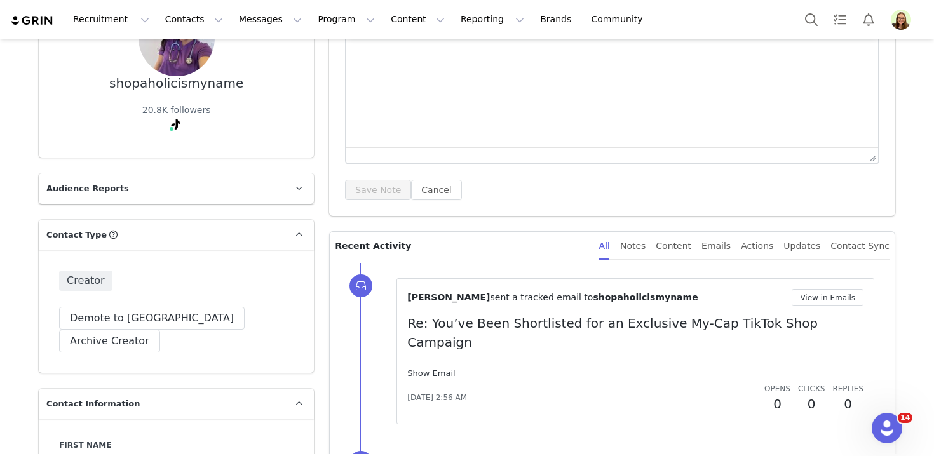
scroll to position [338, 0]
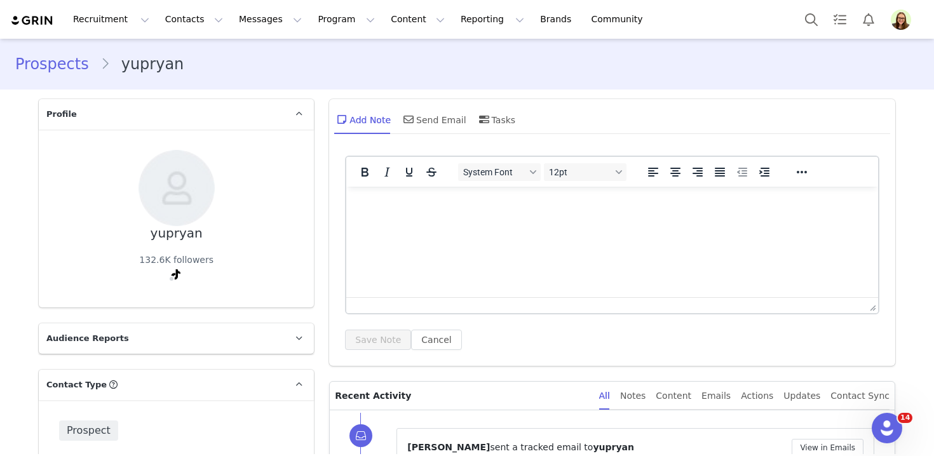
scroll to position [122, 0]
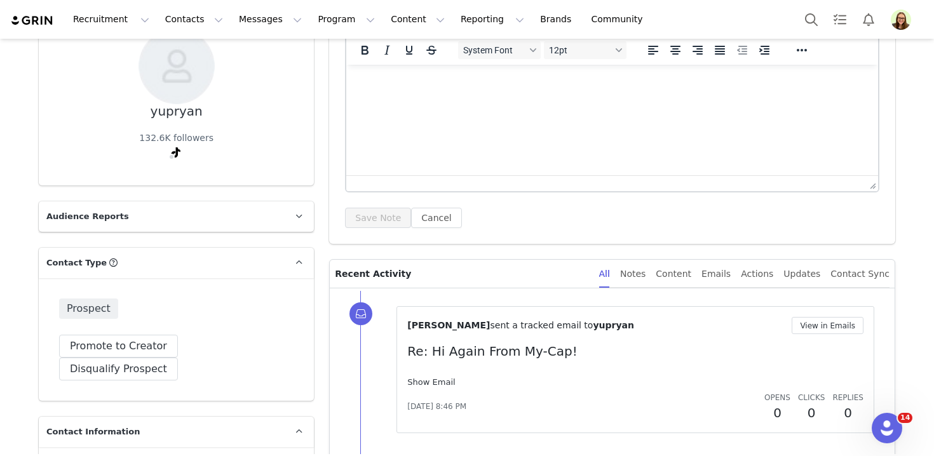
click at [442, 378] on link "Show Email" at bounding box center [431, 383] width 48 height 10
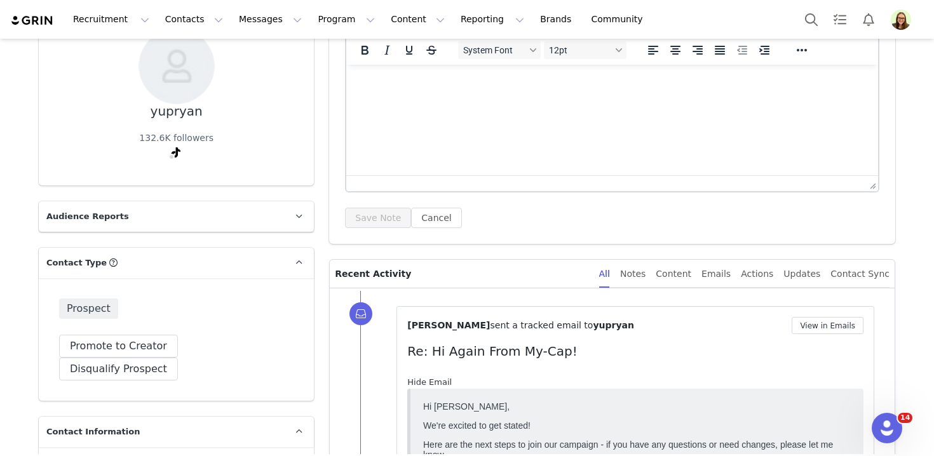
scroll to position [0, 0]
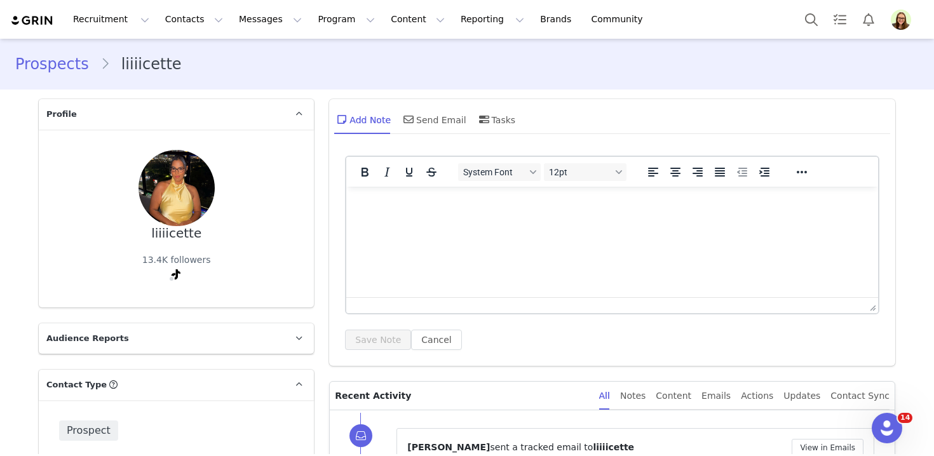
scroll to position [201, 0]
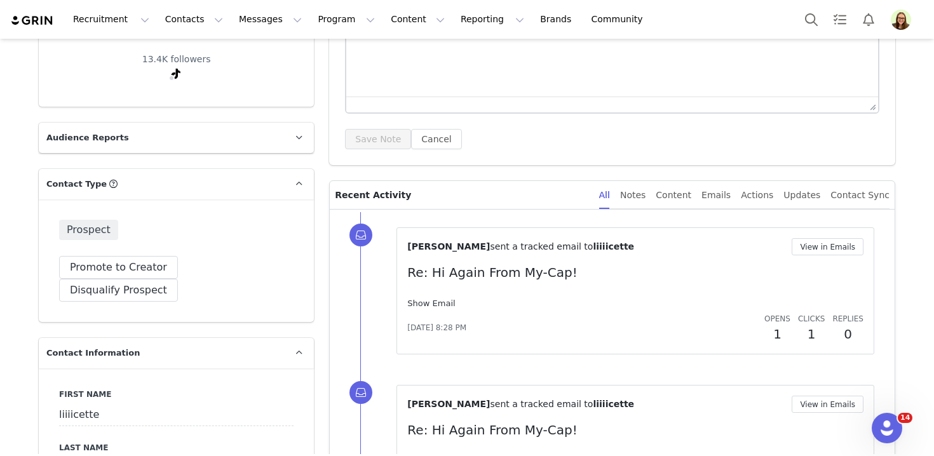
click at [417, 299] on link "Show Email" at bounding box center [431, 304] width 48 height 10
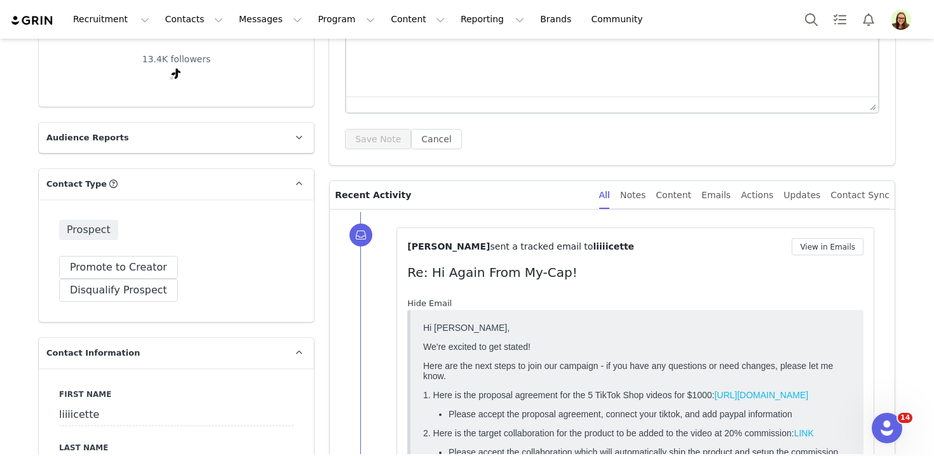
scroll to position [0, 0]
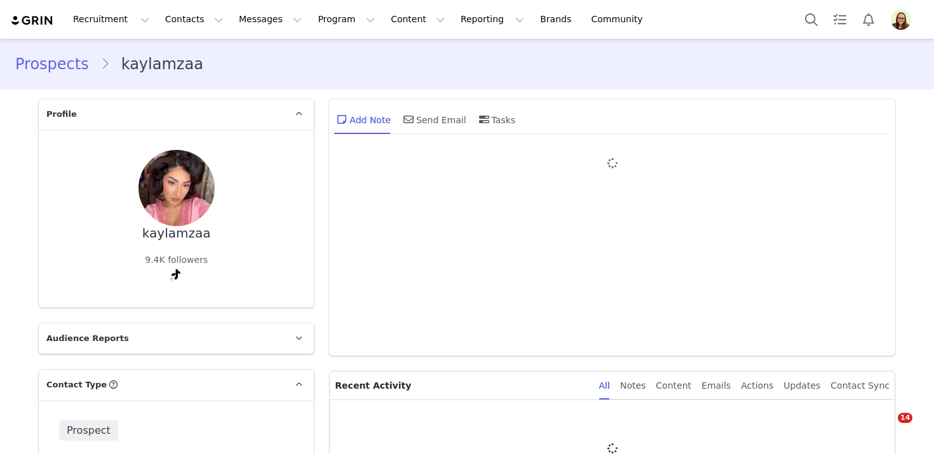
type input "+1 ([GEOGRAPHIC_DATA])"
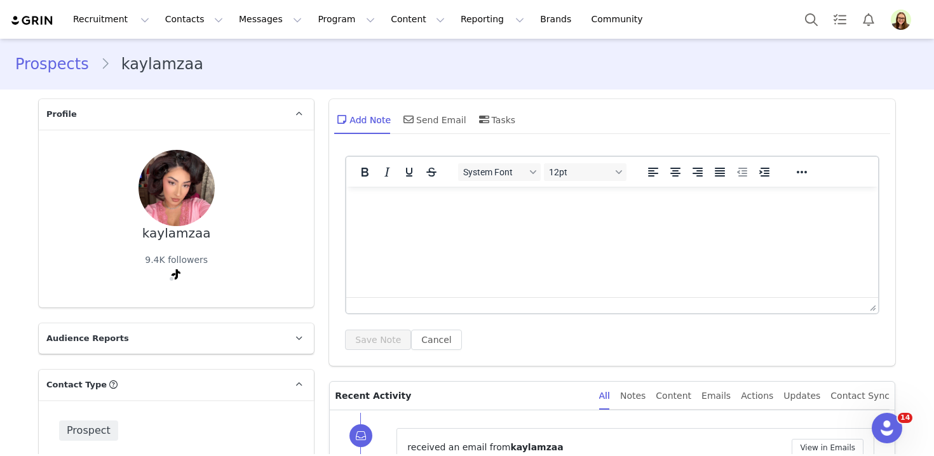
scroll to position [196, 0]
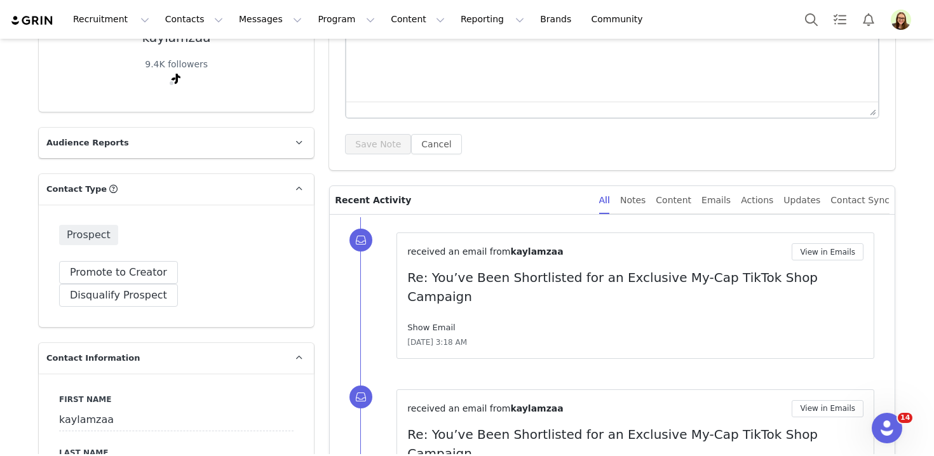
click at [441, 323] on link "Show Email" at bounding box center [431, 328] width 48 height 10
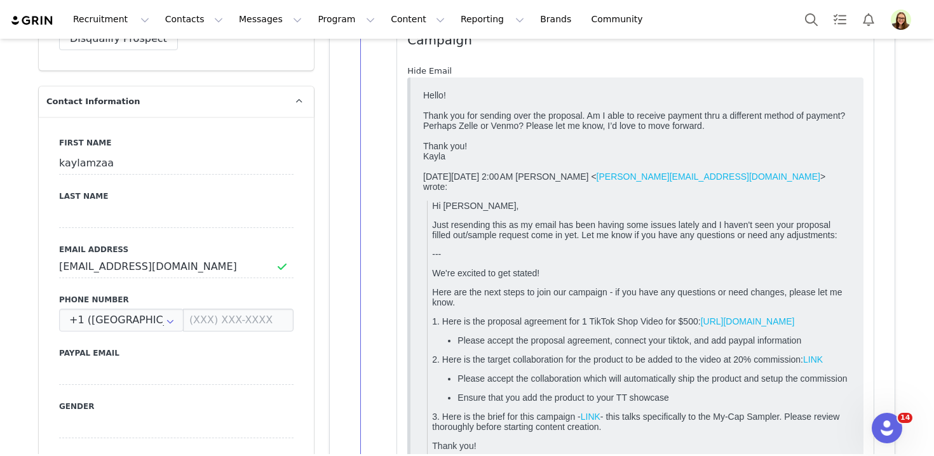
scroll to position [618, 0]
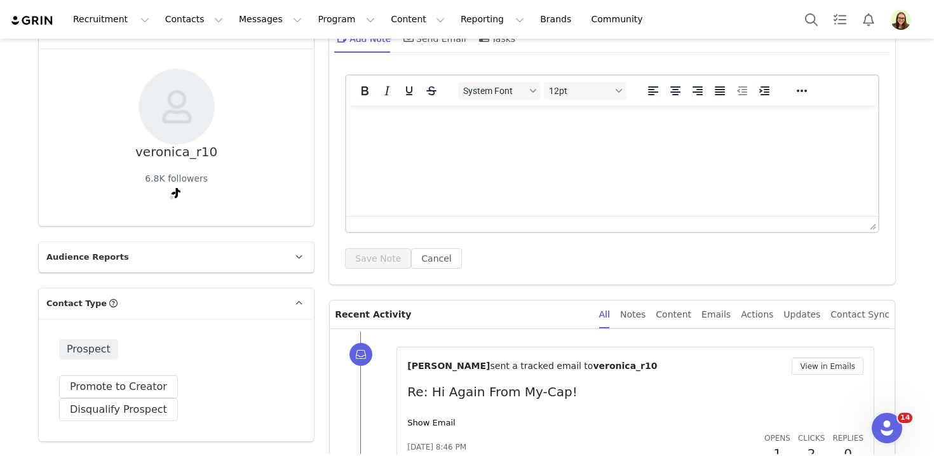
scroll to position [189, 0]
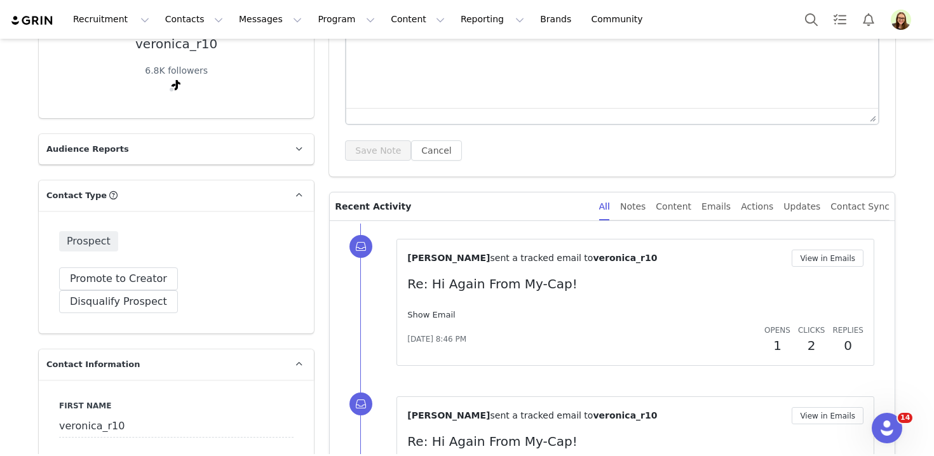
click at [434, 310] on link "Show Email" at bounding box center [431, 315] width 48 height 10
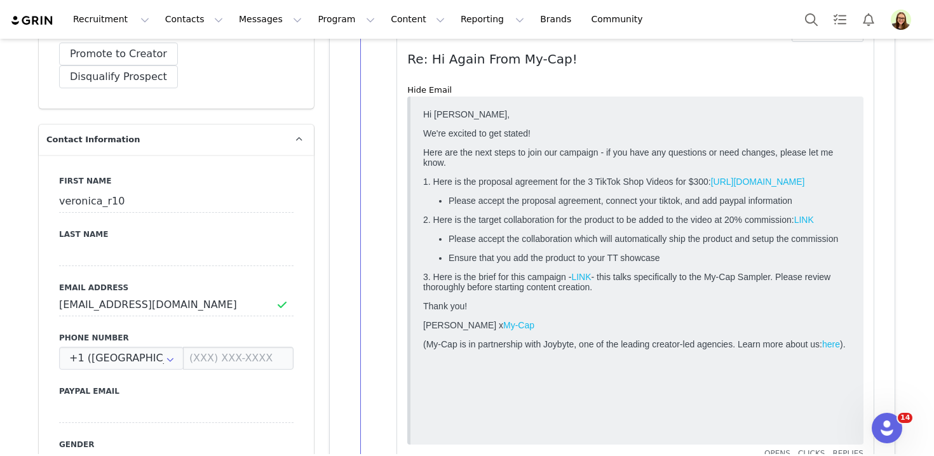
scroll to position [305, 0]
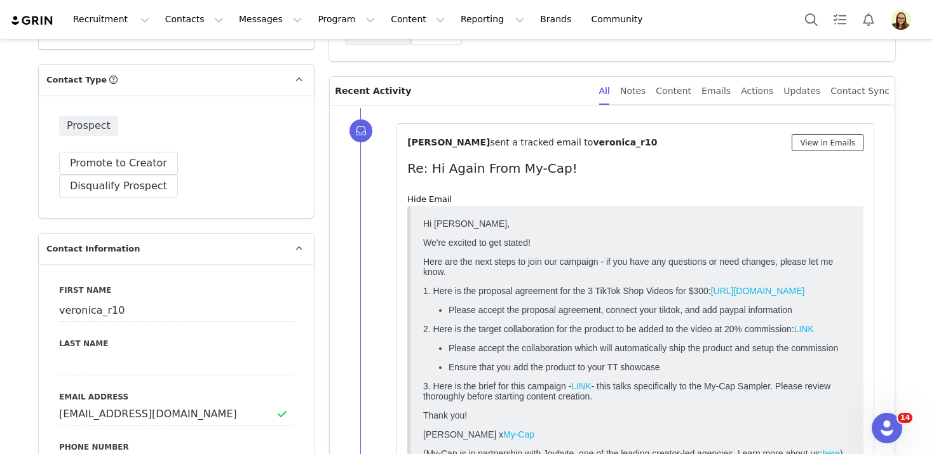
click at [798, 135] on button "View in Emails" at bounding box center [828, 142] width 72 height 17
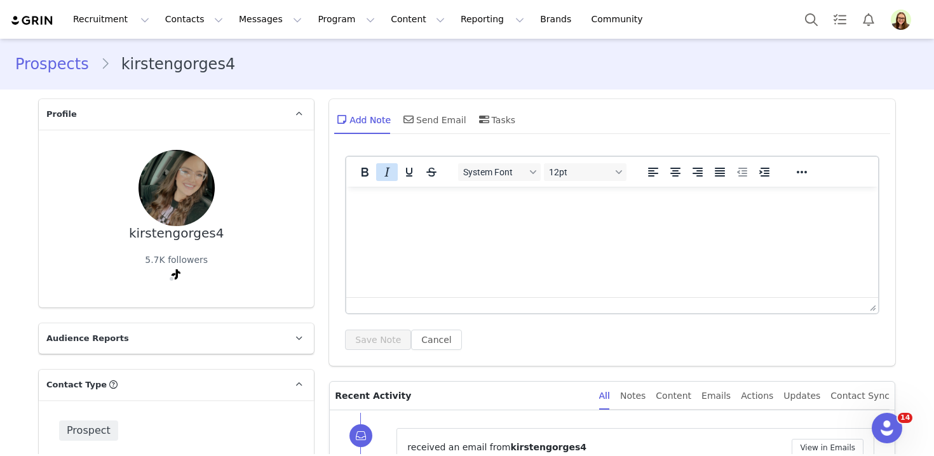
scroll to position [196, 0]
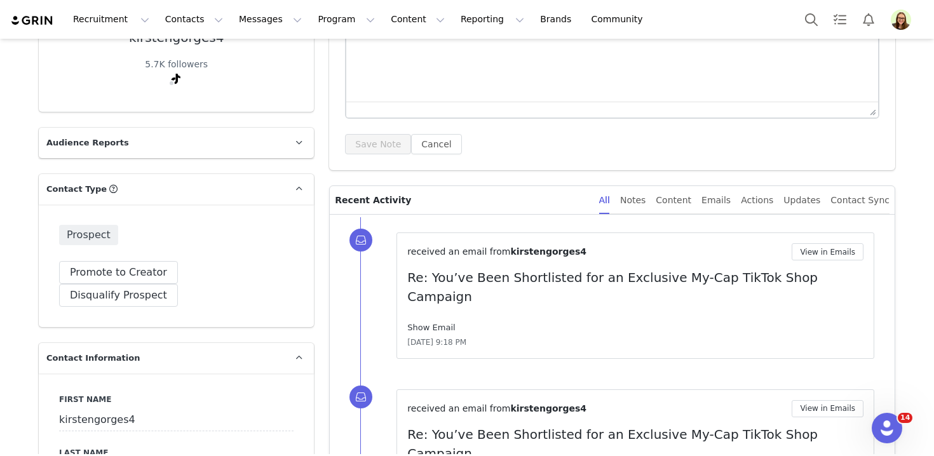
click at [439, 323] on link "Show Email" at bounding box center [431, 328] width 48 height 10
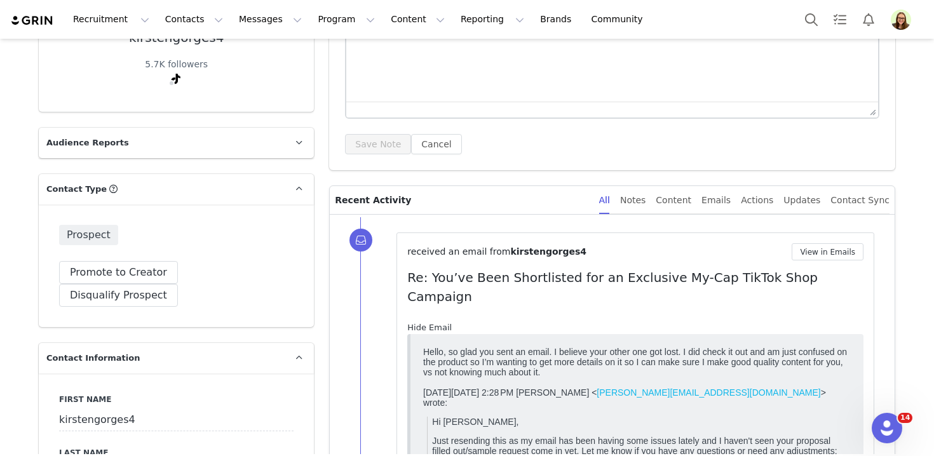
scroll to position [0, 0]
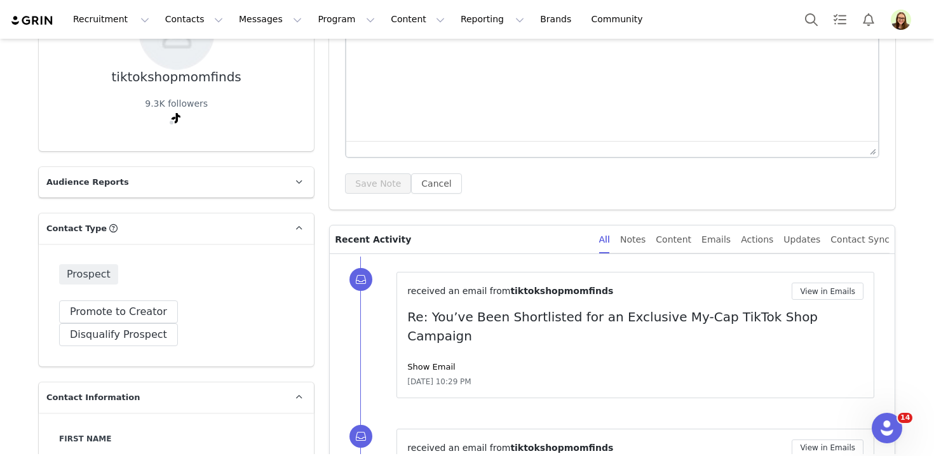
scroll to position [225, 0]
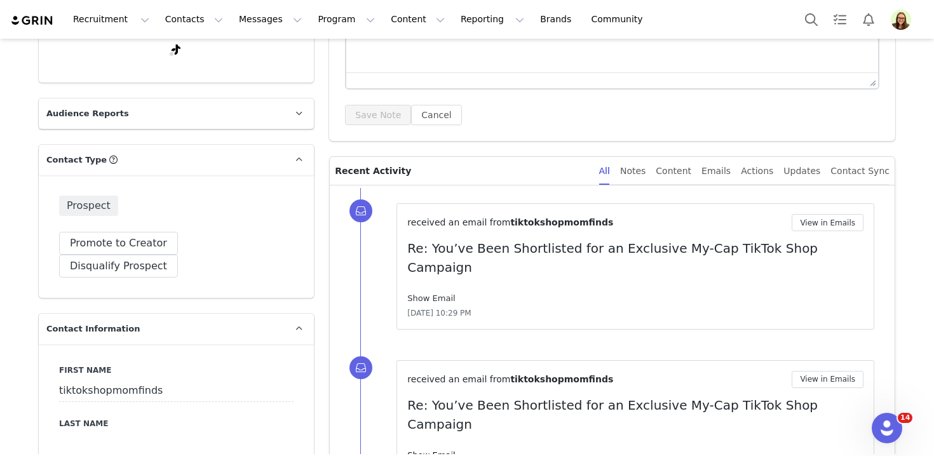
click at [437, 294] on link "Show Email" at bounding box center [431, 299] width 48 height 10
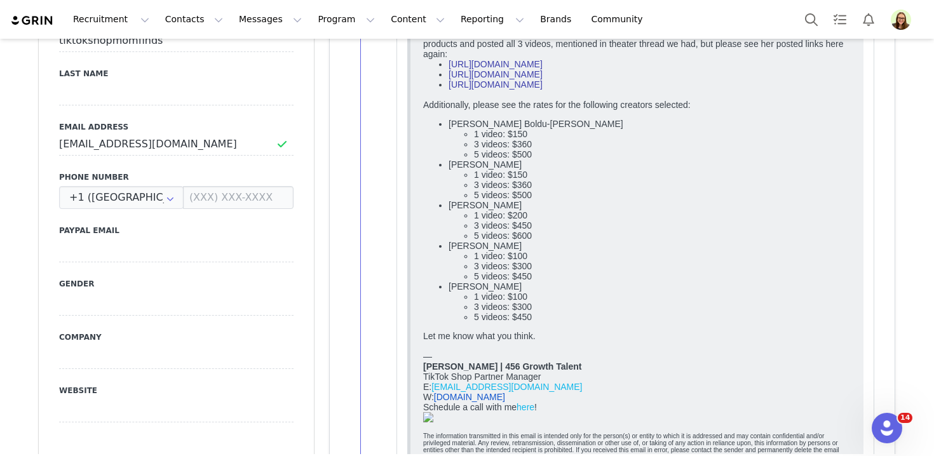
scroll to position [576, 0]
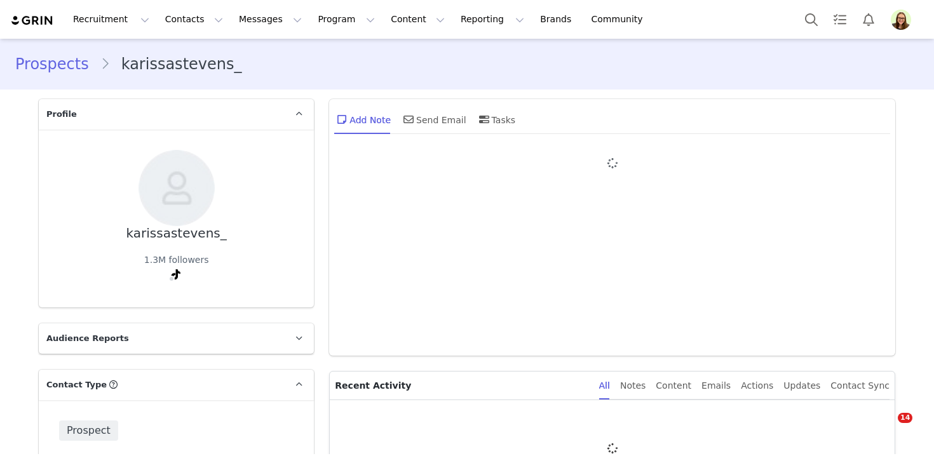
type input "+1 ([GEOGRAPHIC_DATA])"
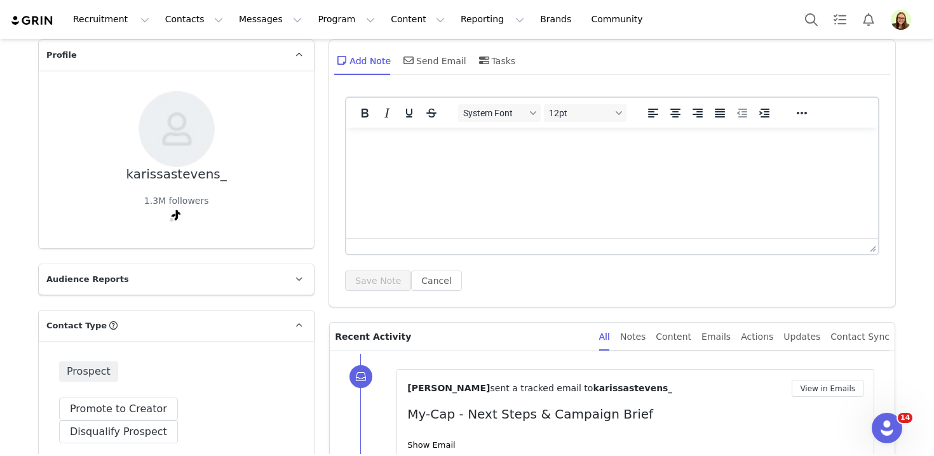
scroll to position [187, 0]
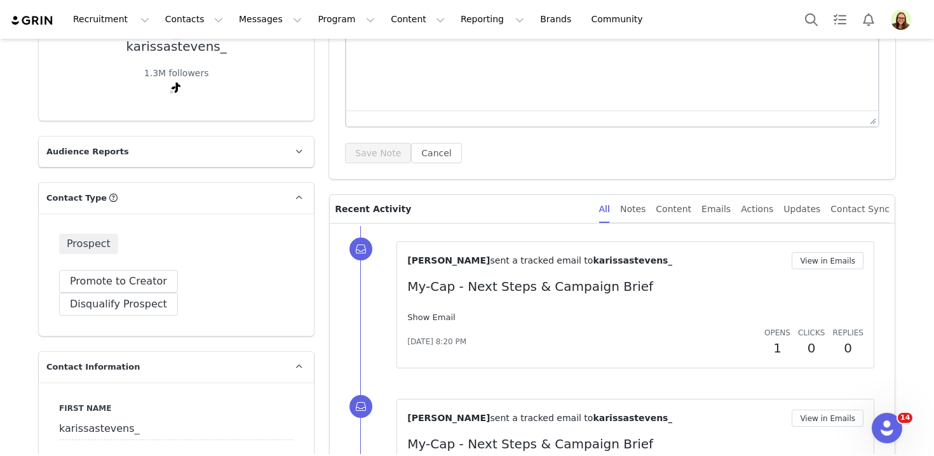
click at [430, 318] on link "Show Email" at bounding box center [431, 318] width 48 height 10
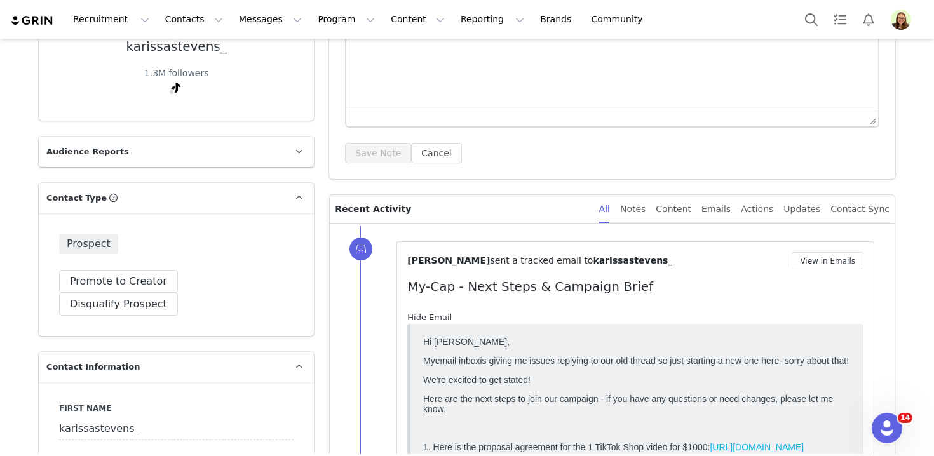
scroll to position [0, 0]
click at [821, 256] on button "View in Emails" at bounding box center [828, 260] width 72 height 17
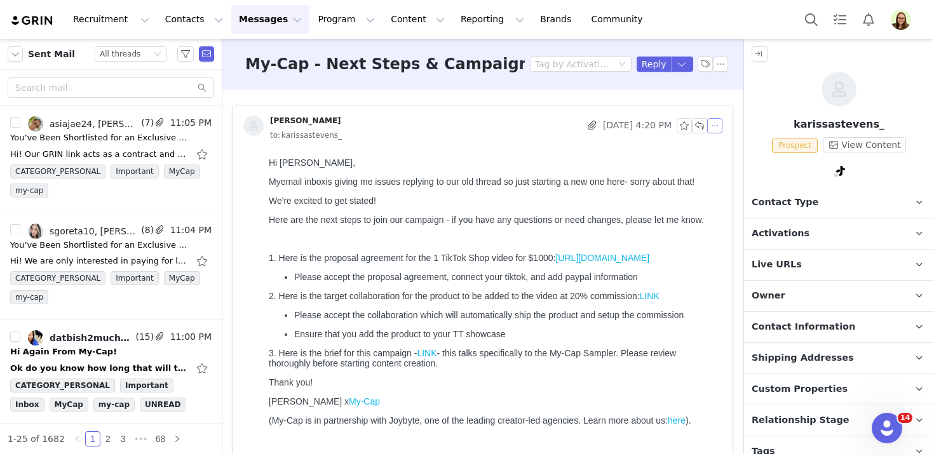
click at [717, 126] on button "button" at bounding box center [715, 125] width 15 height 15
click at [720, 143] on li "Reply All" at bounding box center [735, 149] width 54 height 20
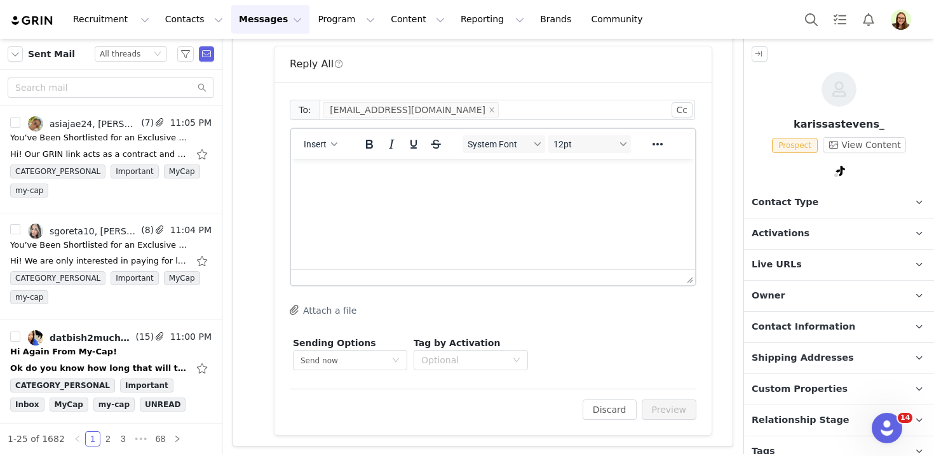
scroll to position [515, 0]
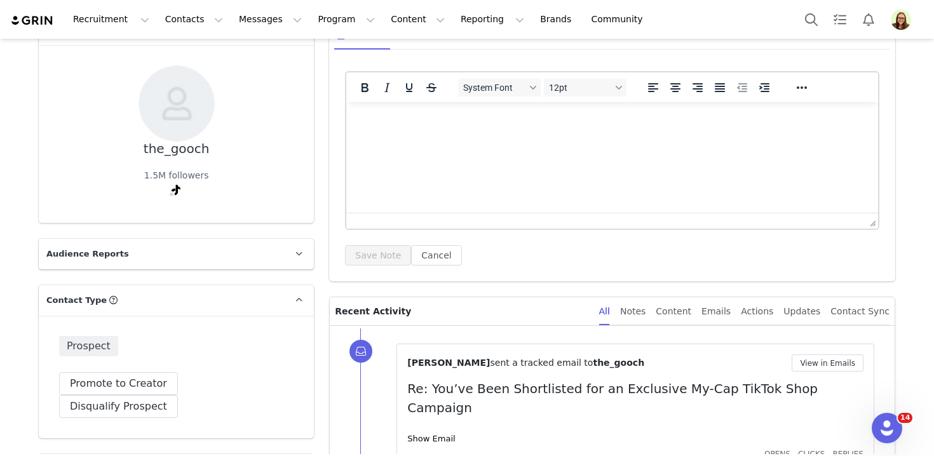
scroll to position [193, 0]
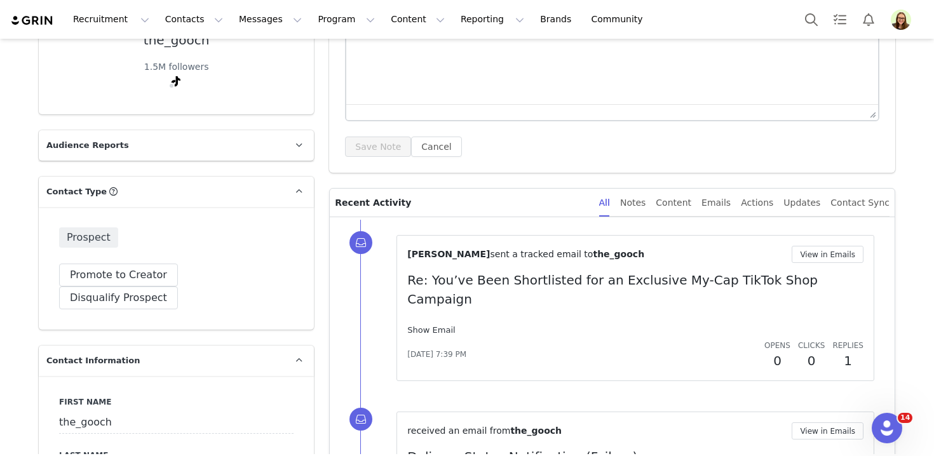
click at [432, 325] on link "Show Email" at bounding box center [431, 330] width 48 height 10
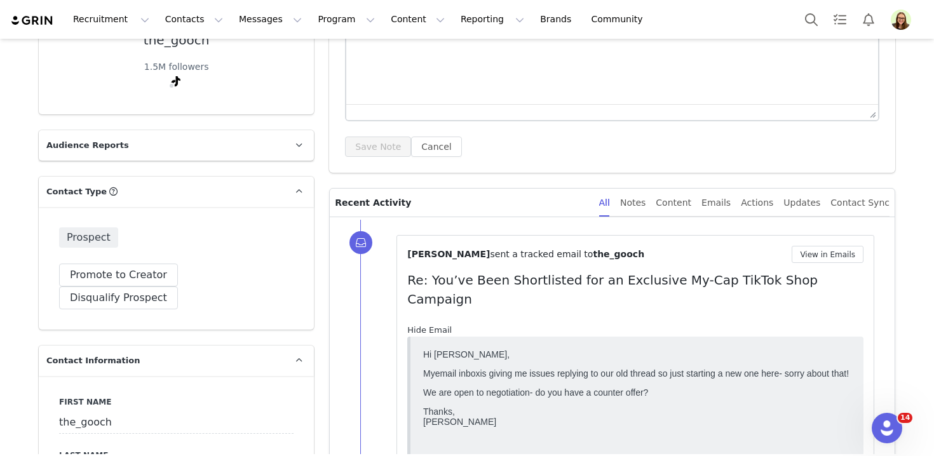
scroll to position [0, 0]
click at [432, 325] on link "Hide Email" at bounding box center [429, 330] width 44 height 10
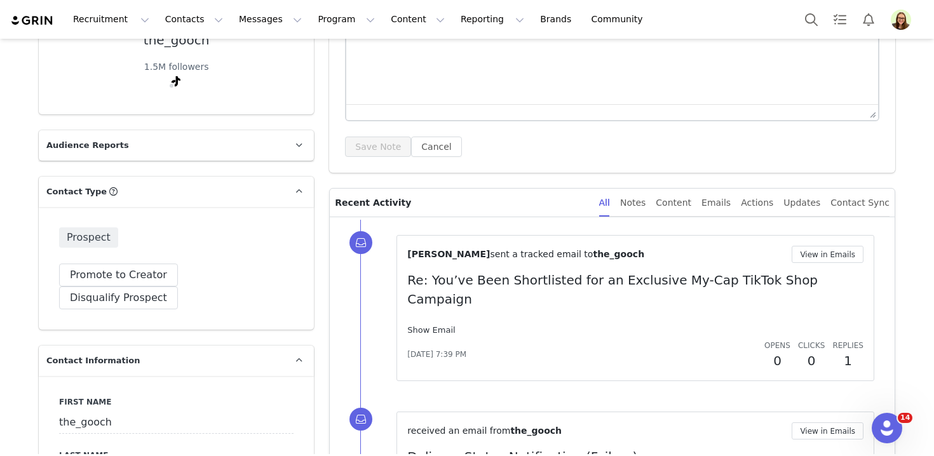
click at [432, 325] on link "Show Email" at bounding box center [431, 330] width 48 height 10
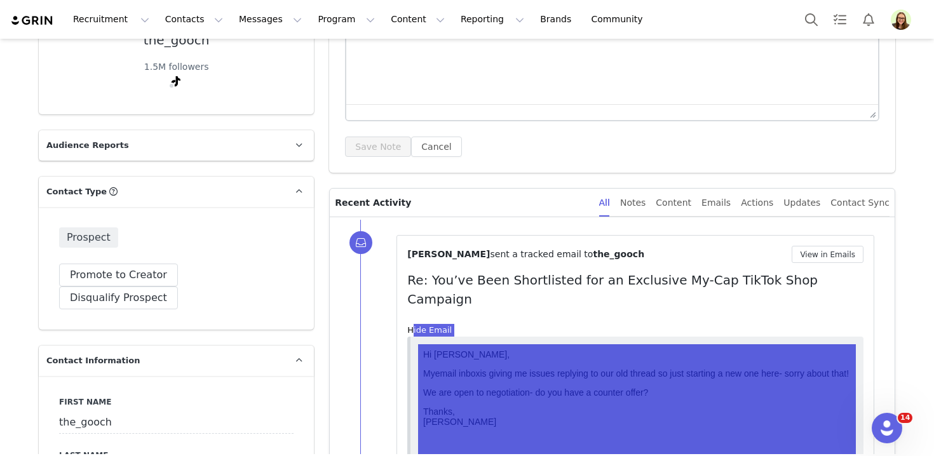
click at [531, 376] on p "My email inbox is giving me issues replying to our old thread so just starting …" at bounding box center [637, 373] width 428 height 10
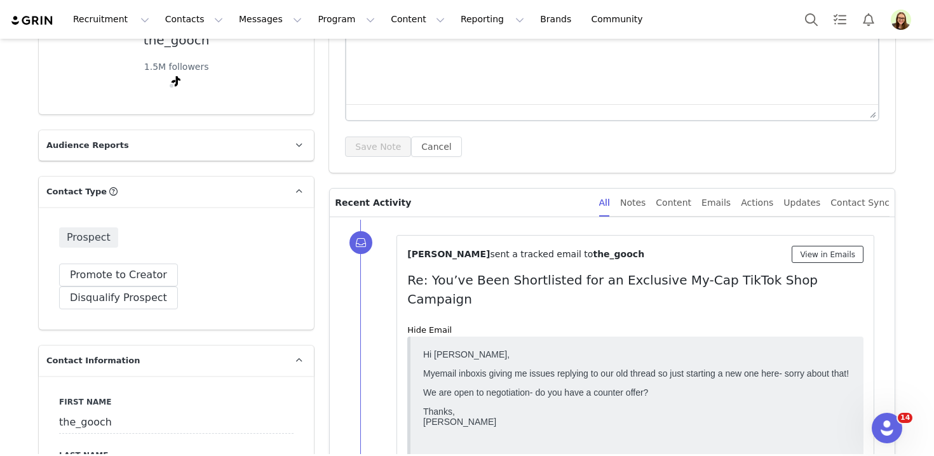
click at [803, 259] on button "View in Emails" at bounding box center [828, 254] width 72 height 17
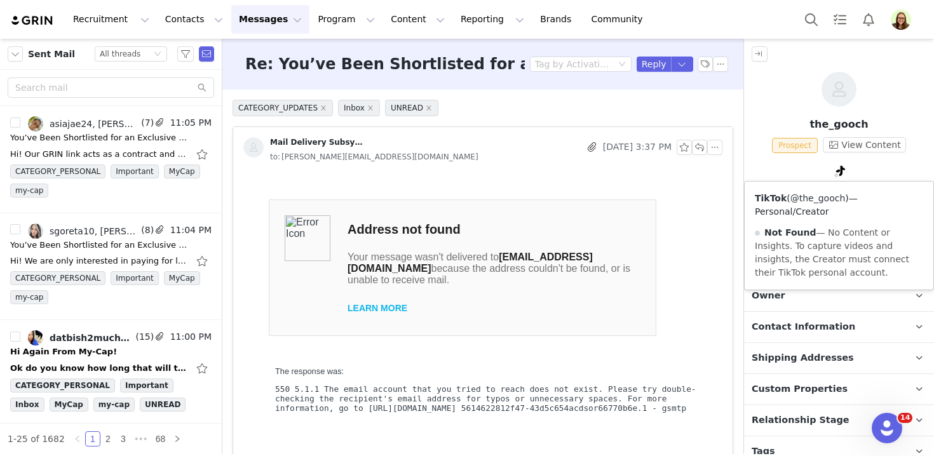
click at [814, 198] on link "@the_gooch" at bounding box center [818, 198] width 55 height 10
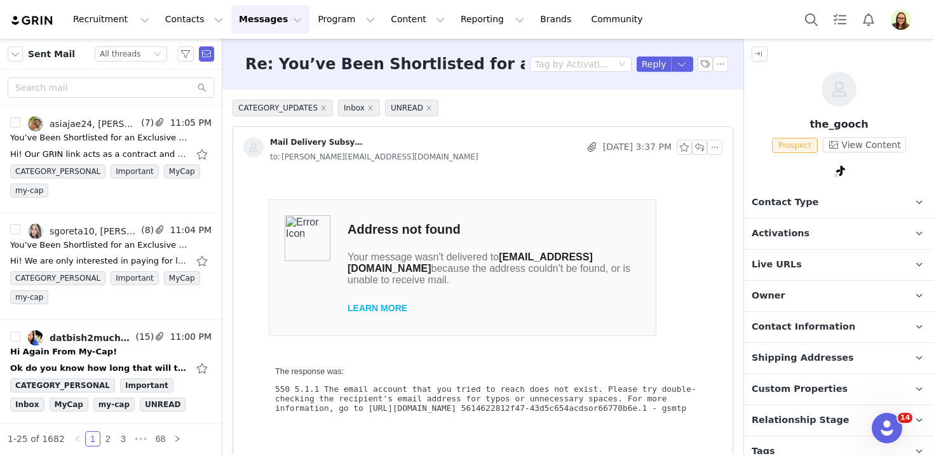
click at [836, 324] on span "Contact Information" at bounding box center [804, 327] width 104 height 14
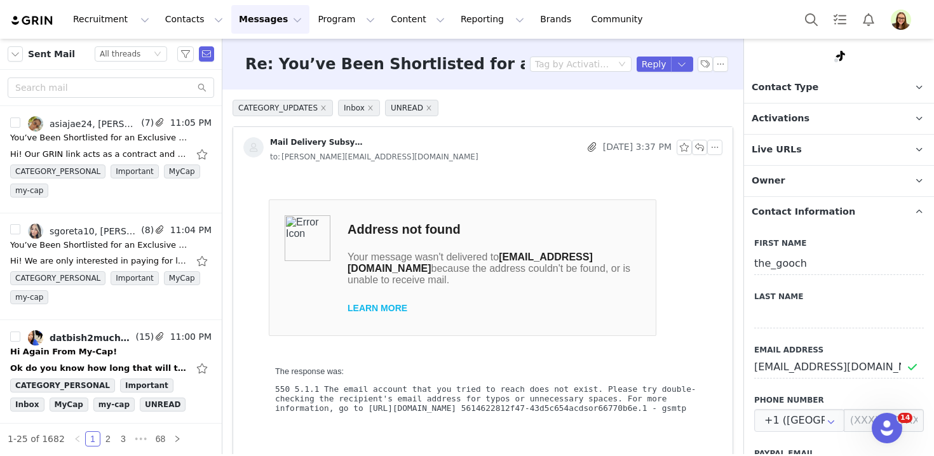
scroll to position [120, 0]
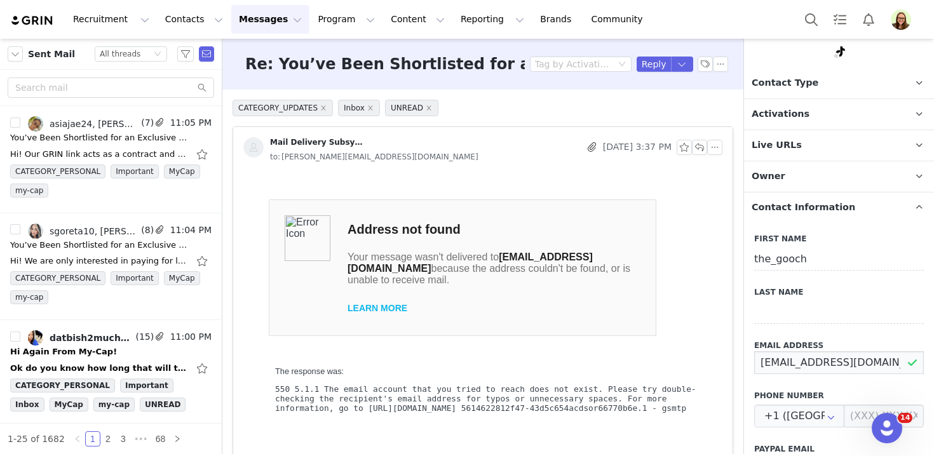
click at [837, 362] on input "the_gooch@nowadaystalent.com" at bounding box center [840, 363] width 170 height 23
paste input "watchthegooch@gmail"
type input "watchthegooch@gmail.com"
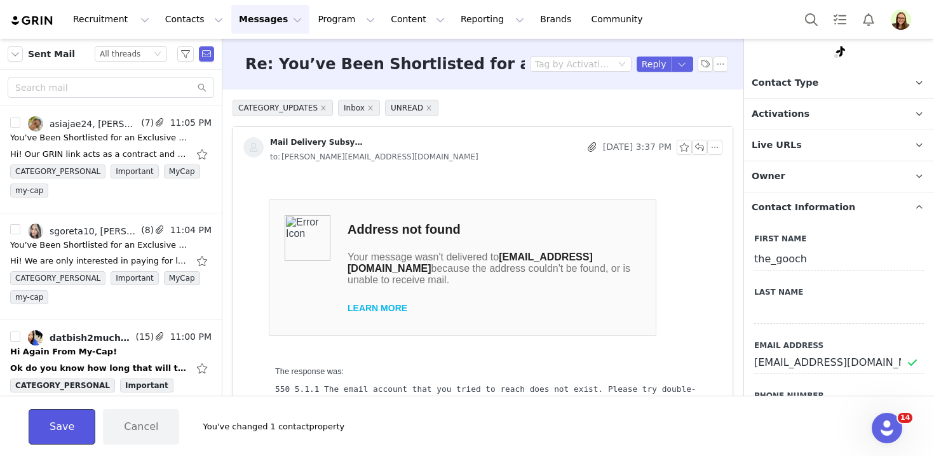
click at [78, 427] on button "Save" at bounding box center [62, 427] width 67 height 36
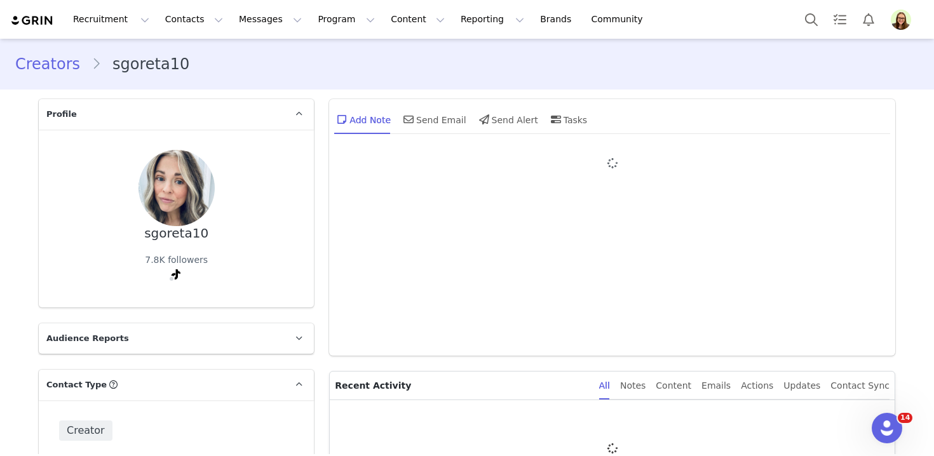
type input "+1 ([GEOGRAPHIC_DATA])"
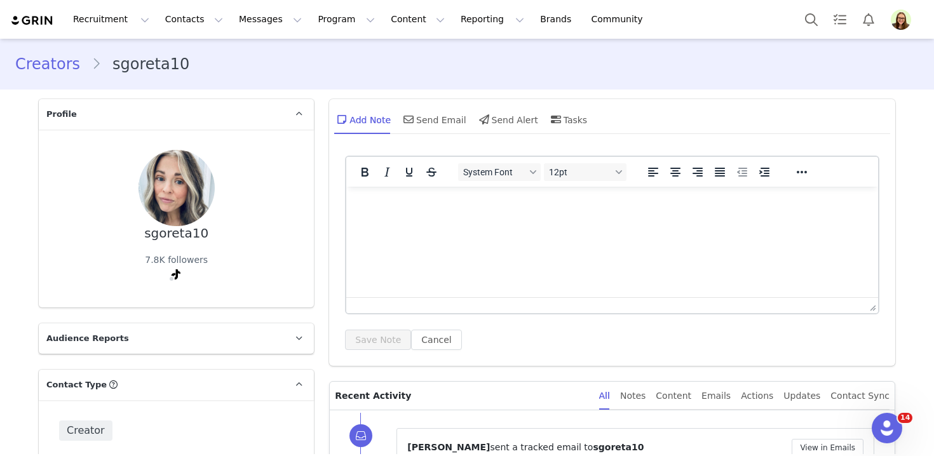
scroll to position [172, 0]
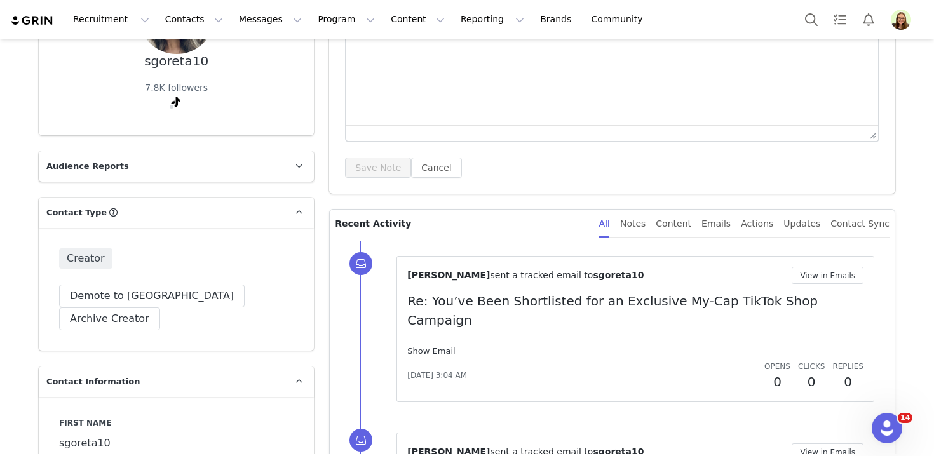
click at [432, 346] on link "Show Email" at bounding box center [431, 351] width 48 height 10
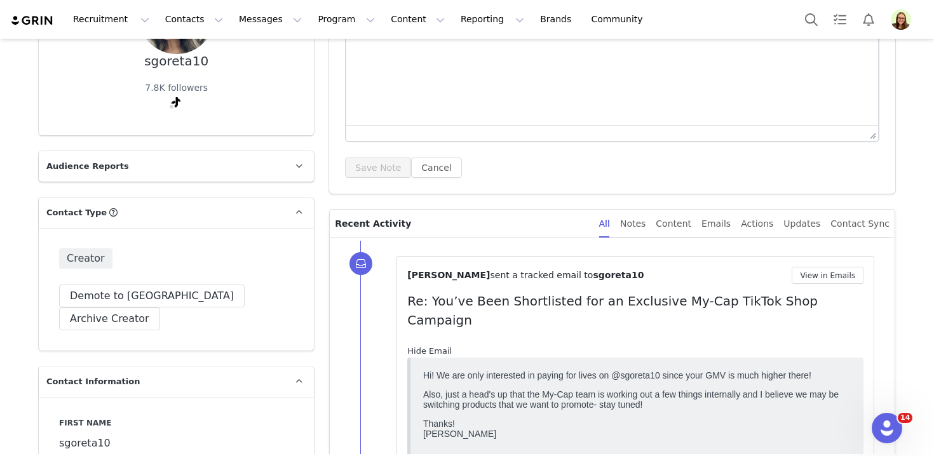
scroll to position [0, 0]
click at [437, 392] on p "Also, just a head's up that the My-Cap team is working out a few things interna…" at bounding box center [637, 399] width 428 height 20
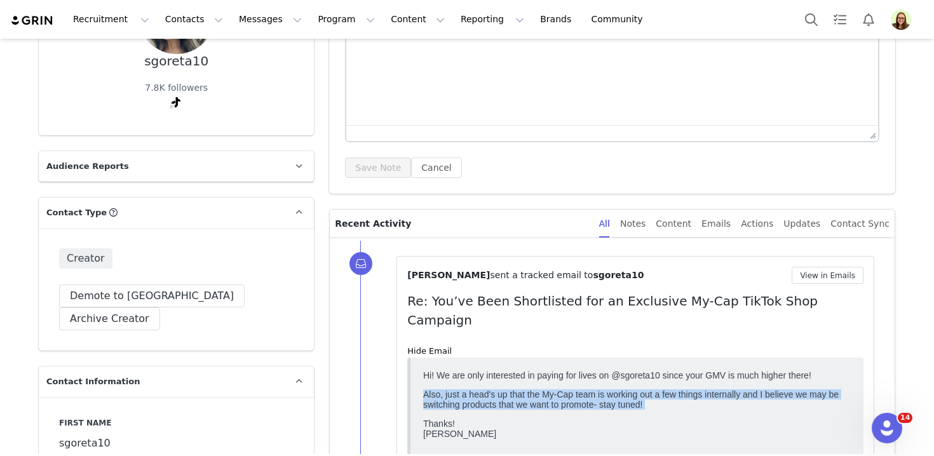
copy body "Also, just a head's up that the My-Cap team is working out a few things interna…"
drag, startPoint x: 465, startPoint y: 439, endPoint x: 420, endPoint y: 398, distance: 61.2
click at [420, 398] on html "Hi! We are only interested in paying for lives on @sgoreta10 since your GMV is …" at bounding box center [637, 415] width 438 height 100
copy body "Also, just a head's up that the My-Cap team is working out a few things interna…"
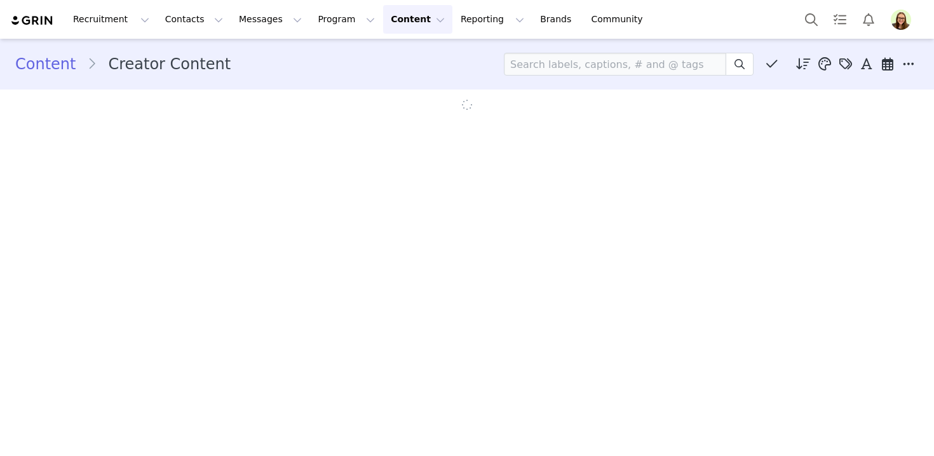
click at [897, 19] on img "Profile" at bounding box center [901, 20] width 20 height 20
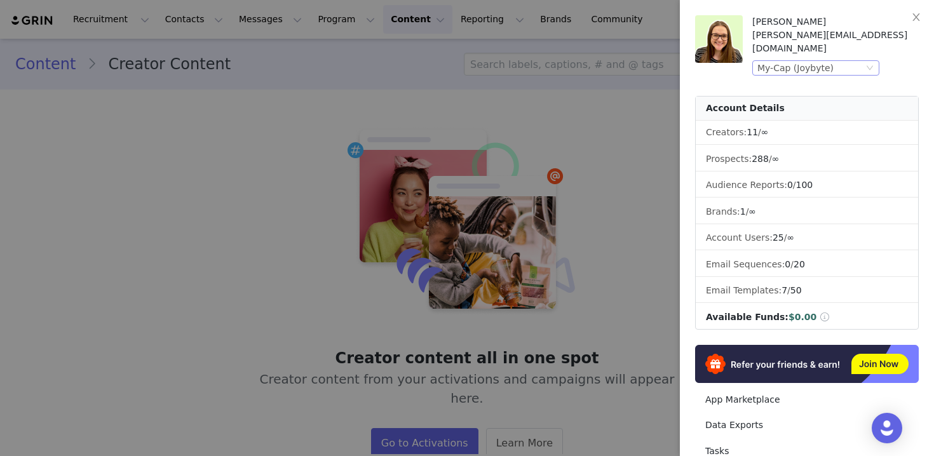
click at [830, 61] on div "My-Cap (Joybyte)" at bounding box center [796, 68] width 76 height 14
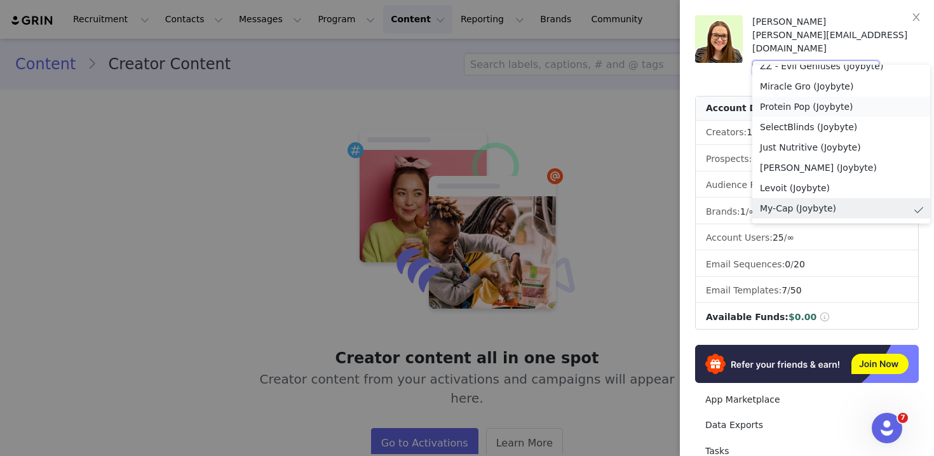
scroll to position [810, 0]
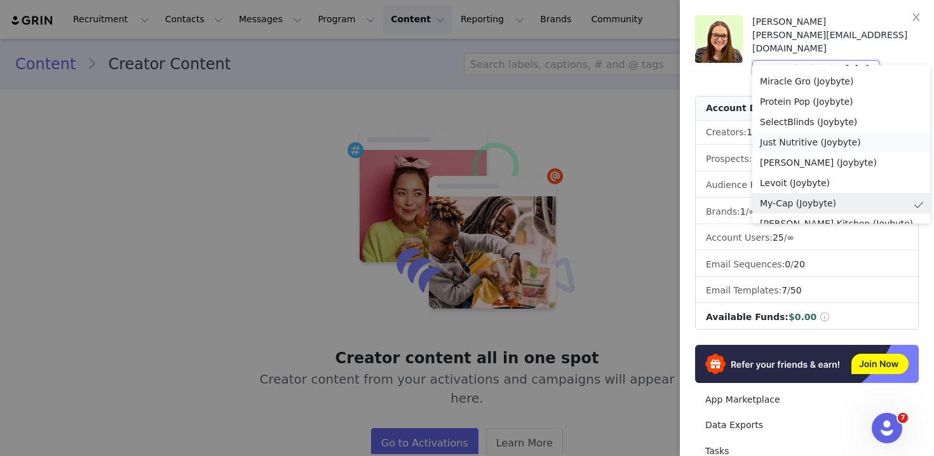
click at [823, 137] on li "Just Nutritive (Joybyte)" at bounding box center [842, 142] width 178 height 20
